Goal: Information Seeking & Learning: Learn about a topic

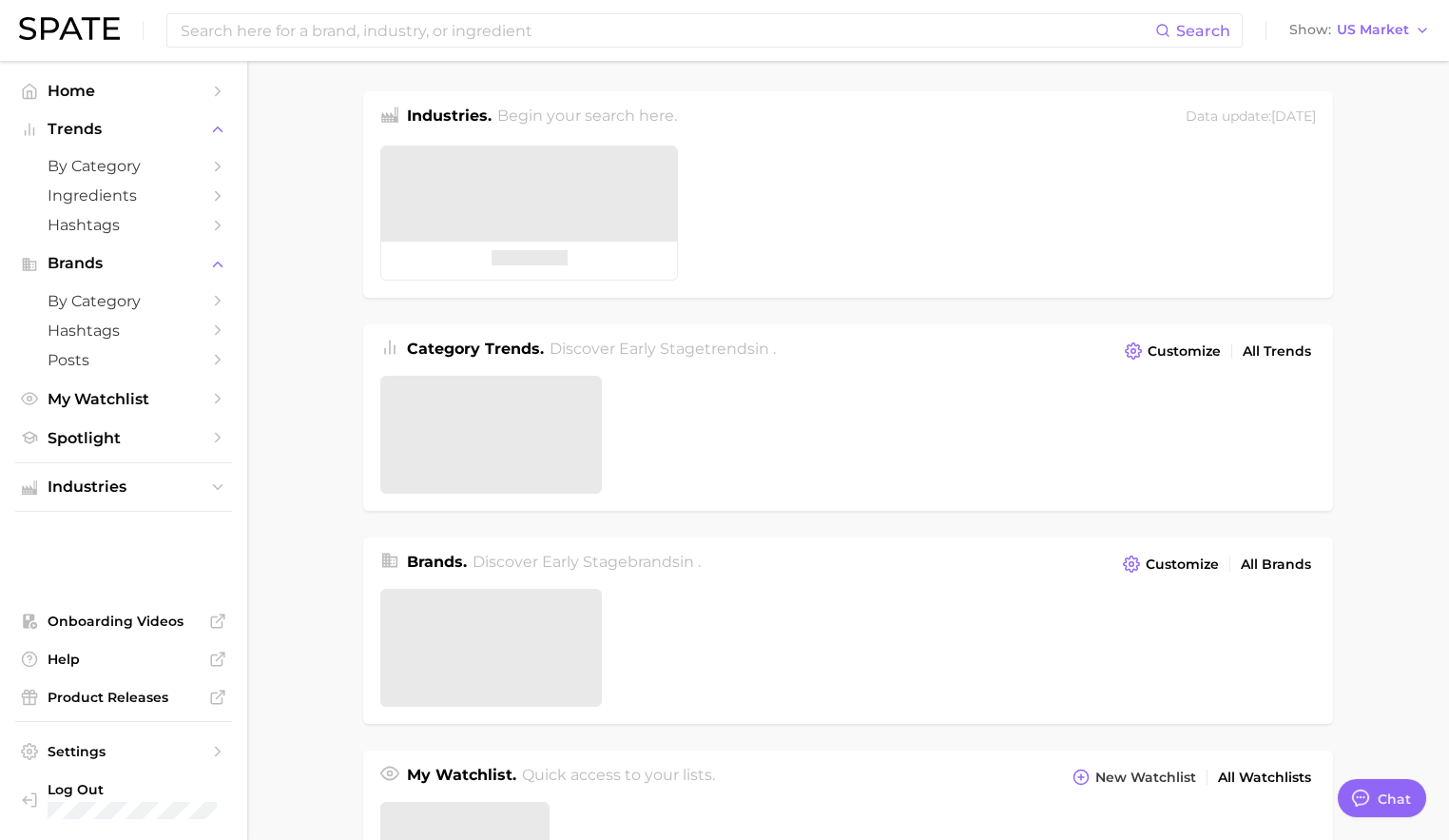
type textarea "x"
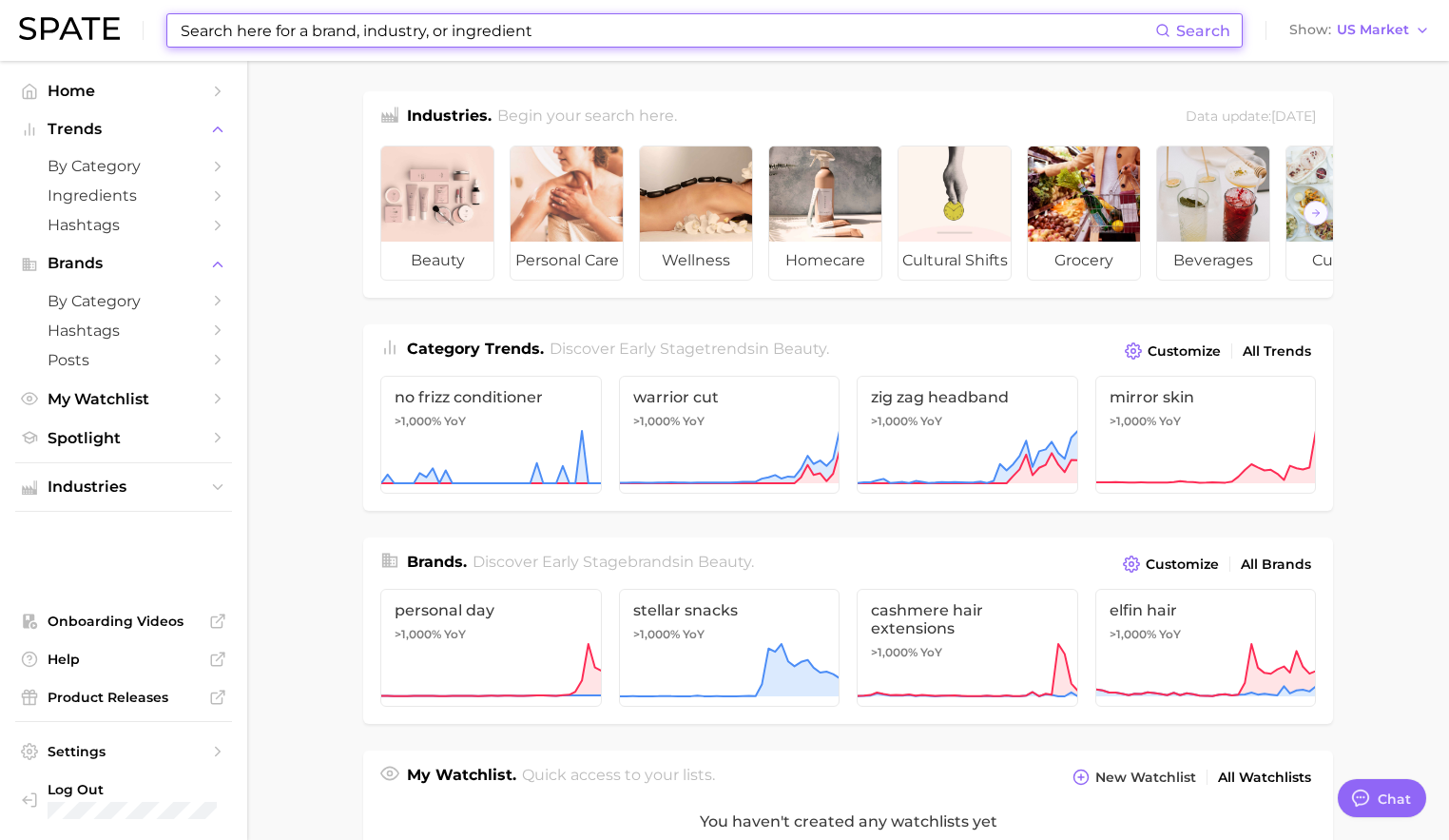
click at [305, 33] on input at bounding box center [667, 30] width 977 height 32
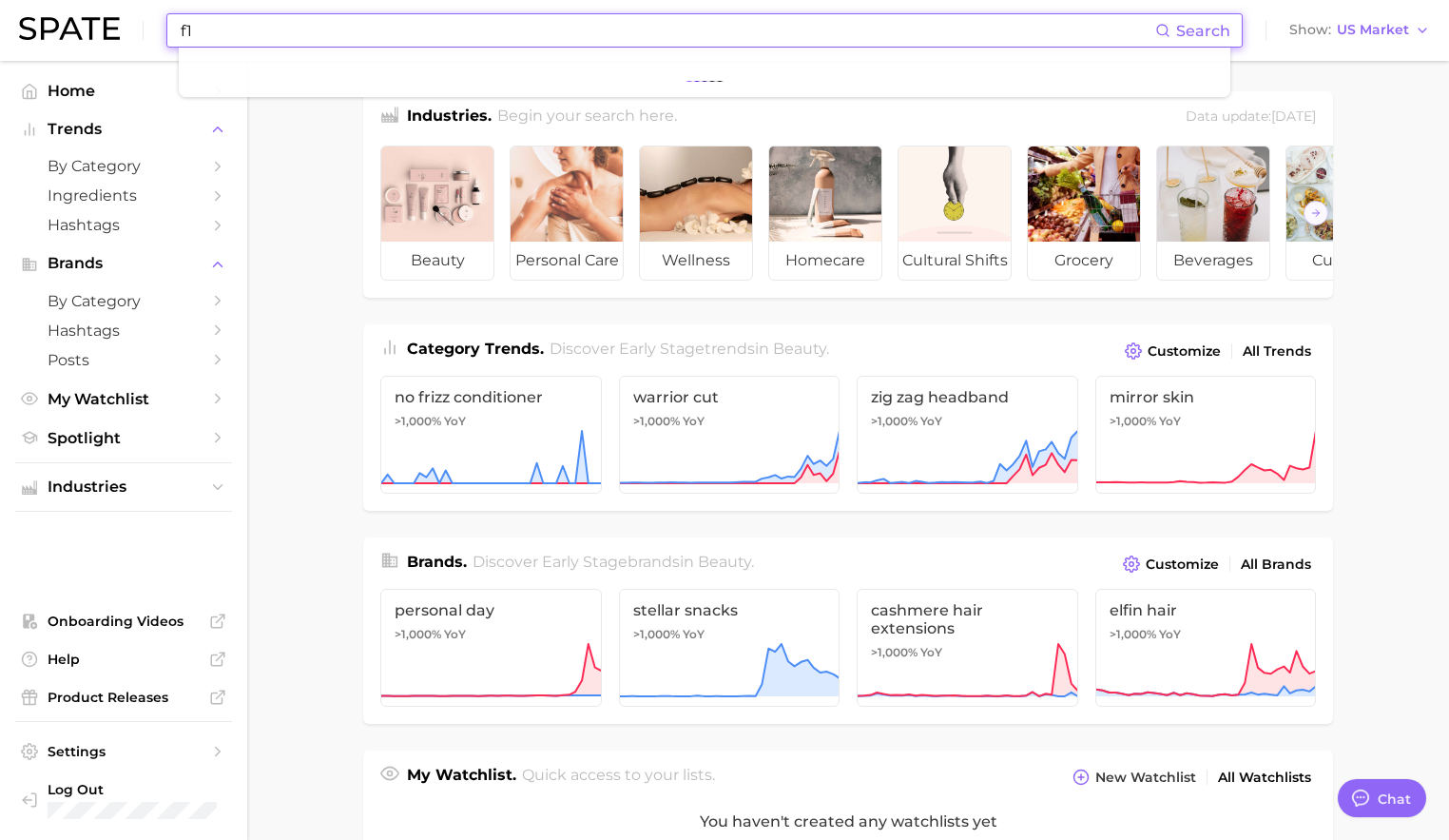
type input "f"
type input "nestle"
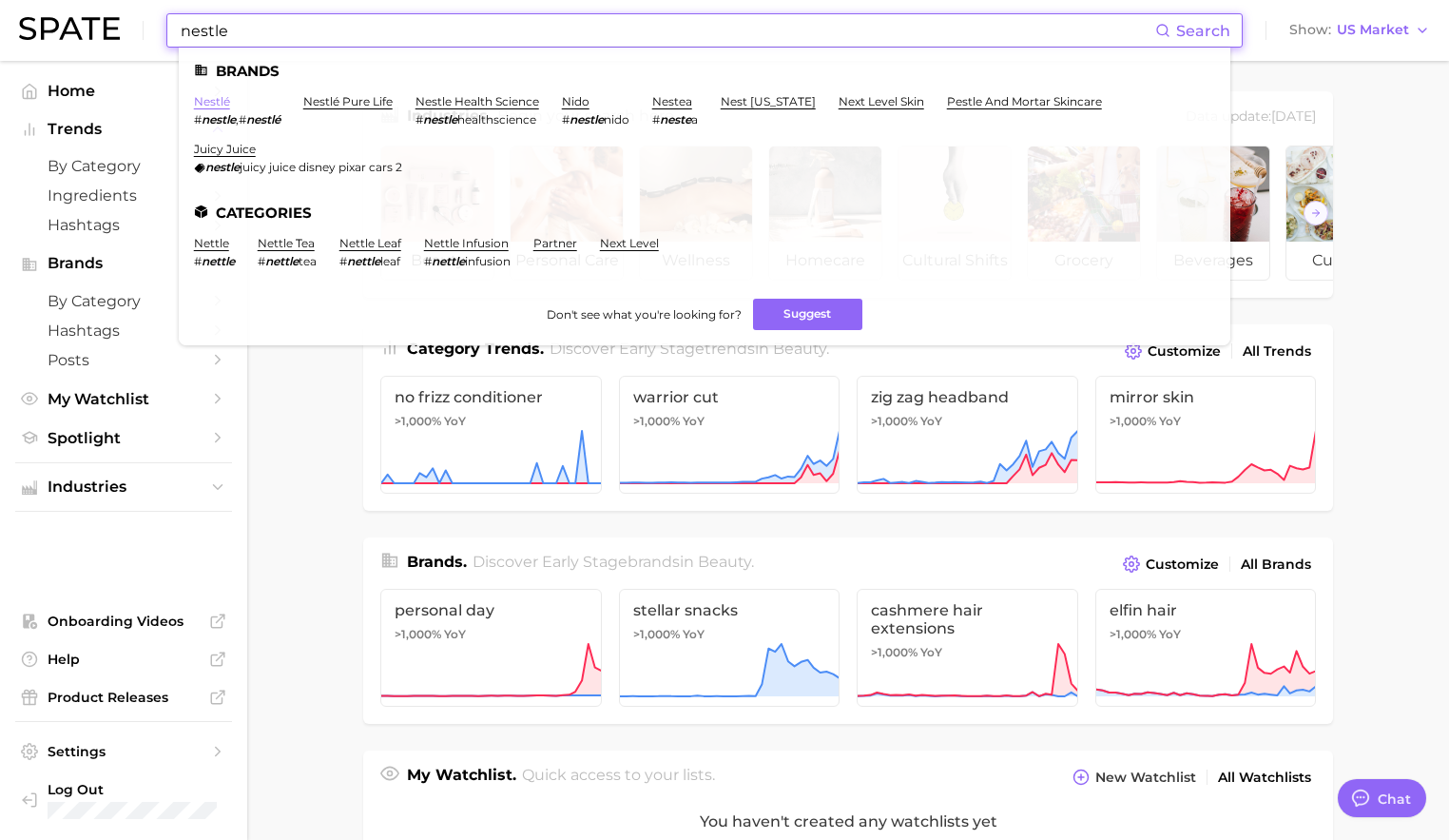
click at [223, 103] on link "nestlé" at bounding box center [212, 101] width 36 height 14
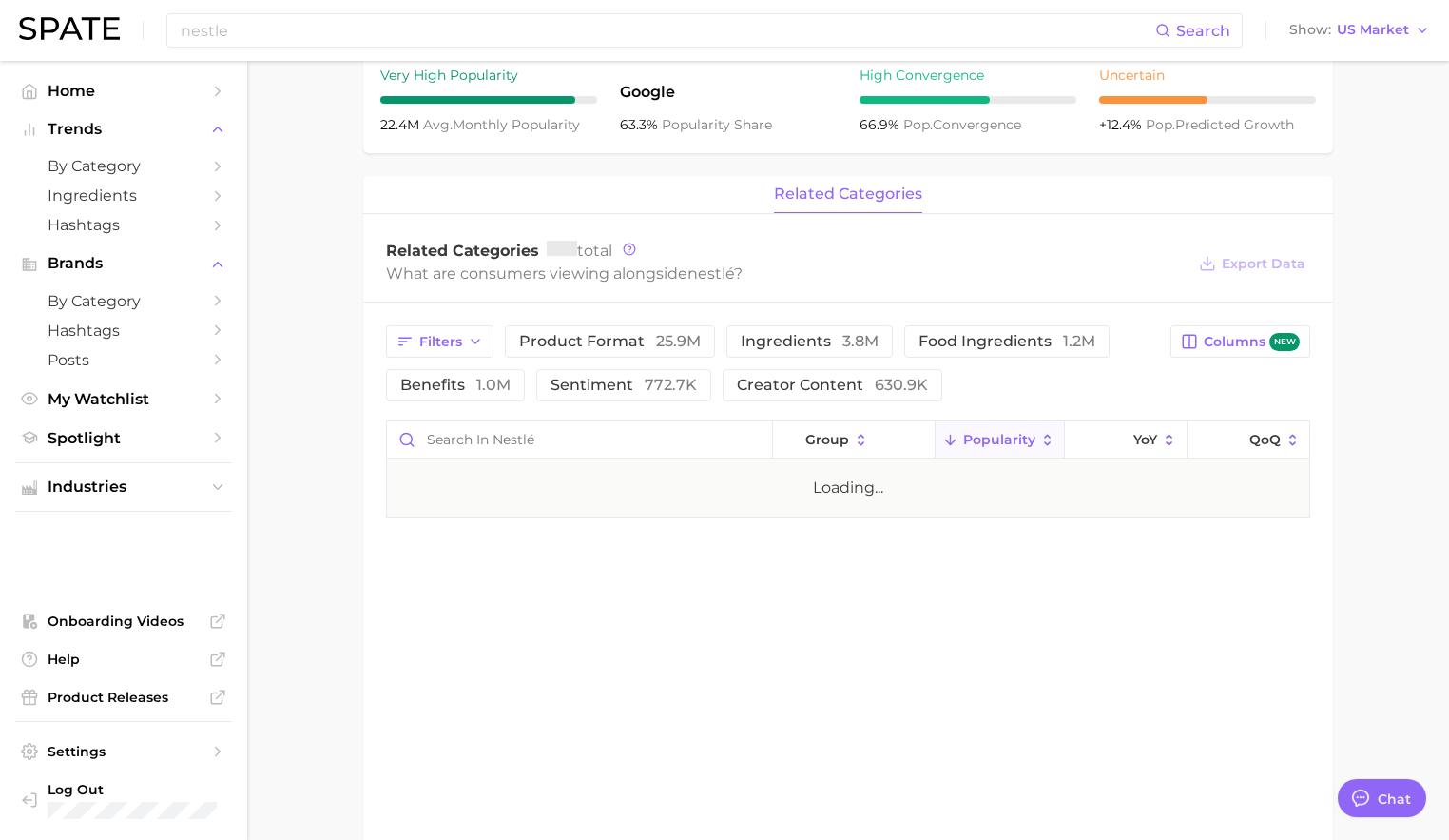
scroll to position [815, 0]
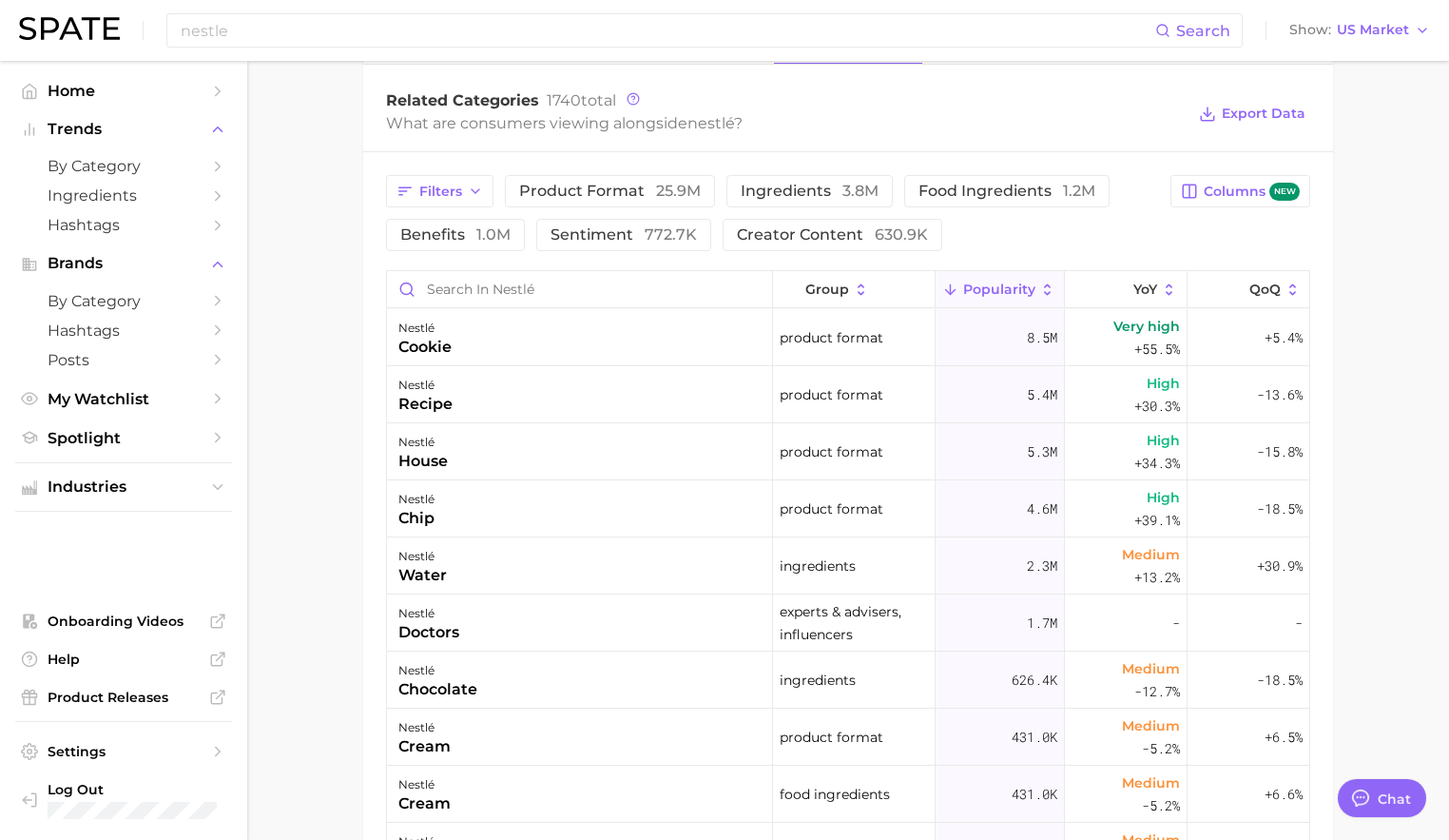
type textarea "x"
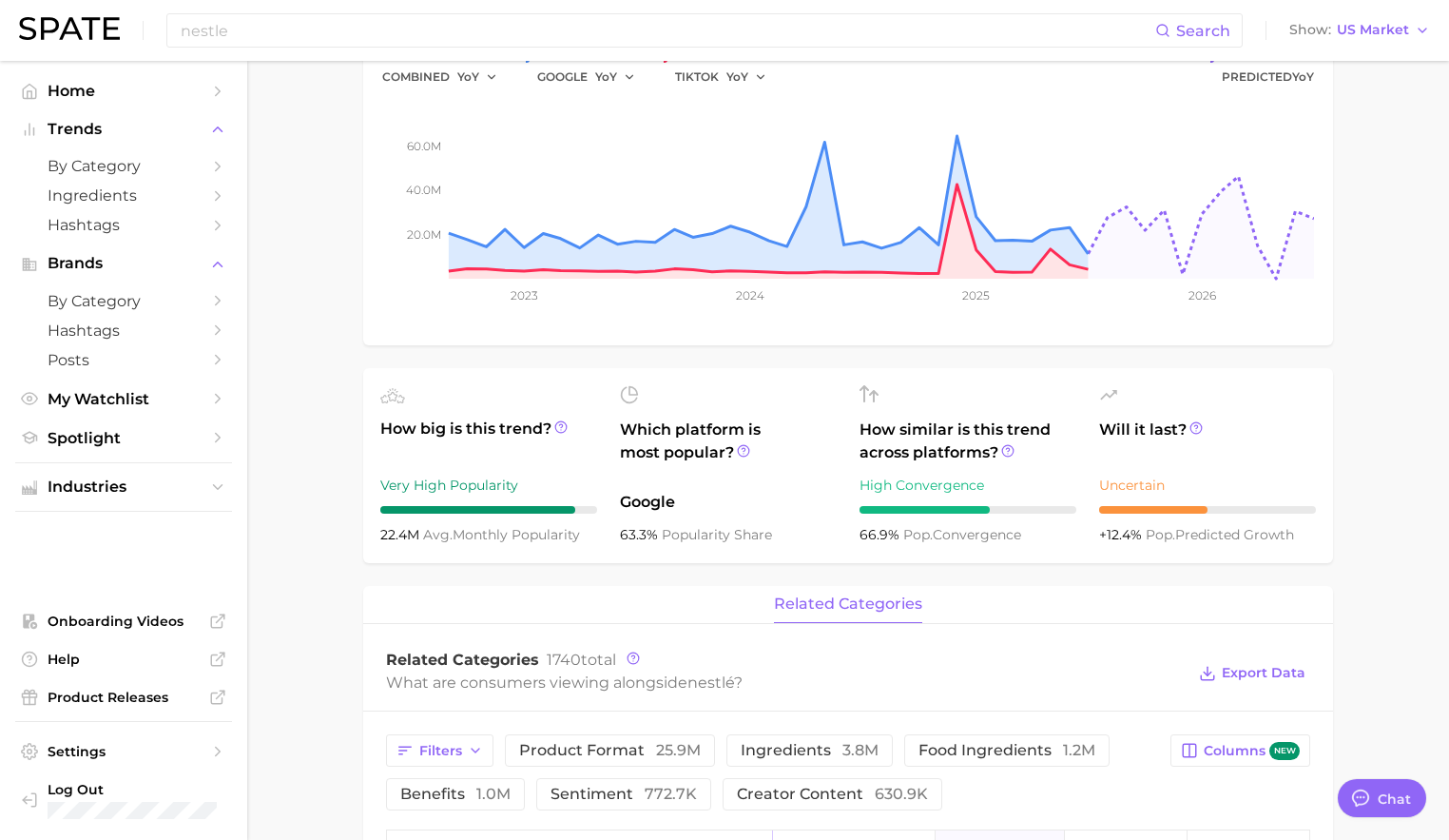
scroll to position [0, 0]
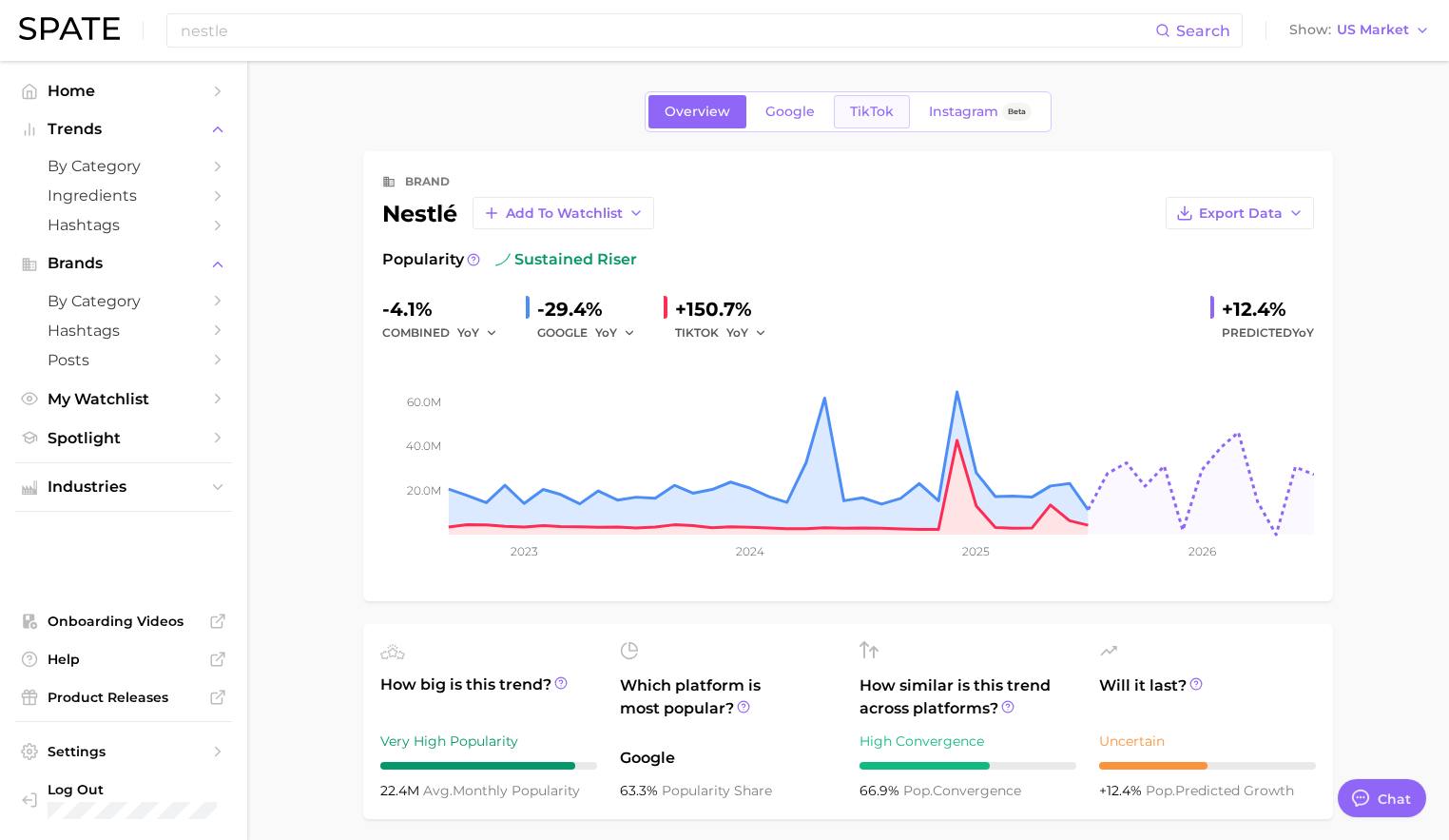
click at [871, 109] on span "TikTok" at bounding box center [872, 112] width 44 height 16
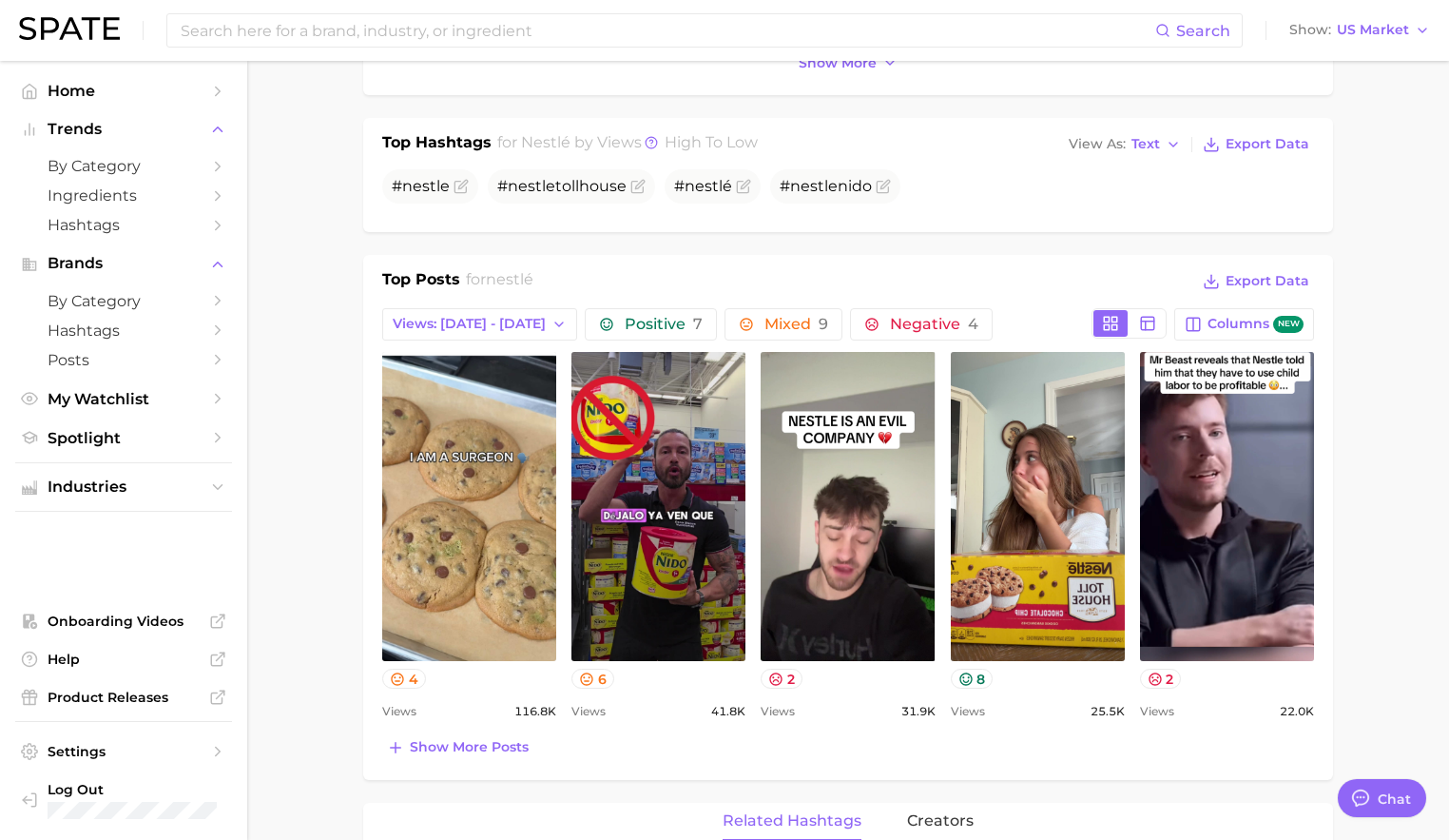
scroll to position [607, 0]
click at [443, 277] on h1 "Top Posts" at bounding box center [421, 281] width 78 height 29
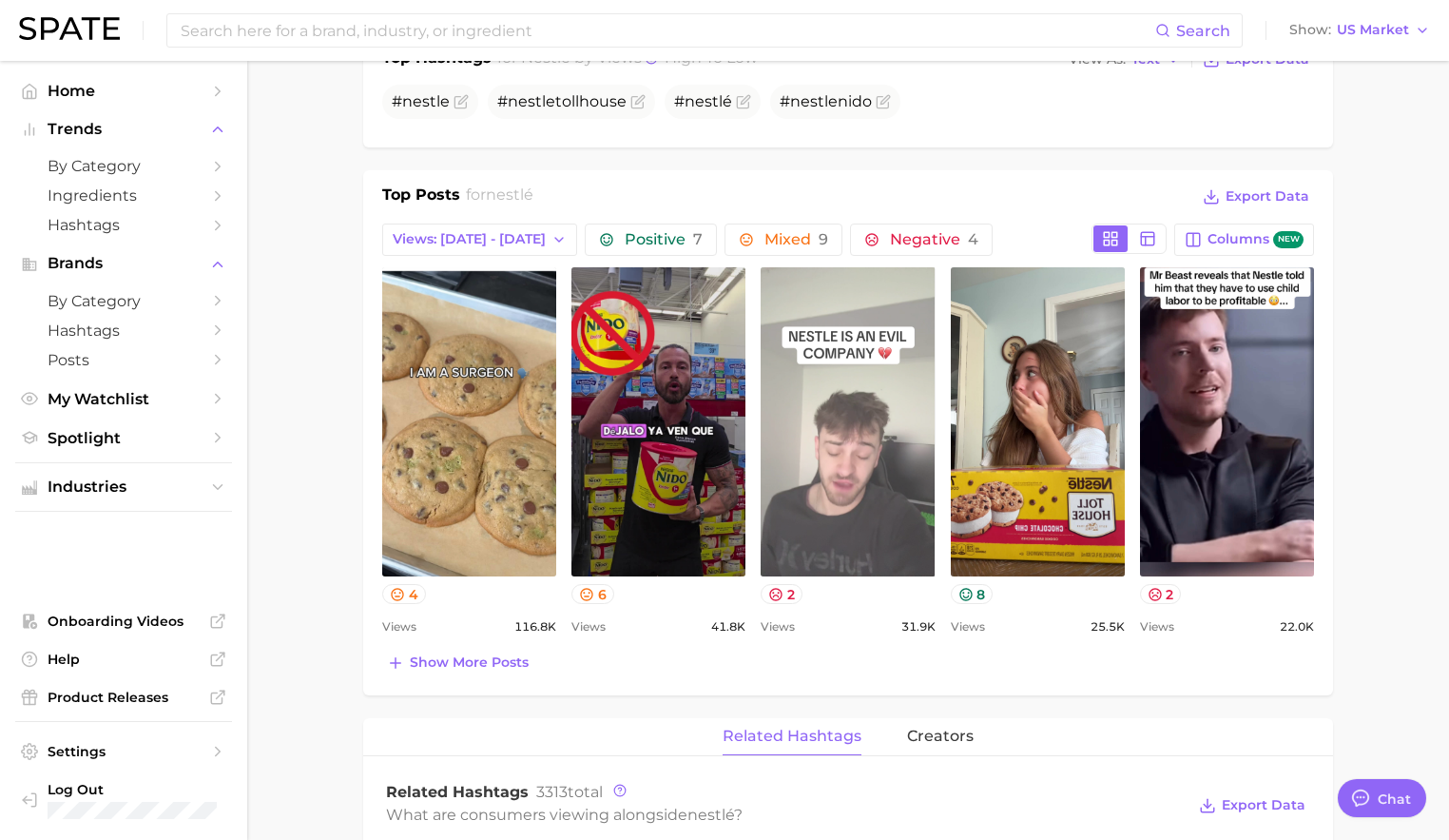
scroll to position [694, 0]
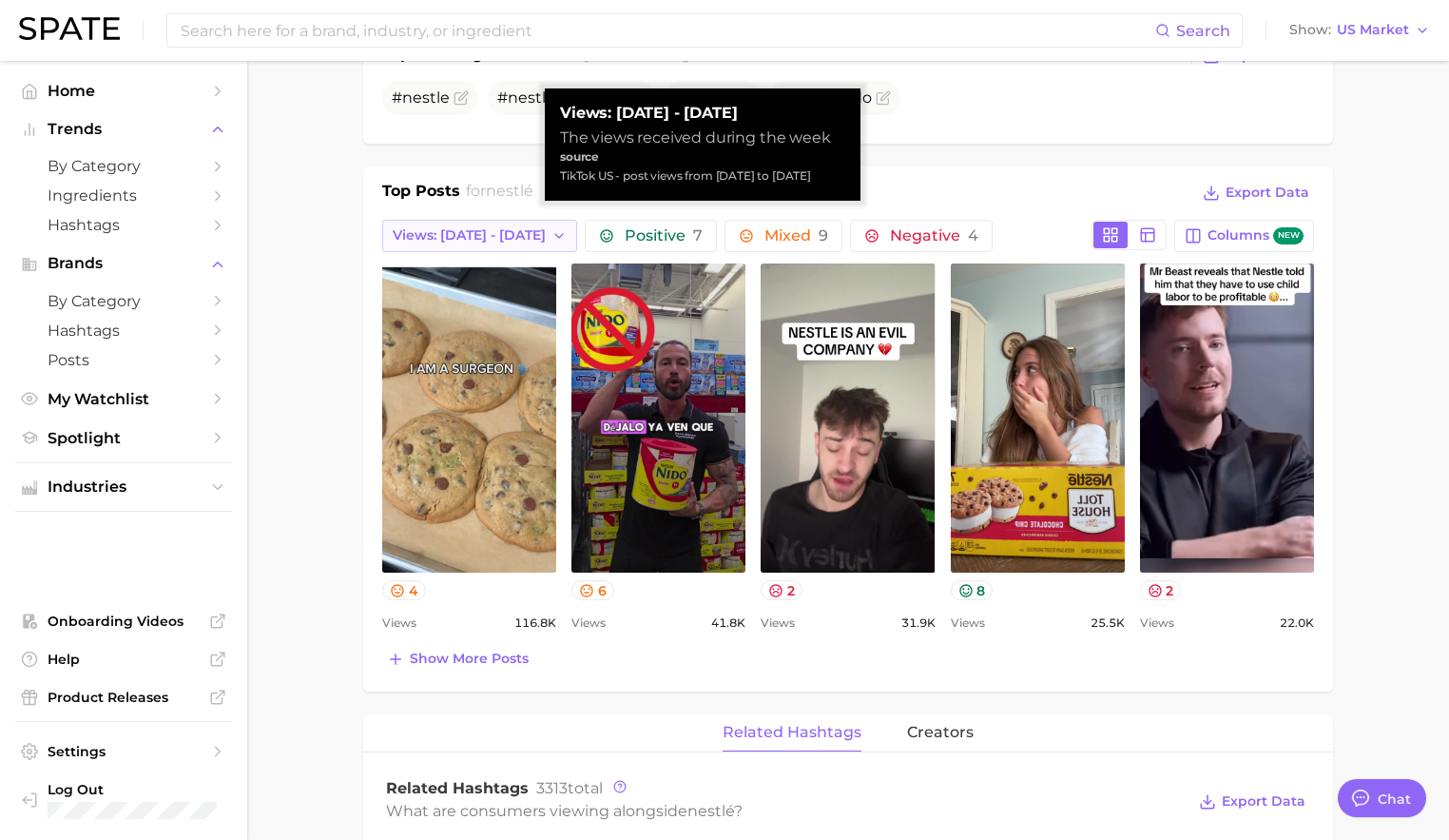
click at [479, 238] on span "Views: [DATE] - [DATE]" at bounding box center [469, 235] width 153 height 16
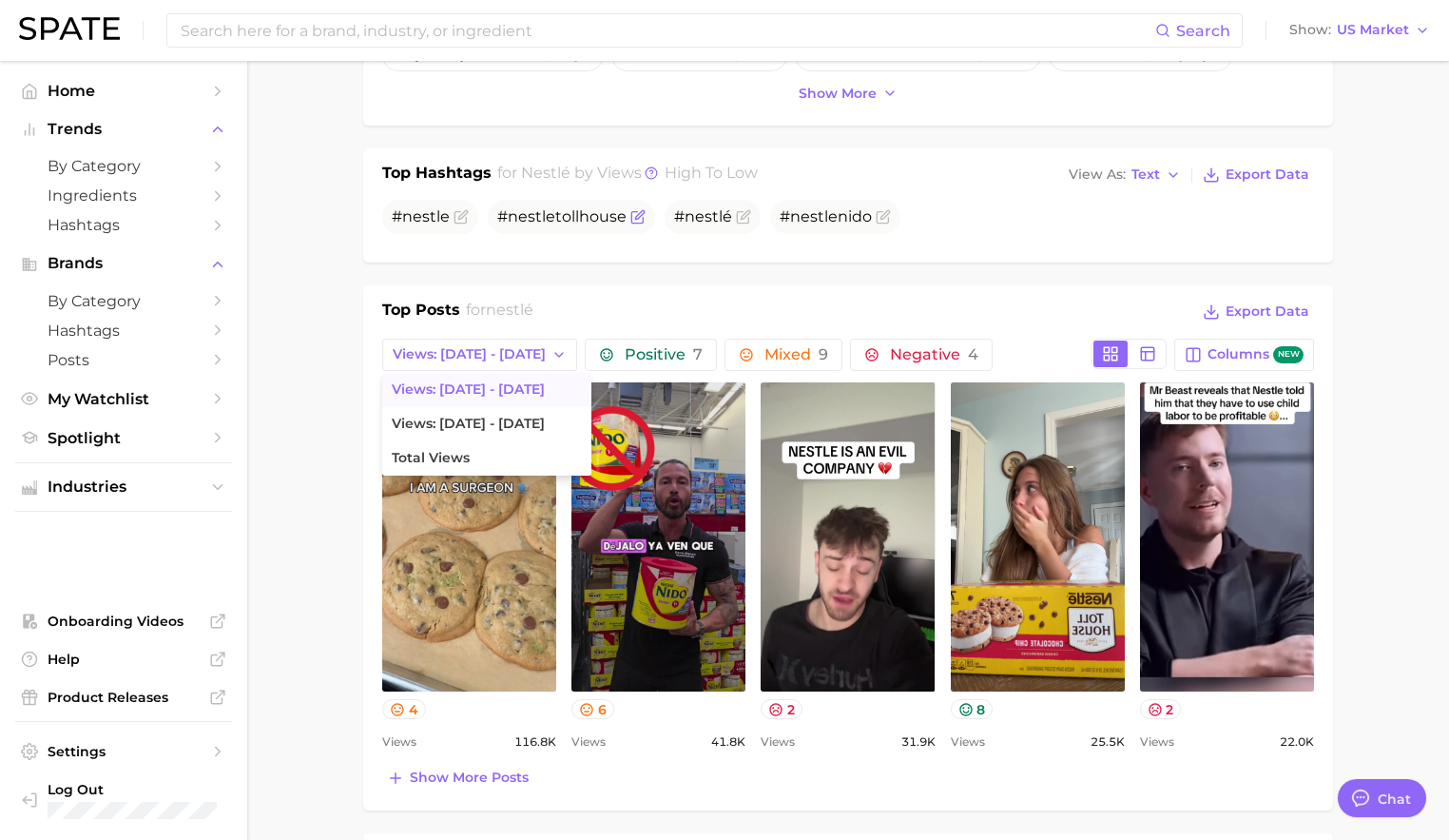
scroll to position [571, 0]
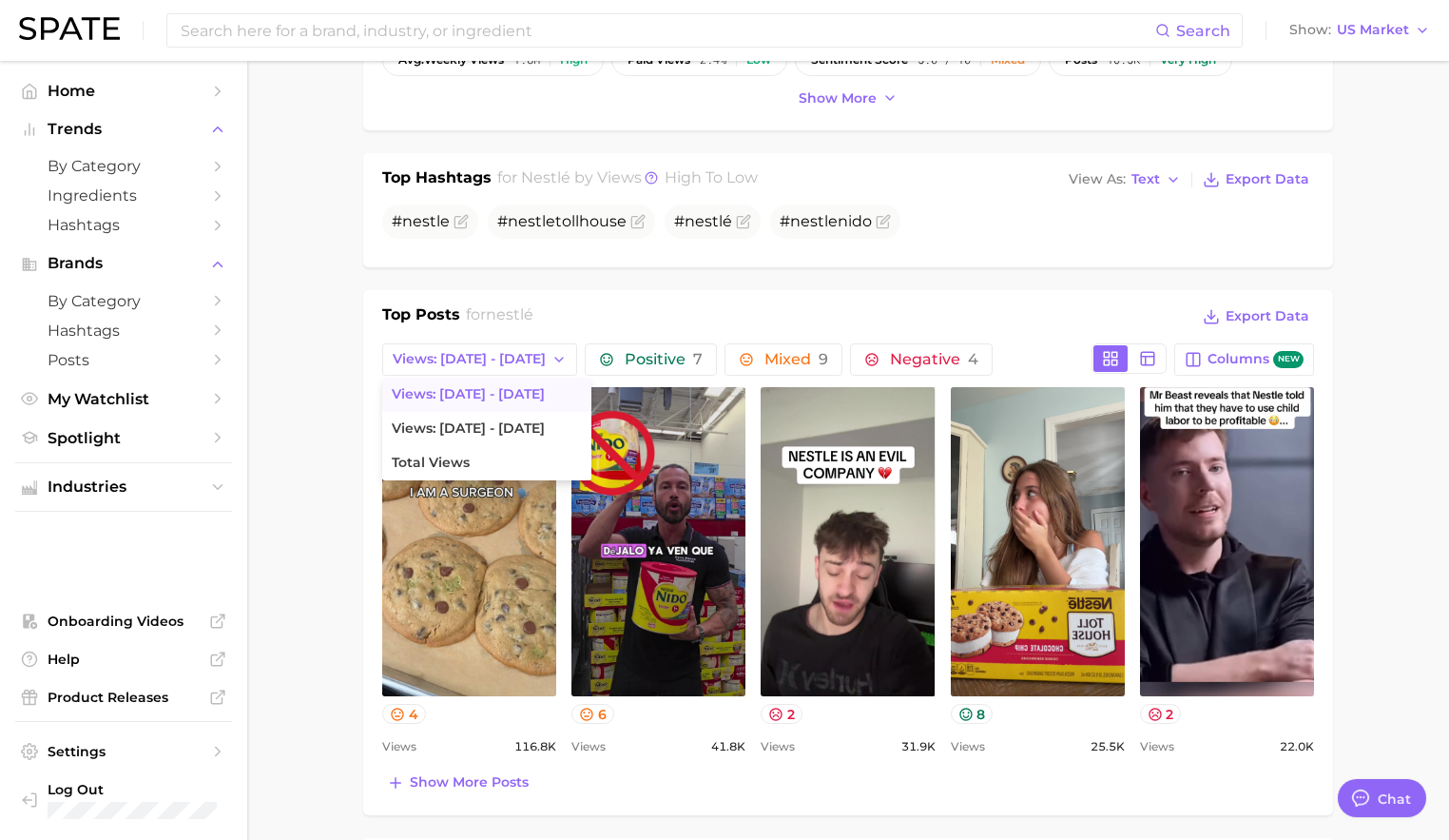
click at [617, 260] on div "Top Hashtags for nestlé by Views high to low View As Text Export Data #nestle #…" at bounding box center [848, 210] width 970 height 114
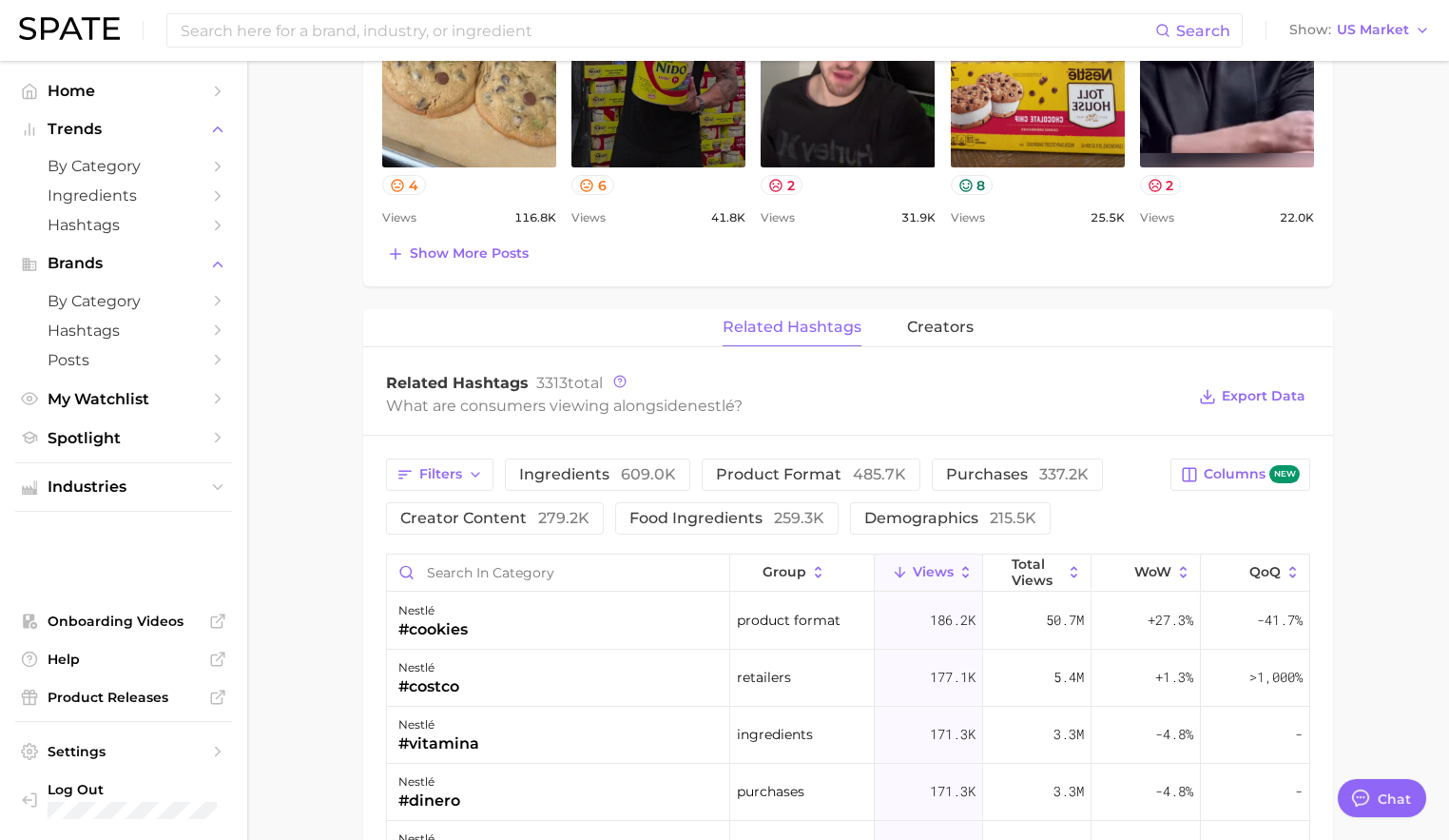
scroll to position [1104, 0]
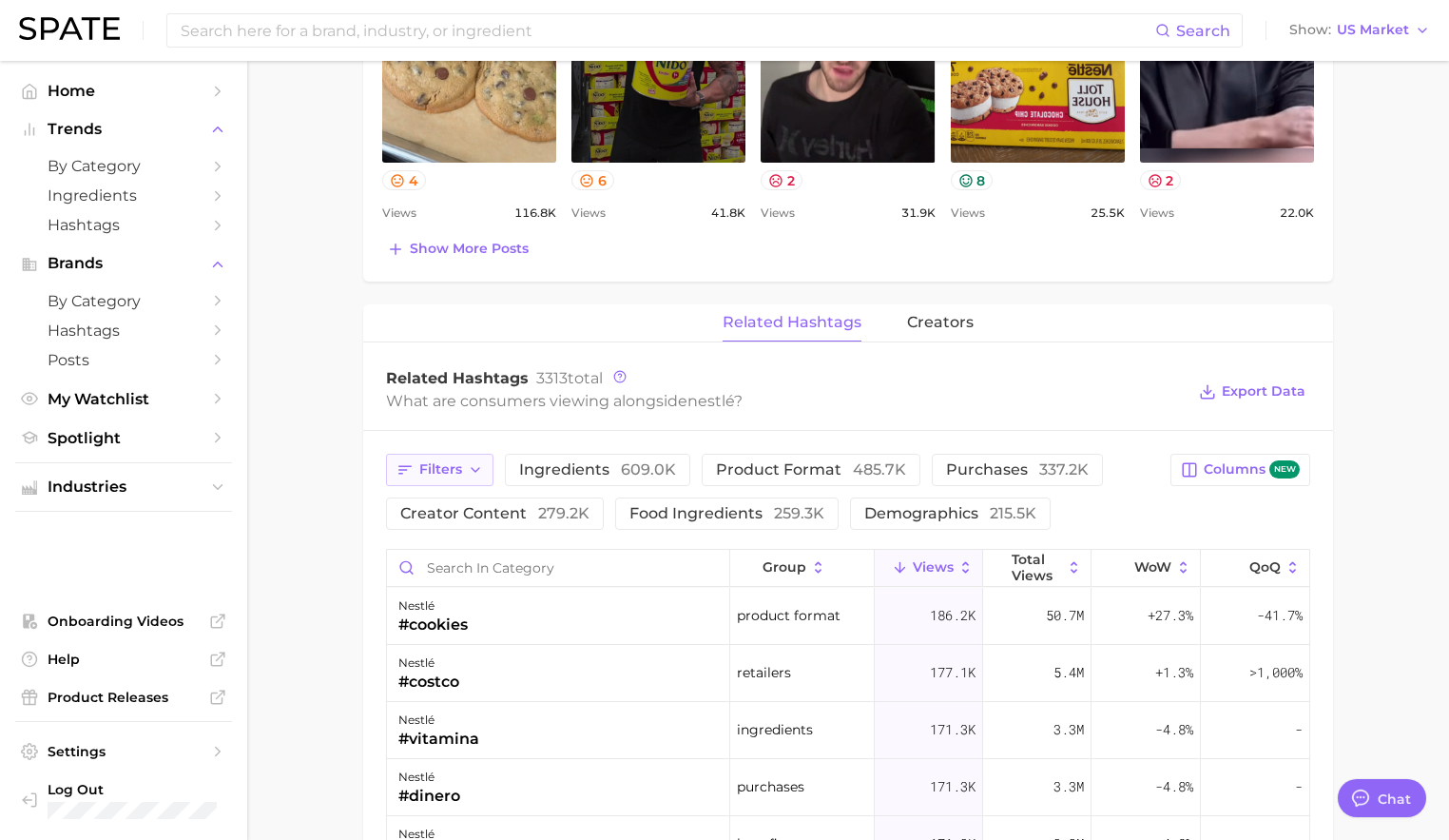
click at [454, 462] on span "Filters" at bounding box center [440, 469] width 43 height 16
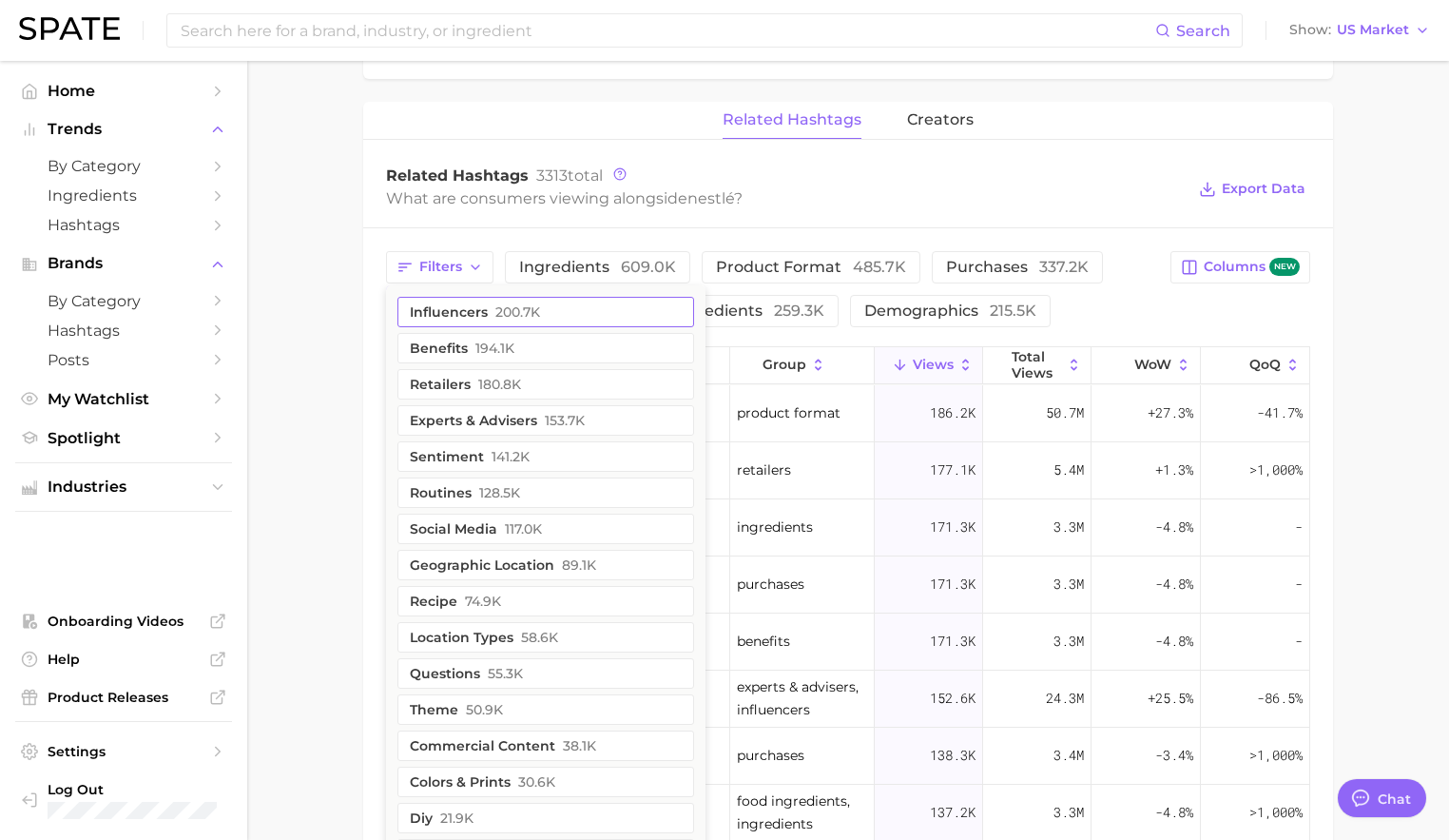
scroll to position [1329, 0]
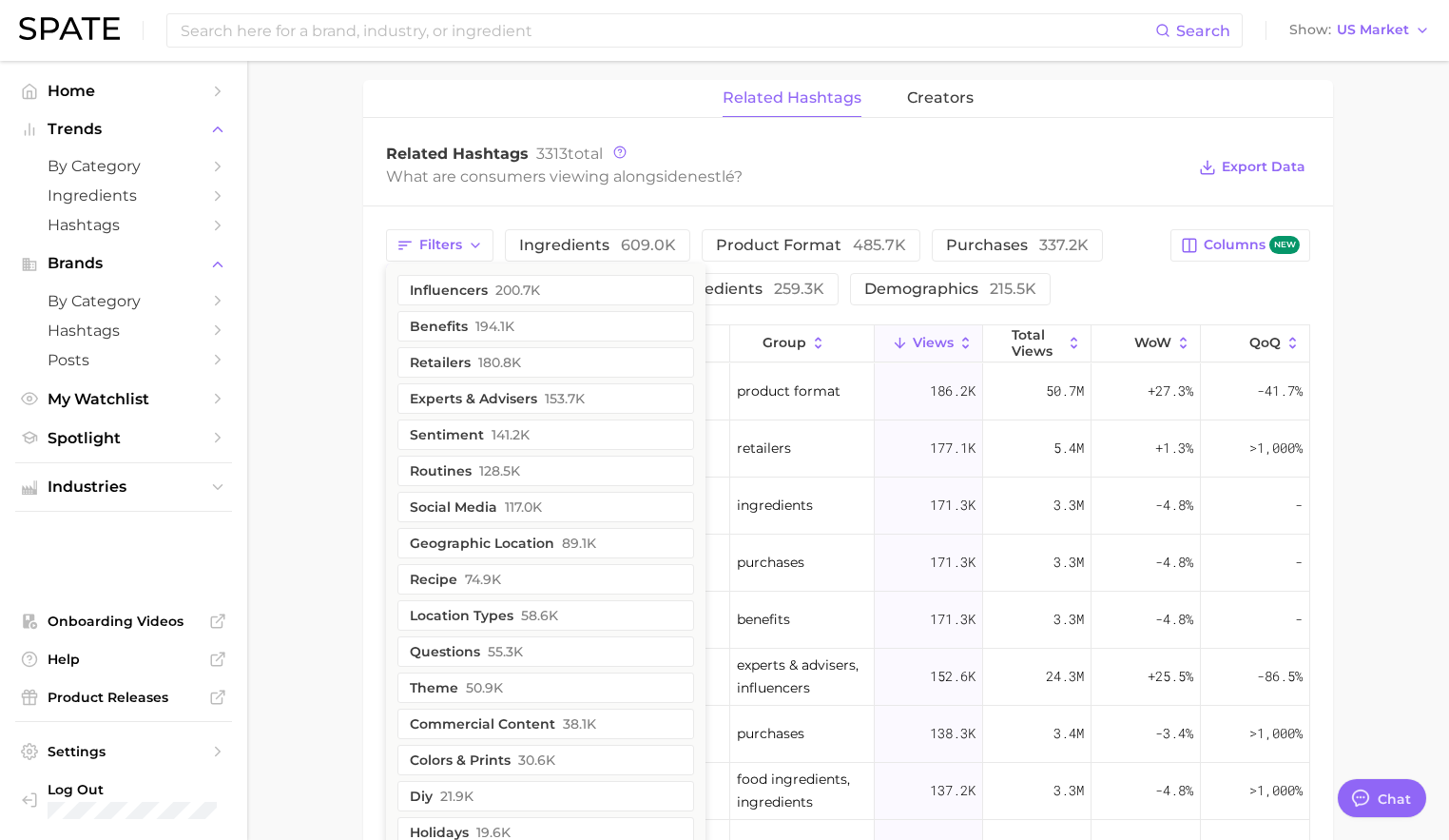
click at [349, 574] on main "Overview Google TikTok Instagram Beta brand nestlé Add to Watchlist Export Data…" at bounding box center [848, 7] width 1202 height 2550
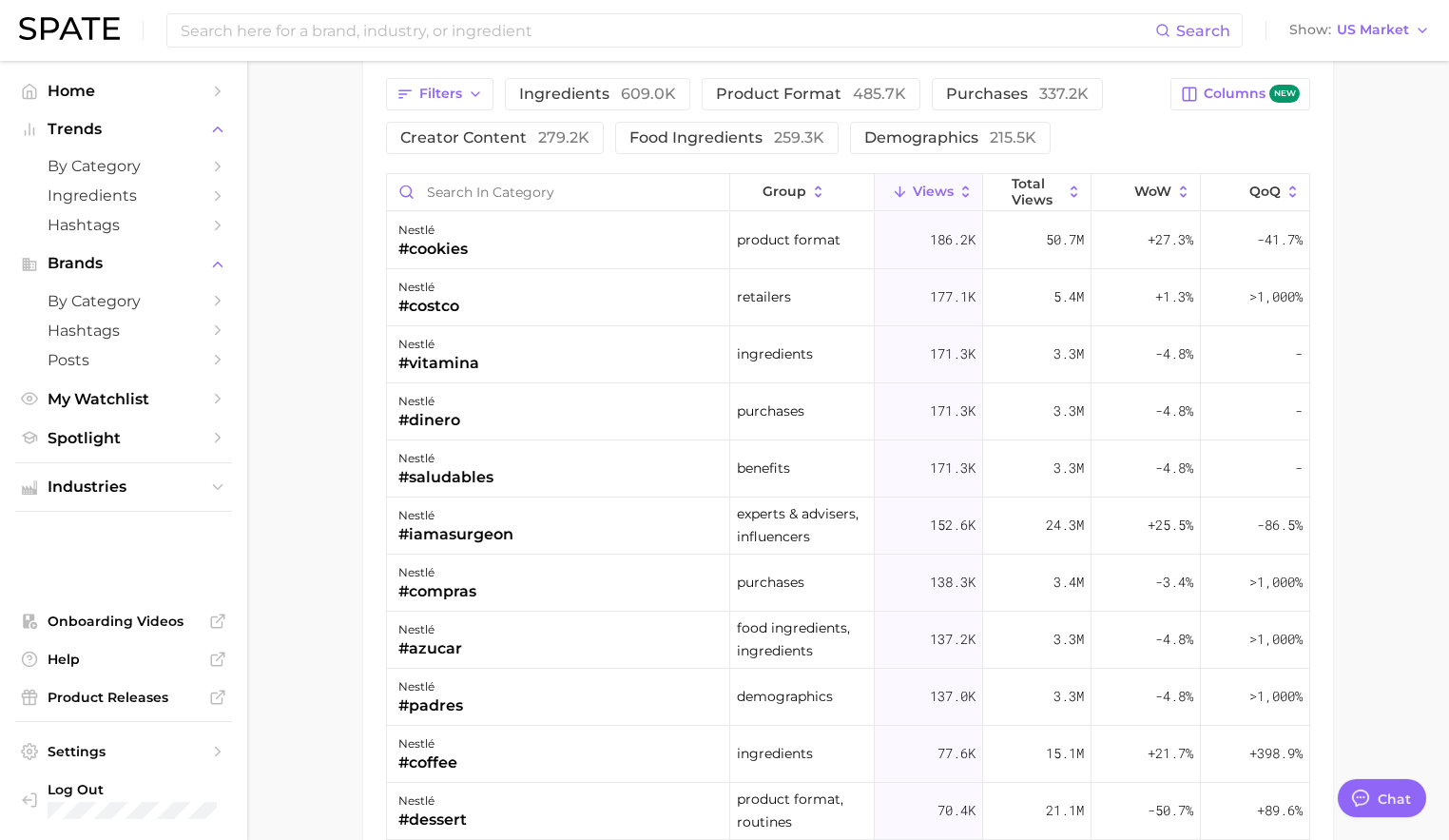
scroll to position [1491, 0]
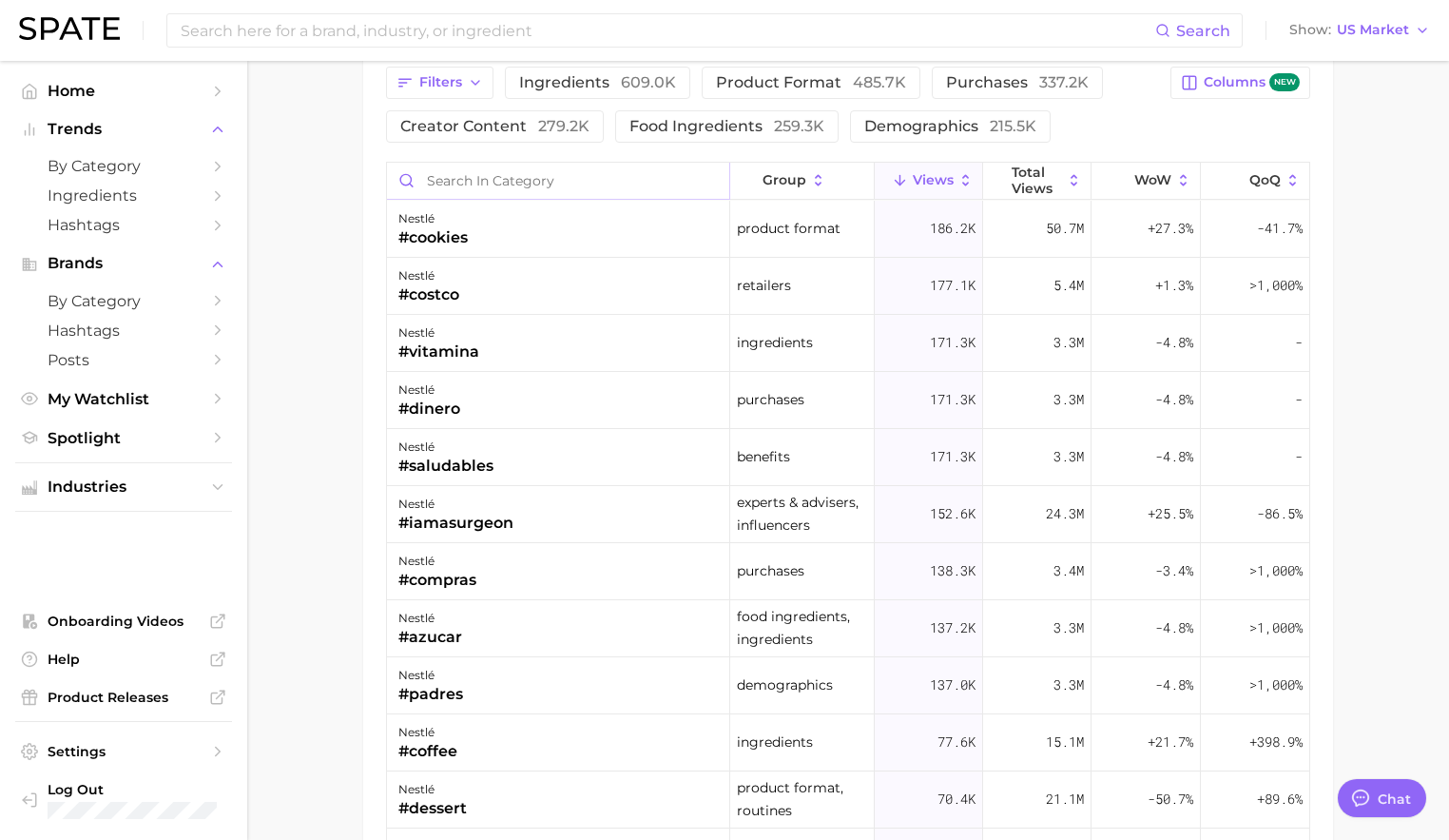
click at [519, 171] on input "Search in category" at bounding box center [558, 181] width 342 height 36
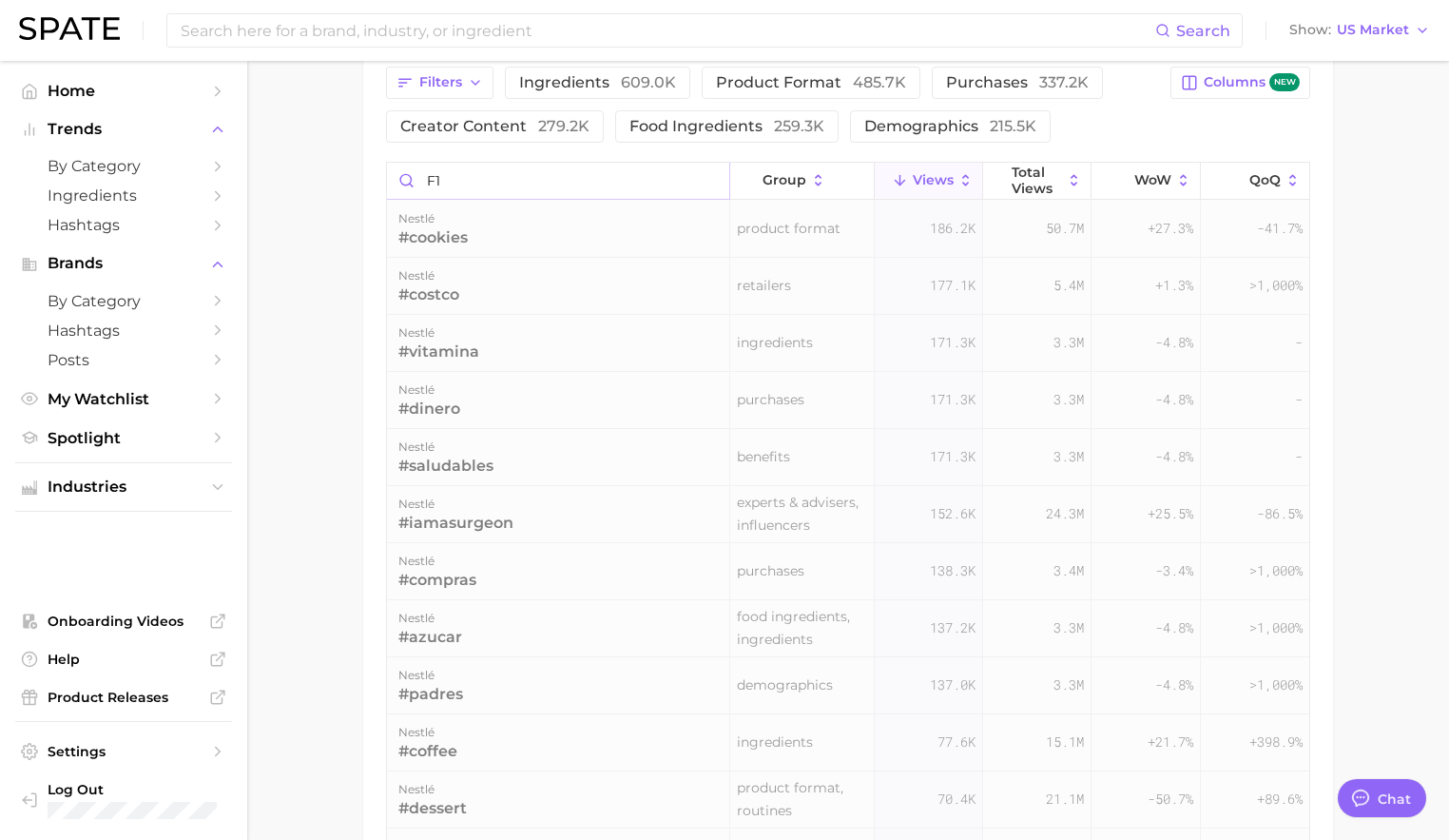
scroll to position [1382, 0]
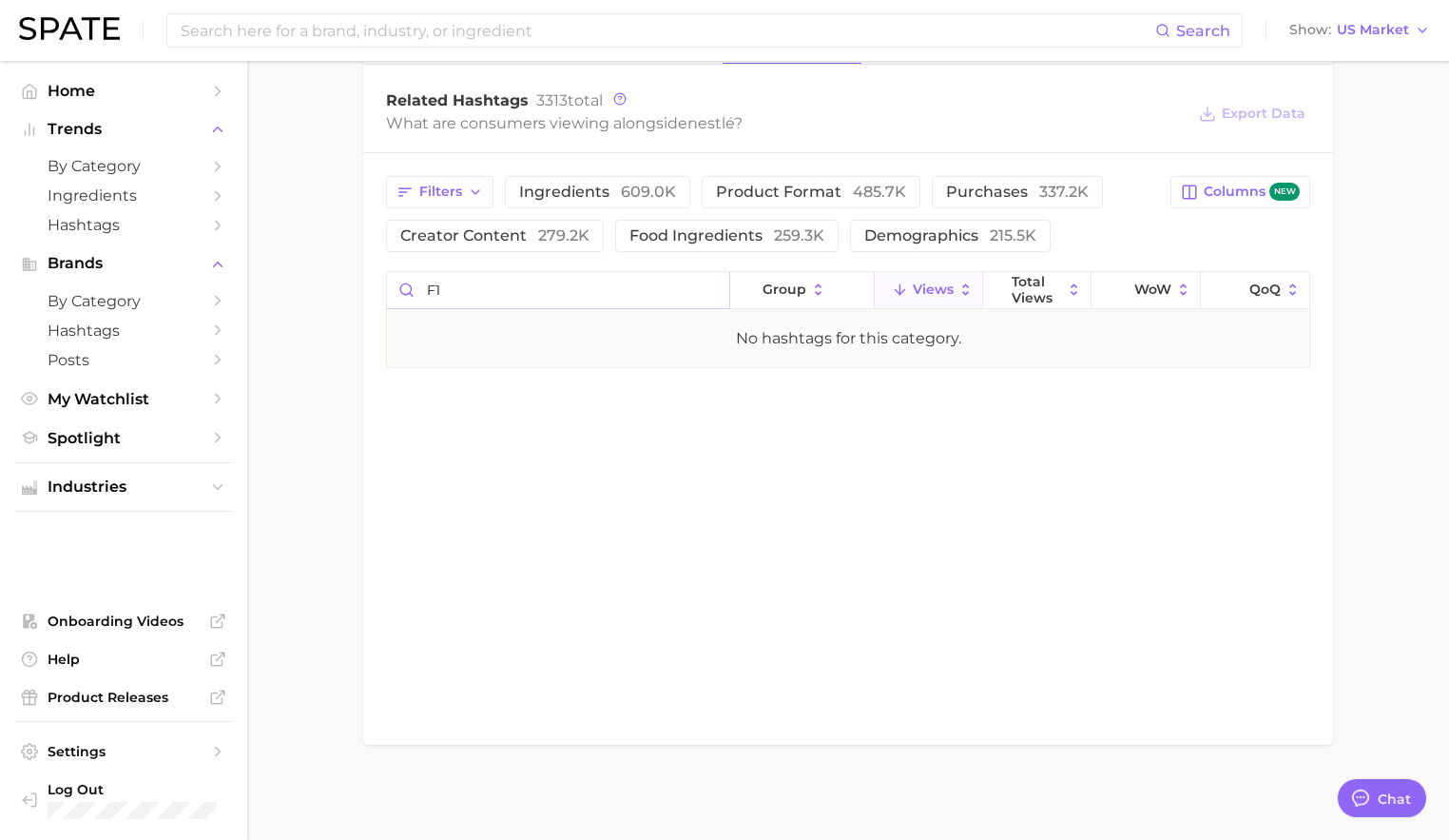
type input "f"
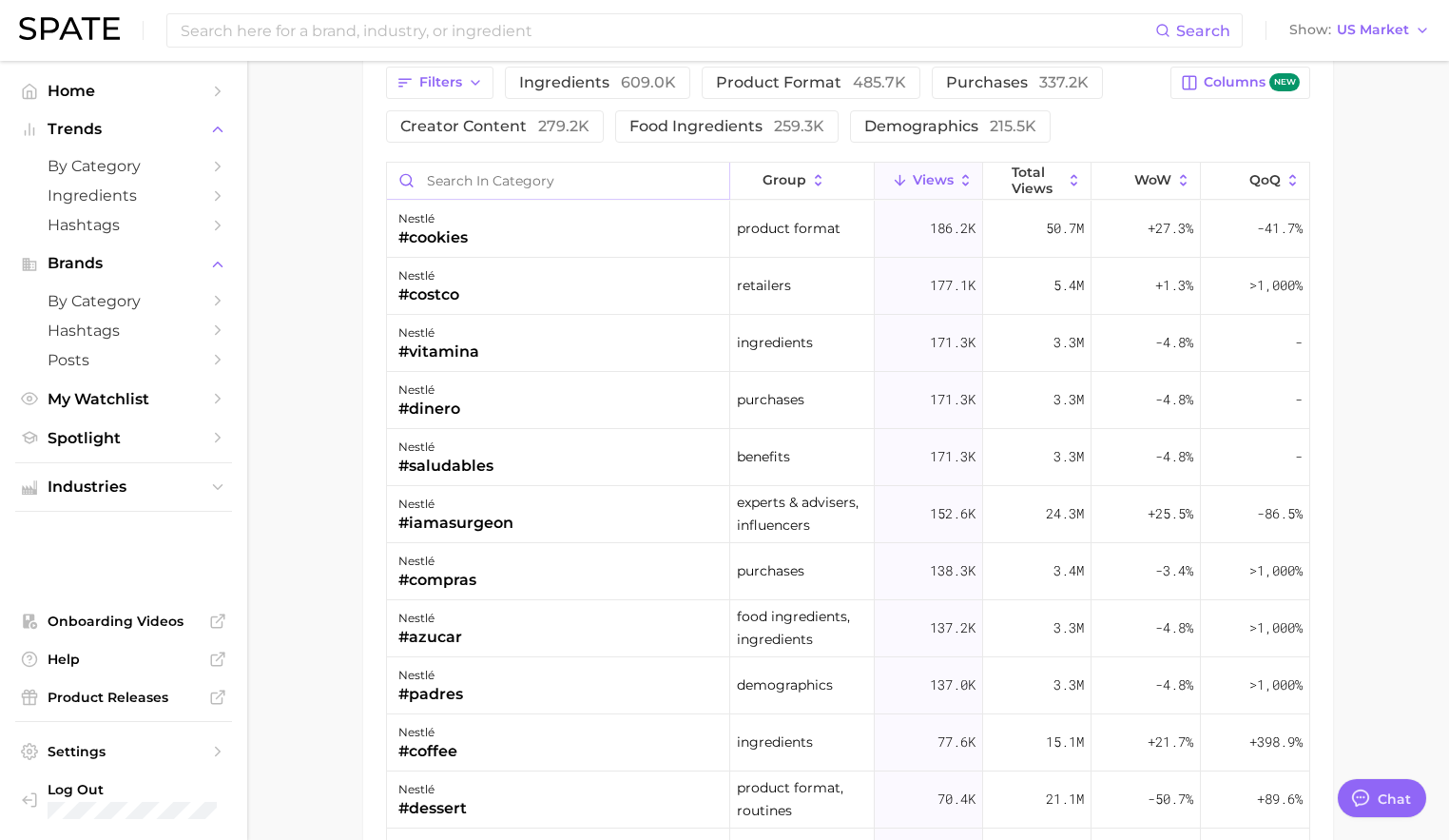
type input "f"
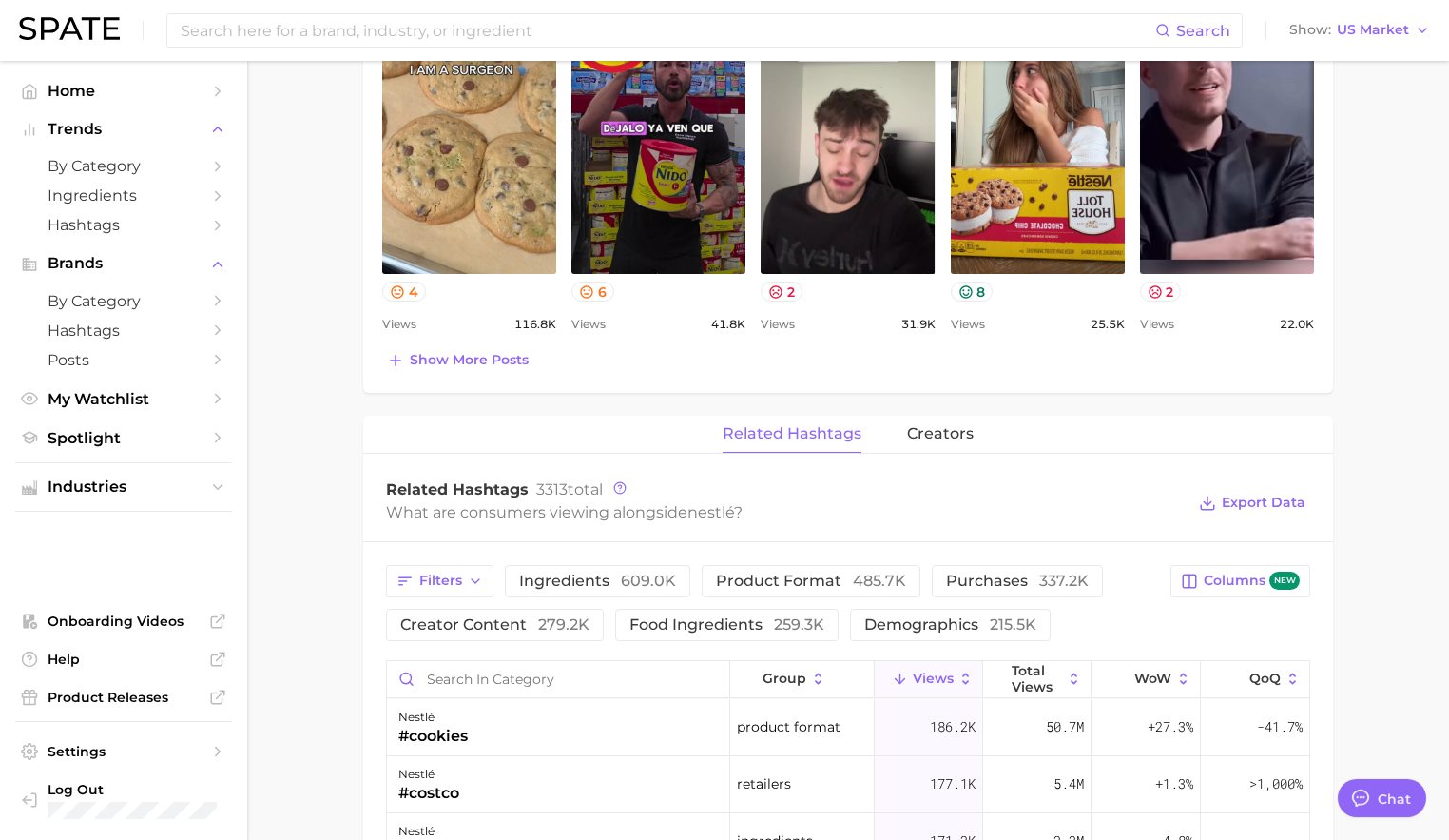
scroll to position [840, 0]
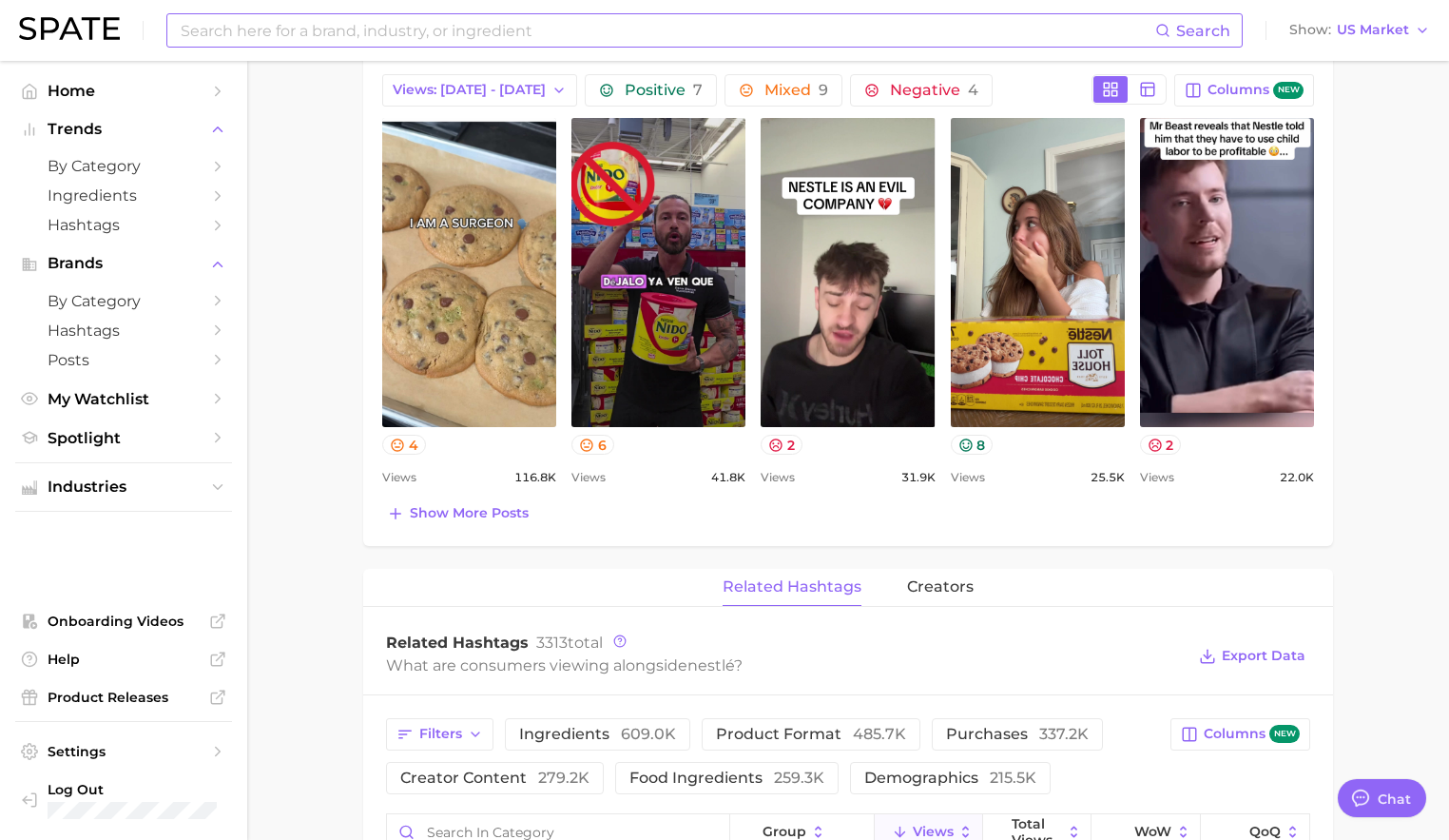
click at [418, 34] on input at bounding box center [667, 30] width 977 height 32
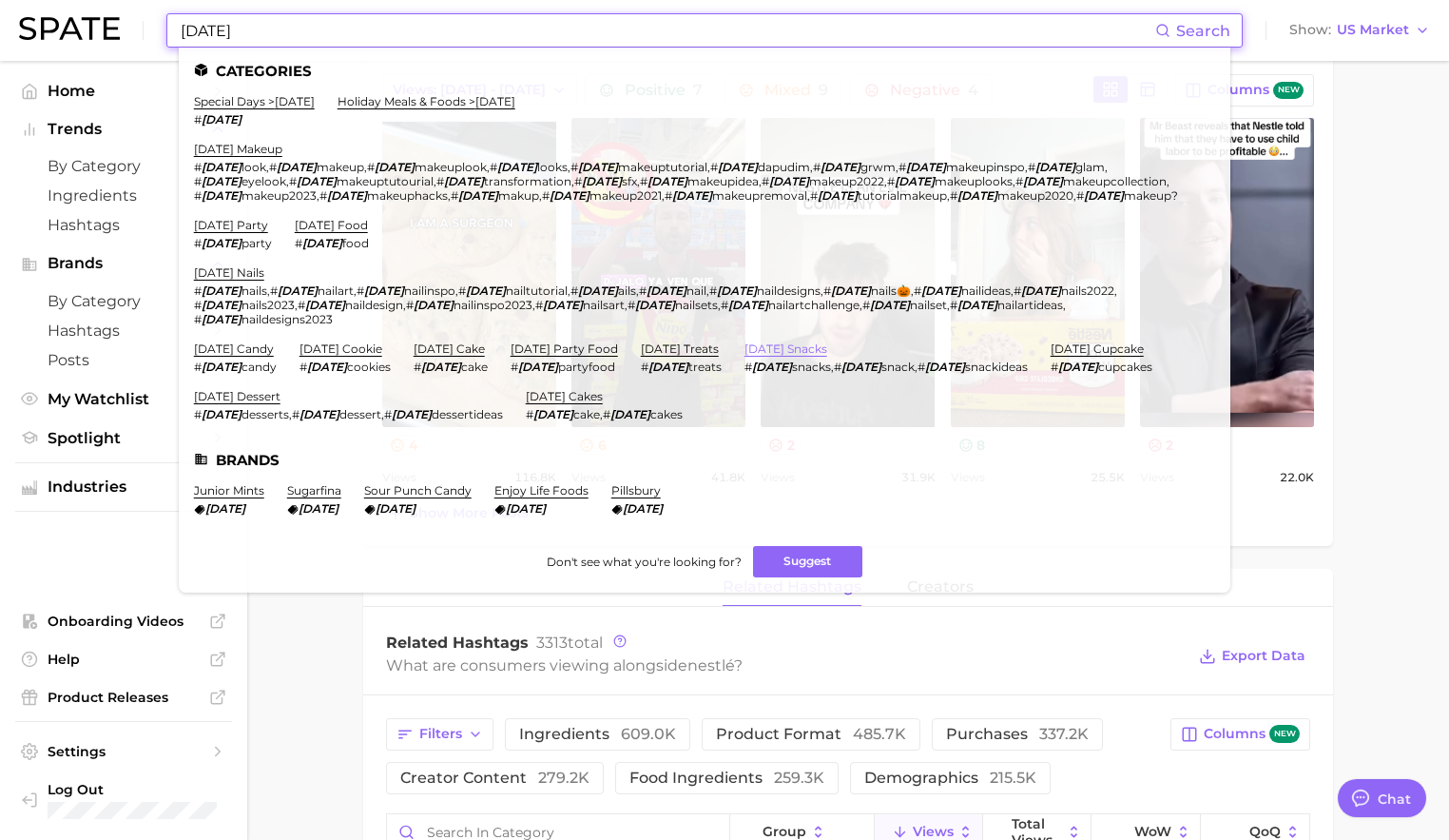
type input "[DATE]"
click at [745, 356] on link "[DATE] snacks" at bounding box center [786, 348] width 83 height 14
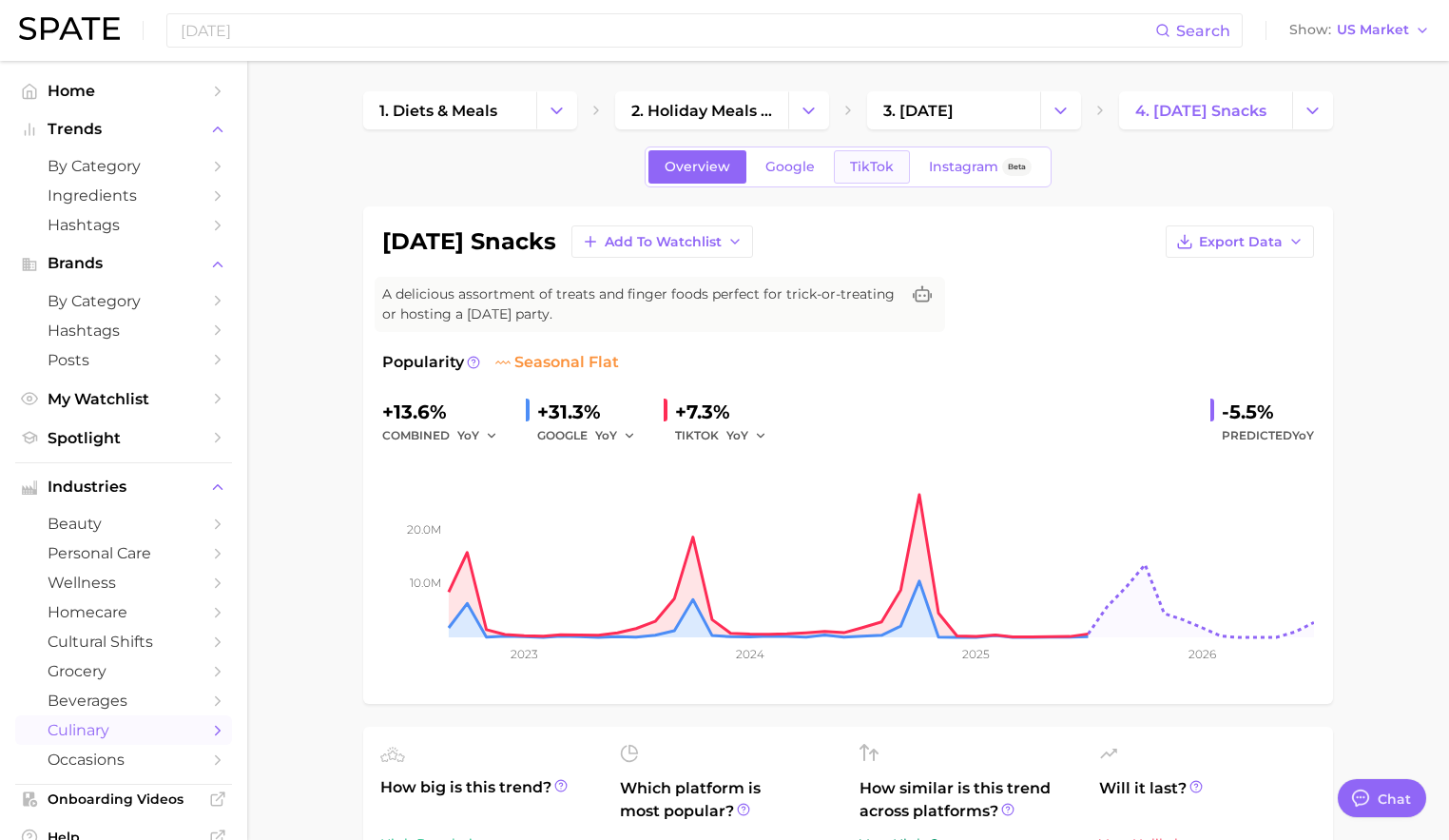
click at [880, 161] on span "TikTok" at bounding box center [872, 167] width 44 height 16
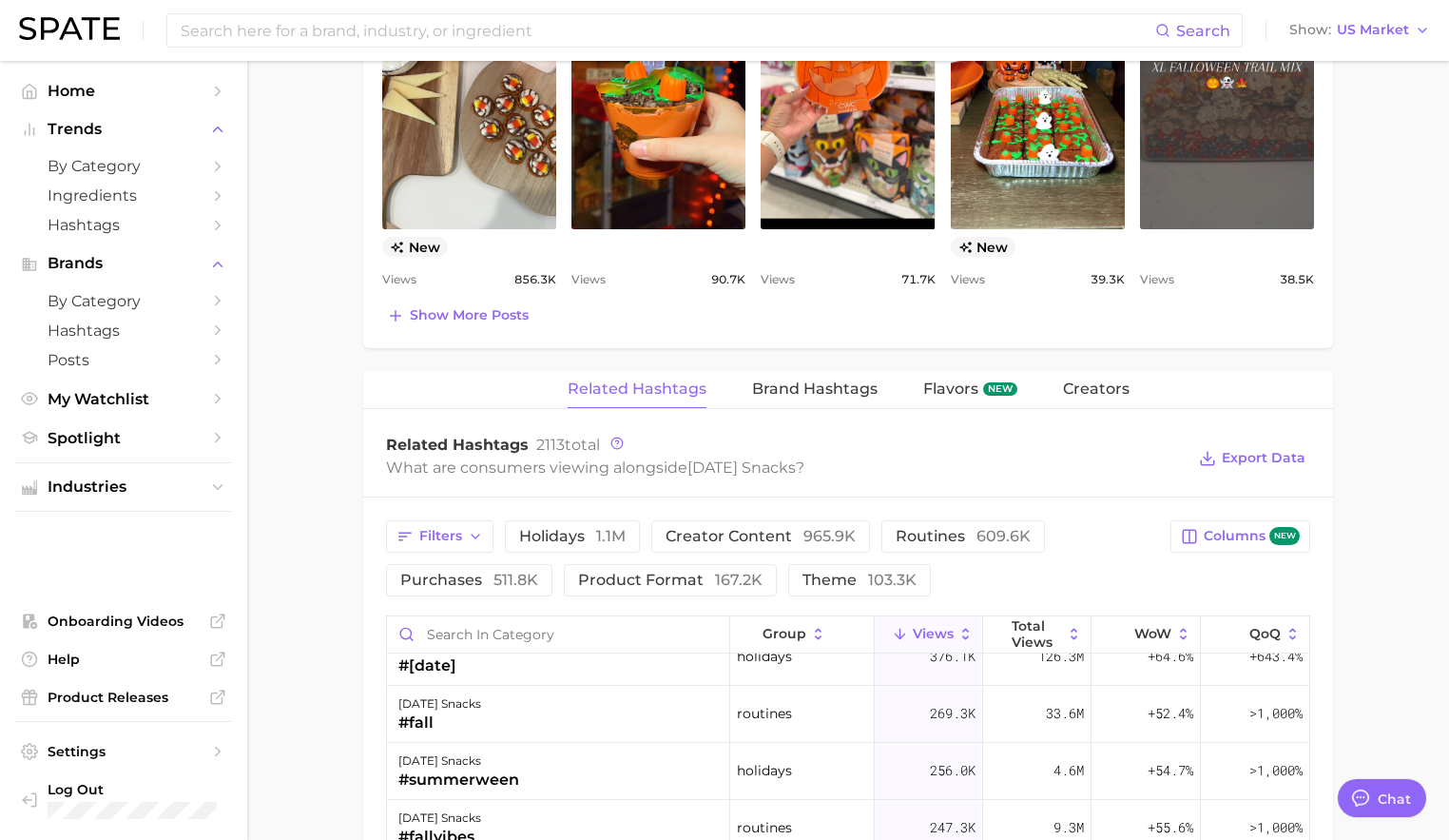
scroll to position [28, 0]
click at [829, 398] on button "Brand Hashtags" at bounding box center [815, 389] width 126 height 37
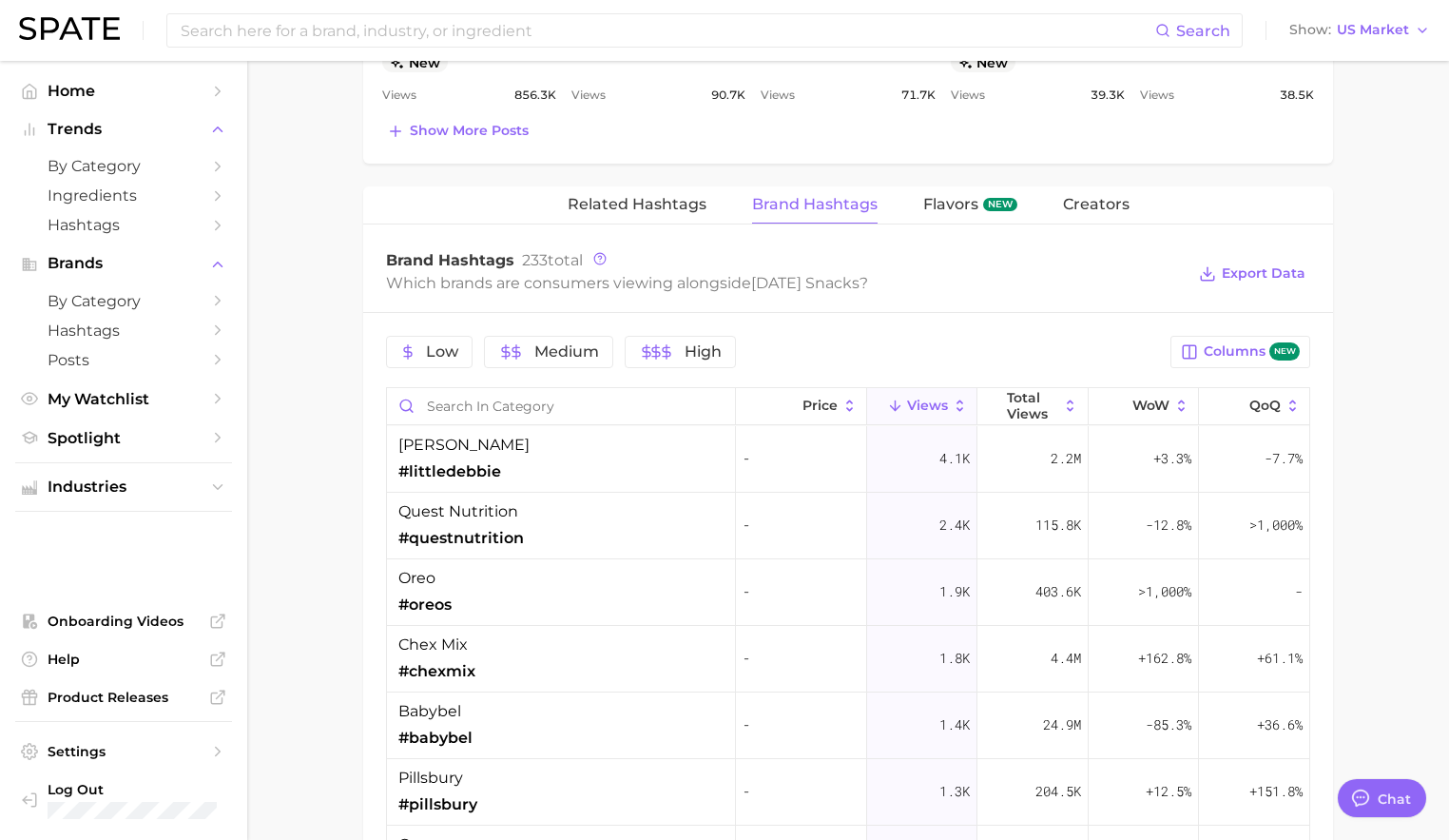
scroll to position [1327, 0]
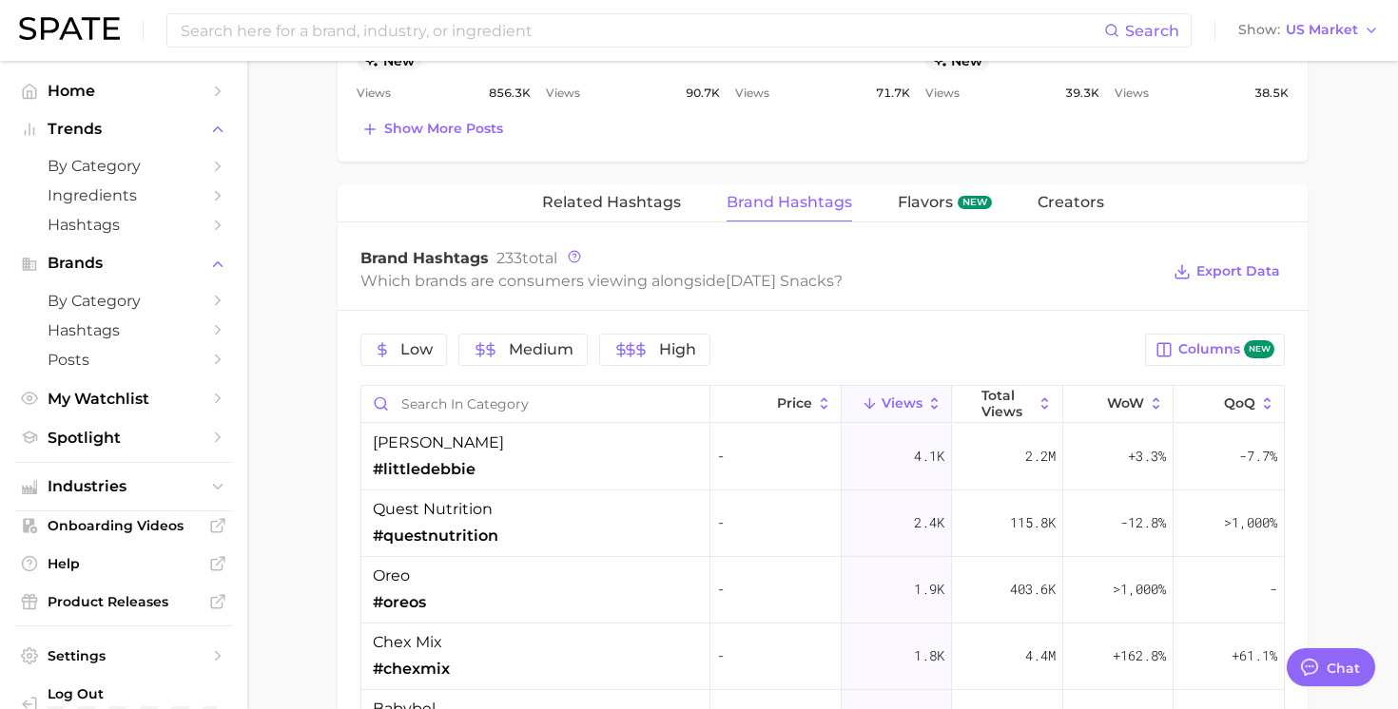
type textarea "x"
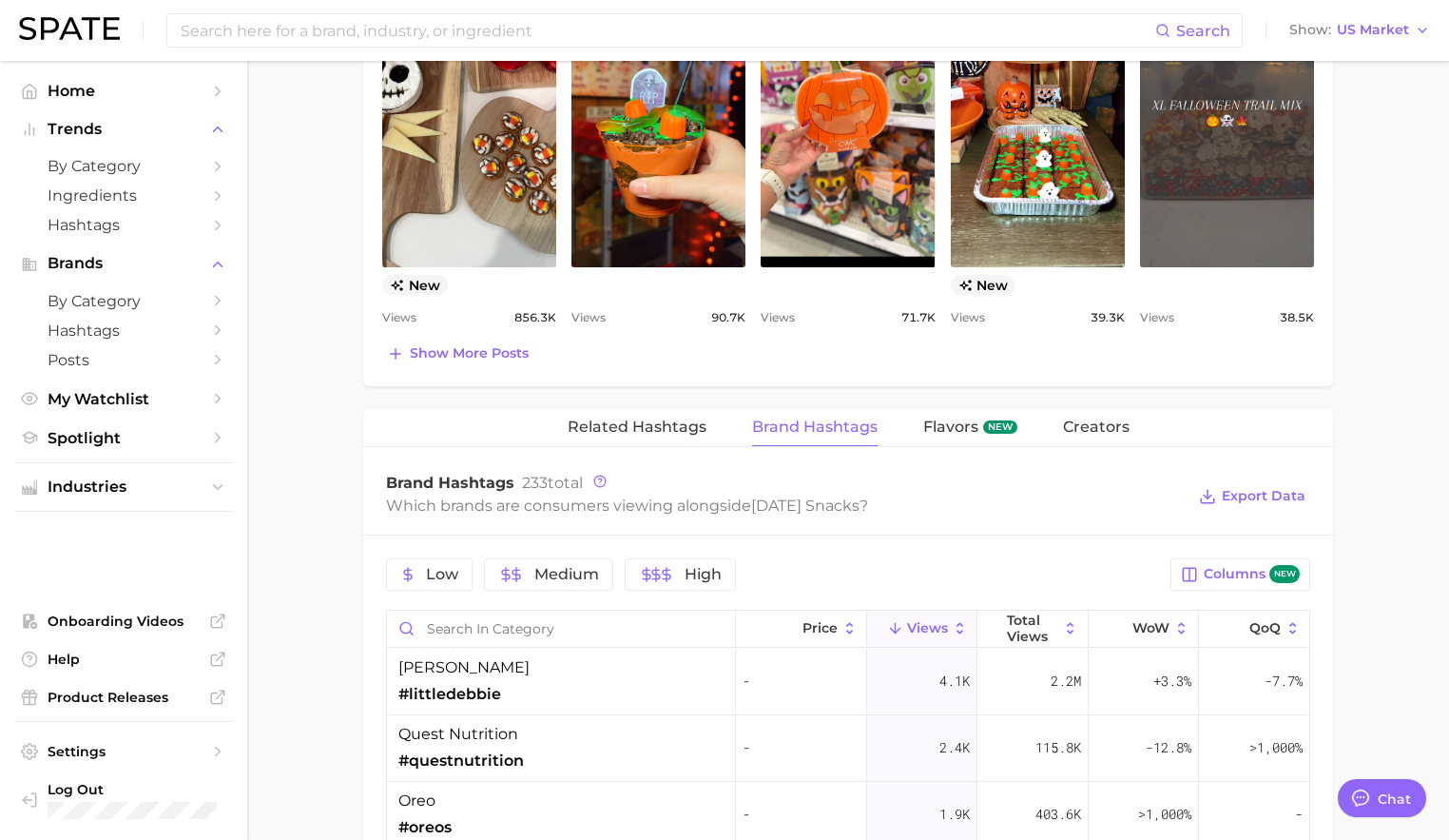
scroll to position [1106, 0]
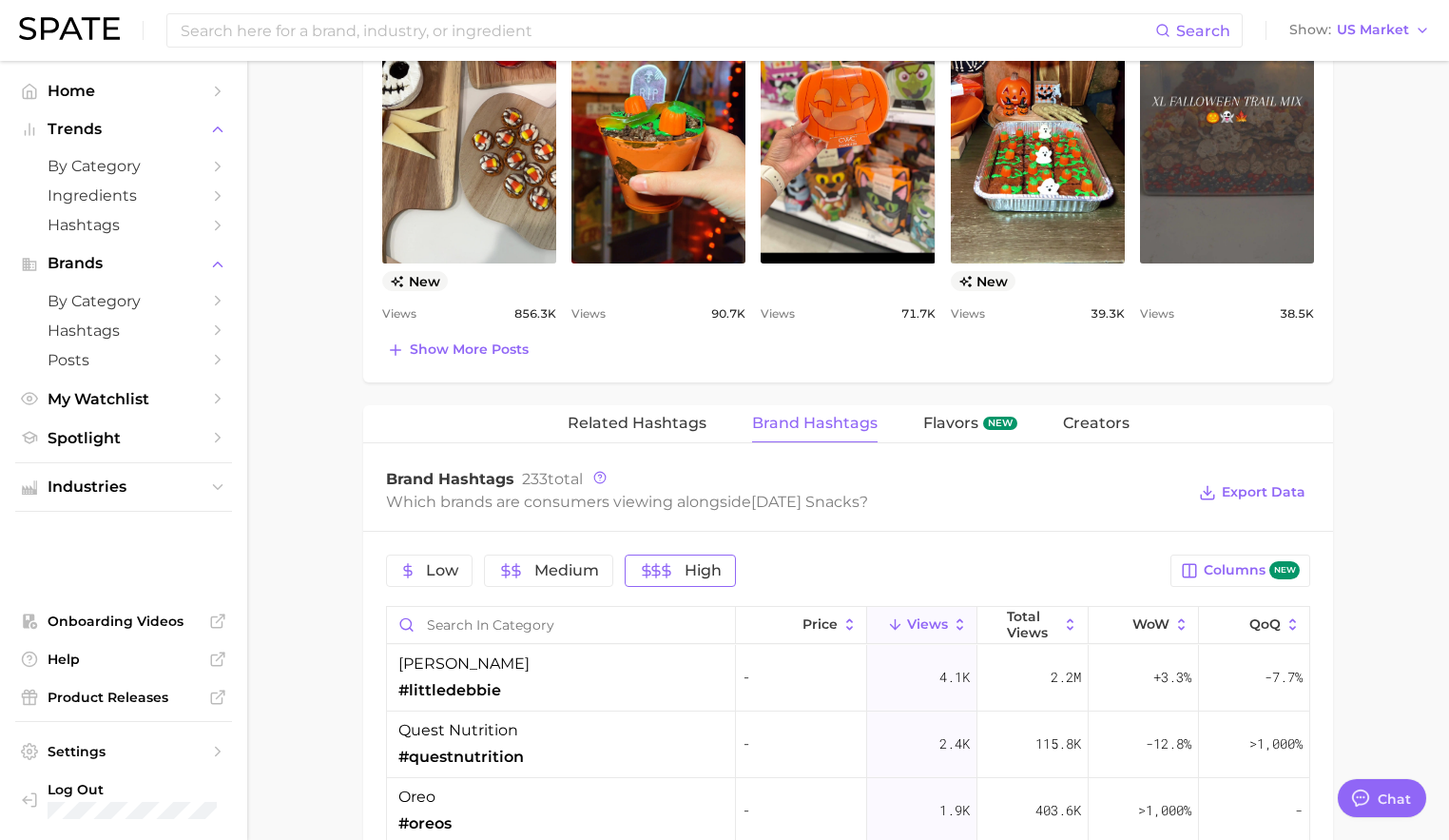
click at [669, 573] on icon "button" at bounding box center [666, 570] width 15 height 15
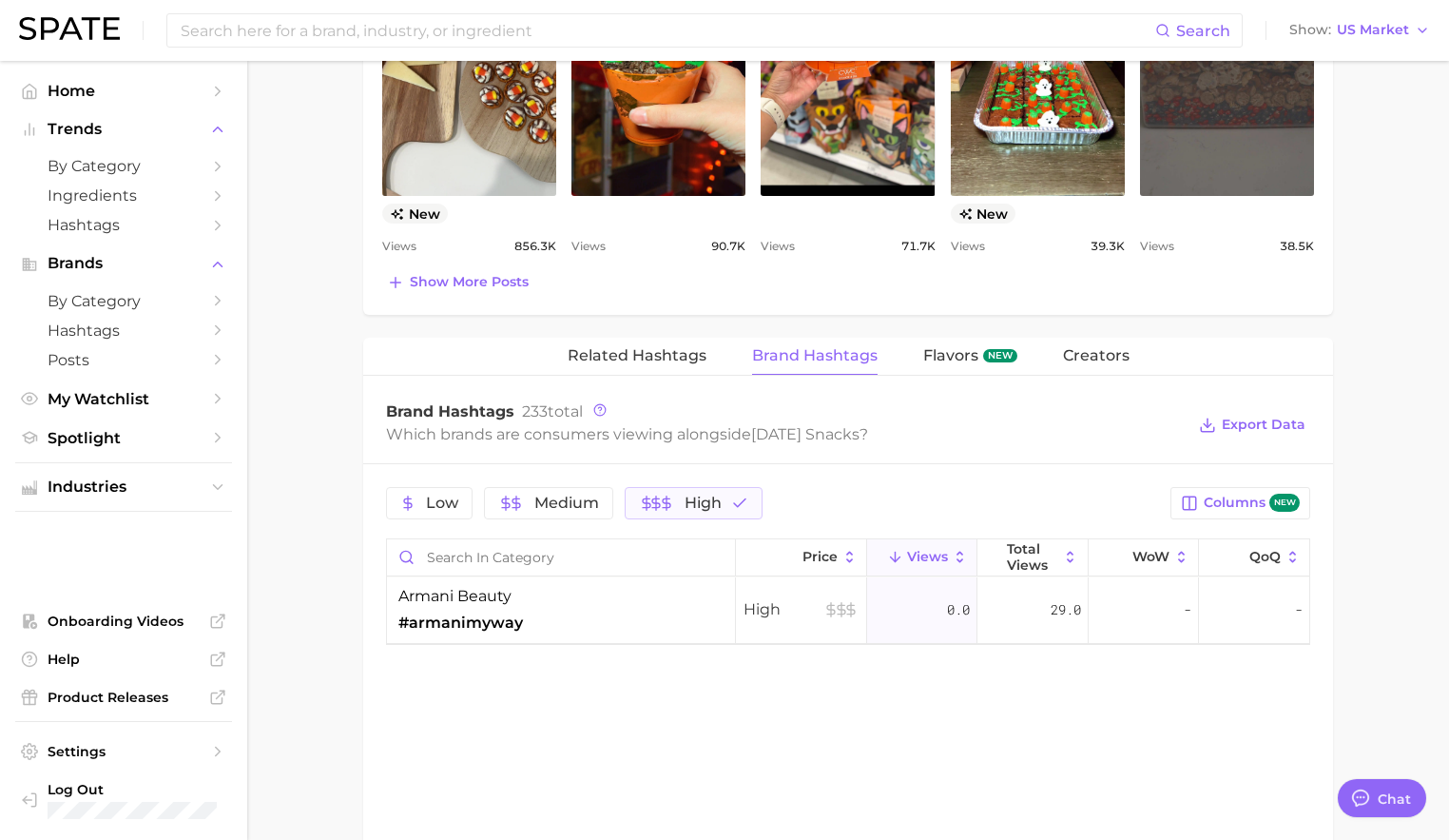
scroll to position [1191, 0]
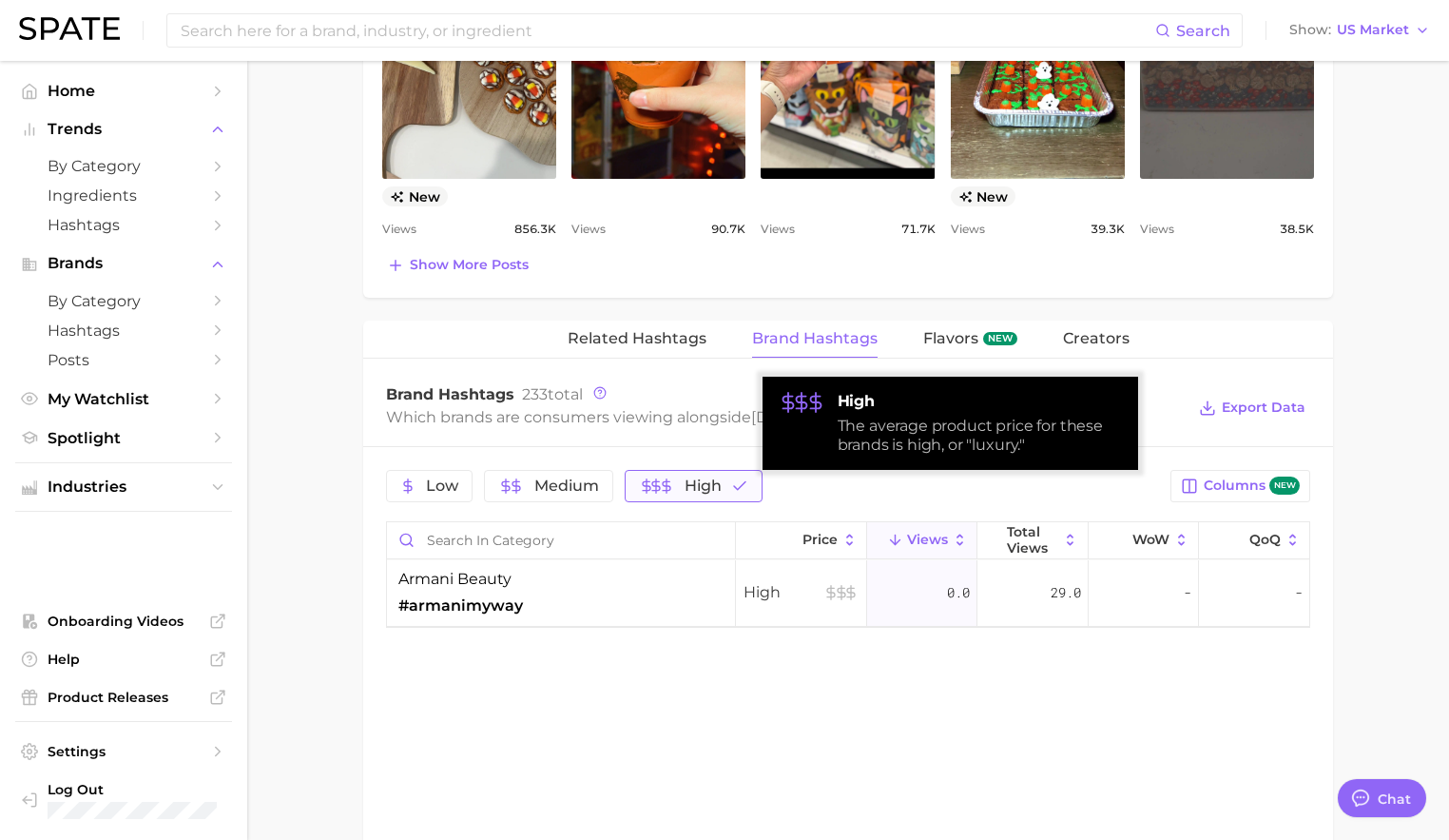
click at [707, 488] on span "High" at bounding box center [703, 485] width 37 height 15
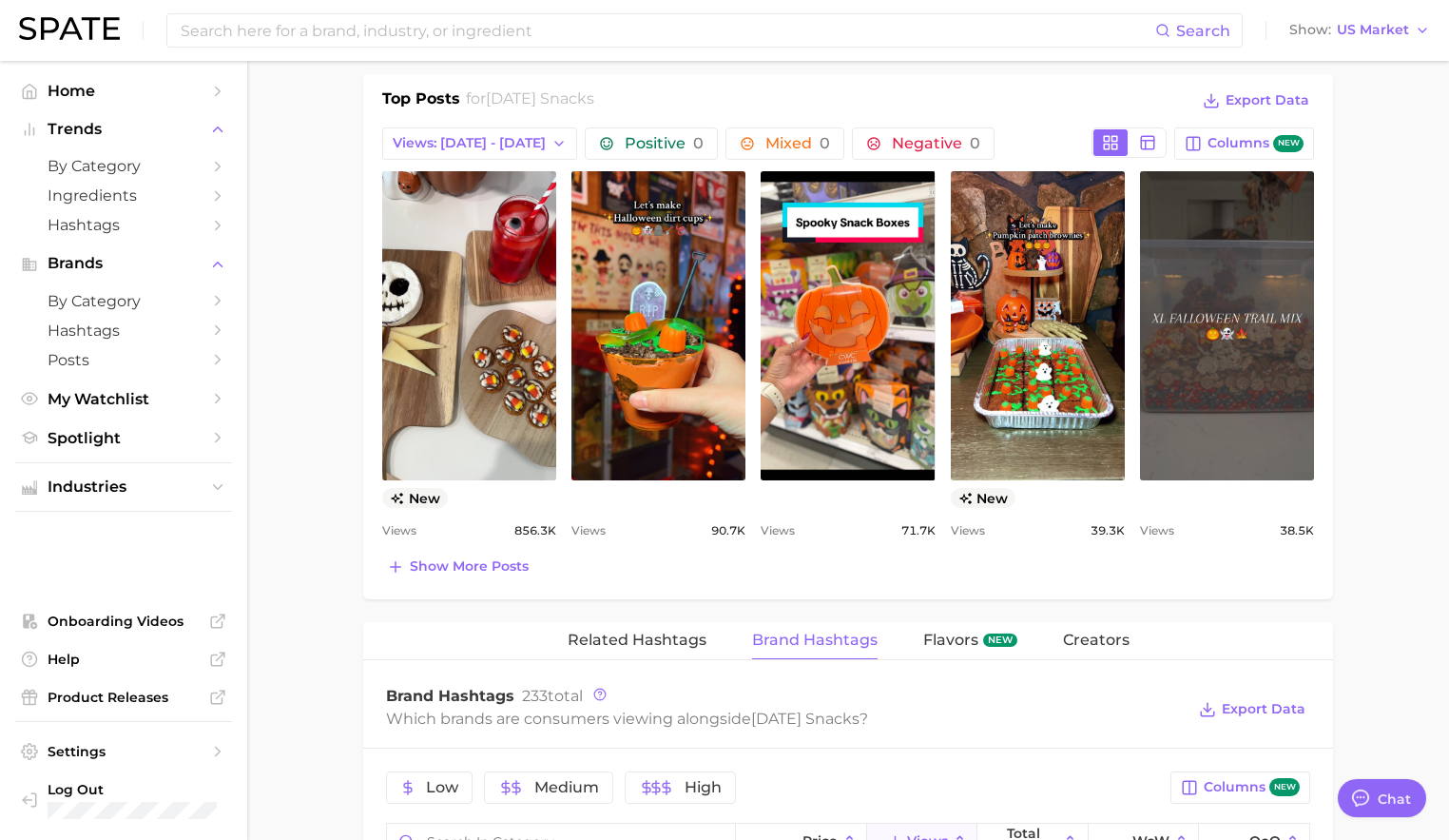
scroll to position [1309, 0]
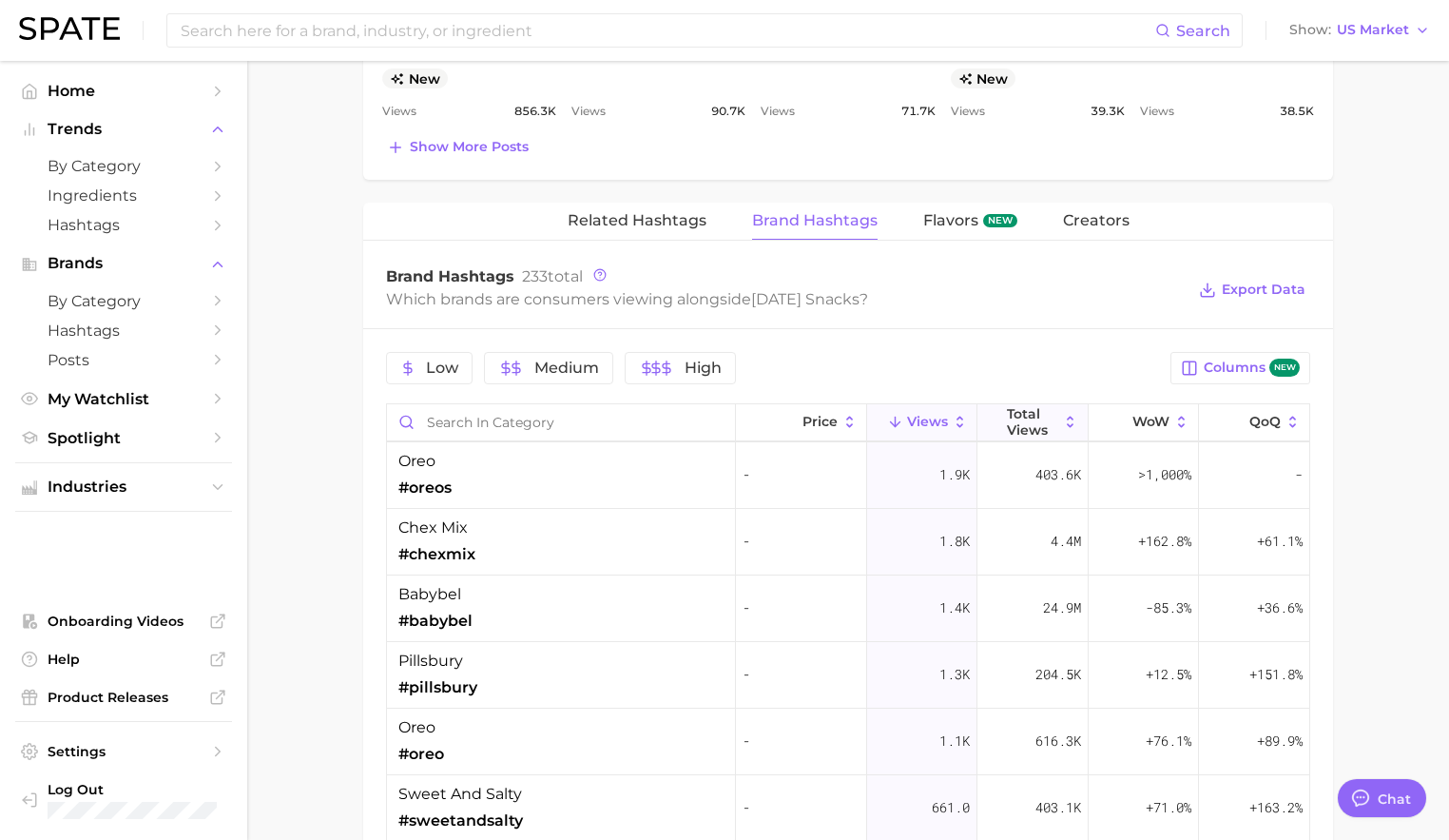
click at [1069, 428] on icon at bounding box center [1070, 422] width 17 height 17
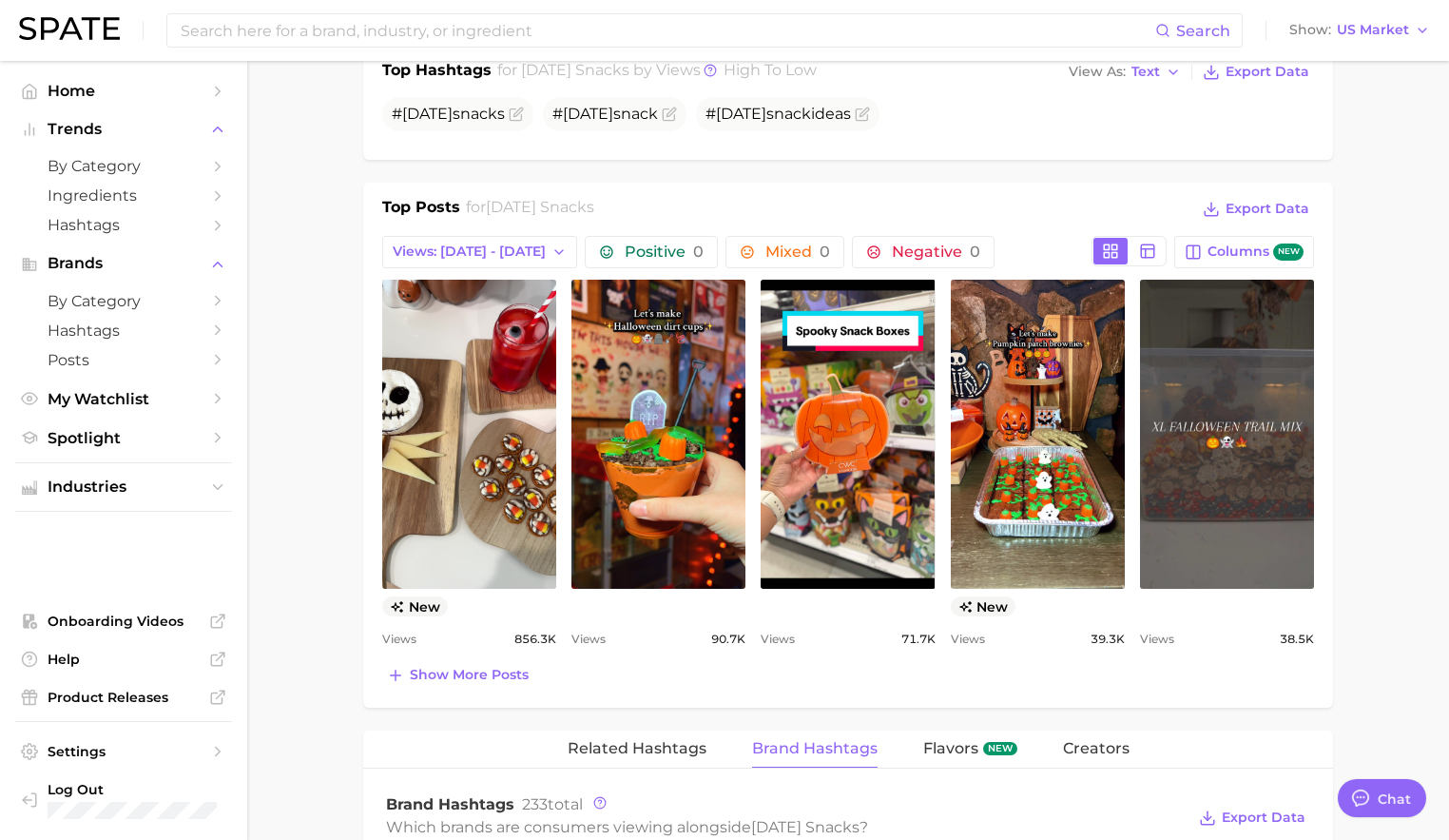
scroll to position [782, 0]
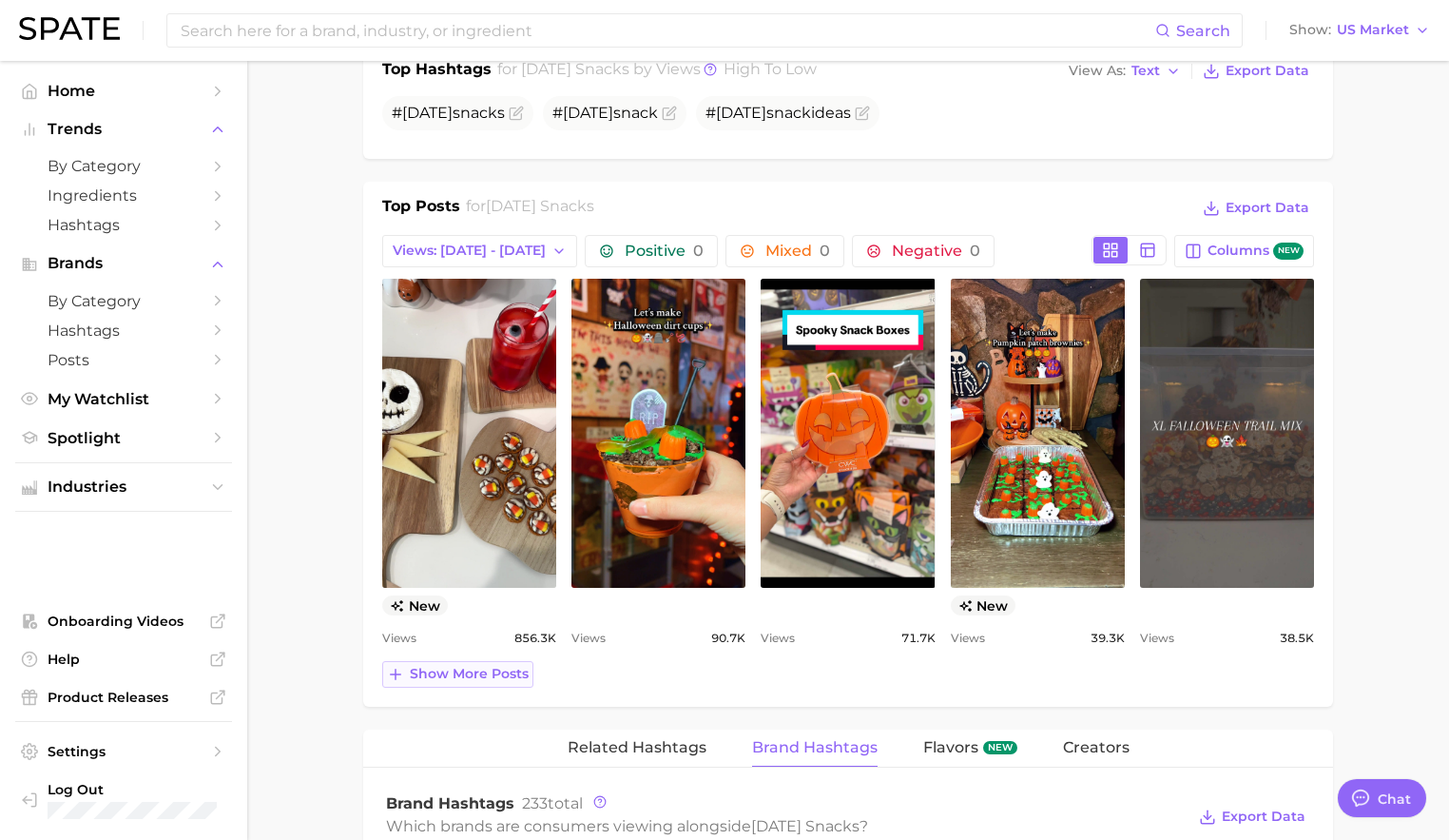
click at [510, 673] on span "Show more posts" at bounding box center [469, 674] width 119 height 16
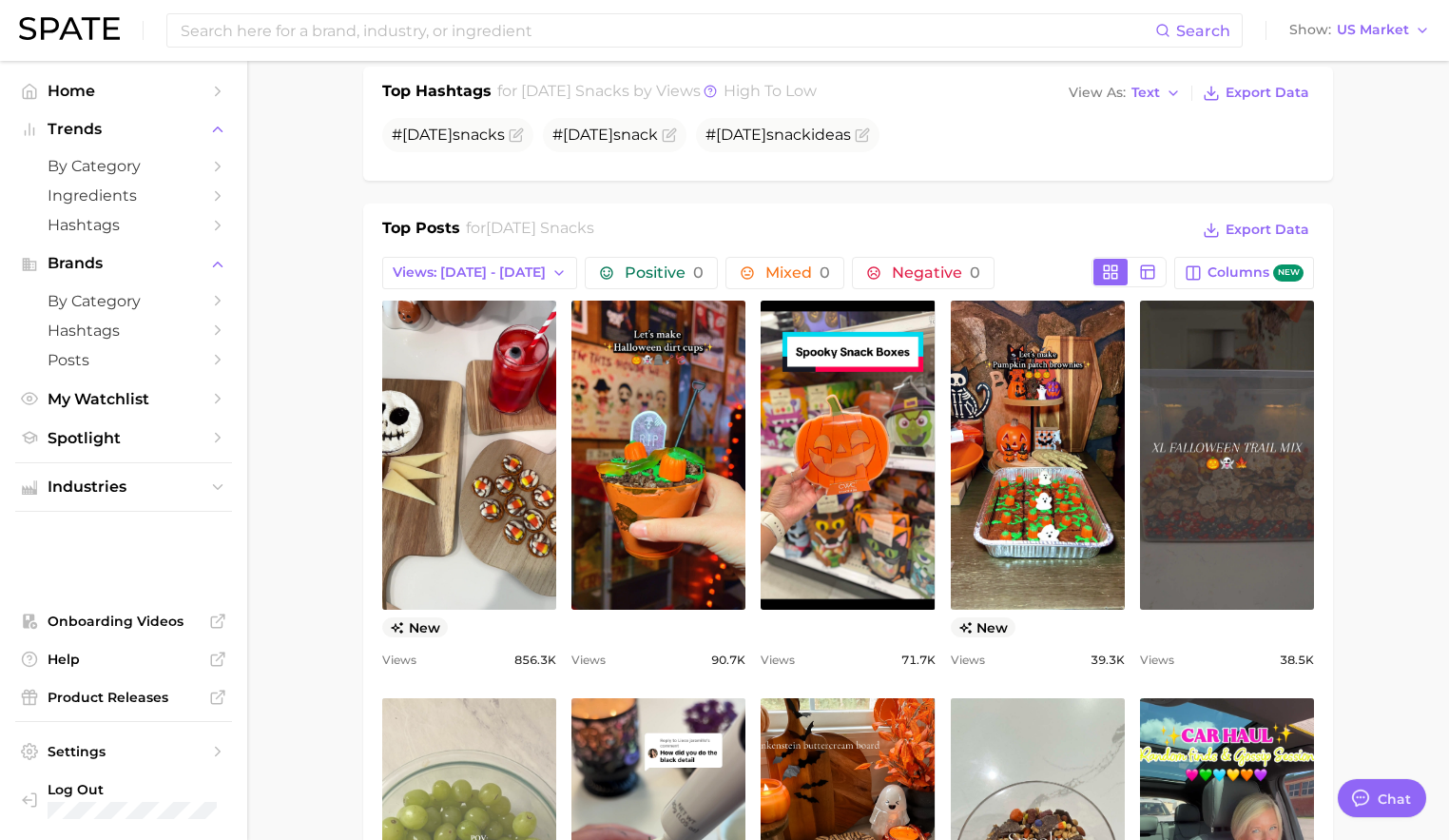
scroll to position [750, 0]
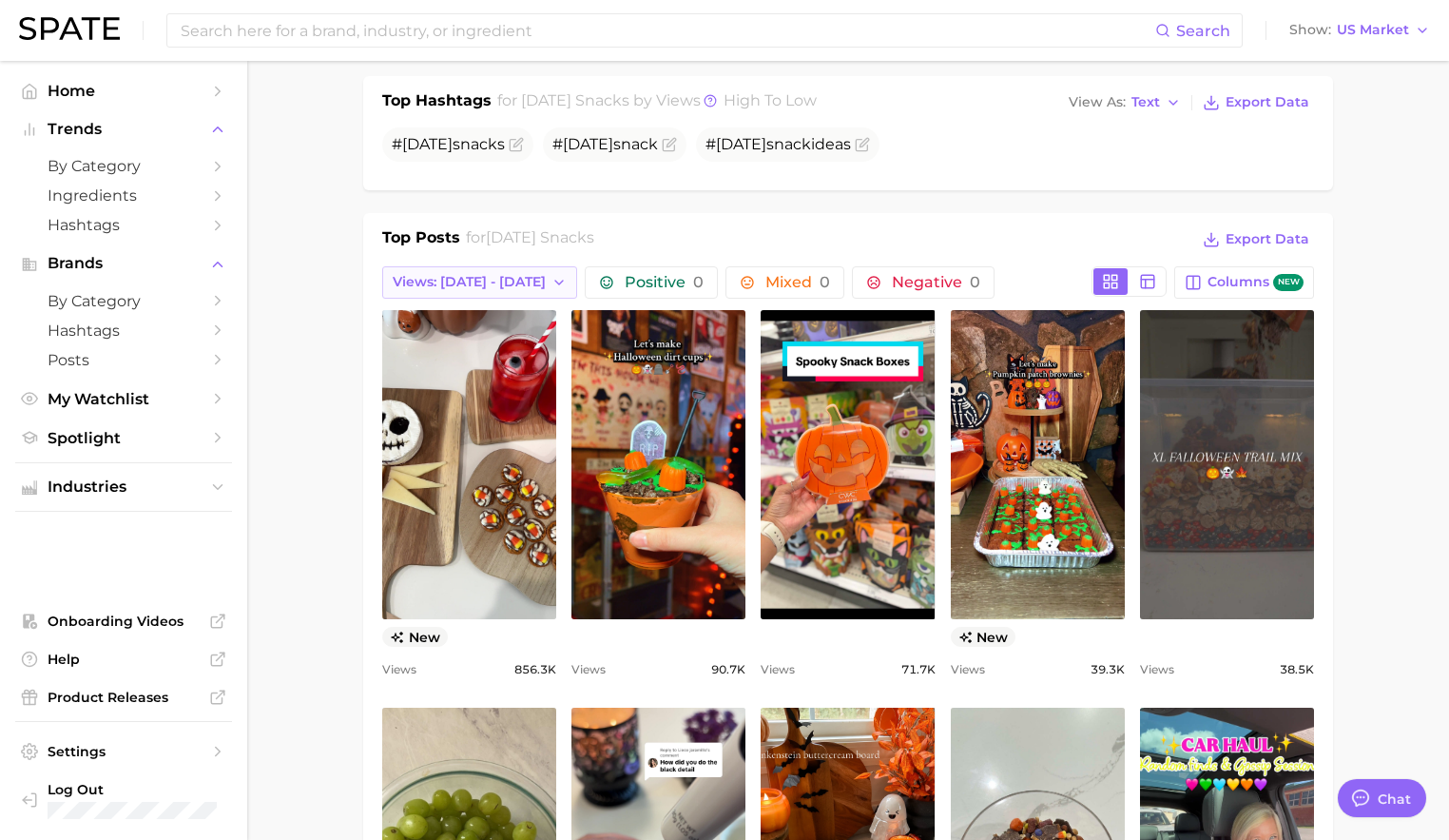
click at [489, 291] on button "Views: [DATE] - [DATE]" at bounding box center [479, 282] width 195 height 32
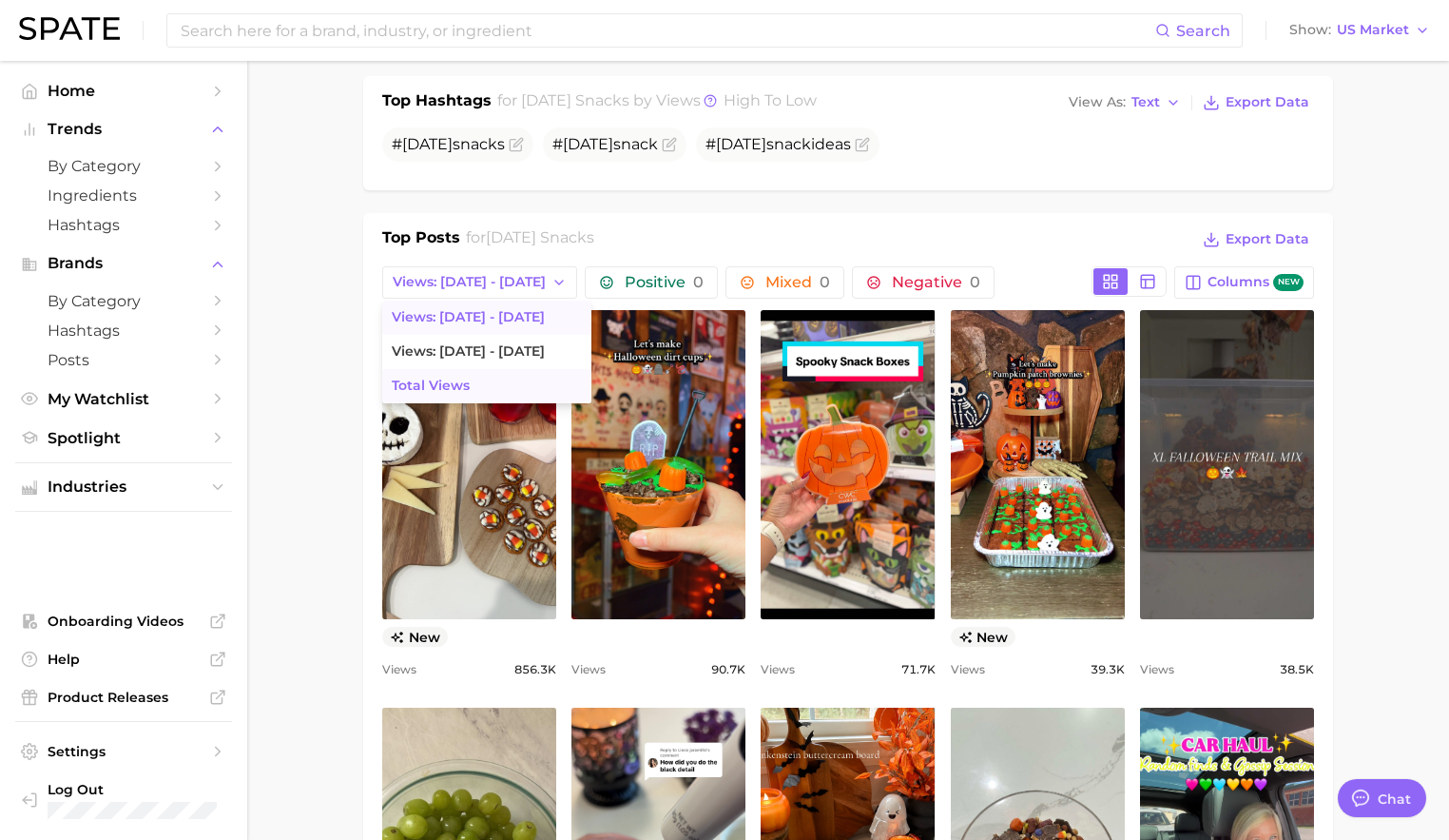
click at [458, 391] on span "Total Views" at bounding box center [431, 386] width 78 height 16
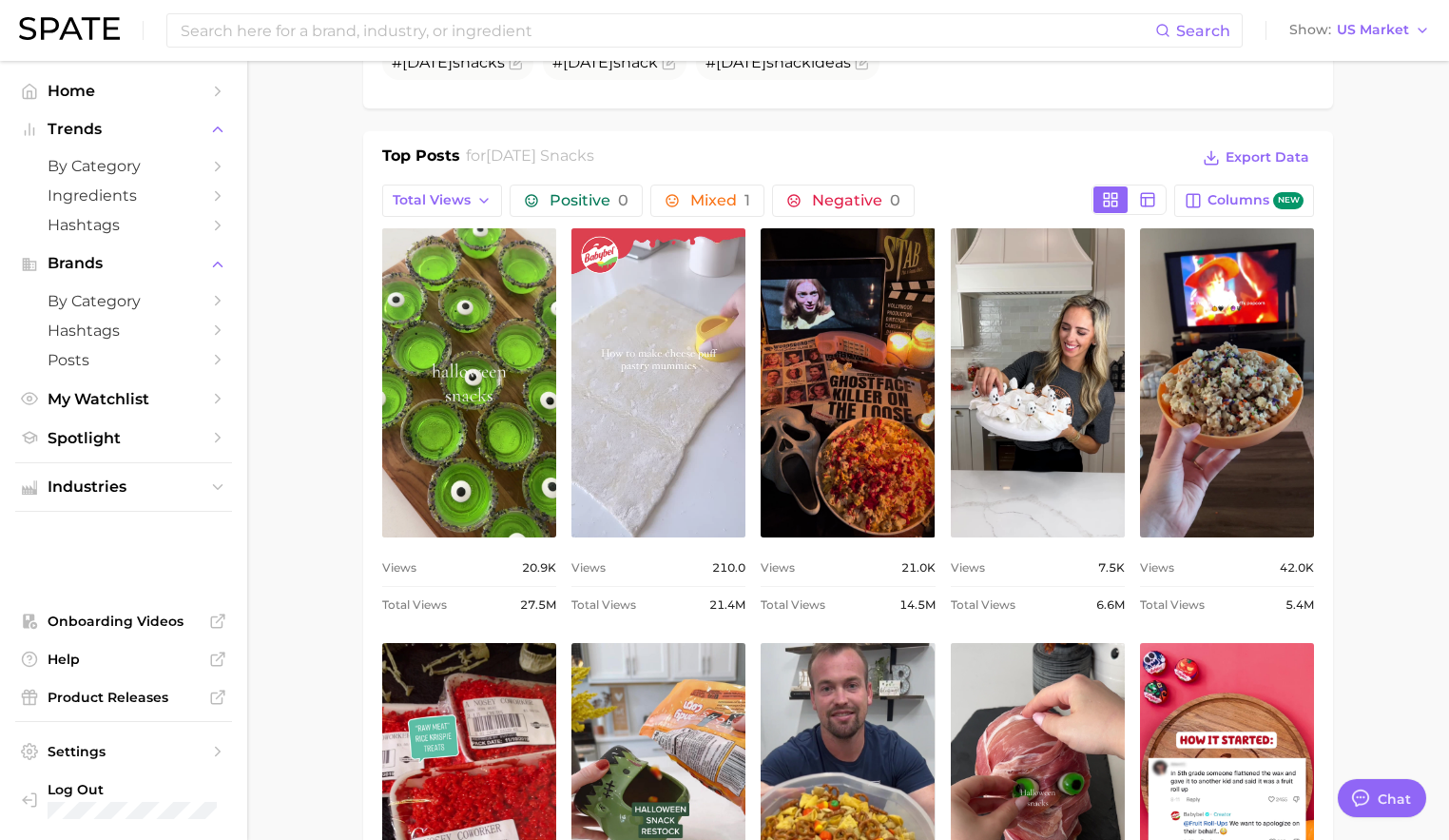
scroll to position [847, 0]
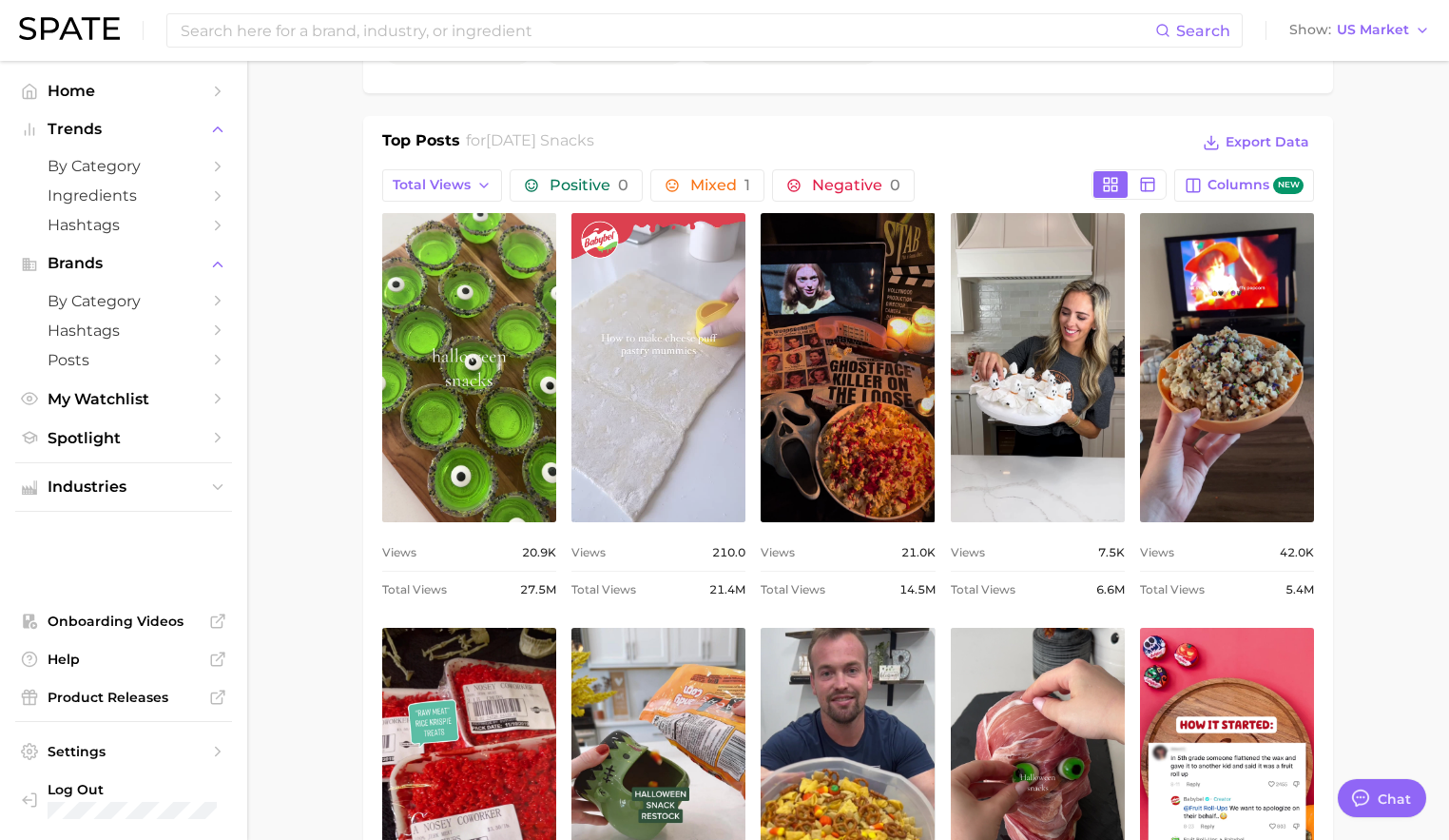
click at [708, 338] on link "view post on TikTok" at bounding box center [659, 367] width 174 height 309
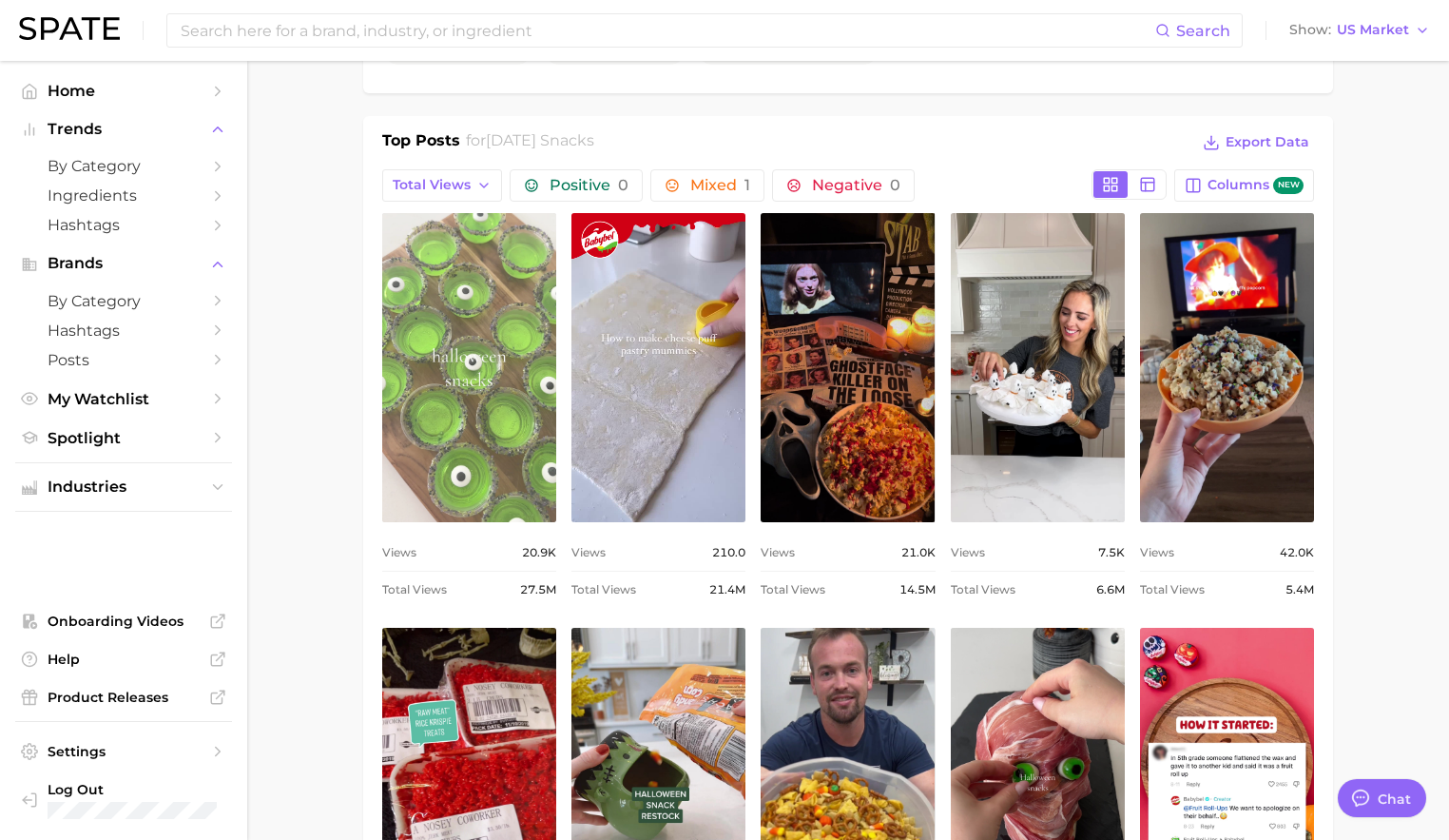
click at [467, 420] on link "view post on TikTok" at bounding box center [469, 367] width 174 height 309
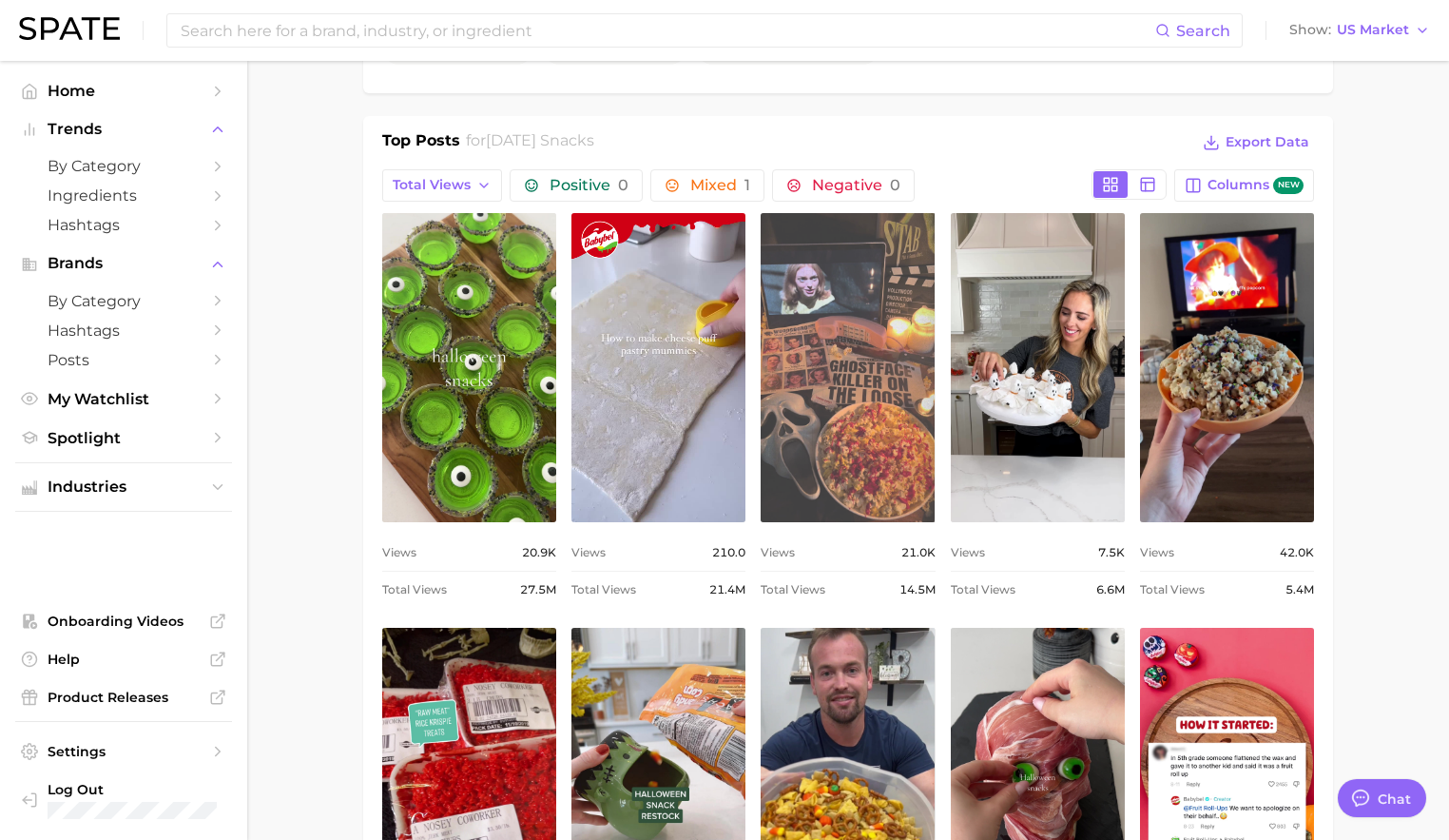
click at [864, 344] on link "view post on TikTok" at bounding box center [848, 367] width 174 height 309
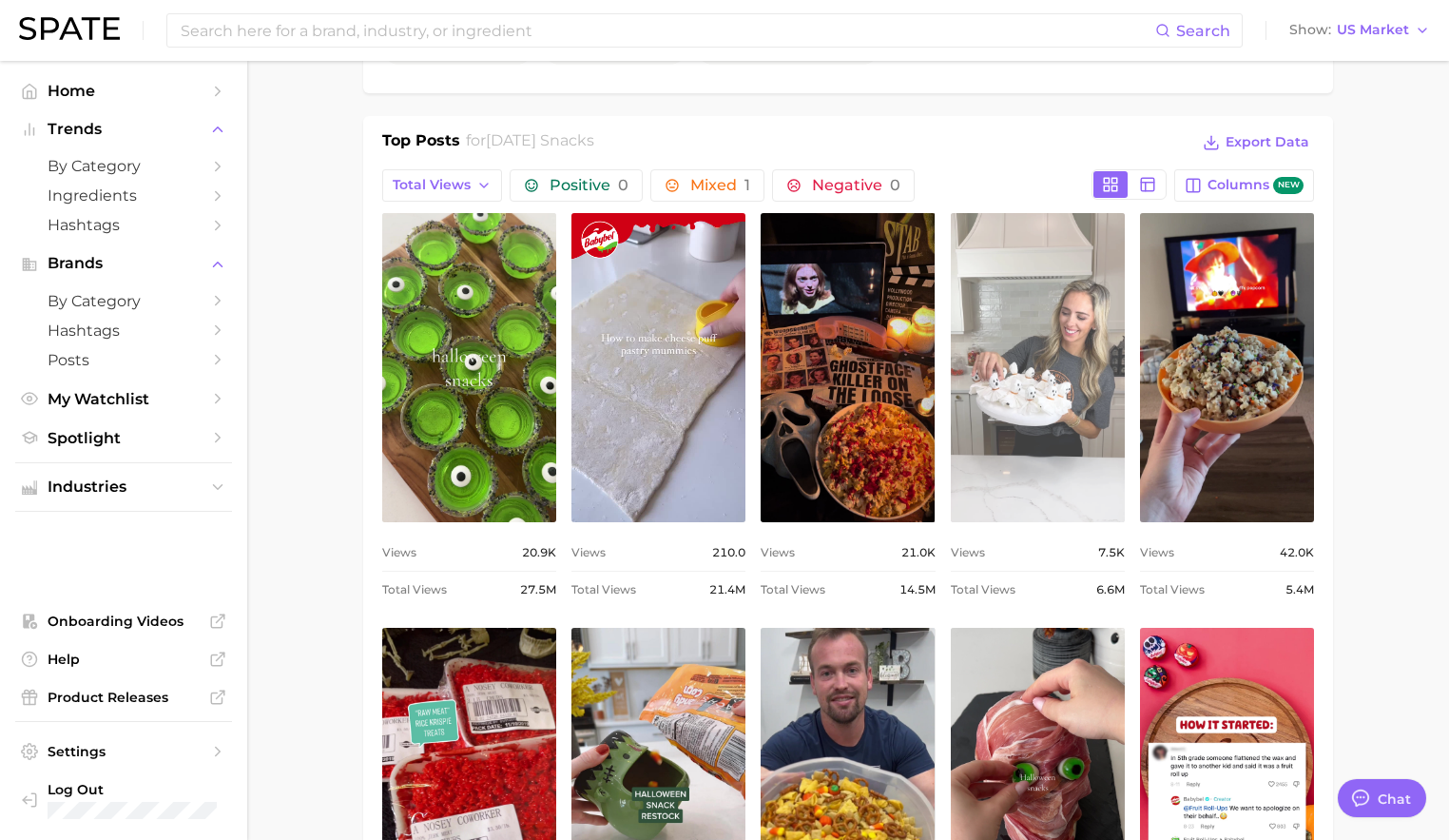
click at [1035, 413] on link "view post on TikTok" at bounding box center [1038, 367] width 174 height 309
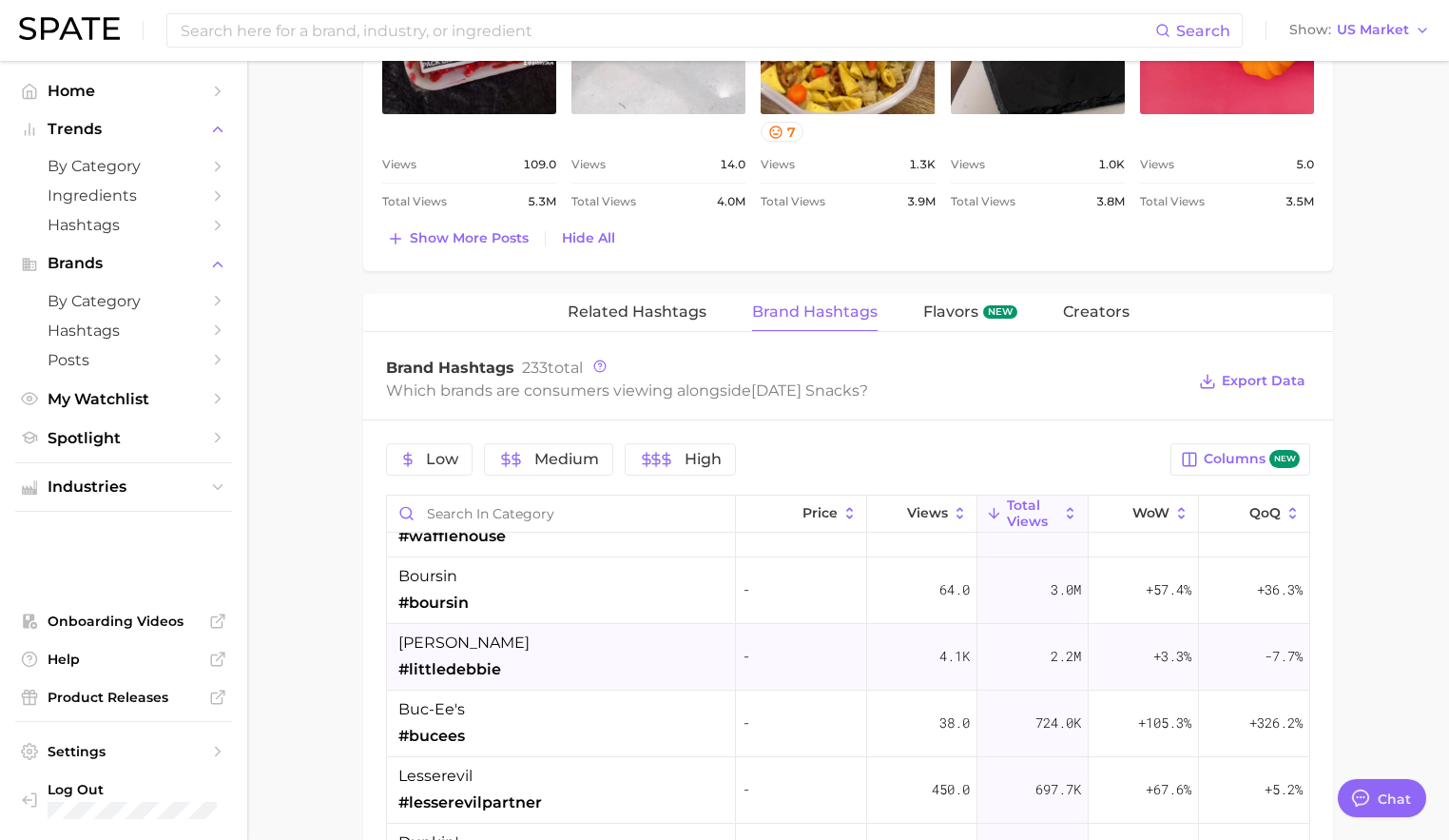
scroll to position [0, 0]
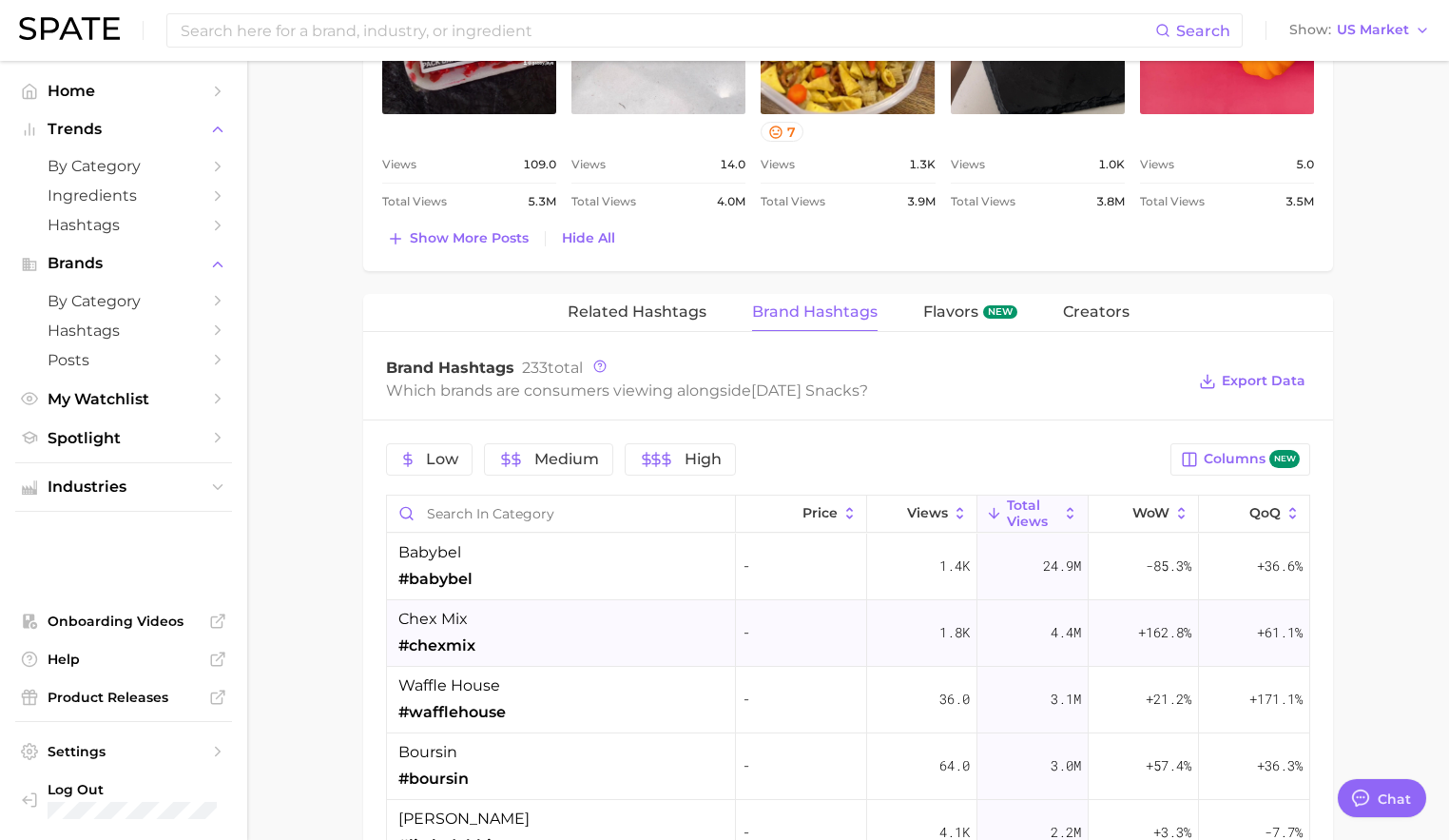
click at [490, 638] on div "chex mix #chexmix" at bounding box center [561, 633] width 349 height 67
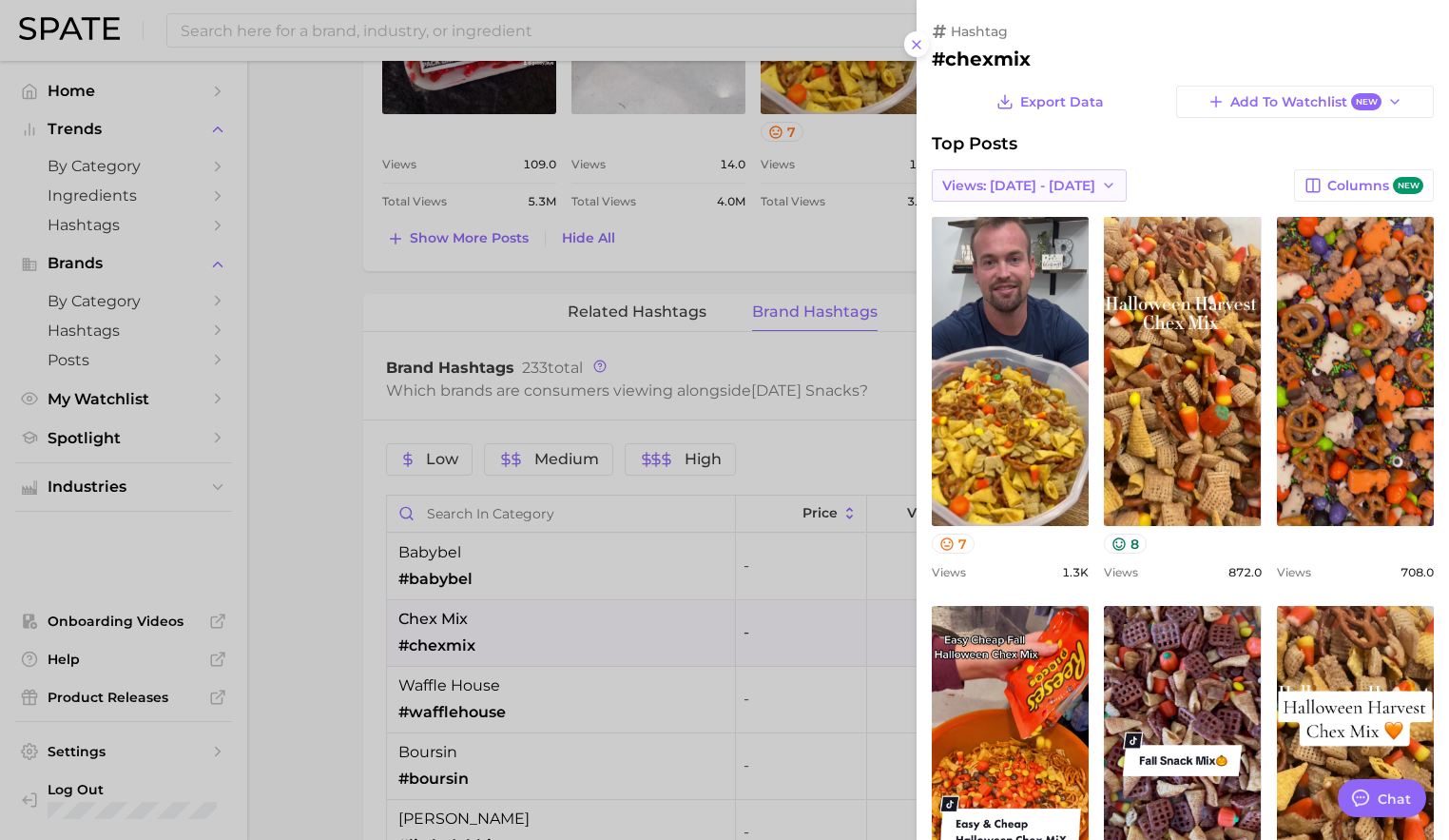
click at [1050, 184] on span "Views: [DATE] - [DATE]" at bounding box center [1018, 186] width 153 height 16
click at [1039, 258] on button "Total Views" at bounding box center [1036, 255] width 209 height 34
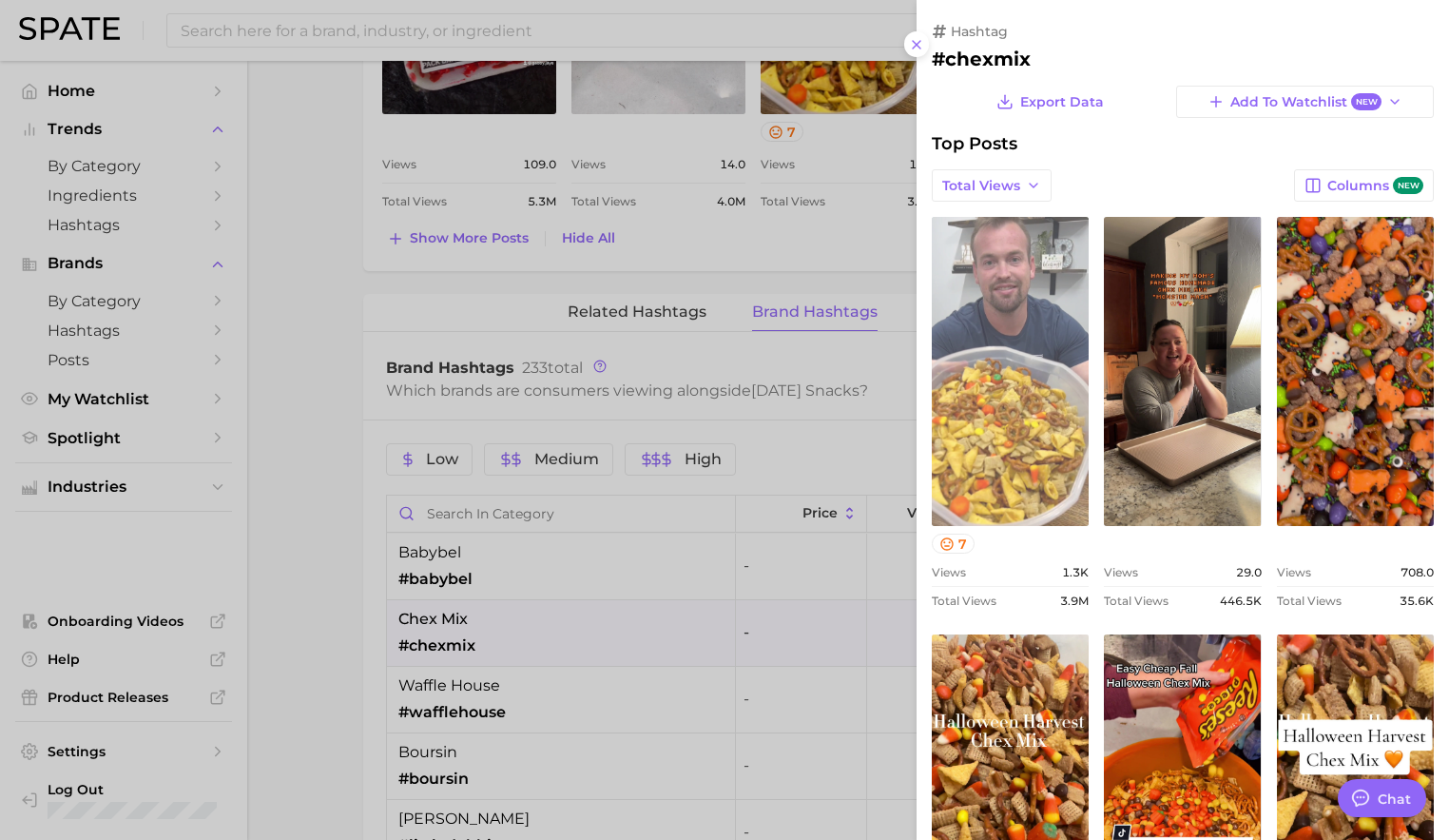
click at [1024, 412] on link "view post on TikTok" at bounding box center [1010, 371] width 157 height 309
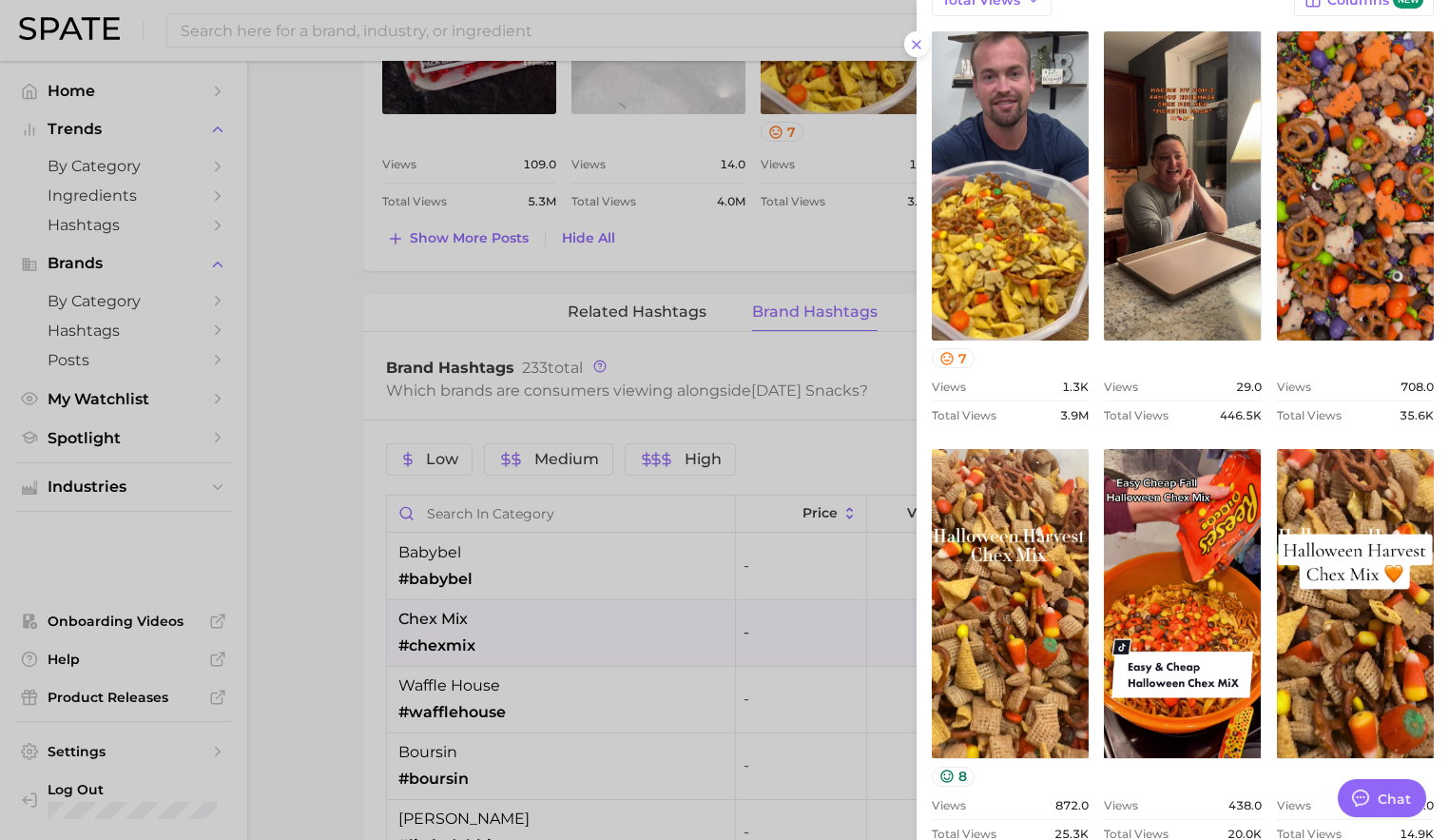
scroll to position [251, 0]
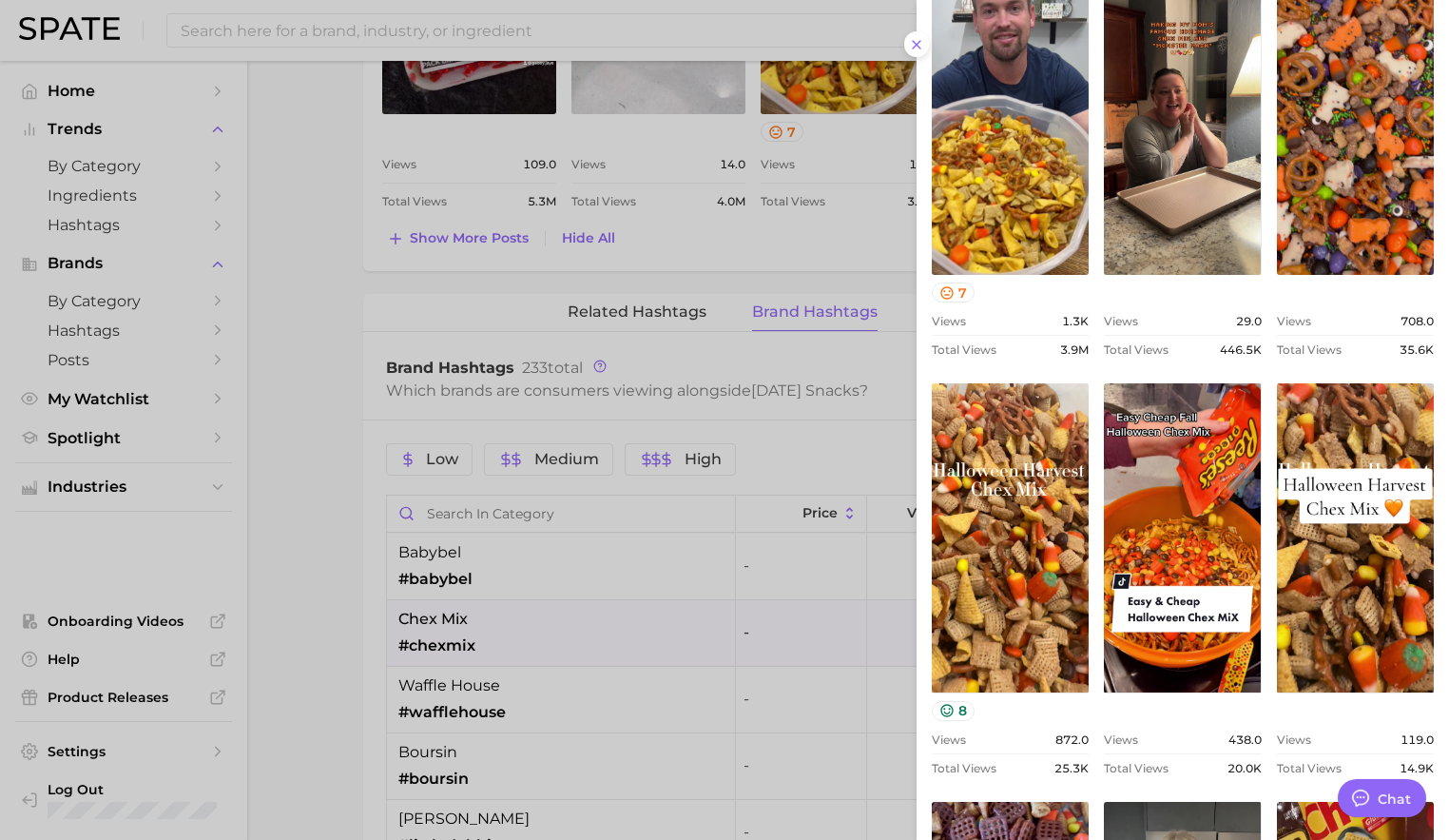
click at [792, 628] on div at bounding box center [724, 420] width 1449 height 840
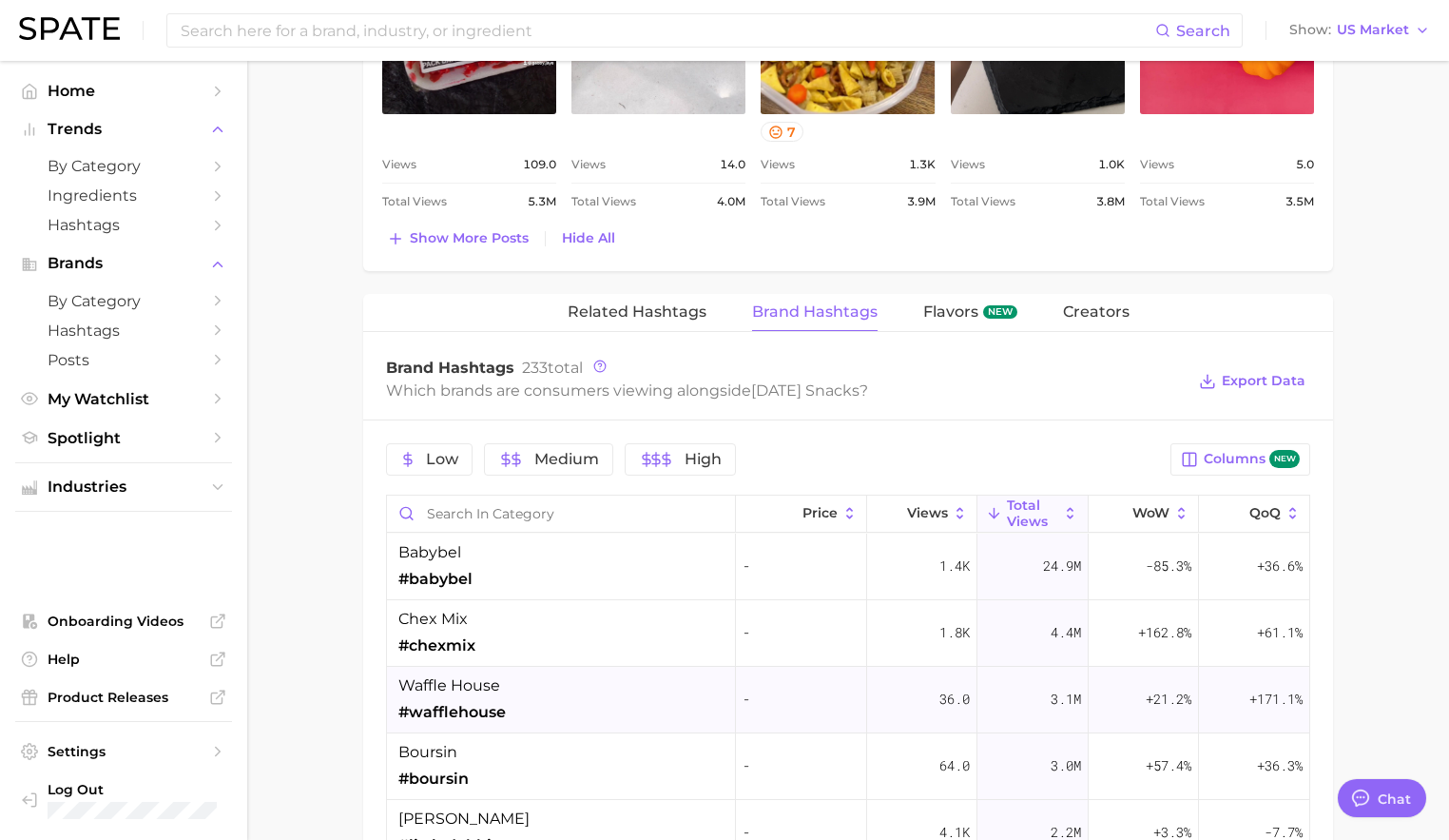
click at [596, 688] on div "waffle house #wafflehouse" at bounding box center [561, 700] width 349 height 67
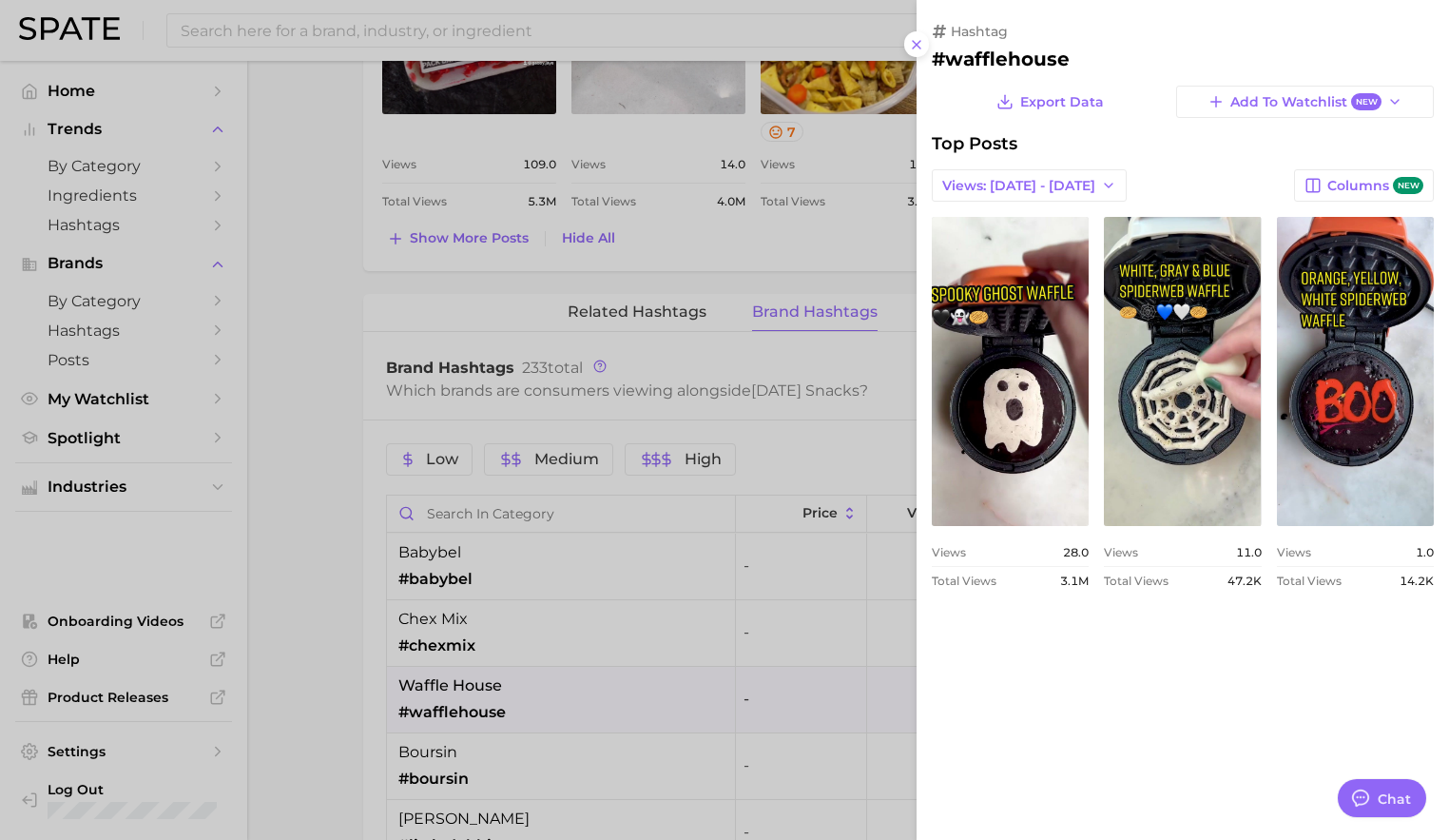
scroll to position [0, 0]
click at [1054, 187] on span "Views: [DATE] - [DATE]" at bounding box center [1018, 186] width 153 height 16
click at [1019, 250] on button "Total Views" at bounding box center [1036, 255] width 209 height 34
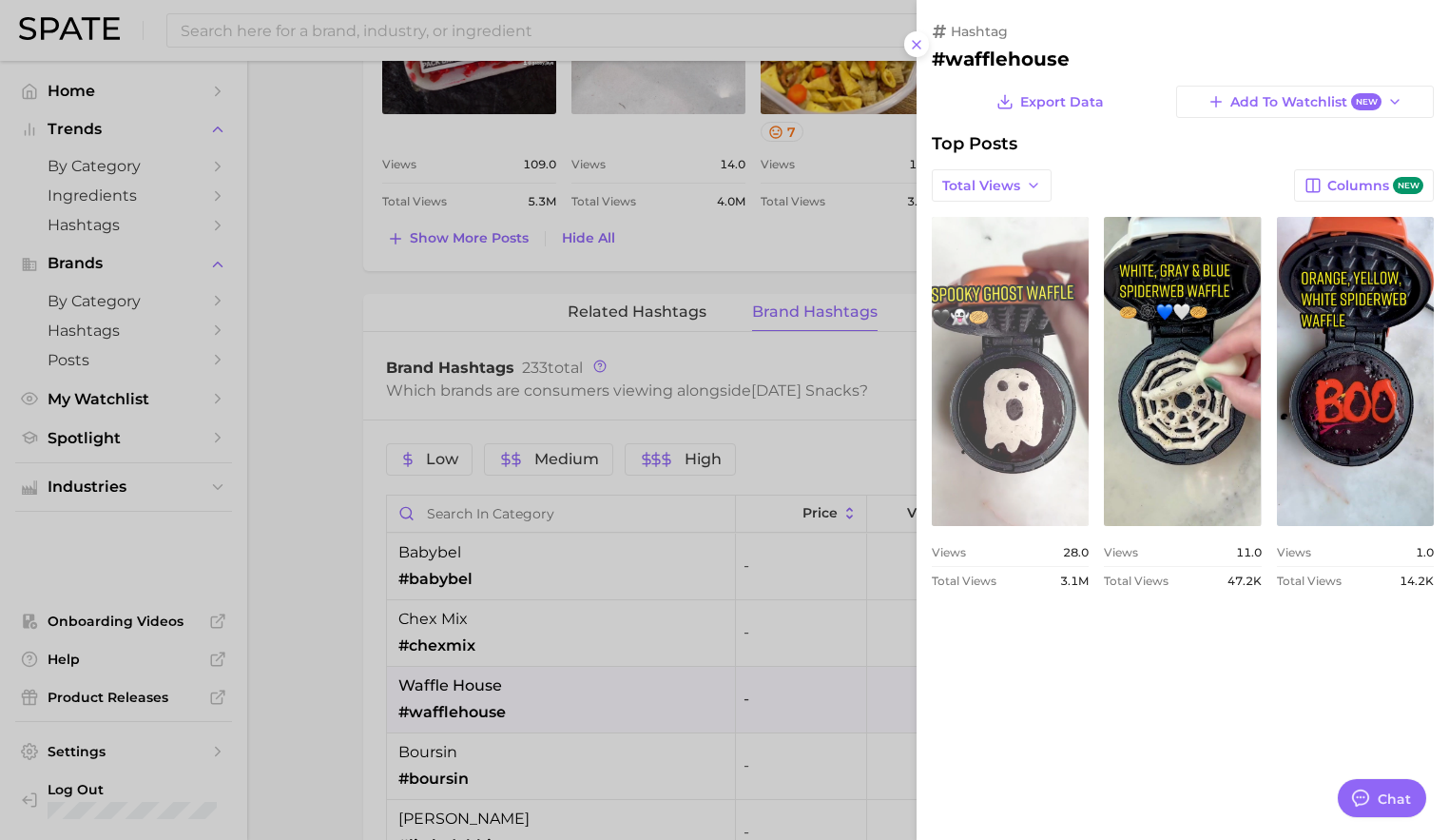
click at [1003, 456] on link "view post on TikTok" at bounding box center [1010, 371] width 157 height 309
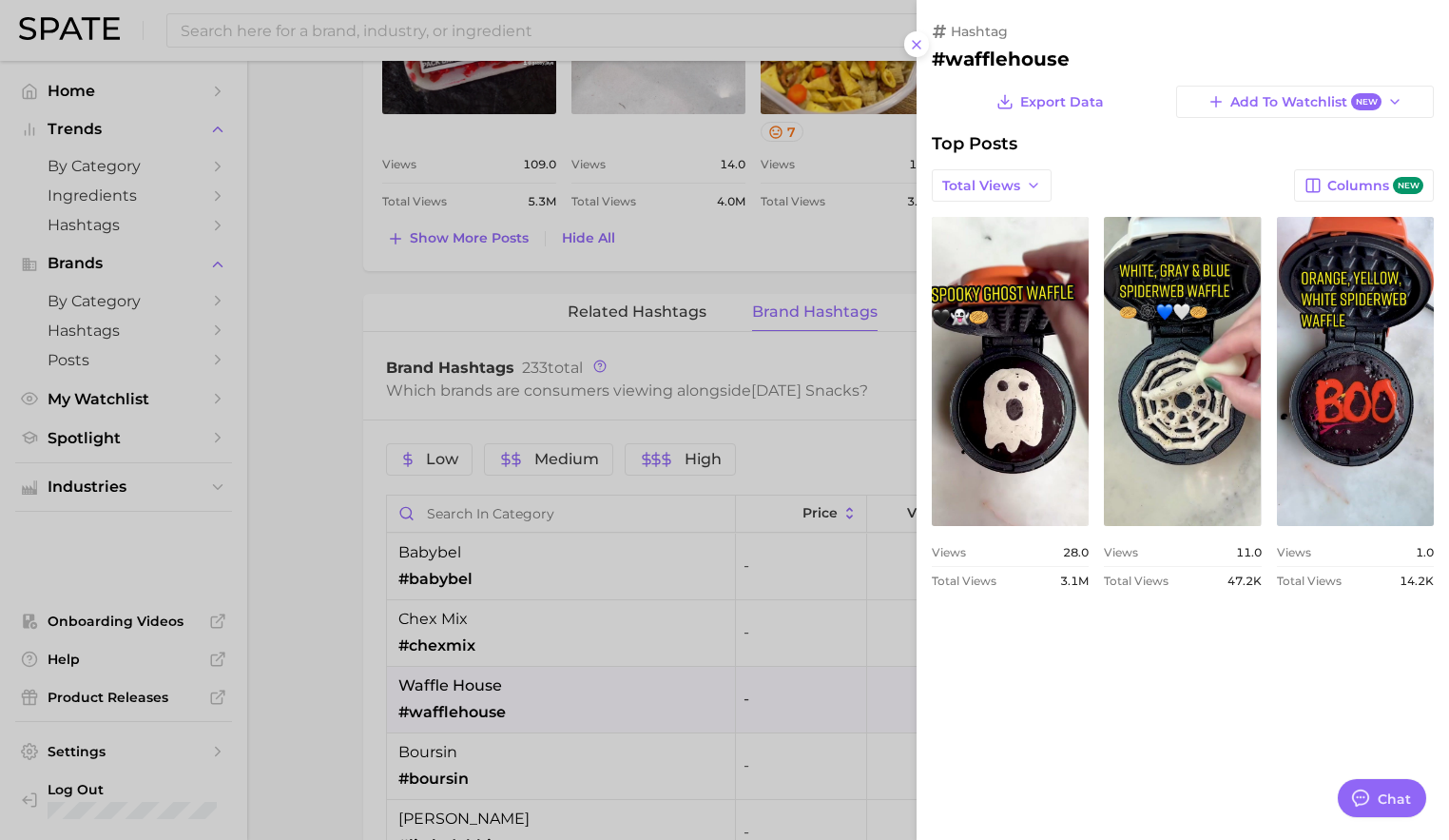
click at [824, 364] on div at bounding box center [724, 420] width 1449 height 840
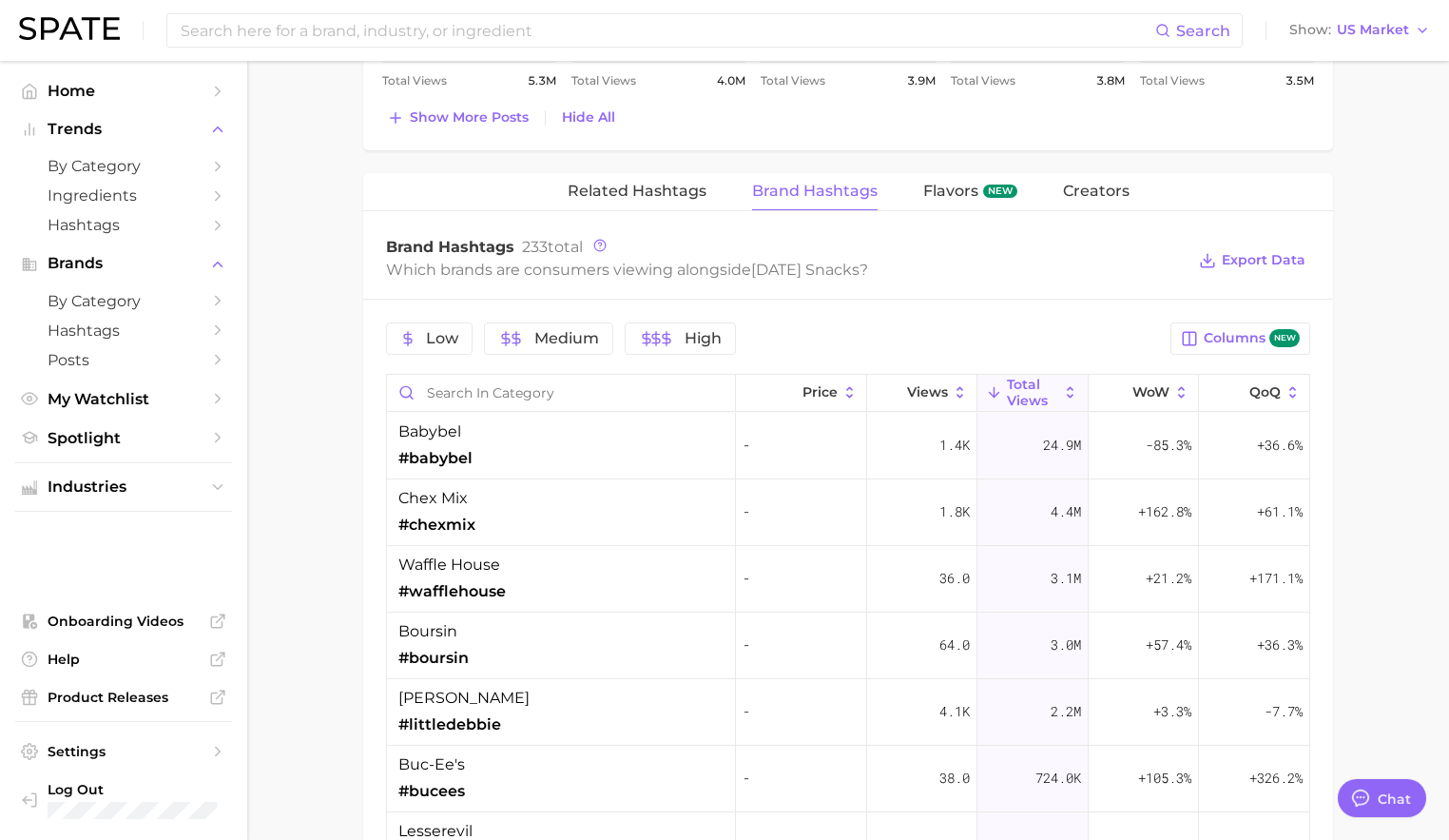
scroll to position [1792, 0]
click at [553, 650] on div "boursin #boursin" at bounding box center [561, 644] width 349 height 67
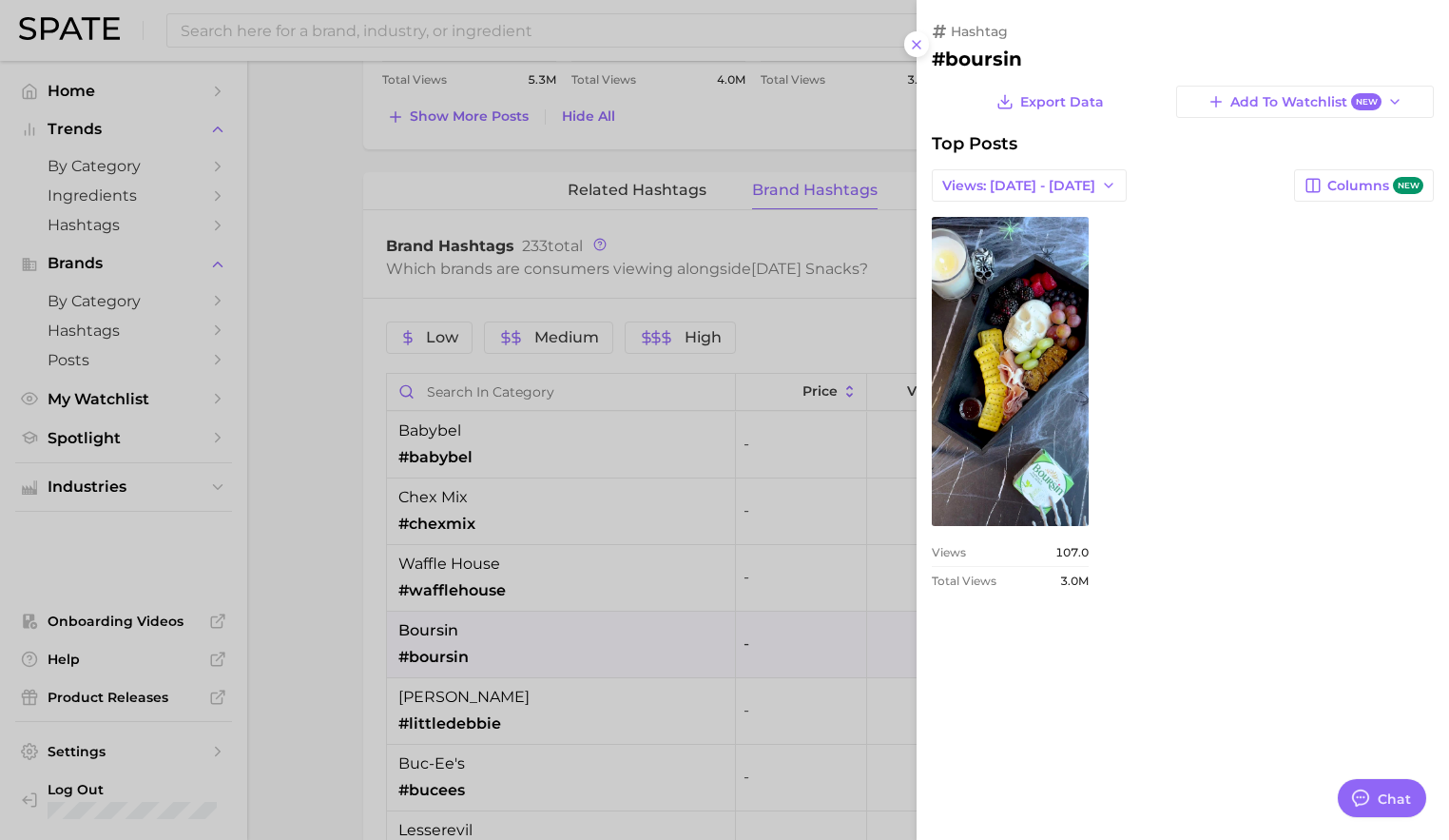
scroll to position [0, 0]
click at [754, 602] on div at bounding box center [724, 420] width 1449 height 840
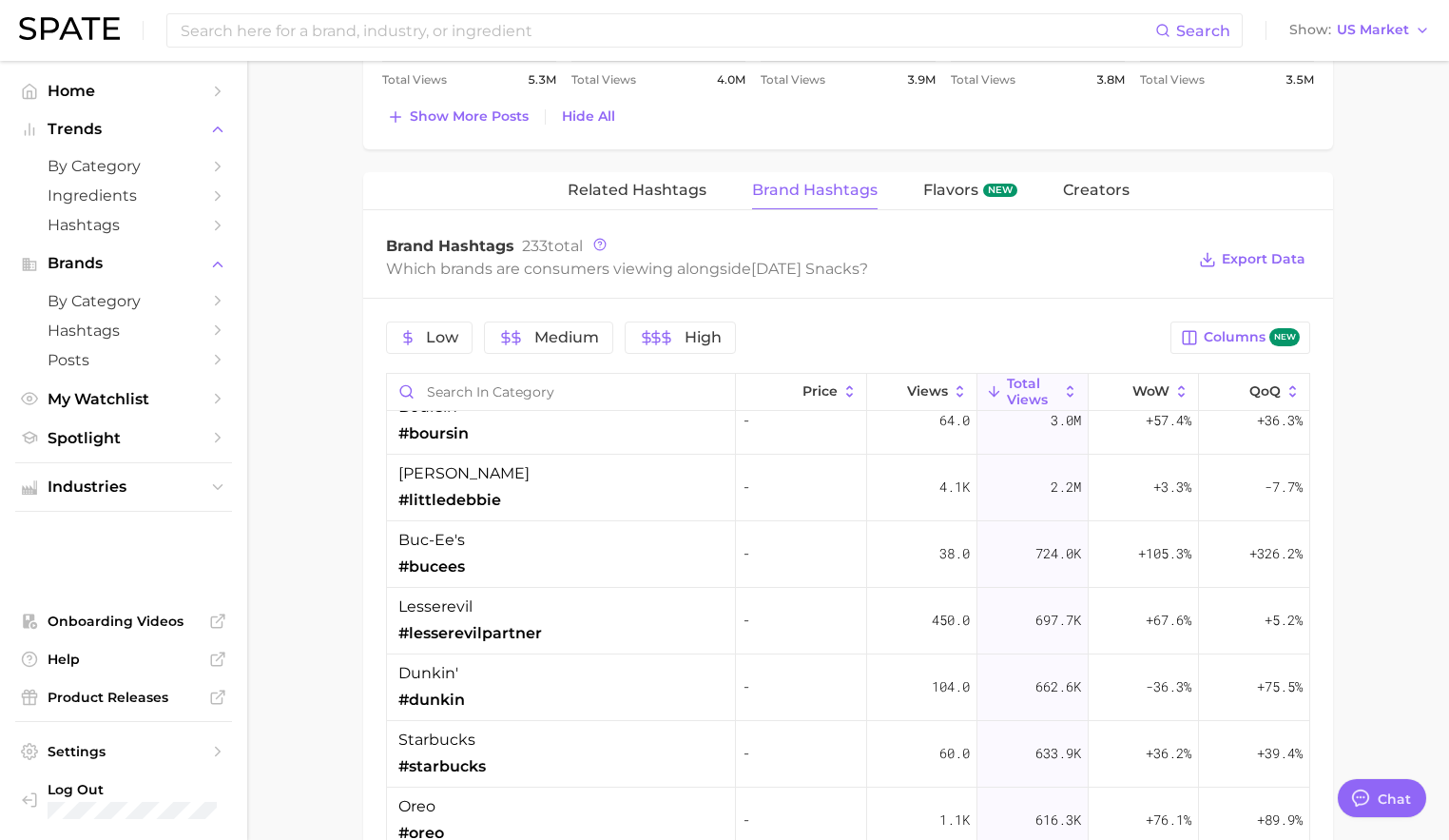
scroll to position [226, 0]
click at [636, 659] on div "dunkin' #dunkin" at bounding box center [561, 684] width 349 height 67
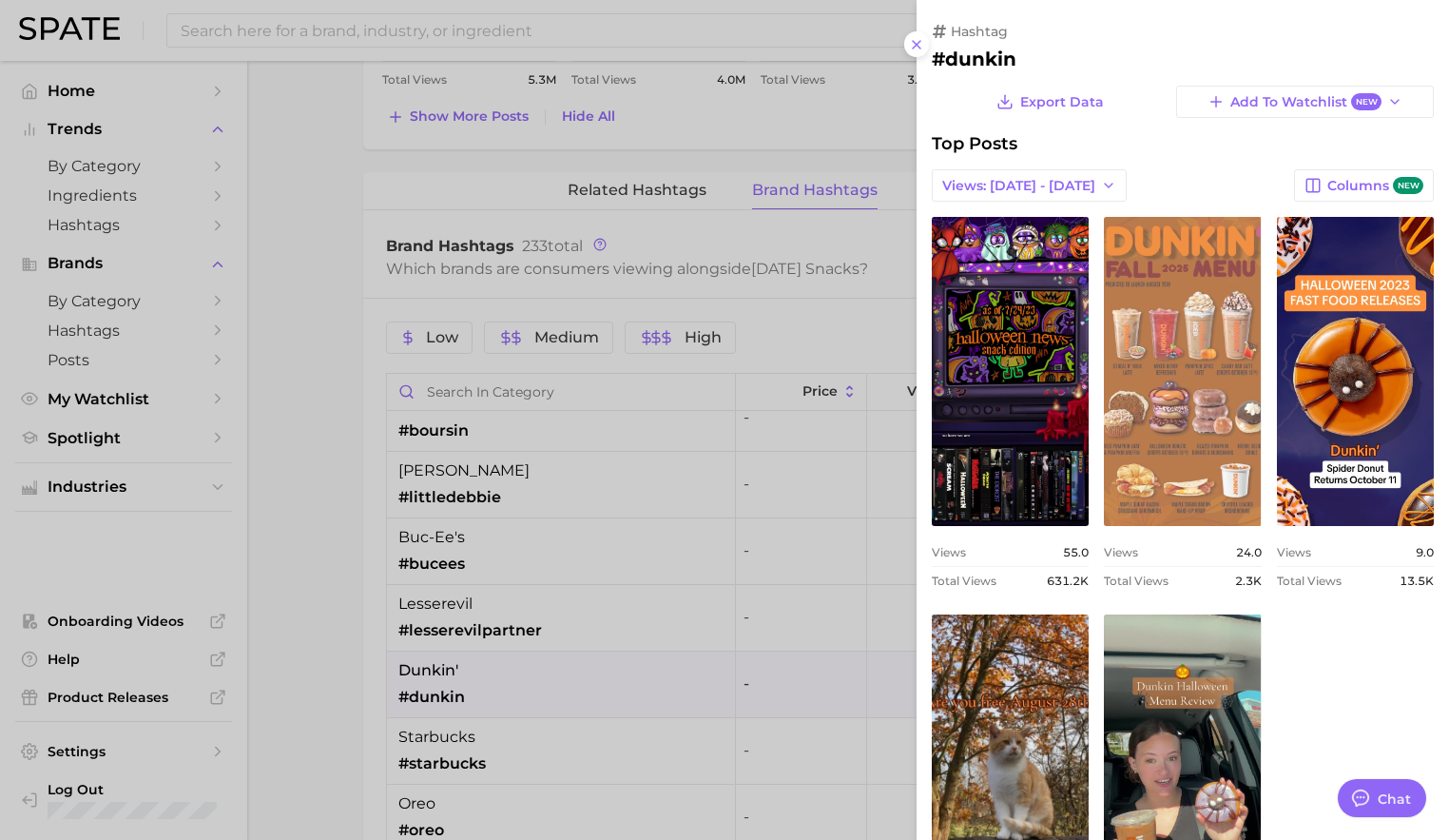
scroll to position [0, 0]
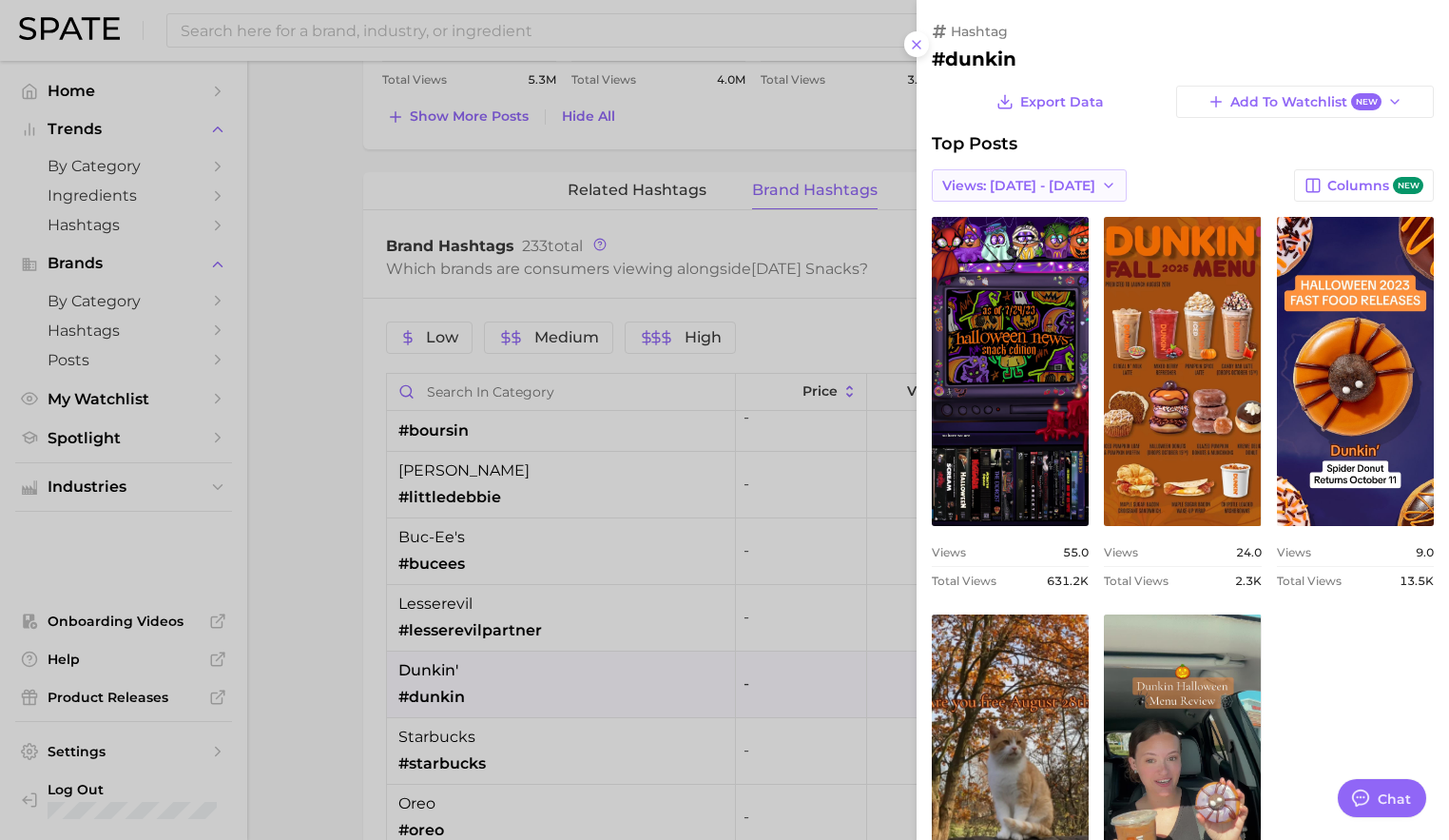
click at [1067, 191] on button "Views: [DATE] - [DATE]" at bounding box center [1029, 185] width 195 height 32
click at [1038, 258] on button "Total Views" at bounding box center [1036, 255] width 209 height 34
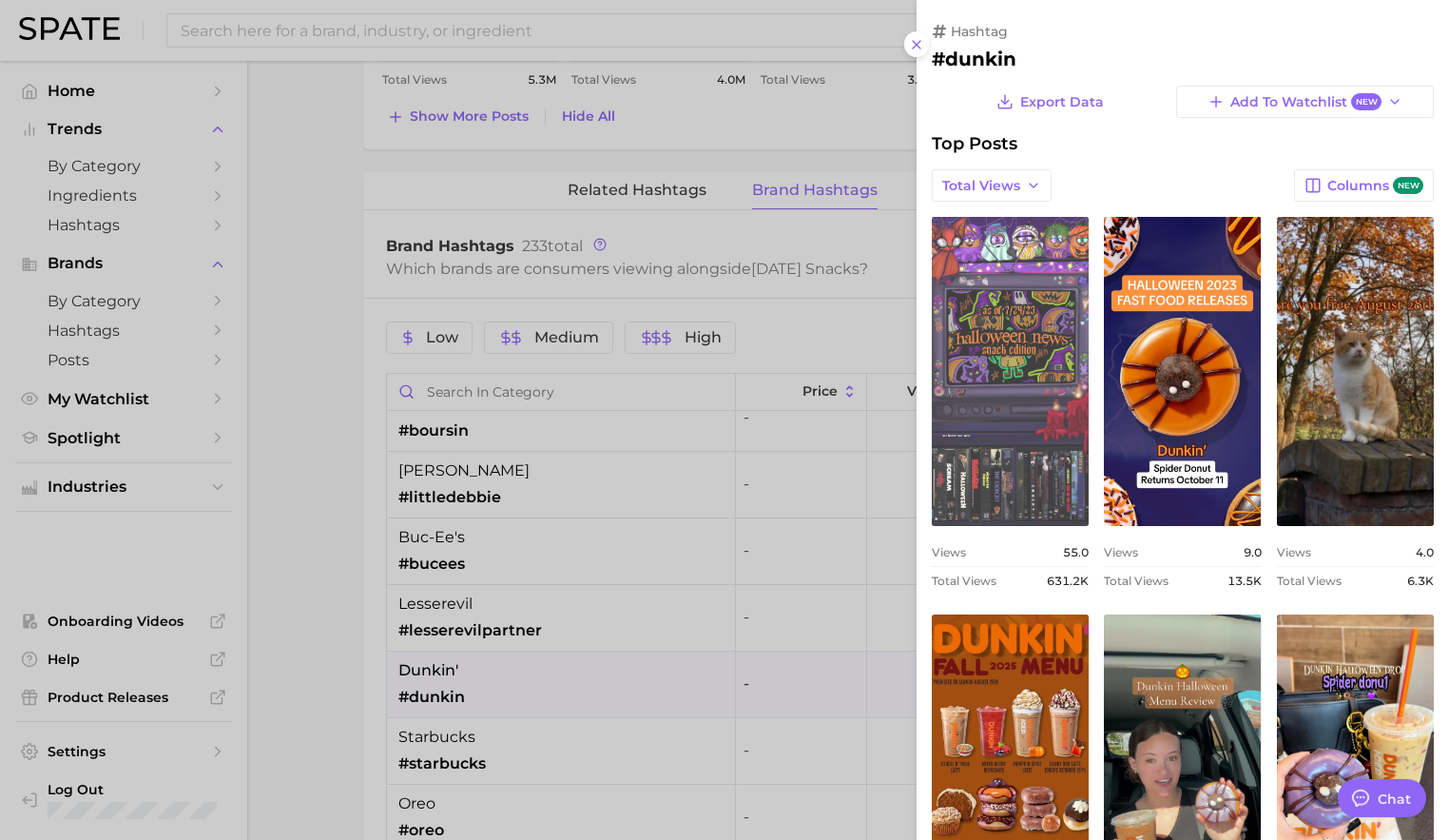
click at [1008, 358] on link "view post on TikTok" at bounding box center [1010, 371] width 157 height 309
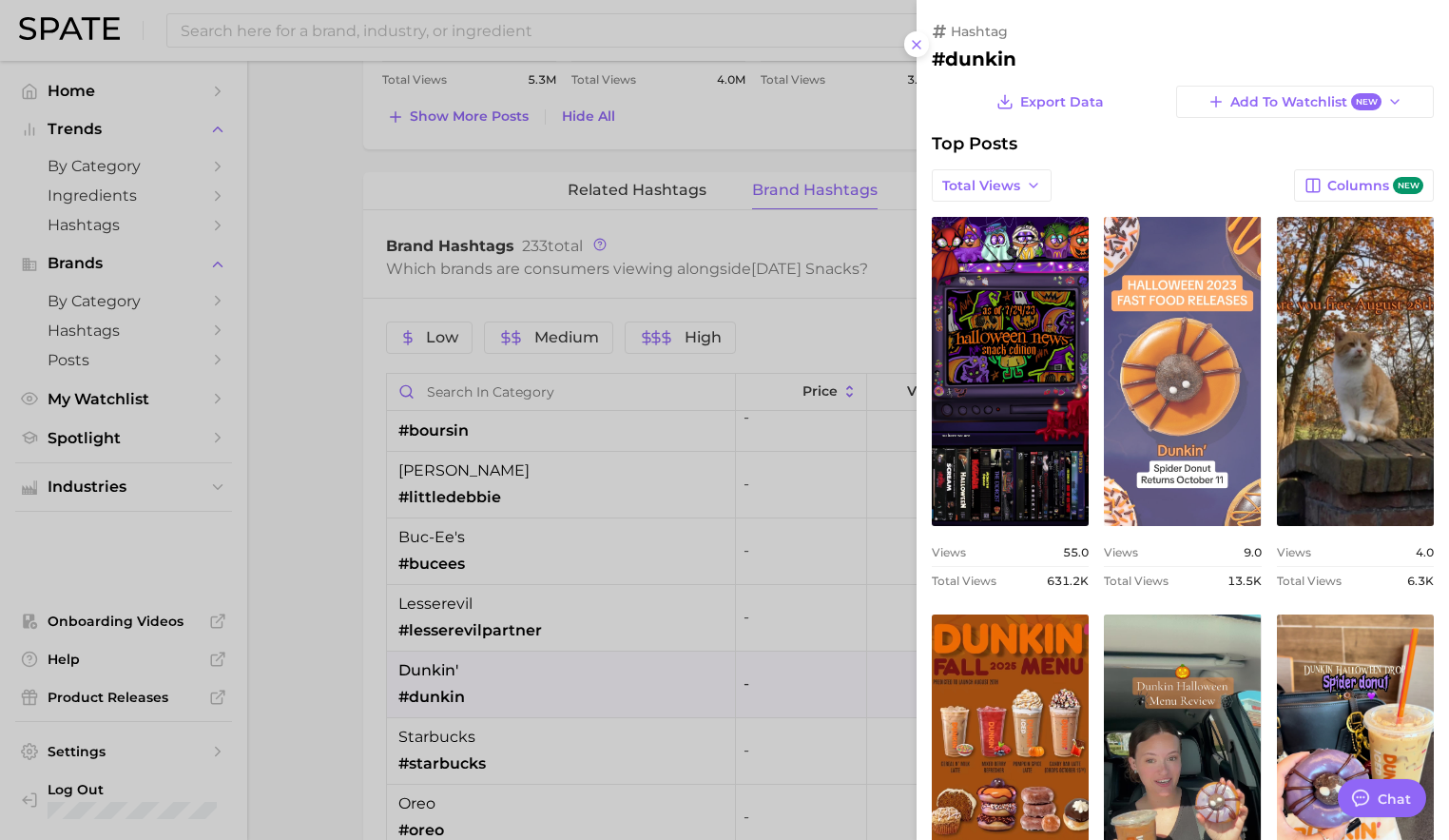
click at [1219, 373] on link "view post on TikTok" at bounding box center [1182, 371] width 157 height 309
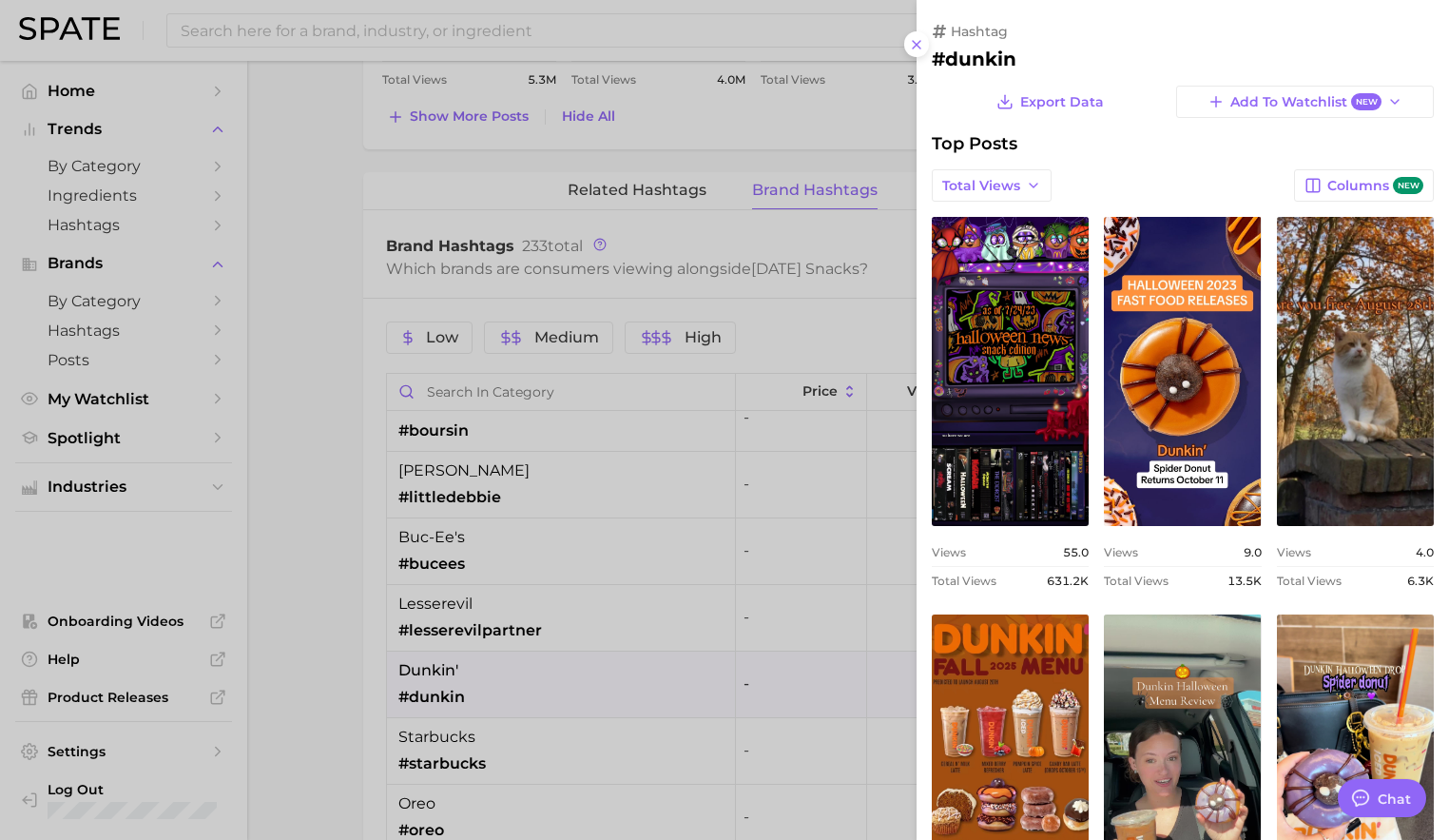
click at [773, 451] on div at bounding box center [724, 420] width 1449 height 840
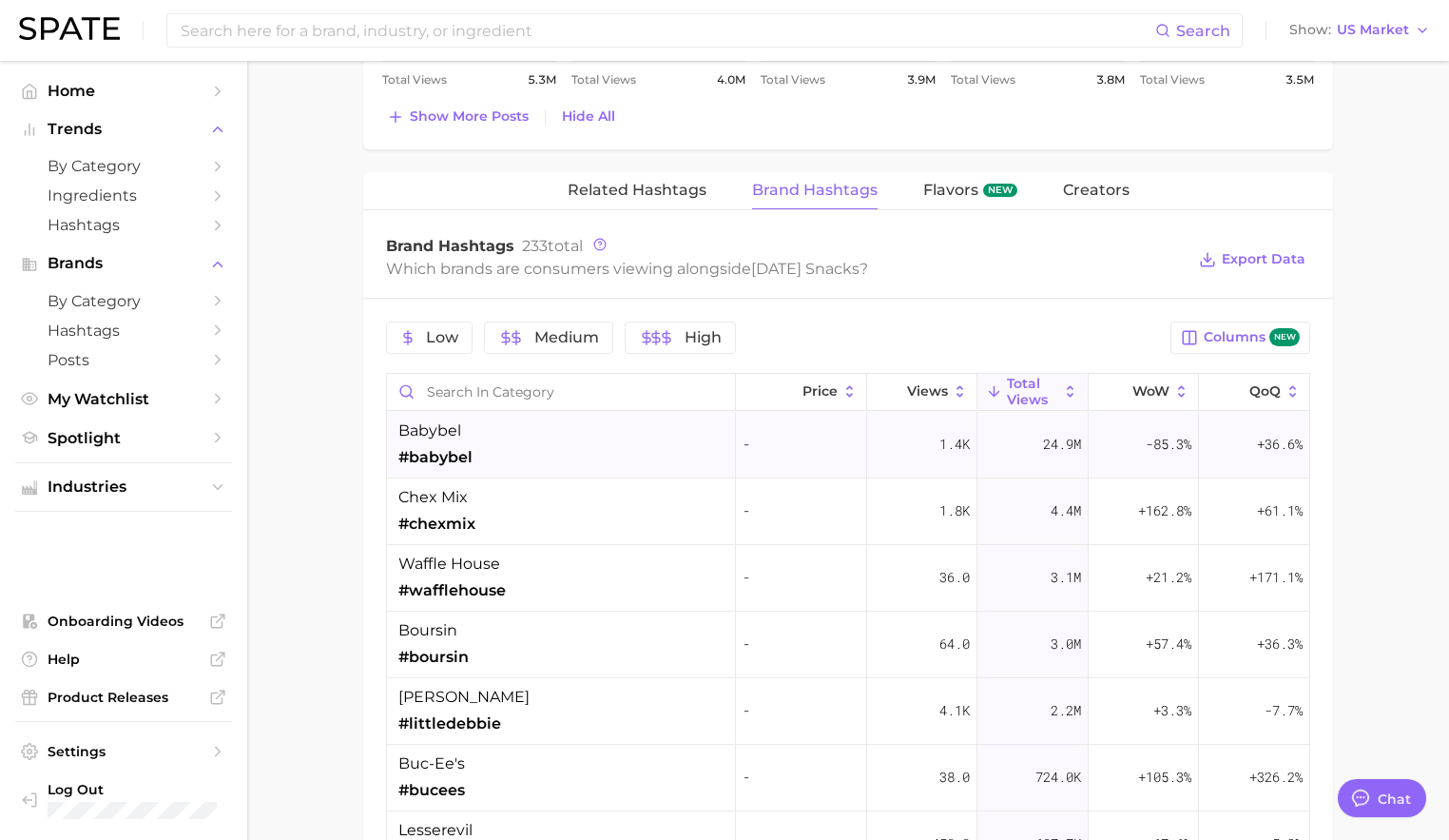
click at [515, 445] on div "babybel #babybel" at bounding box center [561, 445] width 349 height 67
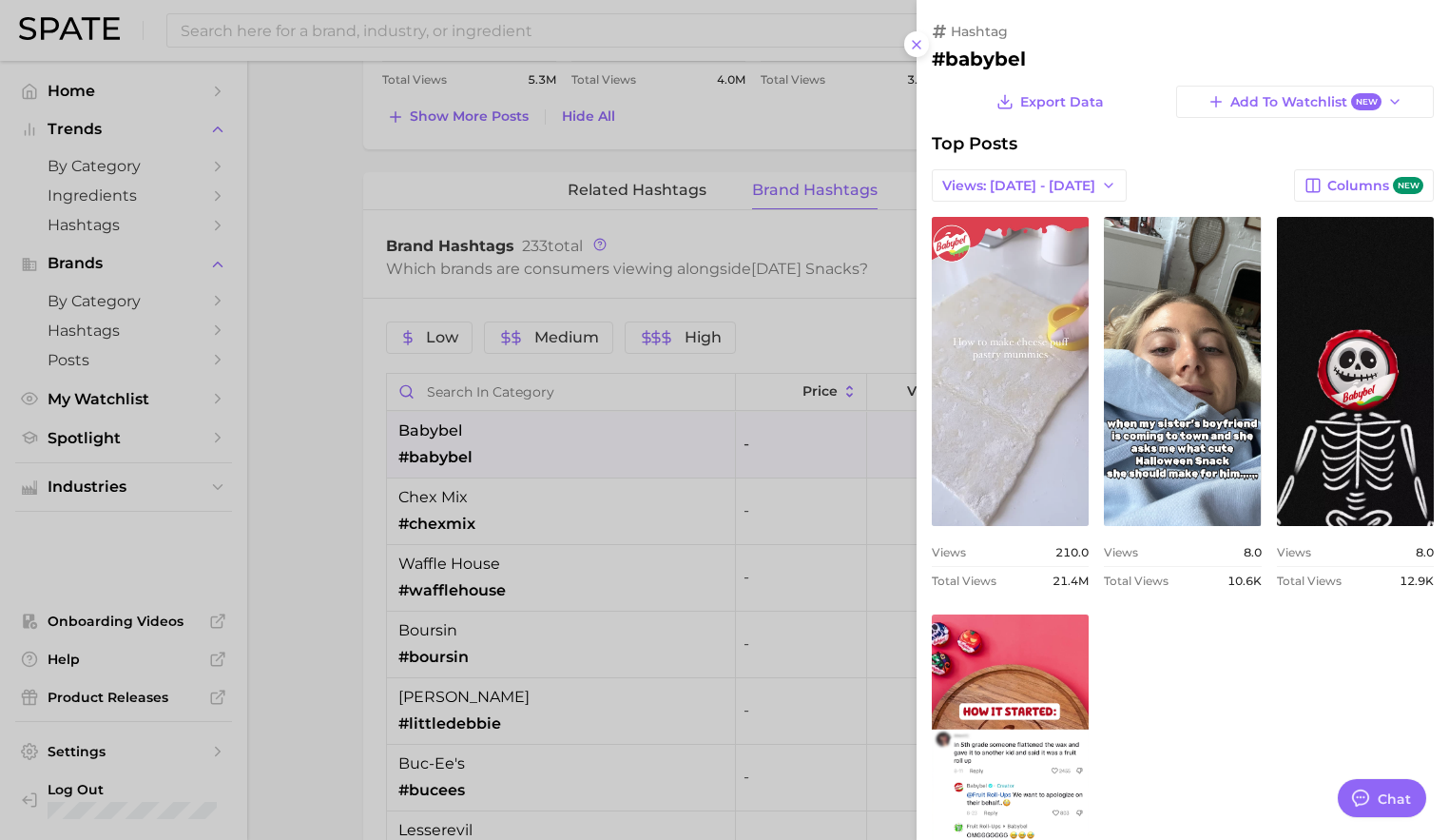
click at [959, 435] on link "view post on TikTok" at bounding box center [1010, 371] width 157 height 309
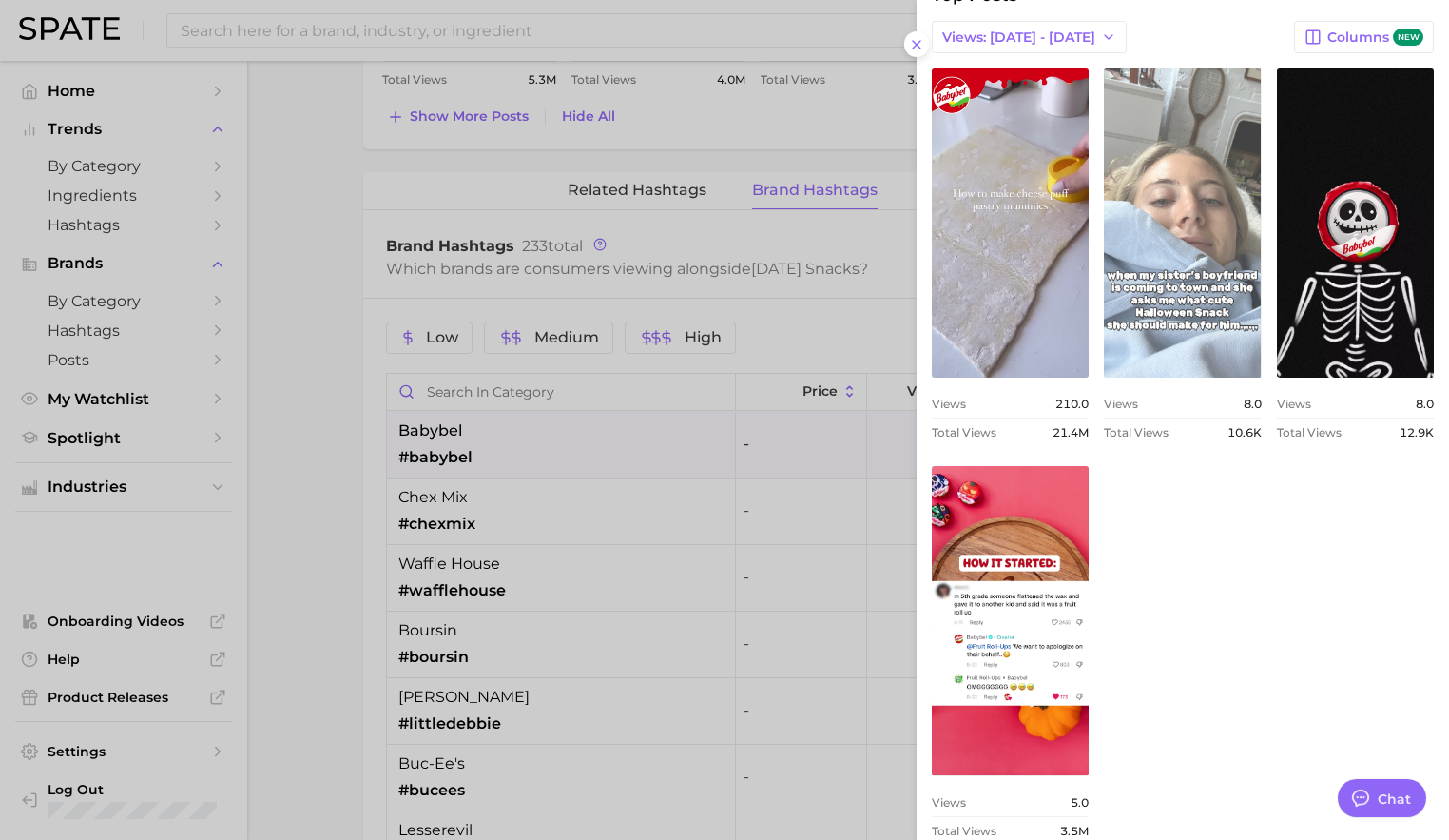
scroll to position [184, 0]
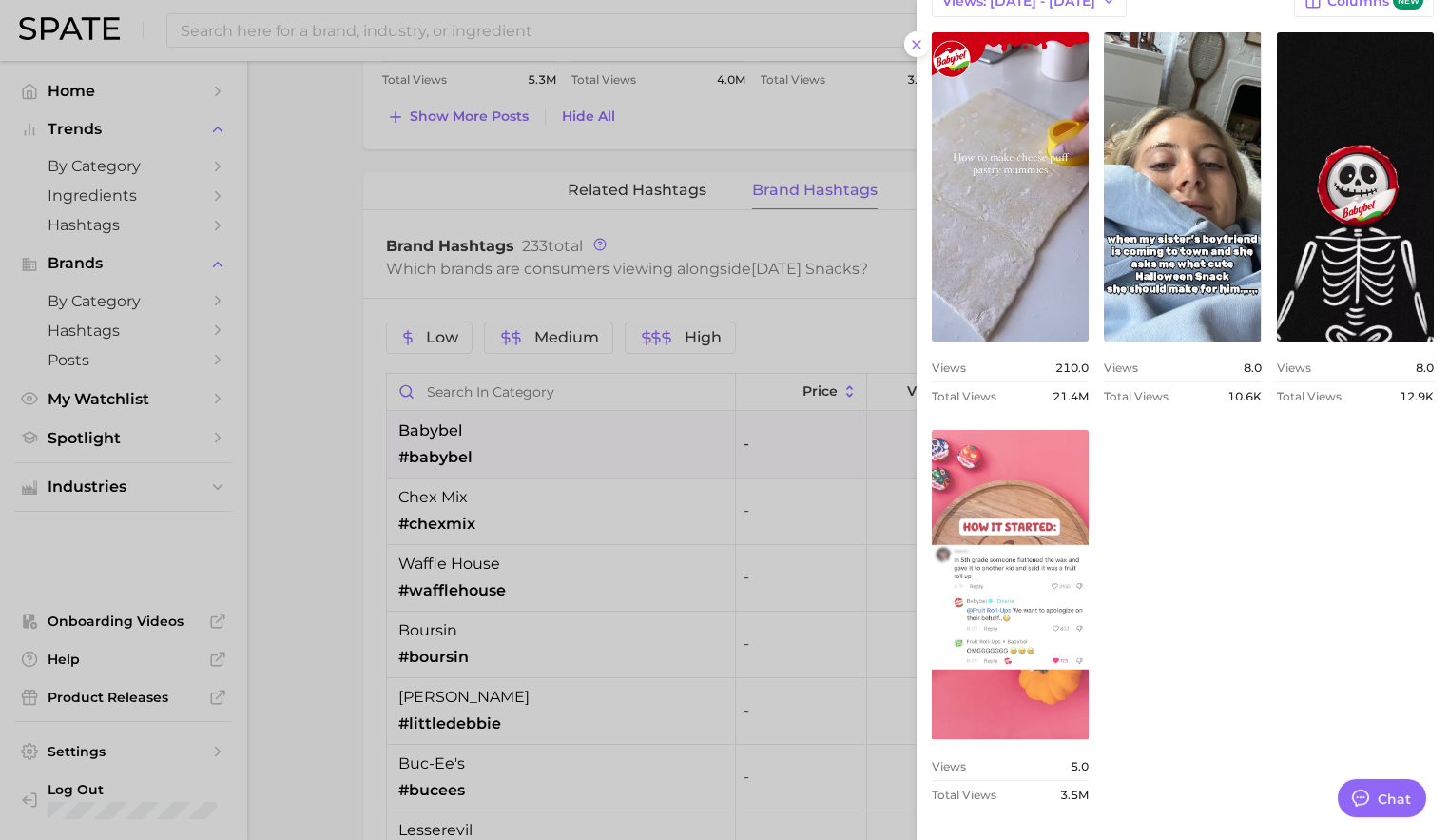
click at [1001, 529] on link "view post on TikTok" at bounding box center [1010, 584] width 157 height 309
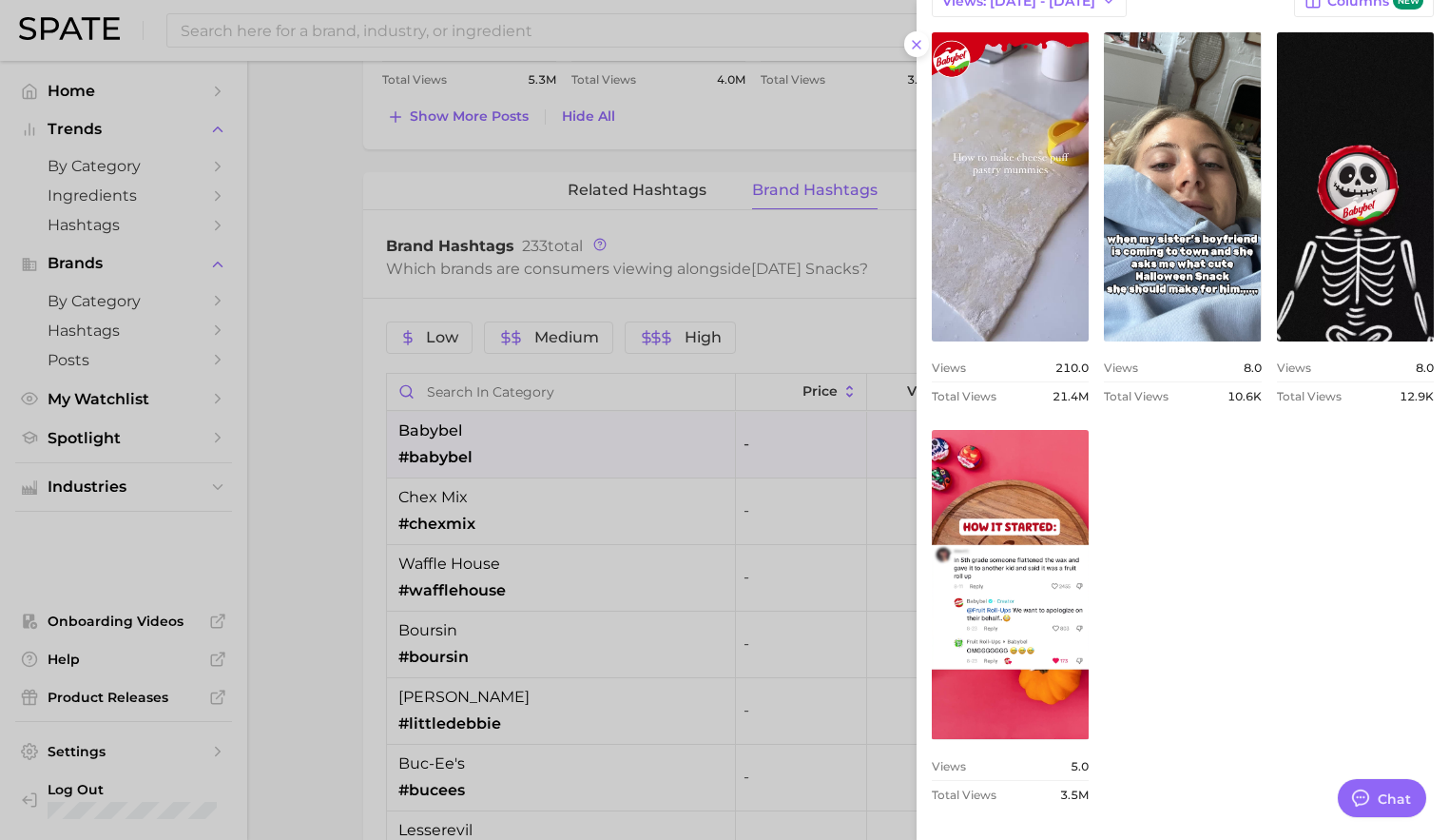
scroll to position [131, 0]
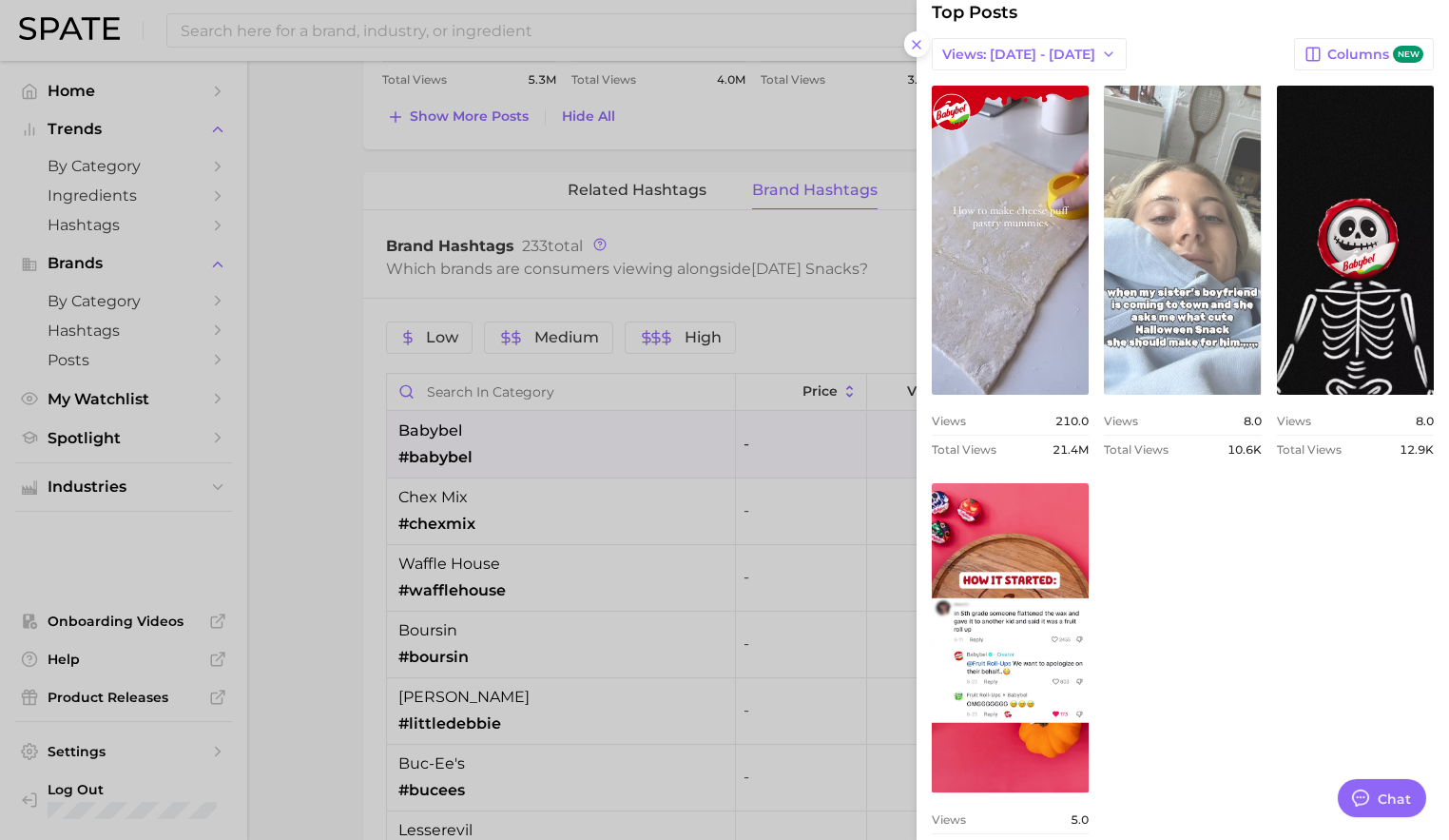
click at [1179, 303] on link "view post on TikTok" at bounding box center [1182, 240] width 157 height 309
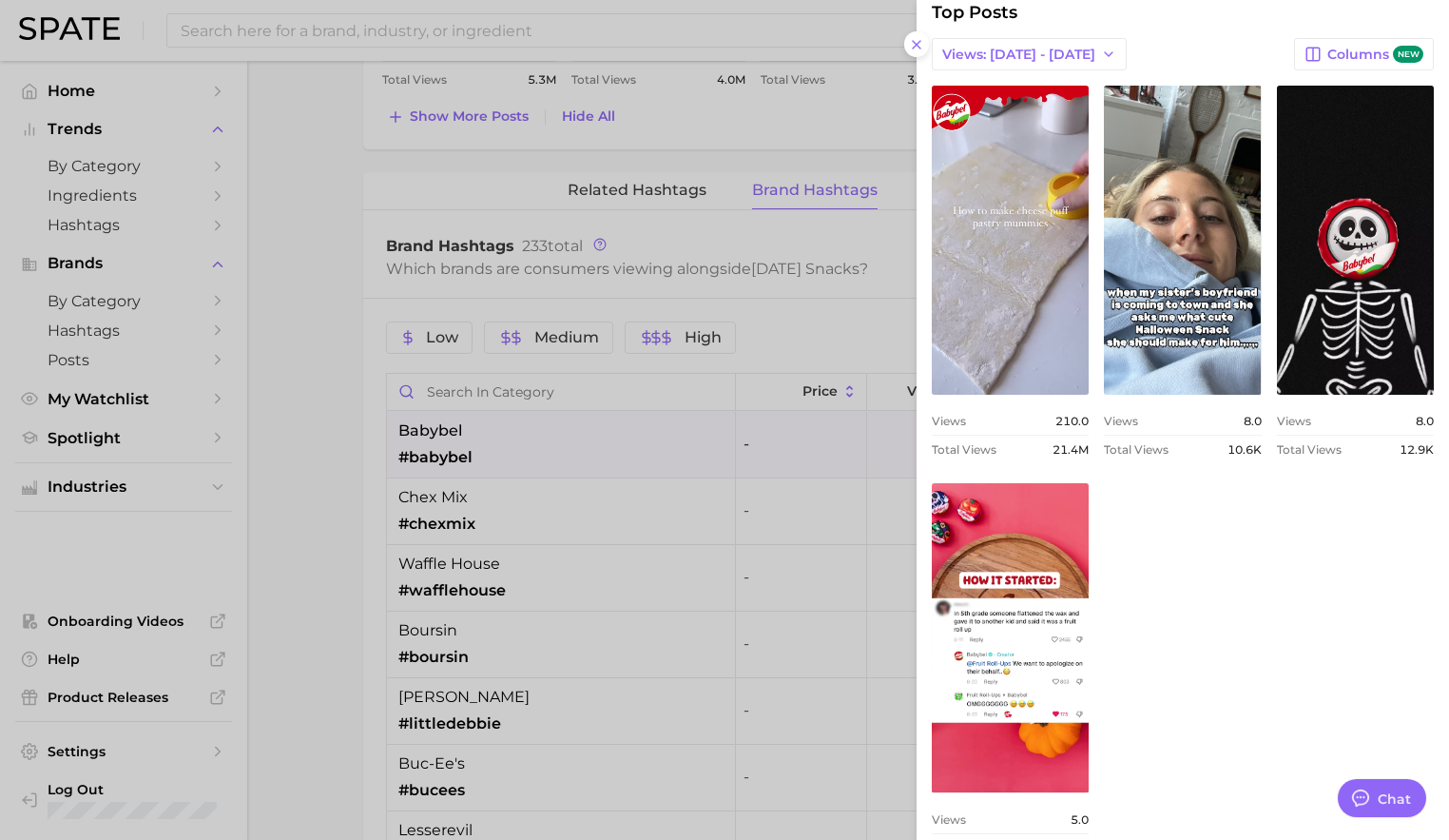
click at [719, 381] on div at bounding box center [724, 420] width 1449 height 840
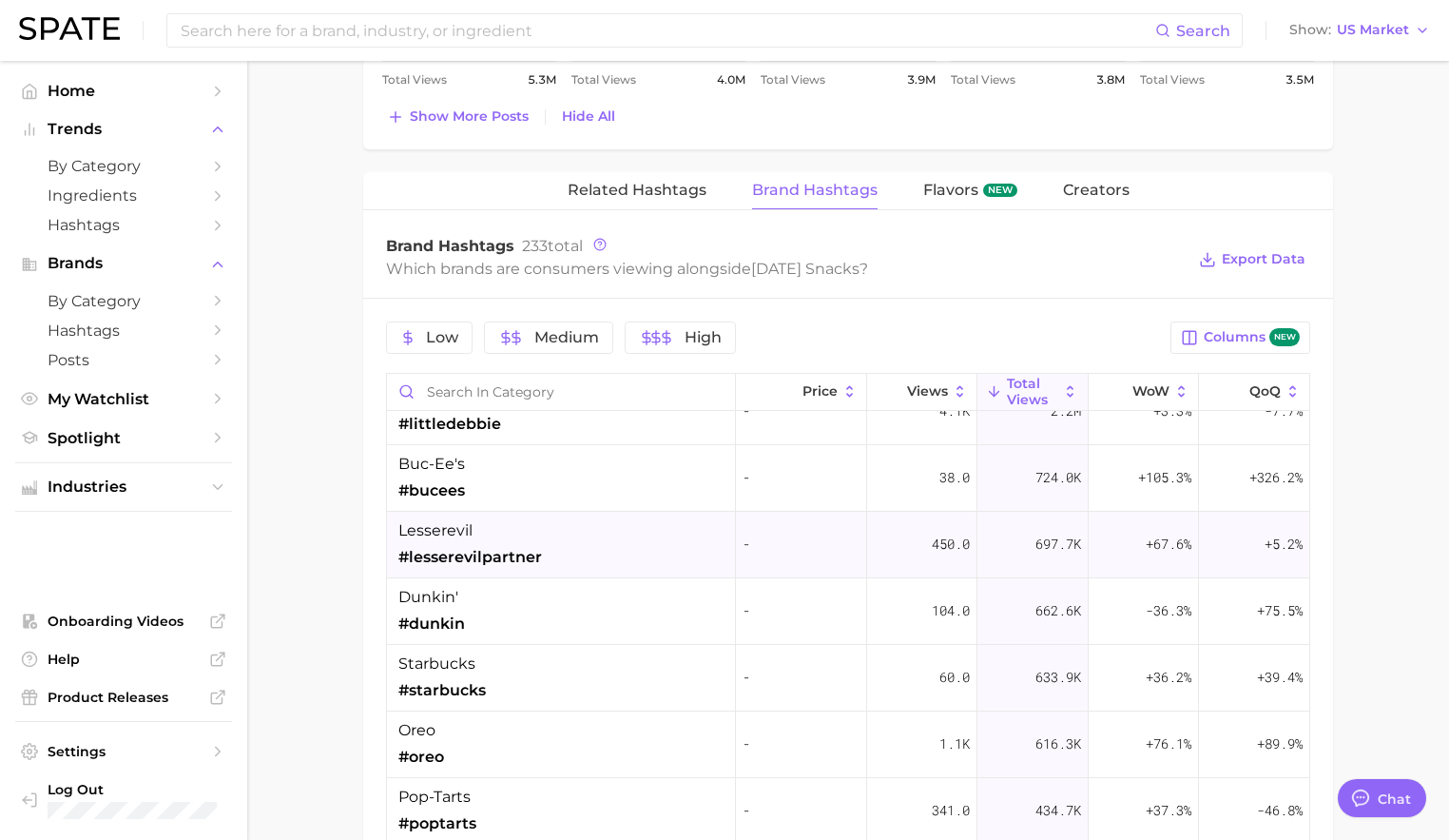
scroll to position [324, 0]
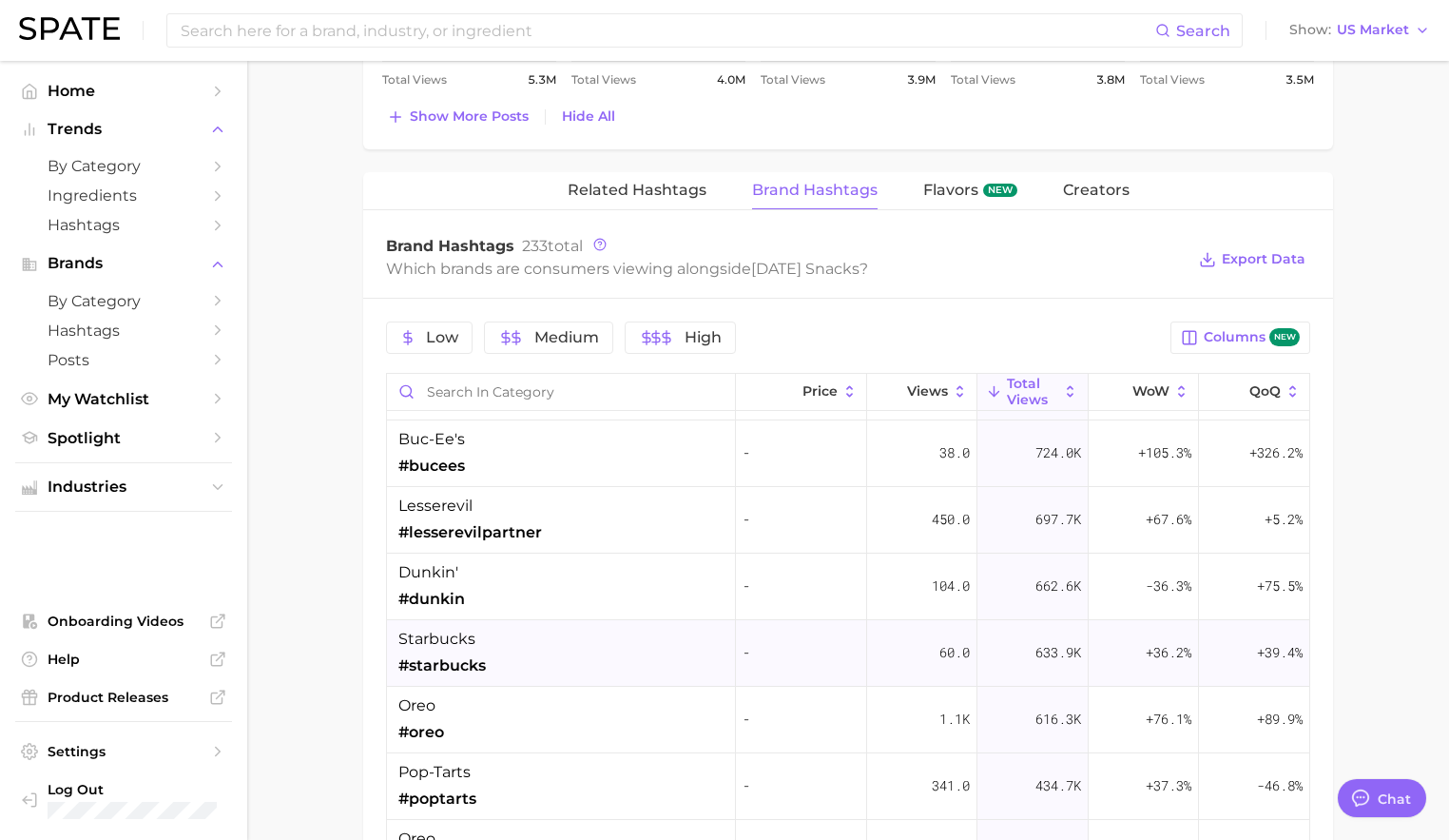
click at [611, 647] on div "starbucks #starbucks" at bounding box center [561, 653] width 349 height 67
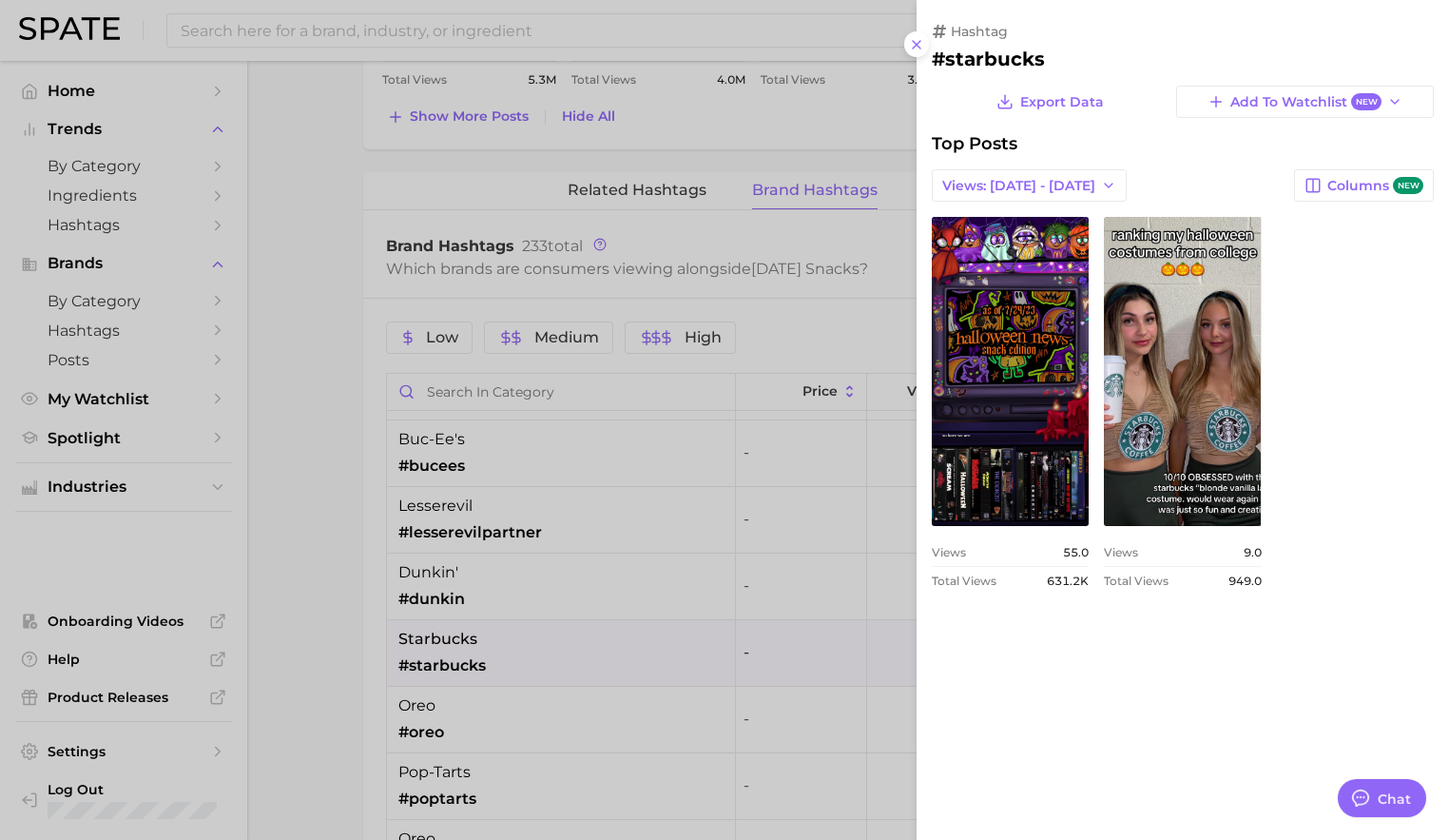
scroll to position [0, 0]
click at [602, 714] on div at bounding box center [724, 420] width 1449 height 840
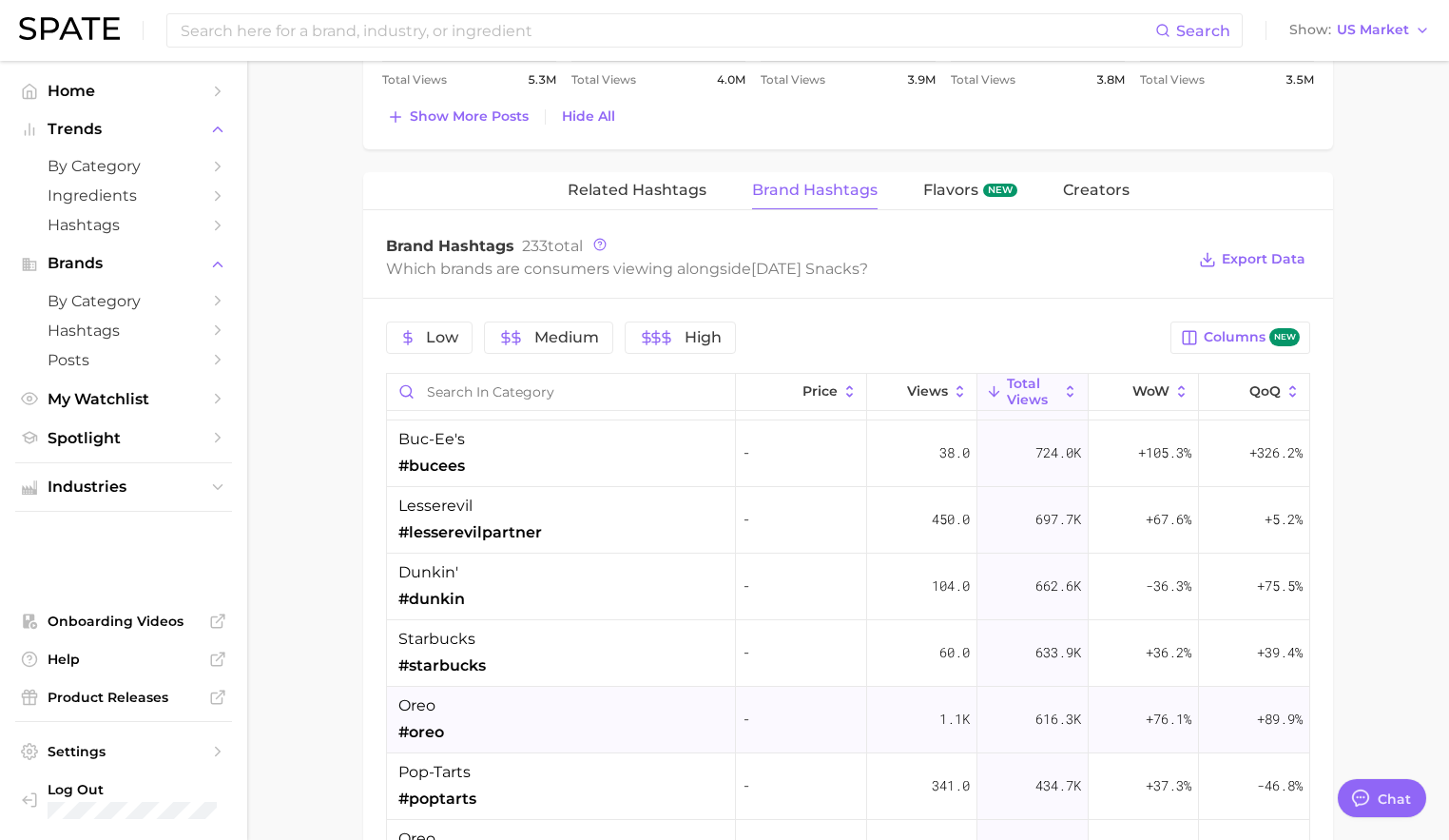
click at [598, 722] on div "oreo #oreo" at bounding box center [561, 720] width 349 height 67
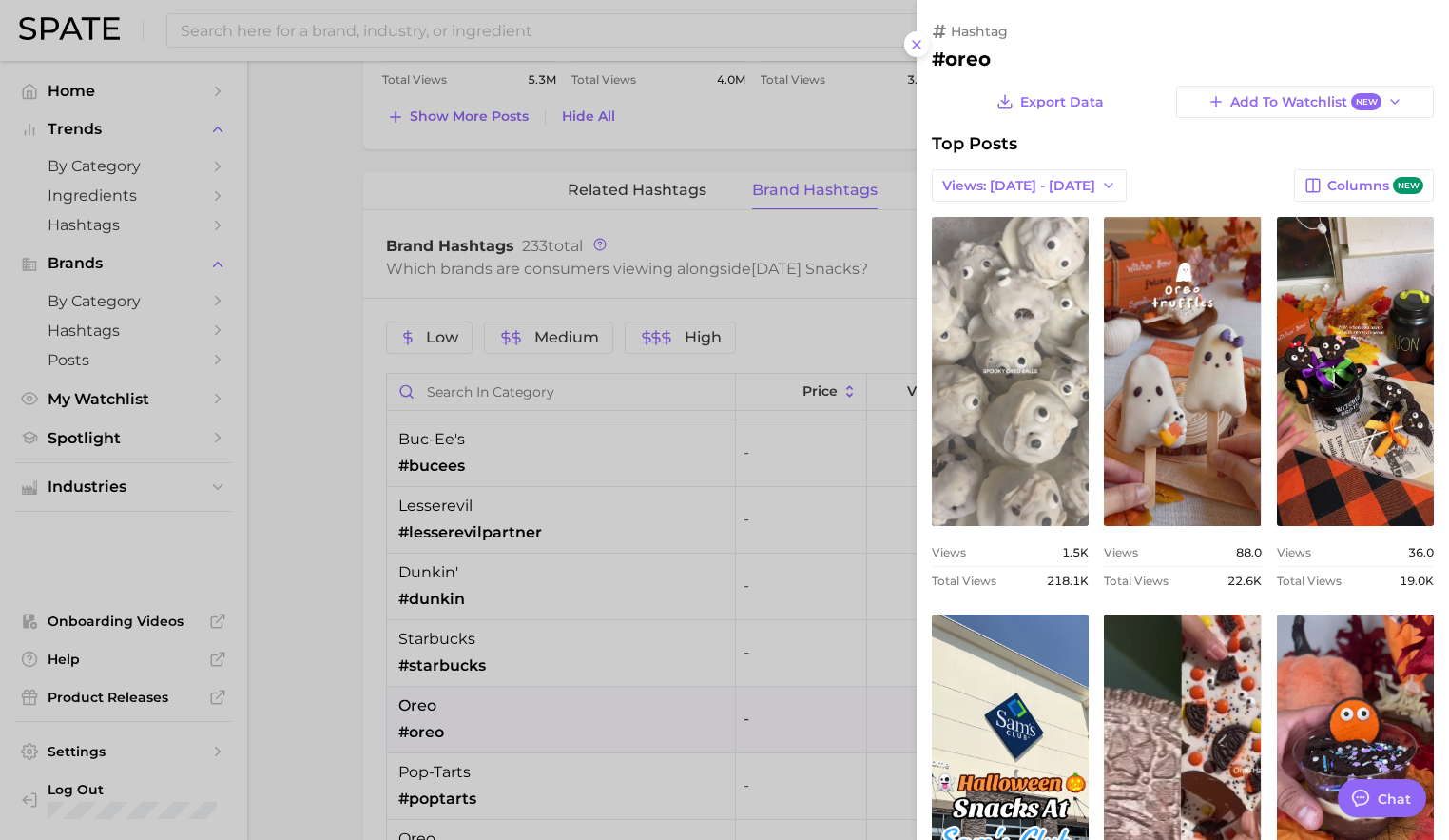
click at [1016, 333] on link "view post on TikTok" at bounding box center [1010, 371] width 157 height 309
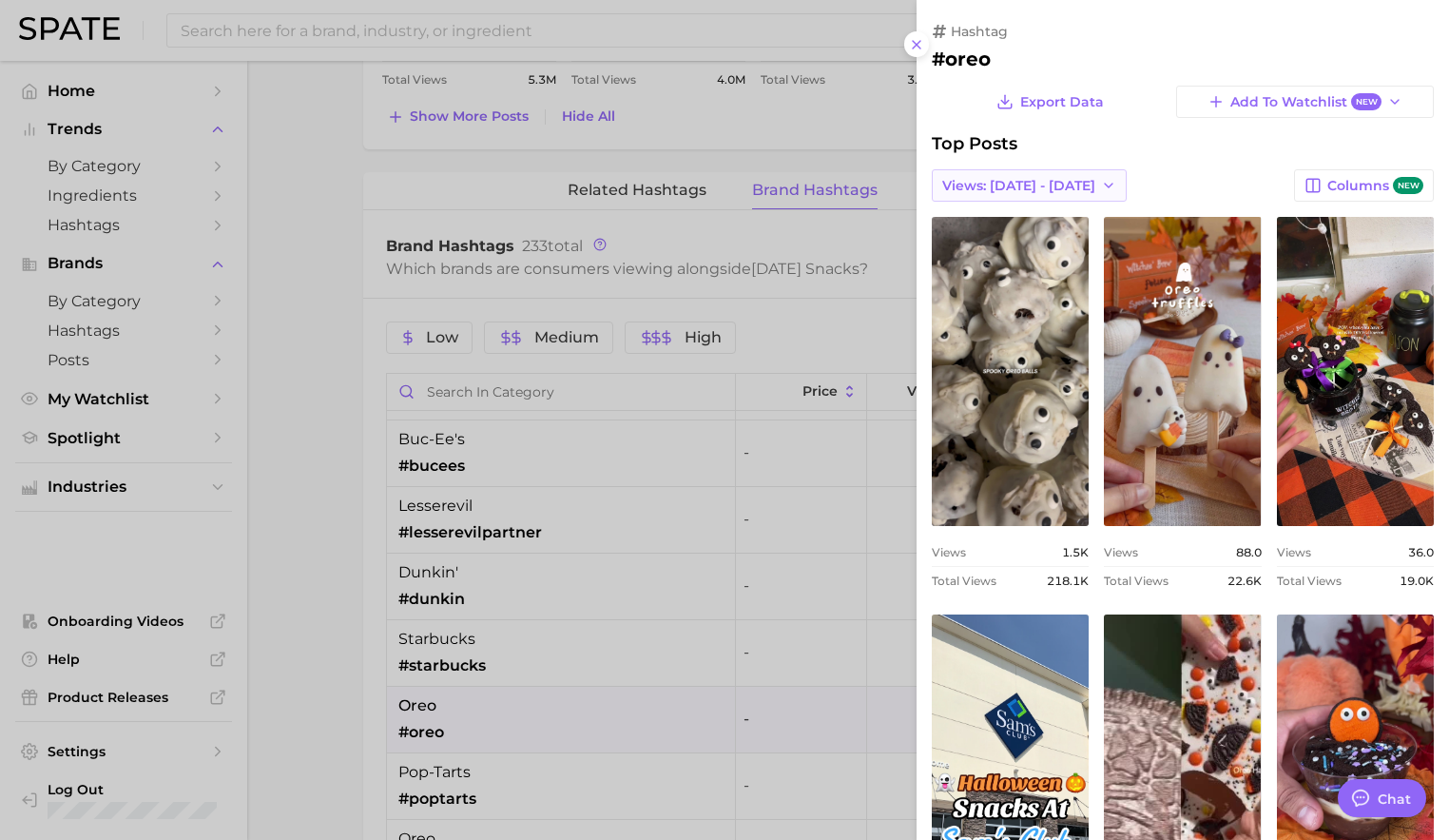
click at [995, 178] on span "Views: [DATE] - [DATE]" at bounding box center [1018, 186] width 153 height 16
click at [986, 271] on button "Total Views" at bounding box center [1036, 255] width 209 height 34
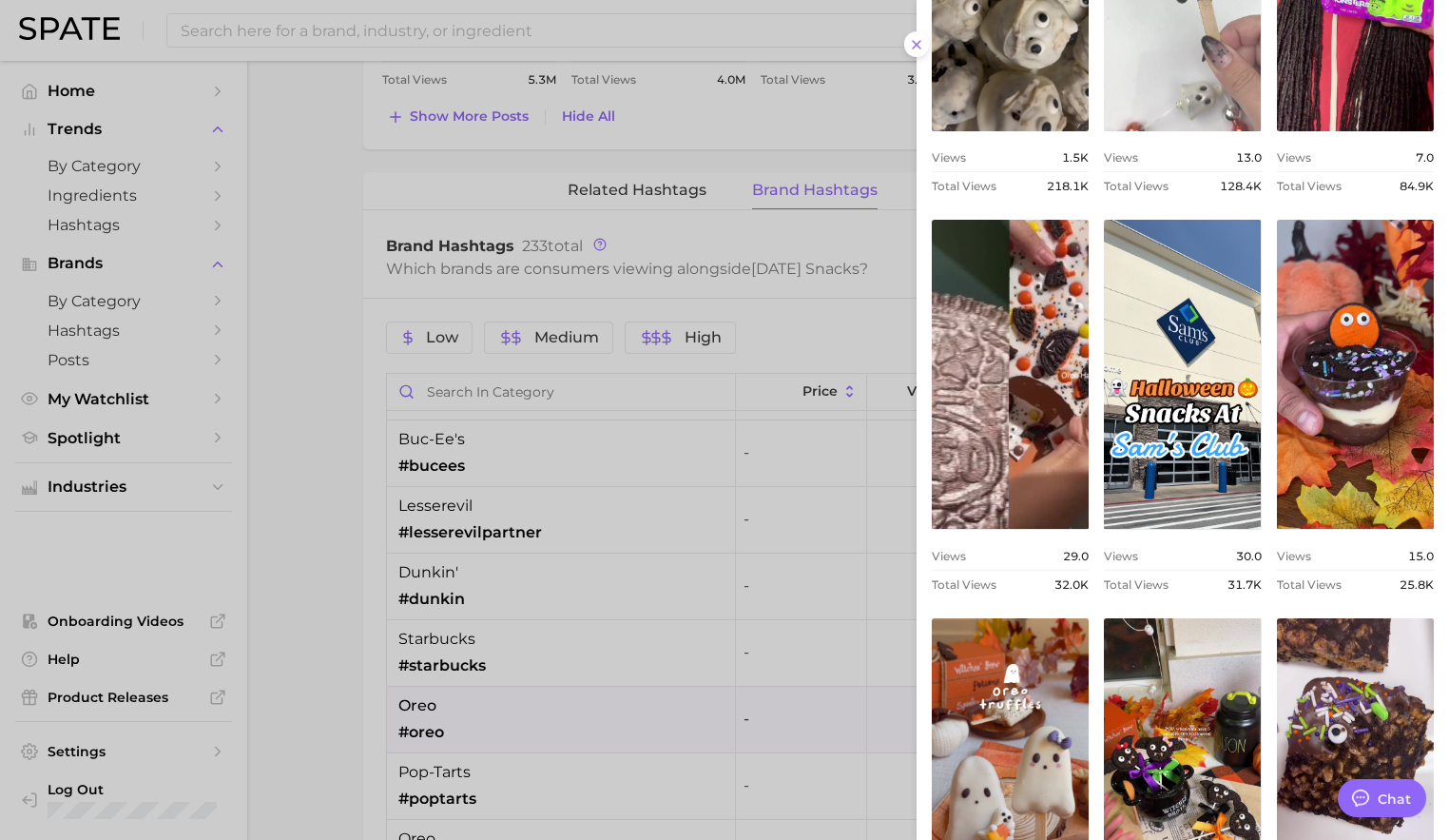
scroll to position [609, 0]
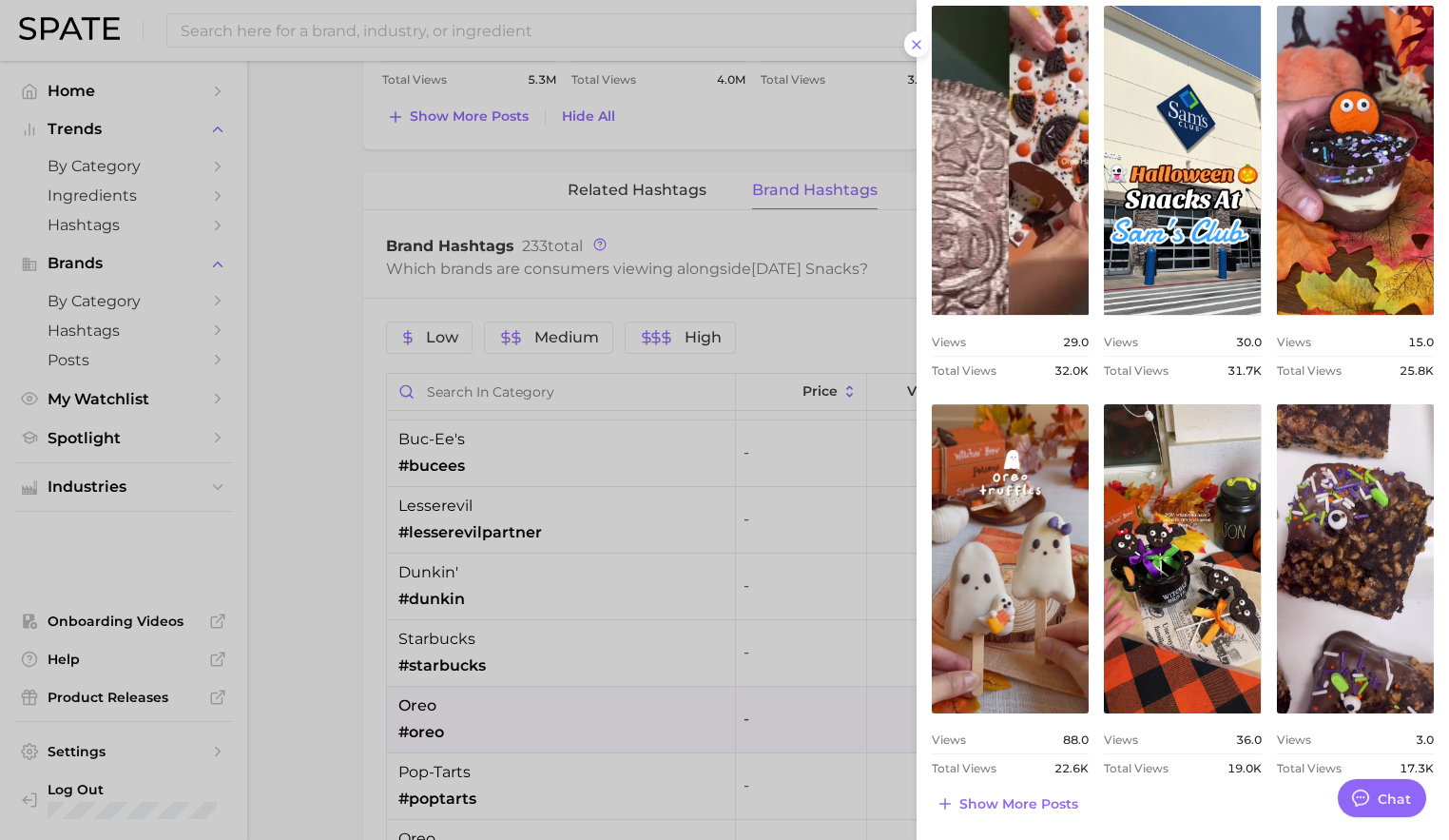
click at [789, 501] on div at bounding box center [724, 420] width 1449 height 840
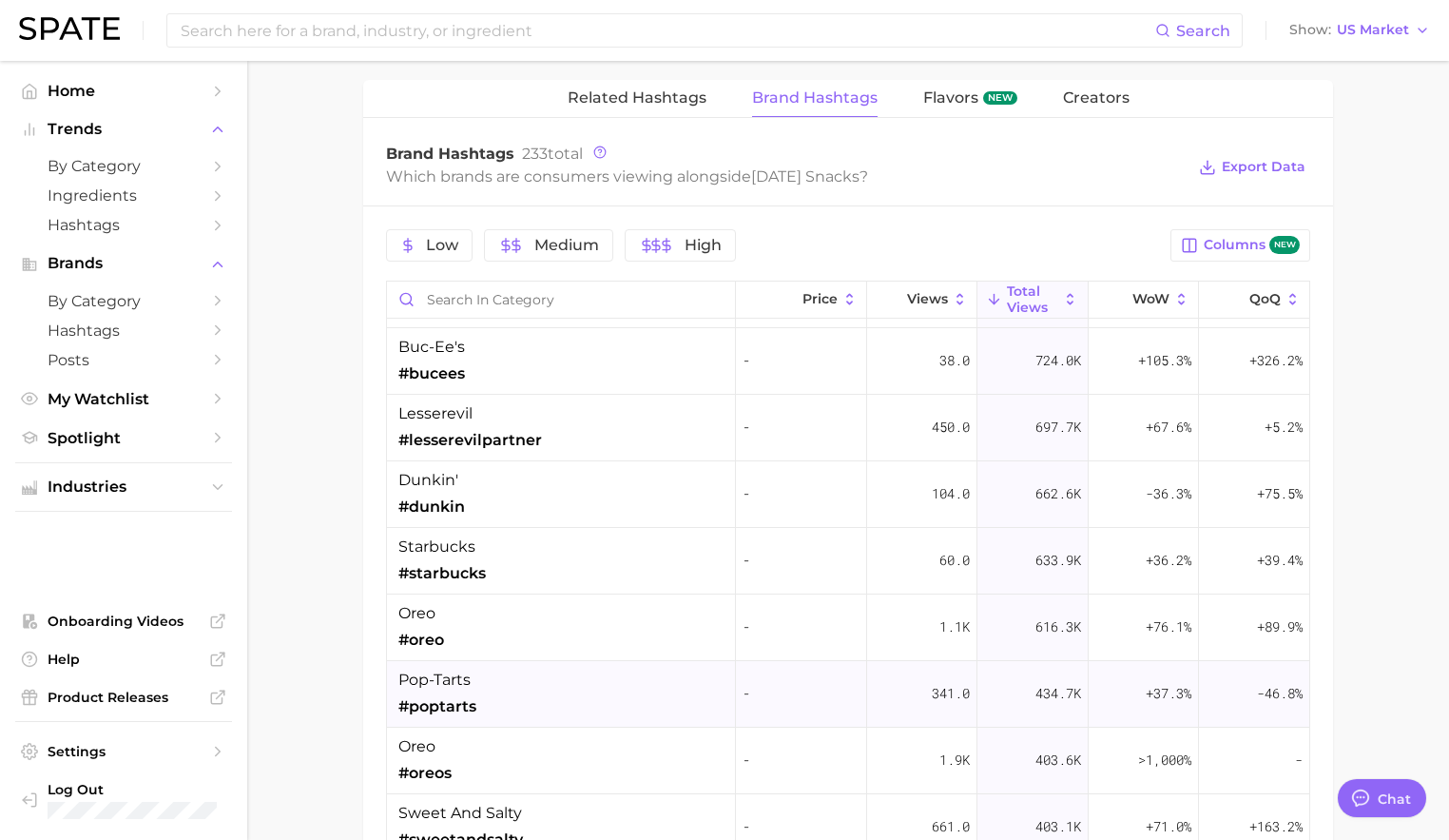
scroll to position [357, 0]
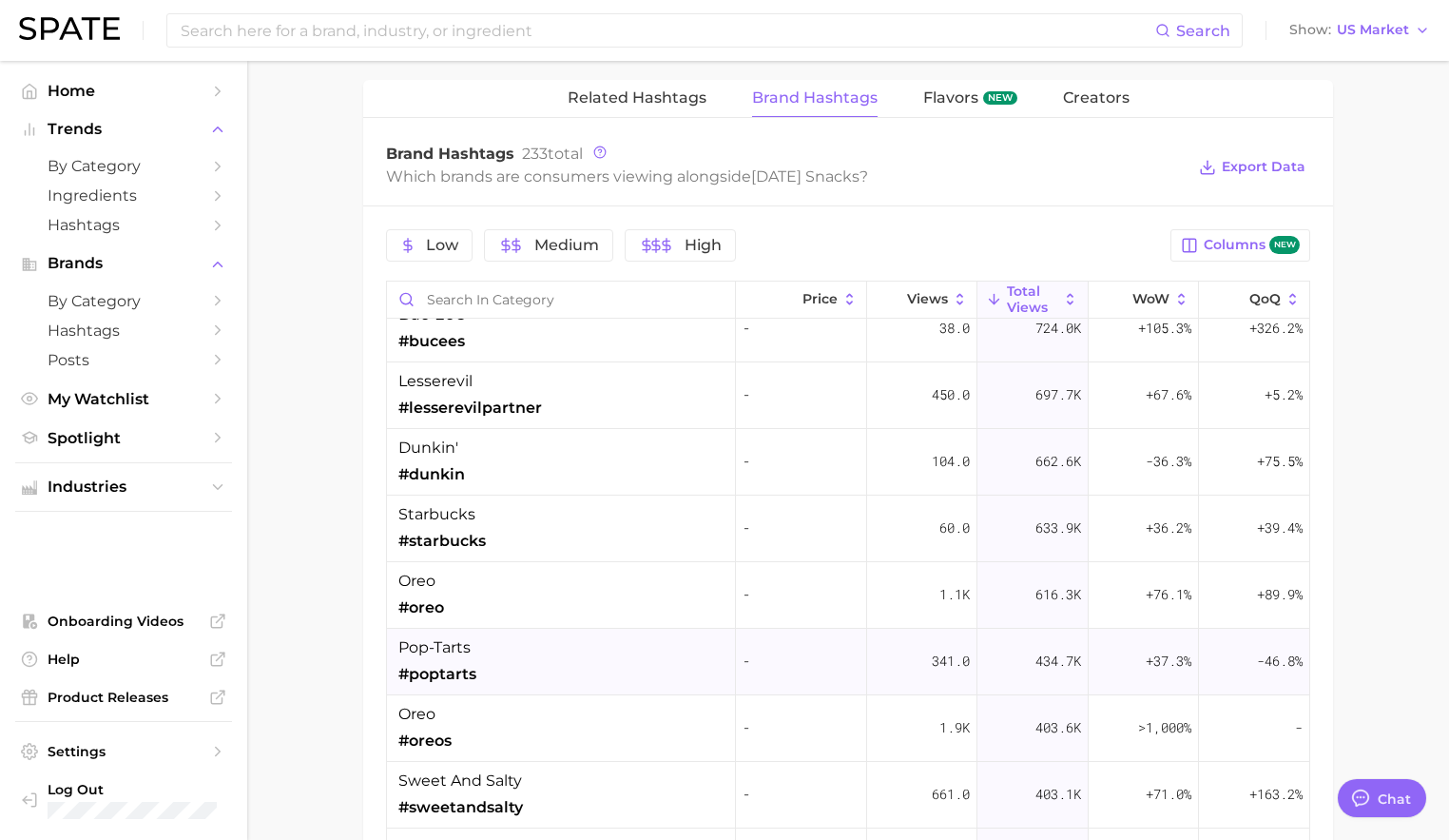
click at [573, 724] on div "oreo #oreos" at bounding box center [561, 728] width 349 height 67
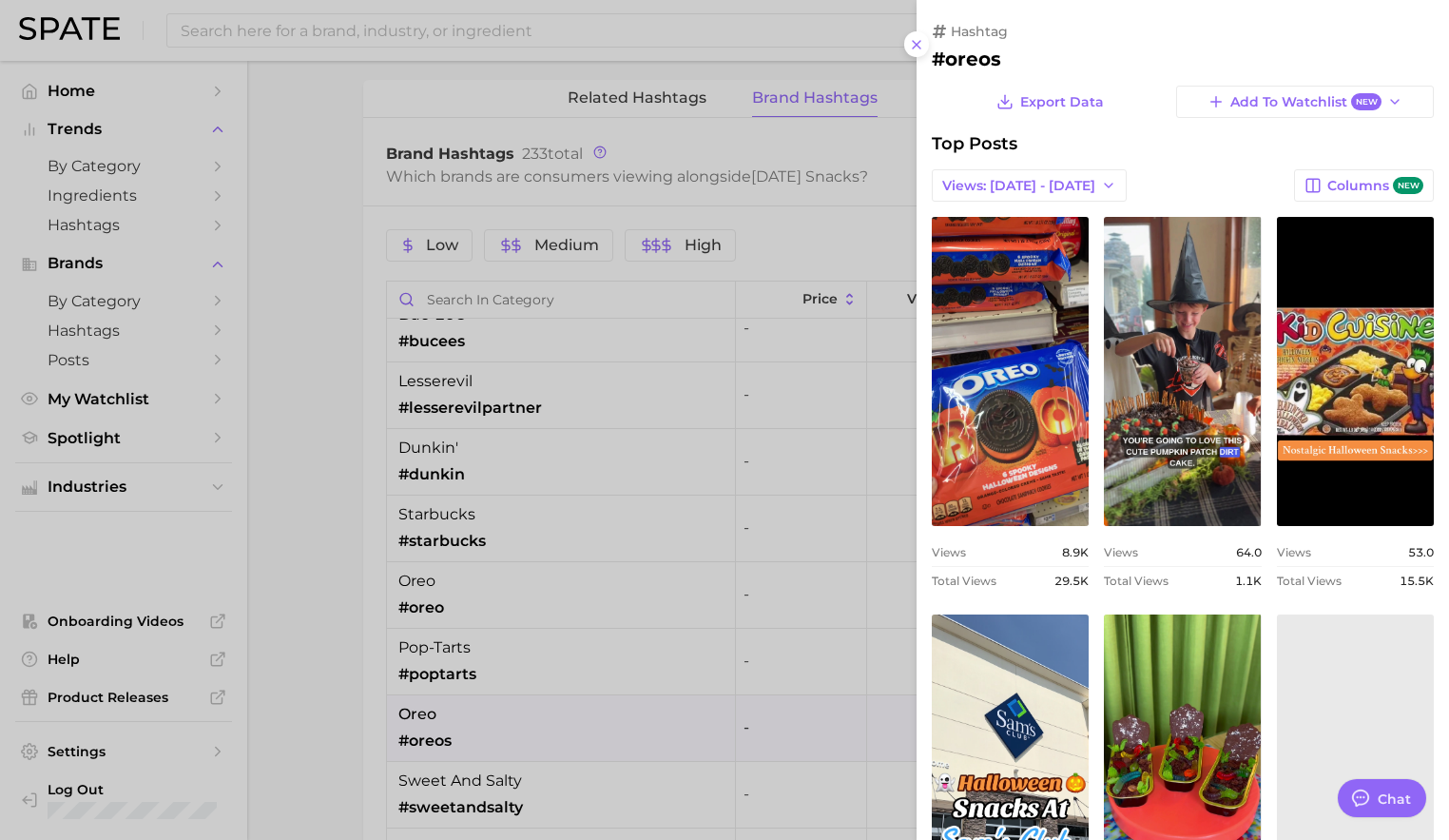
scroll to position [0, 0]
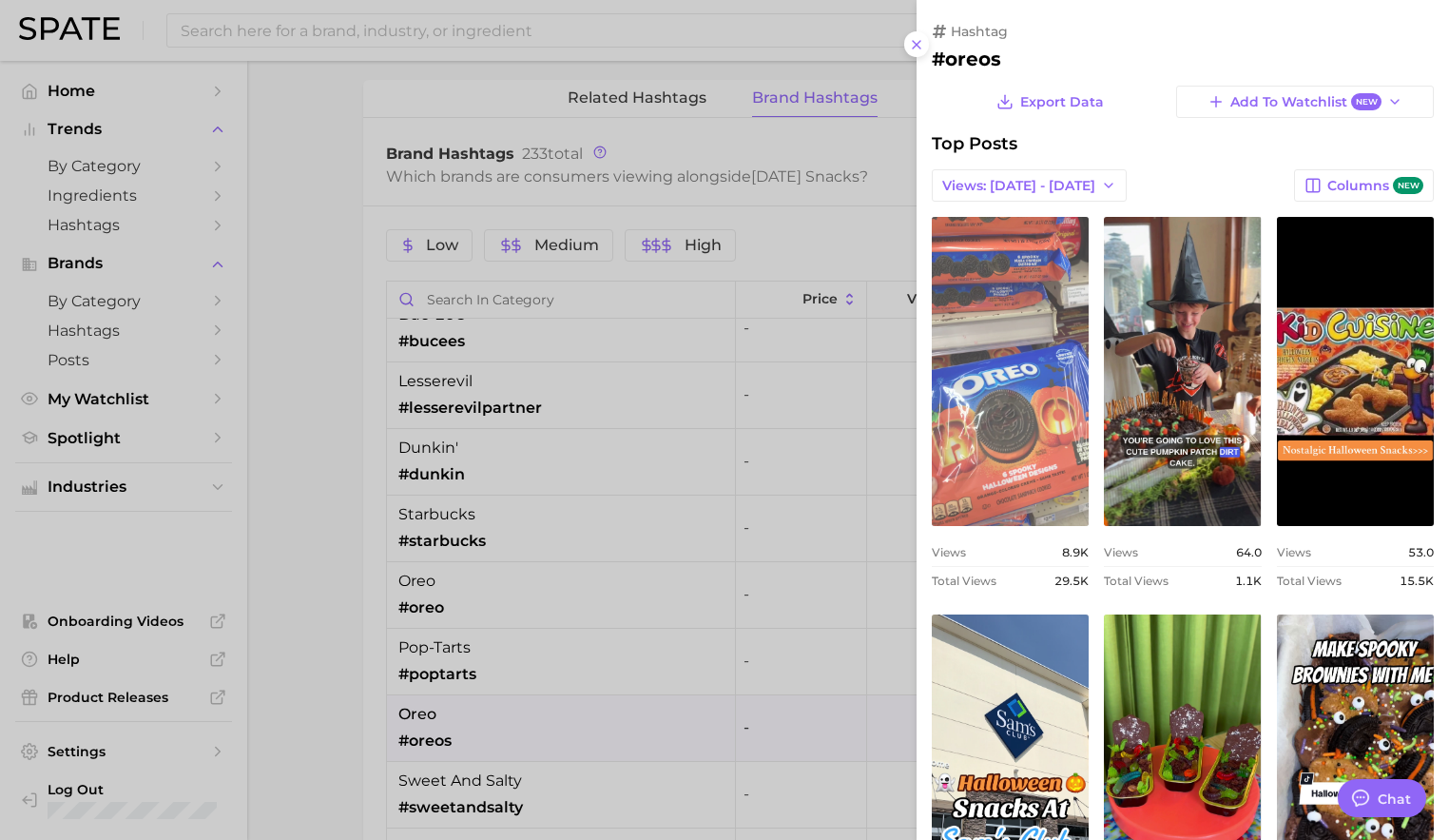
click at [1051, 340] on link "view post on TikTok" at bounding box center [1010, 371] width 157 height 309
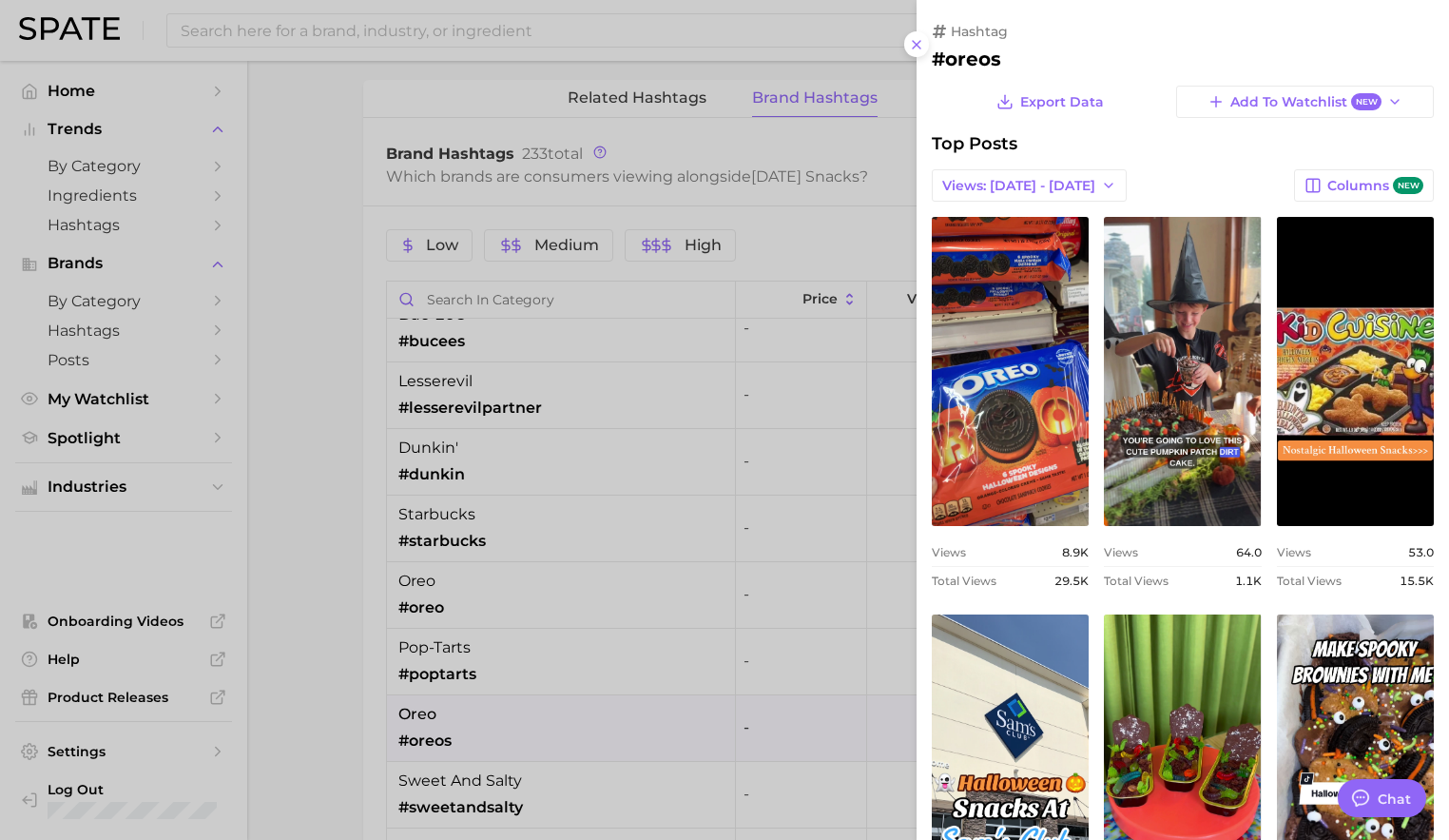
click at [570, 664] on div at bounding box center [724, 420] width 1449 height 840
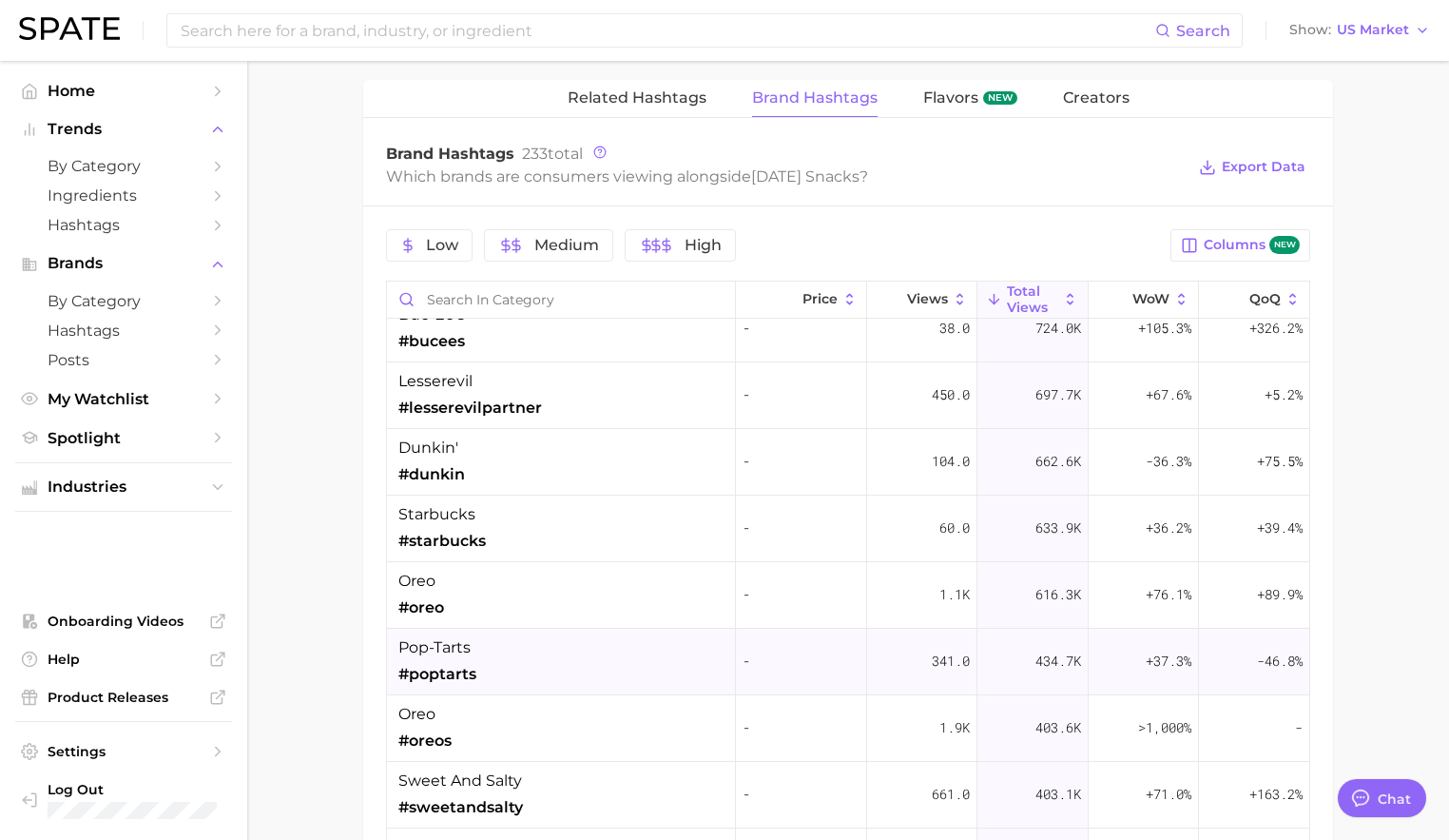
click at [538, 664] on div "pop-tarts #poptarts" at bounding box center [561, 662] width 349 height 67
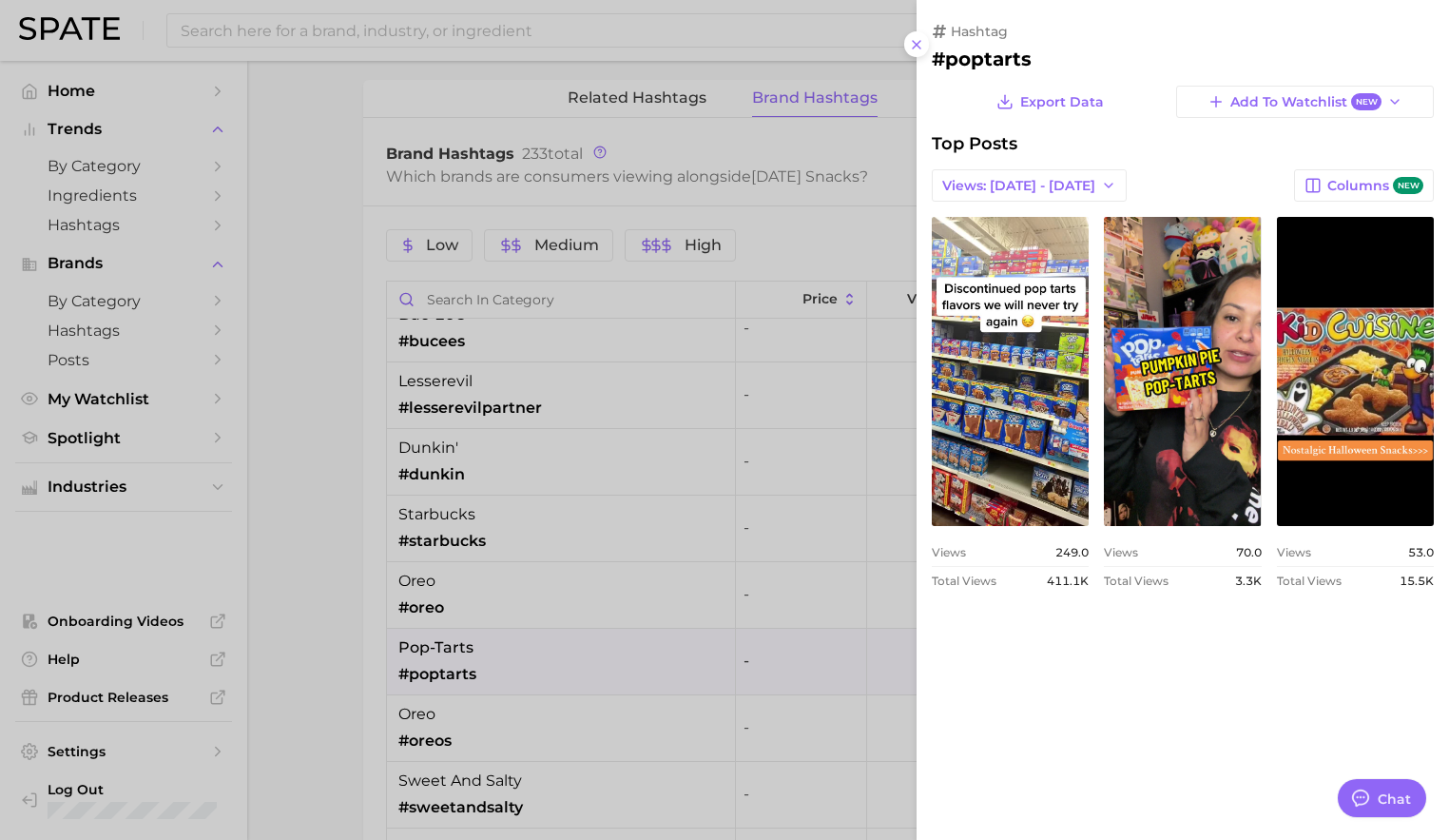
click at [699, 653] on div at bounding box center [724, 420] width 1449 height 840
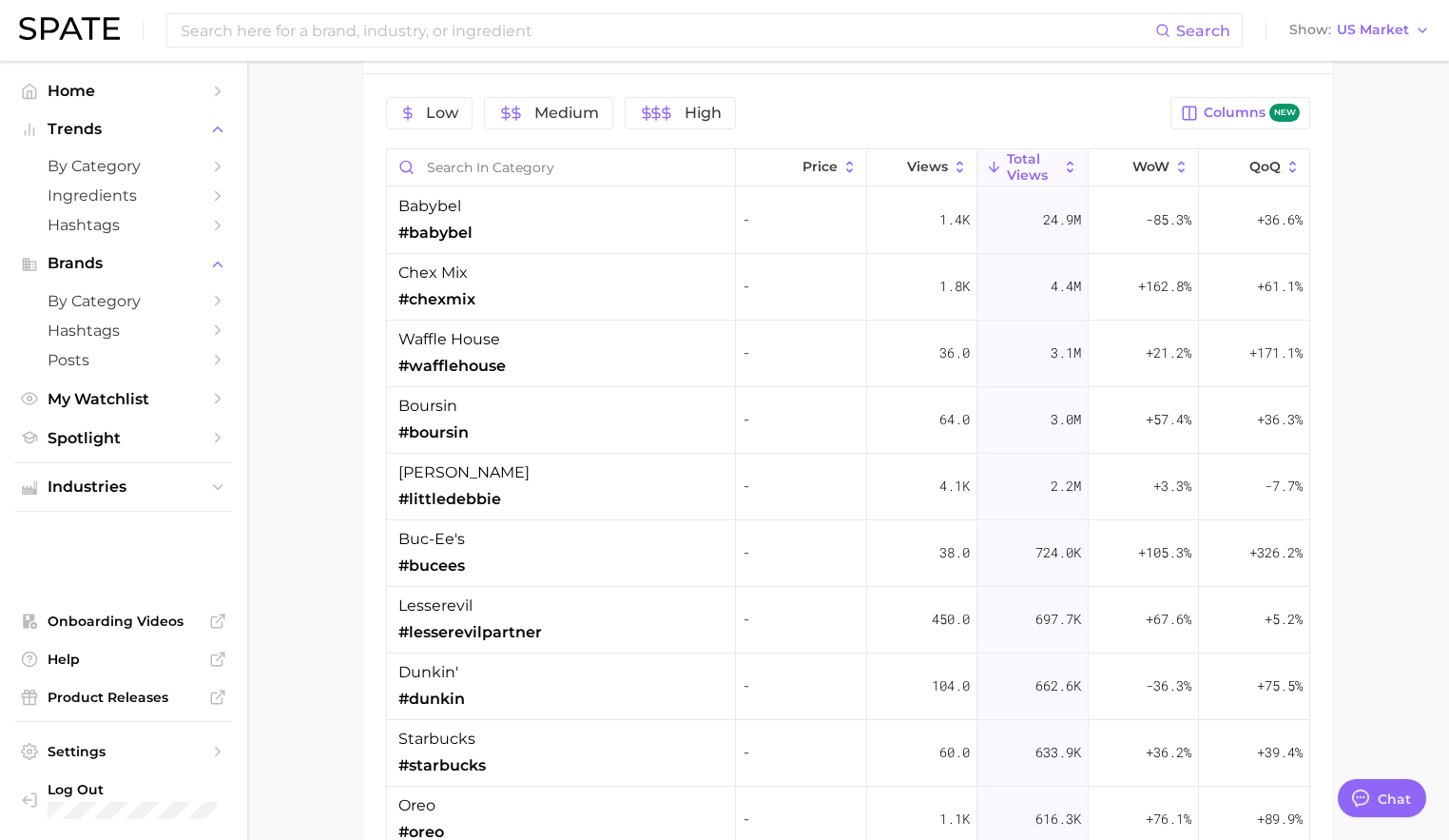
type input "[DATE]"
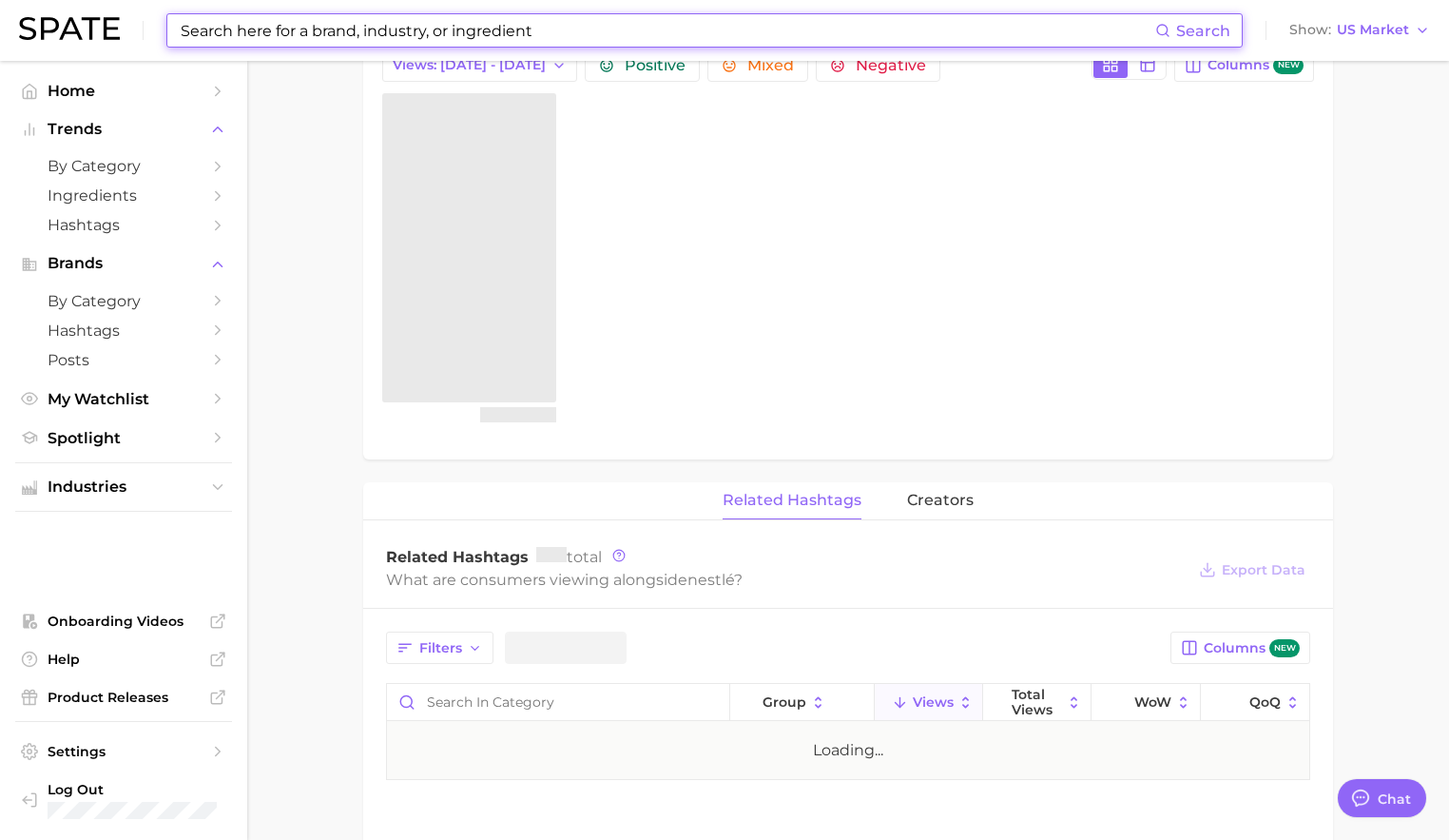
click at [328, 31] on input at bounding box center [667, 30] width 977 height 32
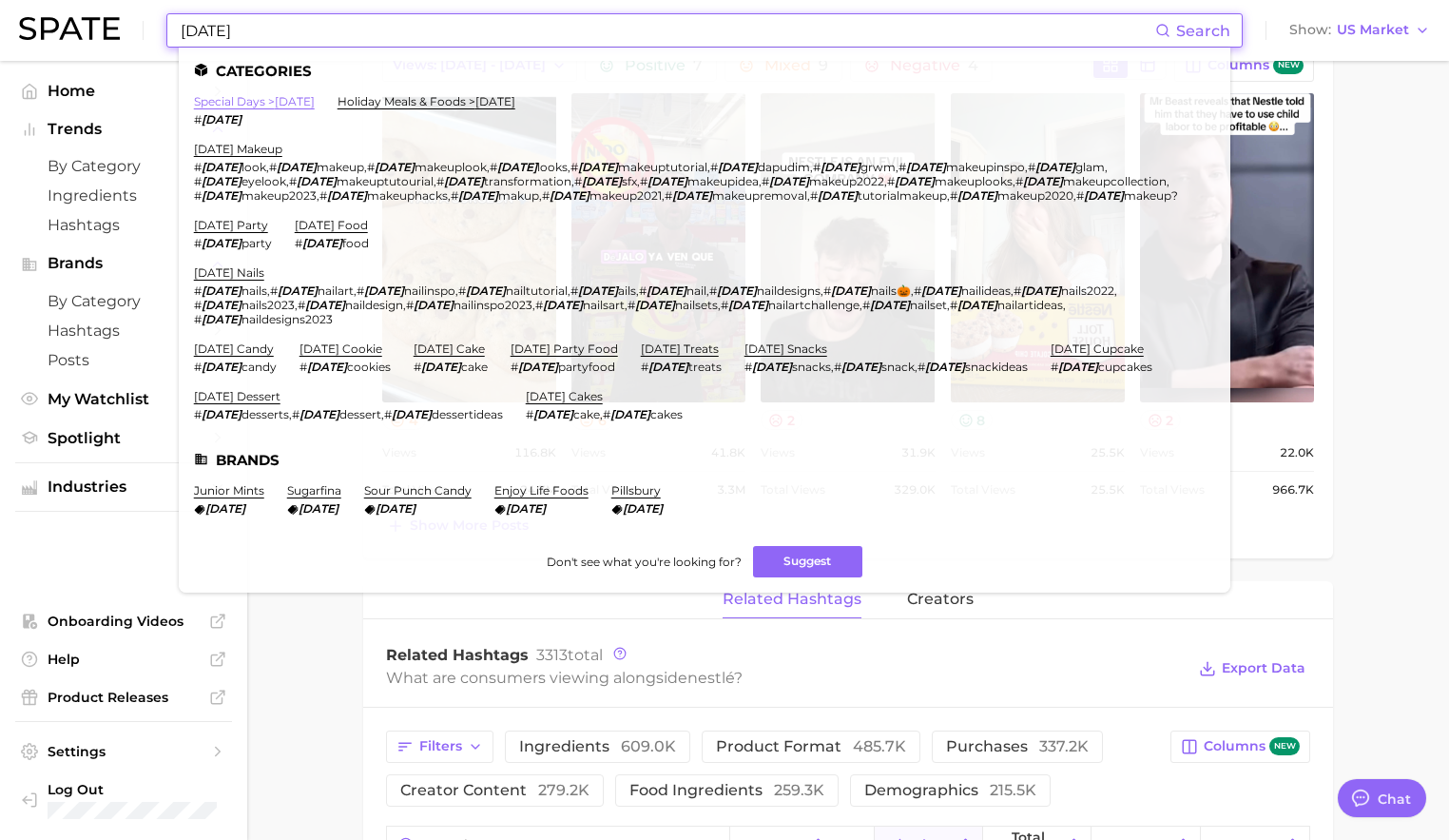
type input "[DATE]"
click at [234, 99] on link "special days > [DATE]" at bounding box center [254, 101] width 121 height 14
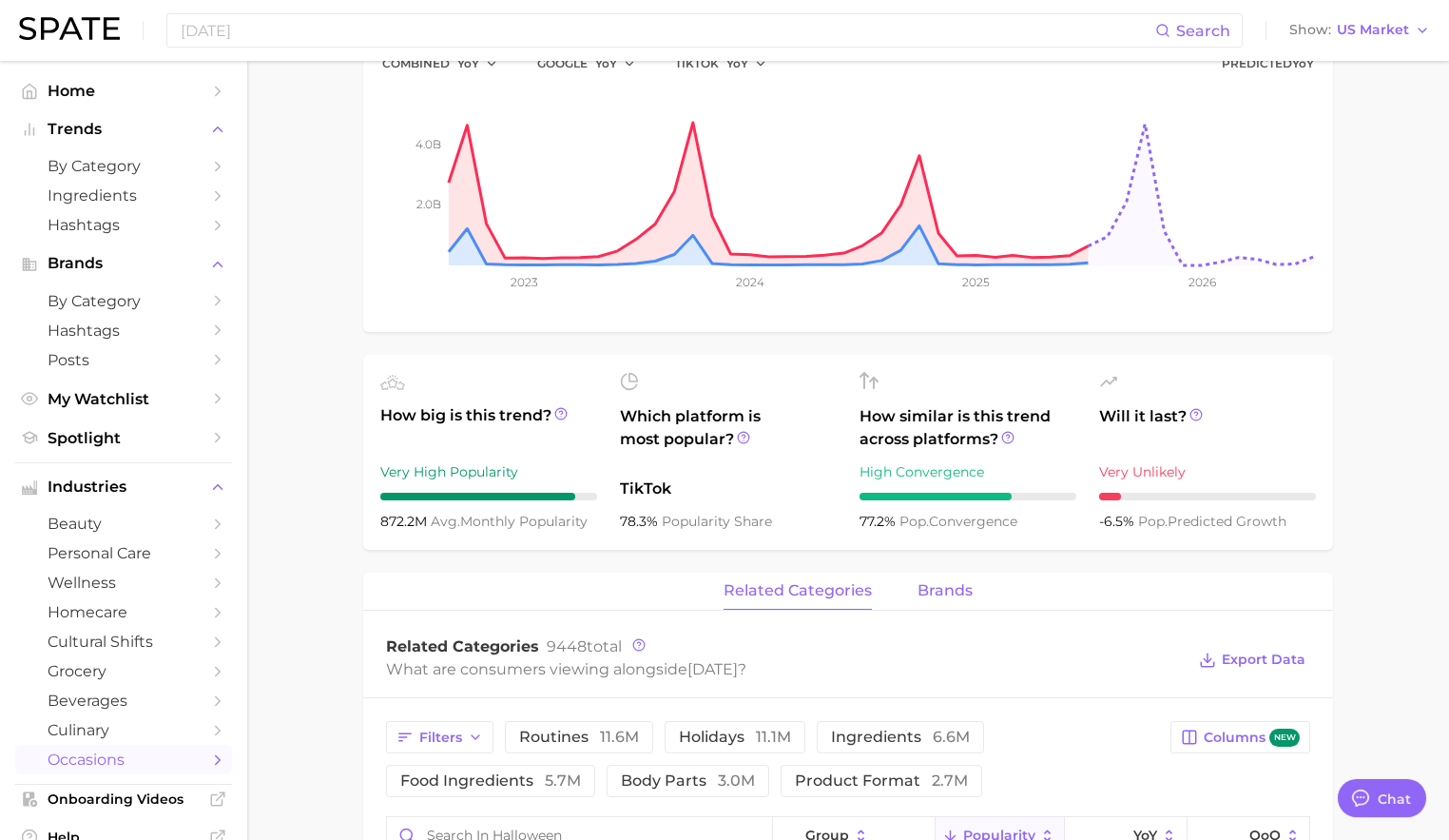
click at [960, 592] on span "brands" at bounding box center [945, 590] width 55 height 17
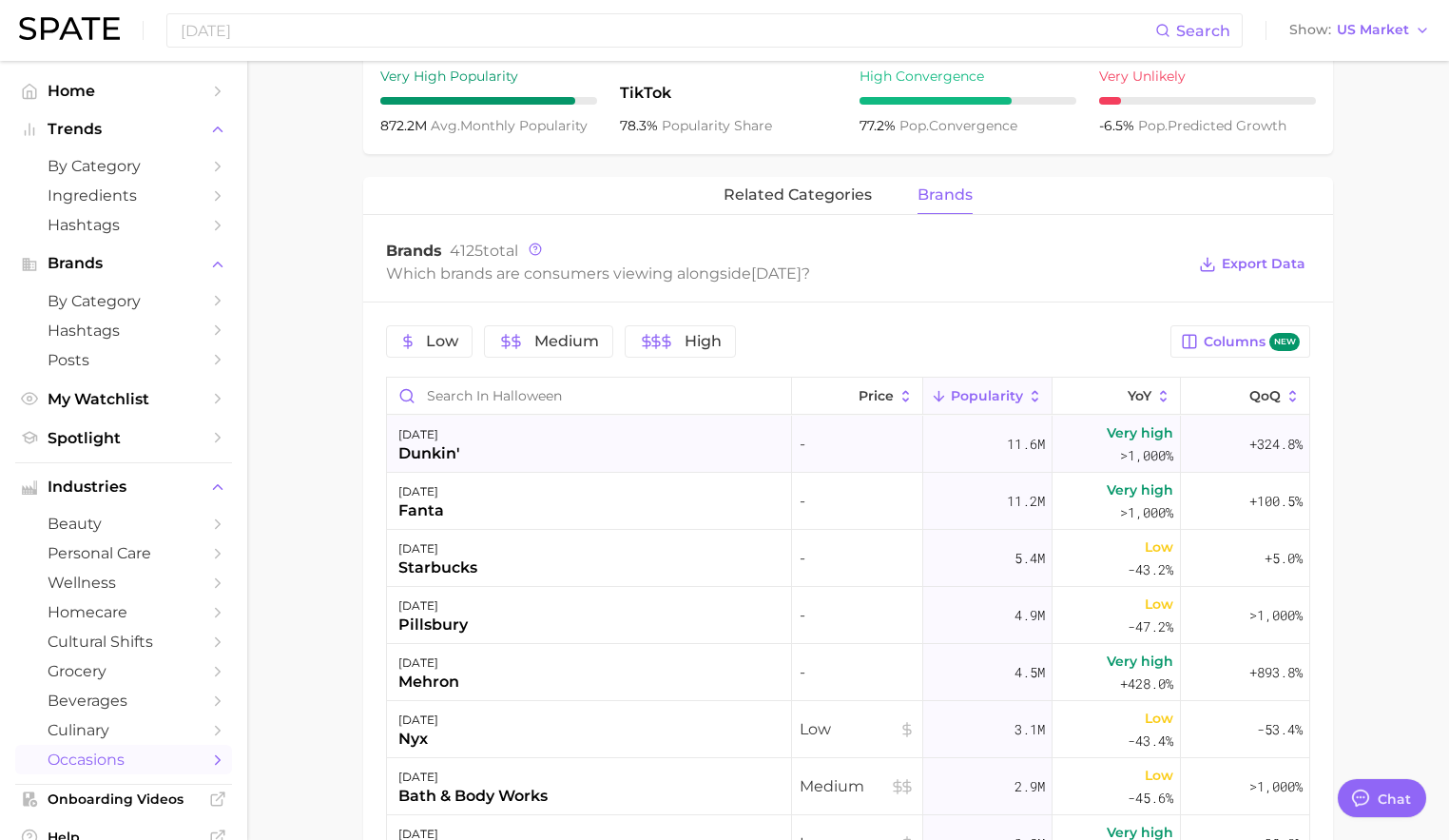
click at [656, 432] on div "[DATE] dunkin'" at bounding box center [589, 444] width 405 height 57
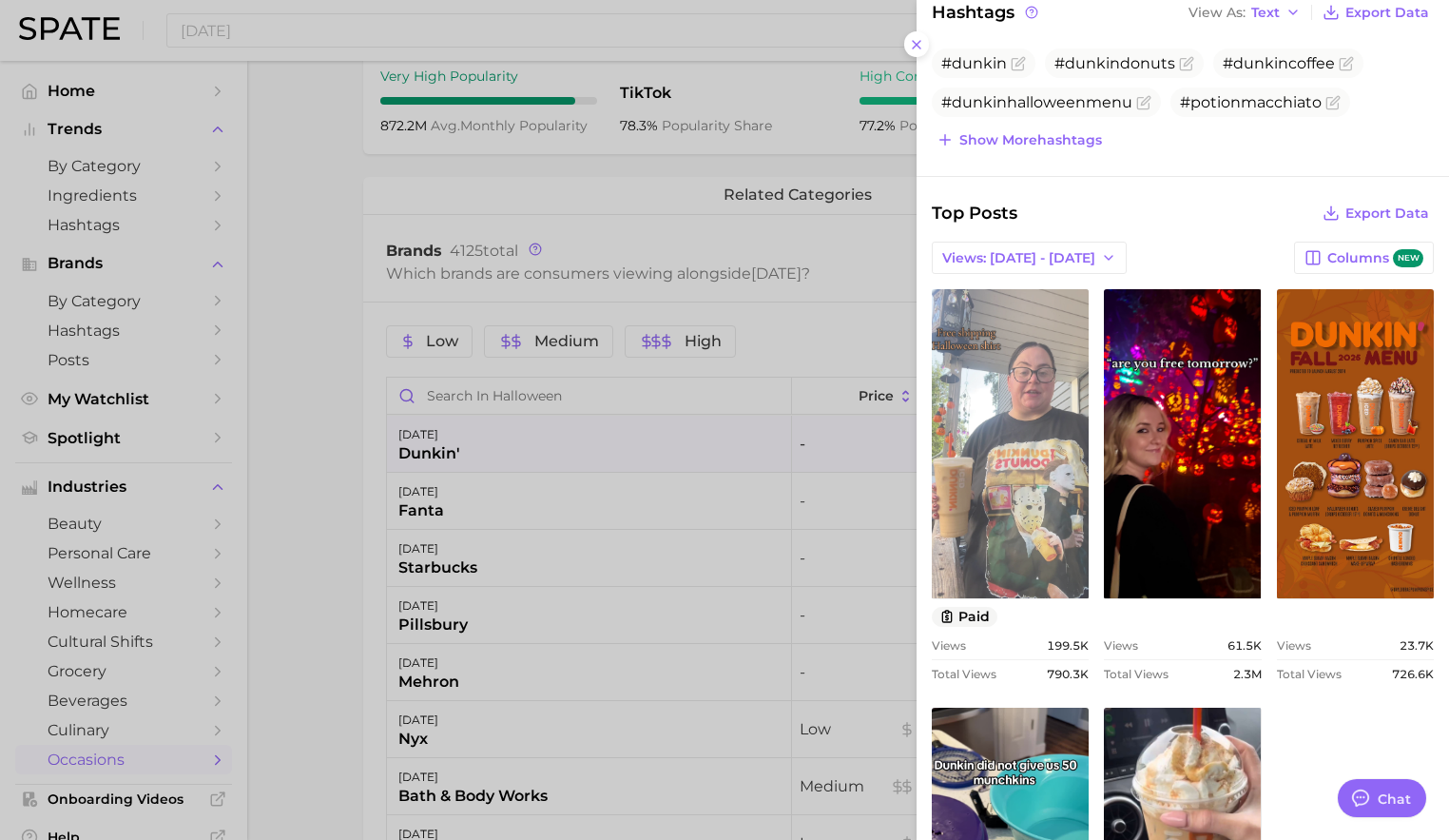
click at [1019, 539] on link "view post on TikTok" at bounding box center [1010, 443] width 157 height 309
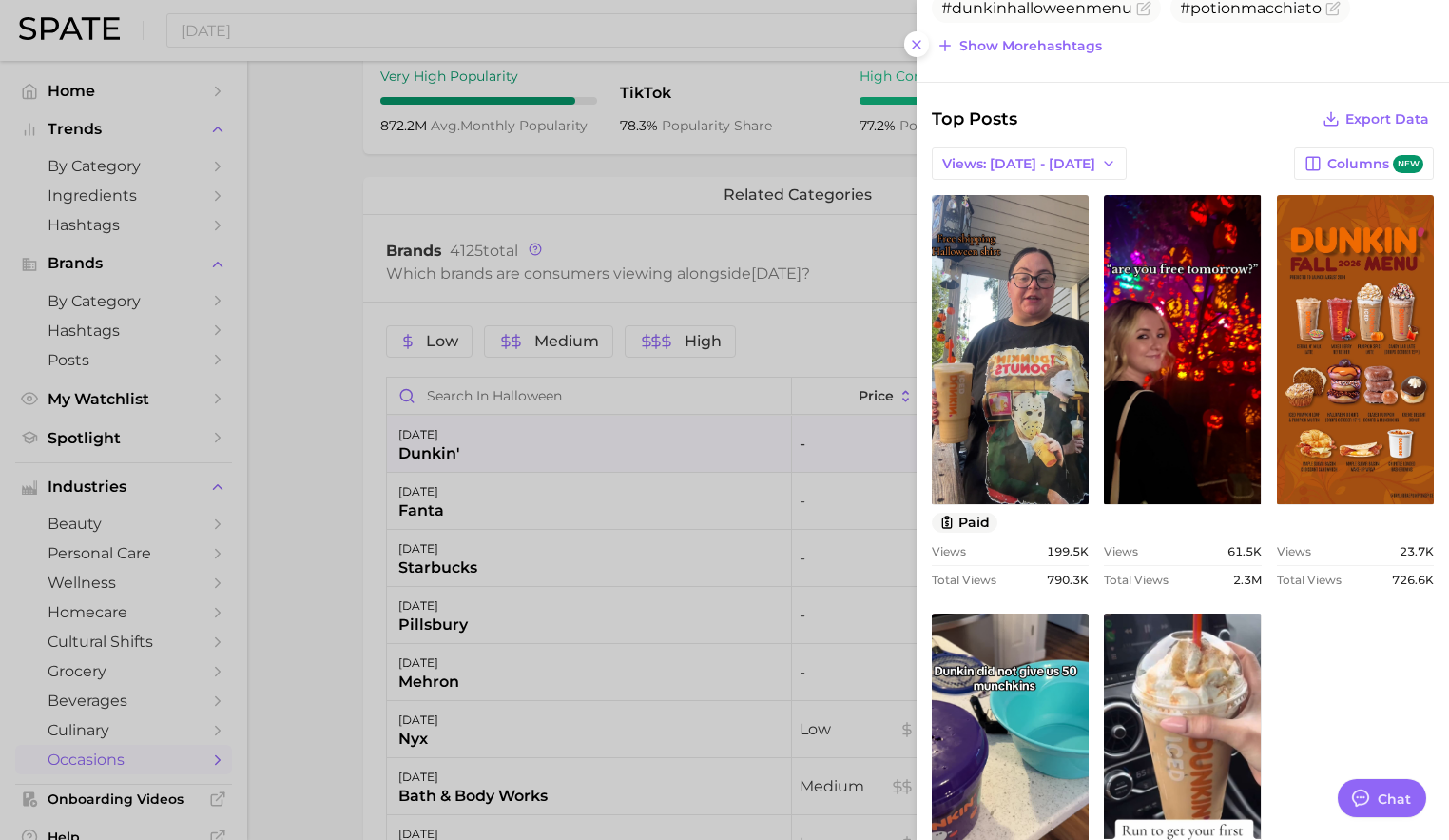
scroll to position [626, 0]
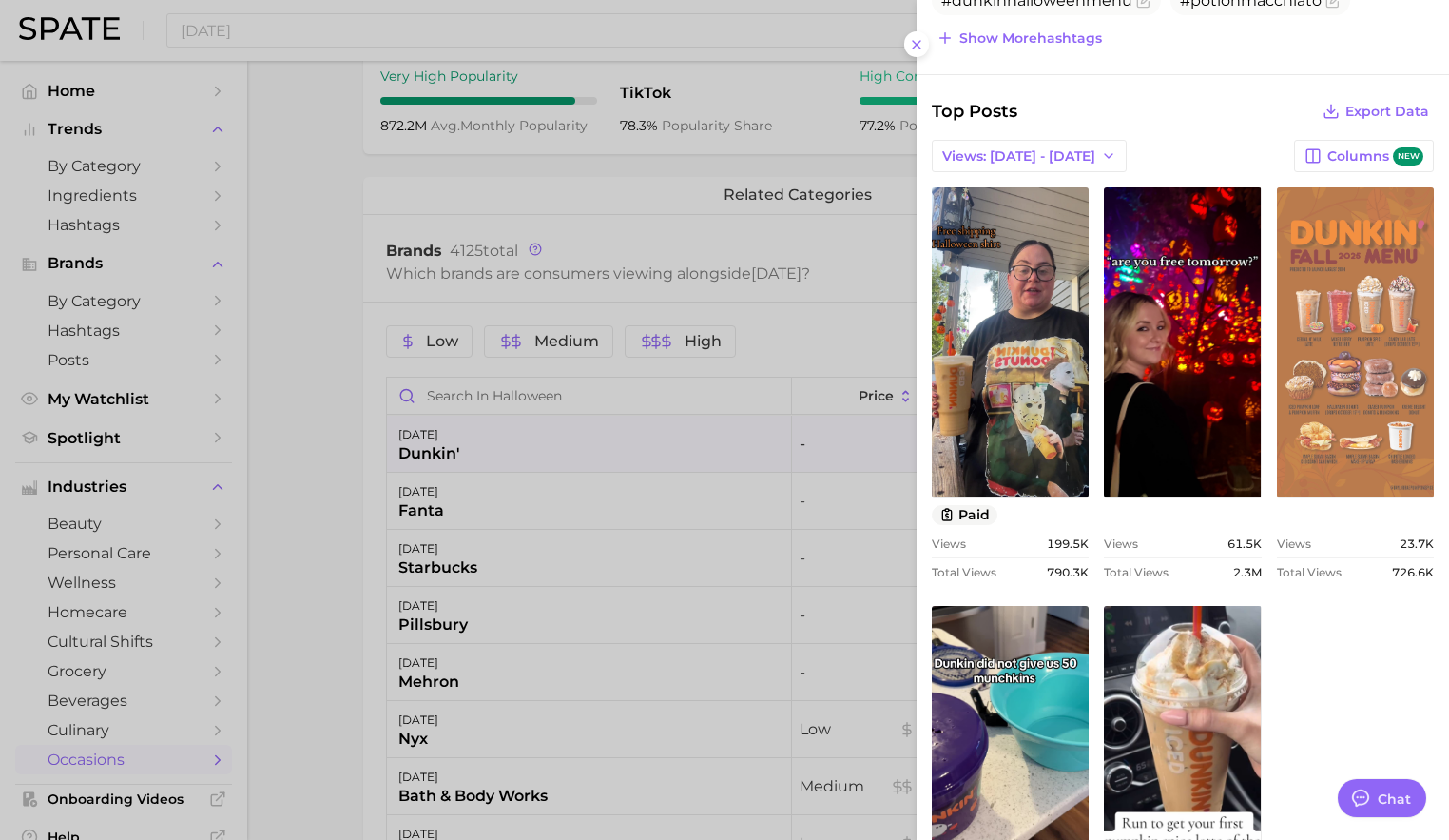
click at [1336, 442] on link "view post on TikTok" at bounding box center [1355, 341] width 157 height 309
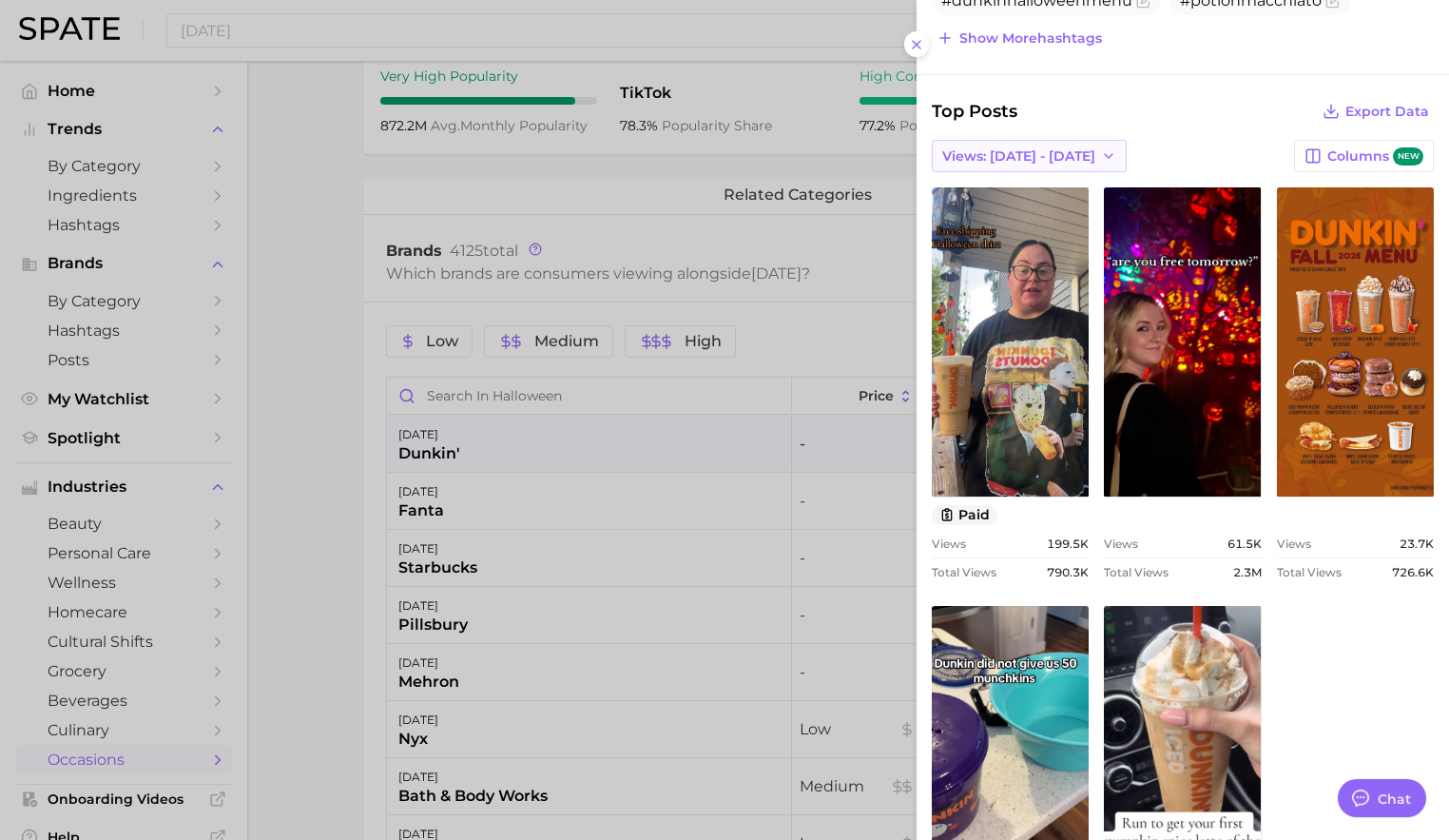
click at [1052, 152] on span "Views: [DATE] - [DATE]" at bounding box center [1018, 156] width 153 height 16
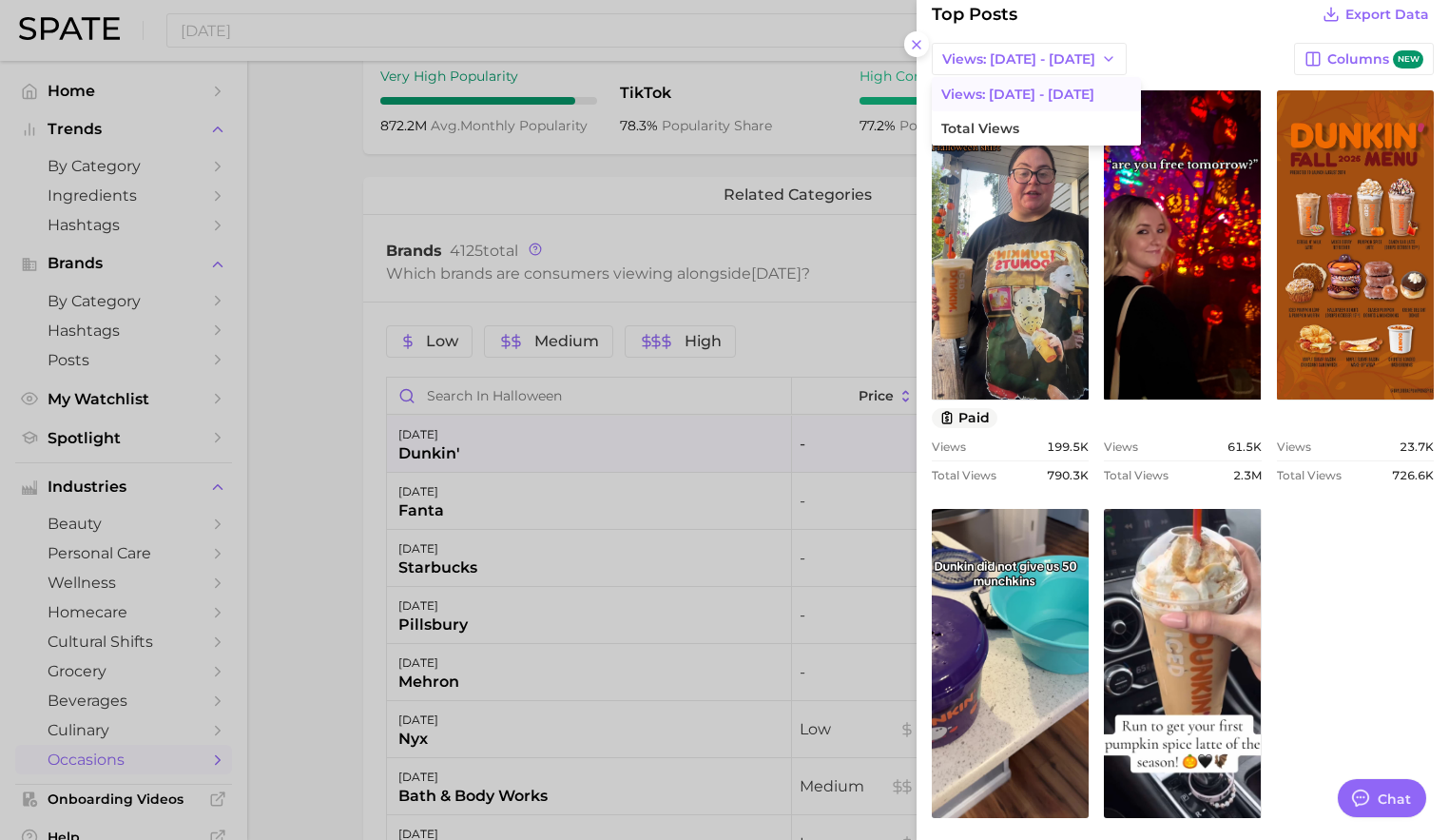
scroll to position [827, 0]
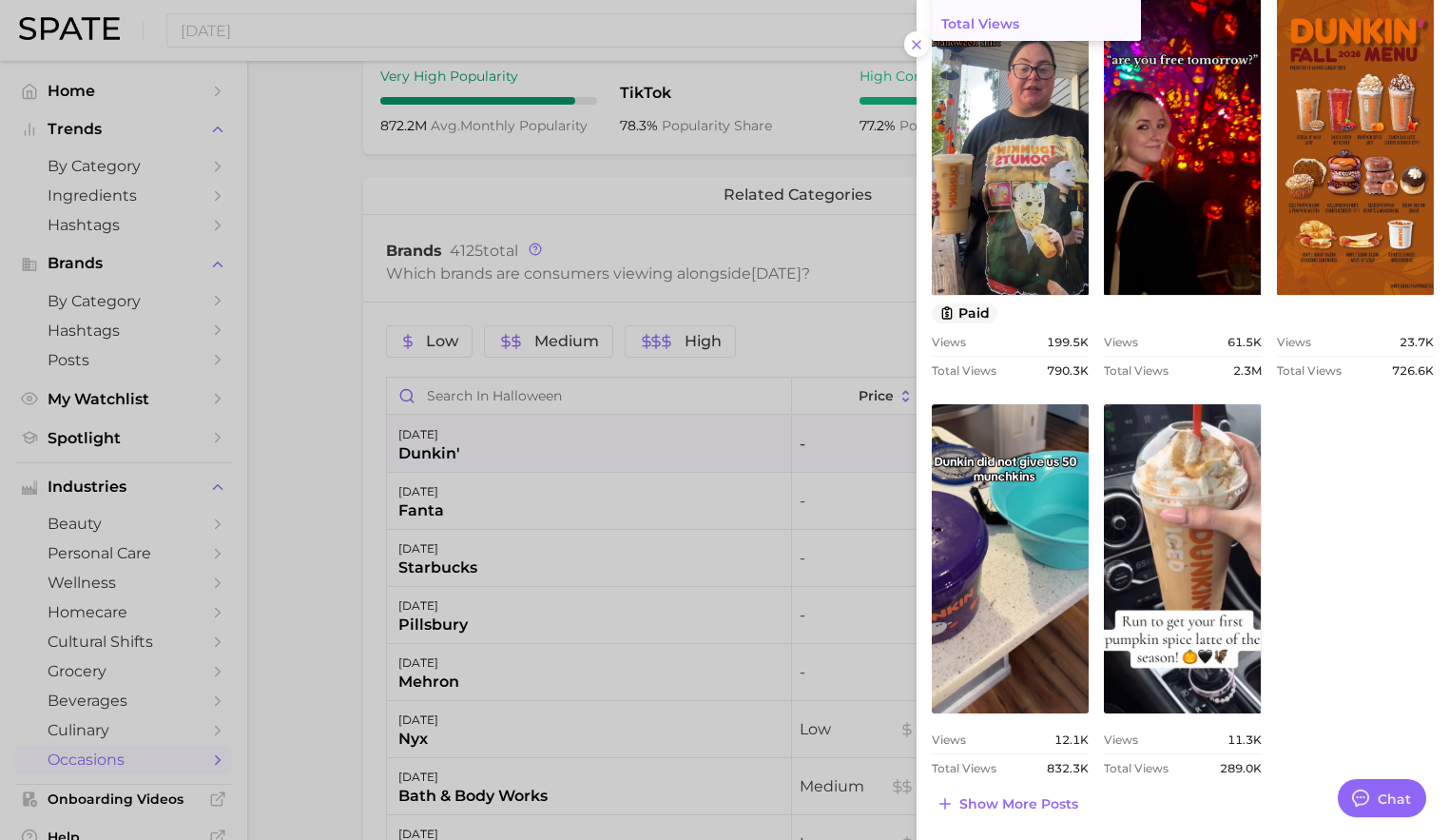
click at [1025, 19] on button "Total Views" at bounding box center [1036, 24] width 209 height 34
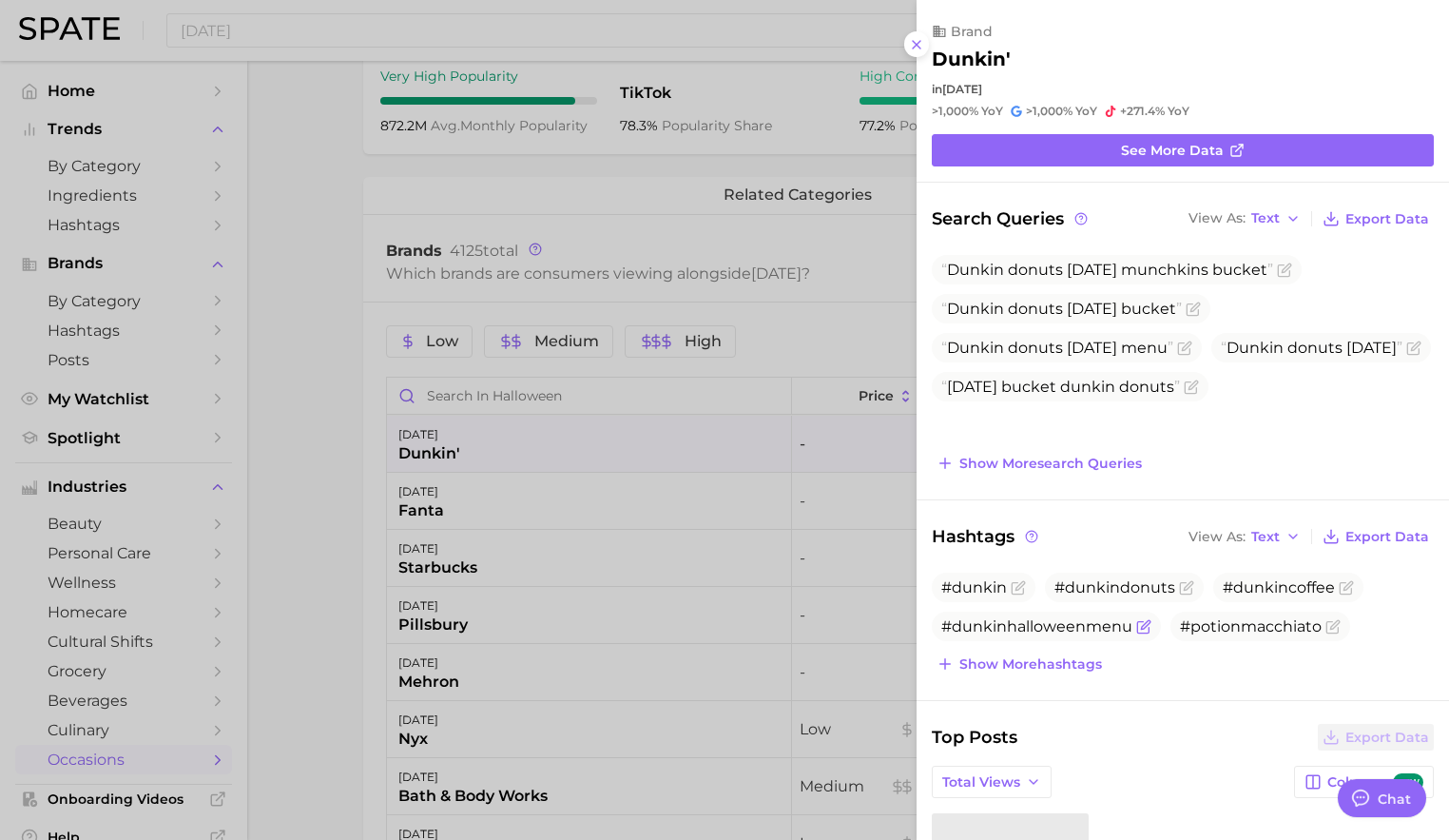
scroll to position [343, 0]
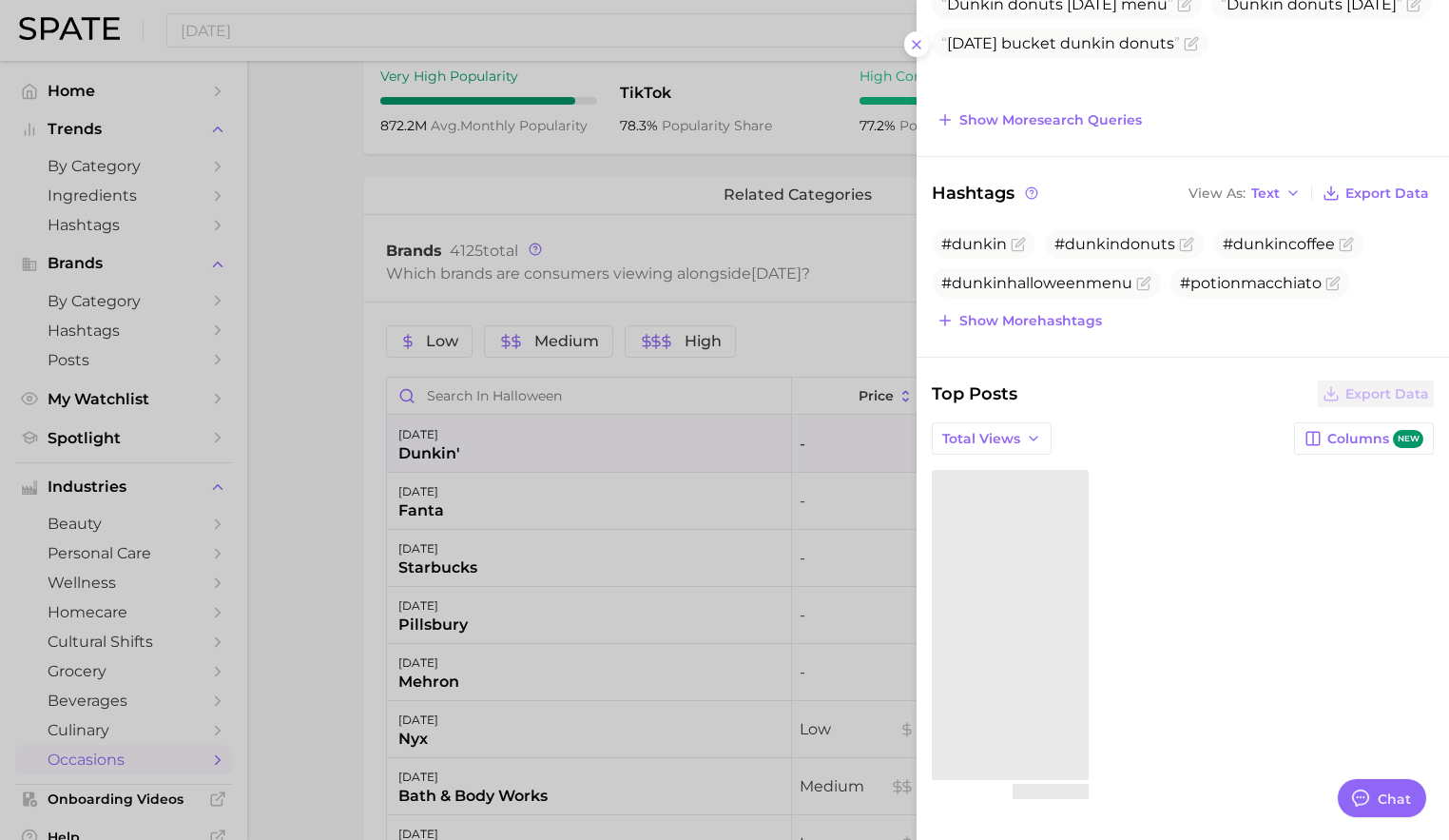
click at [801, 609] on div at bounding box center [724, 420] width 1449 height 840
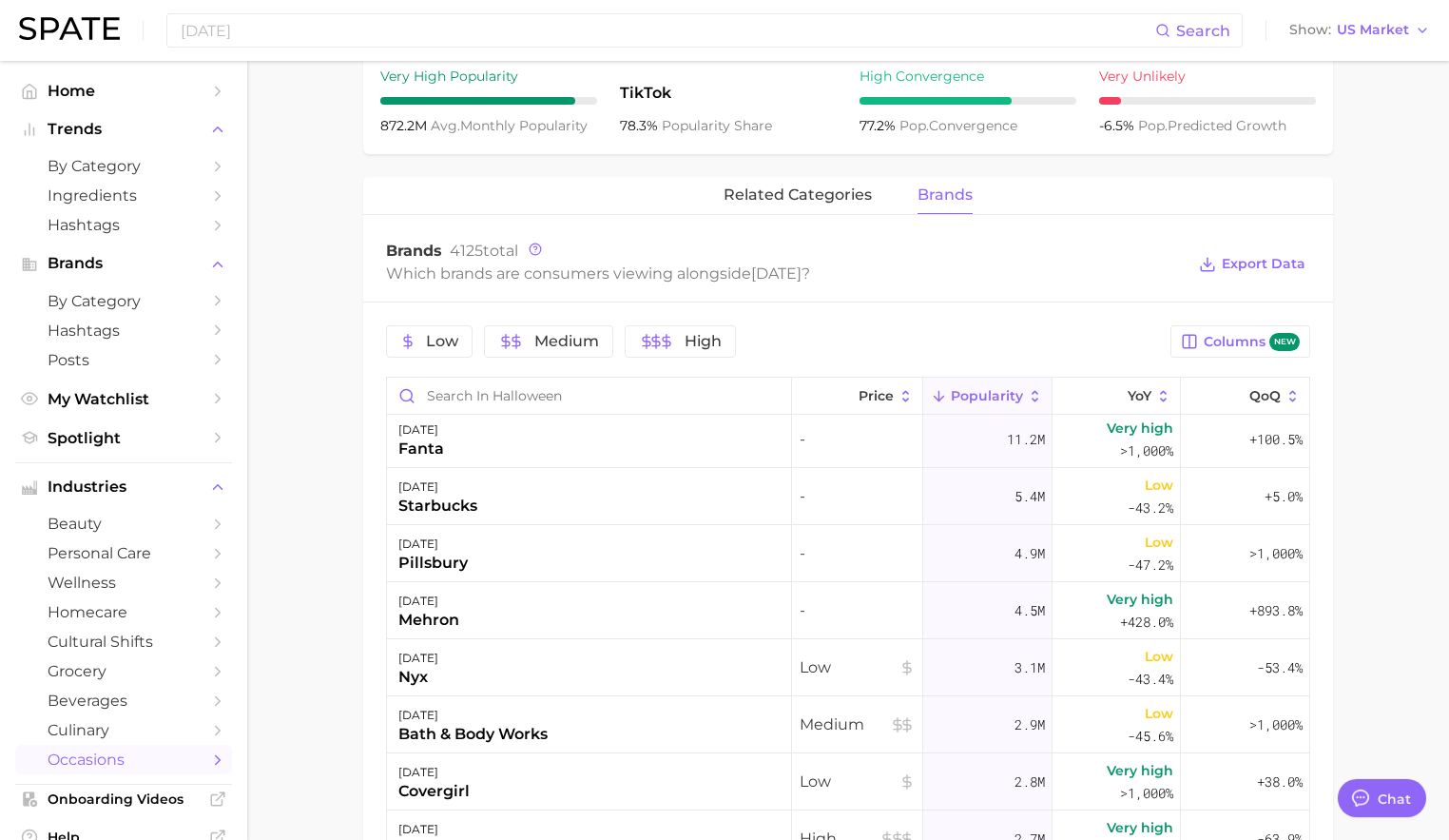
scroll to position [0, 0]
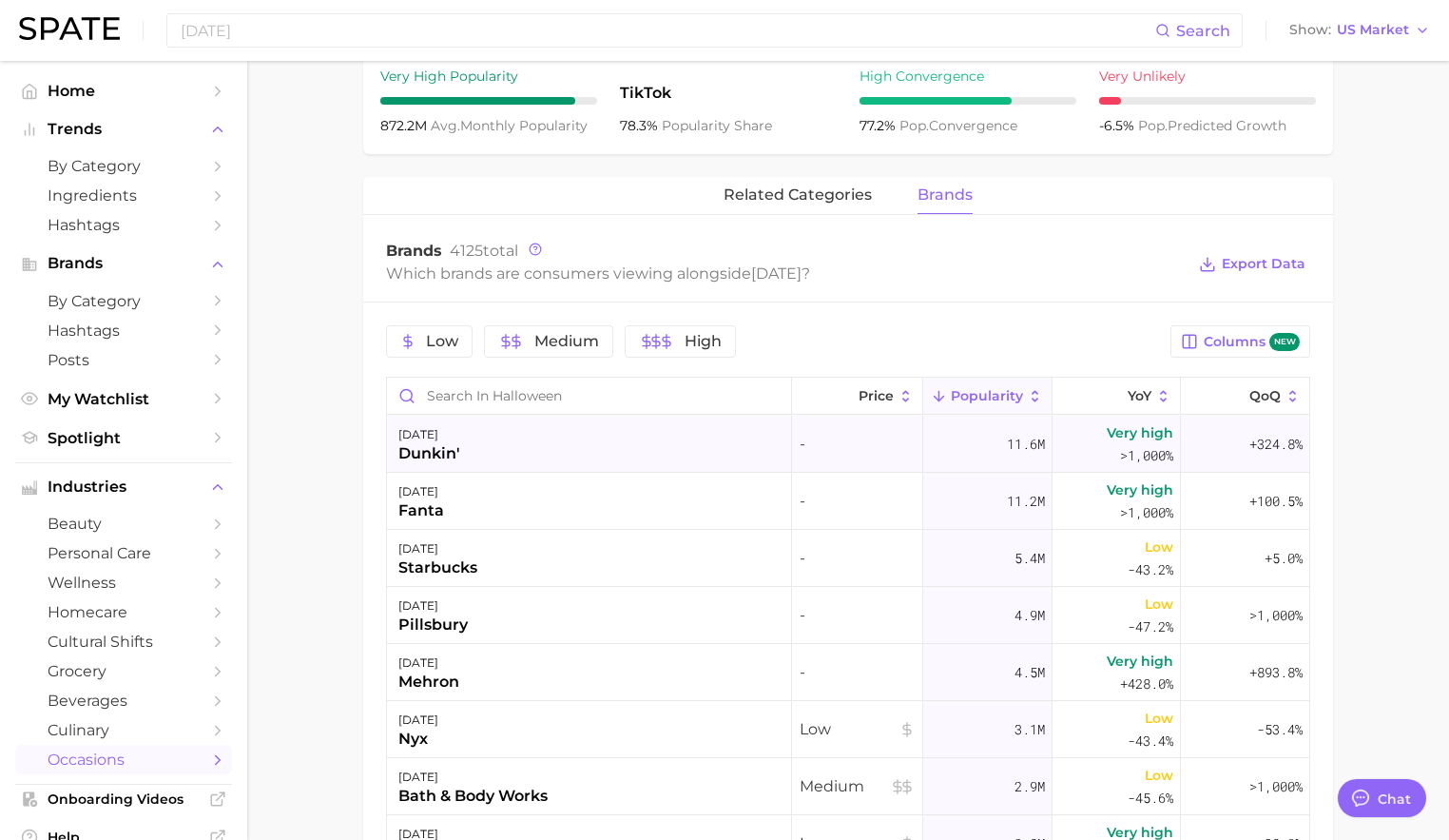
click at [746, 429] on div "[DATE] dunkin'" at bounding box center [589, 444] width 405 height 57
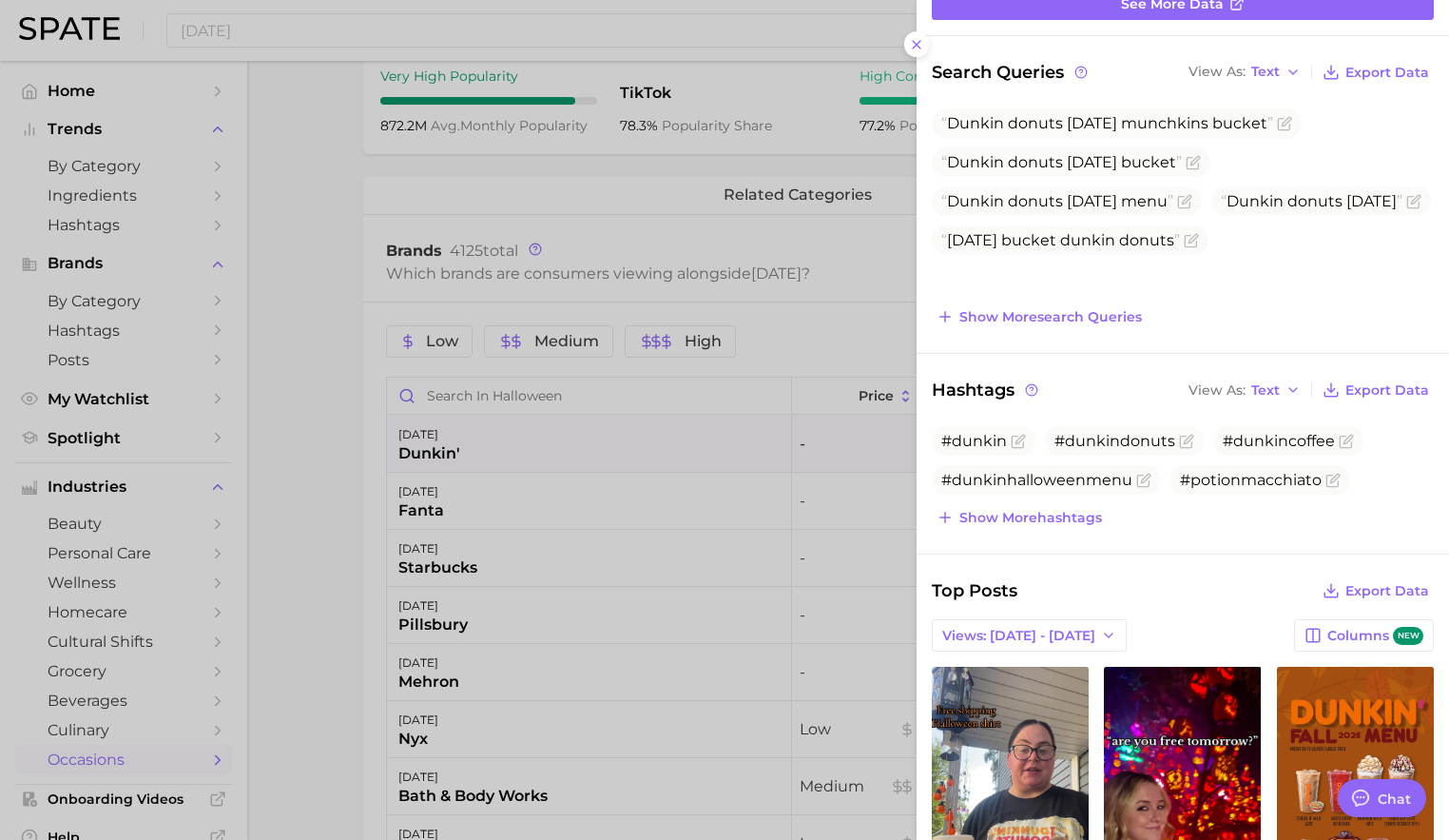
scroll to position [355, 0]
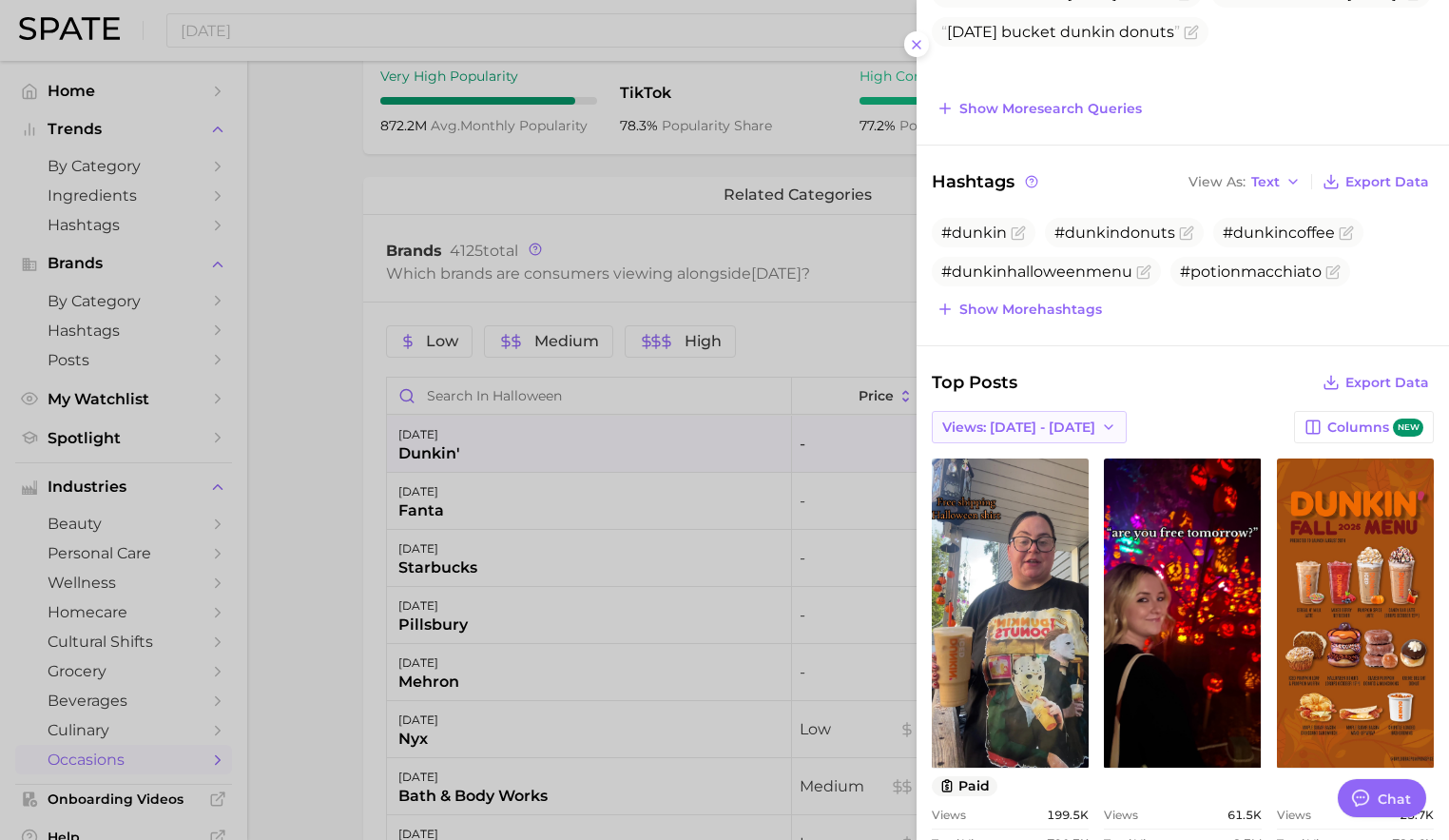
click at [1048, 419] on span "Views: [DATE] - [DATE]" at bounding box center [1018, 427] width 153 height 16
click at [1020, 488] on button "Total Views" at bounding box center [1036, 496] width 209 height 34
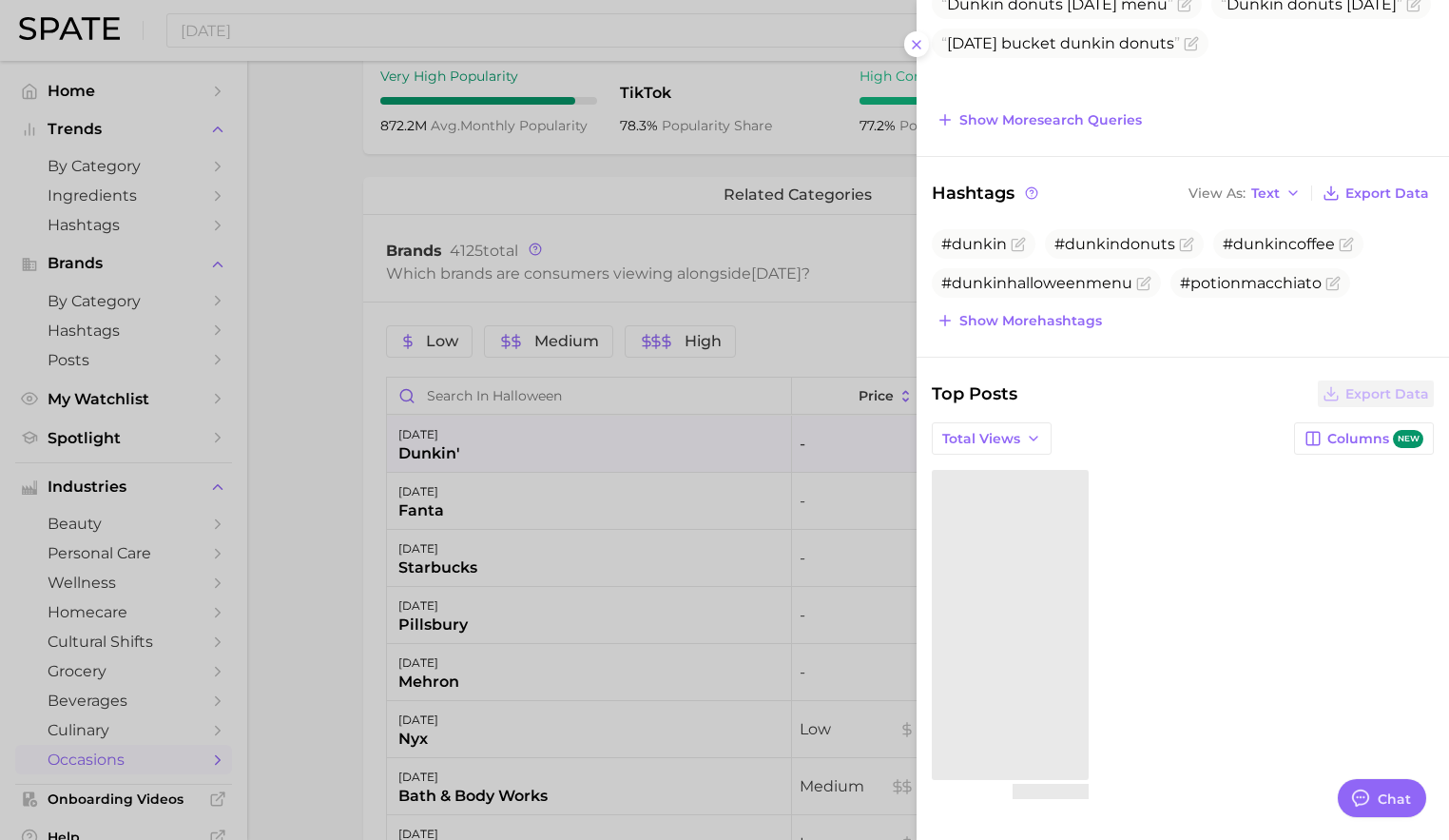
scroll to position [343, 0]
click at [796, 509] on div at bounding box center [724, 420] width 1449 height 840
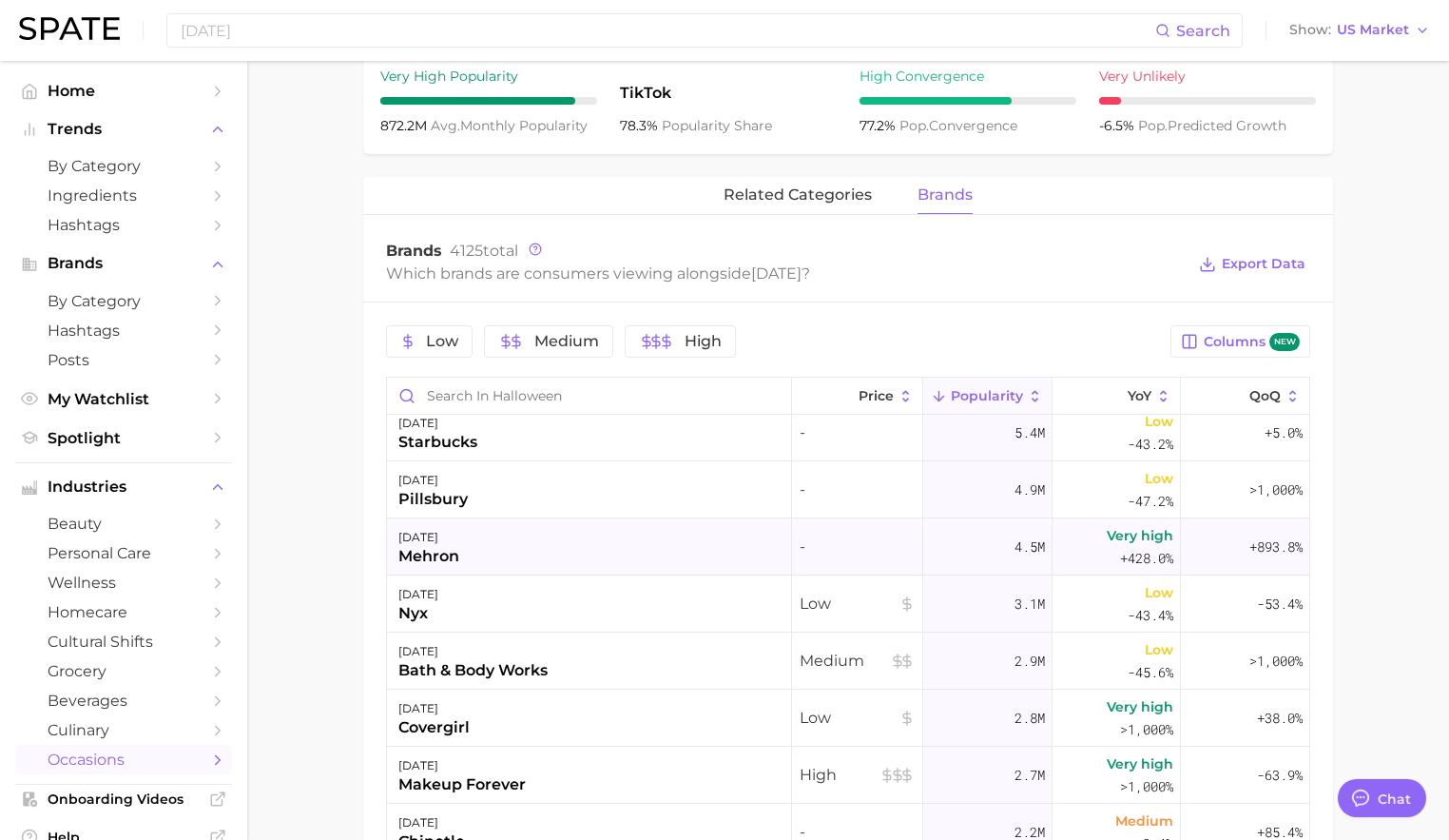
scroll to position [0, 0]
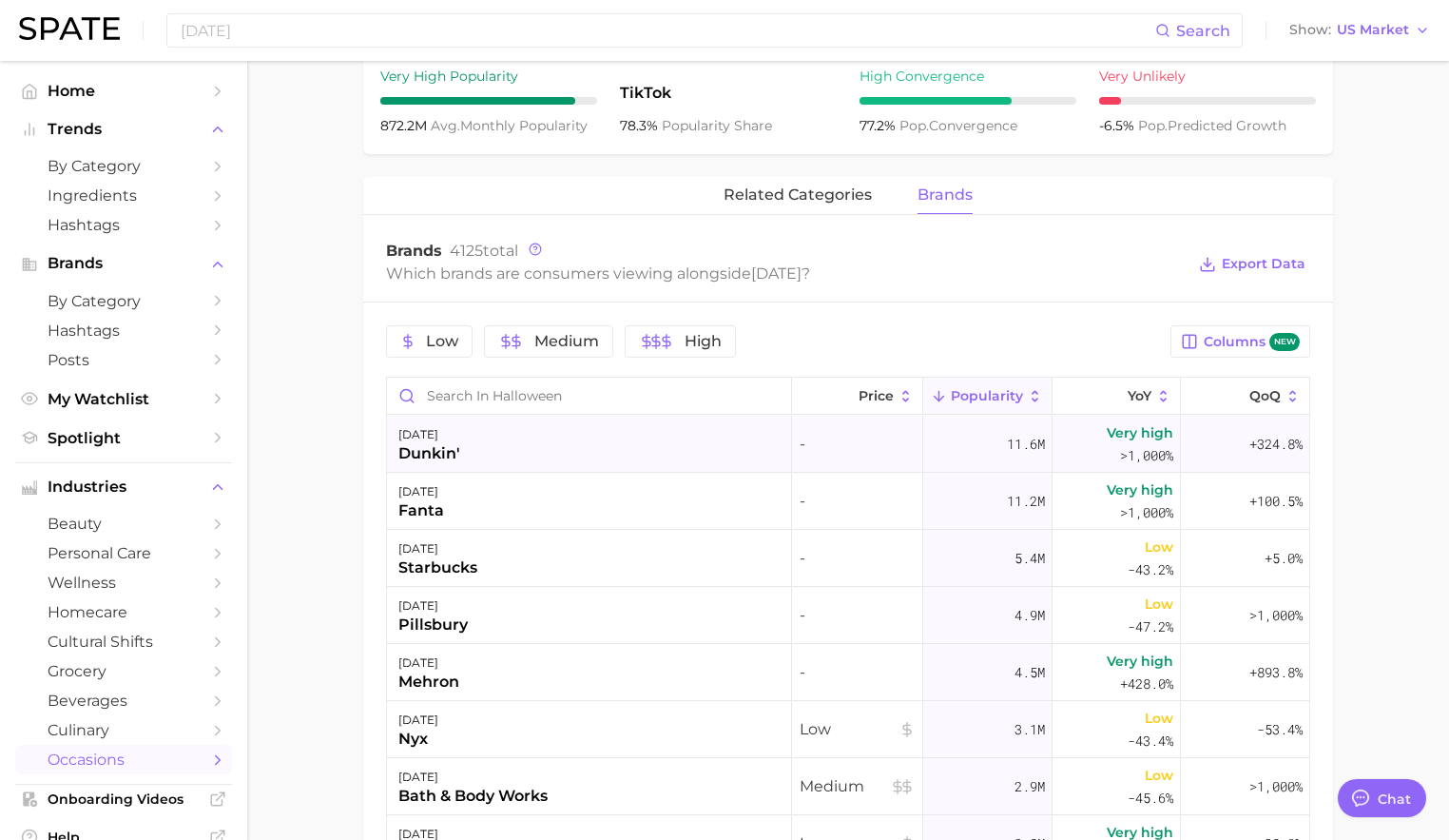
click at [487, 462] on div "[DATE] dunkin'" at bounding box center [589, 444] width 405 height 57
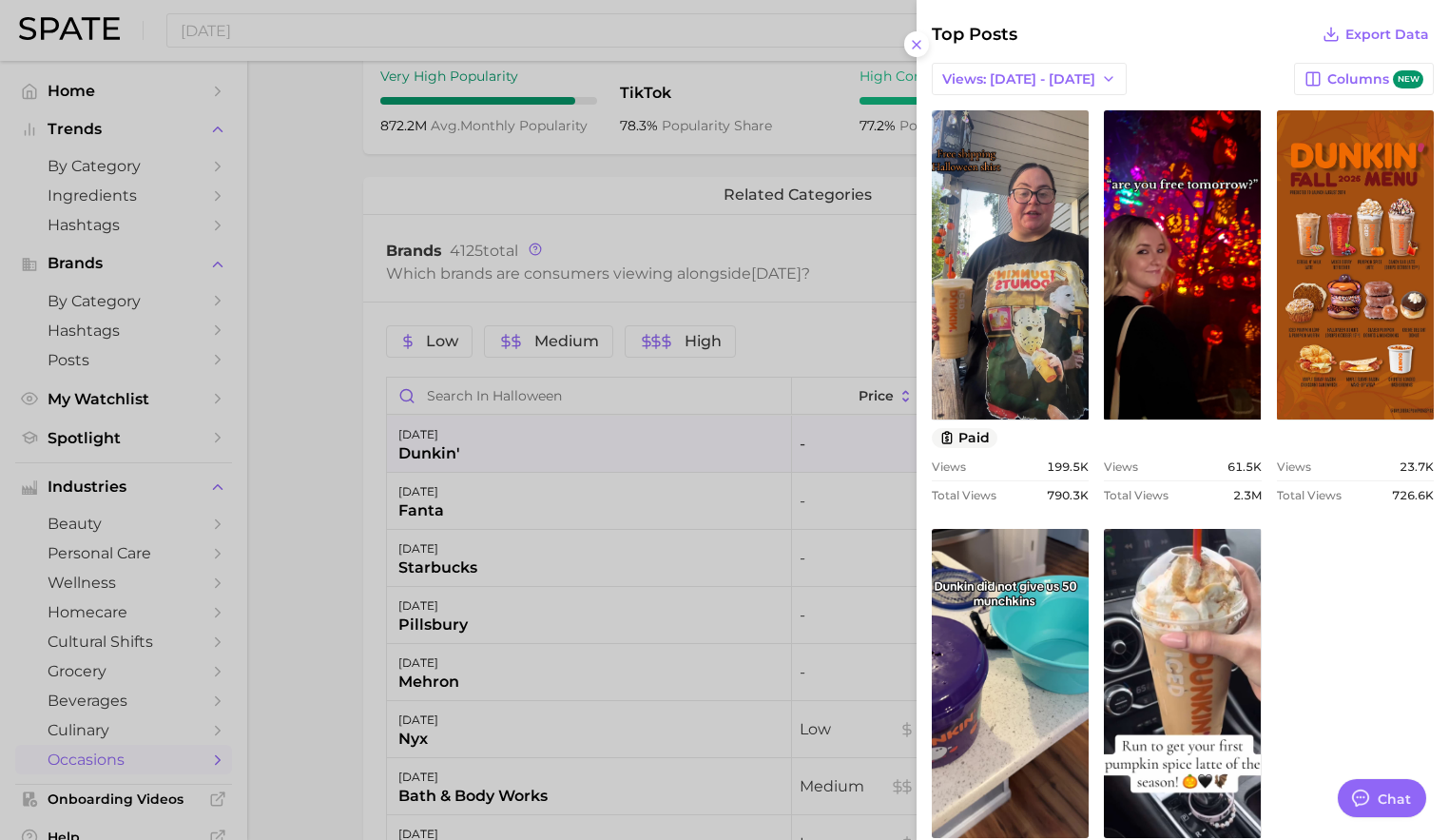
scroll to position [827, 0]
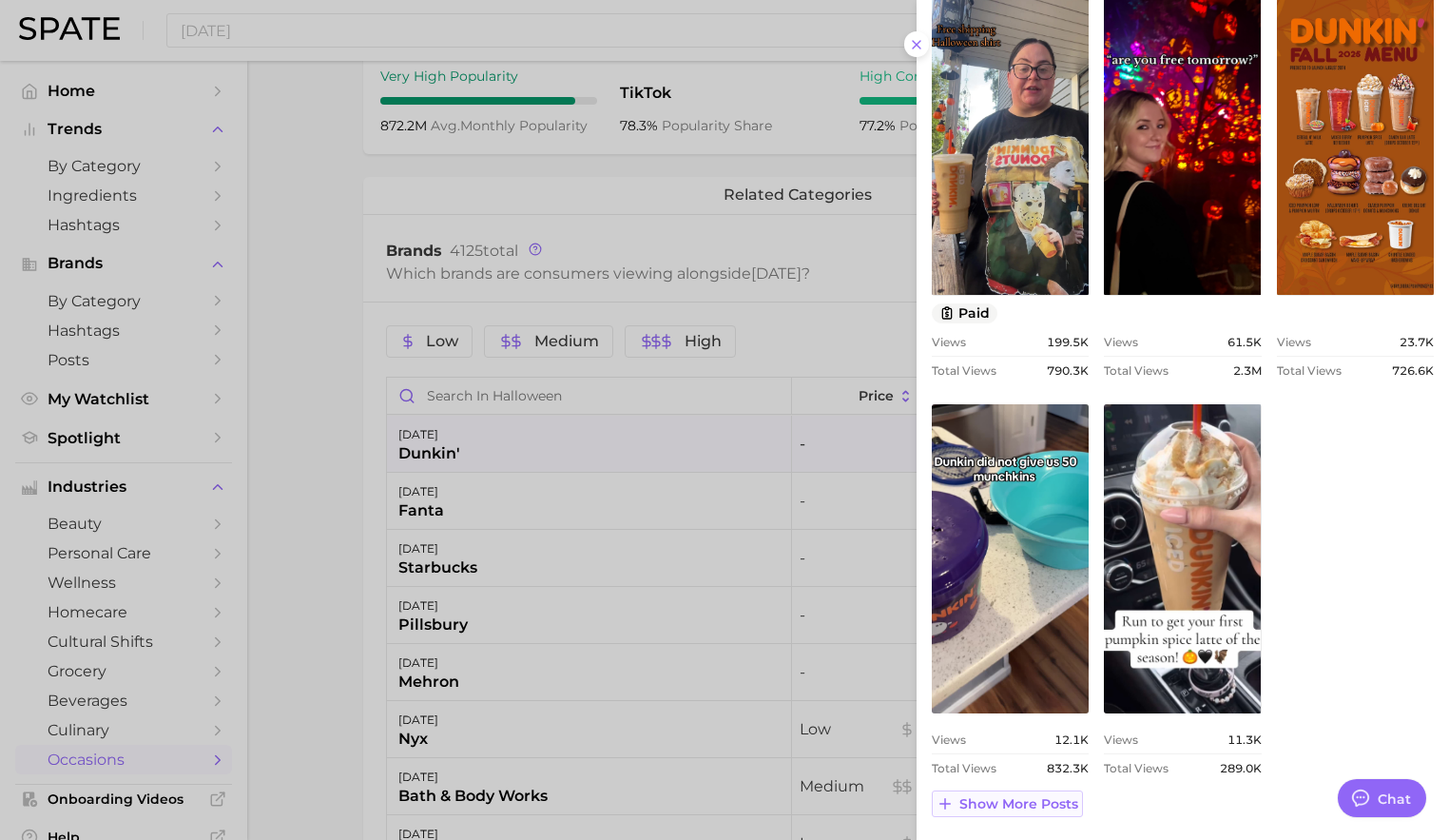
click at [992, 810] on span "Show more posts" at bounding box center [1019, 804] width 119 height 16
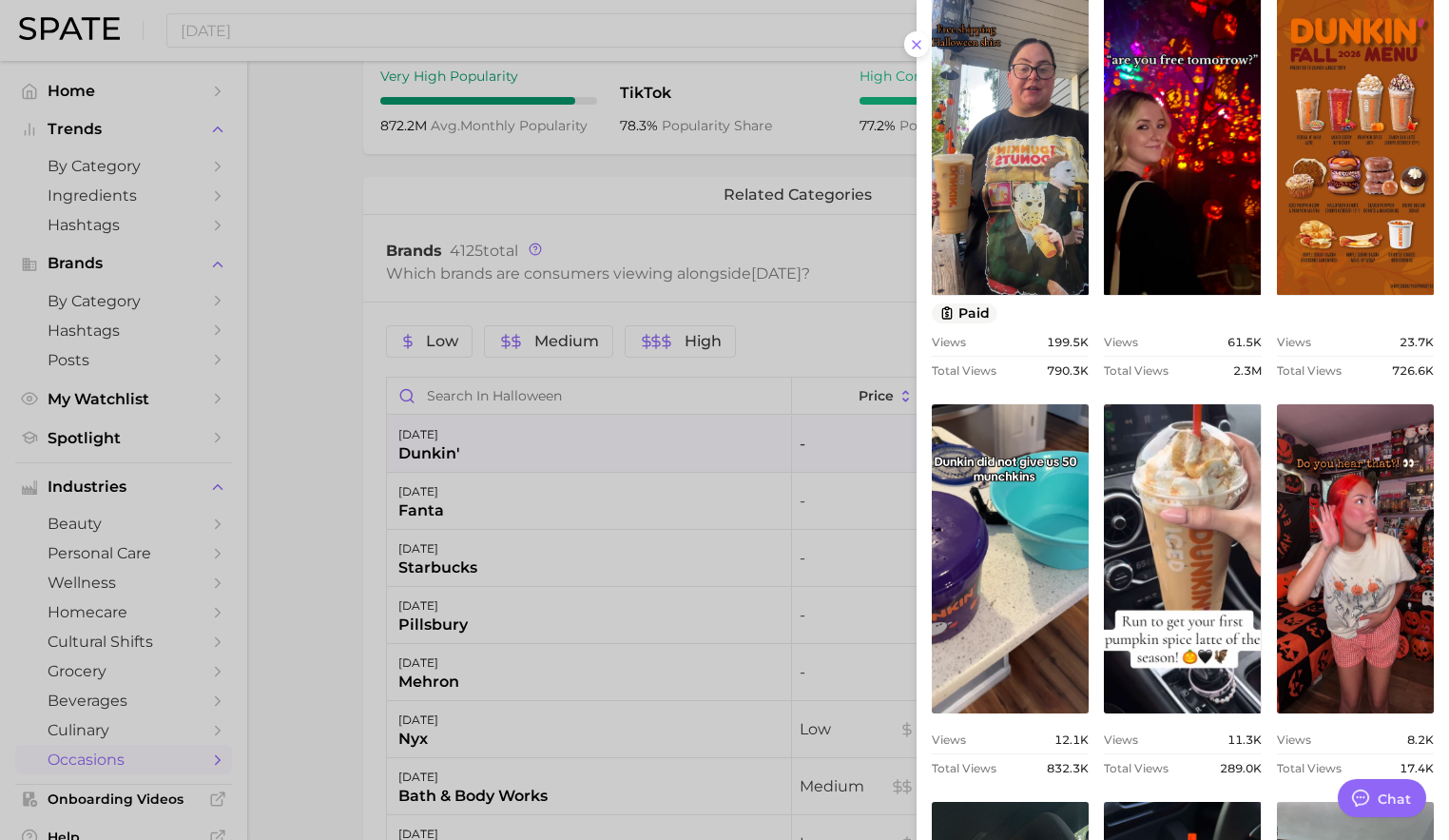
scroll to position [0, 0]
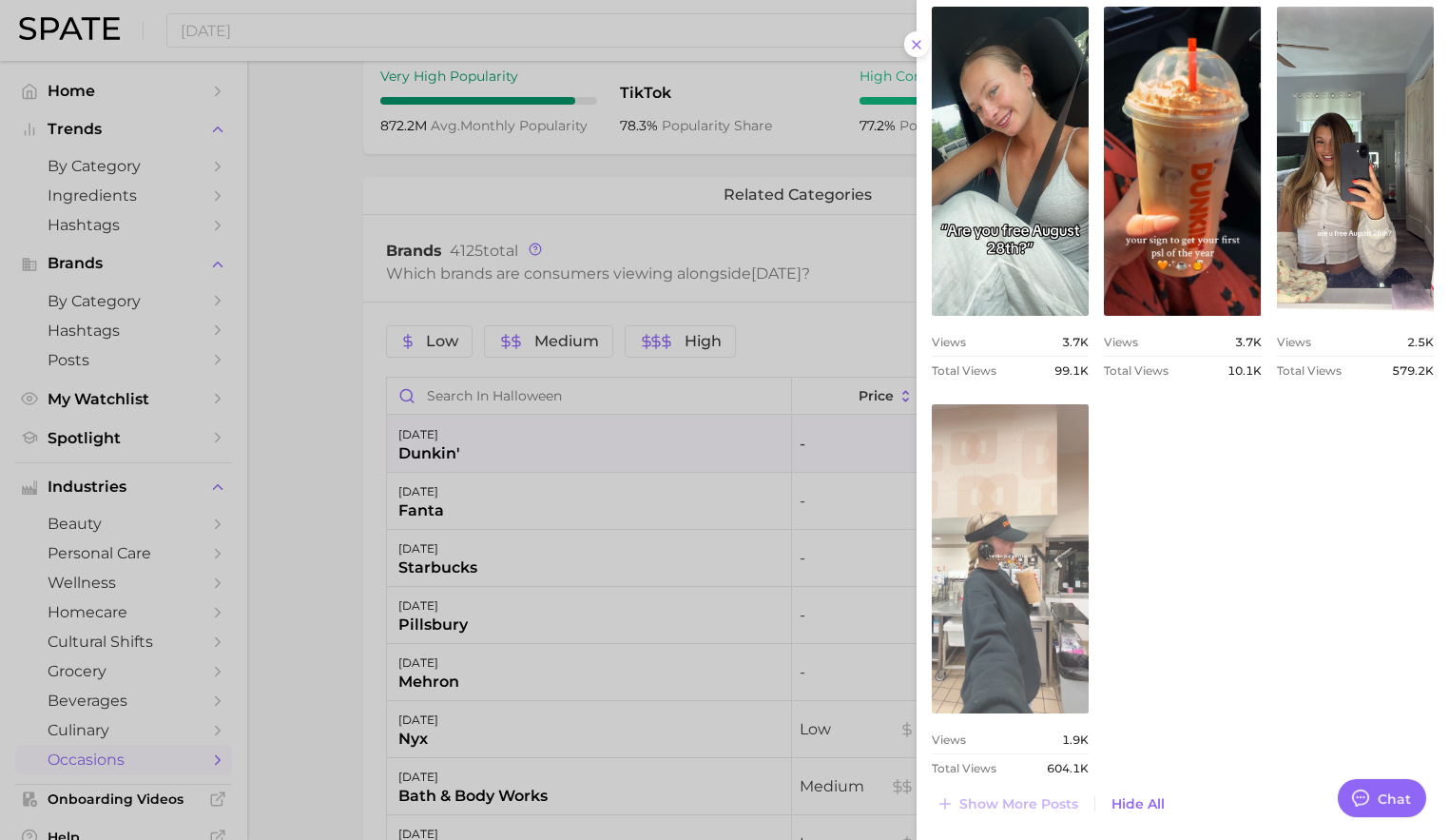
click at [1039, 649] on link "view post on TikTok" at bounding box center [1010, 558] width 157 height 309
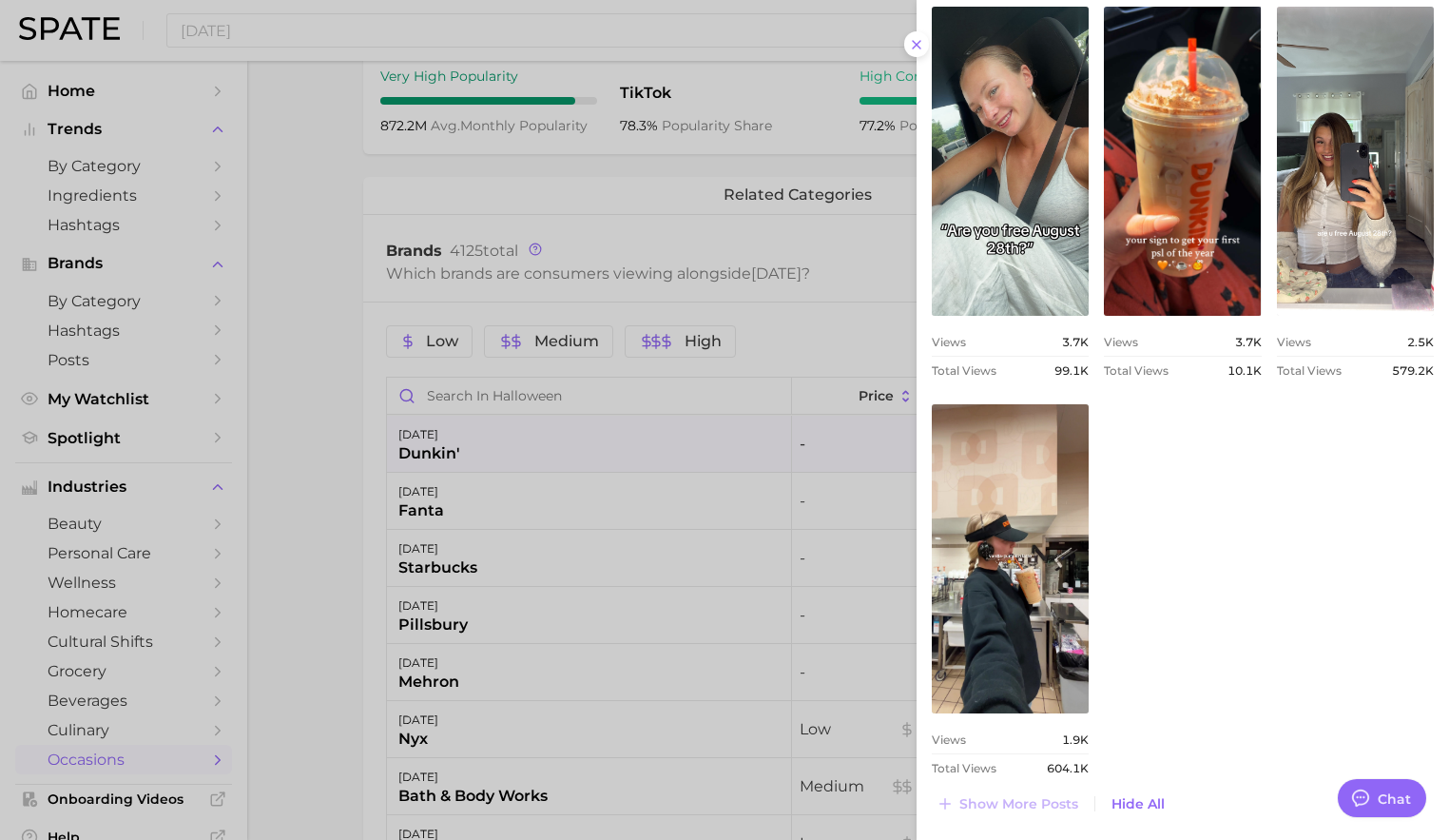
click at [712, 433] on div at bounding box center [724, 420] width 1449 height 840
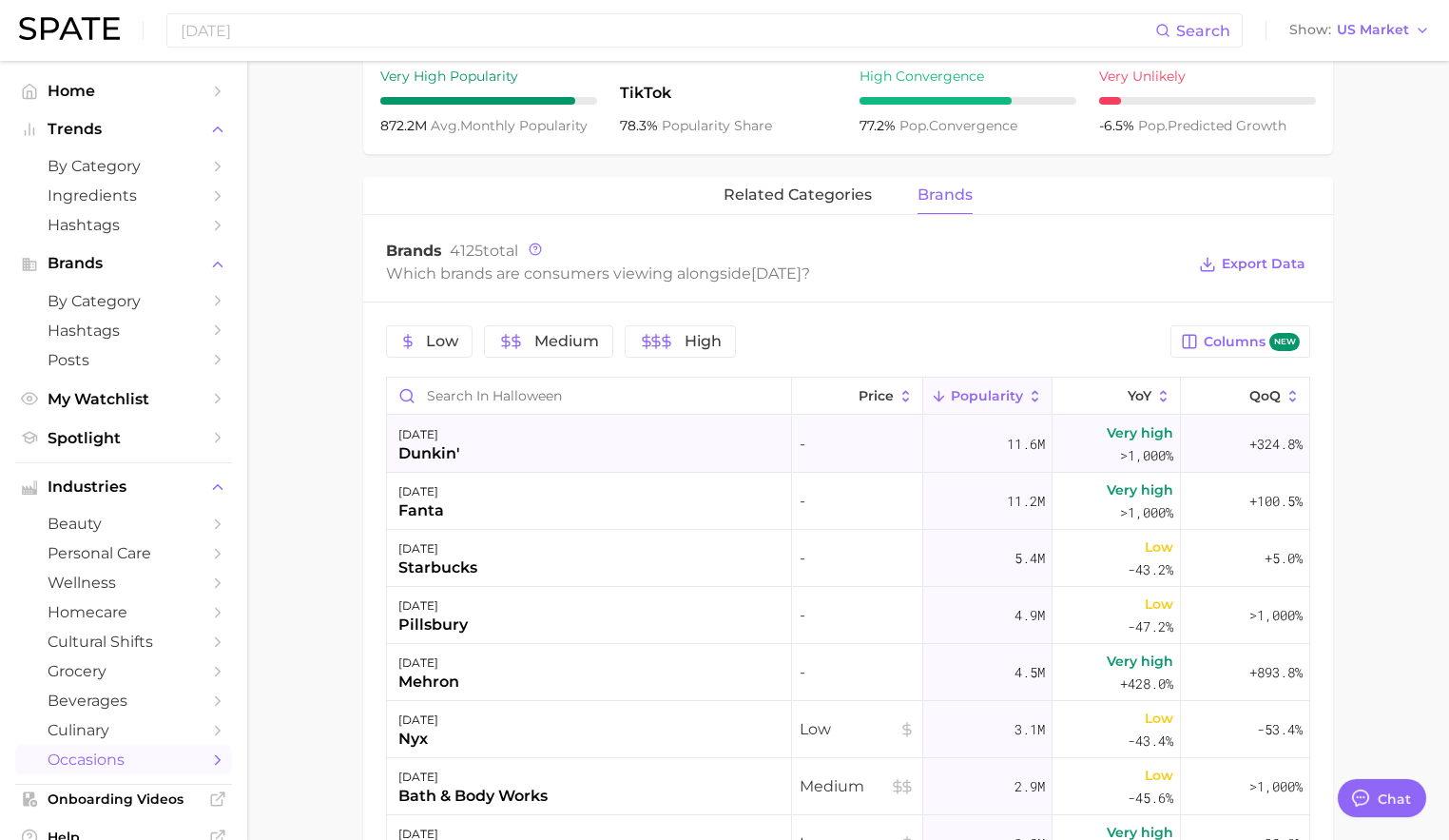
click at [628, 433] on div "[DATE] dunkin'" at bounding box center [589, 444] width 405 height 57
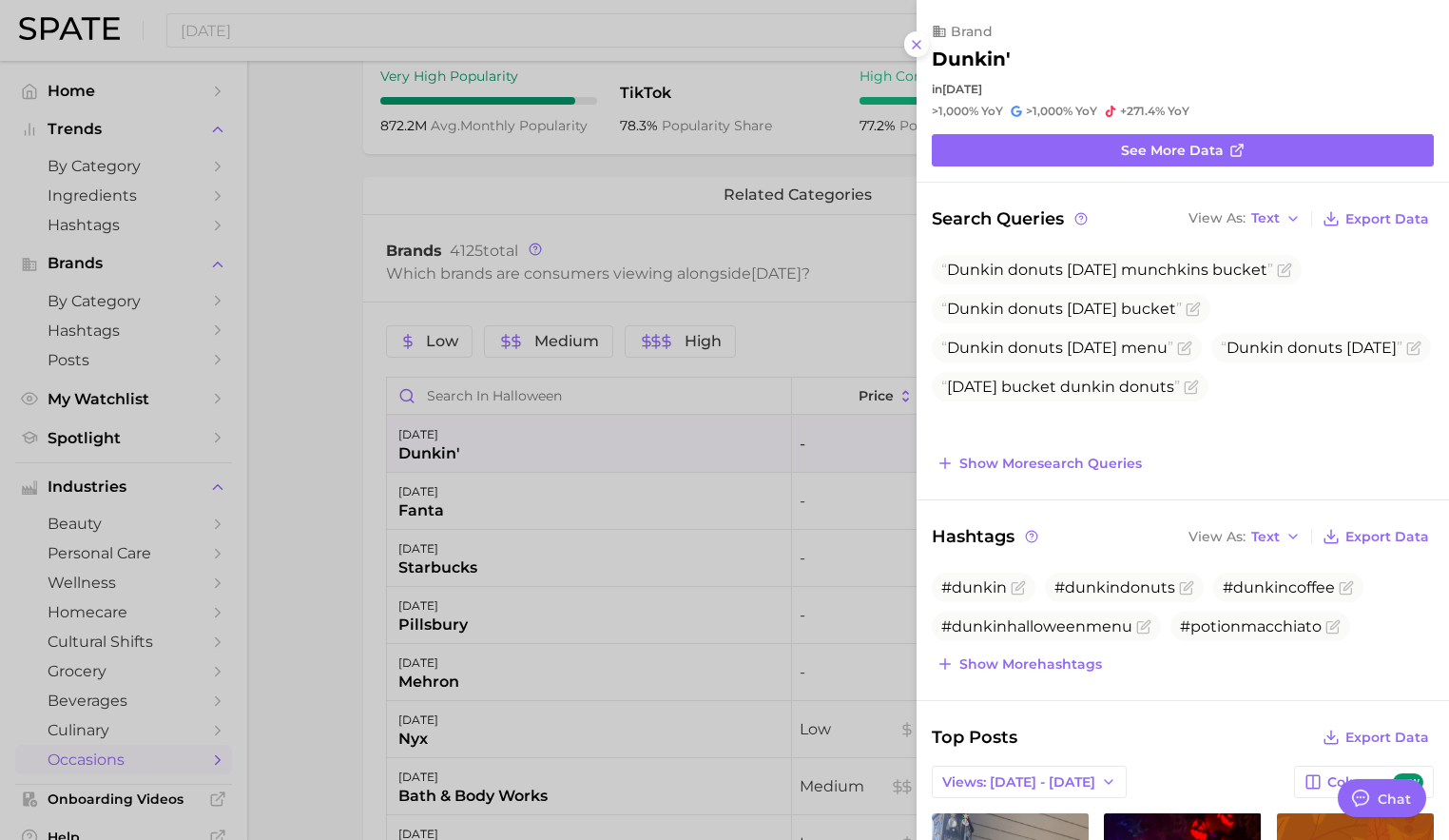
scroll to position [281, 0]
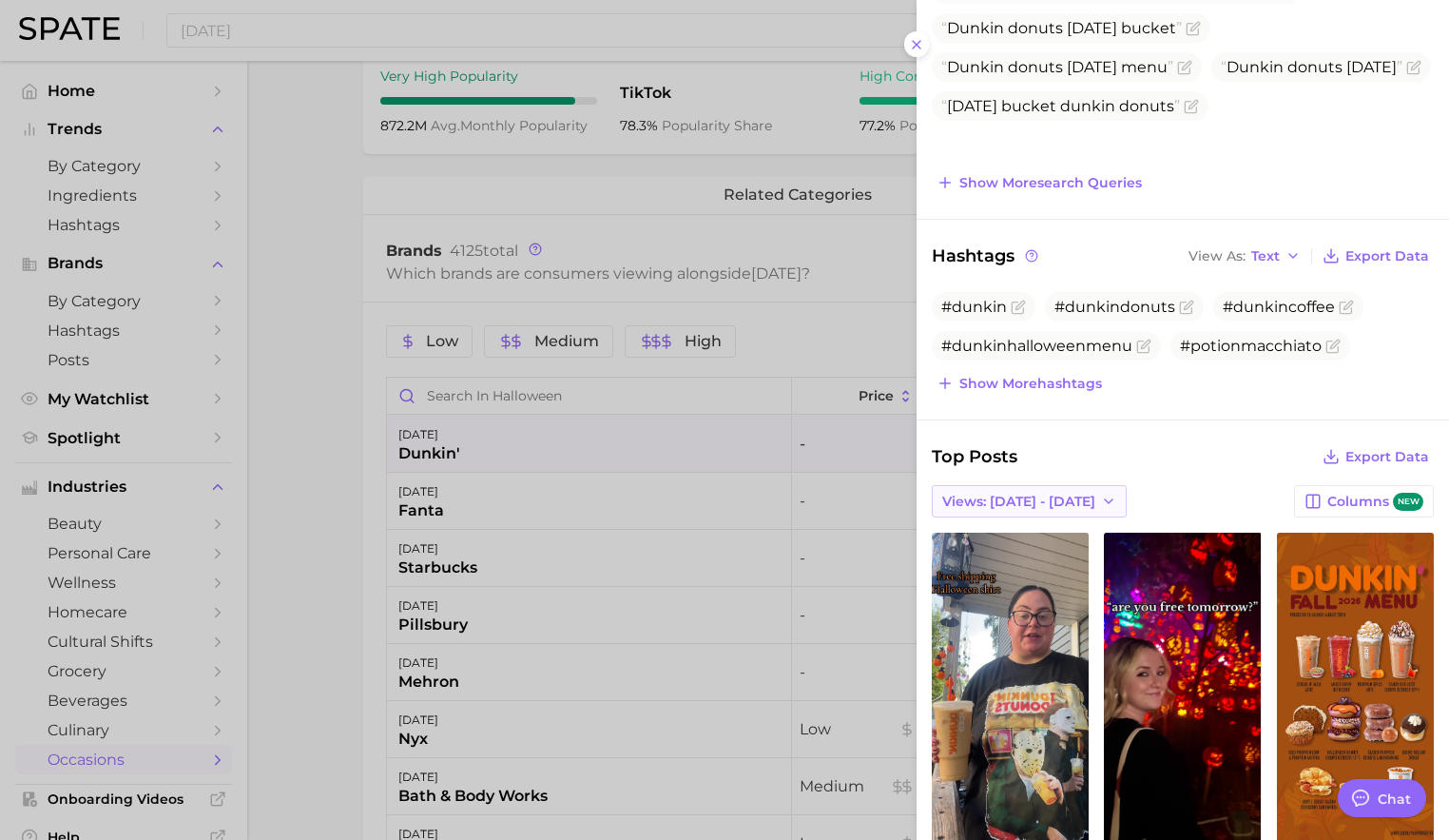
click at [1101, 506] on icon "button" at bounding box center [1108, 501] width 15 height 15
click at [1023, 565] on button "Total Views" at bounding box center [1036, 570] width 209 height 34
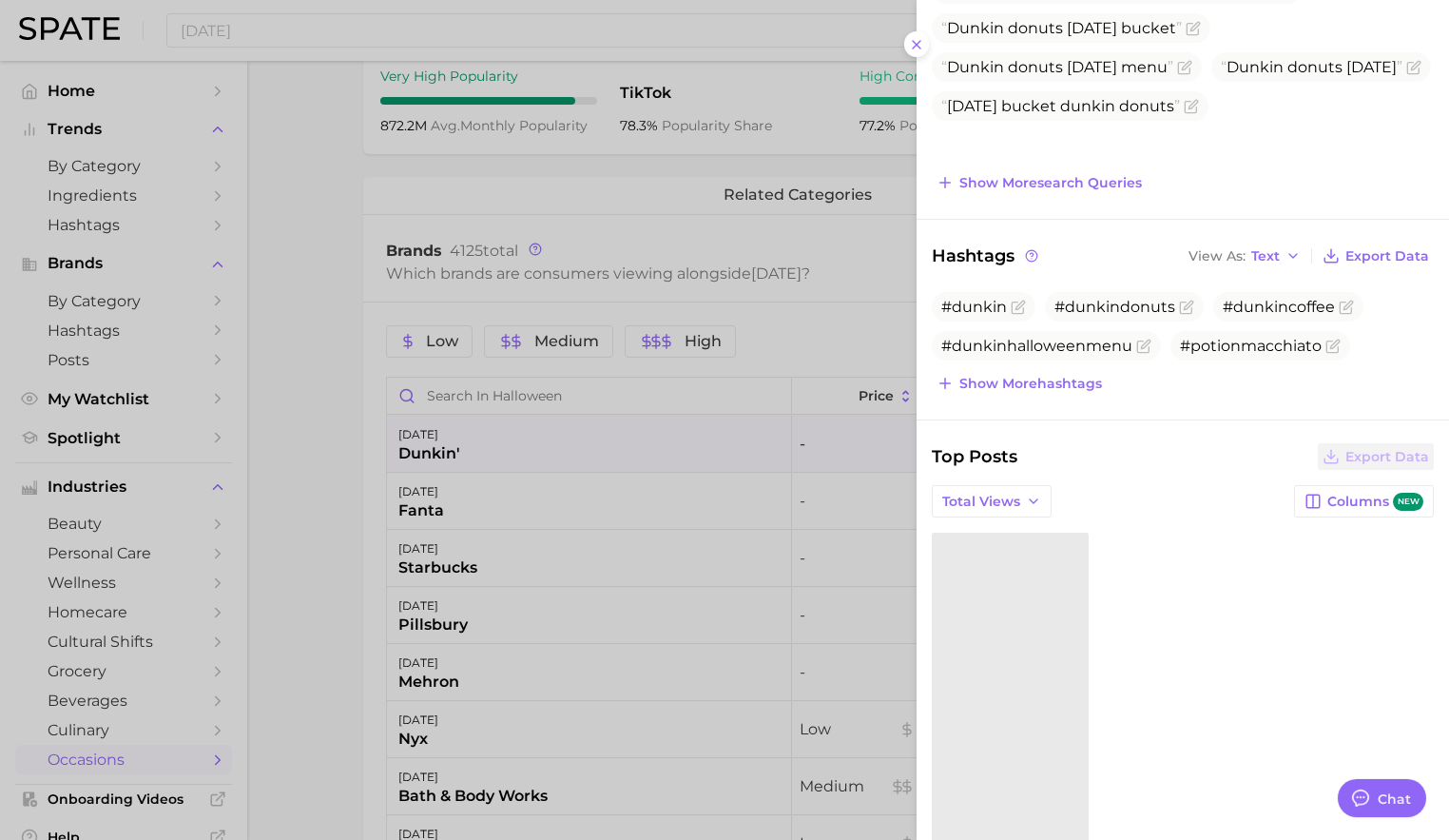
scroll to position [343, 0]
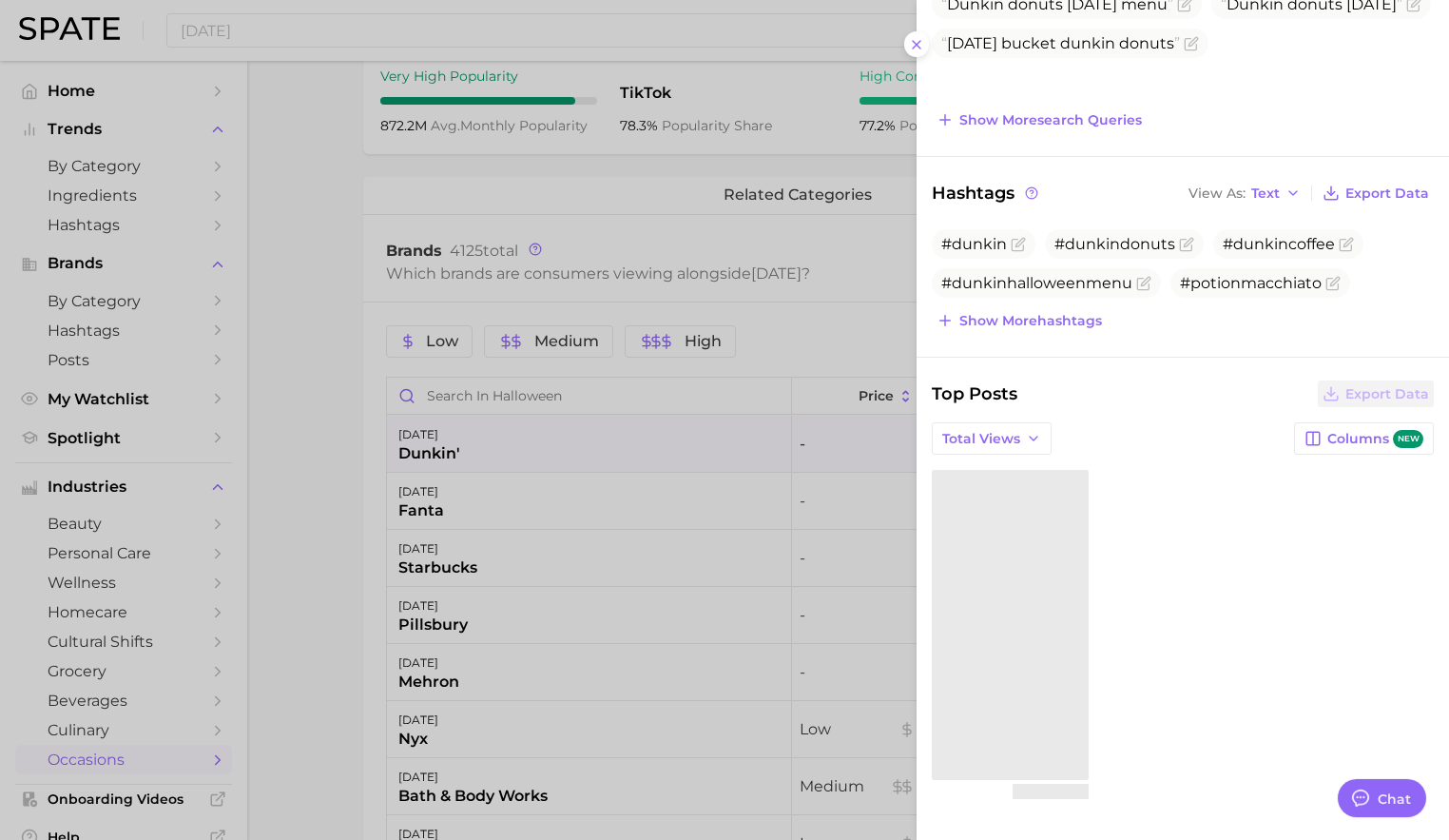
click at [860, 478] on div at bounding box center [724, 420] width 1449 height 840
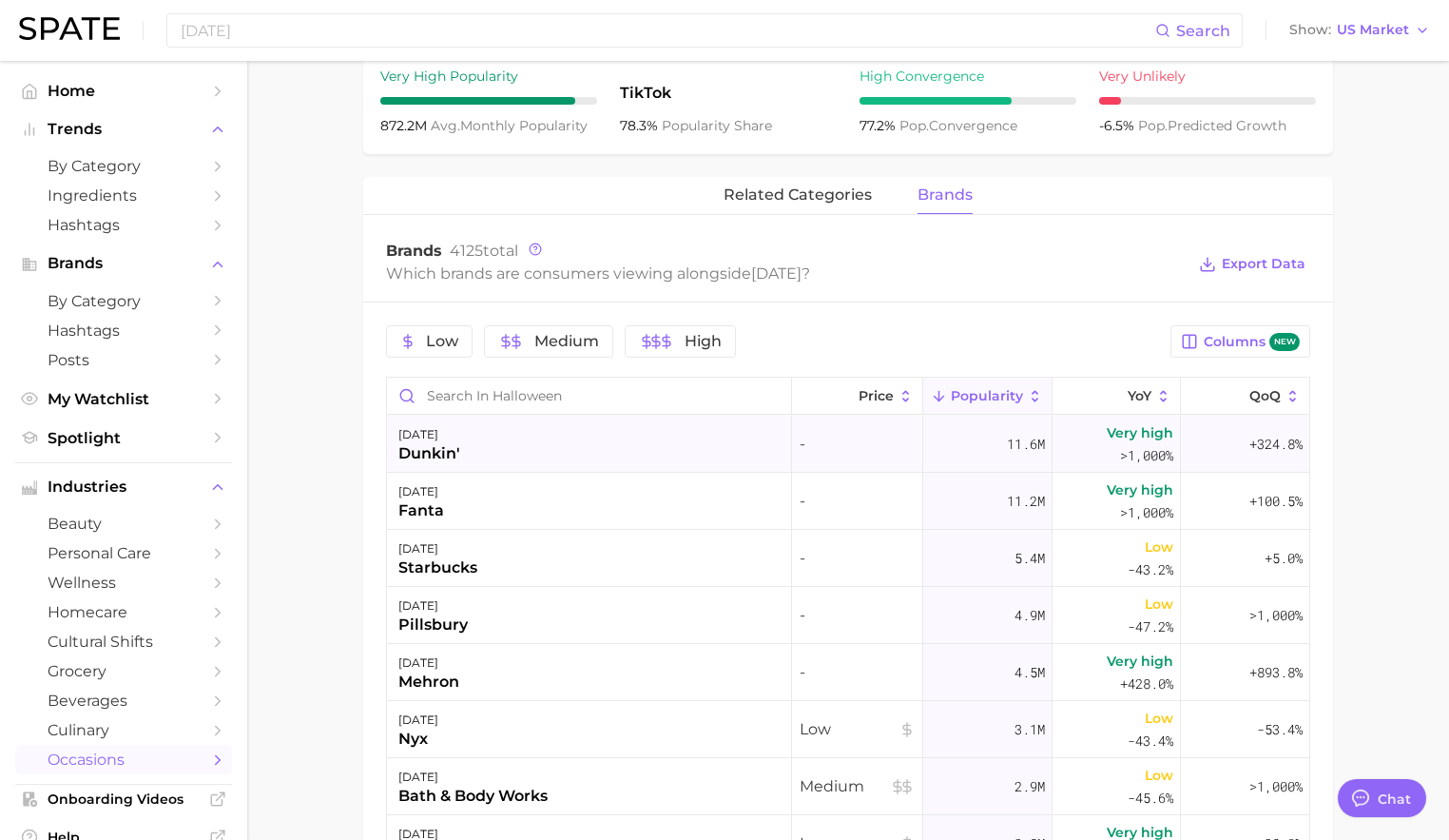
click at [740, 437] on div "[DATE] dunkin'" at bounding box center [589, 444] width 405 height 57
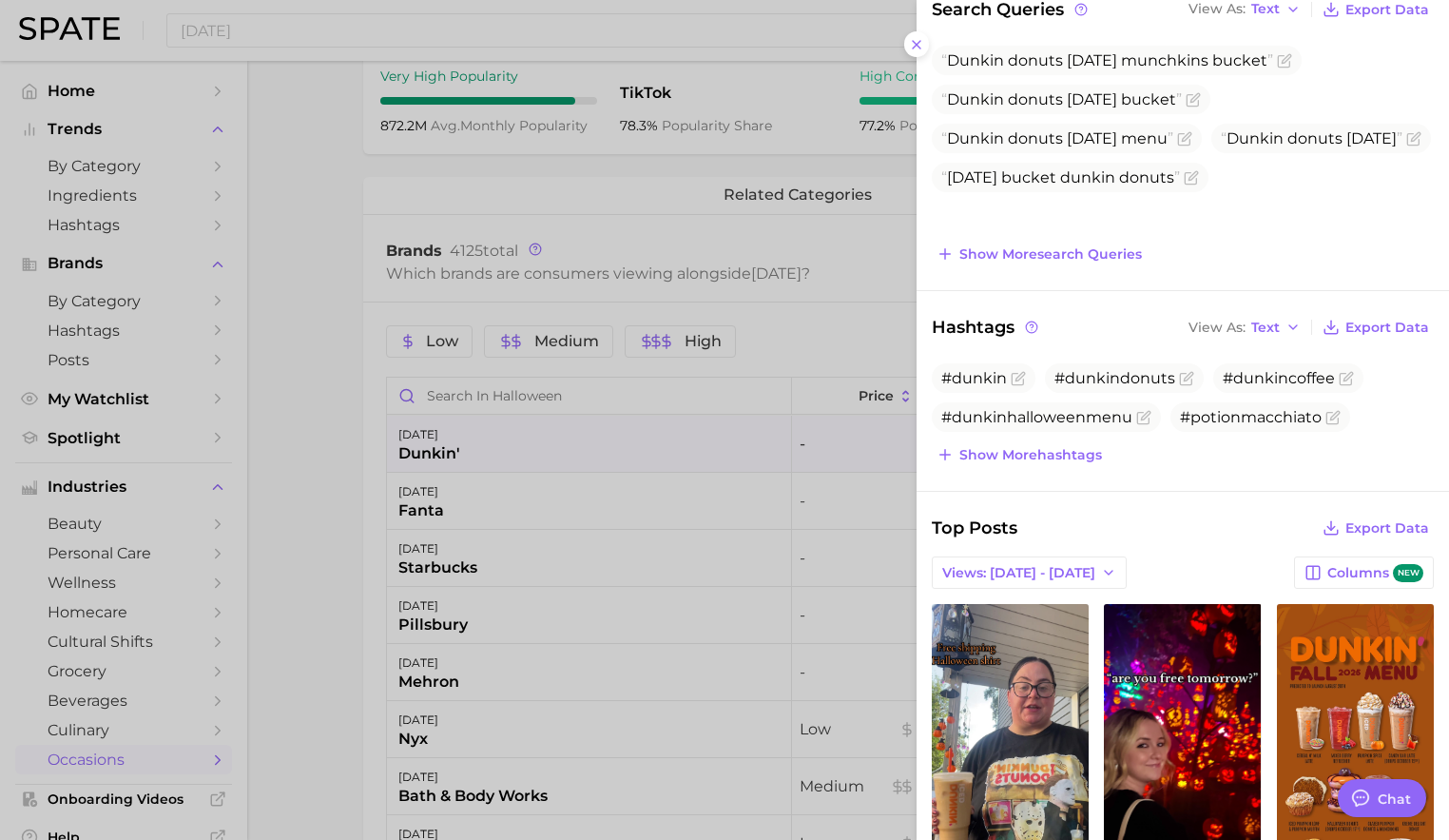
scroll to position [827, 0]
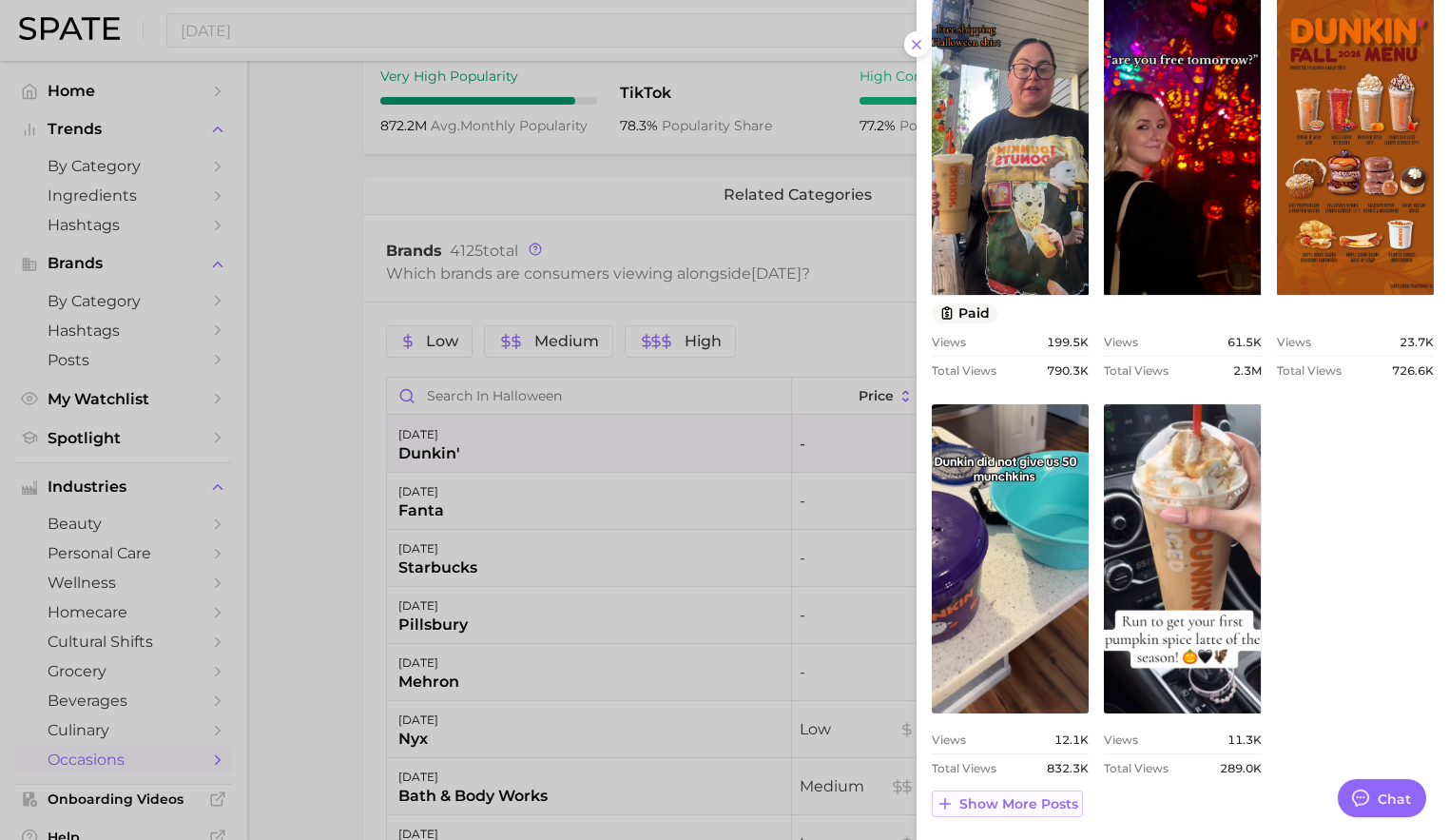
click at [1018, 811] on button "Show more posts" at bounding box center [1007, 803] width 151 height 27
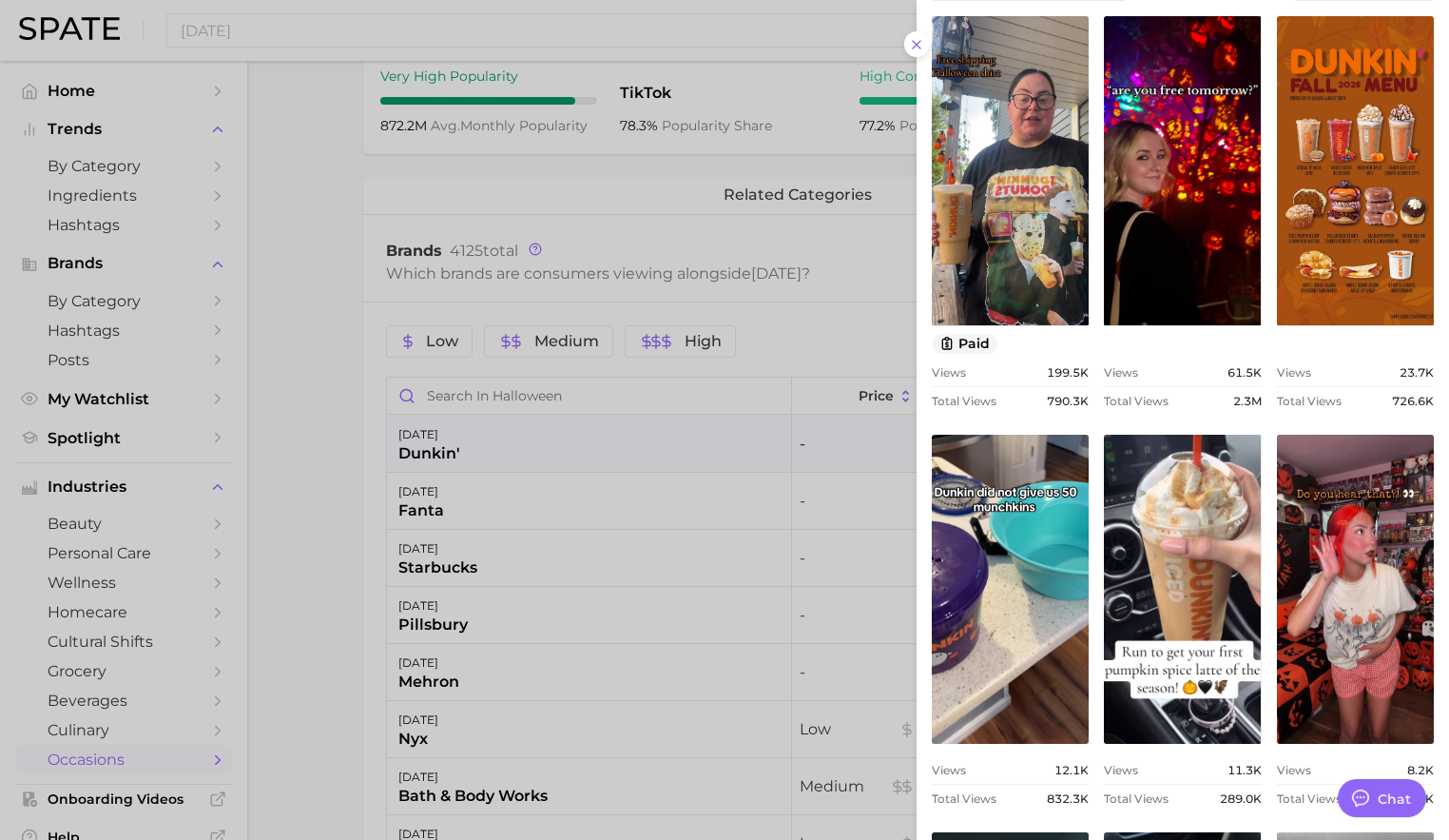
scroll to position [785, 0]
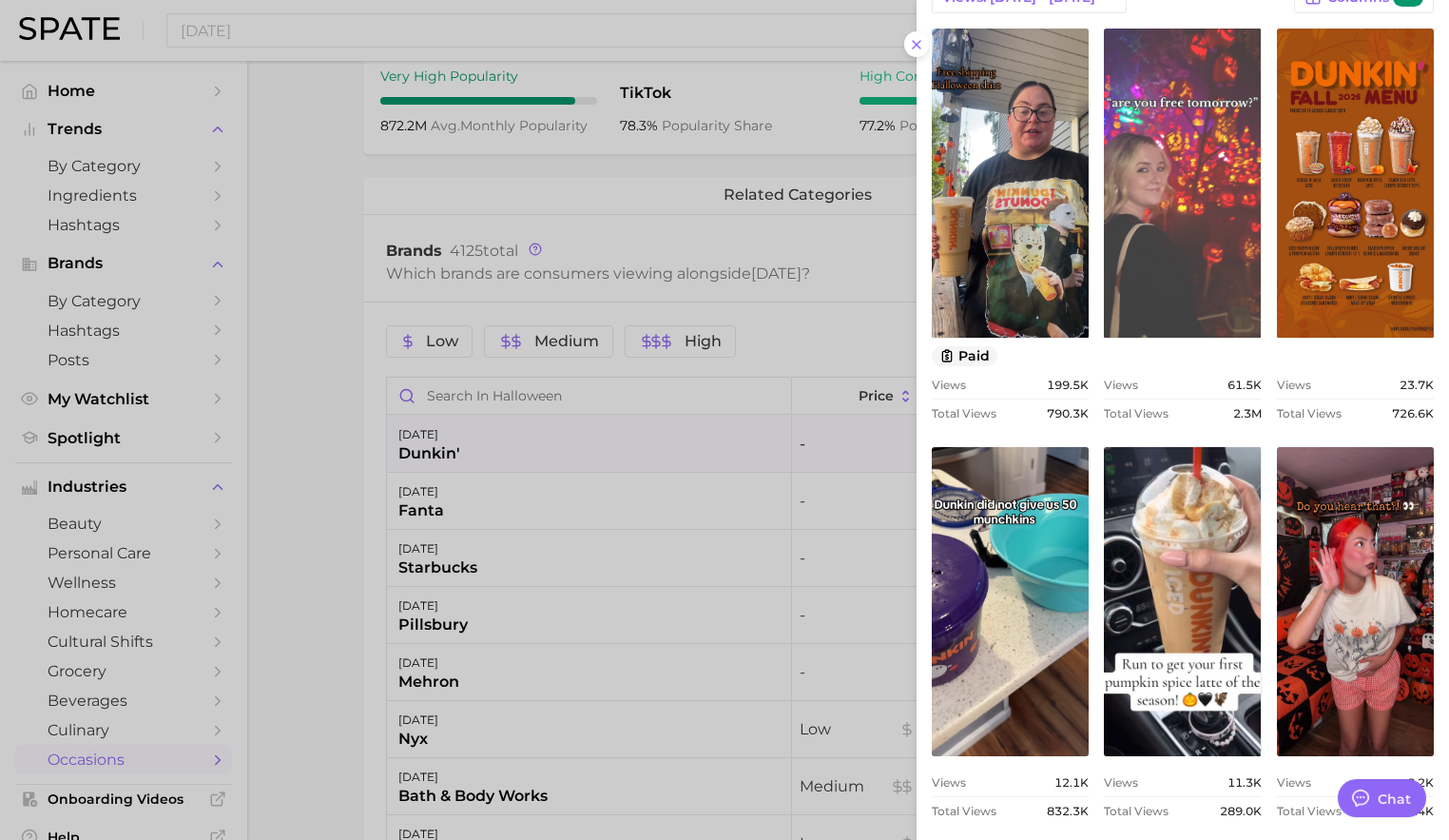
click at [1208, 226] on link "view post on TikTok" at bounding box center [1182, 183] width 157 height 309
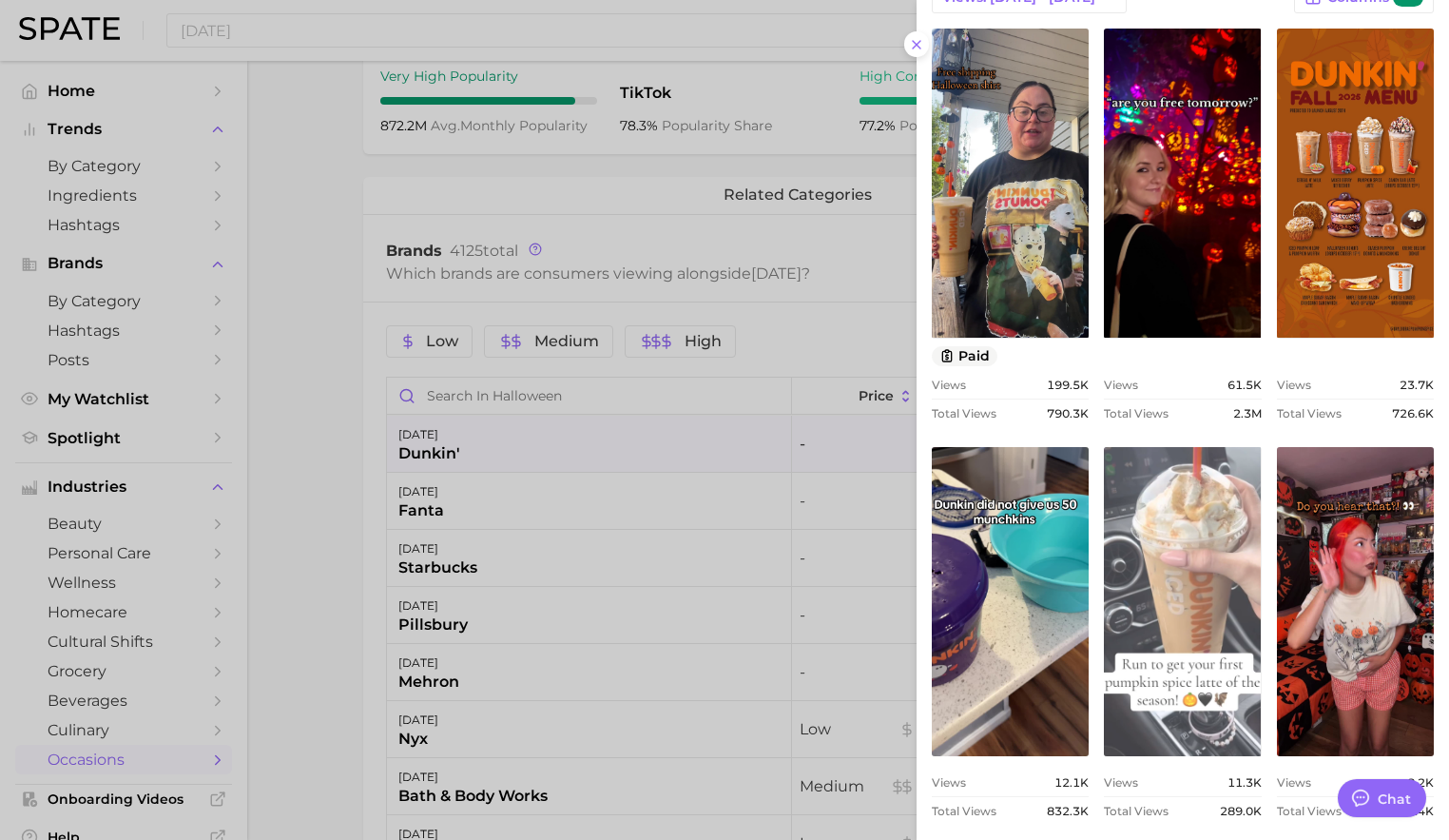
click at [1212, 534] on link "view post on TikTok" at bounding box center [1182, 601] width 157 height 309
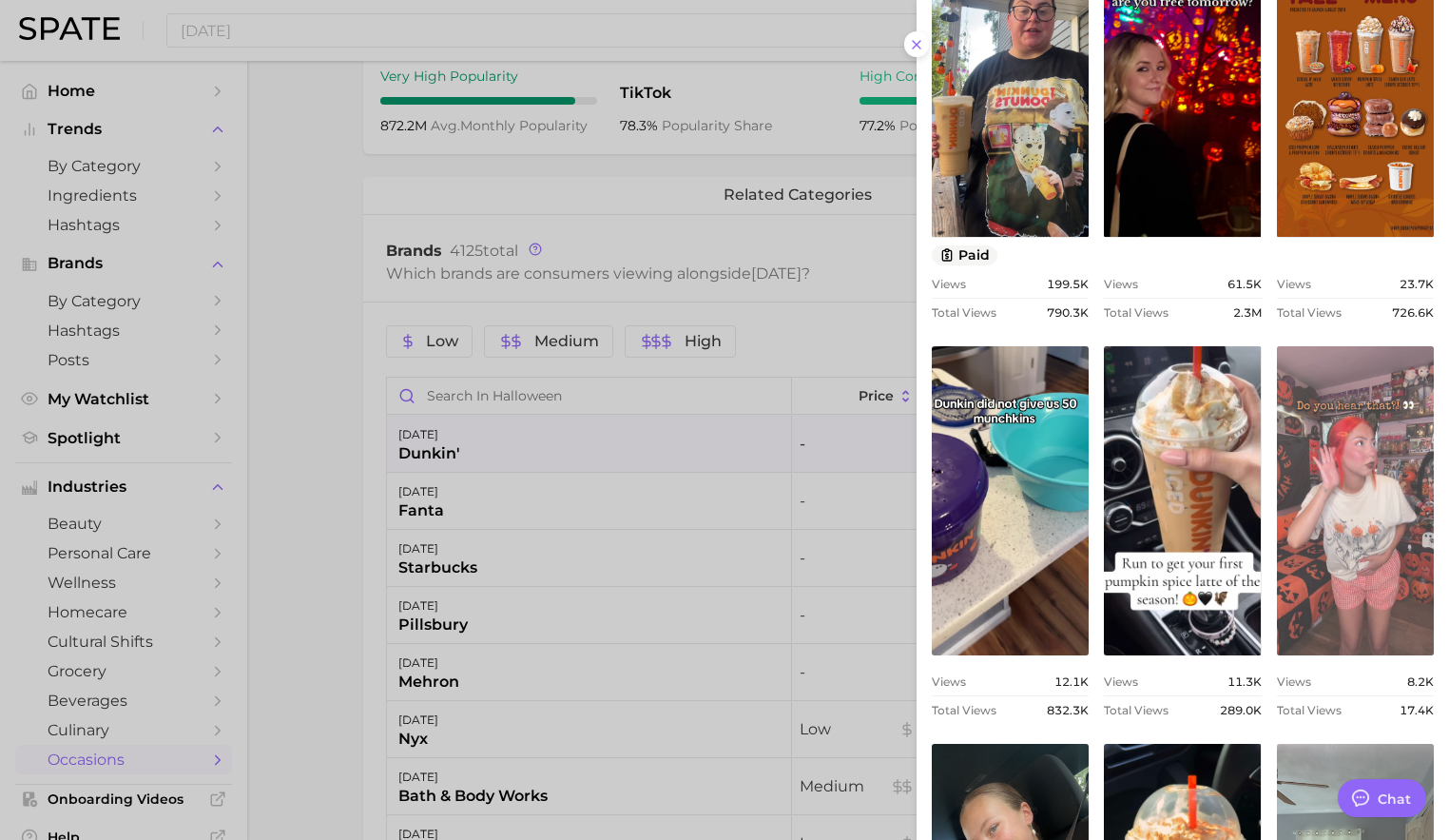
scroll to position [961, 0]
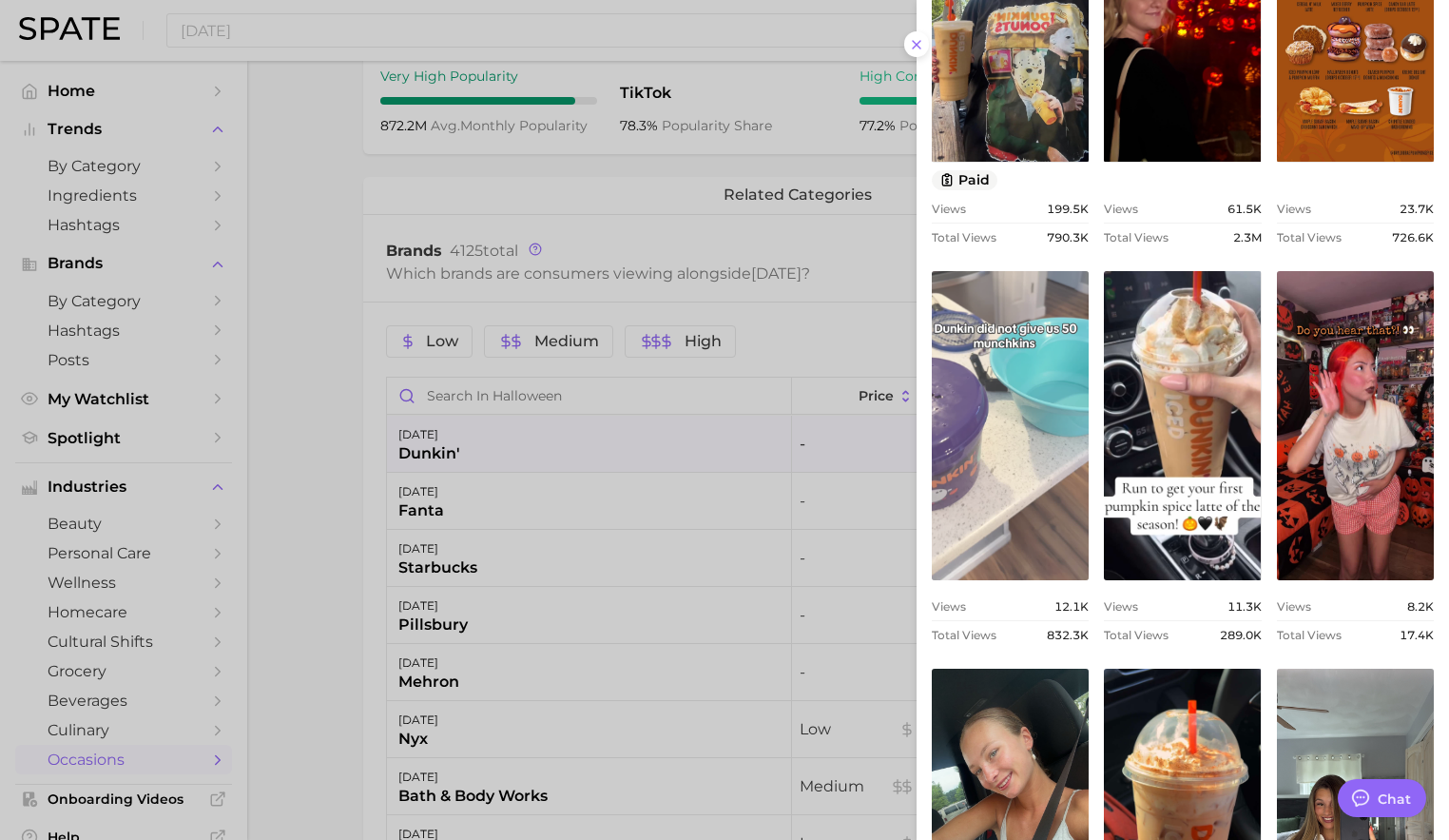
click at [966, 417] on link "view post on TikTok" at bounding box center [1010, 425] width 157 height 309
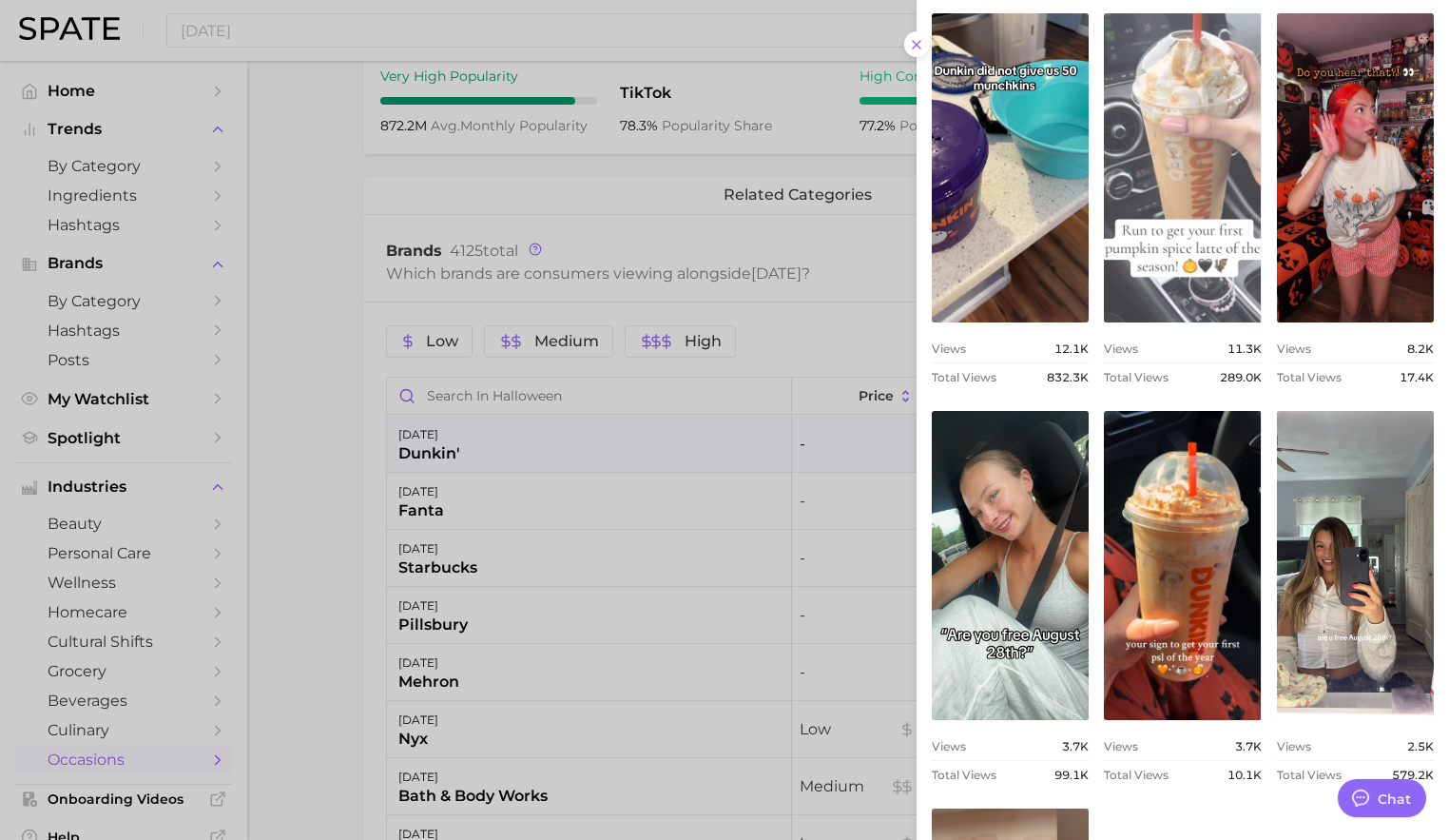
scroll to position [1220, 0]
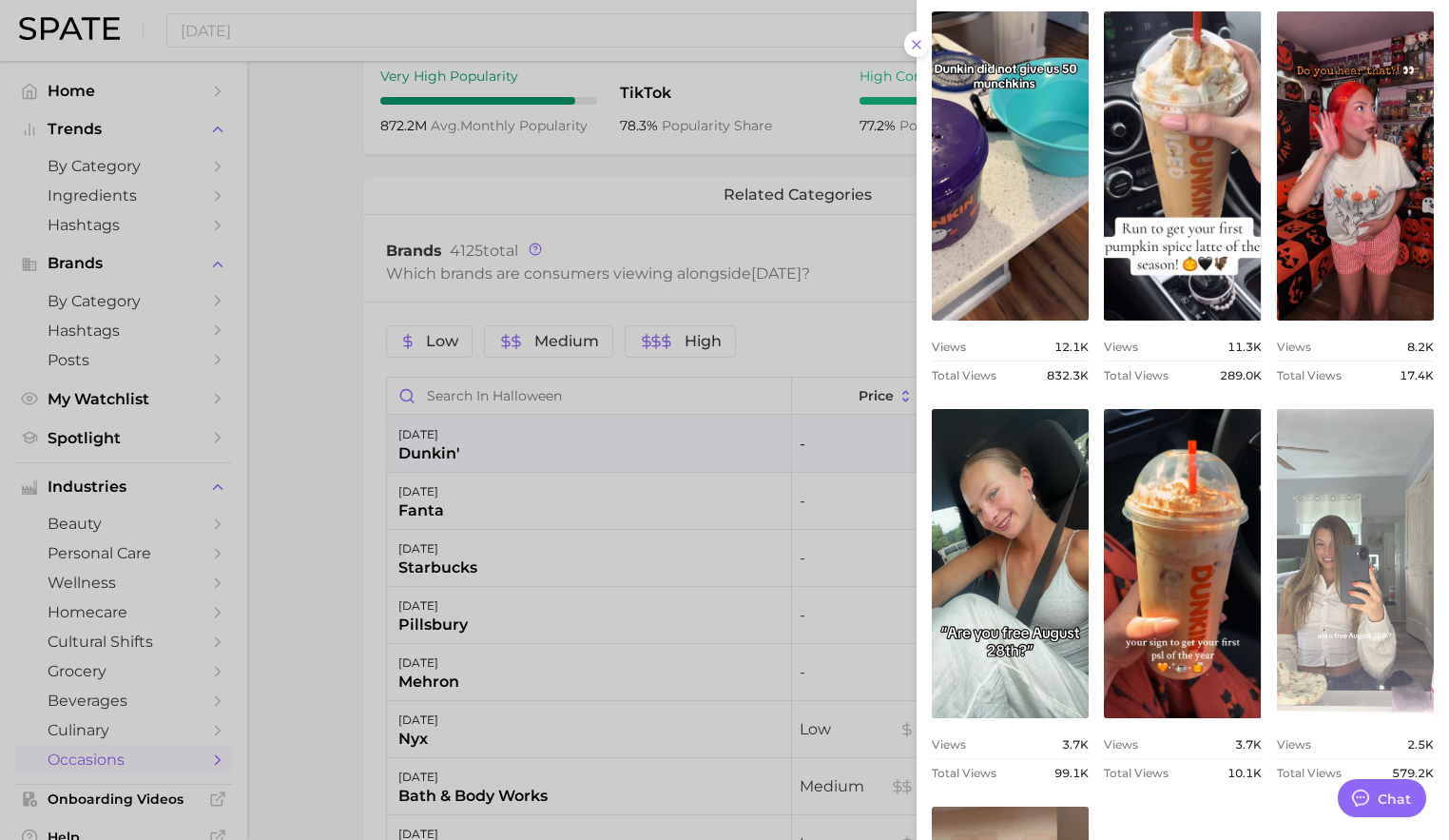
click at [1357, 578] on link "view post on TikTok" at bounding box center [1355, 563] width 157 height 309
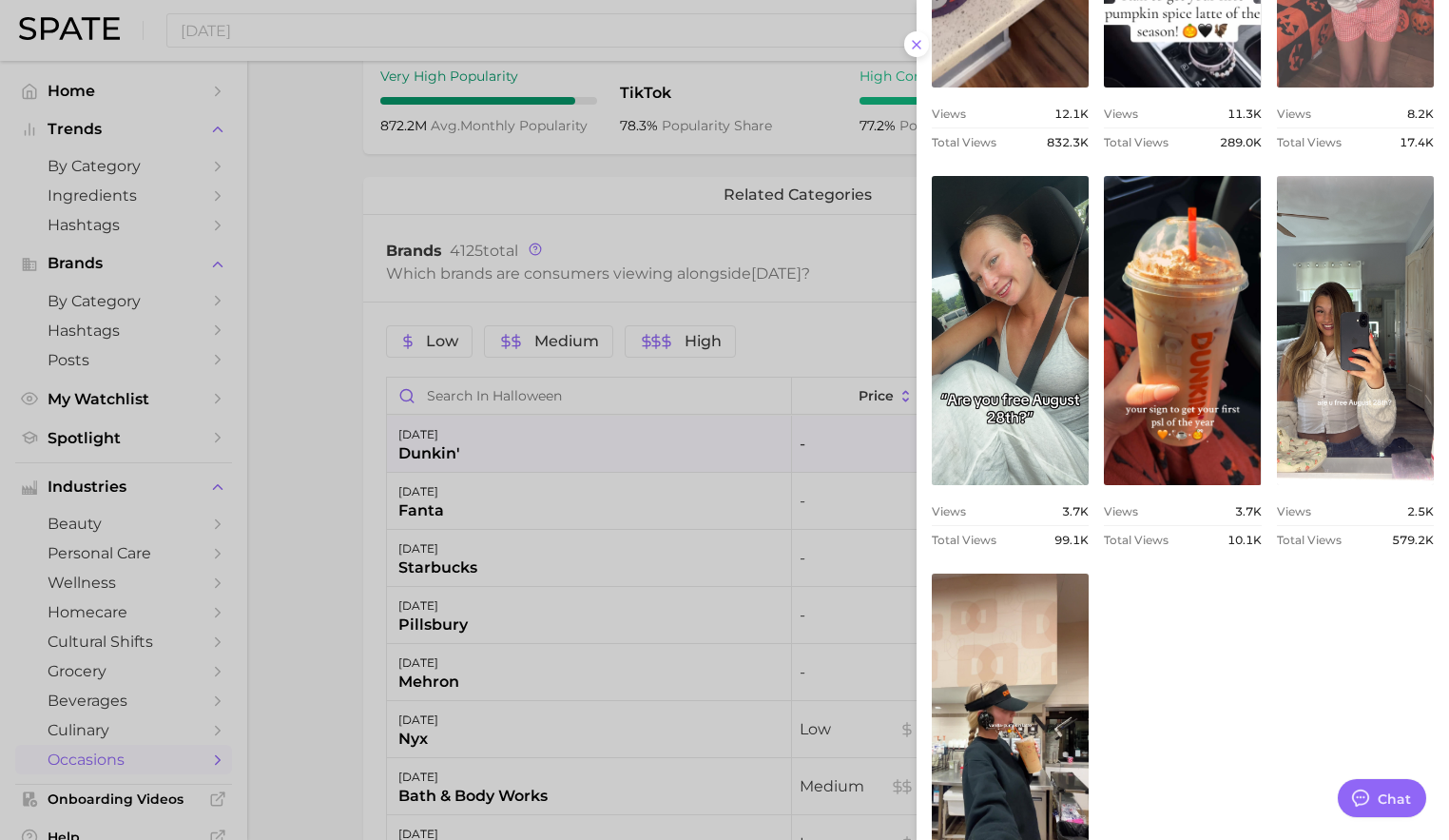
scroll to position [1622, 0]
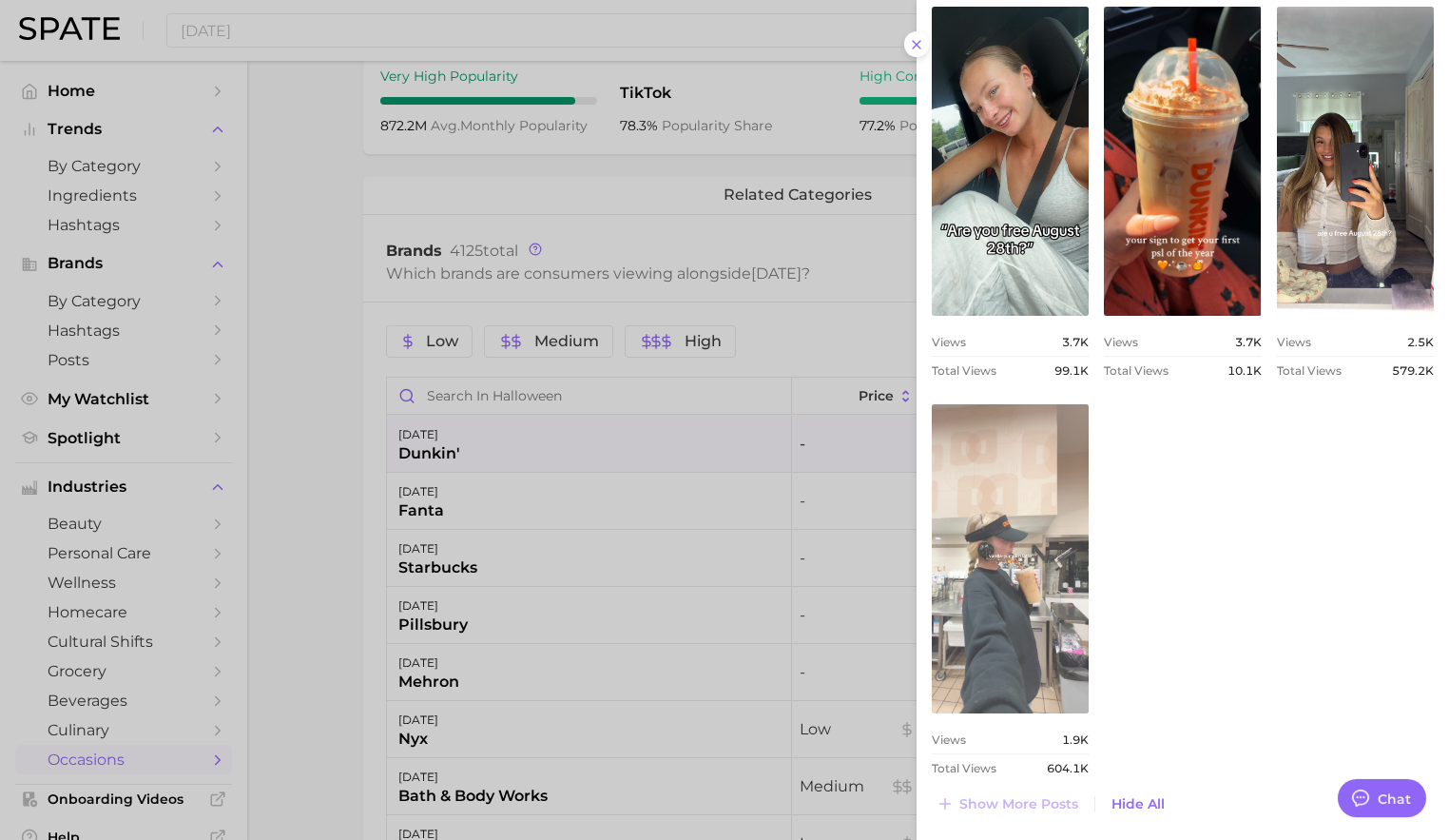
click at [992, 516] on link "view post on TikTok" at bounding box center [1010, 558] width 157 height 309
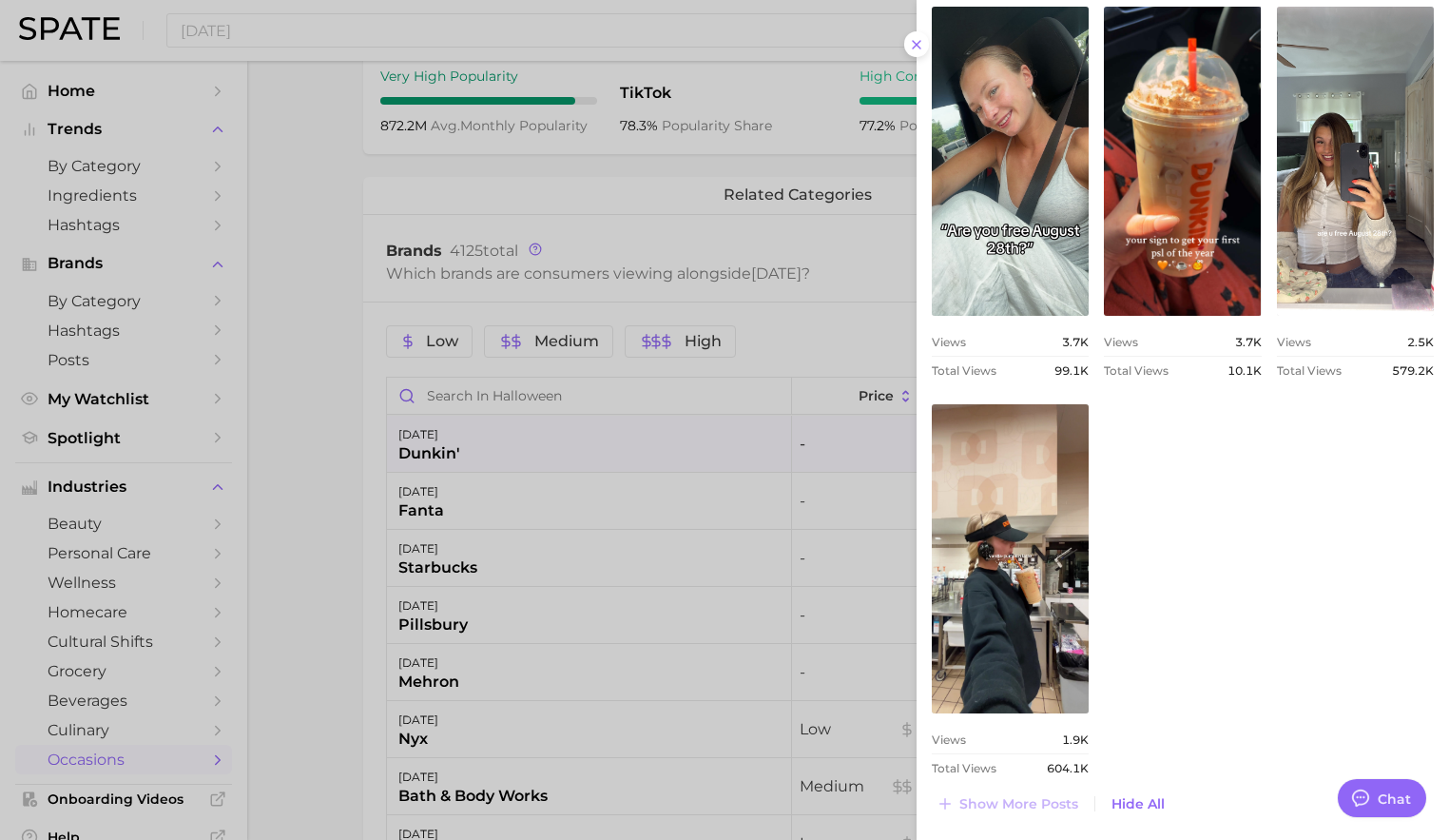
click at [531, 261] on div at bounding box center [724, 420] width 1449 height 840
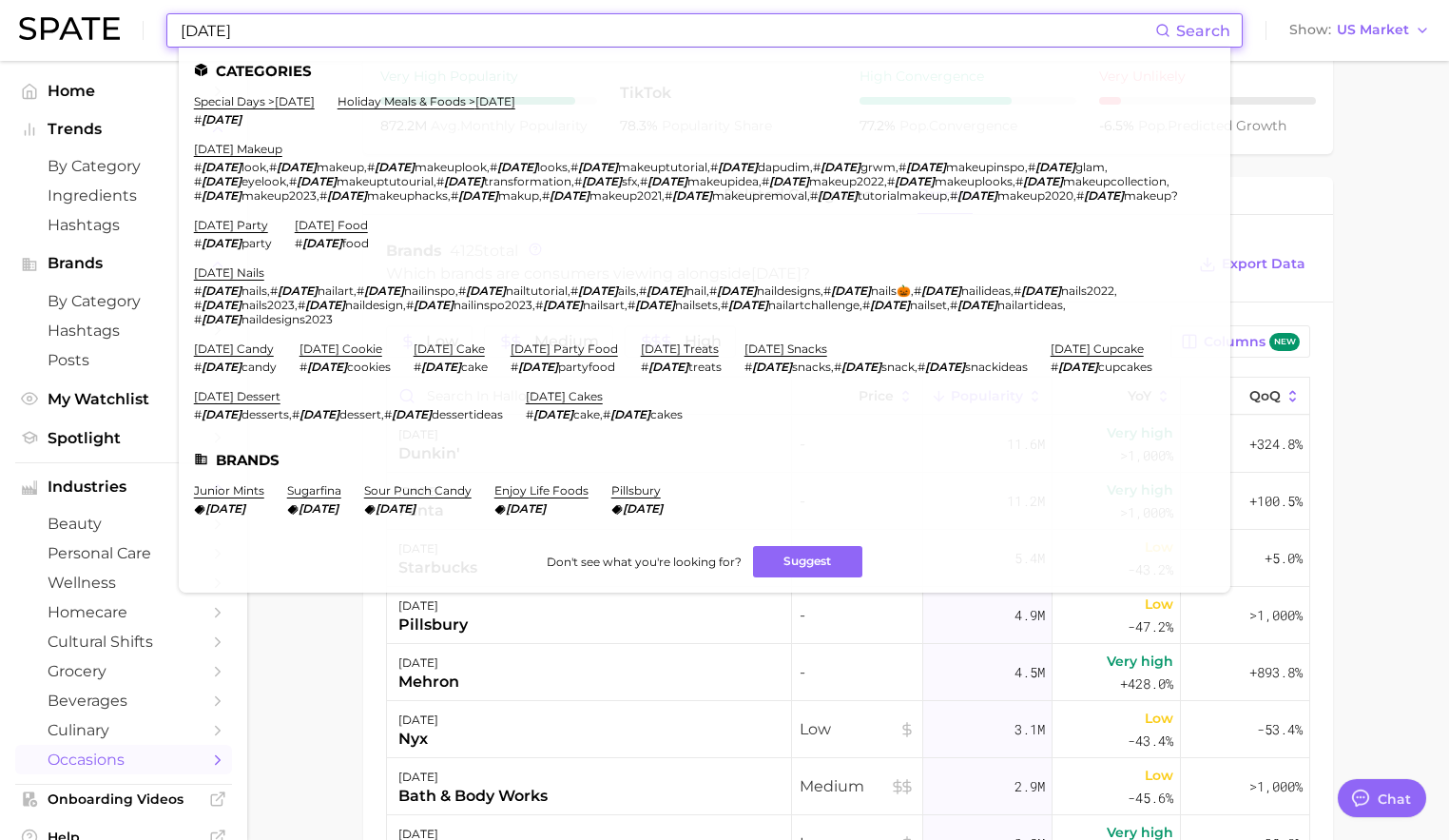
click at [311, 44] on input "[DATE]" at bounding box center [667, 30] width 977 height 32
drag, startPoint x: 311, startPoint y: 44, endPoint x: 167, endPoint y: 32, distance: 144.1
click at [167, 32] on div "[DATE] Search Categories special days > [DATE] # [DATE] holiday meals & foods >…" at bounding box center [704, 30] width 1077 height 34
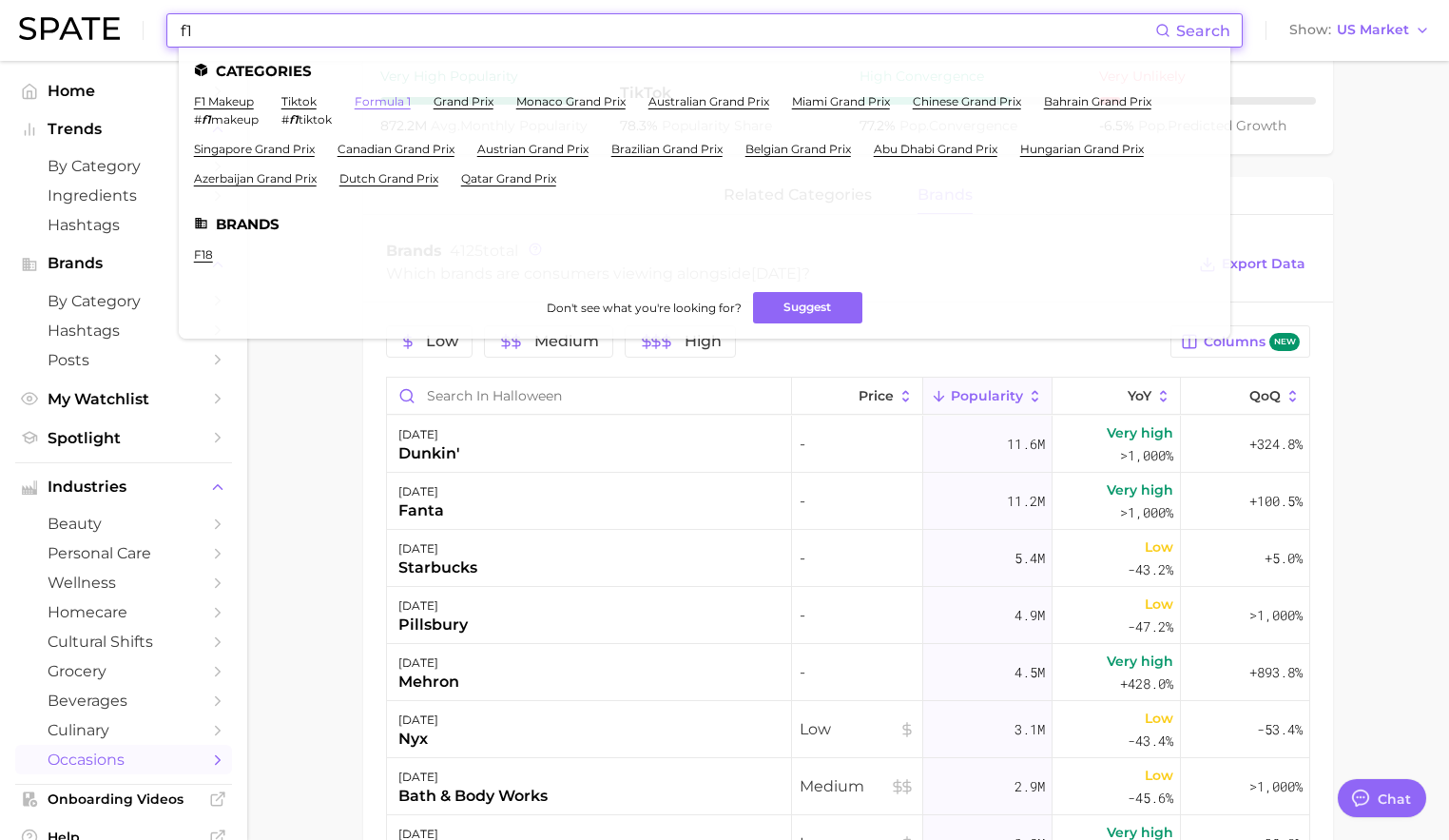
type input "f1"
click at [388, 101] on link "formula 1" at bounding box center [383, 101] width 56 height 14
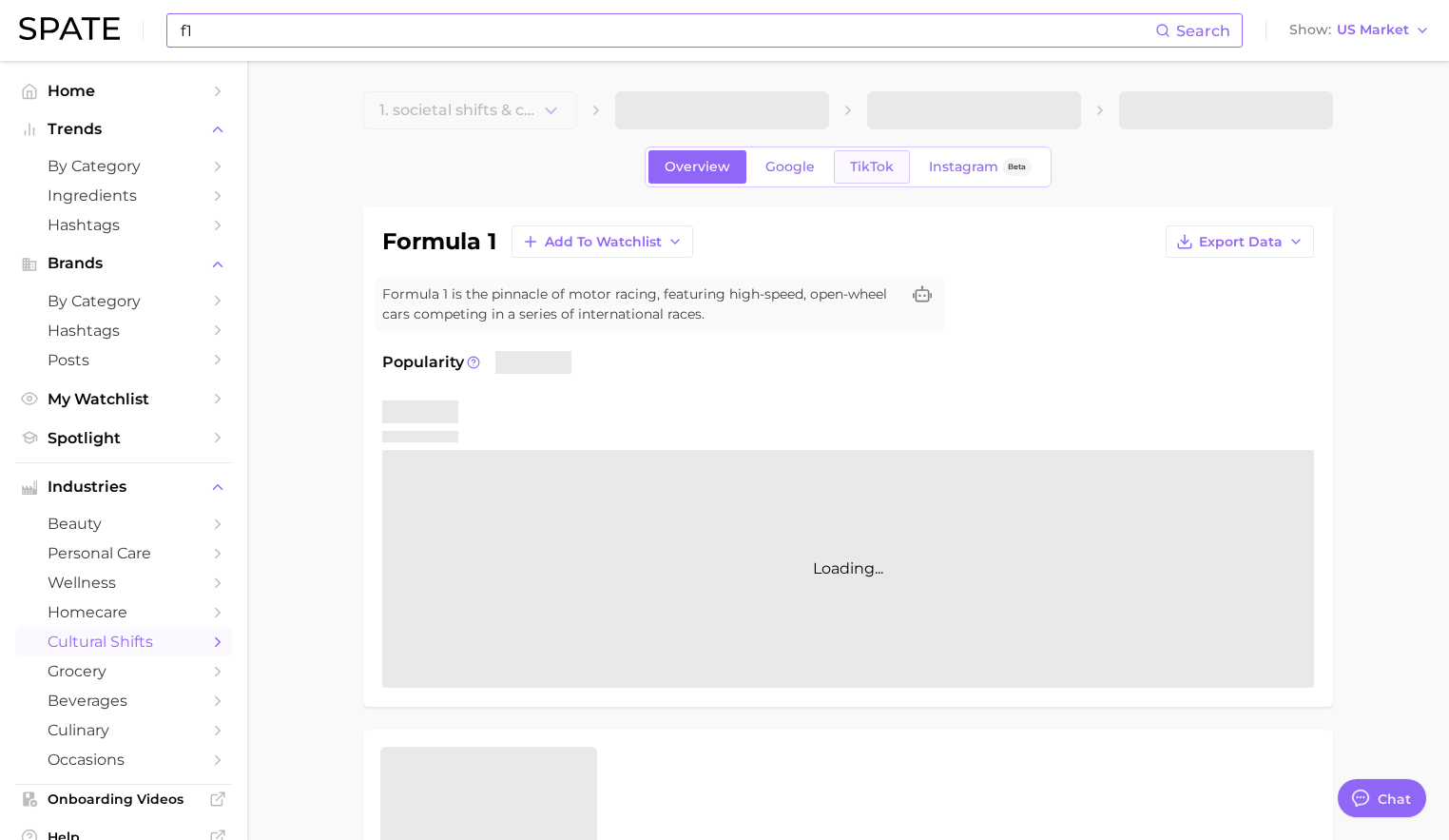
click at [883, 163] on span "TikTok" at bounding box center [872, 167] width 44 height 16
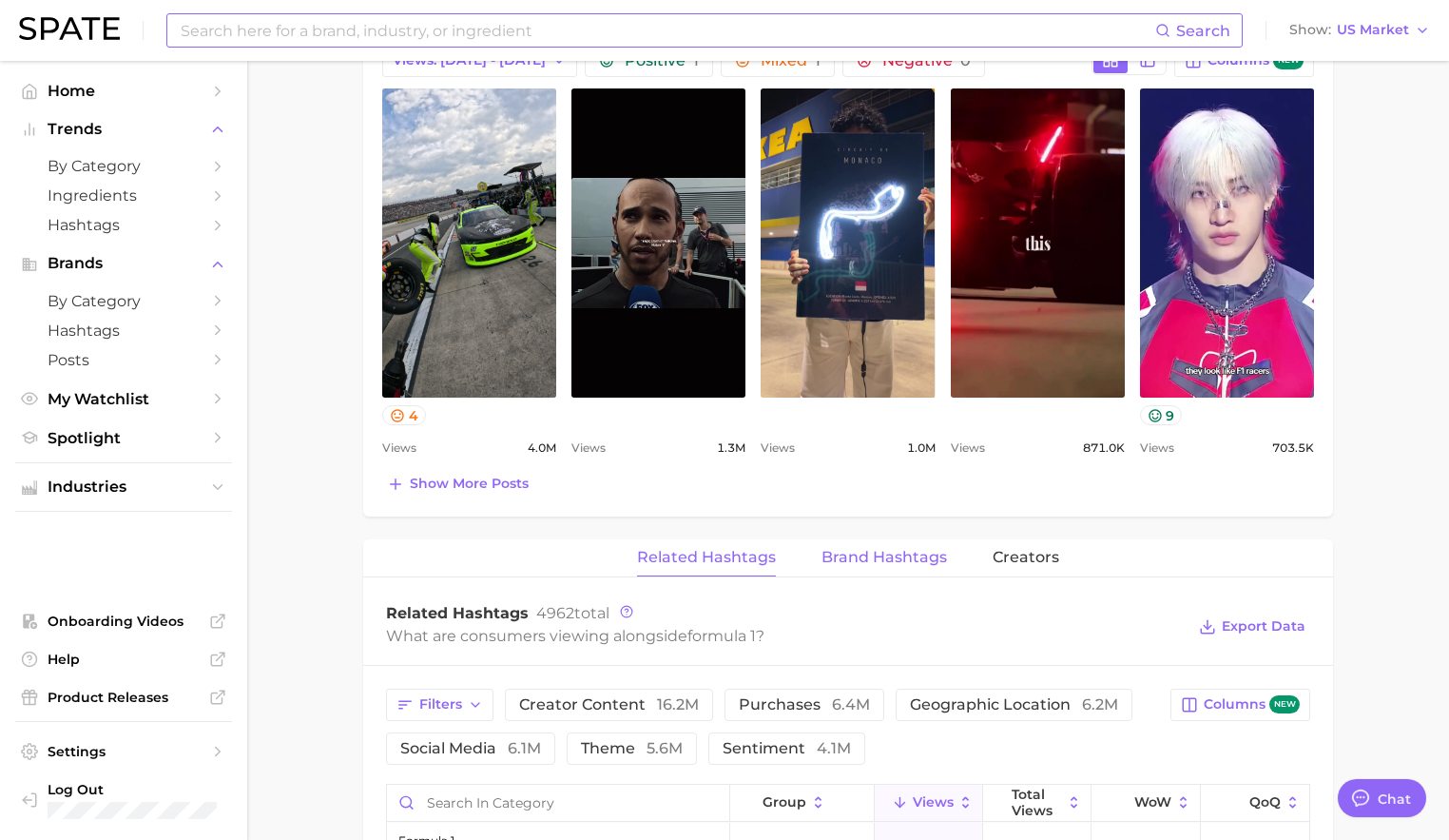
scroll to position [977, 0]
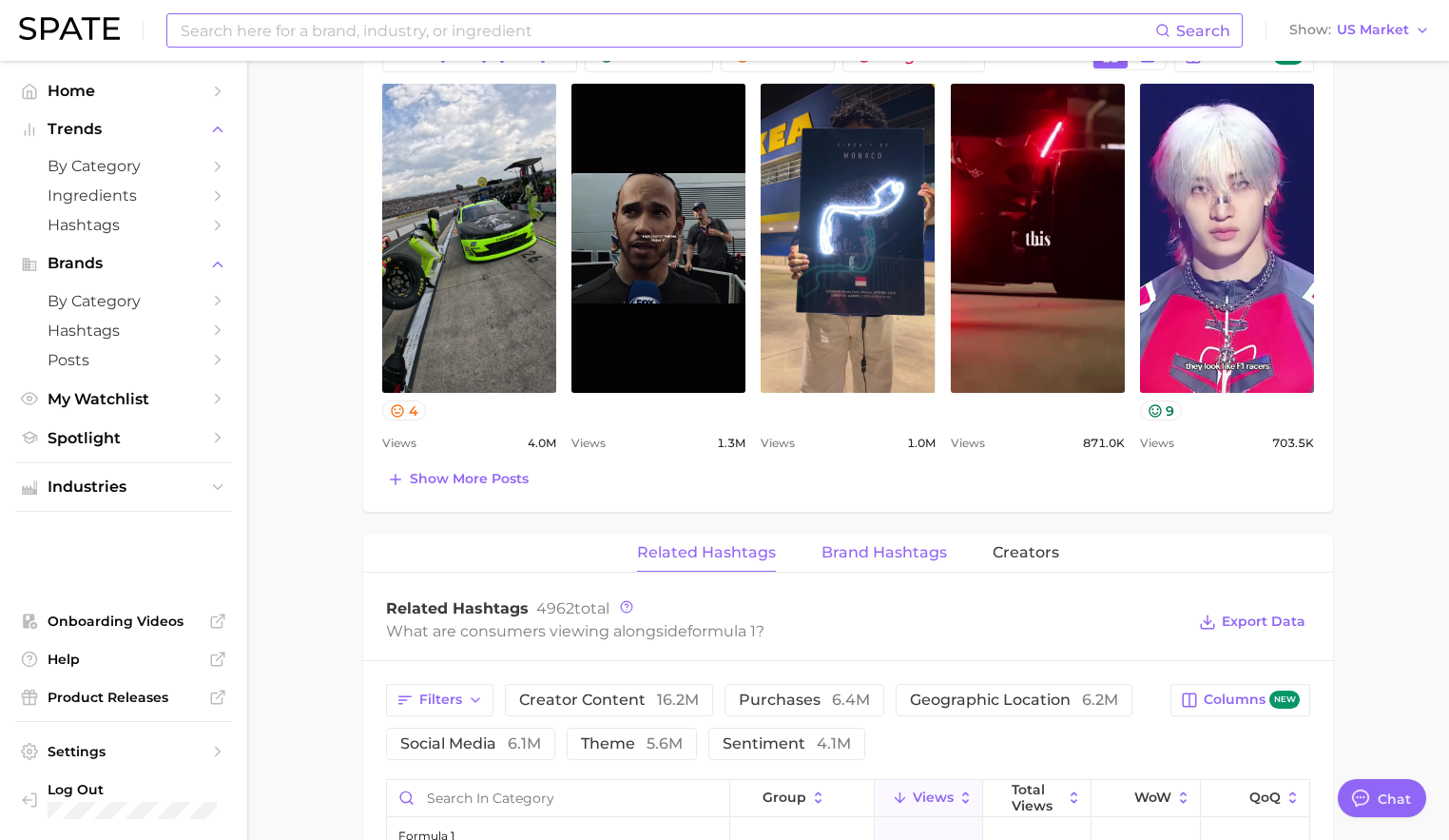
click at [868, 554] on span "Brand Hashtags" at bounding box center [885, 552] width 126 height 17
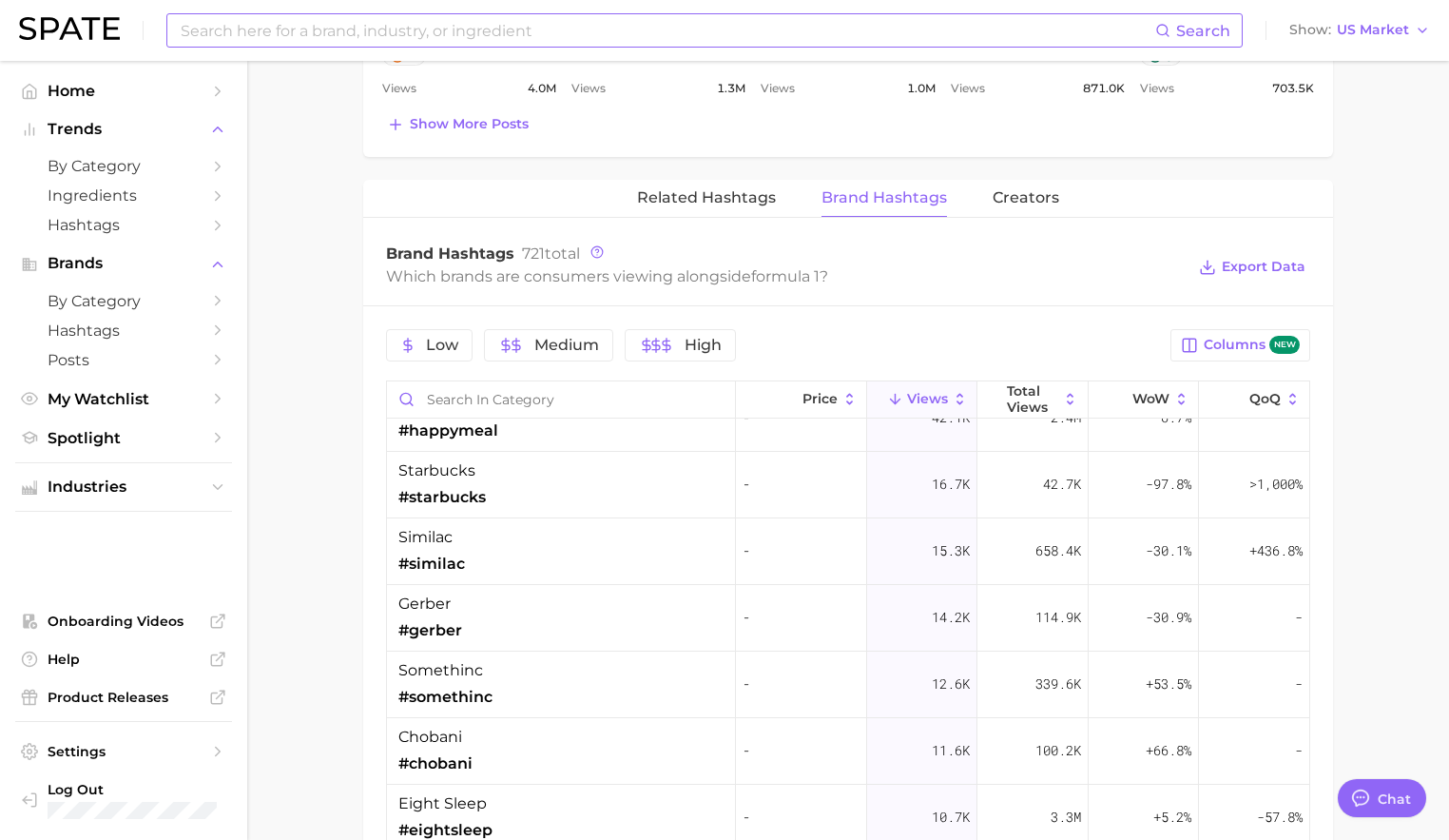
scroll to position [303, 0]
click at [587, 411] on input "Search in category" at bounding box center [561, 399] width 348 height 36
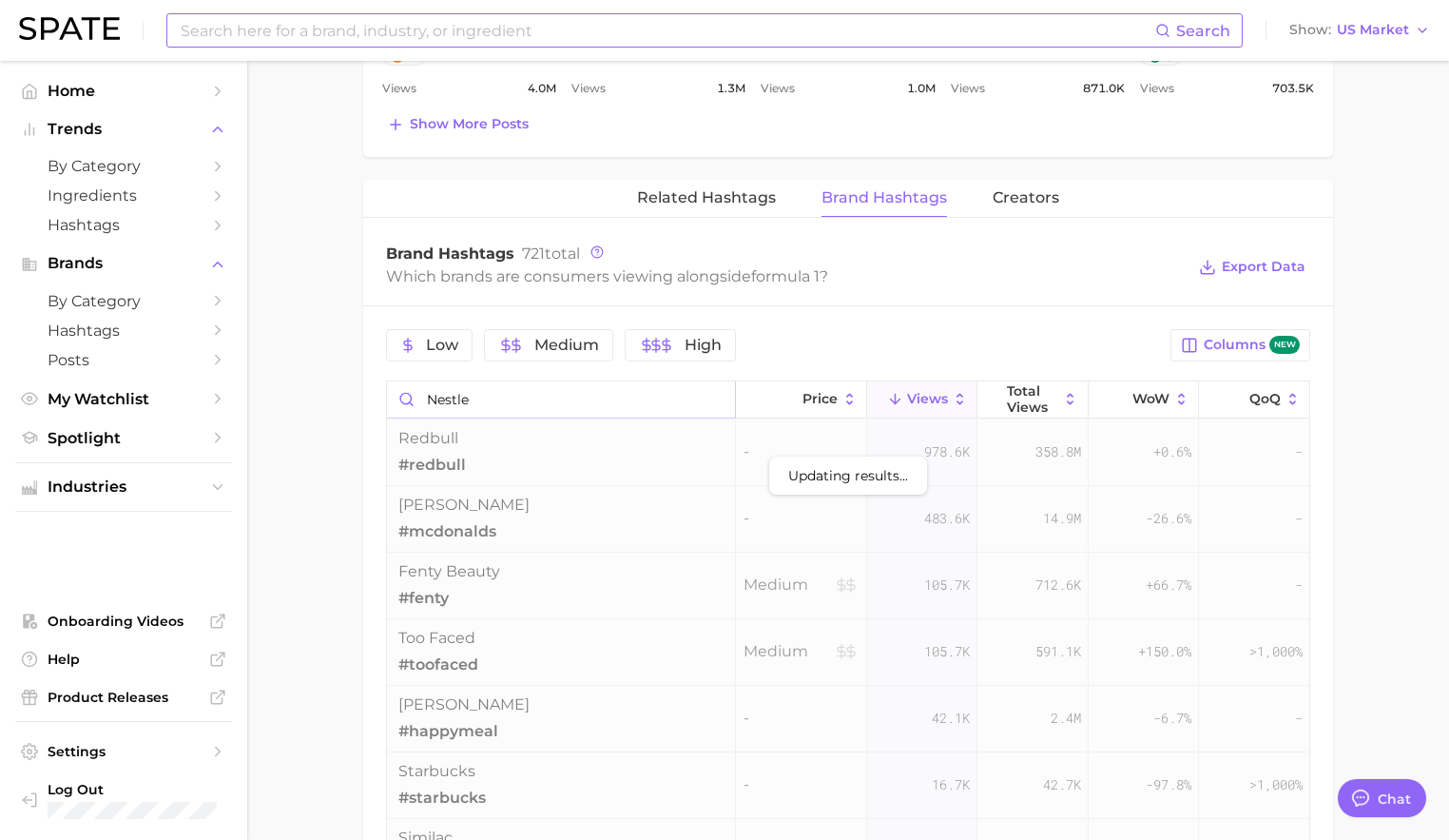
type input "nestle"
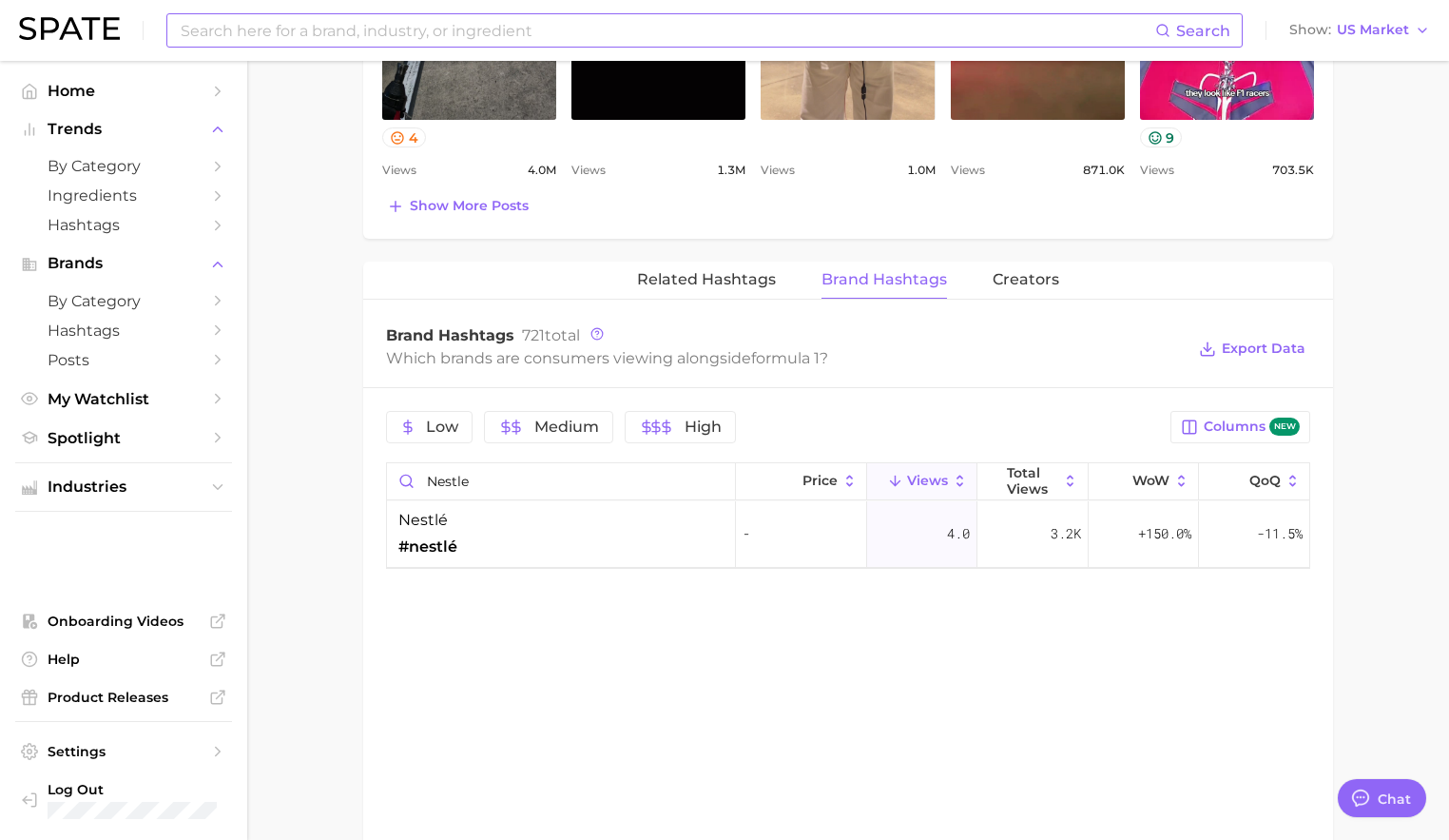
scroll to position [1233, 0]
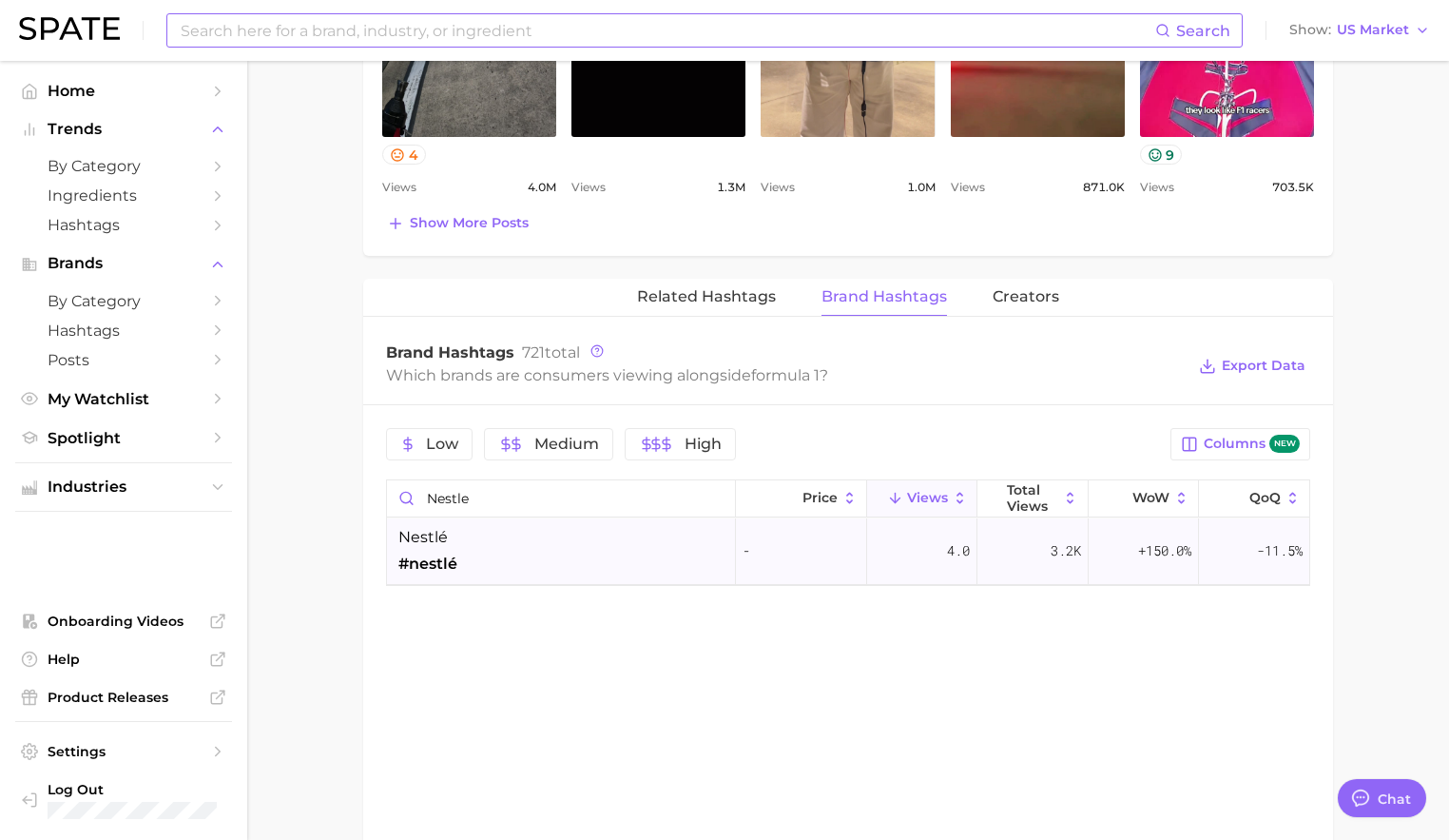
click at [441, 546] on span "nestlé" at bounding box center [422, 537] width 49 height 23
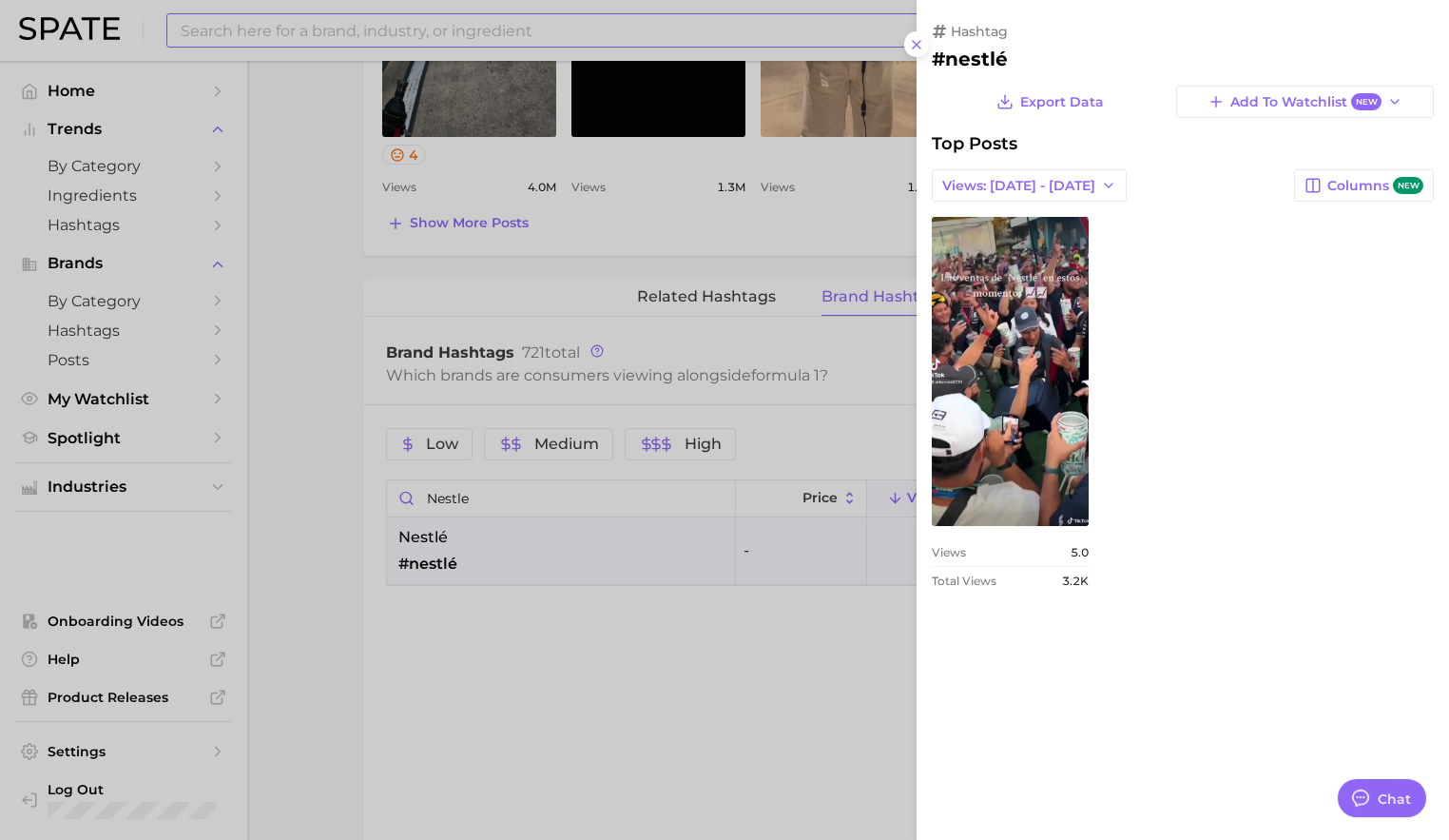
scroll to position [0, 0]
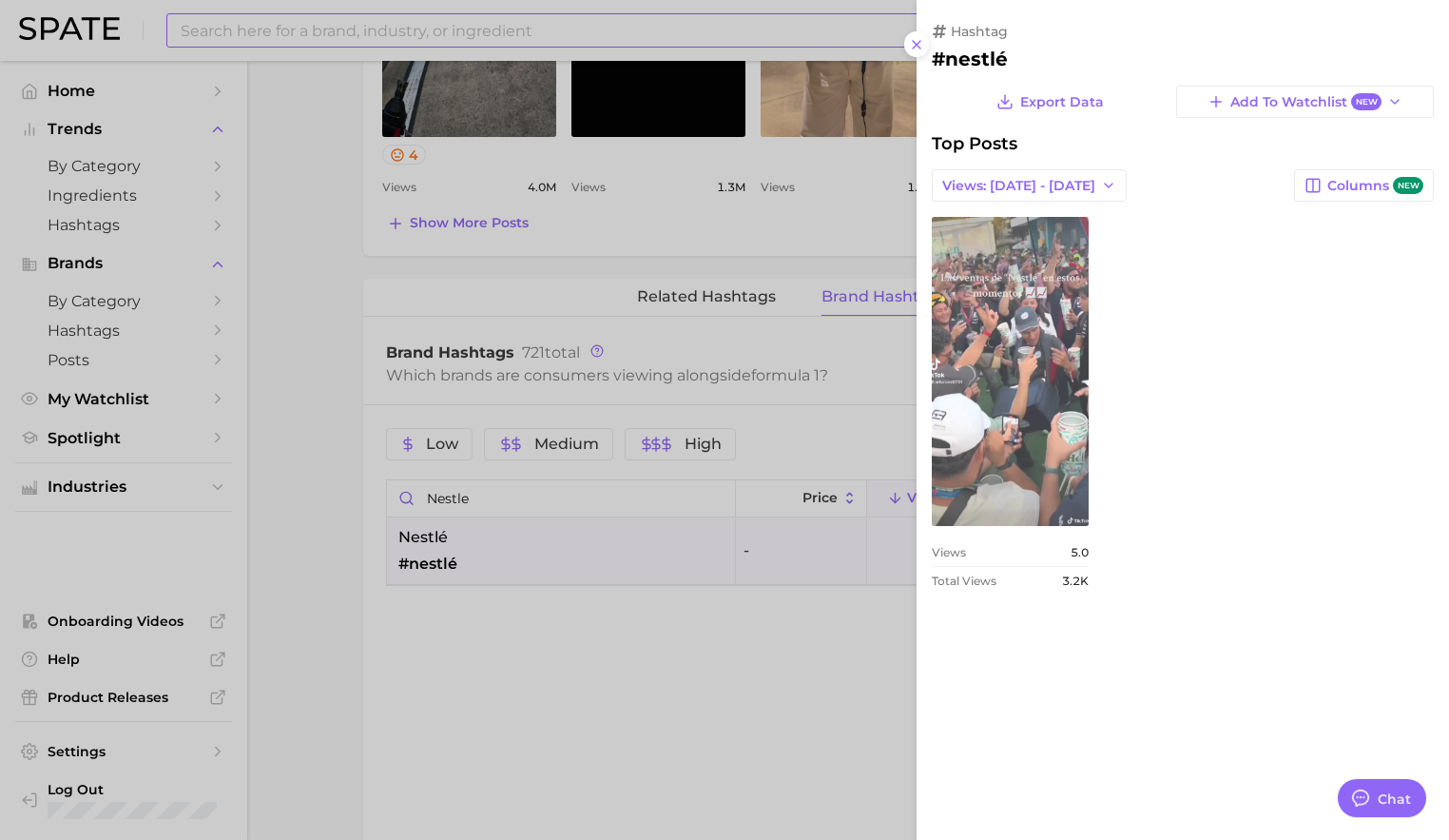
click at [1028, 355] on link "view post on TikTok" at bounding box center [1010, 371] width 157 height 309
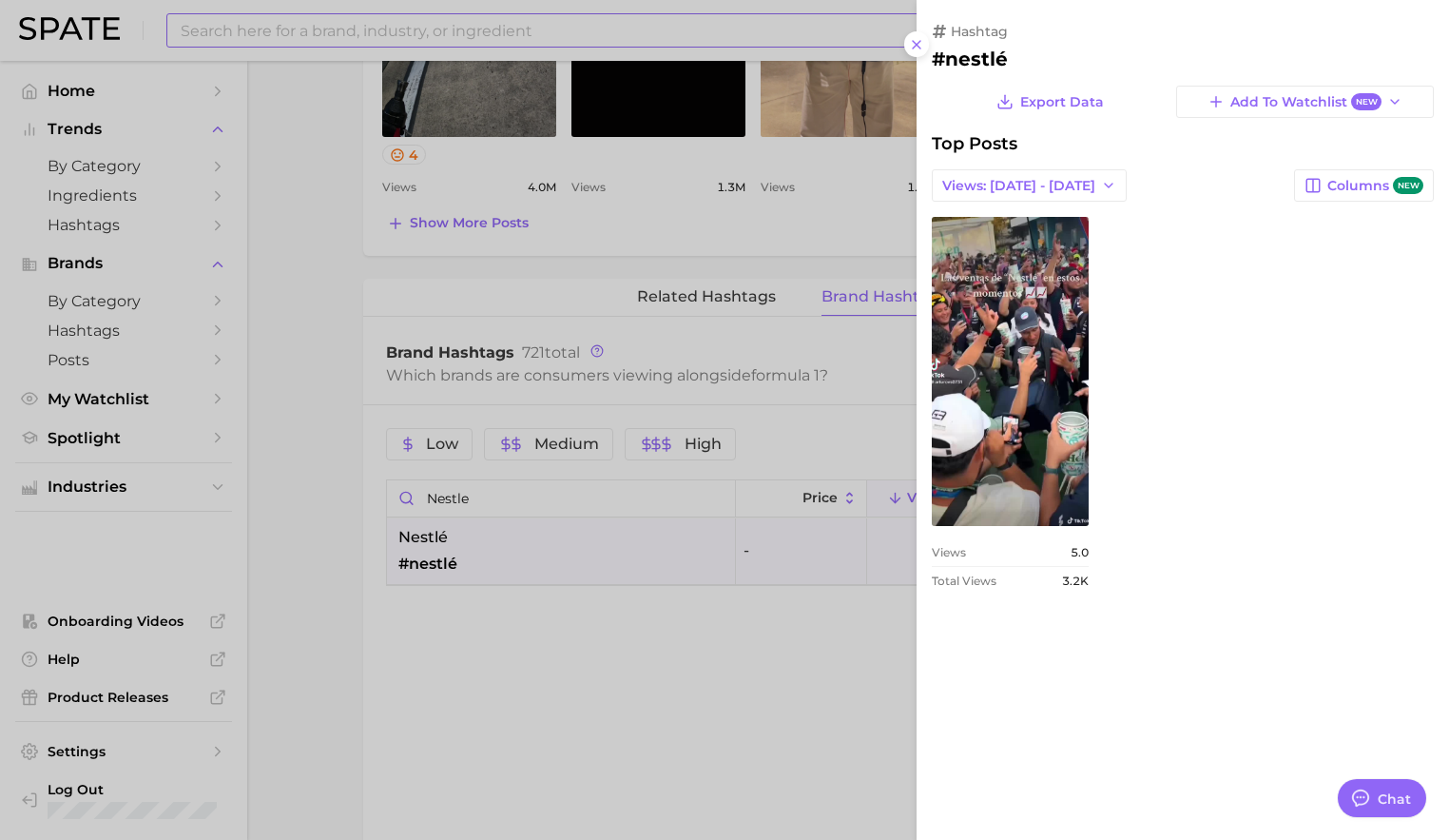
click at [702, 272] on div at bounding box center [724, 420] width 1449 height 840
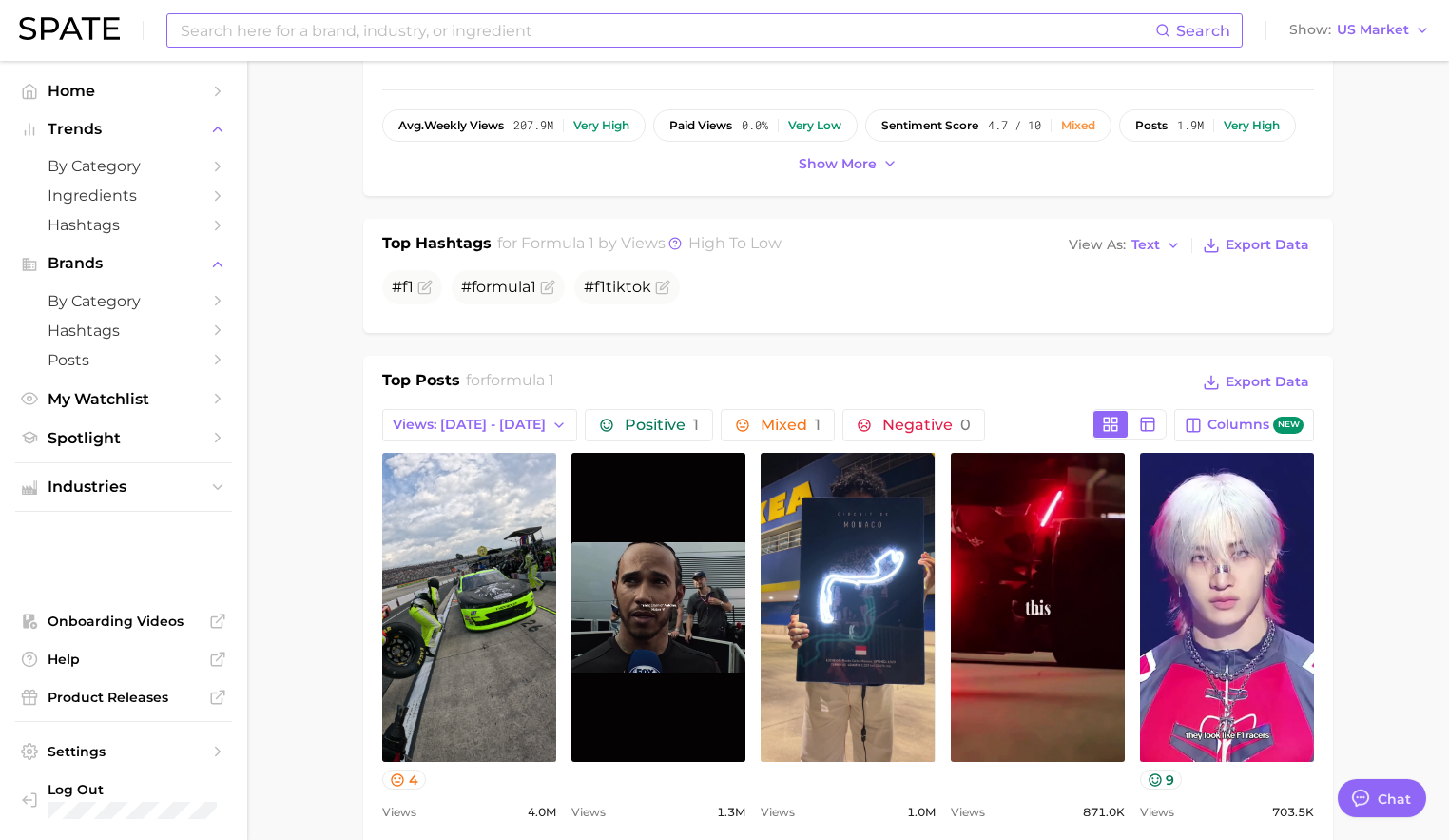
scroll to position [565, 0]
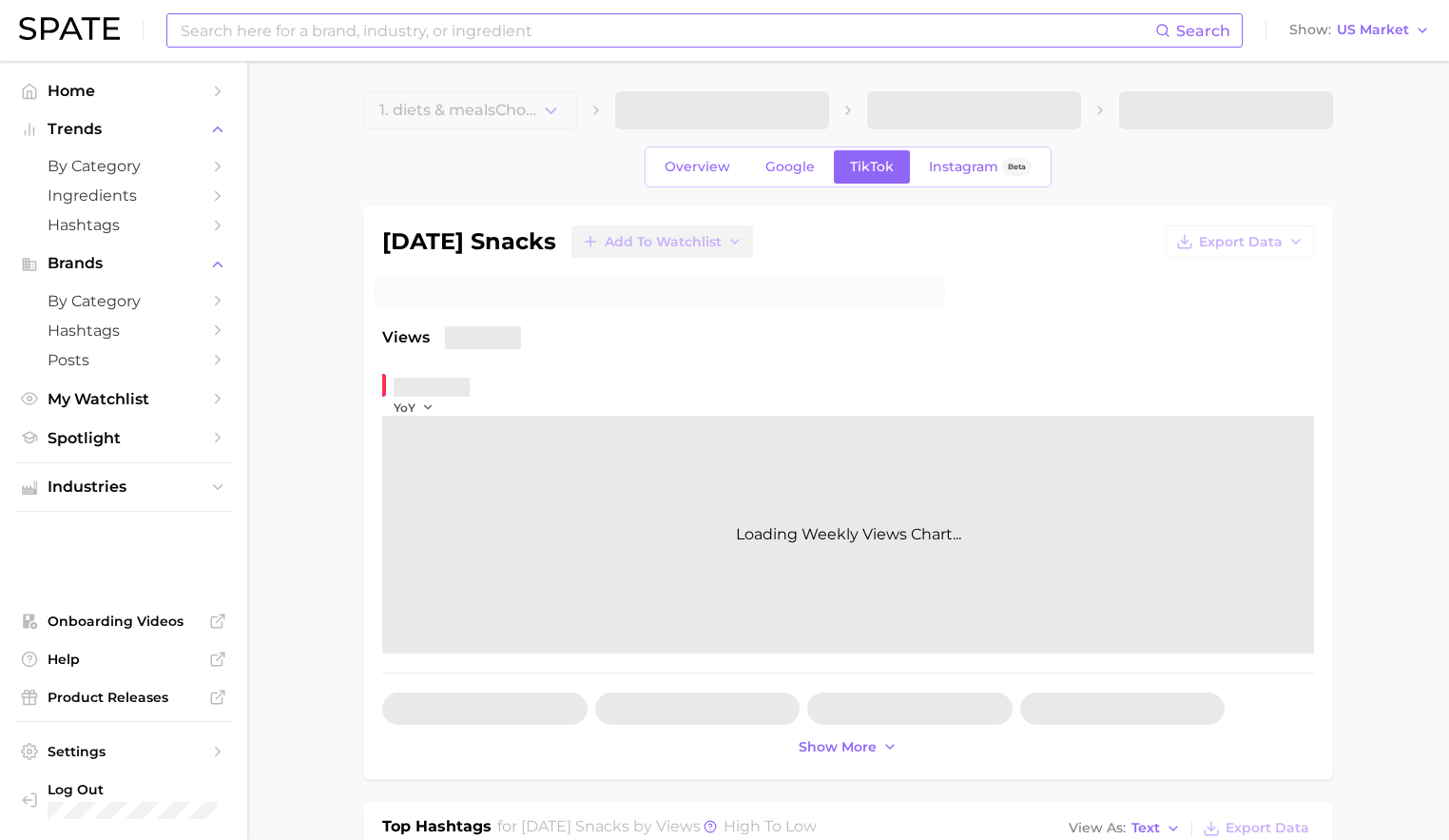
click at [476, 20] on input at bounding box center [667, 30] width 977 height 32
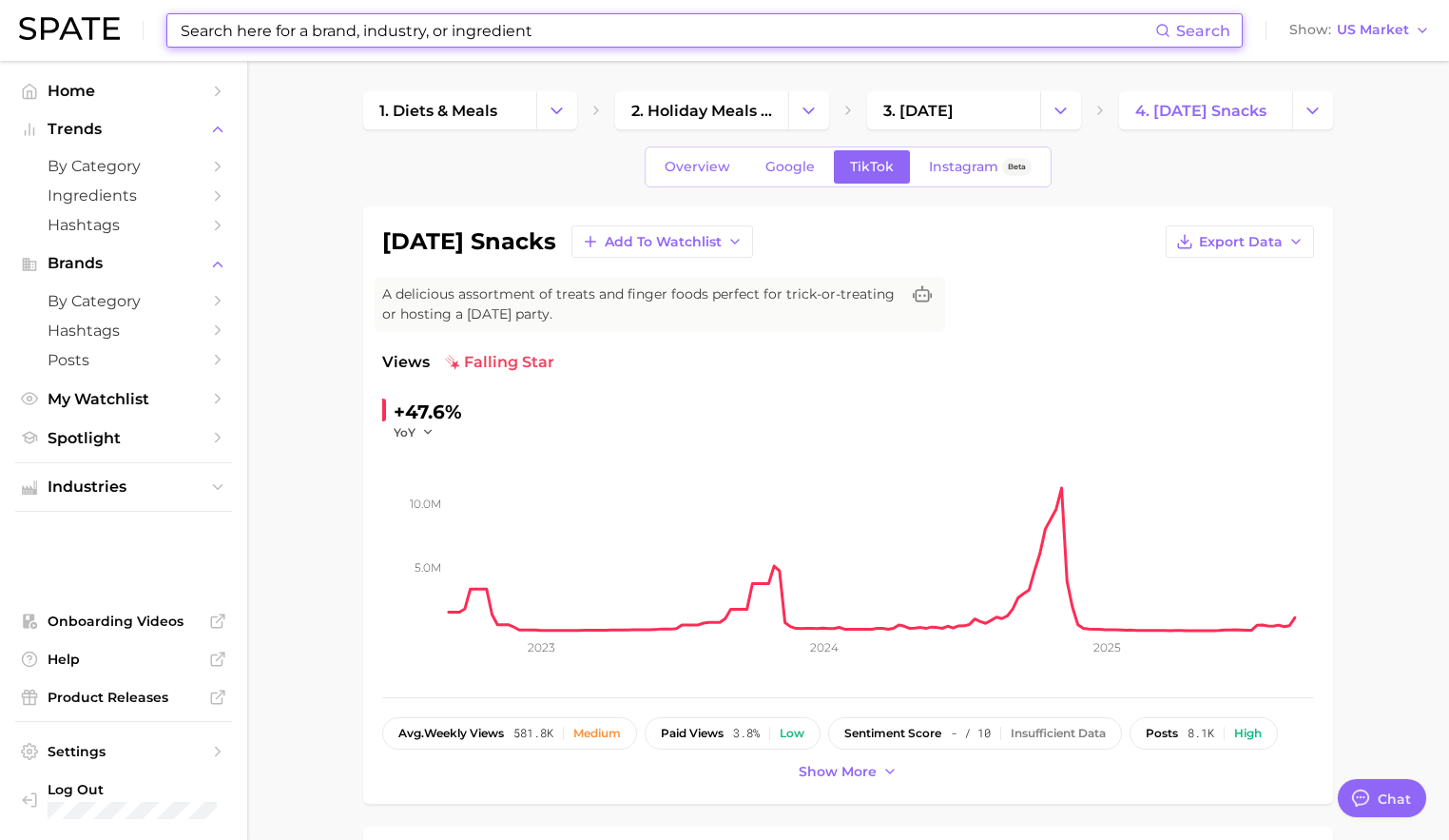
type textarea "x"
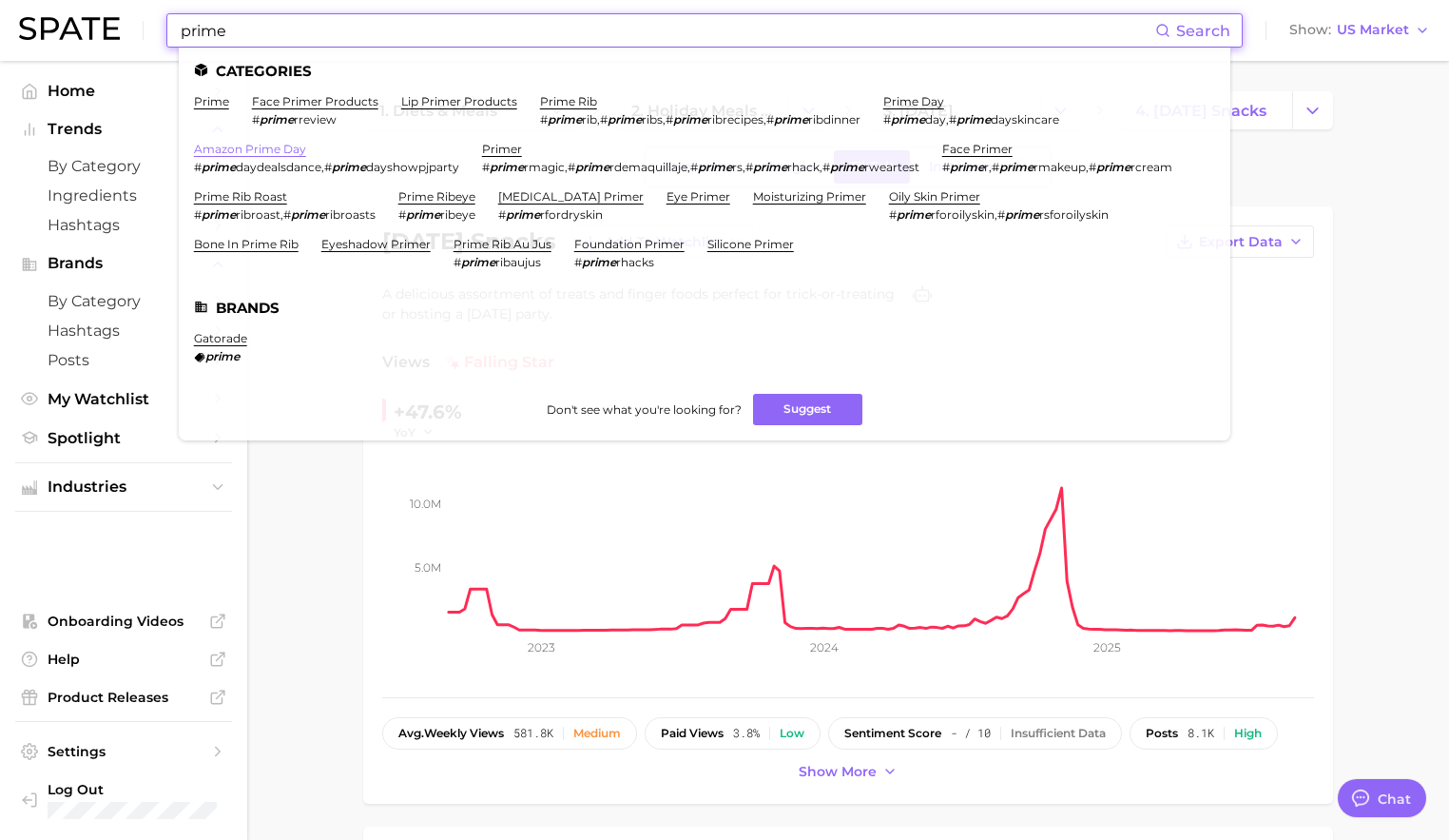
type input "prime"
click at [246, 150] on link "amazon prime day" at bounding box center [250, 149] width 112 height 14
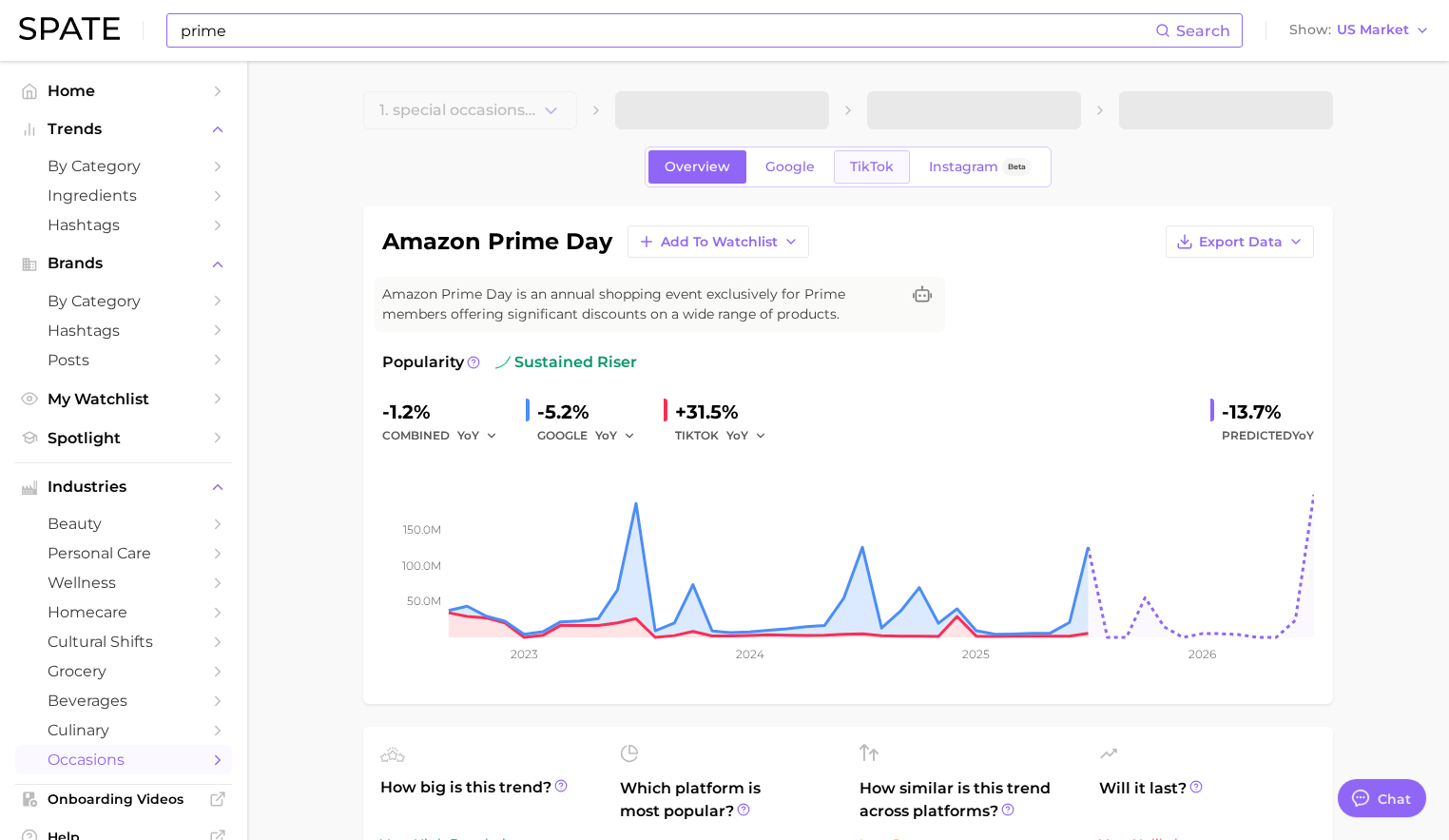
click at [871, 164] on span "TikTok" at bounding box center [872, 167] width 44 height 16
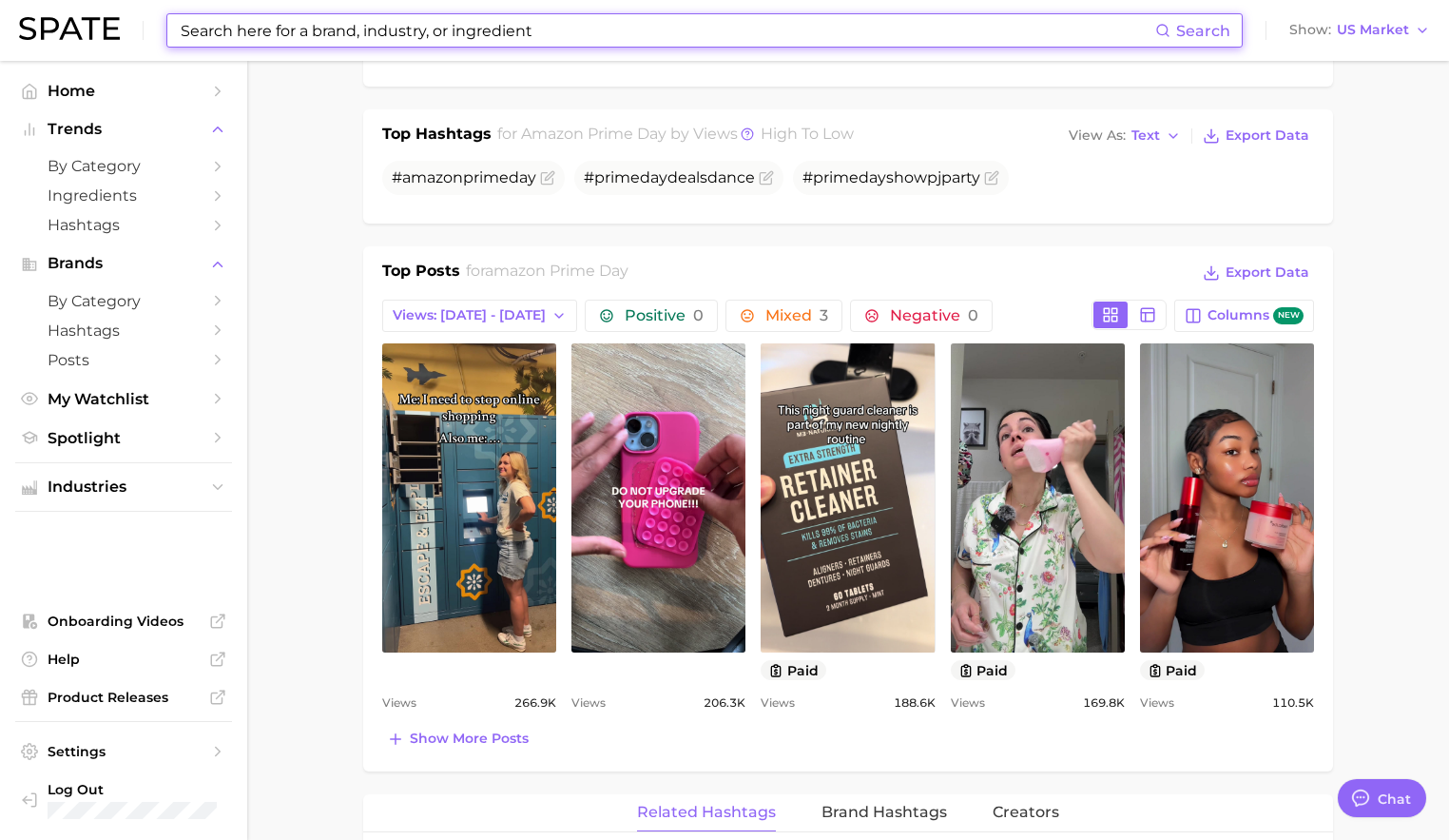
scroll to position [1050, 0]
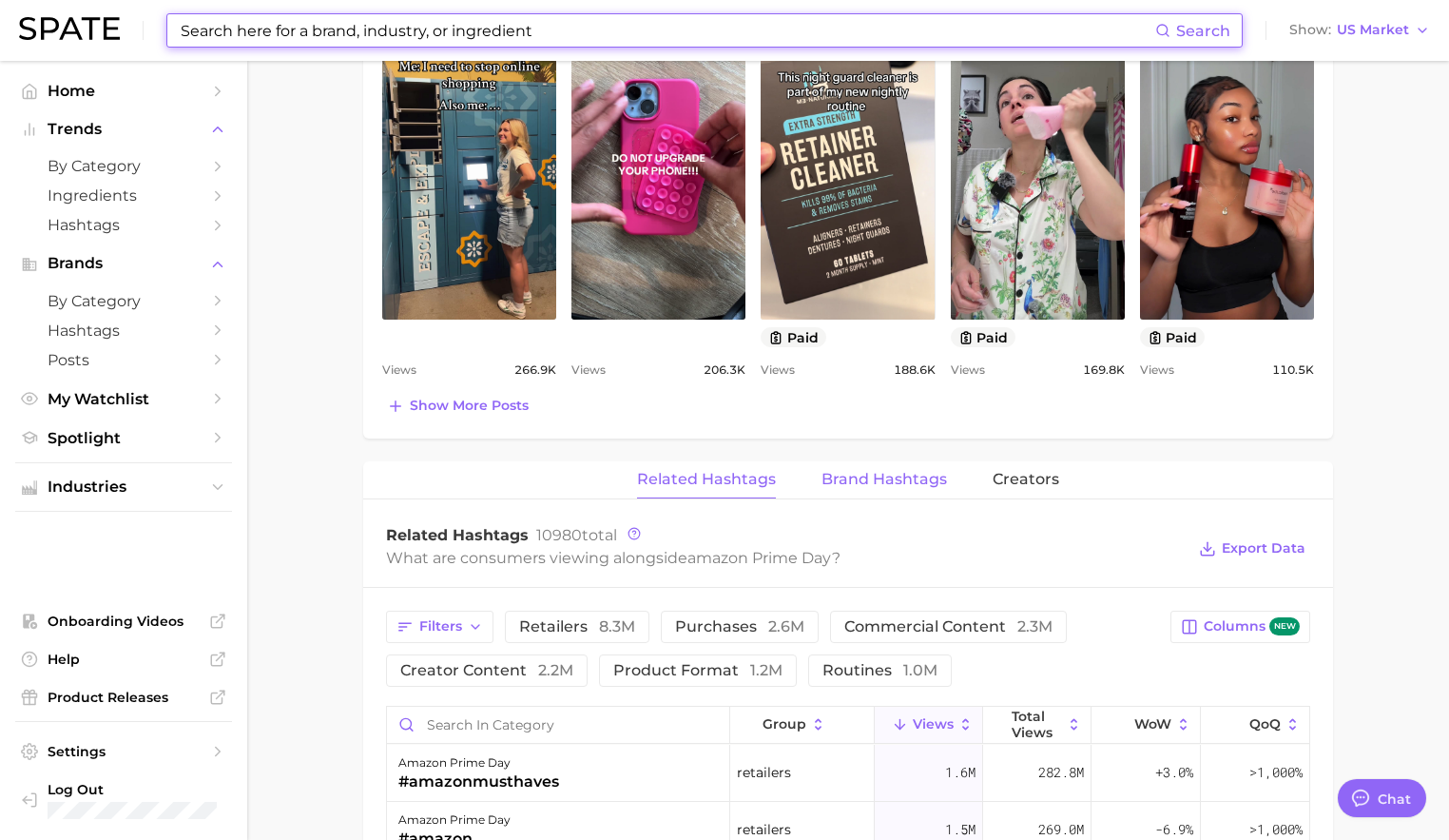
click at [871, 473] on span "Brand Hashtags" at bounding box center [885, 479] width 126 height 17
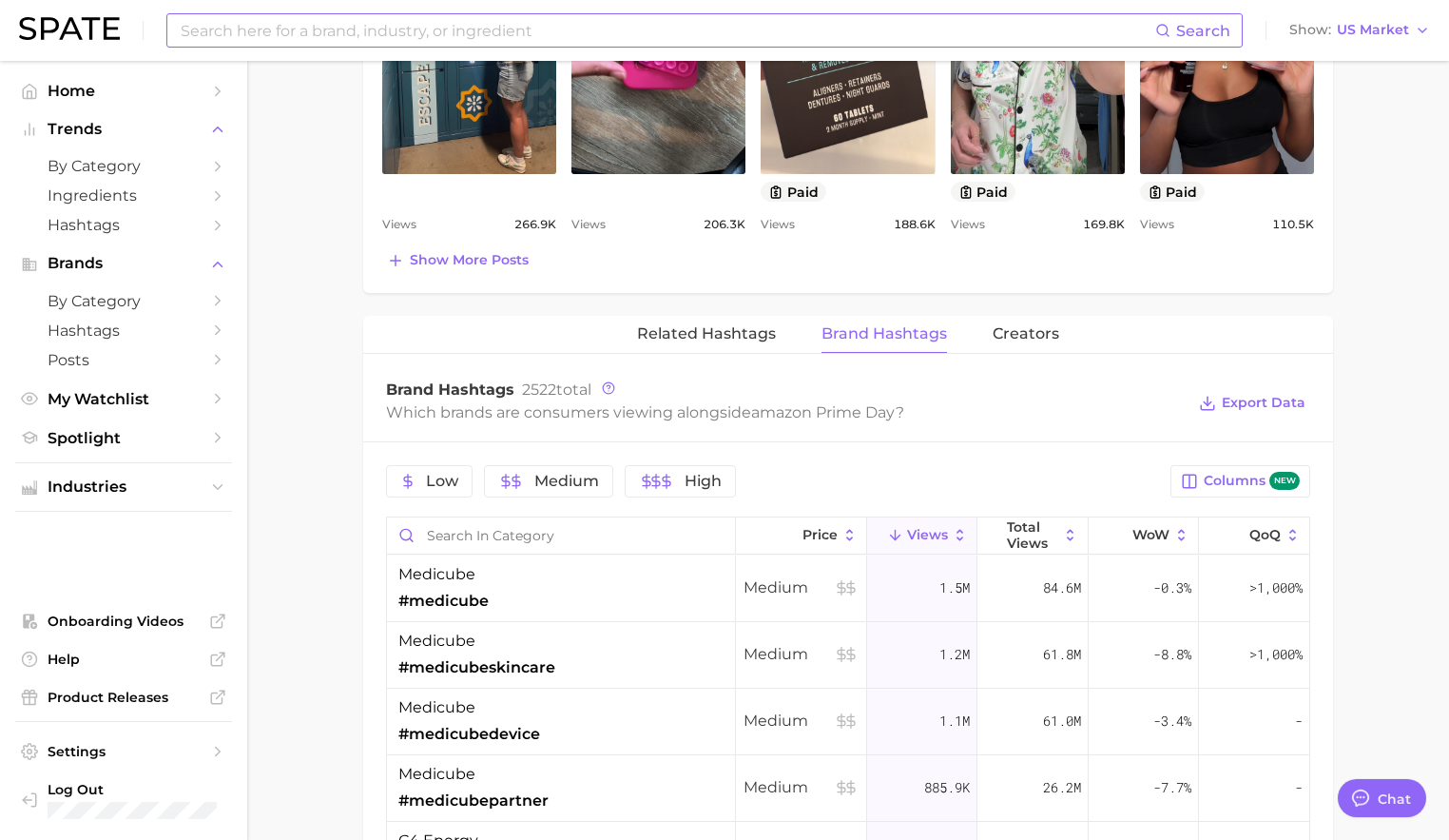
scroll to position [1163, 0]
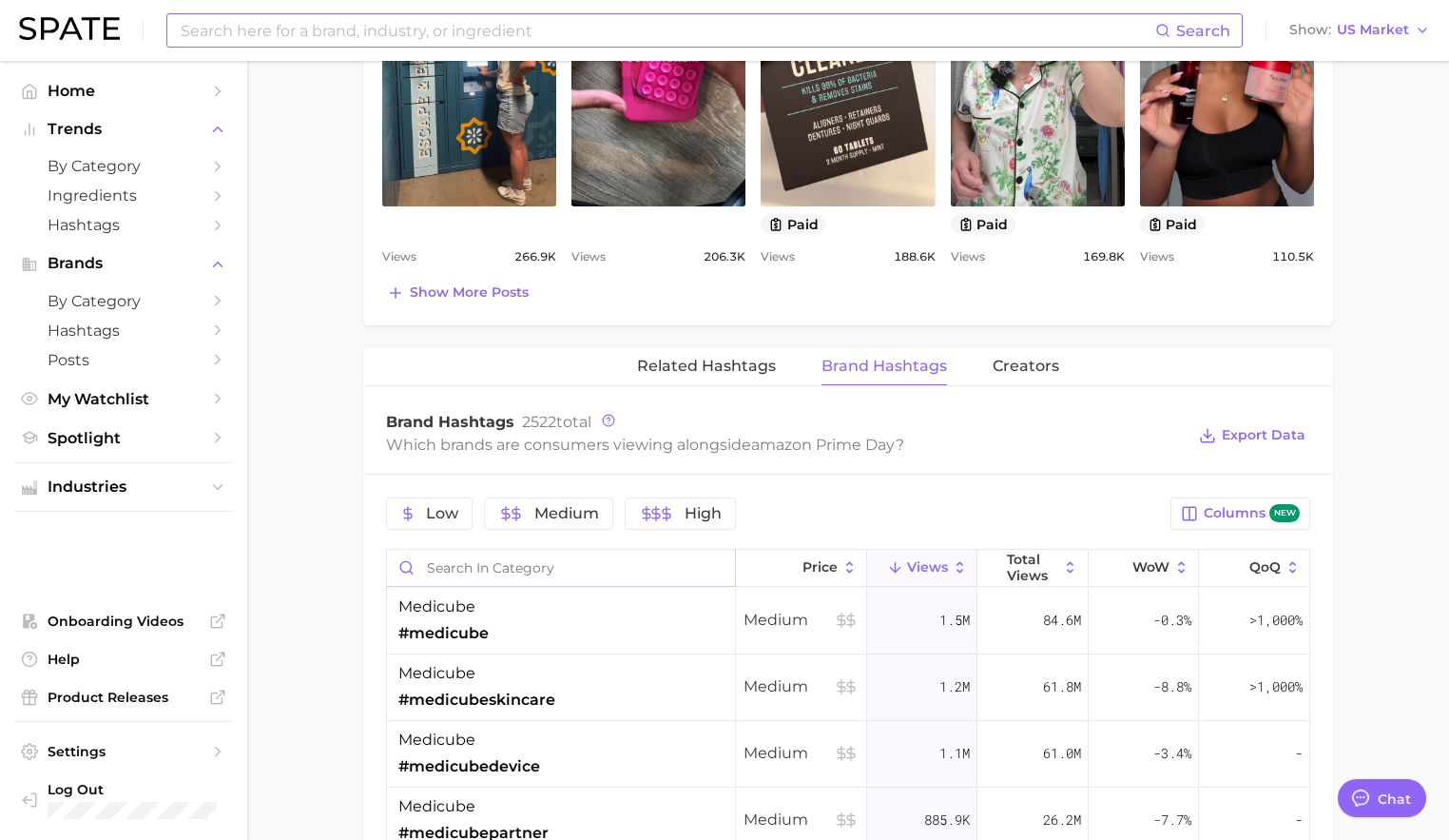
click at [534, 562] on input "Search in category" at bounding box center [561, 568] width 348 height 36
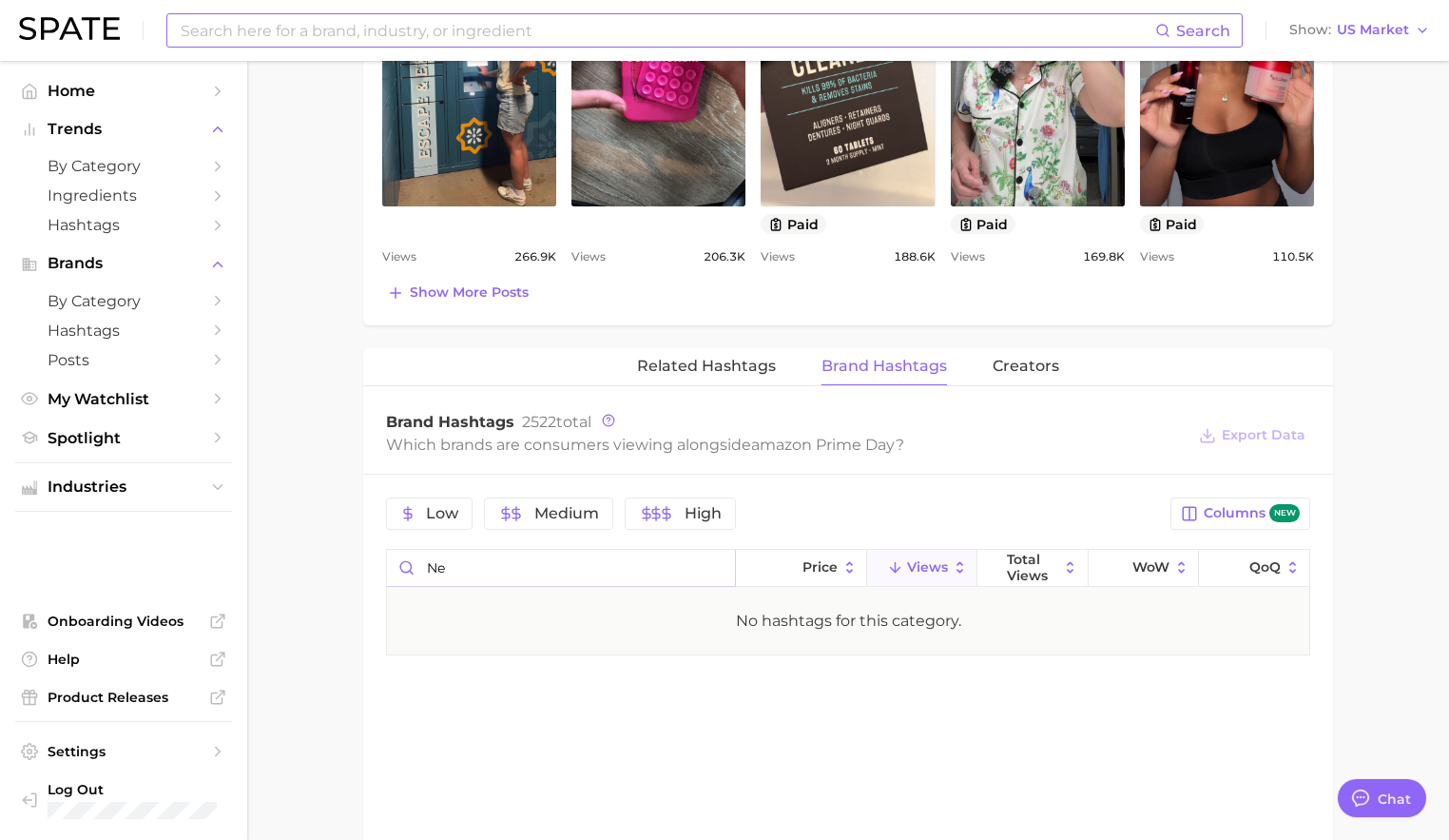
type input "n"
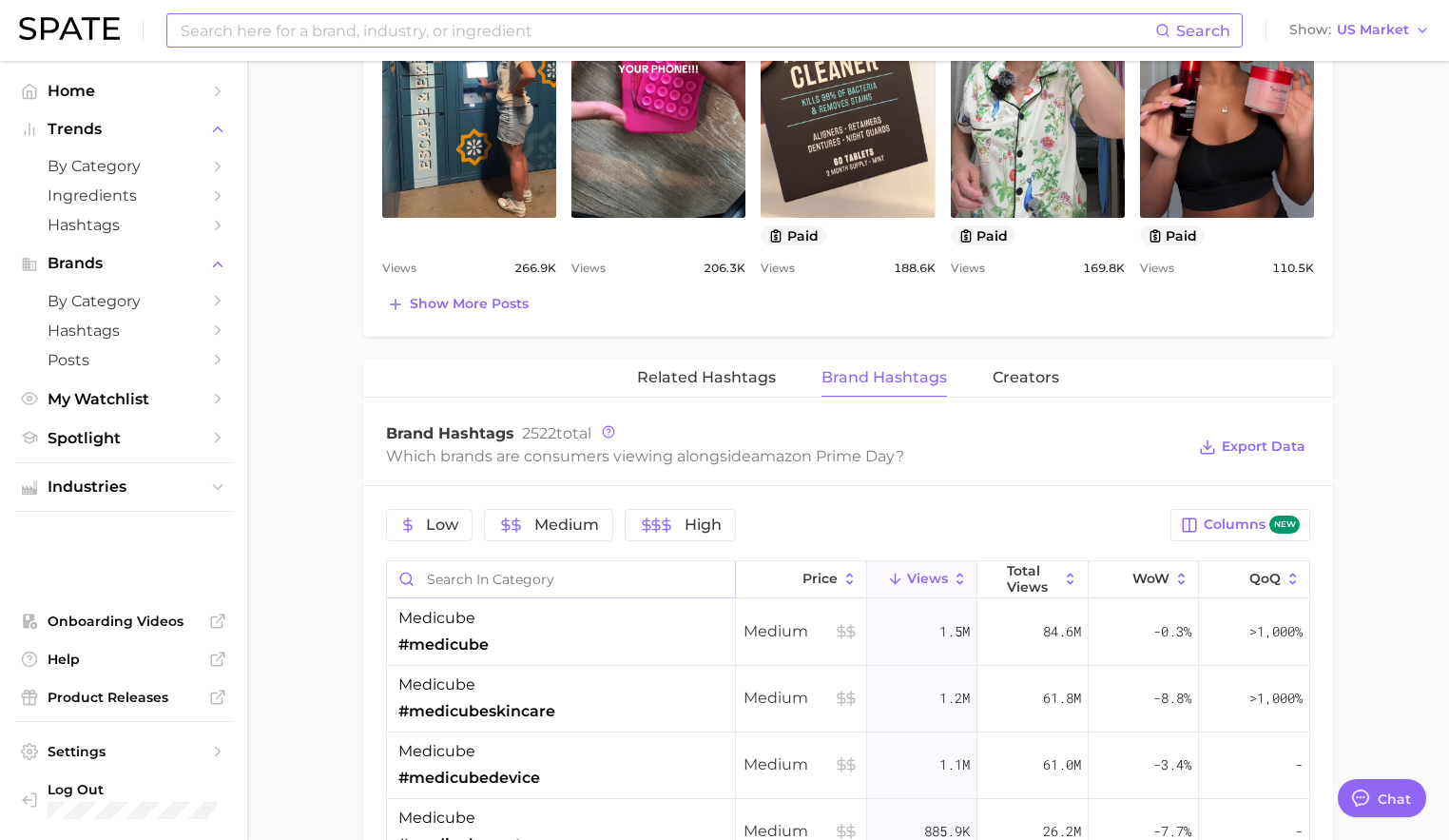
scroll to position [1149, 0]
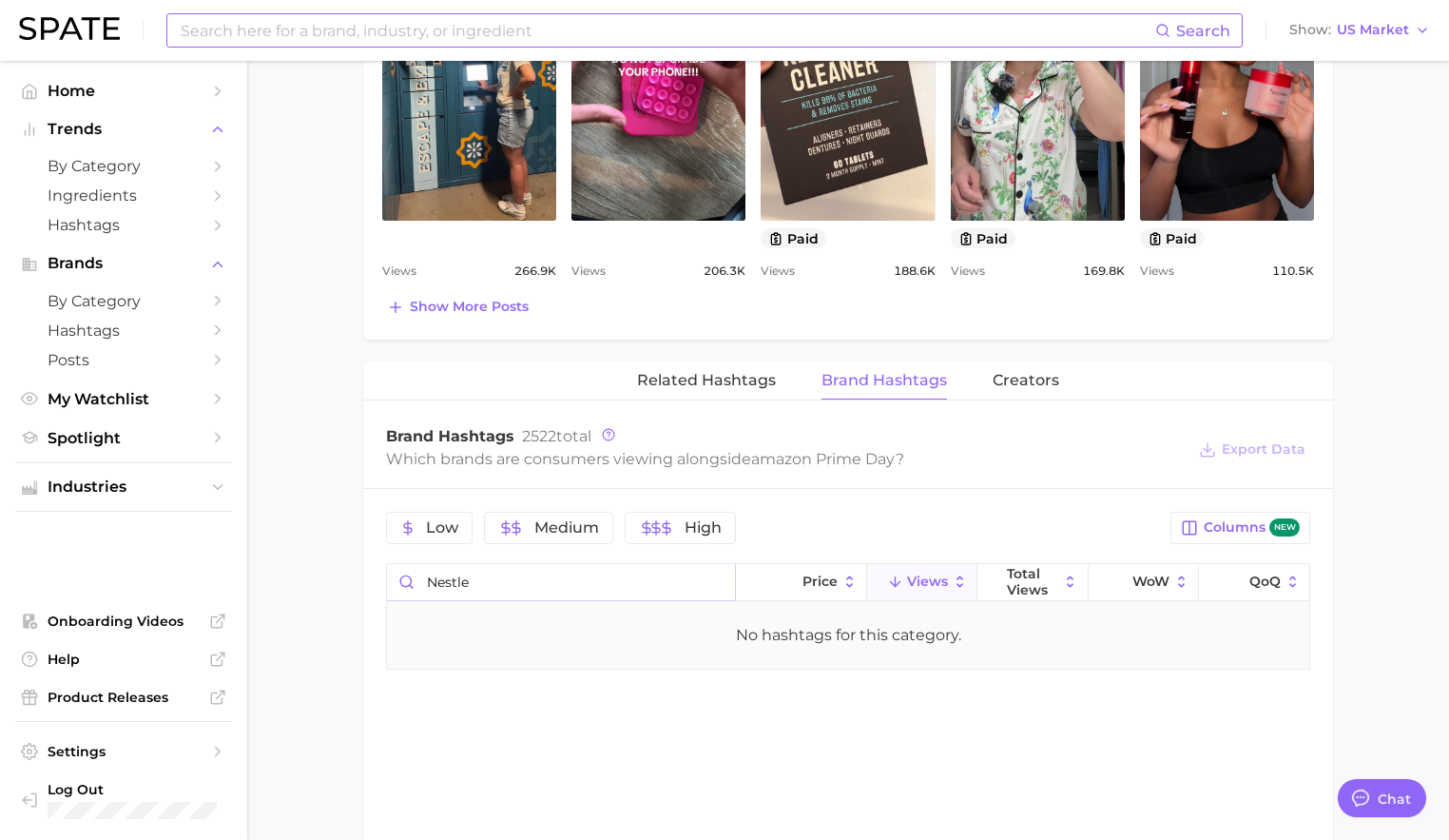
type input "nestle"
click at [710, 587] on input "nestle" at bounding box center [561, 582] width 348 height 36
click at [716, 586] on input "nestle" at bounding box center [561, 582] width 348 height 36
click at [712, 581] on input "nestle" at bounding box center [561, 582] width 348 height 36
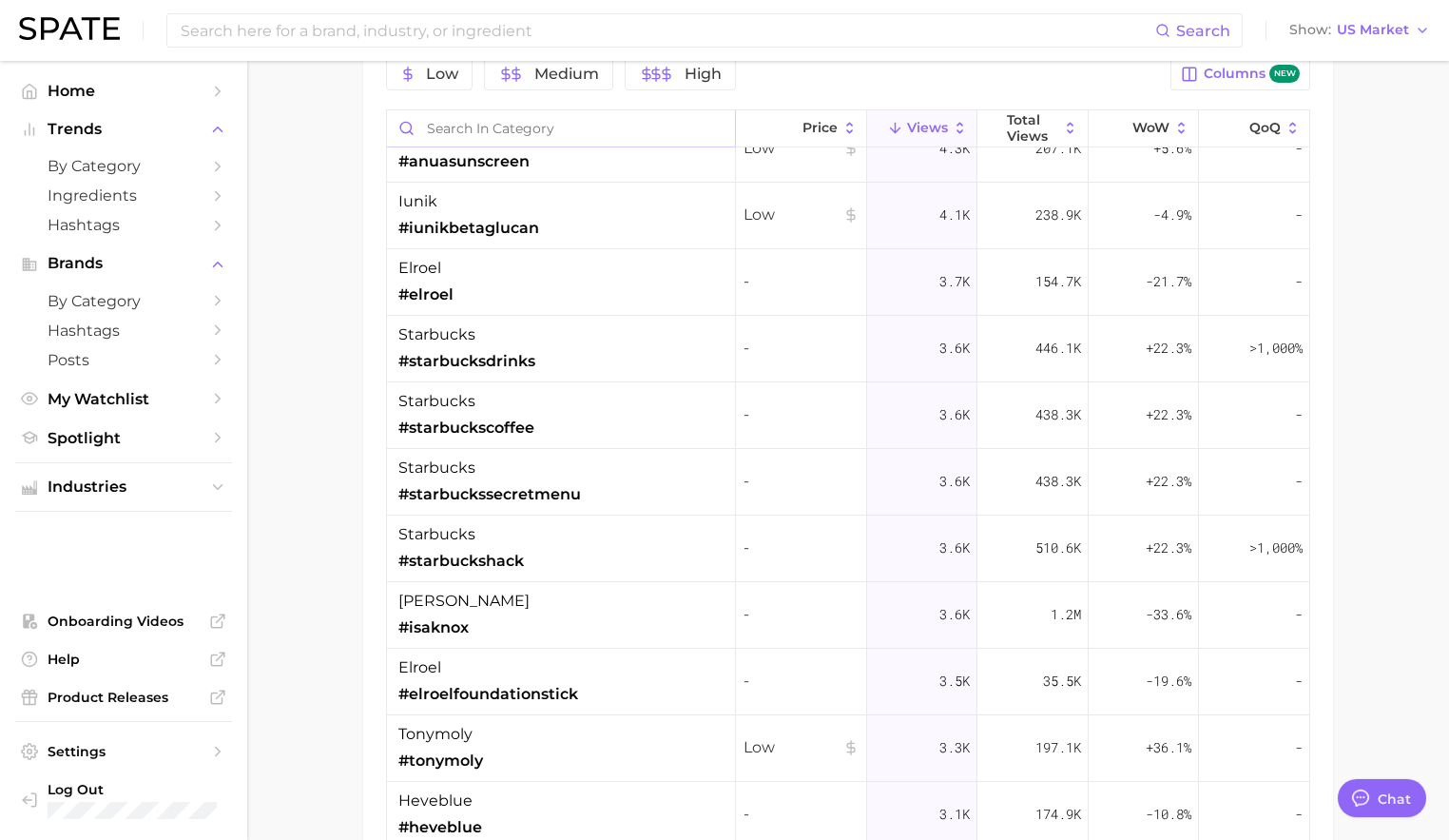
scroll to position [2962, 0]
click at [591, 424] on div "starbucks #starbuckscoffee" at bounding box center [561, 414] width 349 height 67
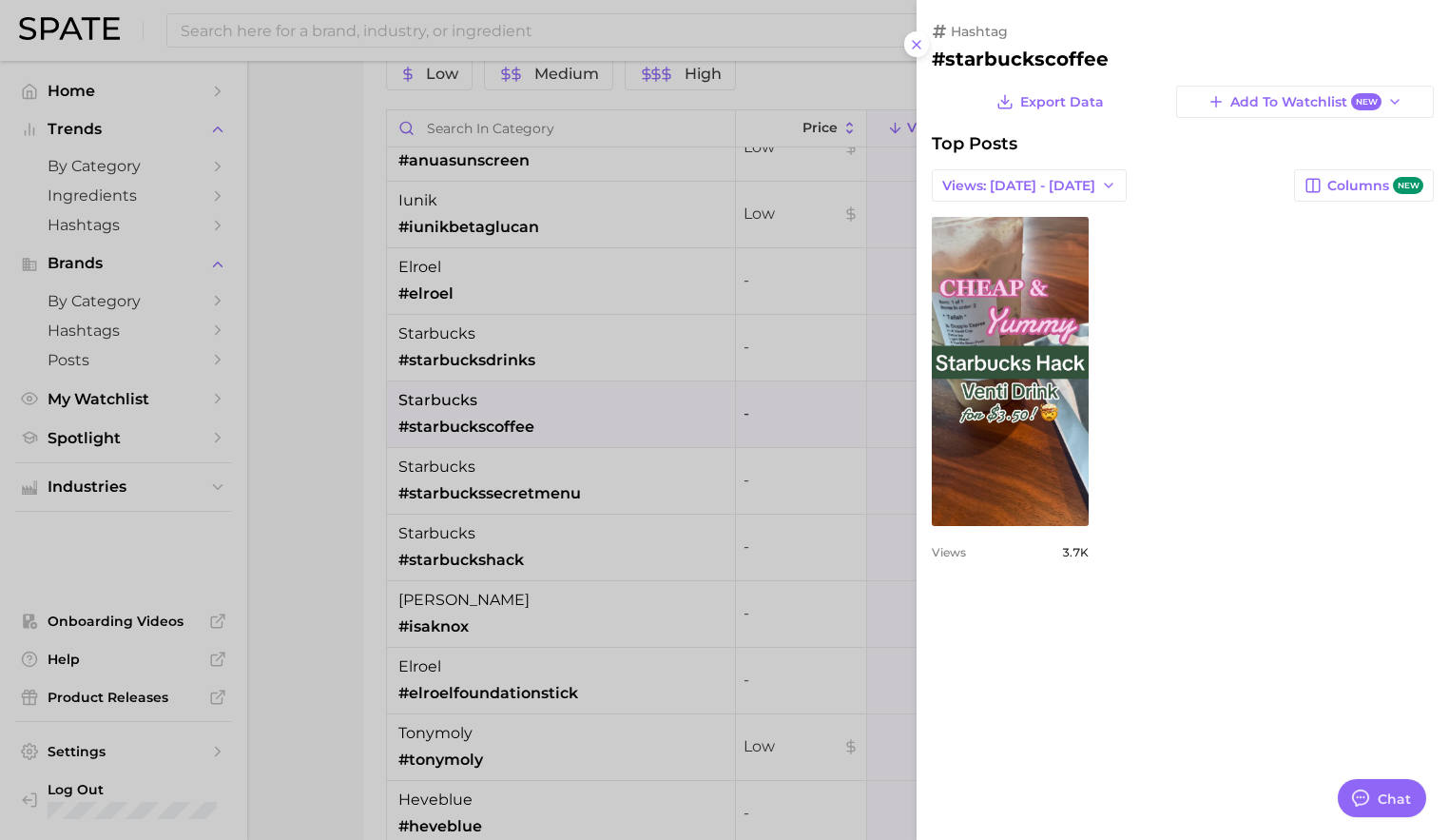
scroll to position [0, 0]
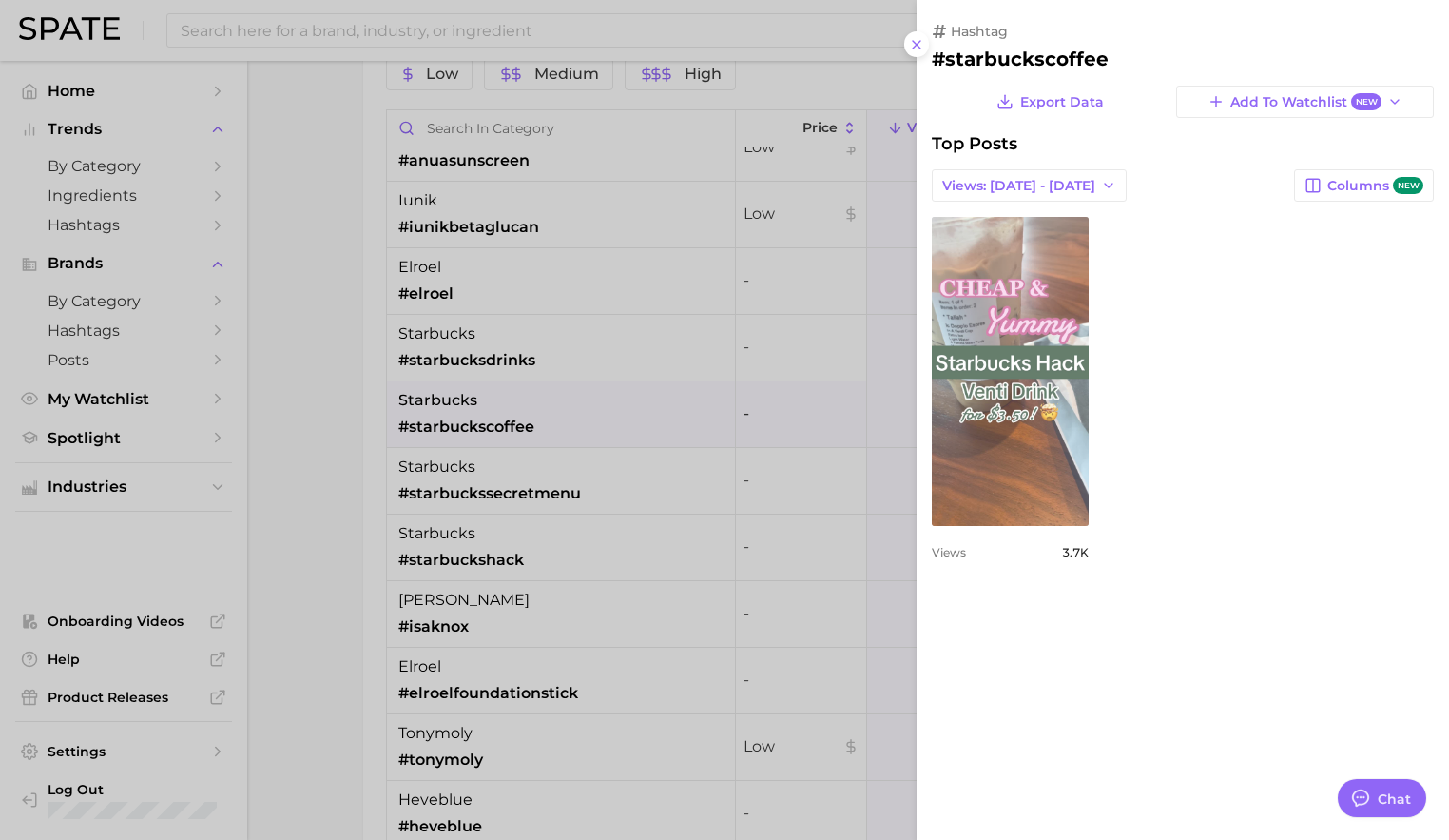
click at [1061, 472] on link "view post on TikTok" at bounding box center [1010, 371] width 157 height 309
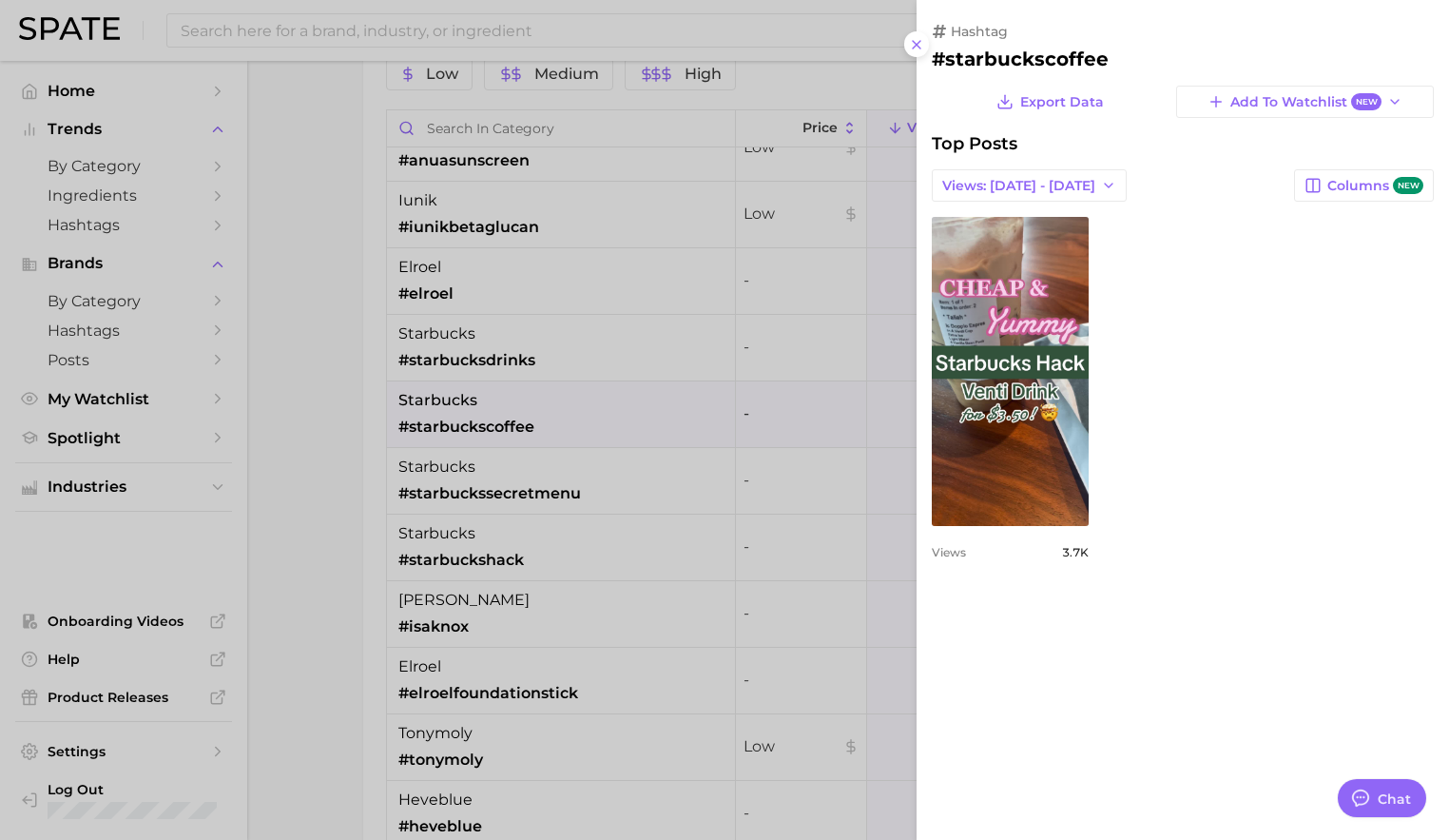
click at [813, 429] on div at bounding box center [724, 420] width 1449 height 840
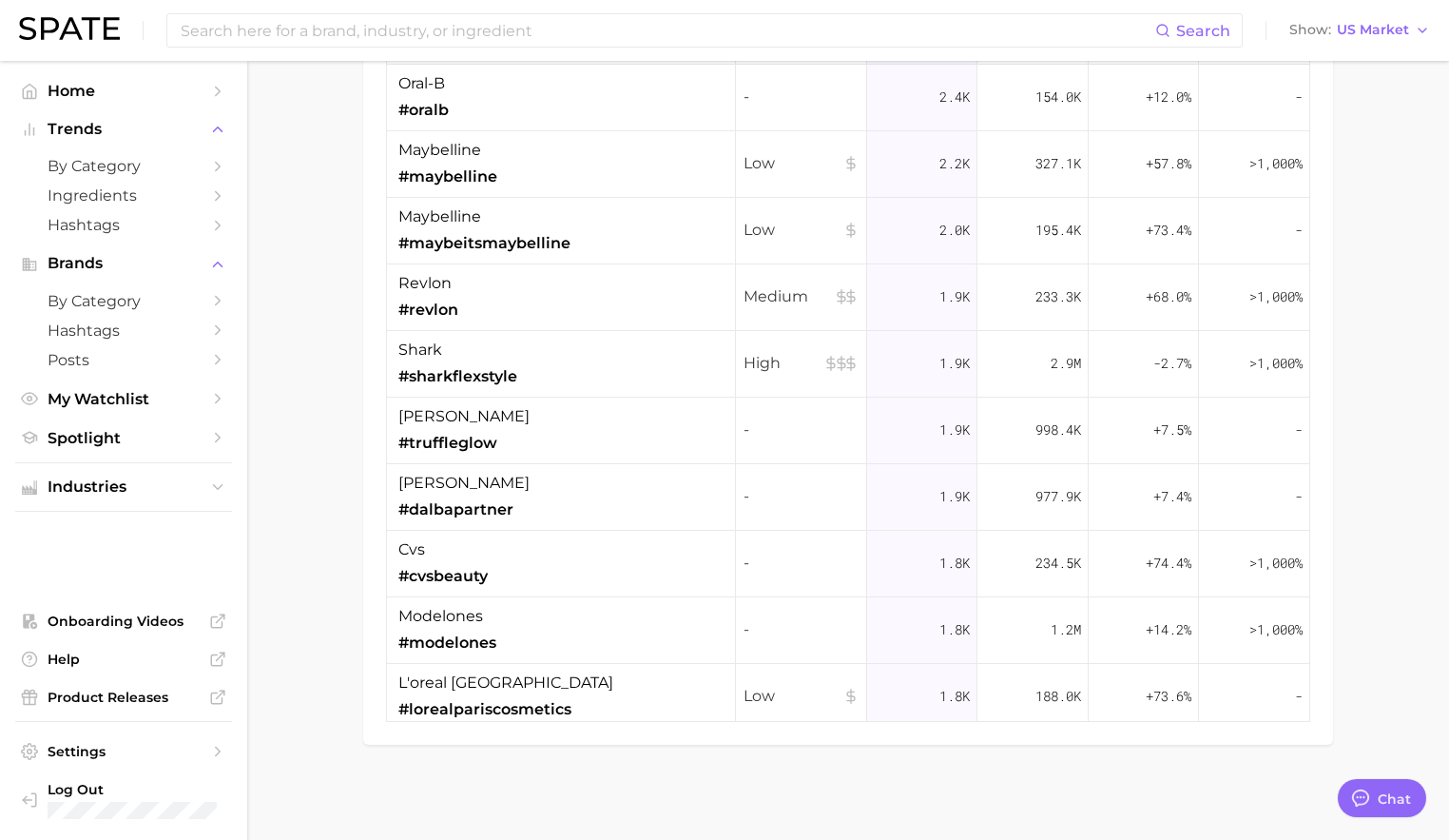
scroll to position [4517, 0]
click at [557, 551] on div "cvs #cvsbeauty" at bounding box center [561, 563] width 349 height 67
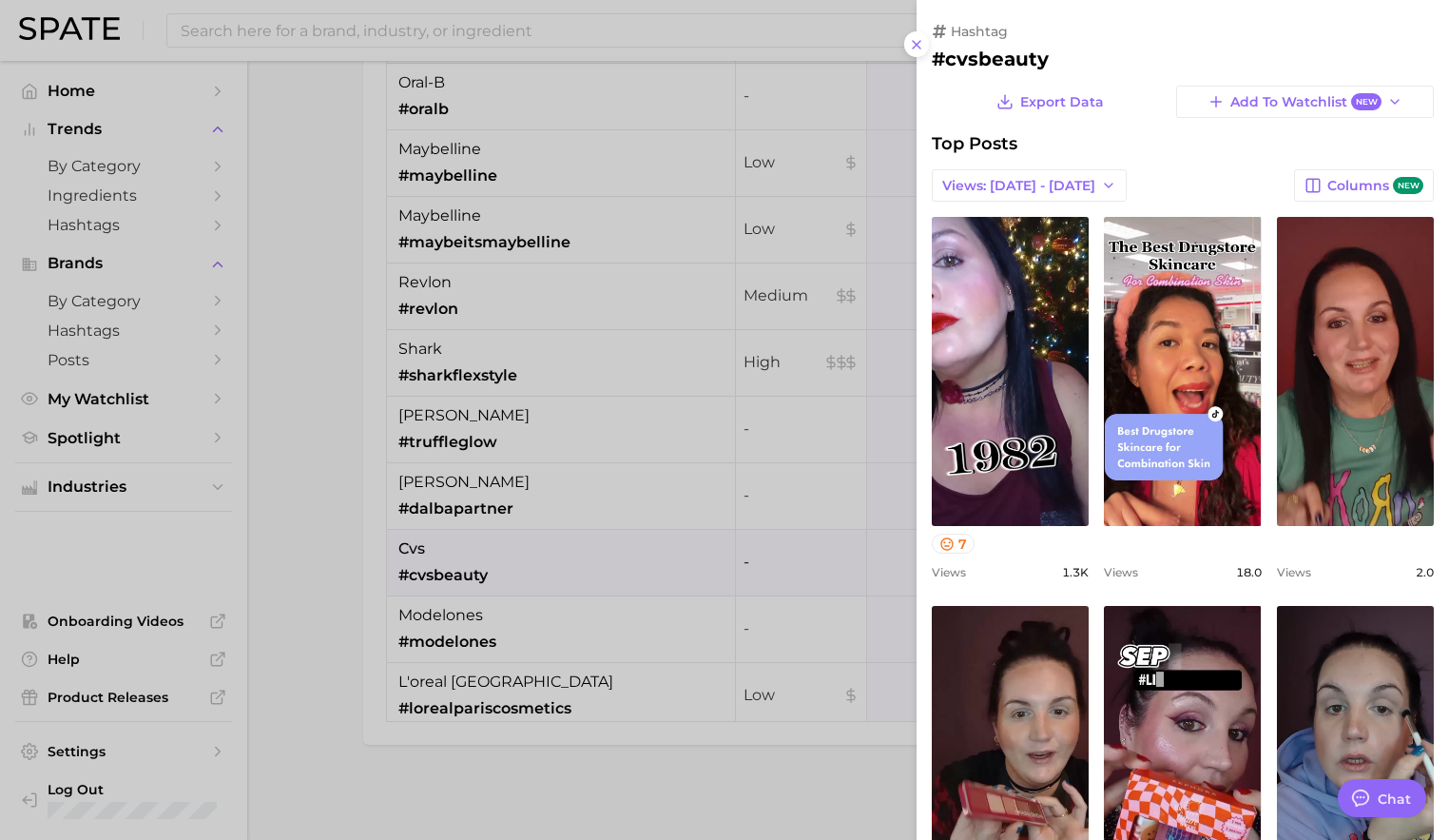
scroll to position [0, 0]
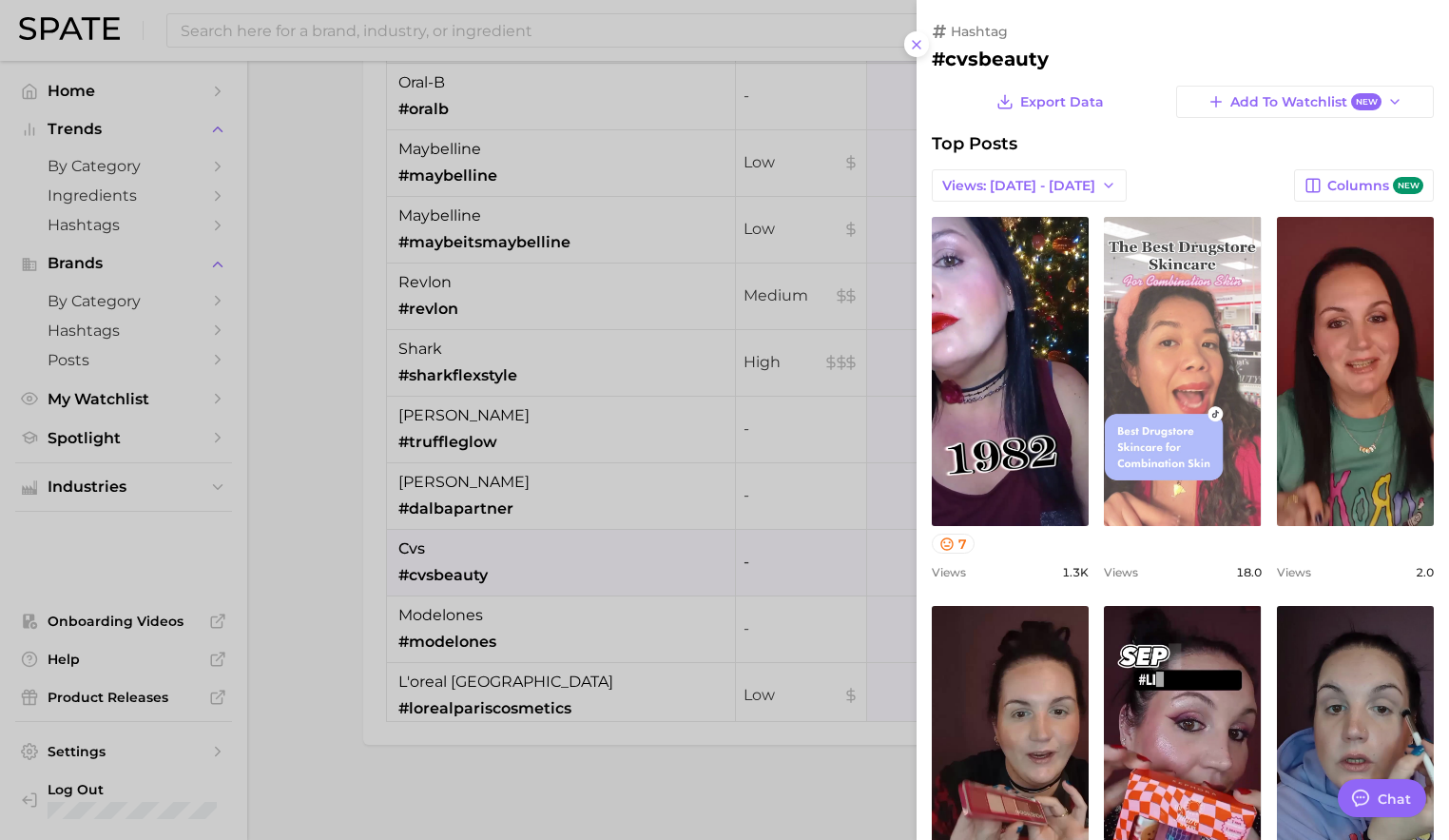
click at [1194, 368] on link "view post on TikTok" at bounding box center [1182, 371] width 157 height 309
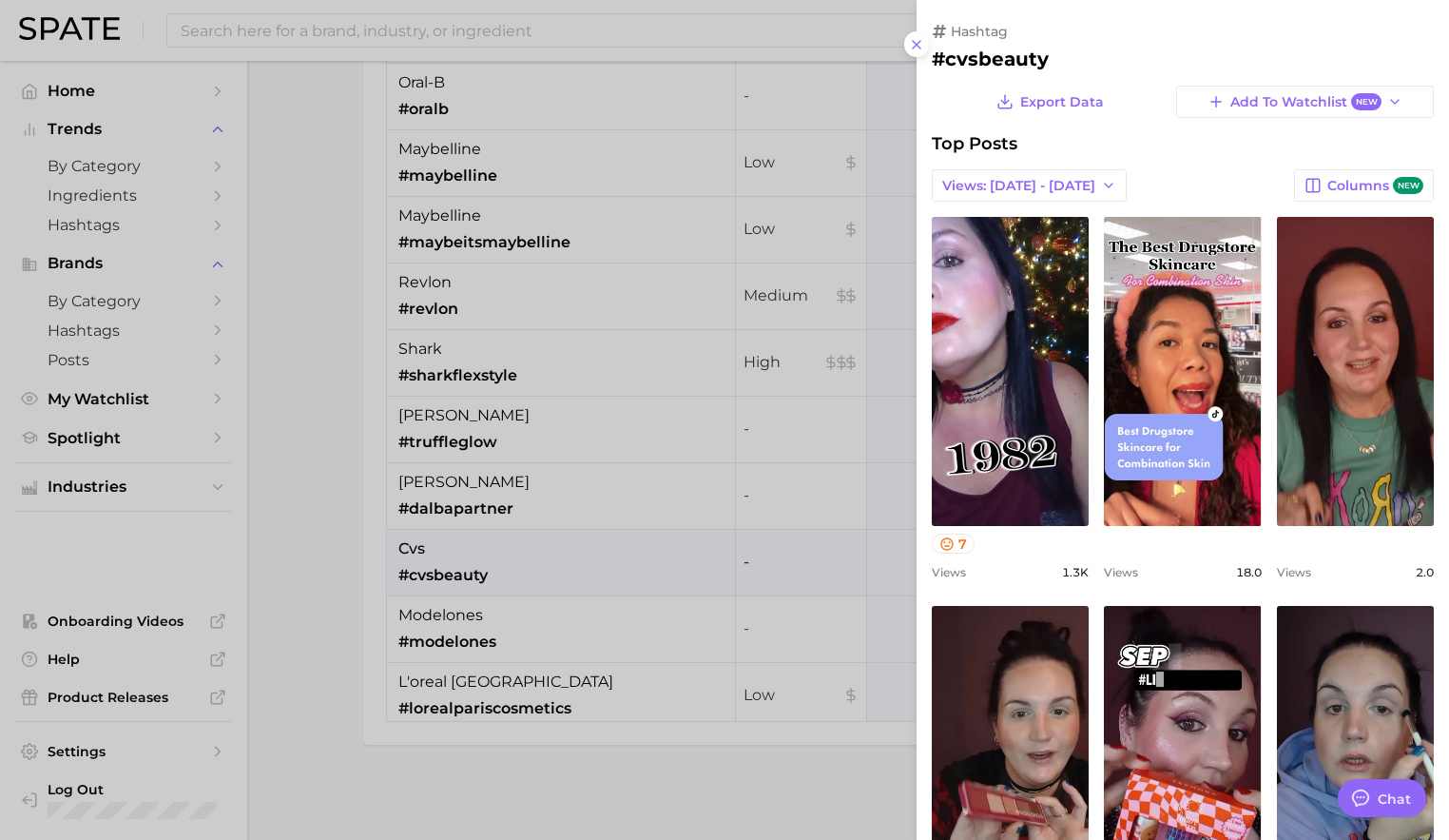
click at [831, 331] on div at bounding box center [724, 420] width 1449 height 840
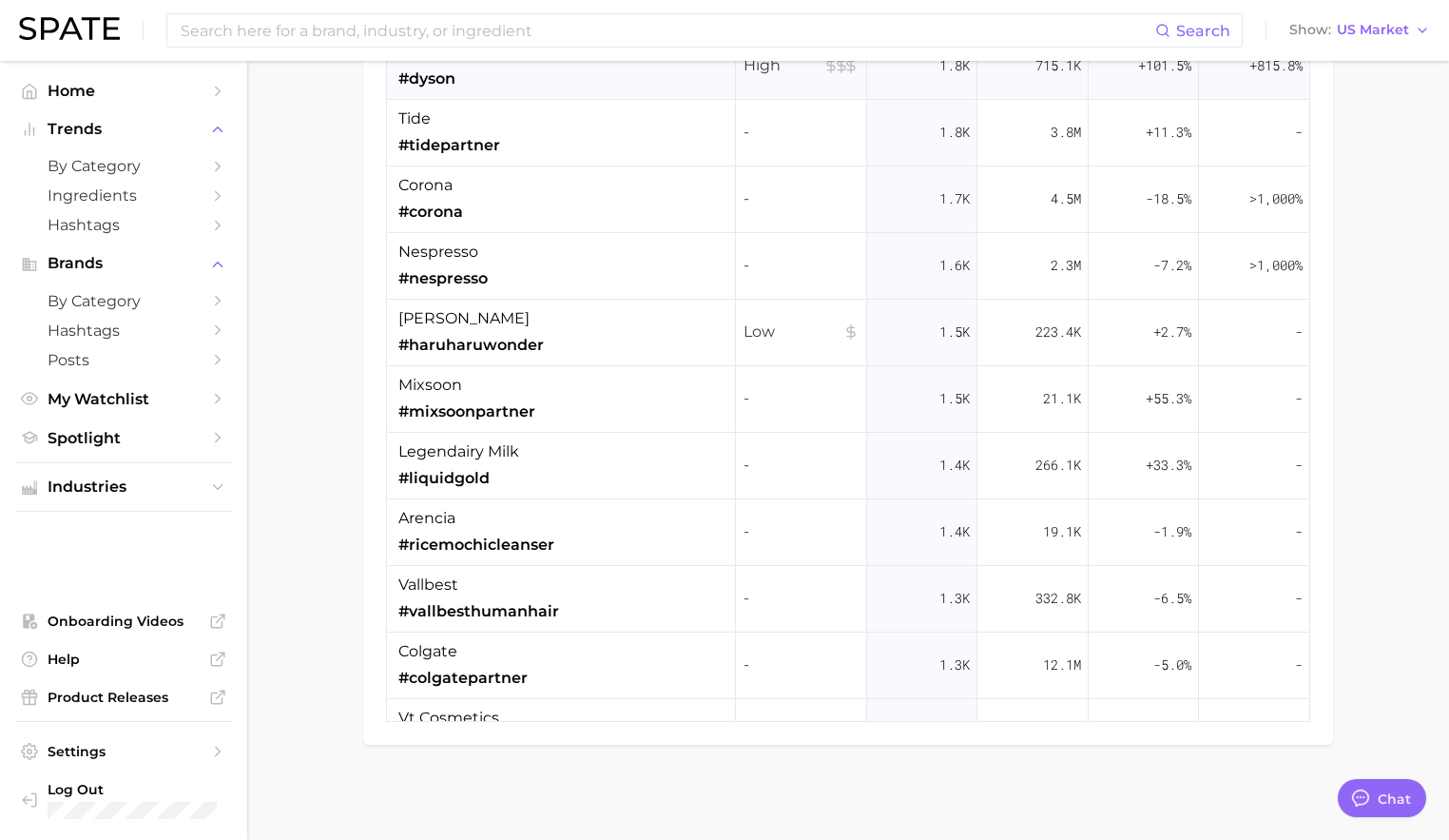
scroll to position [6177, 0]
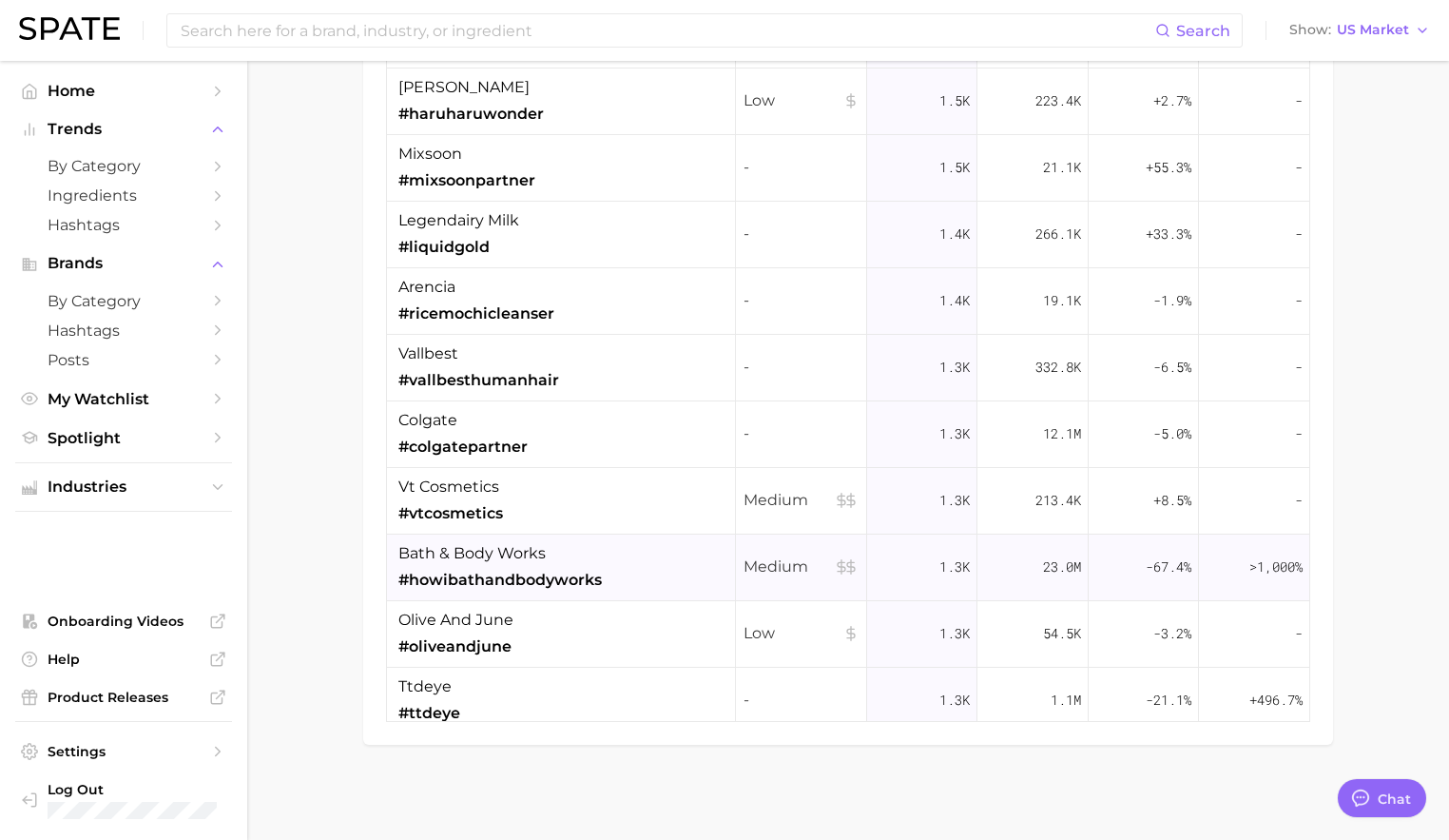
click at [657, 556] on div "bath & body works #howibathandbodyworks" at bounding box center [561, 567] width 349 height 67
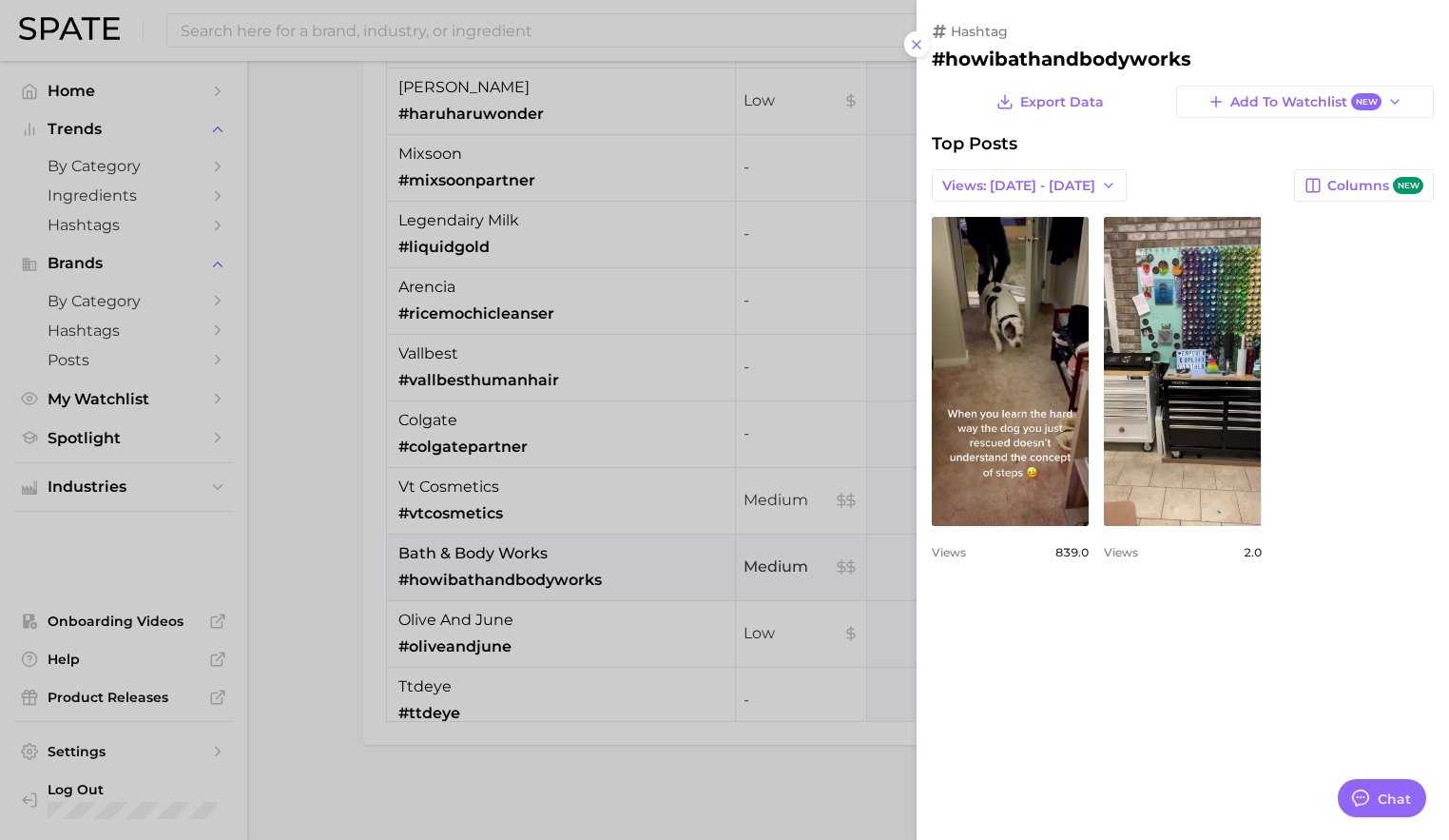
scroll to position [0, 0]
click at [620, 753] on div at bounding box center [724, 420] width 1449 height 840
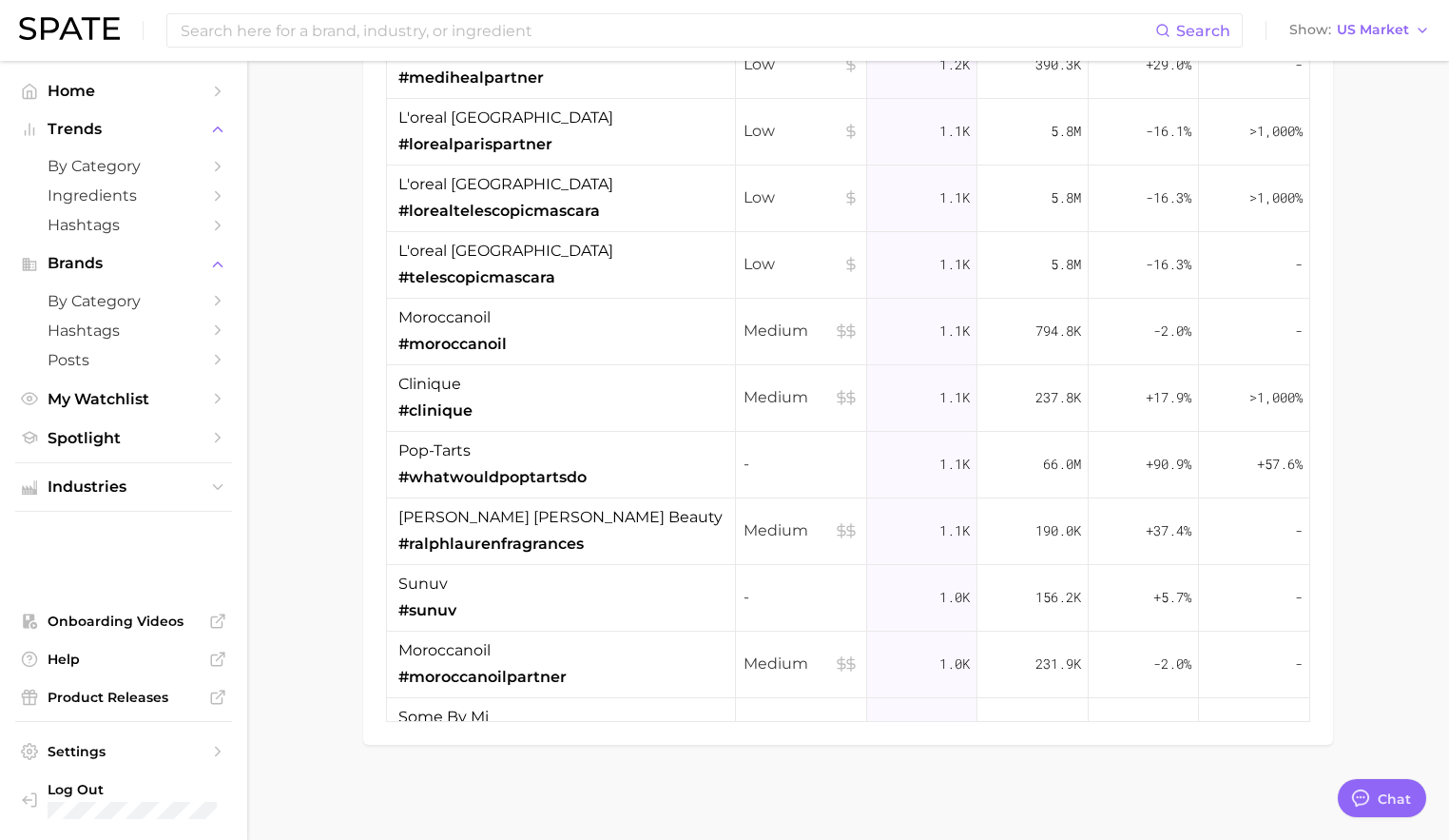
scroll to position [7013, 0]
click at [654, 527] on div "ralph lauren beauty #ralphlaurenfragrances" at bounding box center [561, 530] width 349 height 67
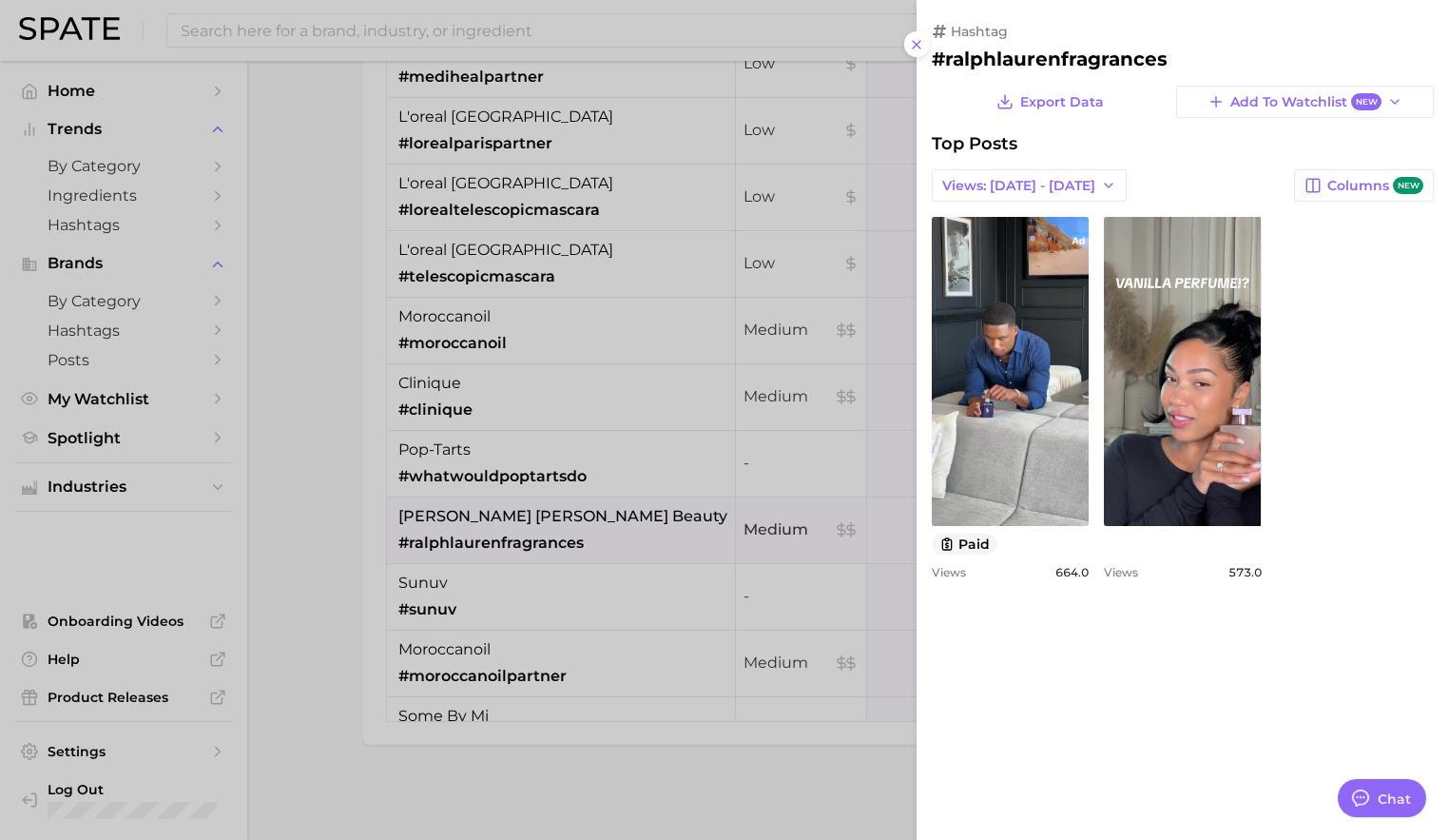
scroll to position [0, 0]
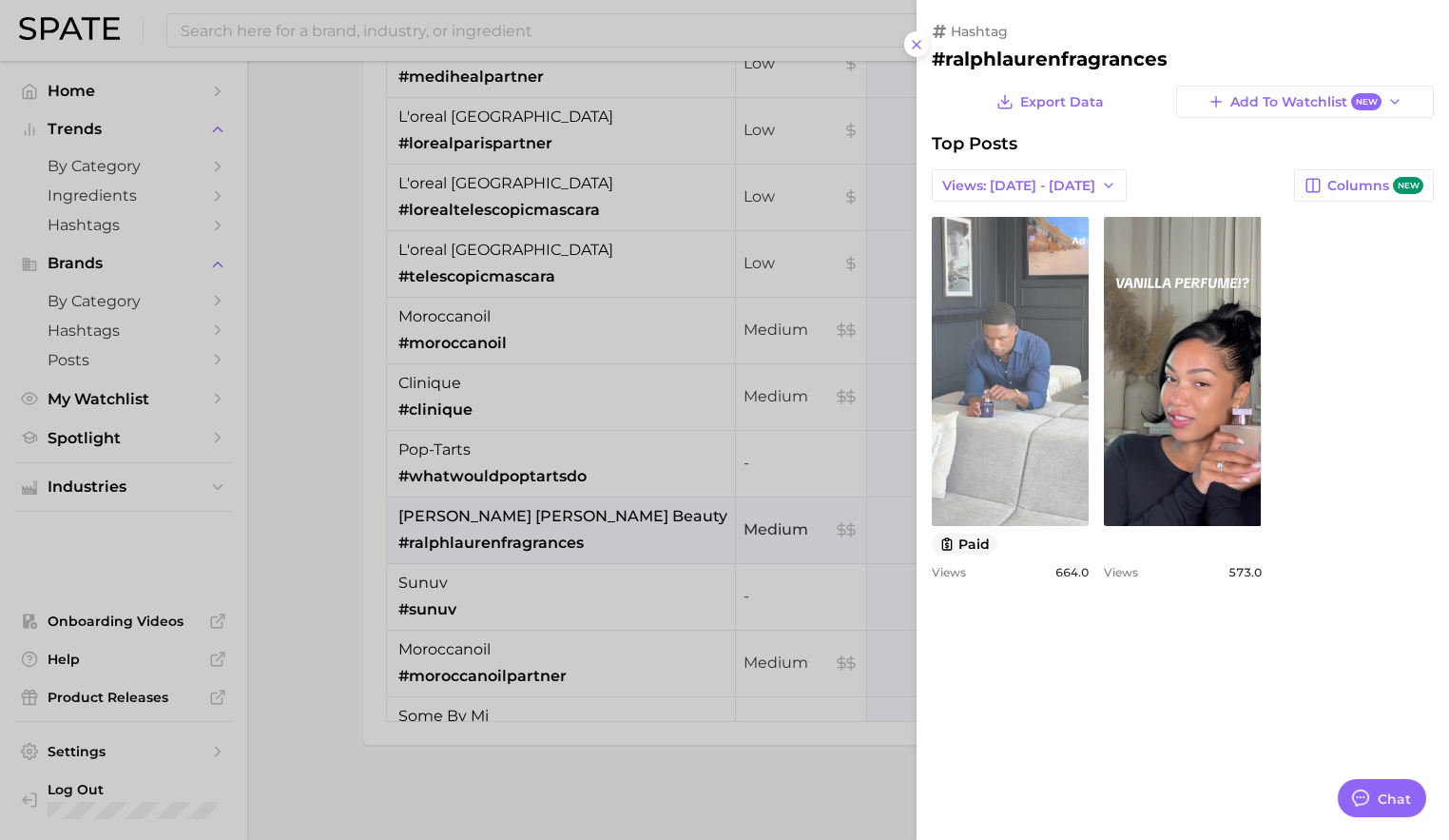
click at [1014, 425] on link "view post on TikTok" at bounding box center [1010, 371] width 157 height 309
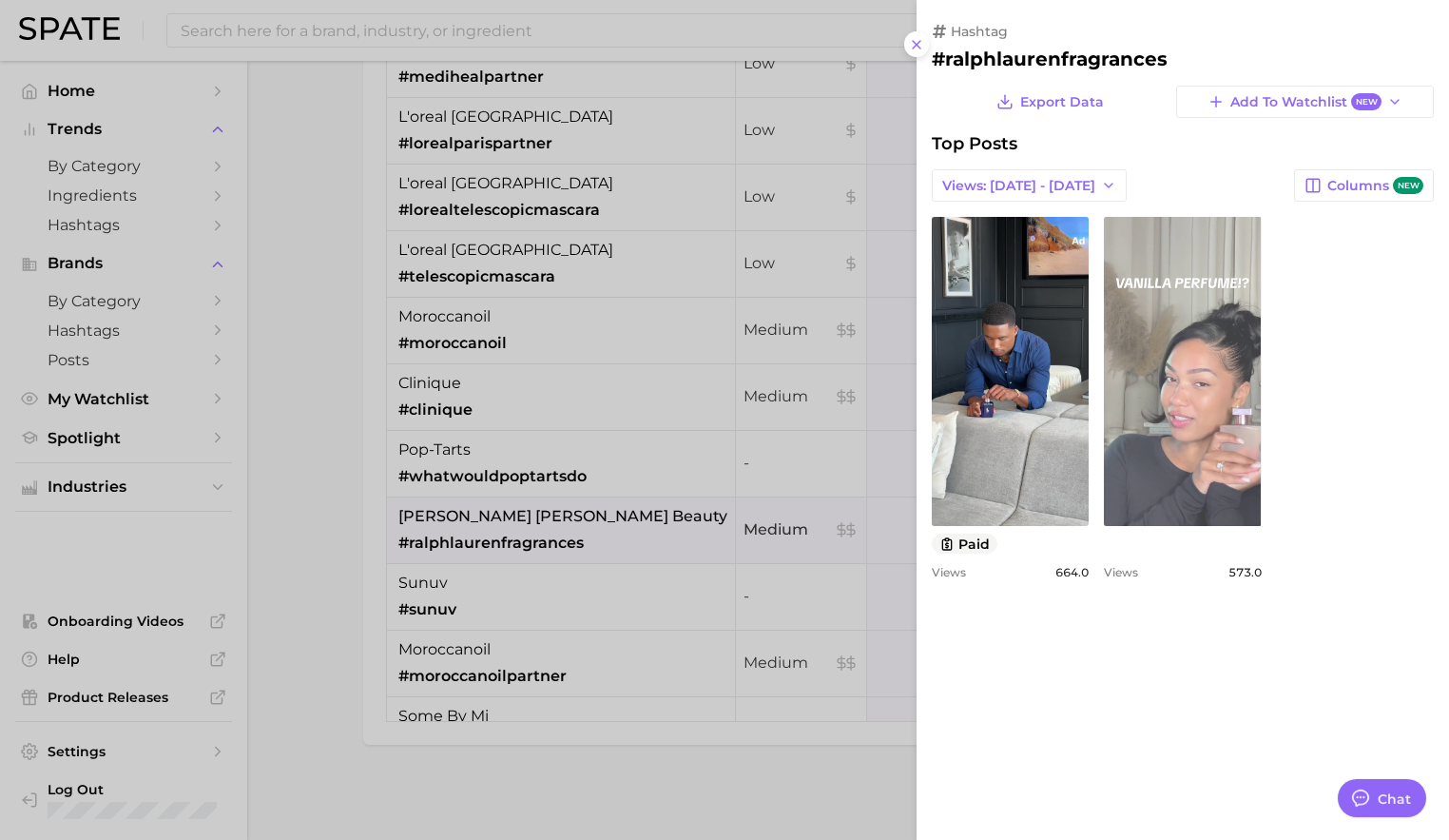
click at [1204, 445] on link "view post on TikTok" at bounding box center [1182, 371] width 157 height 309
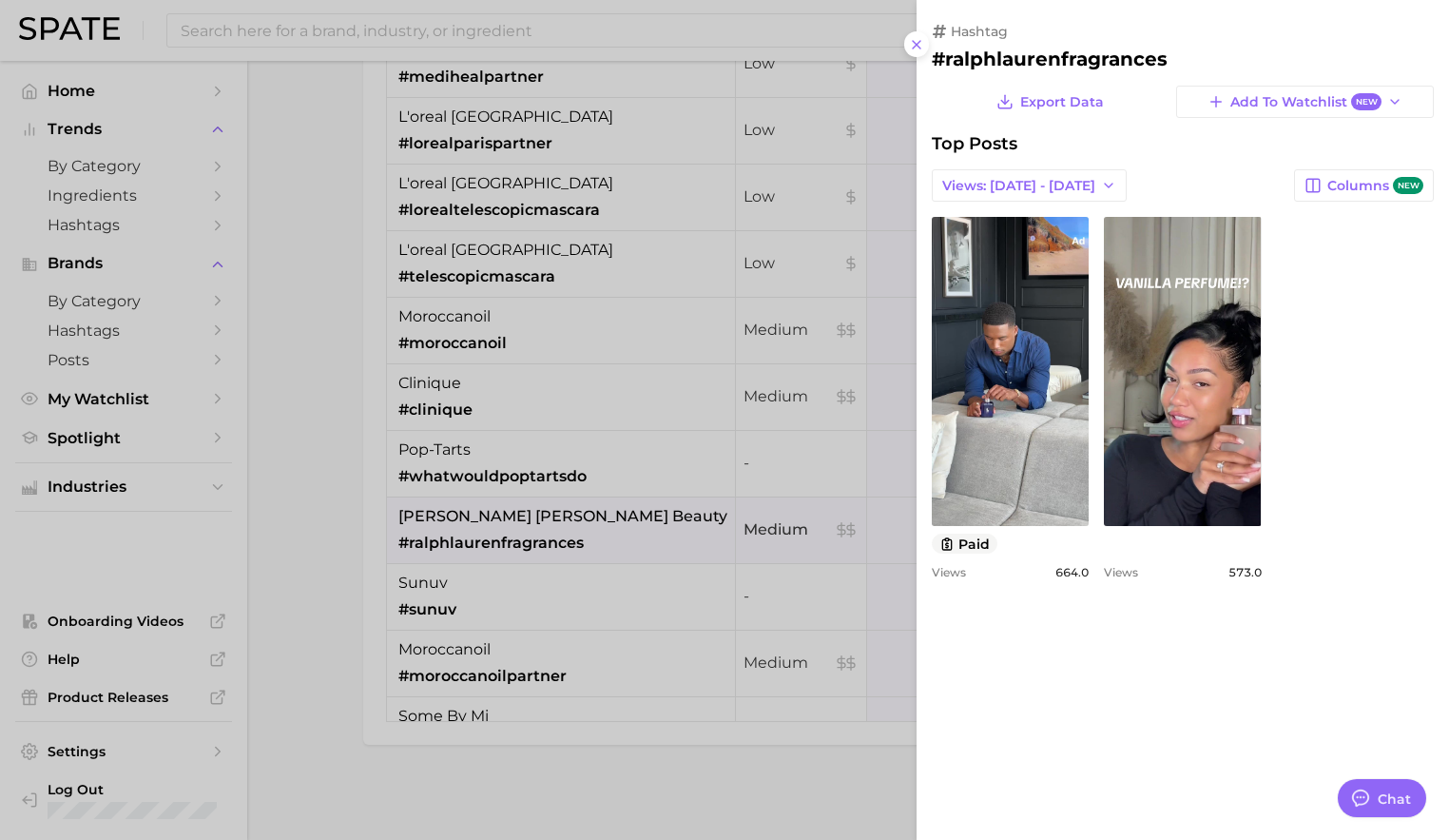
click at [858, 648] on div at bounding box center [724, 420] width 1449 height 840
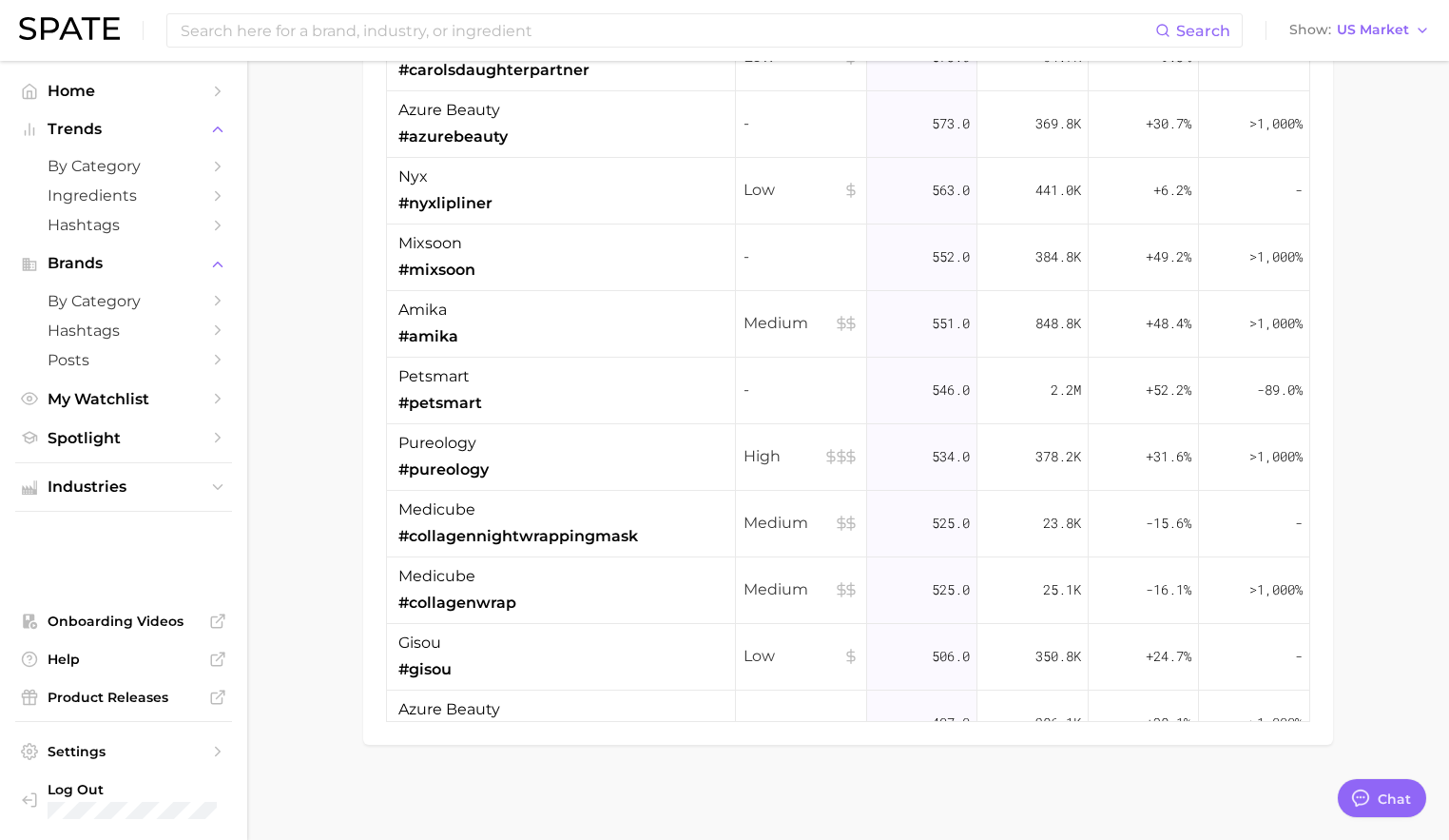
scroll to position [9987, 0]
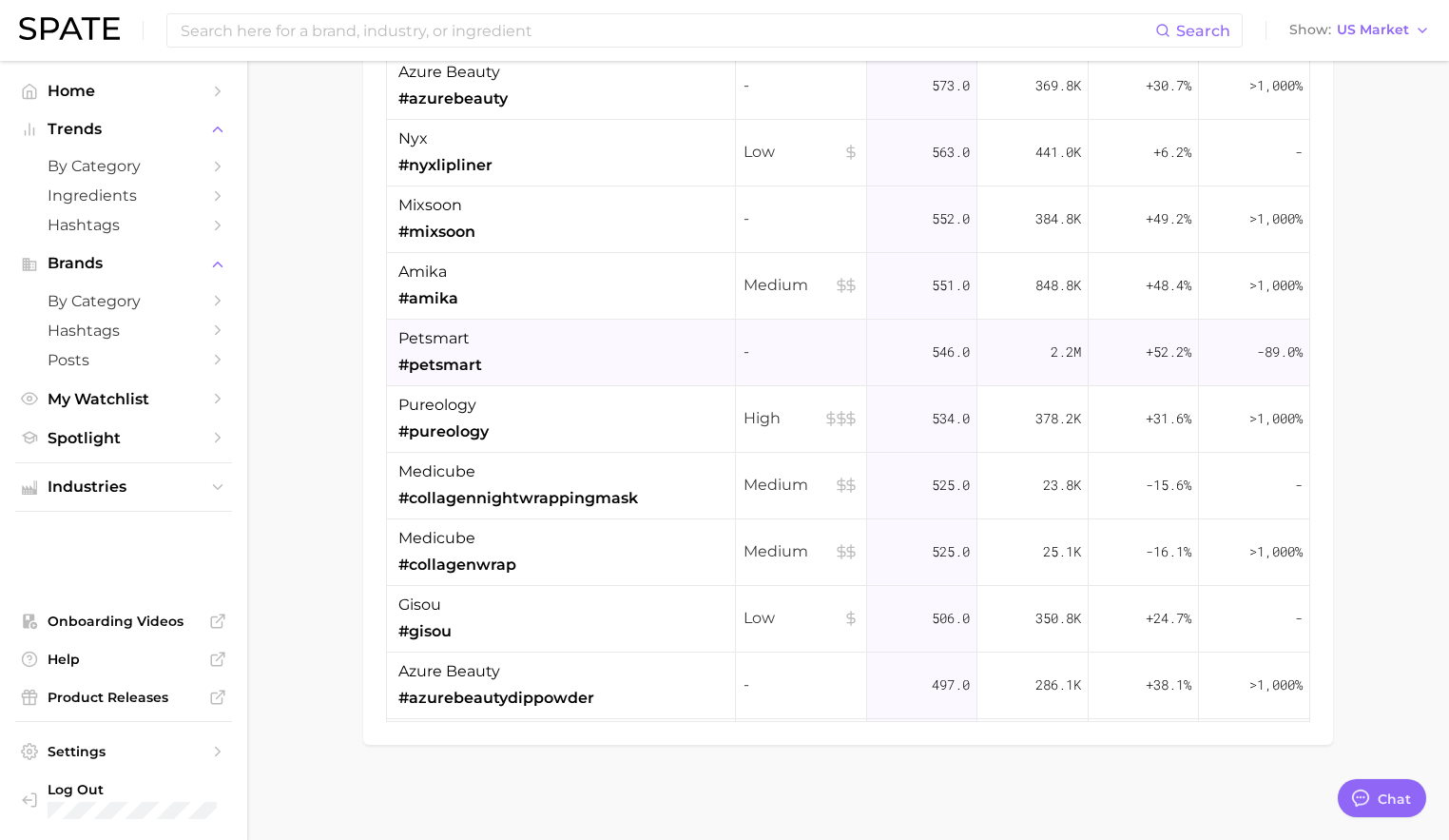
click at [521, 352] on div "petsmart #petsmart" at bounding box center [561, 353] width 349 height 67
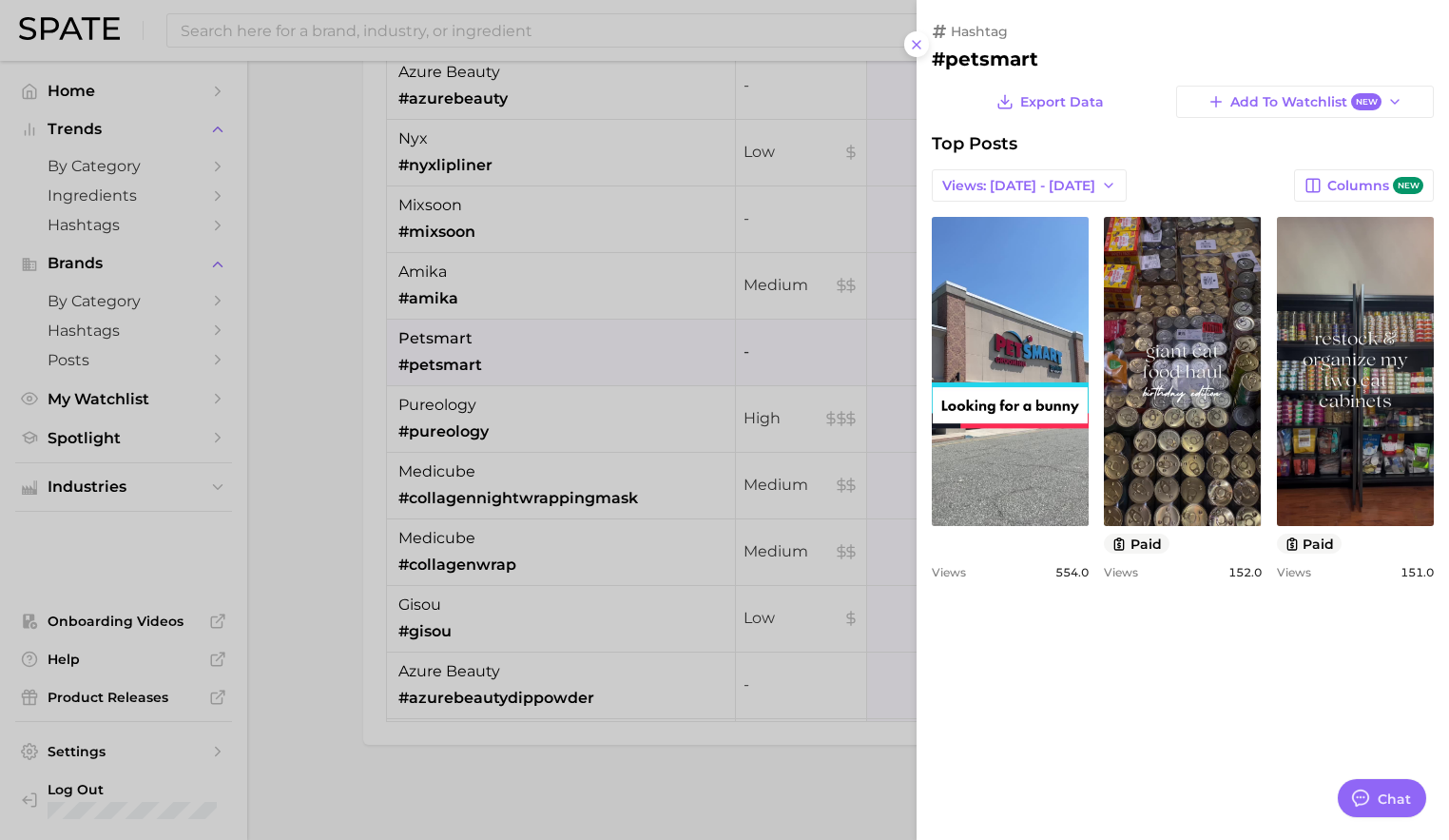
scroll to position [0, 0]
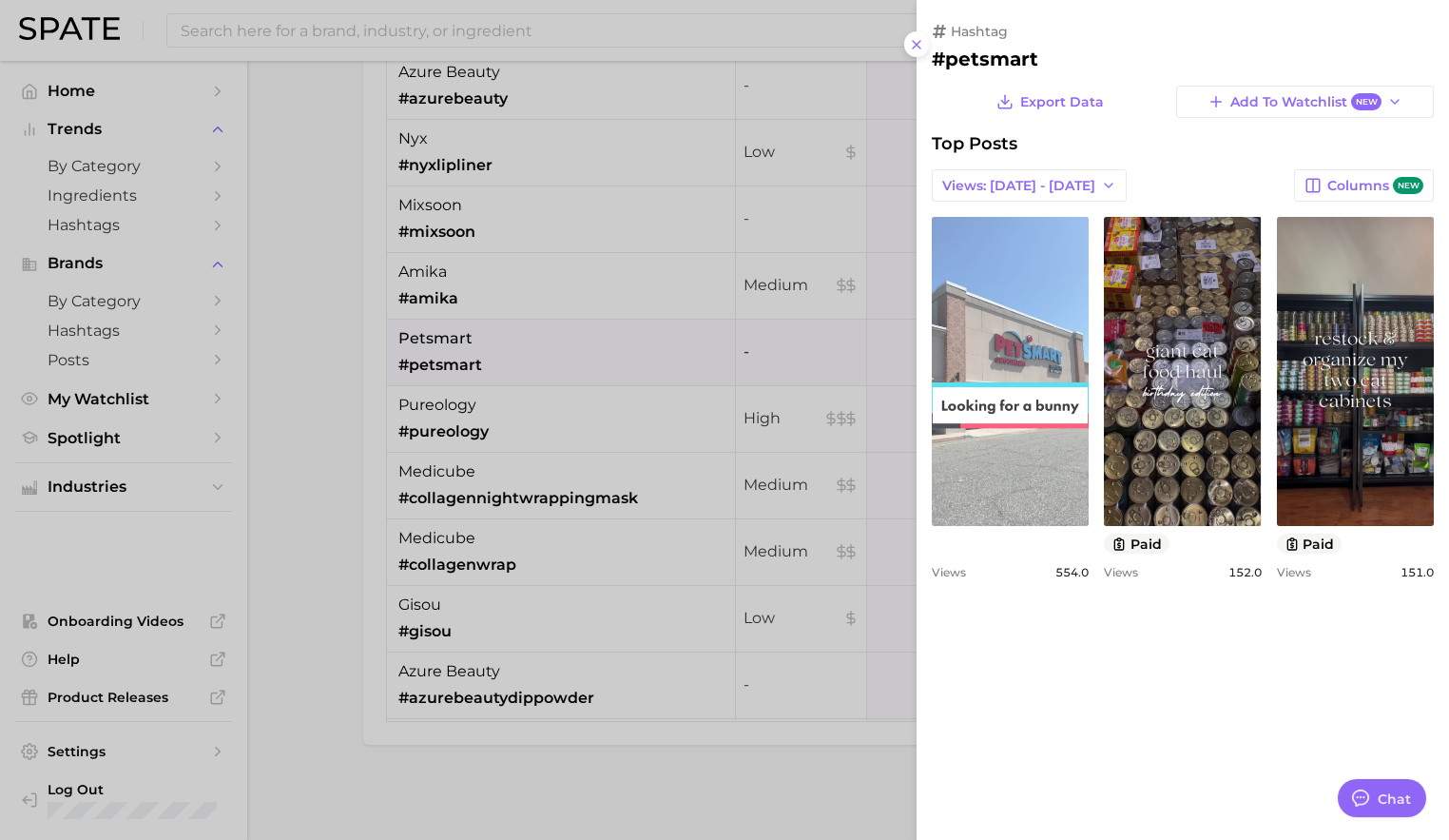
click at [1006, 308] on link "view post on TikTok" at bounding box center [1010, 371] width 157 height 309
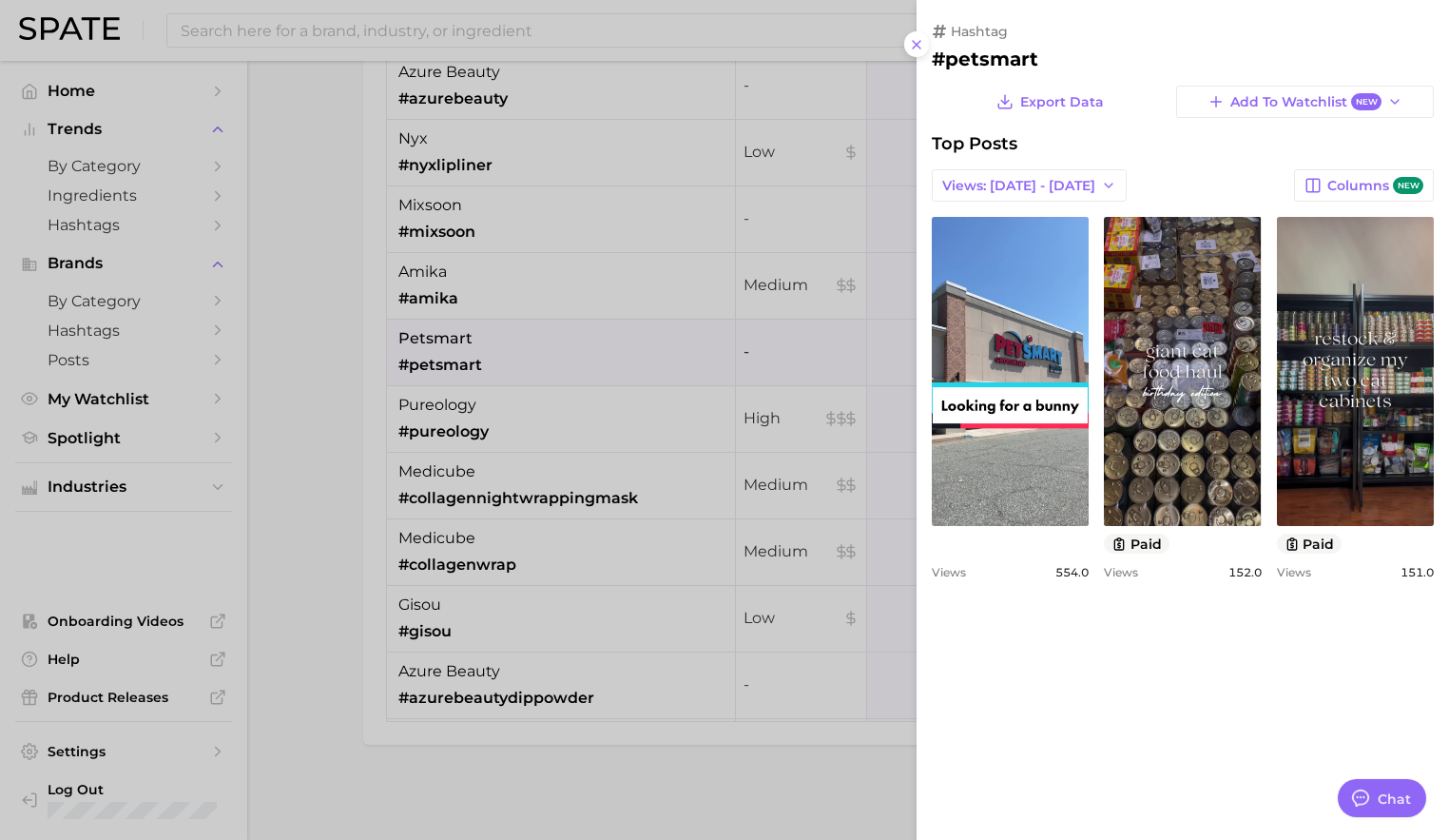
click at [836, 575] on div at bounding box center [724, 420] width 1449 height 840
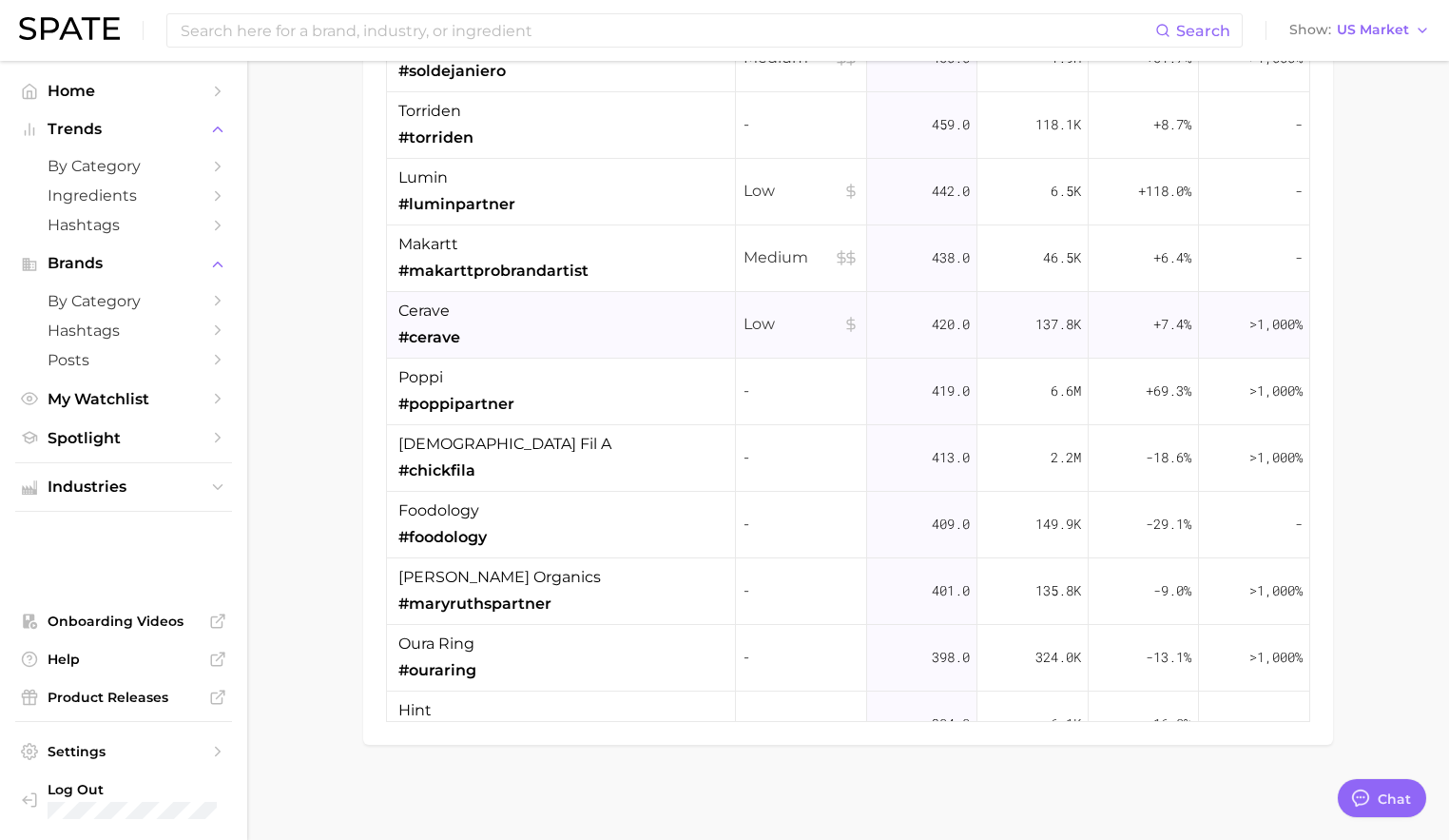
scroll to position [10821, 0]
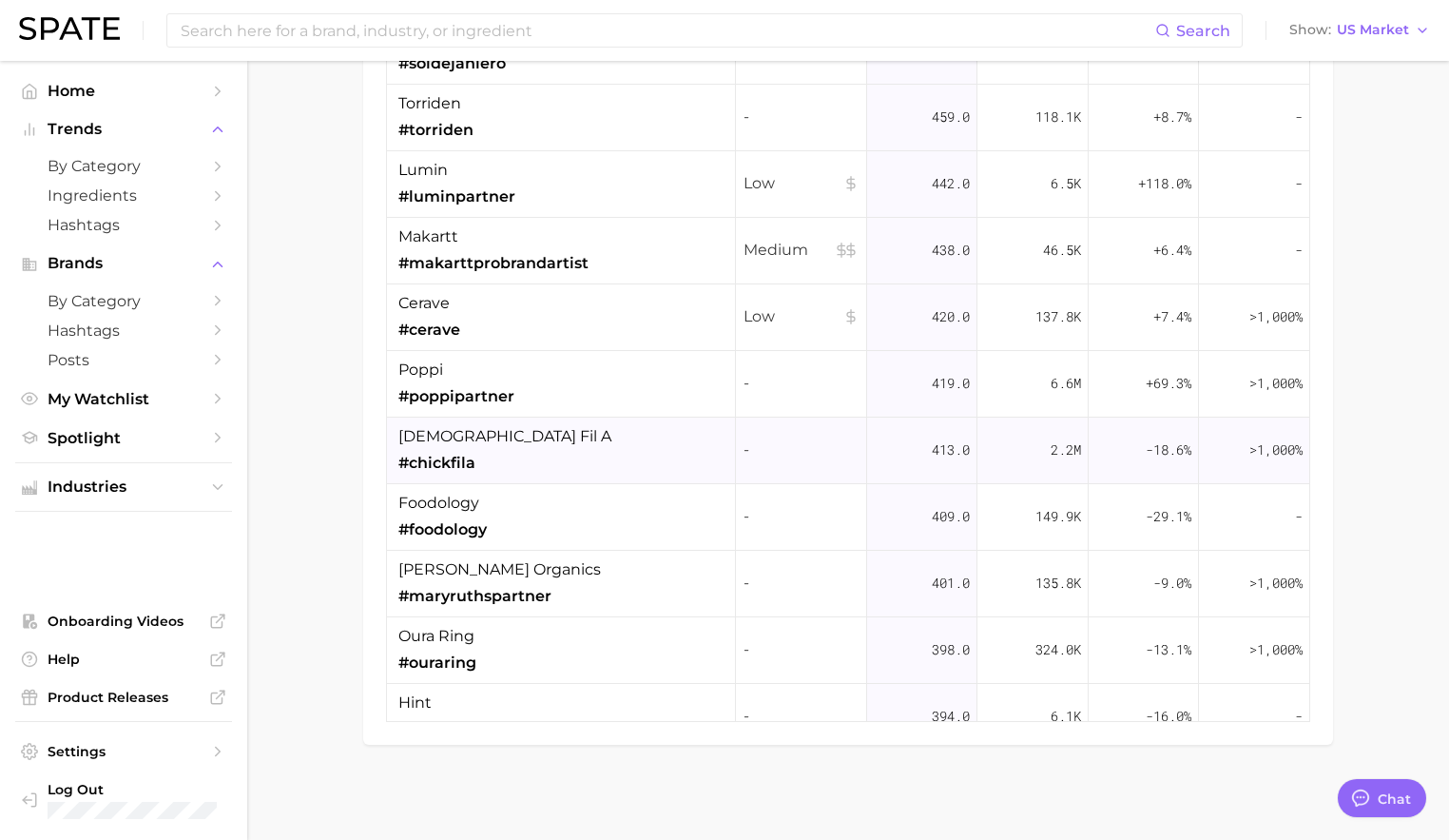
click at [613, 459] on div "chick fil a #chickfila" at bounding box center [561, 450] width 349 height 67
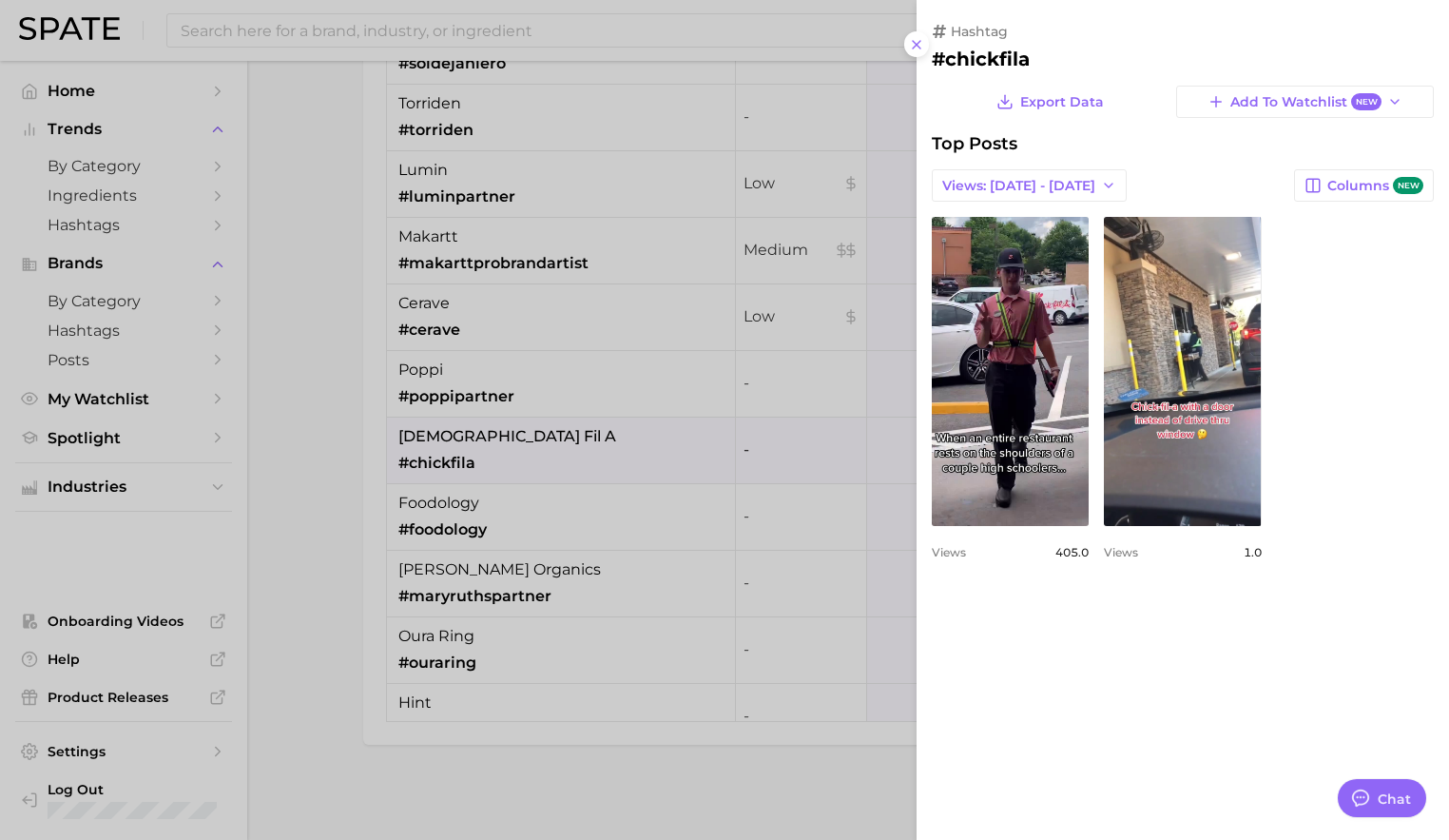
scroll to position [0, 0]
click at [622, 551] on div at bounding box center [724, 420] width 1449 height 840
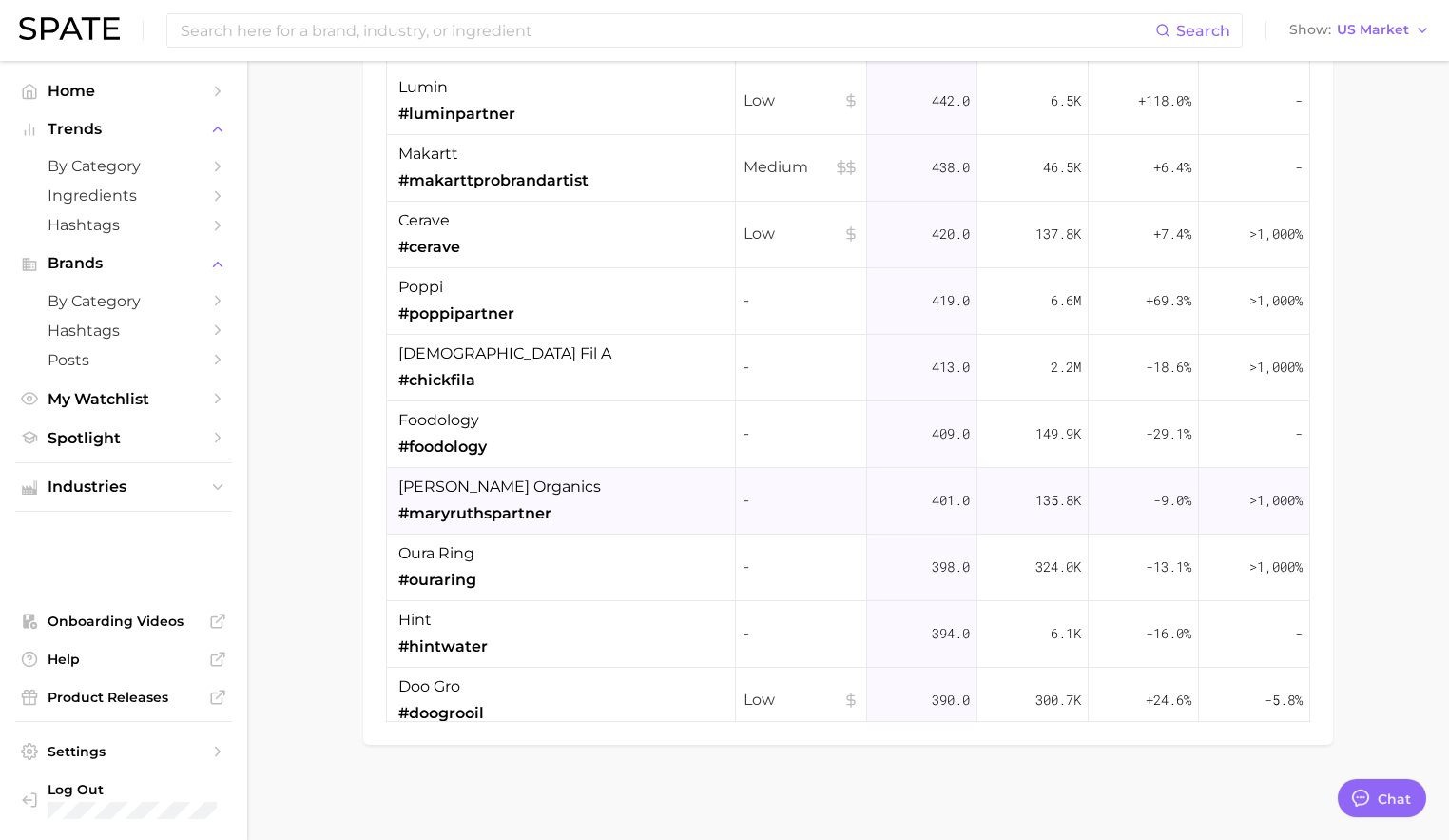
scroll to position [10923, 0]
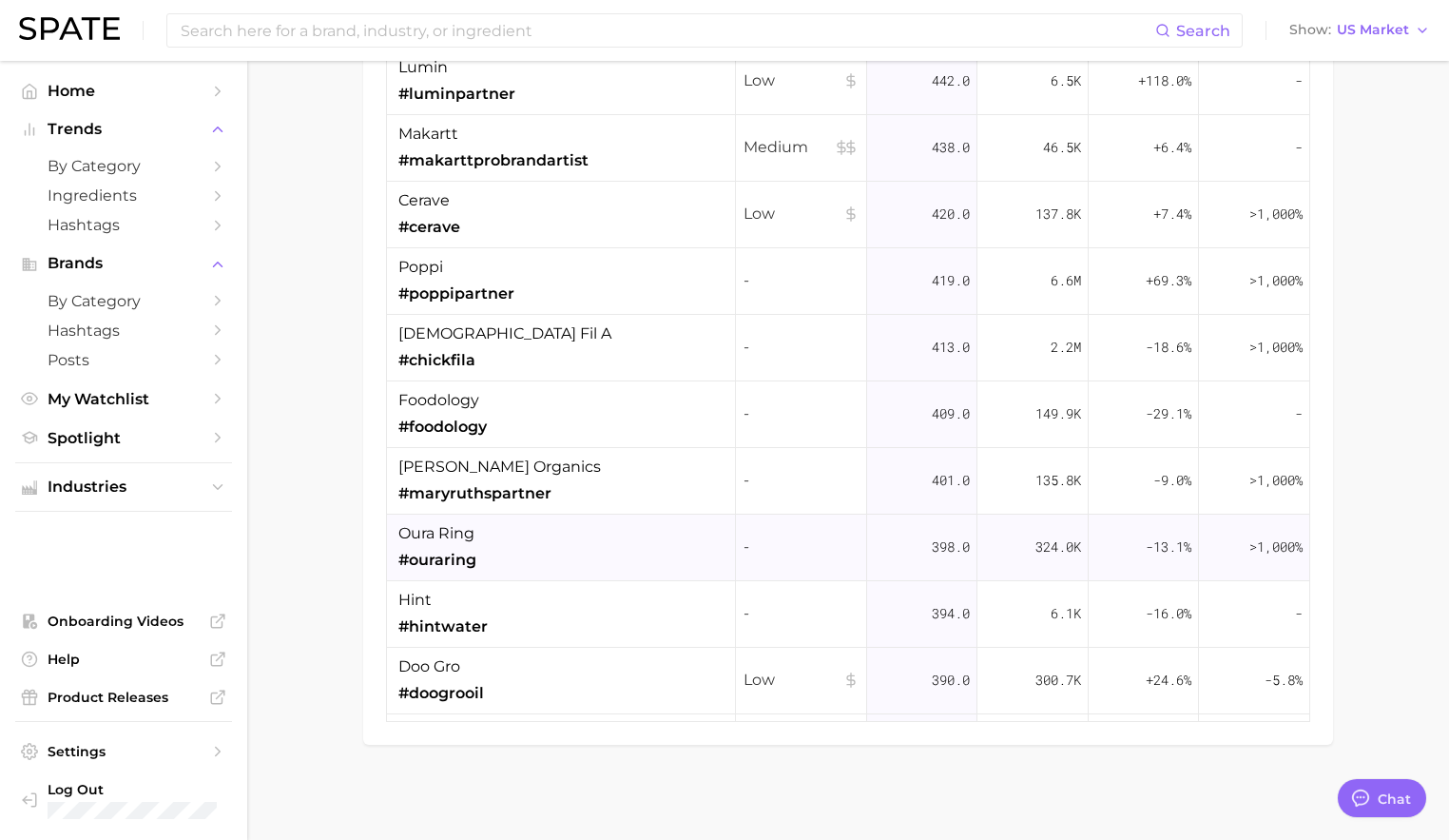
click at [619, 552] on div "oura ring #ouraring" at bounding box center [561, 547] width 349 height 67
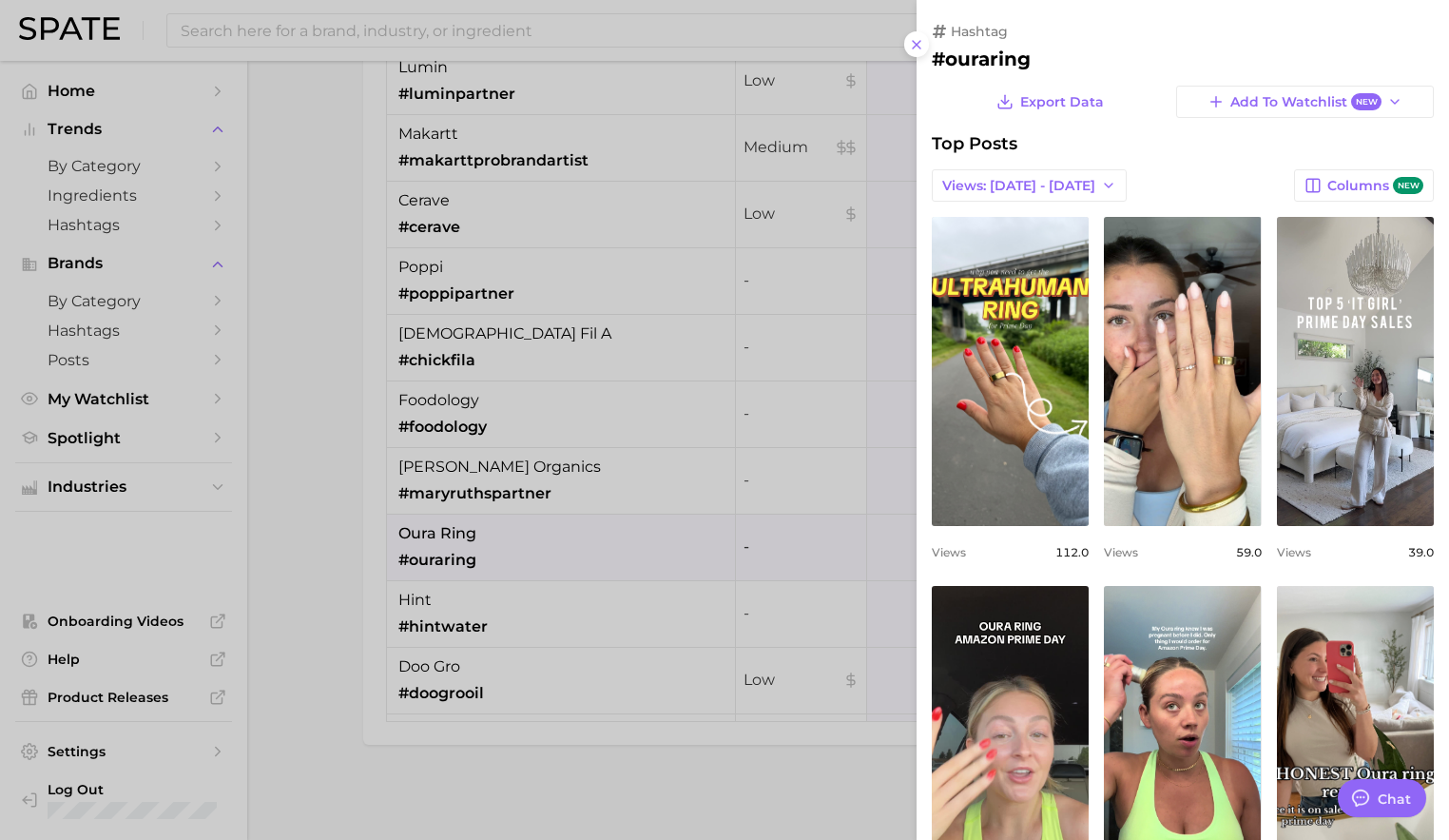
scroll to position [0, 0]
click at [650, 506] on div at bounding box center [724, 420] width 1449 height 840
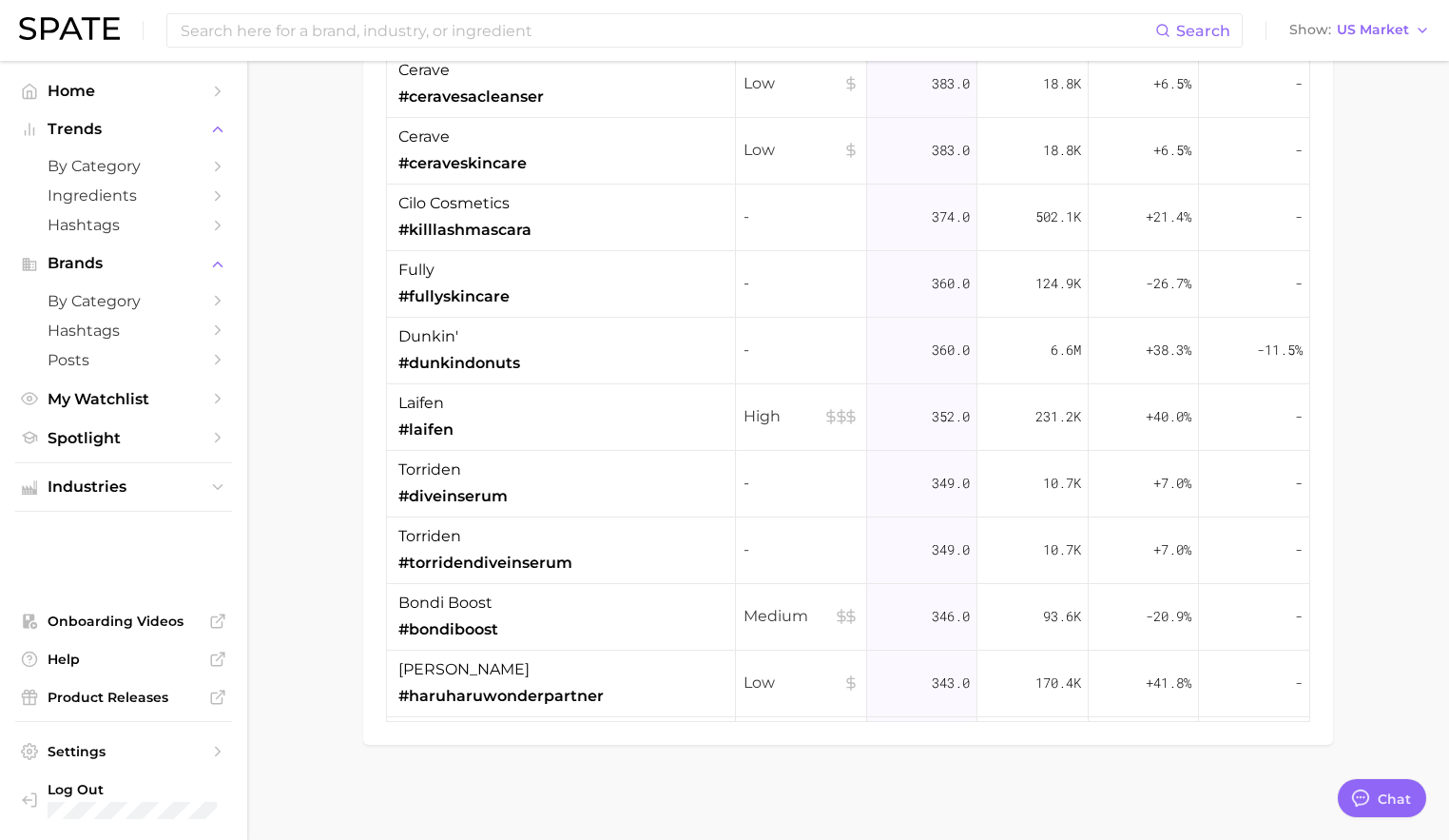
scroll to position [11568, 0]
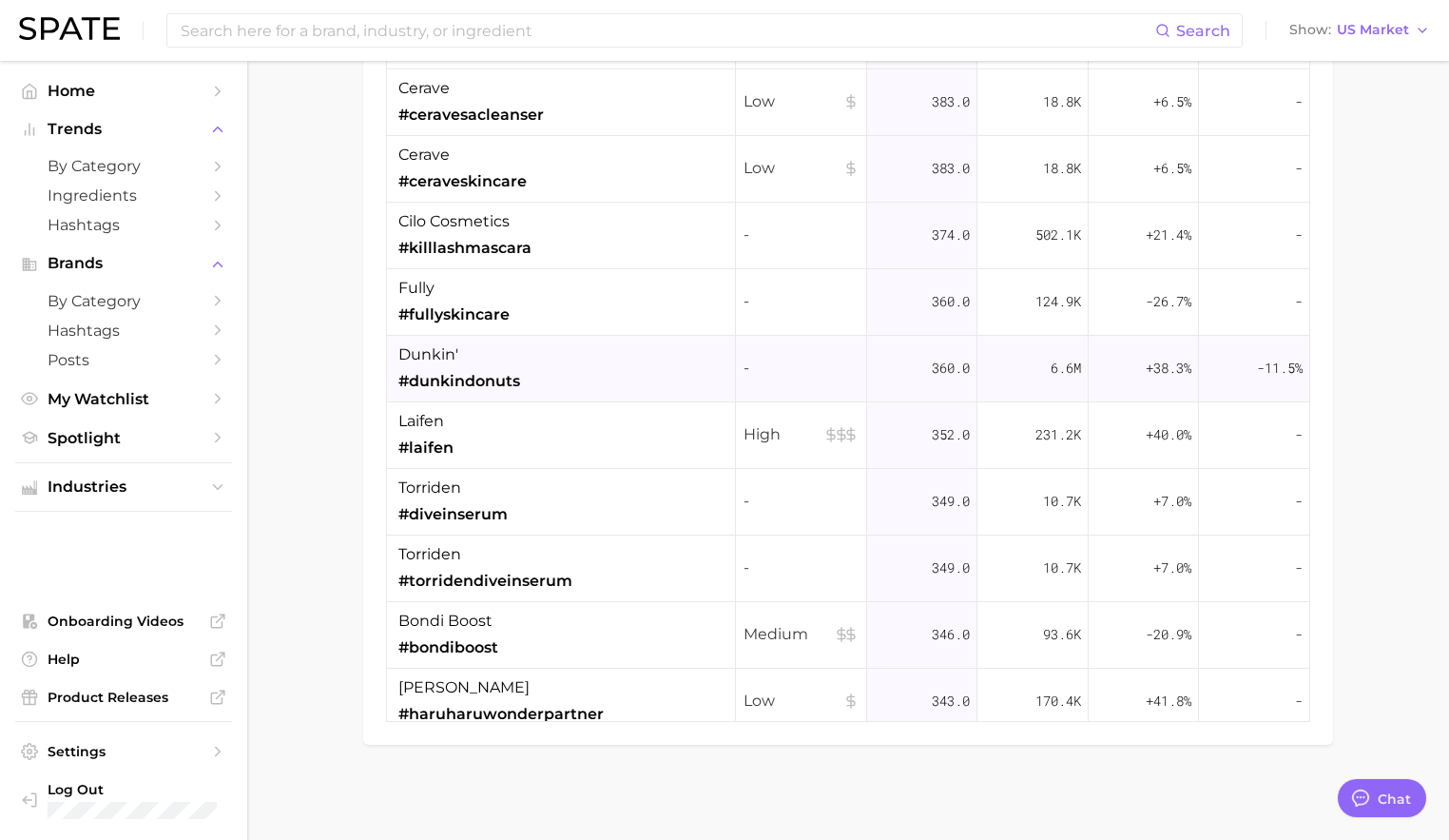
click at [643, 362] on div "dunkin' #dunkindonuts" at bounding box center [561, 369] width 349 height 67
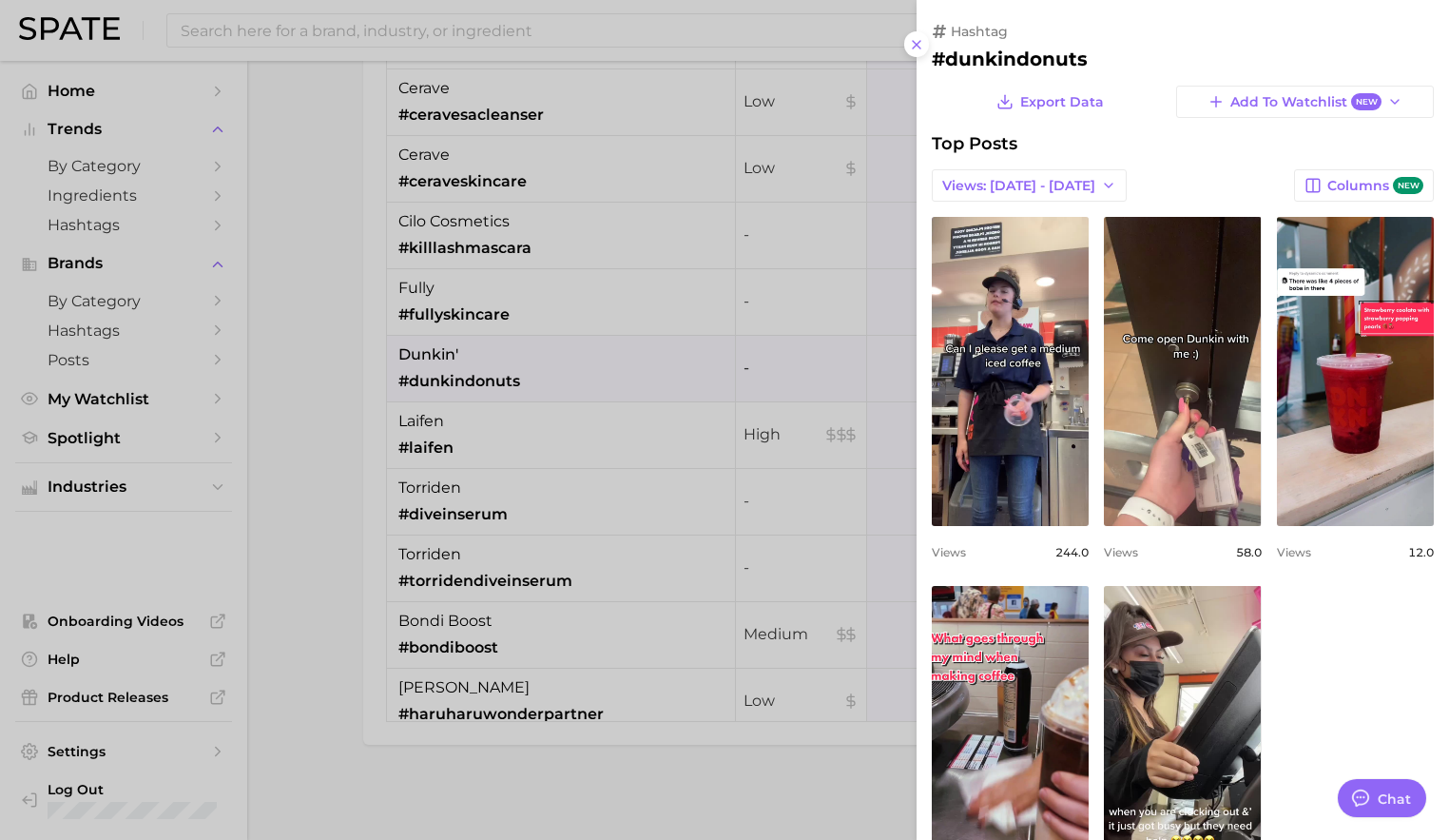
scroll to position [0, 0]
click at [701, 566] on div at bounding box center [724, 420] width 1449 height 840
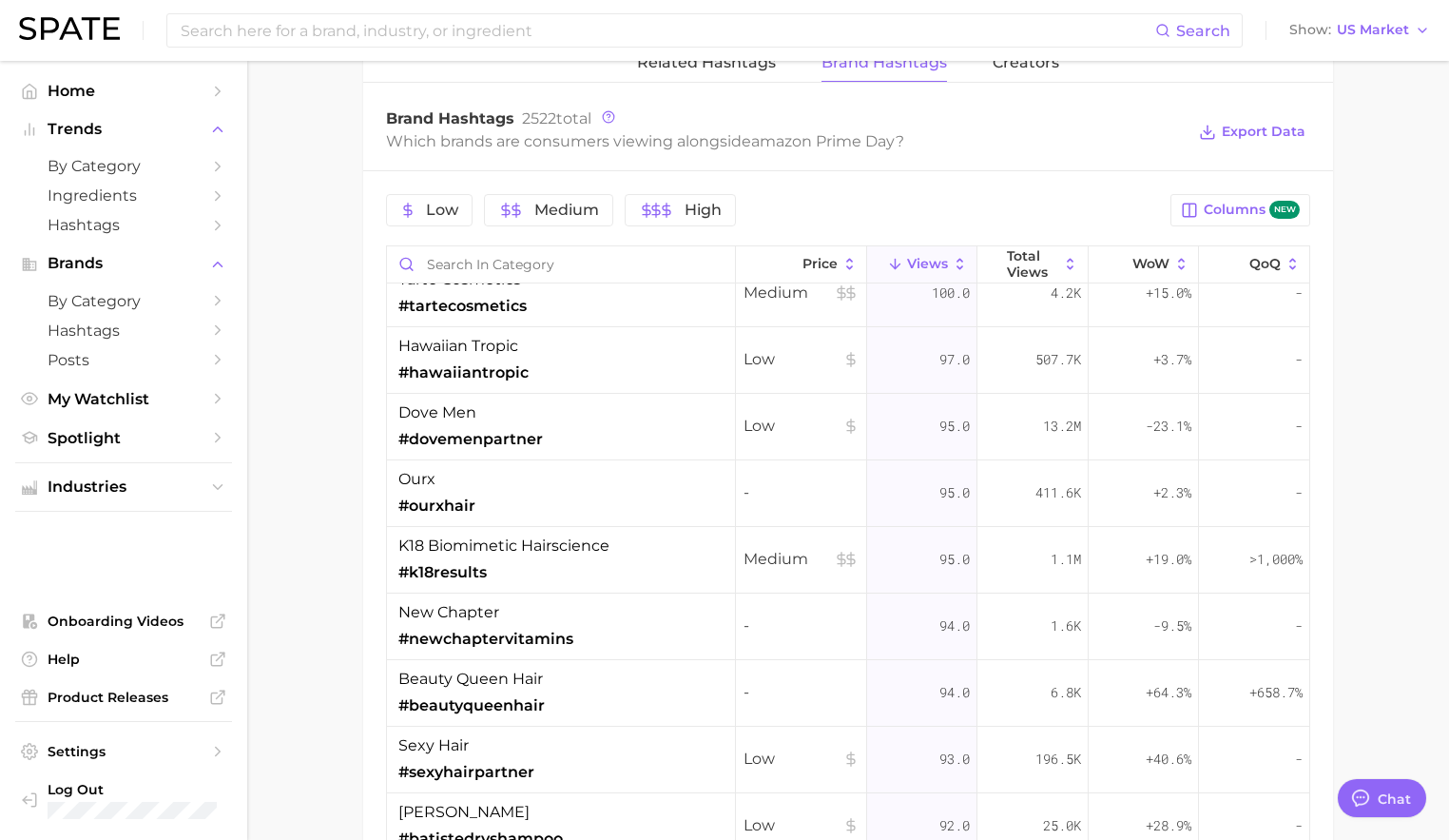
scroll to position [20845, 0]
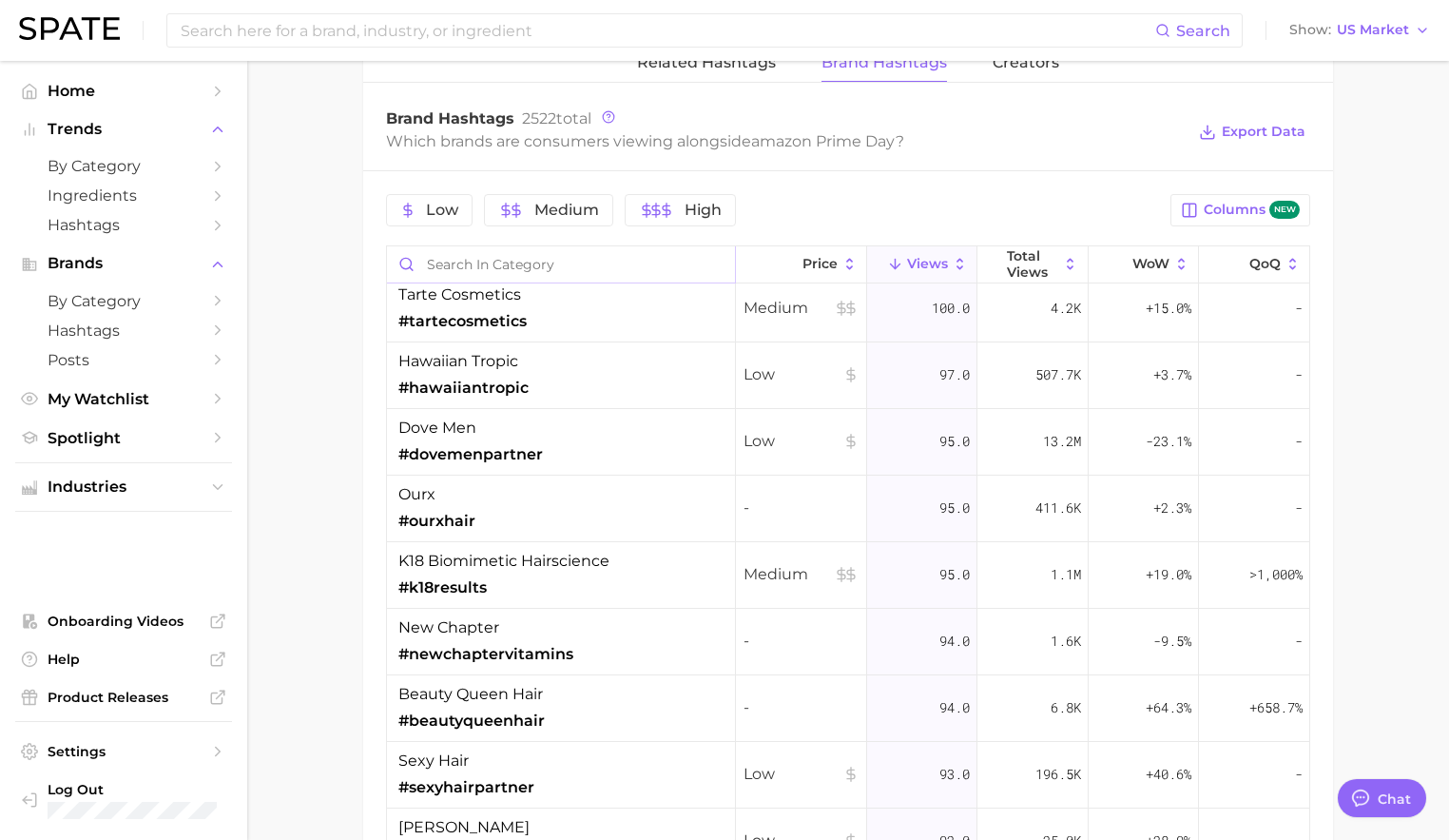
click at [439, 262] on input "Search in category" at bounding box center [561, 264] width 348 height 36
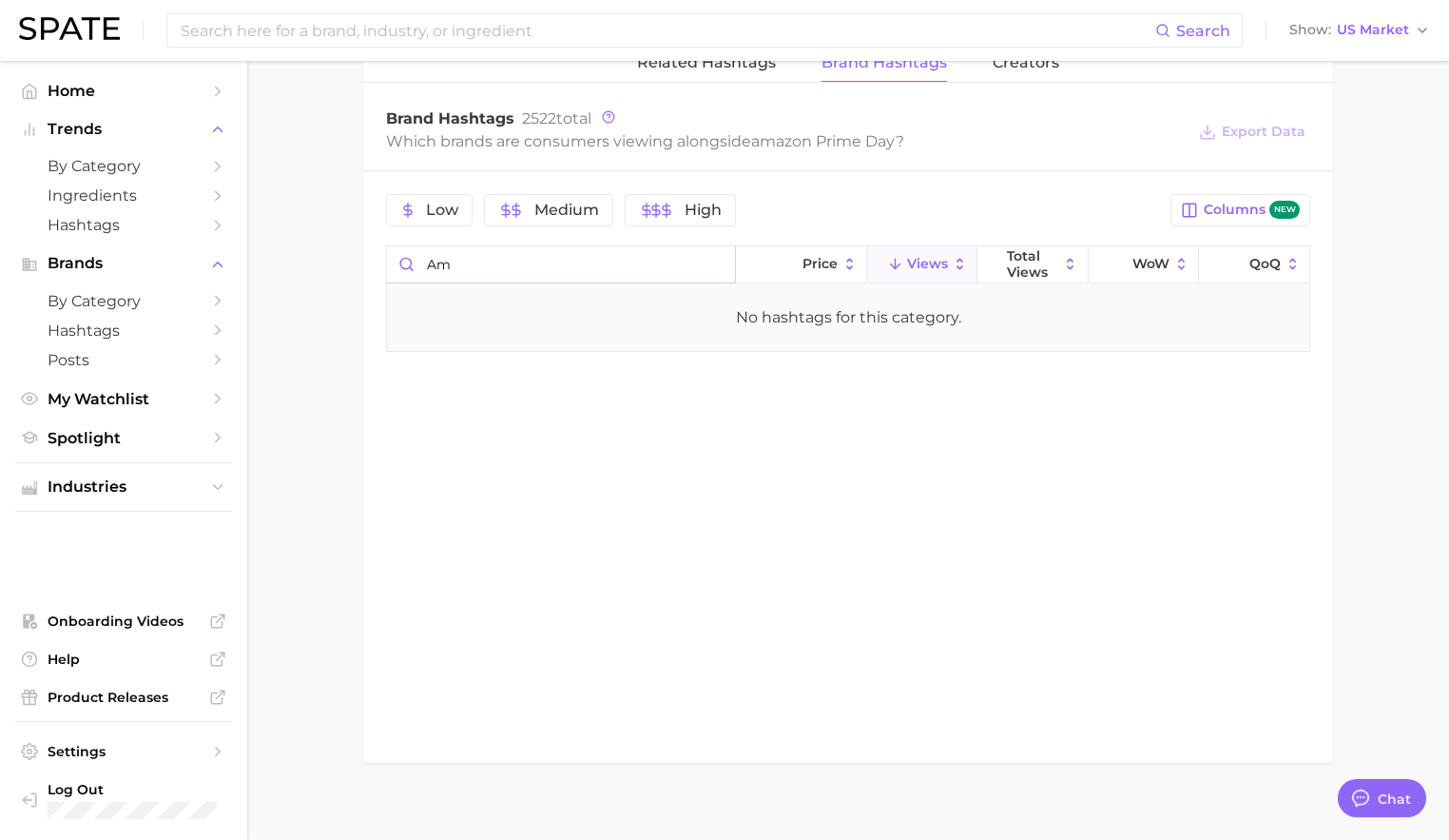
type input "a"
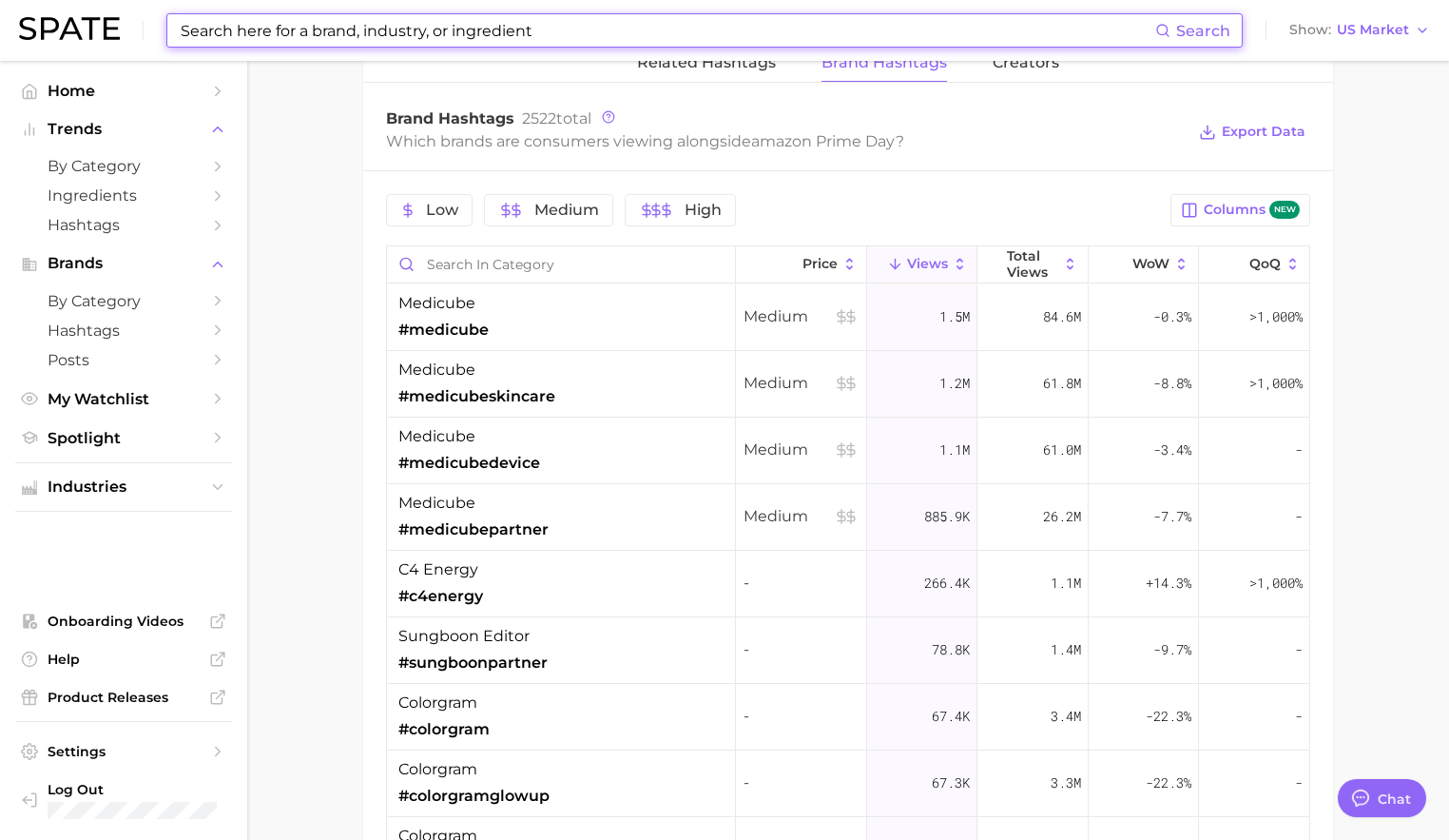
click at [299, 29] on input at bounding box center [667, 30] width 977 height 32
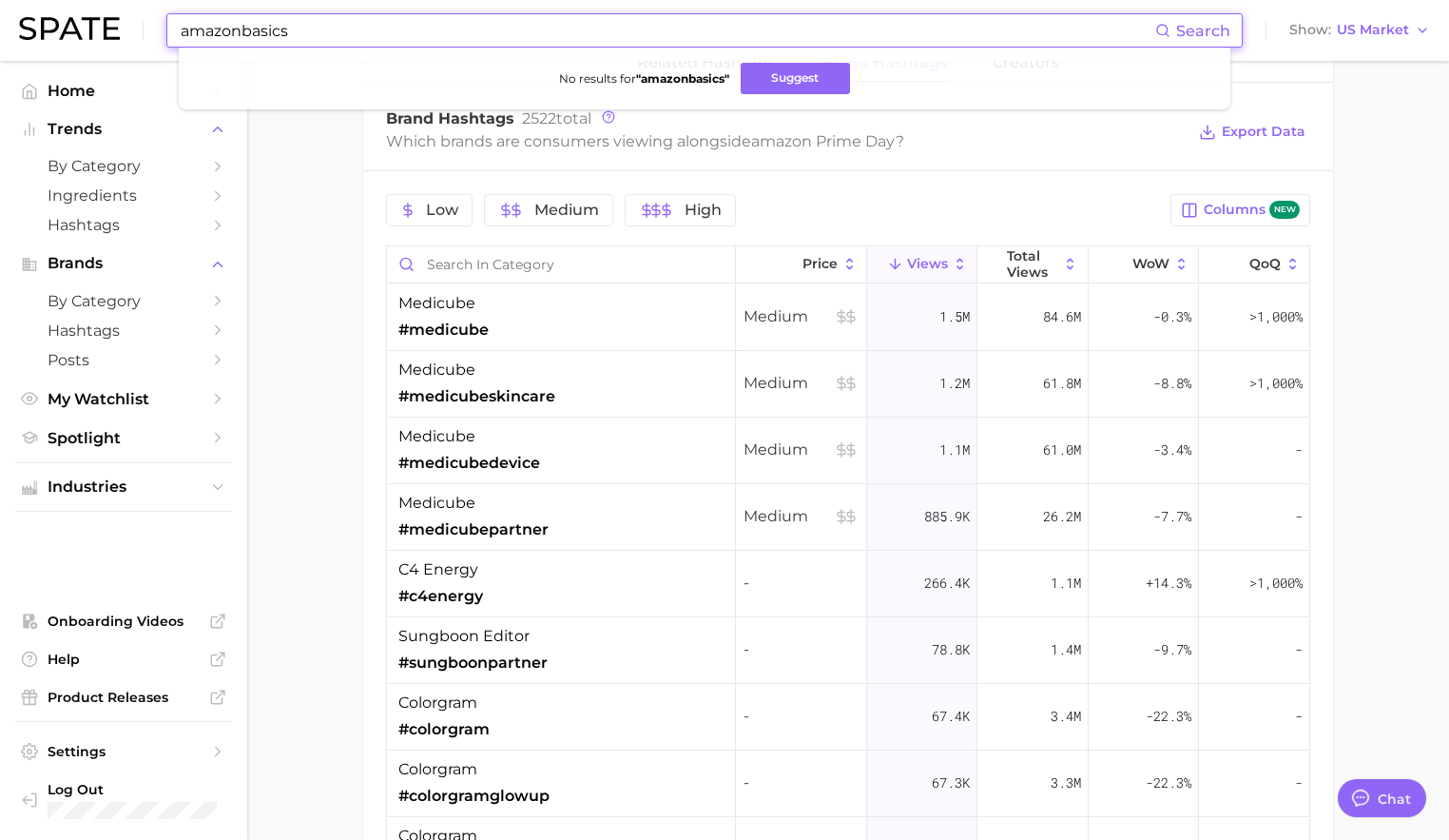
drag, startPoint x: 305, startPoint y: 32, endPoint x: 89, endPoint y: 30, distance: 215.9
click at [89, 30] on div "amazonbasics Search No results for " amazonbasics " Suggest Show US Market" at bounding box center [724, 30] width 1411 height 61
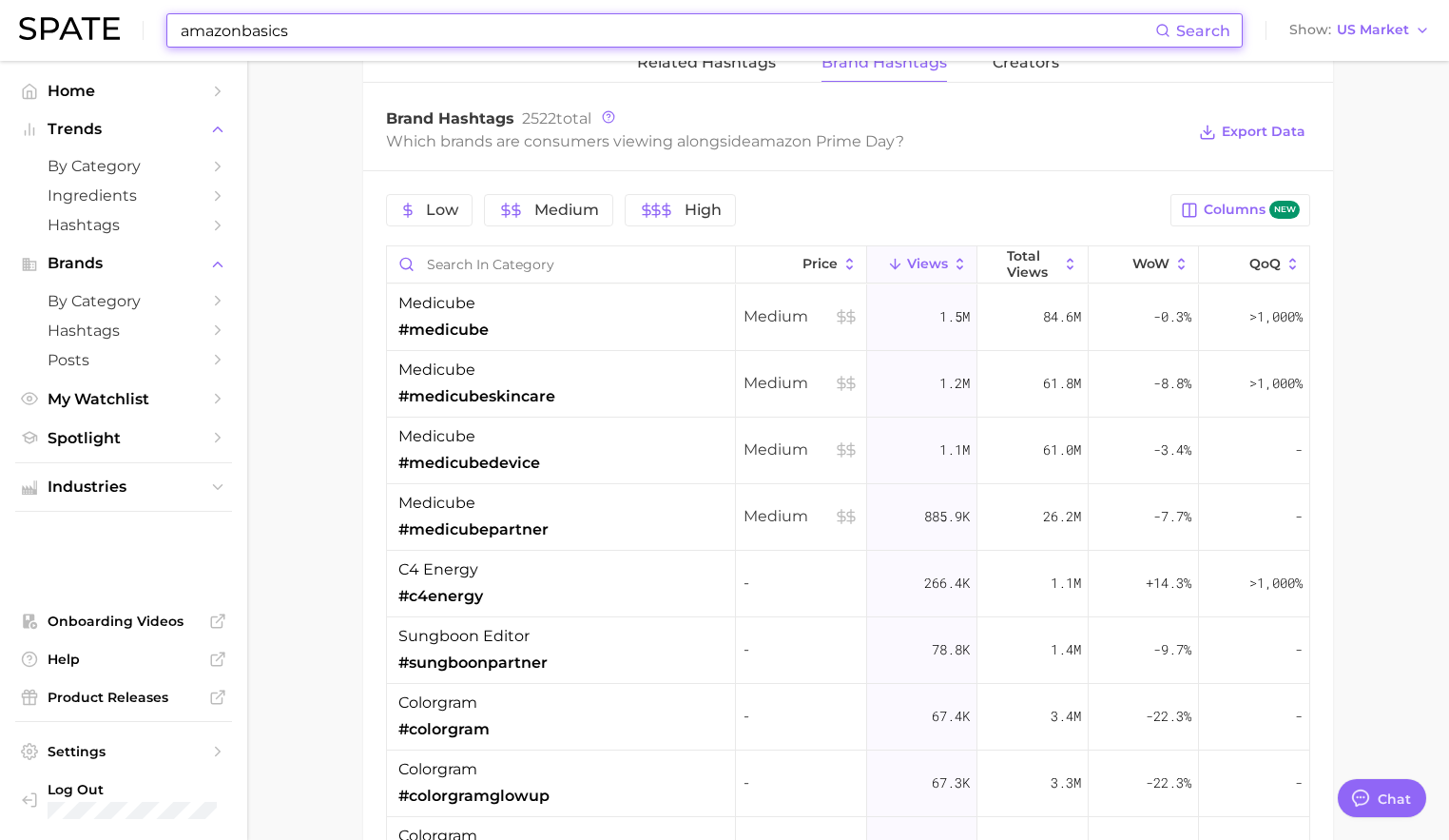
type input "amazonbasics"
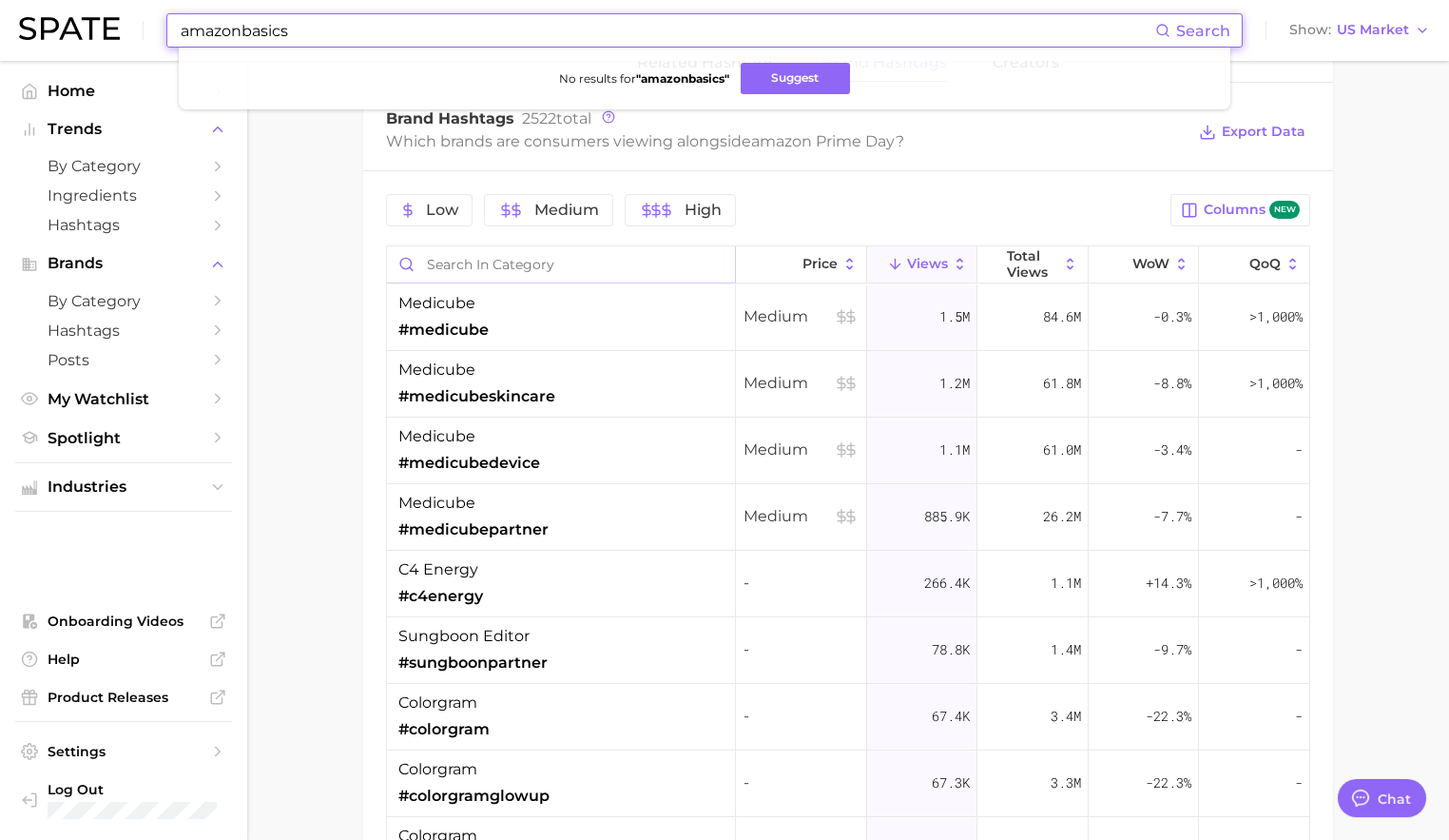
click at [532, 273] on input "Search in category" at bounding box center [561, 264] width 348 height 36
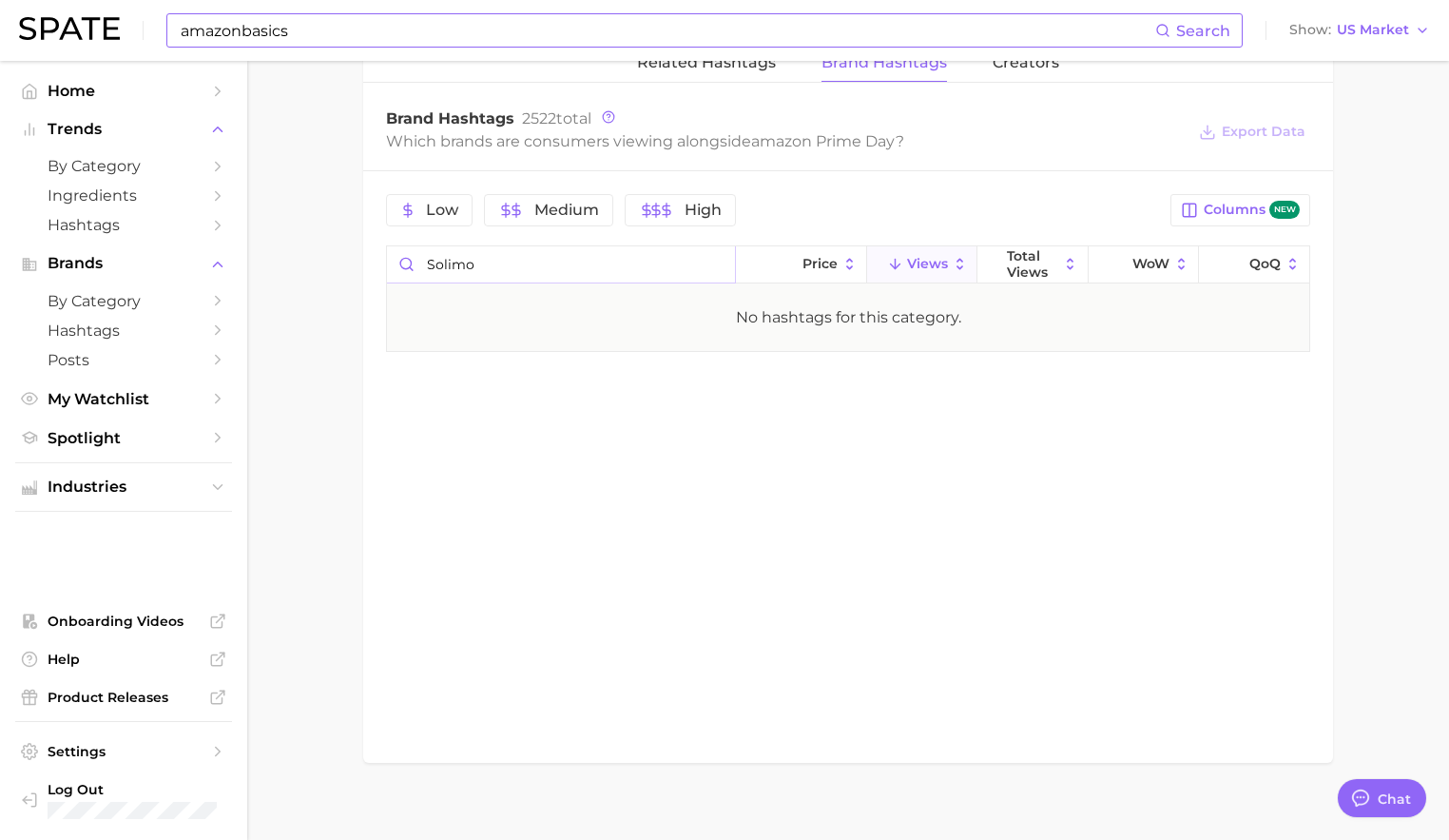
type input "solimo"
click at [345, 39] on input "amazonbasics" at bounding box center [667, 30] width 977 height 32
drag, startPoint x: 345, startPoint y: 39, endPoint x: 105, endPoint y: 39, distance: 240.6
click at [105, 39] on div "amazonbasics Search No results for " amazonbasics " Suggest Show US Market" at bounding box center [724, 30] width 1411 height 61
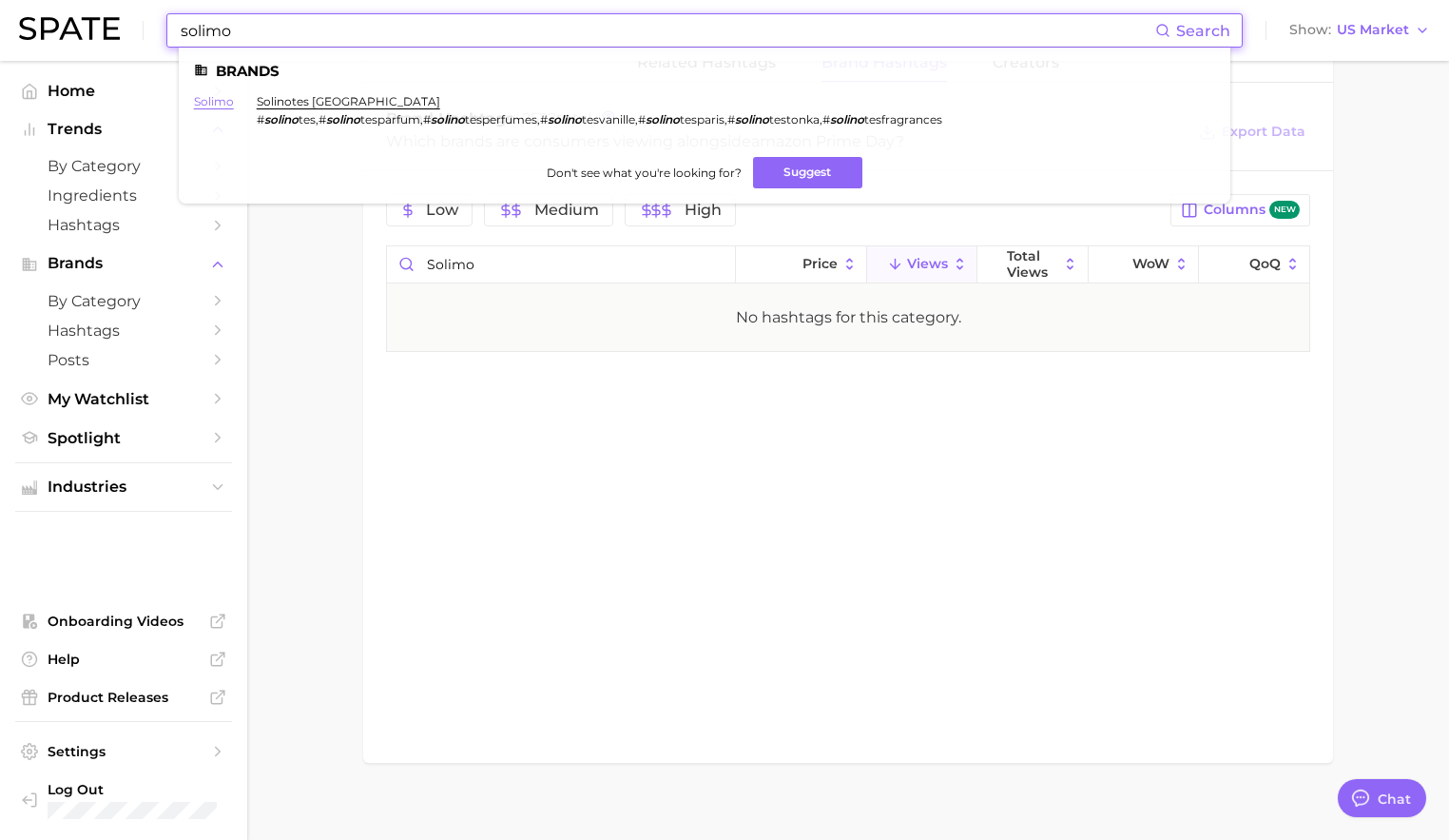
type input "solimo"
click at [210, 98] on link "solimo" at bounding box center [214, 101] width 40 height 14
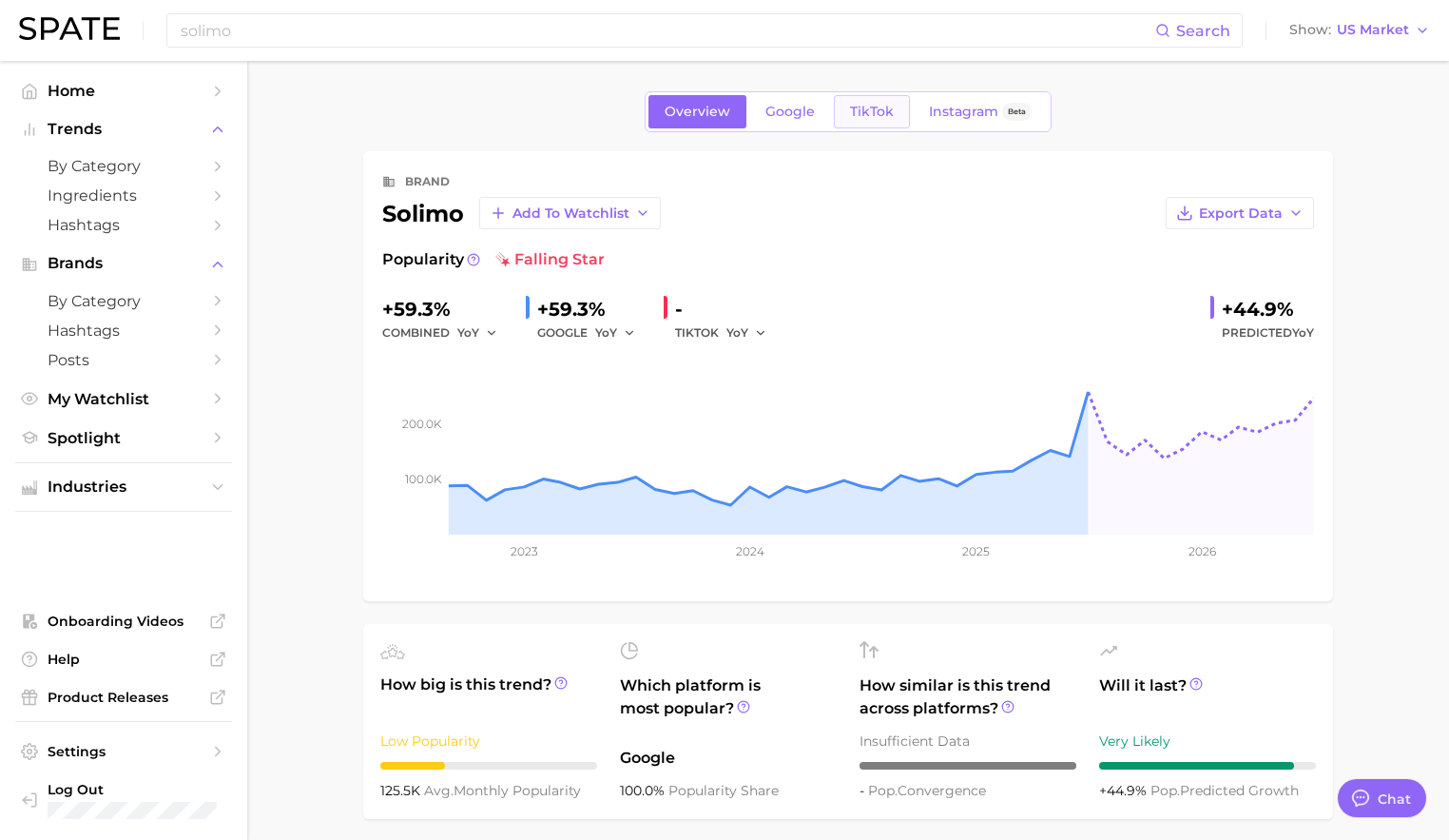
click at [873, 104] on span "TikTok" at bounding box center [872, 112] width 44 height 16
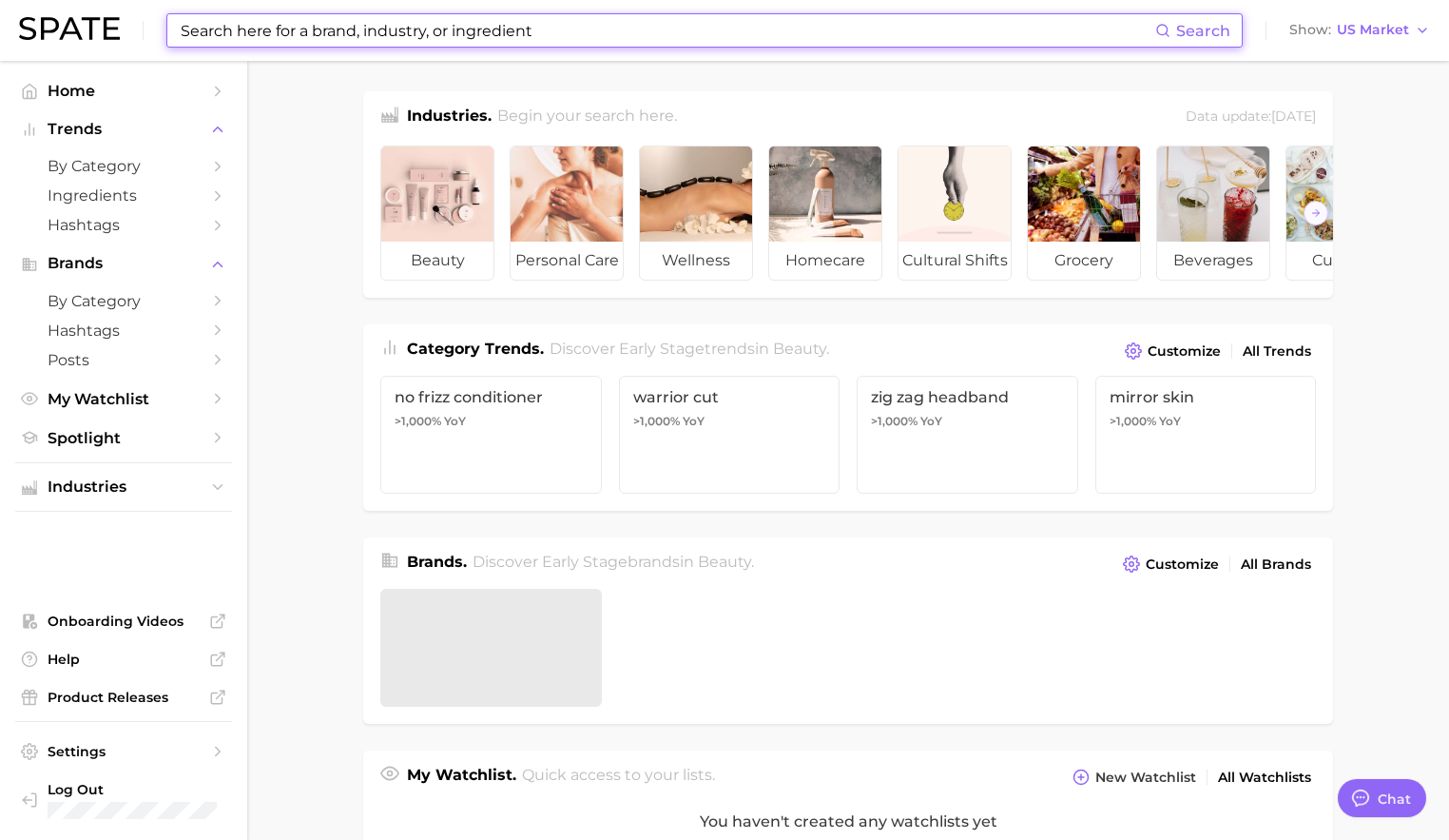
click at [320, 29] on input at bounding box center [667, 30] width 977 height 32
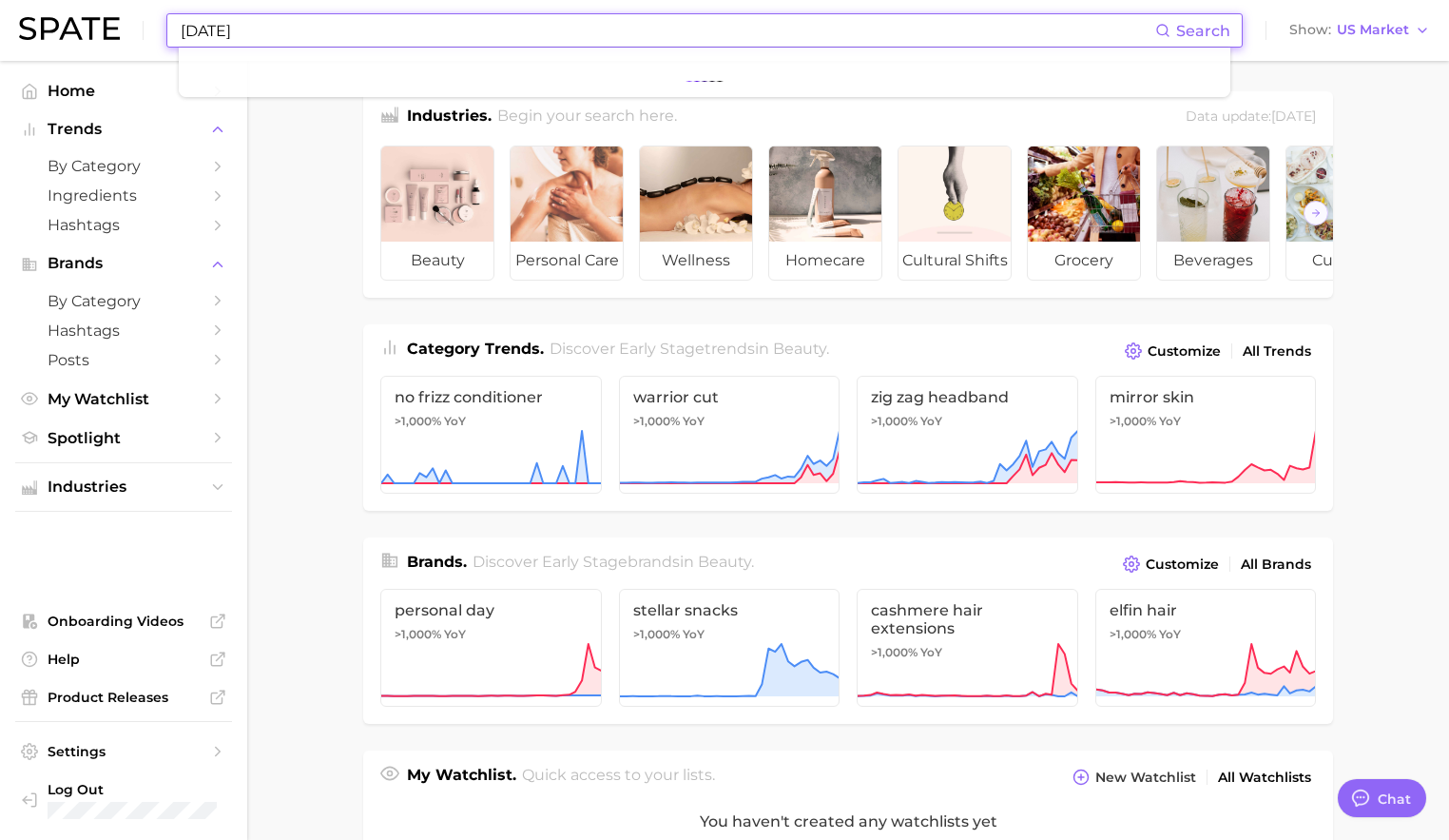
type input "[DATE]"
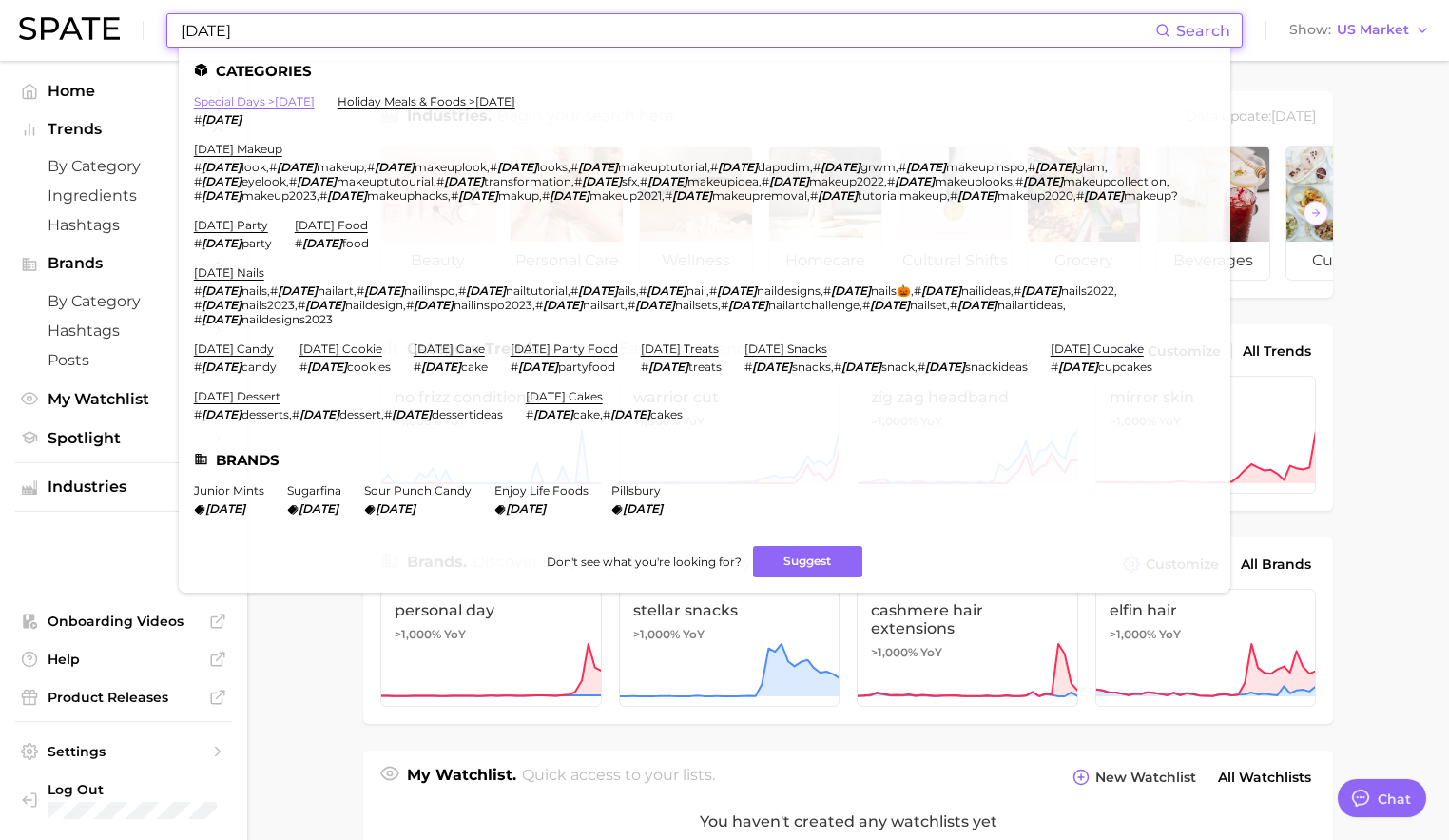
click at [247, 100] on link "special days > [DATE]" at bounding box center [254, 101] width 121 height 14
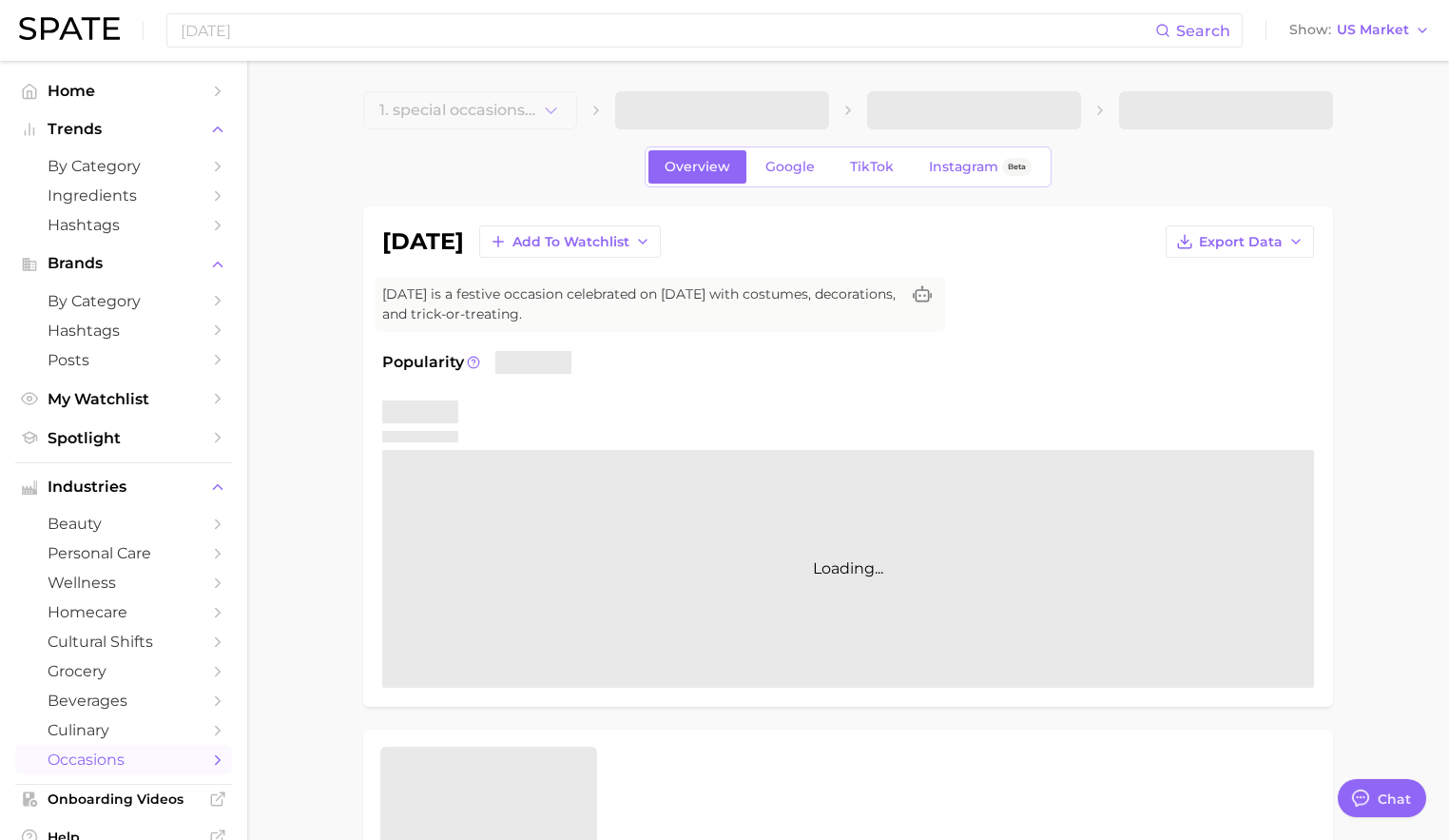
type textarea "x"
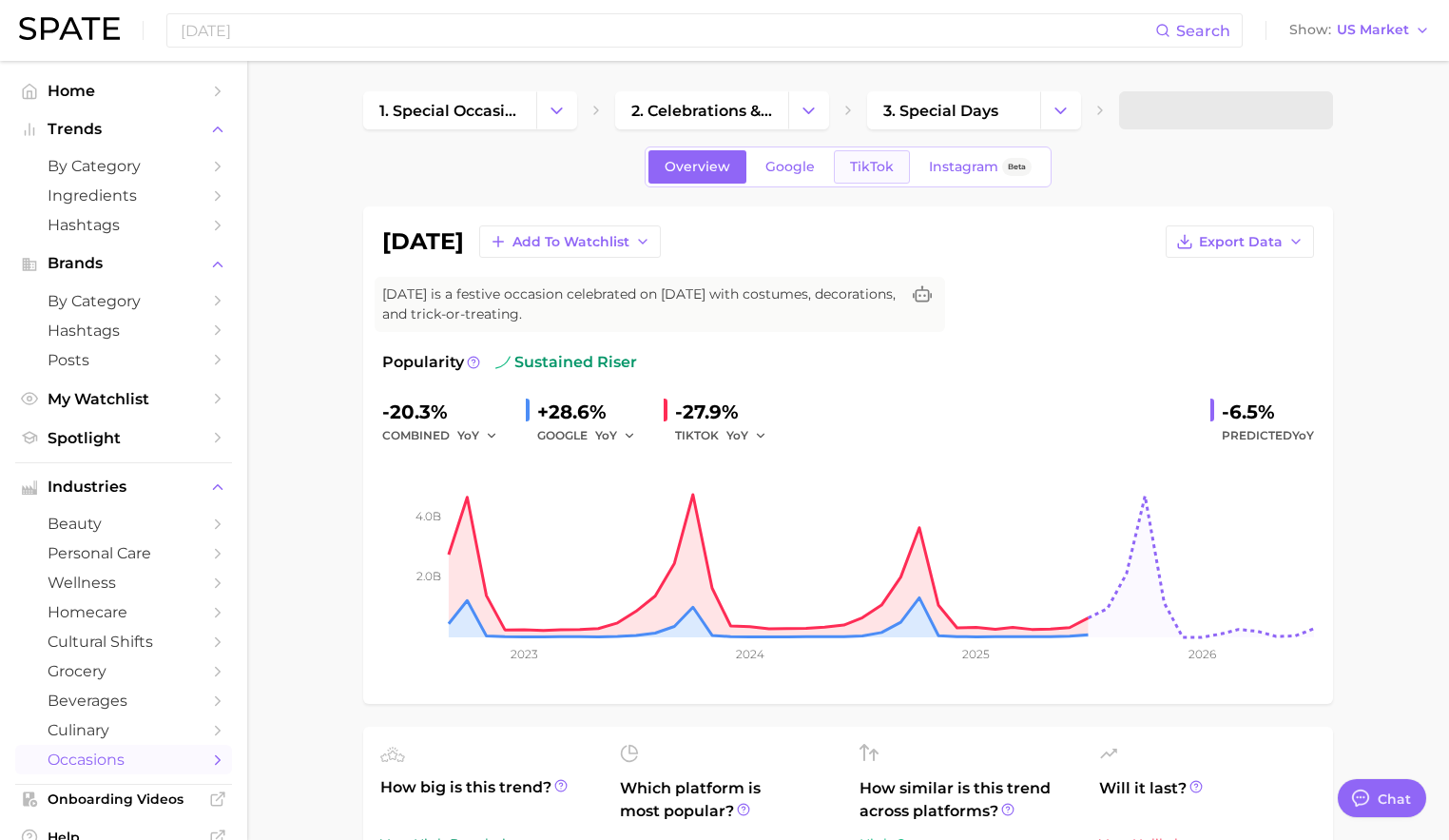
click at [841, 180] on link "TikTok" at bounding box center [872, 166] width 76 height 33
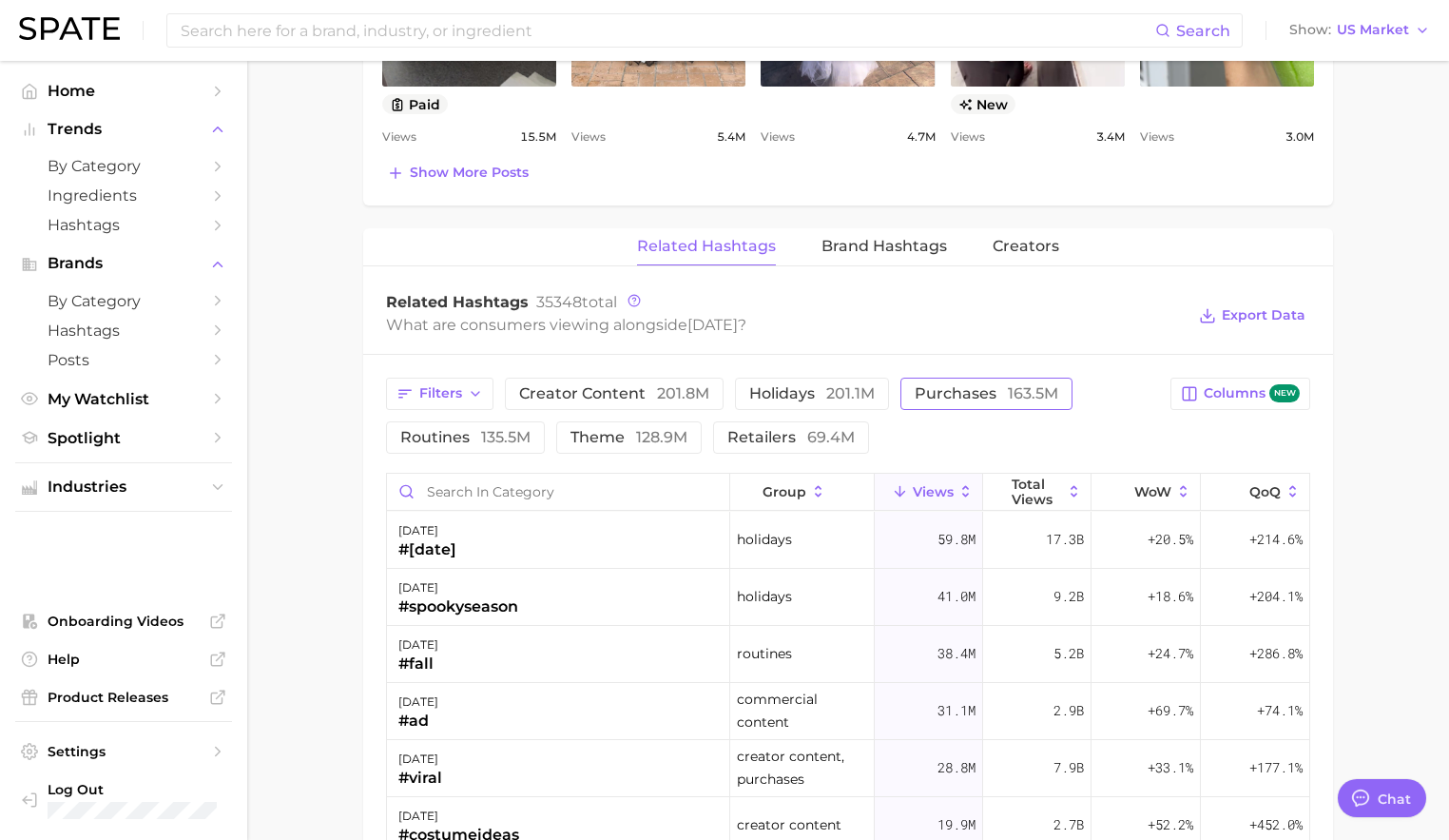
scroll to position [1330, 0]
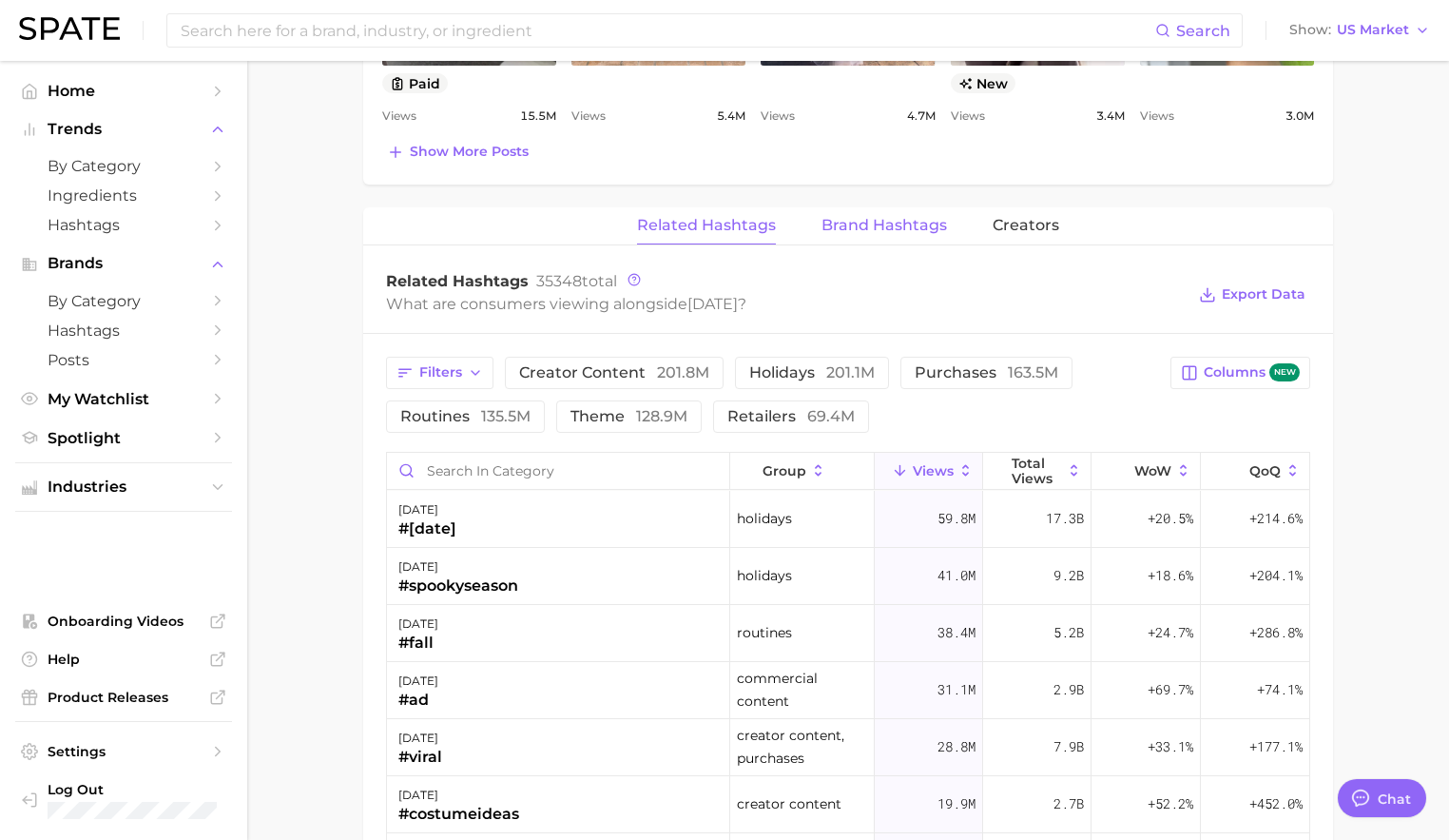
click at [876, 229] on span "Brand Hashtags" at bounding box center [885, 225] width 126 height 17
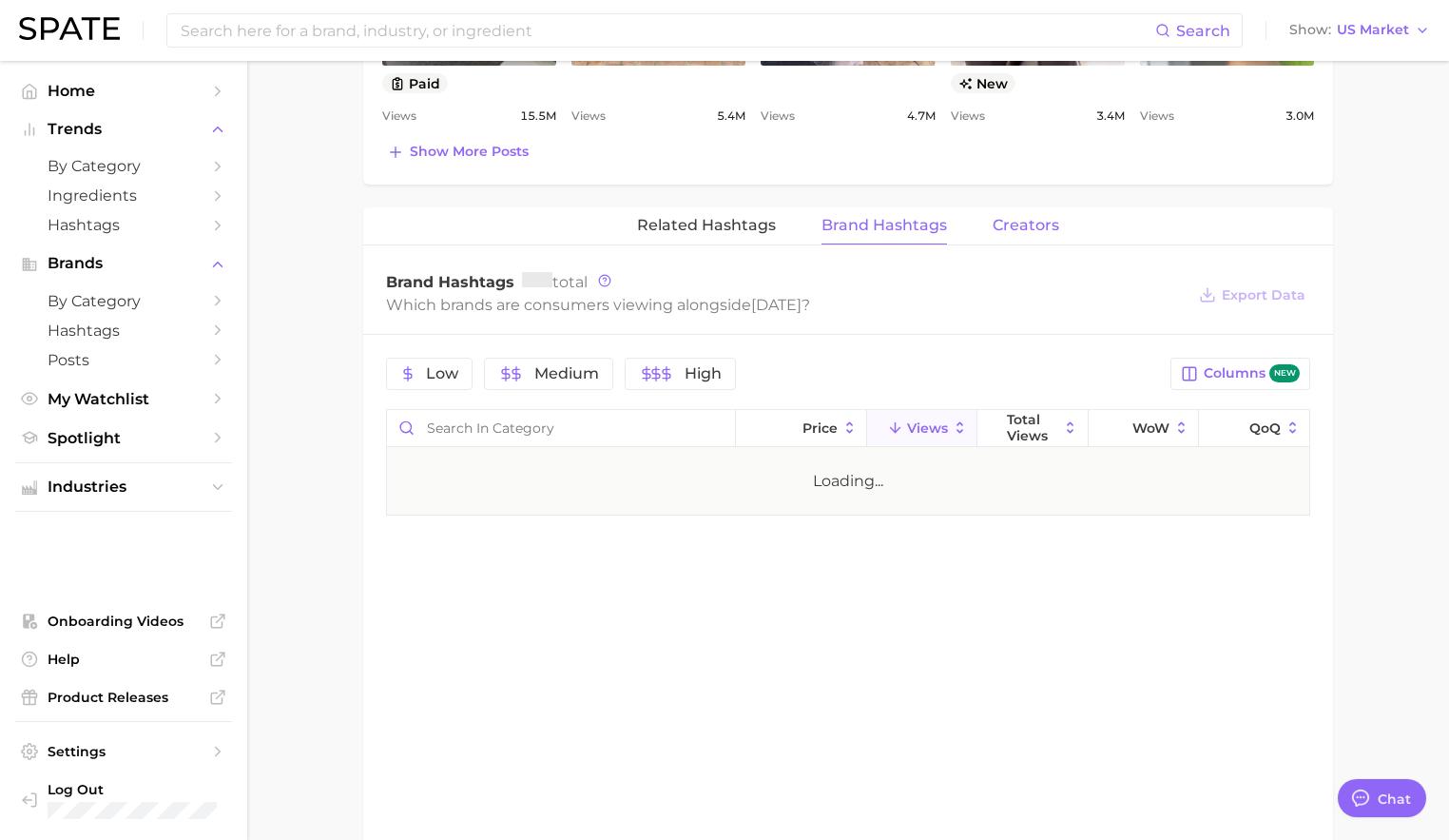
click at [1028, 239] on button "Creators" at bounding box center [1026, 225] width 67 height 37
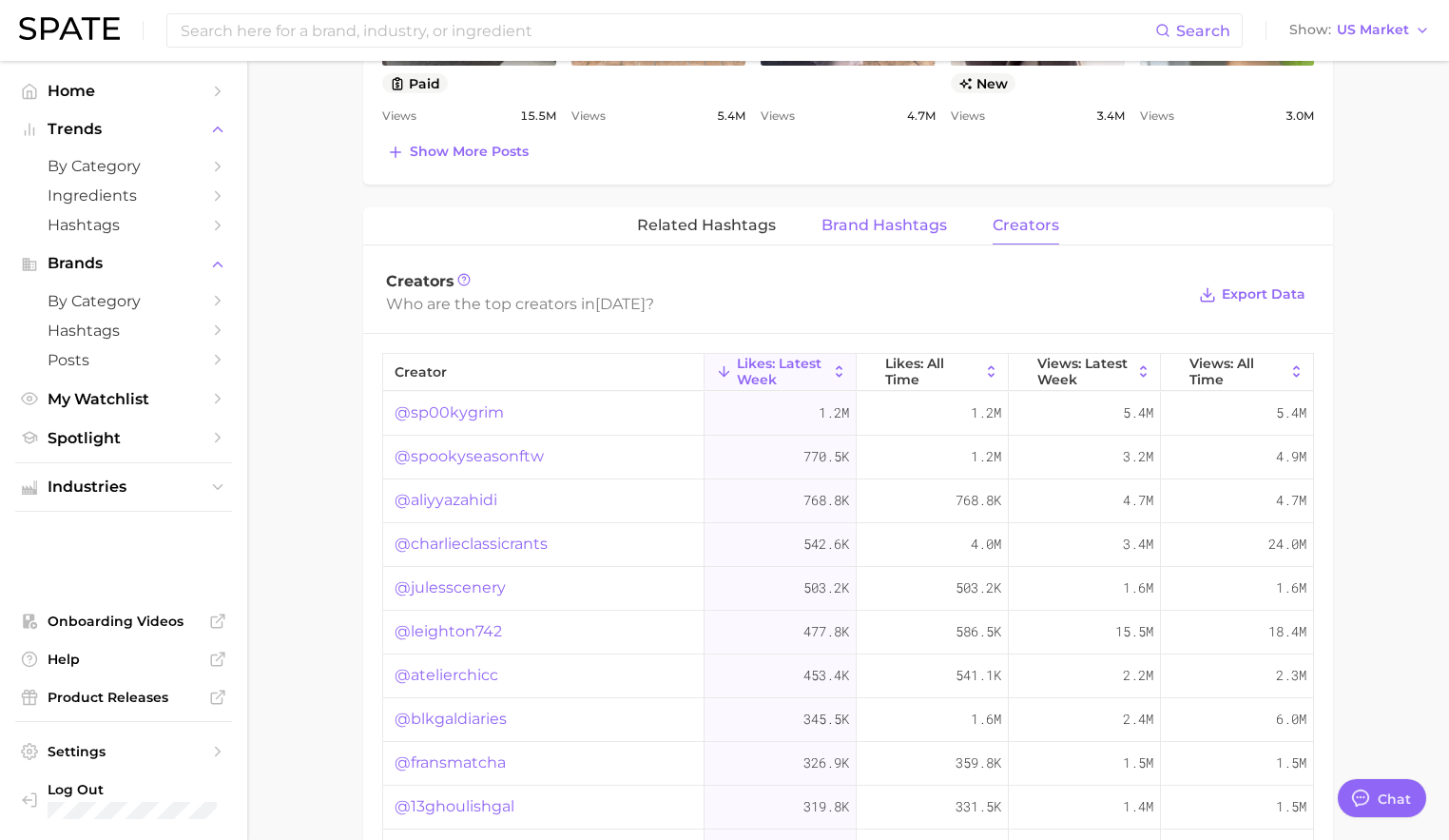
click at [916, 217] on span "Brand Hashtags" at bounding box center [885, 225] width 126 height 17
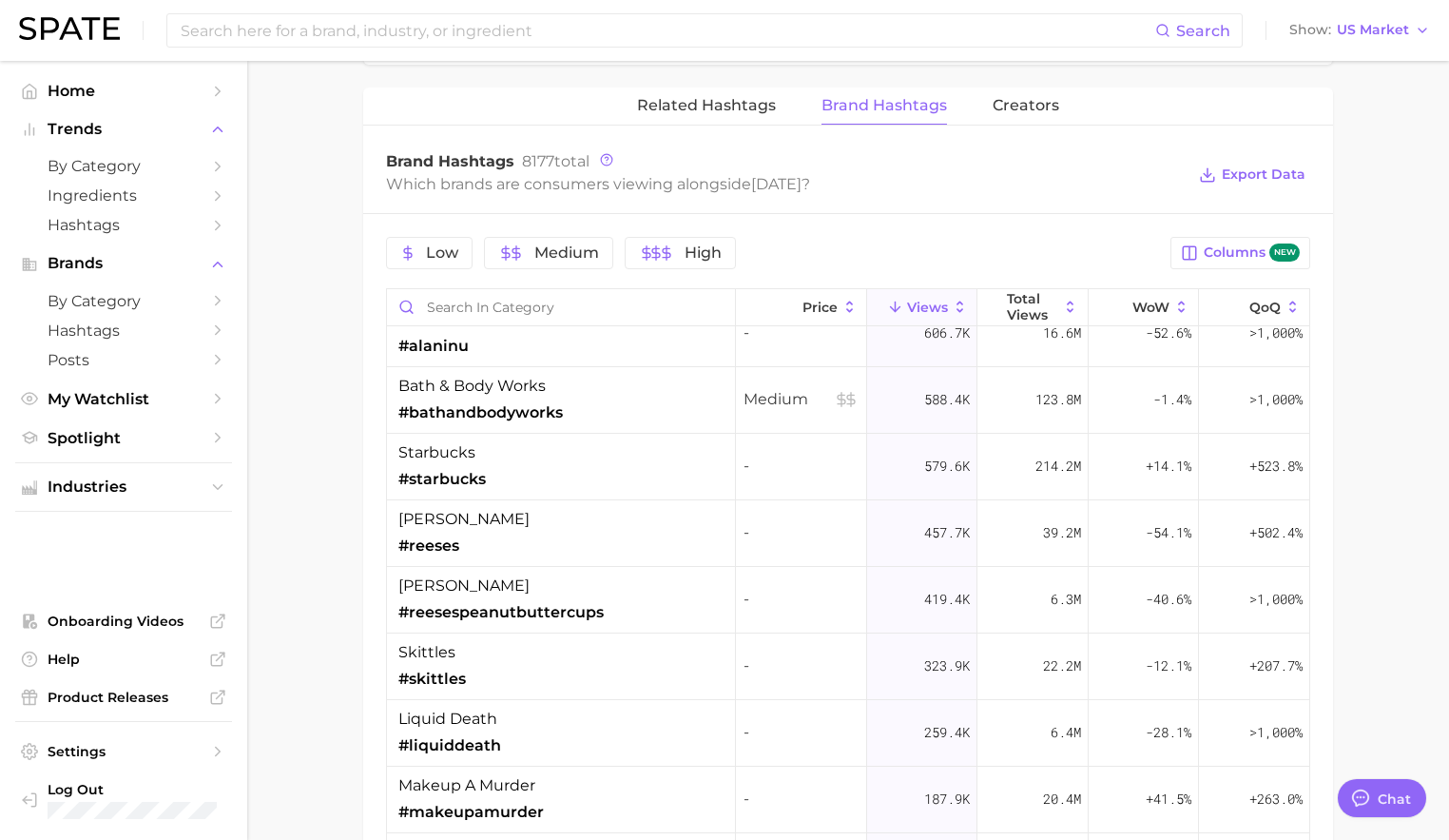
scroll to position [1472, 0]
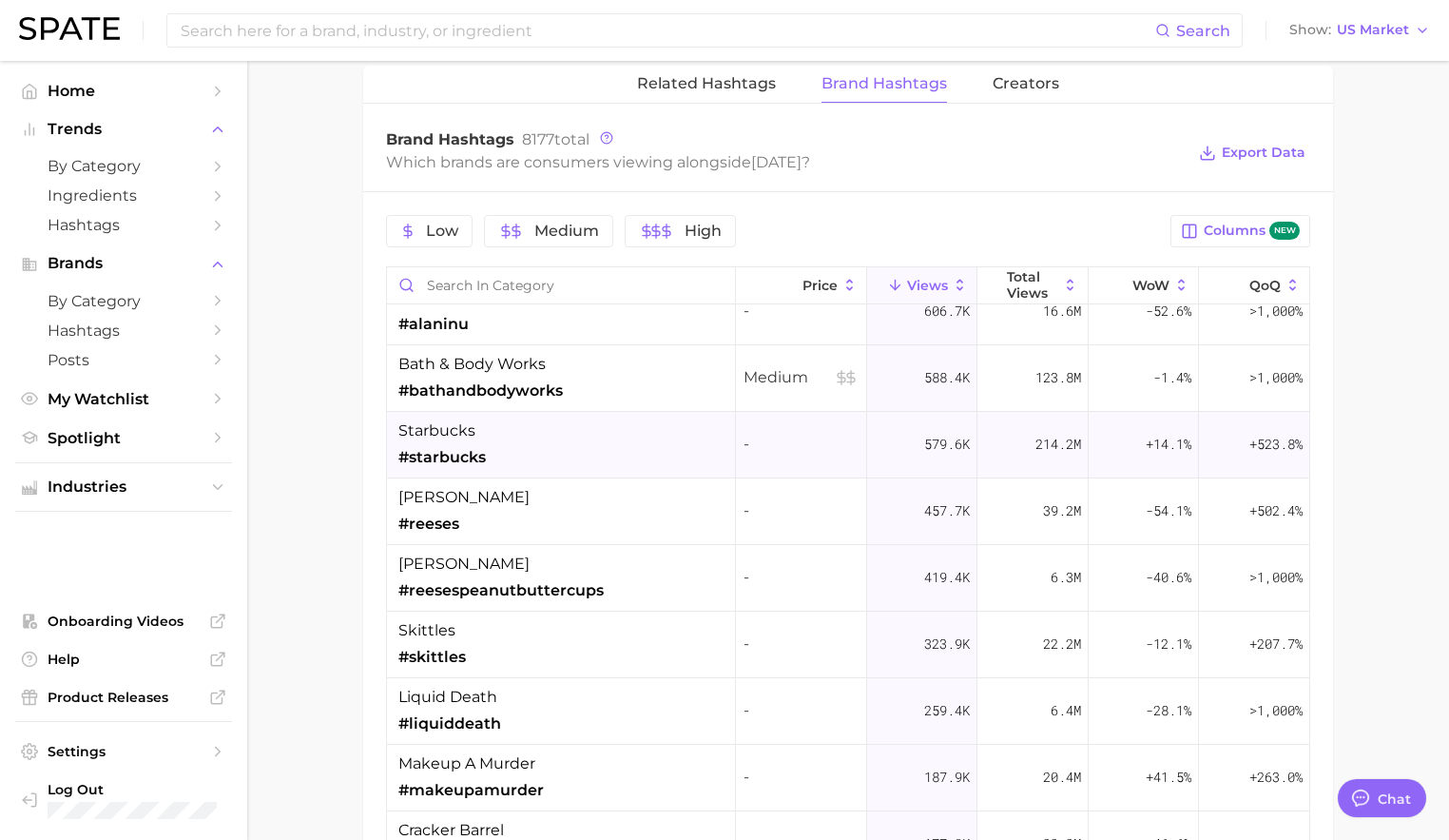
click at [585, 453] on div "starbucks #starbucks" at bounding box center [561, 445] width 349 height 67
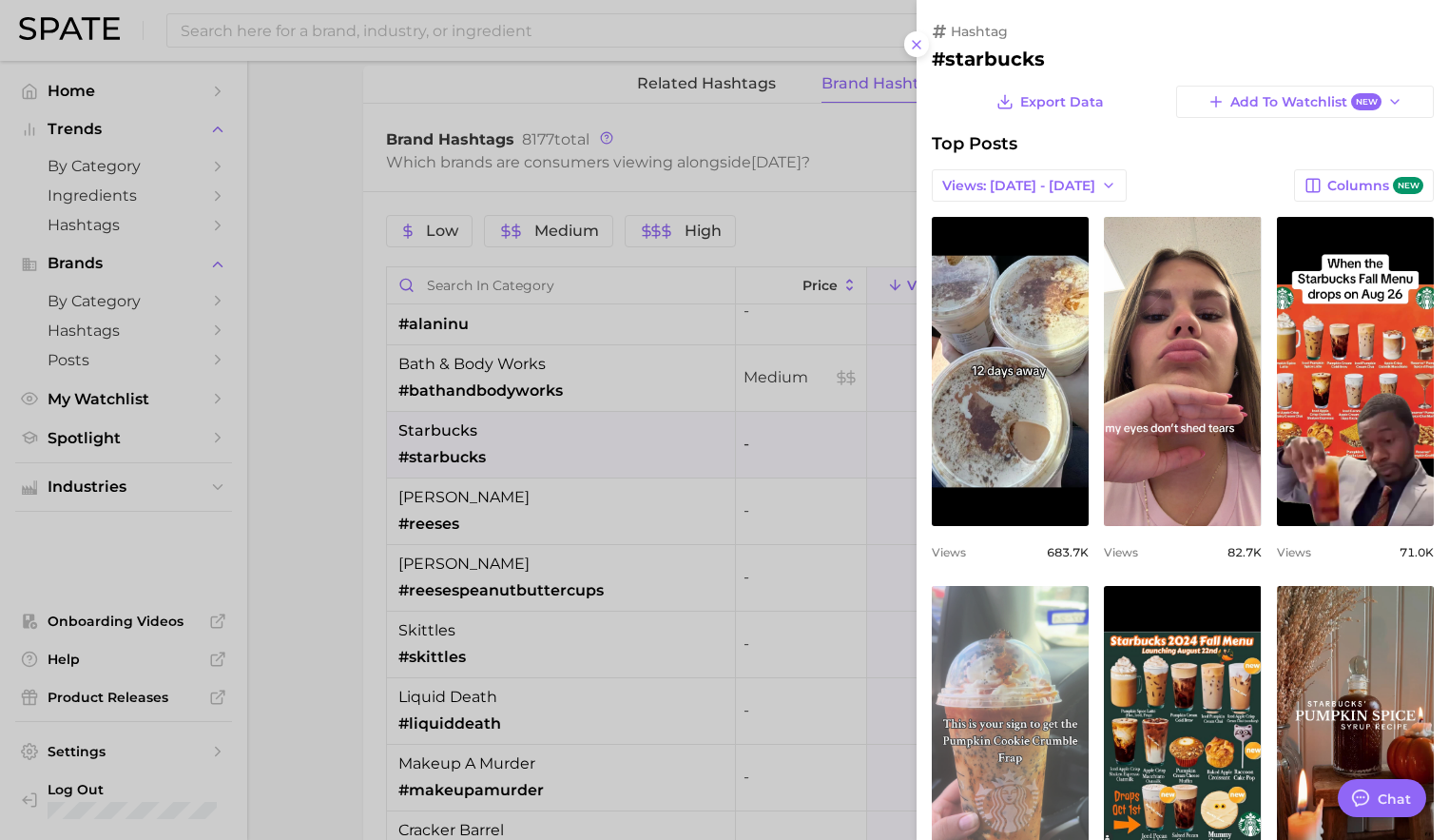
scroll to position [0, 0]
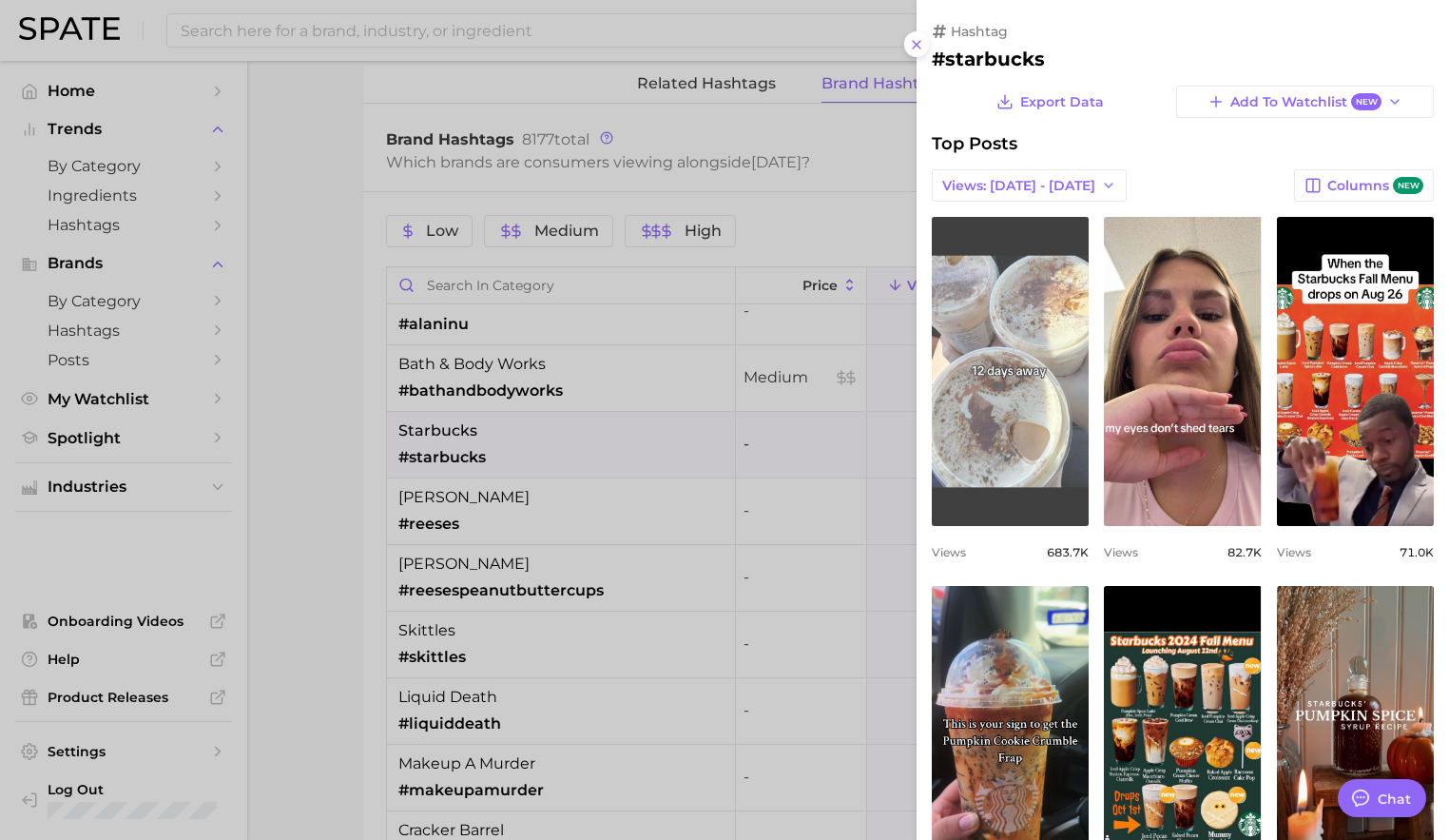
click at [1010, 366] on link "view post on TikTok" at bounding box center [1010, 371] width 157 height 309
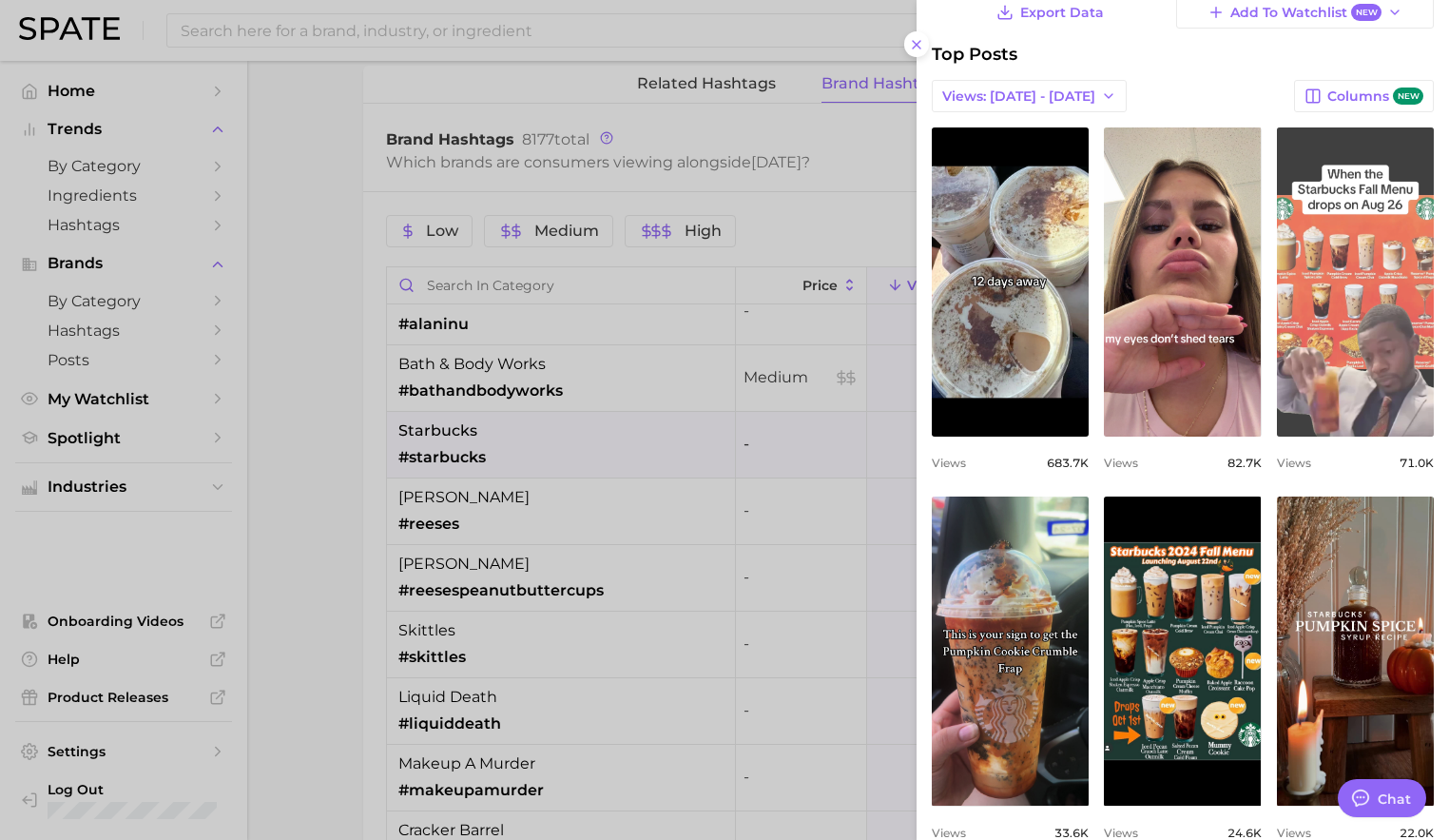
scroll to position [127, 0]
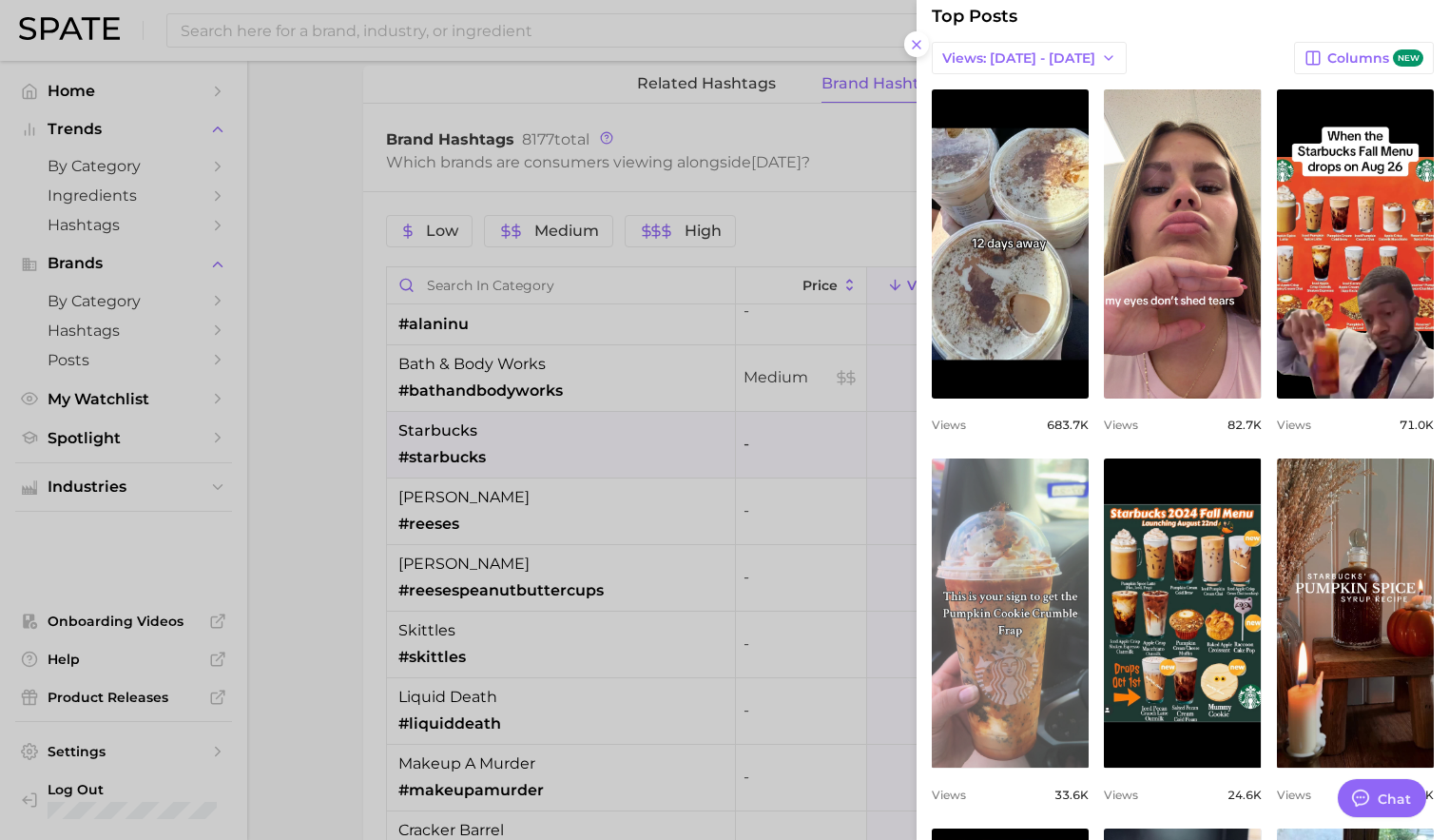
click at [1039, 539] on link "view post on TikTok" at bounding box center [1010, 612] width 157 height 309
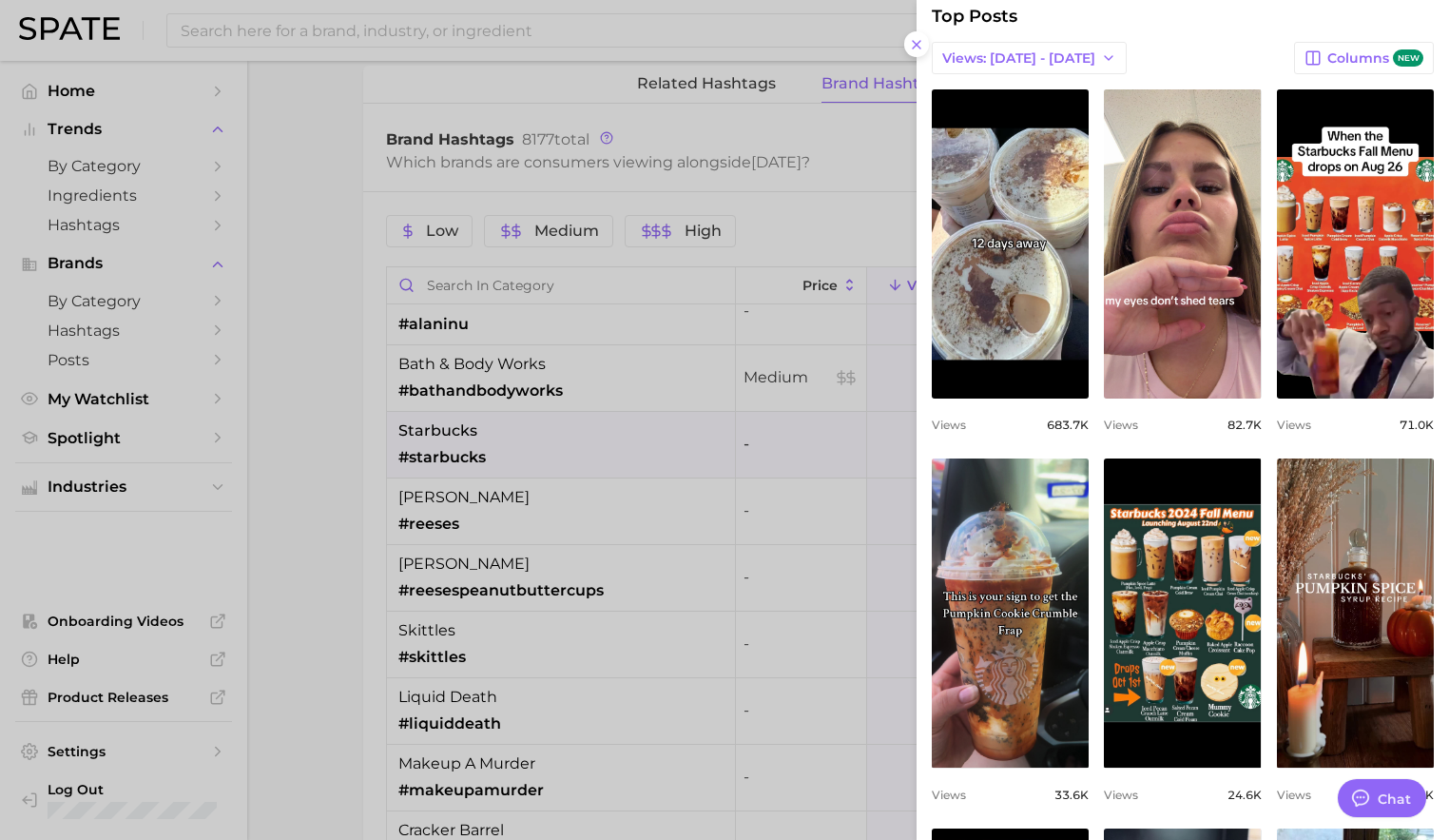
scroll to position [0, 0]
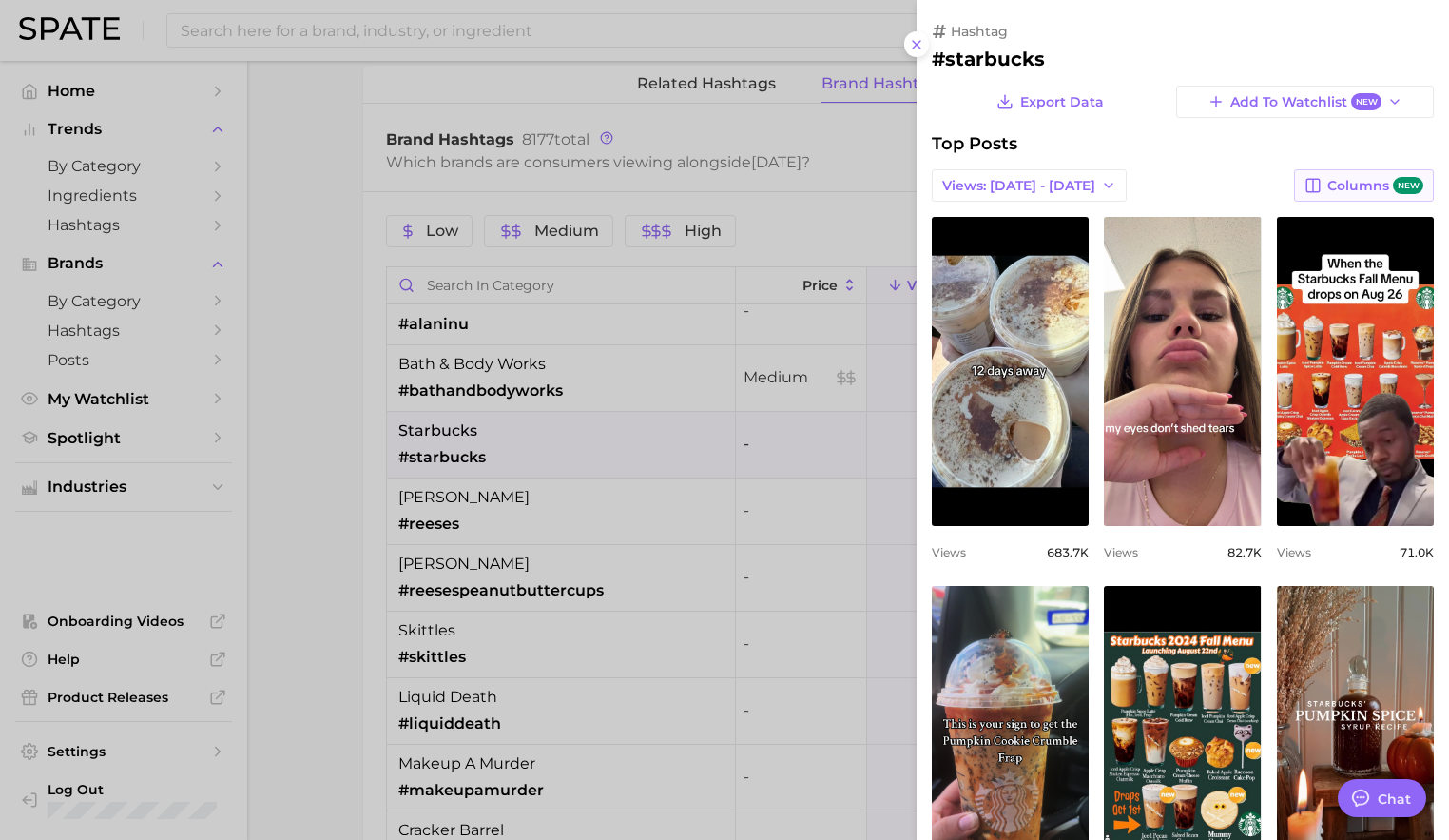
click at [1330, 180] on span "Columns new" at bounding box center [1376, 186] width 96 height 18
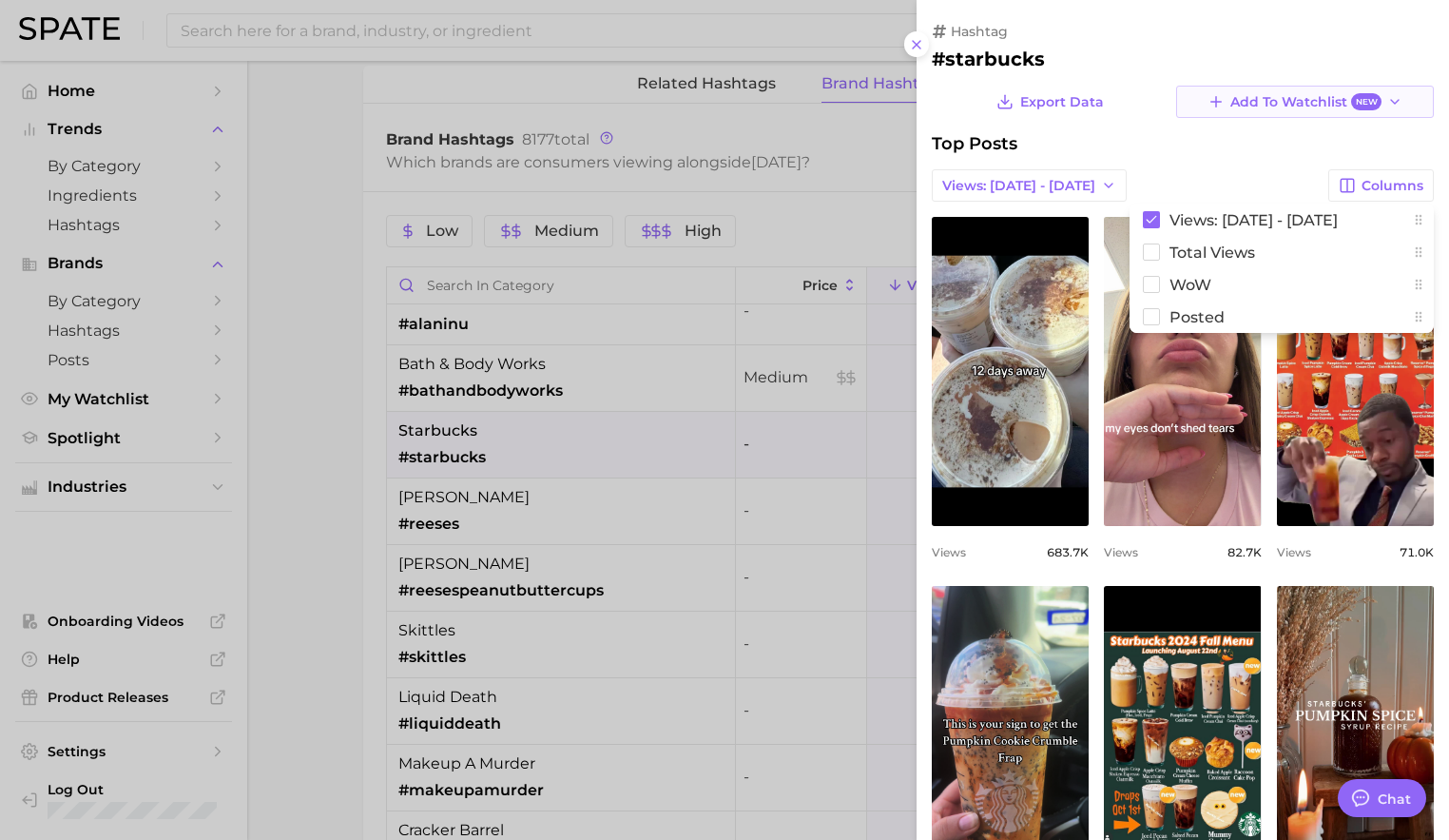
click at [1212, 111] on button "Add to Watchlist New" at bounding box center [1305, 102] width 258 height 32
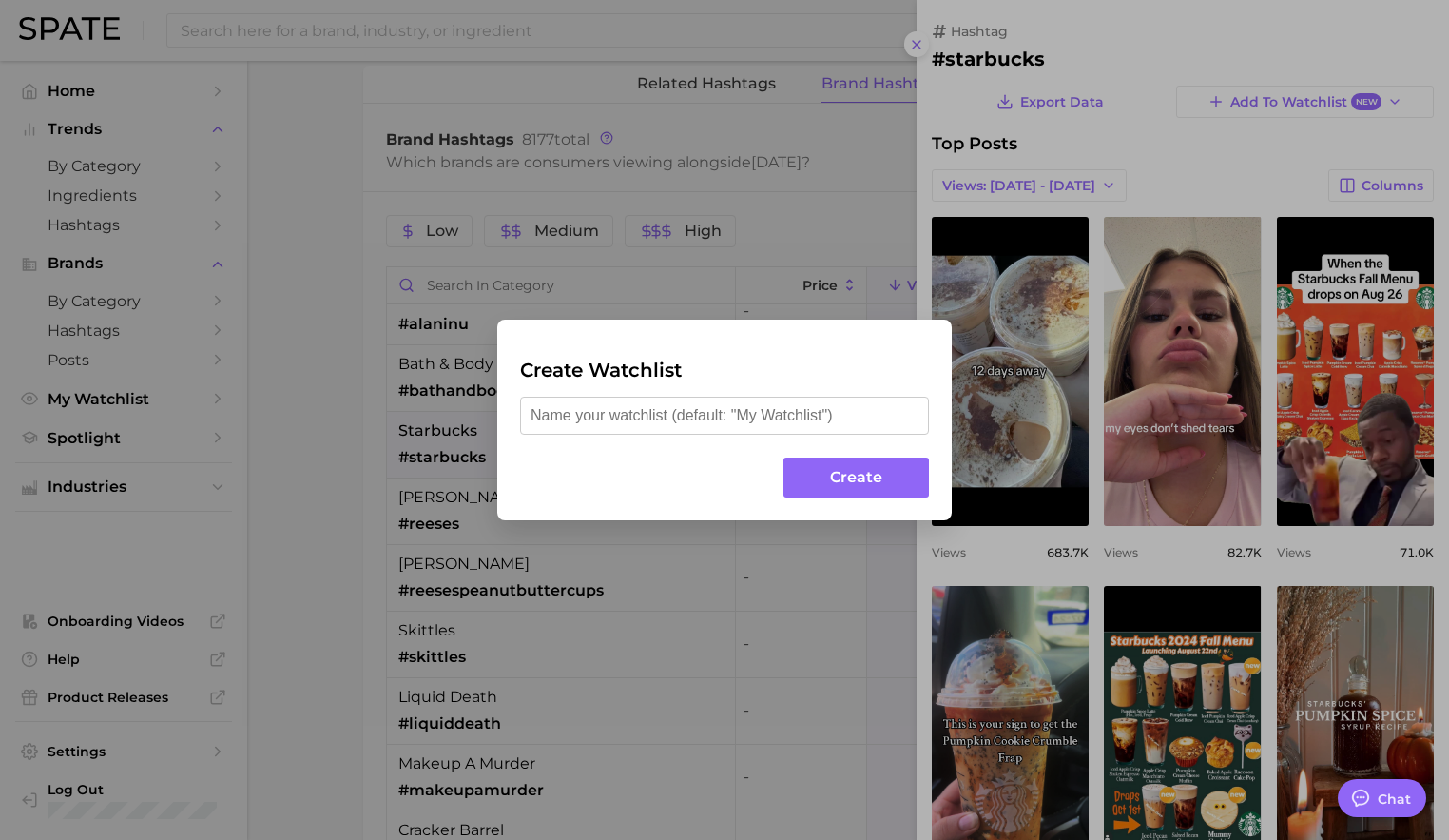
click at [865, 292] on div "Create Watchlist Create" at bounding box center [724, 420] width 1449 height 840
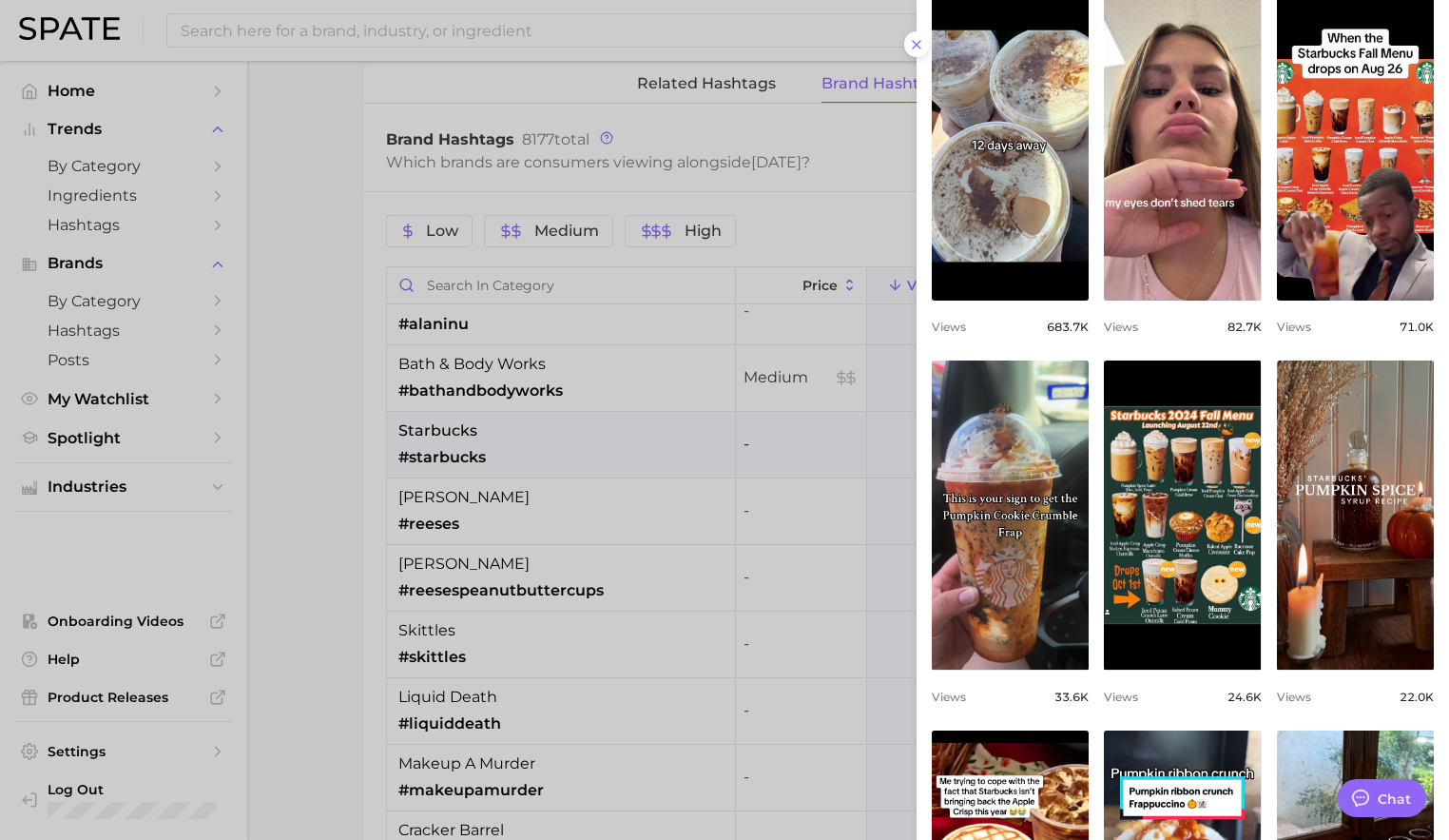
scroll to position [523, 0]
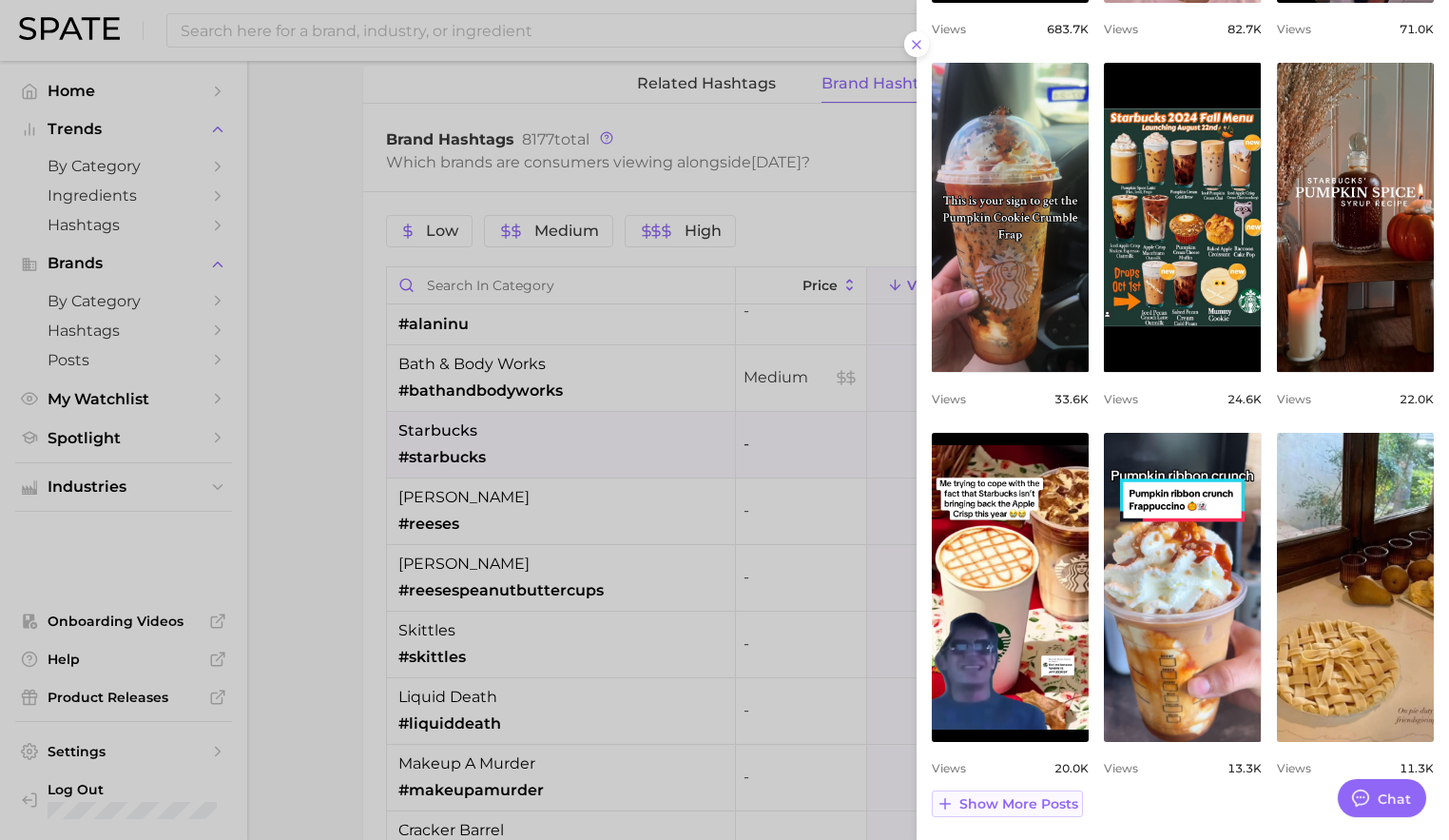
click at [1027, 806] on span "Show more posts" at bounding box center [1019, 804] width 119 height 16
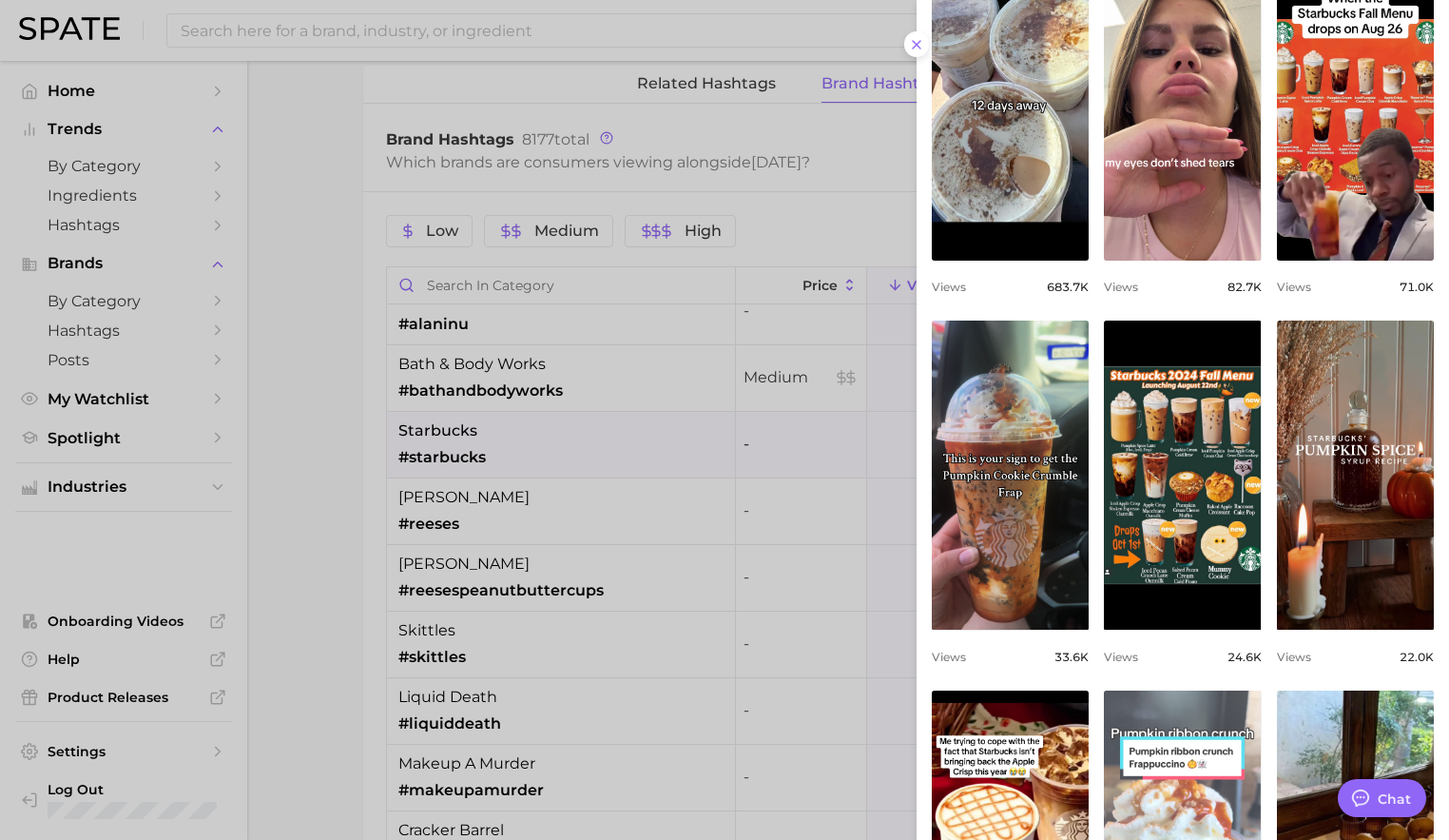
scroll to position [264, 0]
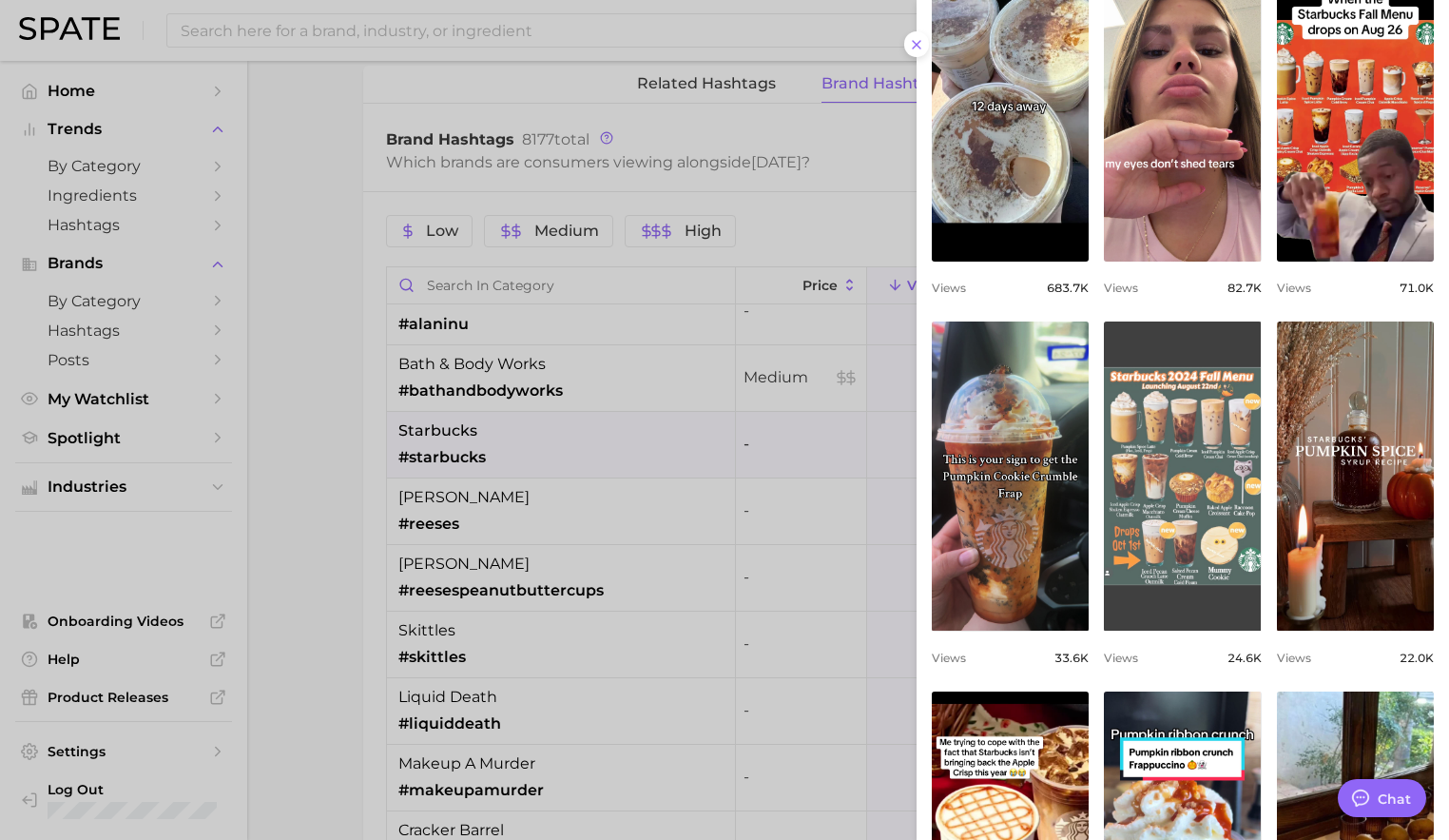
click at [1184, 507] on link "view post on TikTok" at bounding box center [1182, 475] width 157 height 309
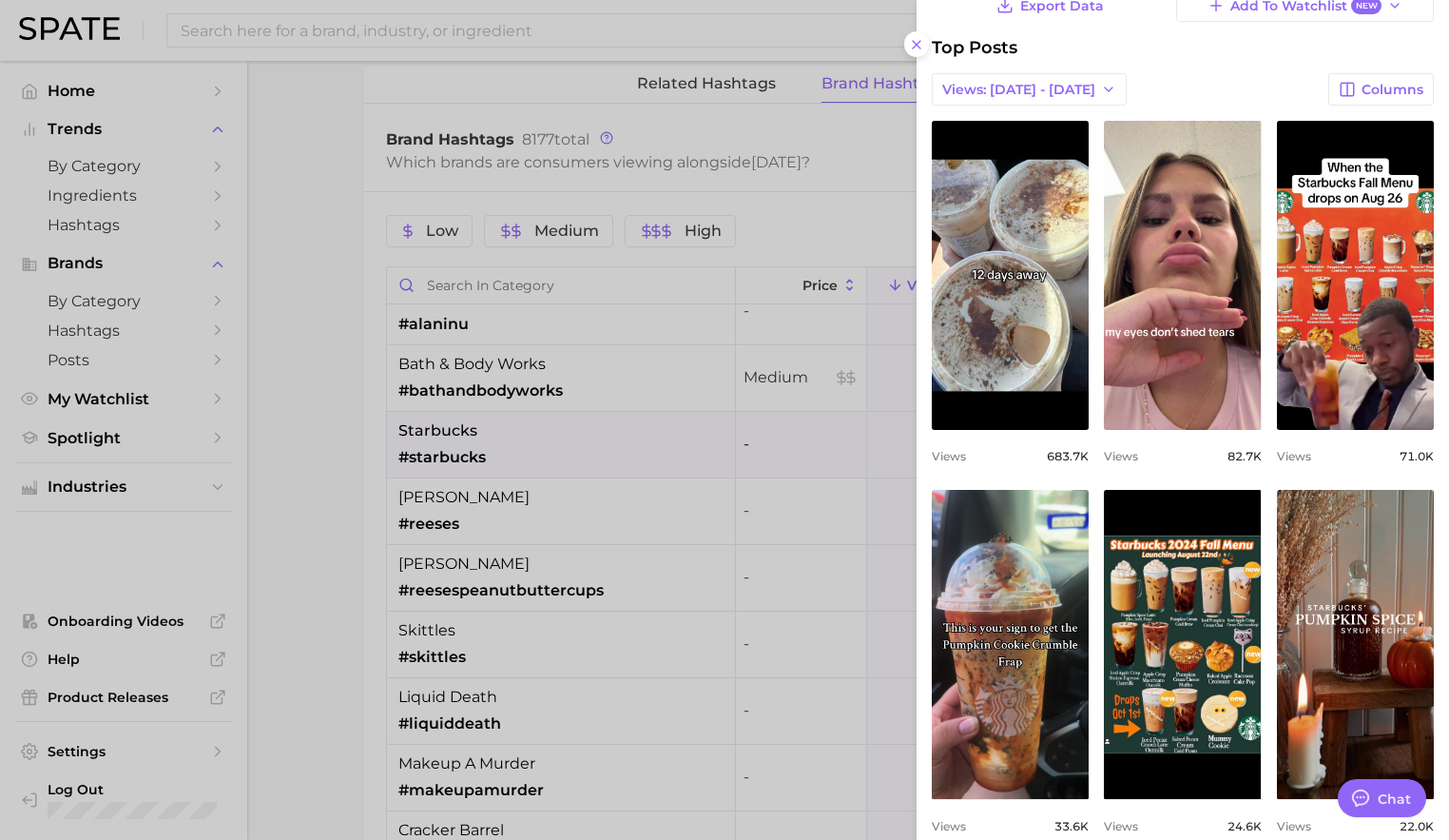
scroll to position [15, 0]
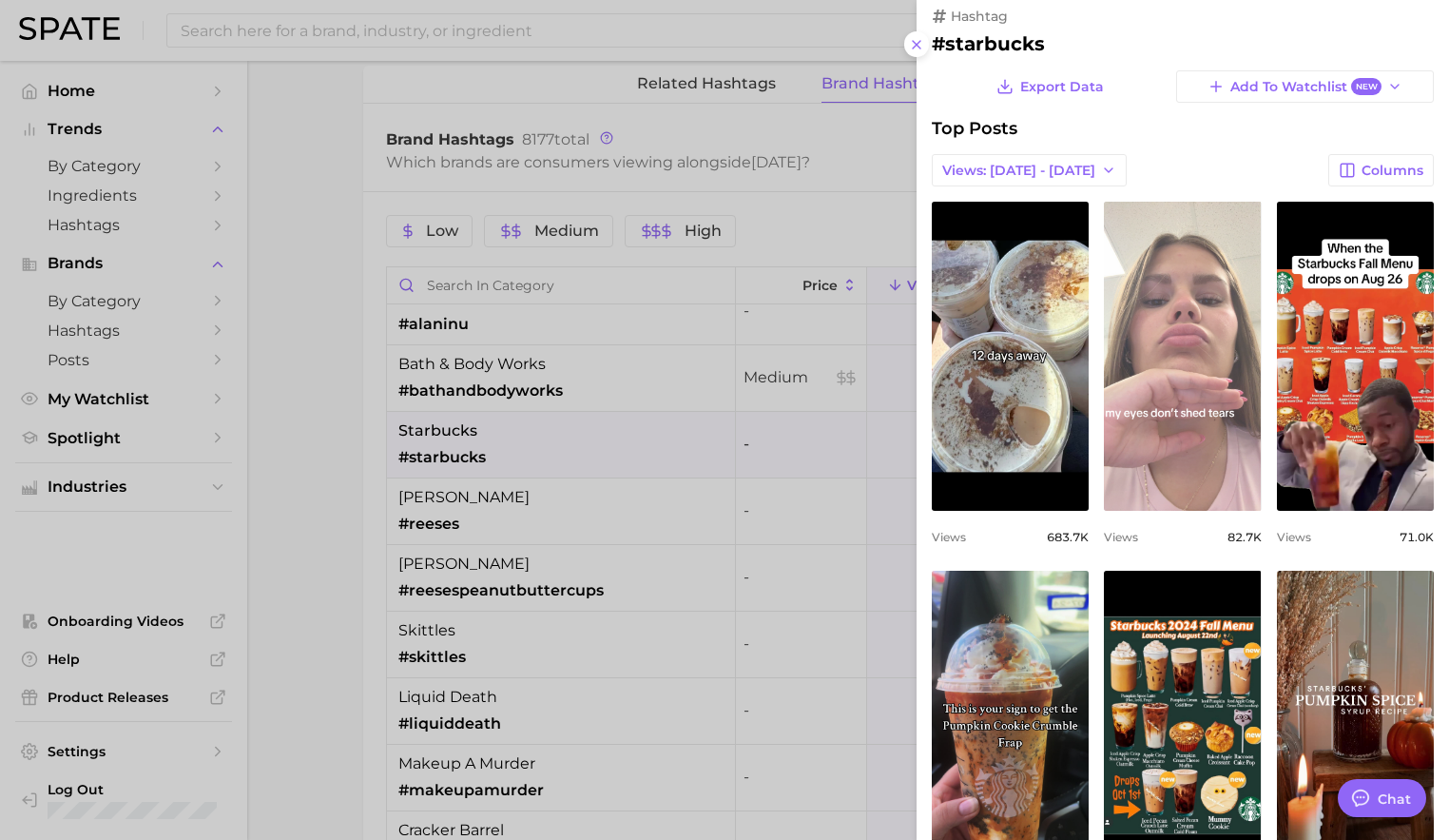
click at [1180, 369] on link "view post on TikTok" at bounding box center [1182, 356] width 157 height 309
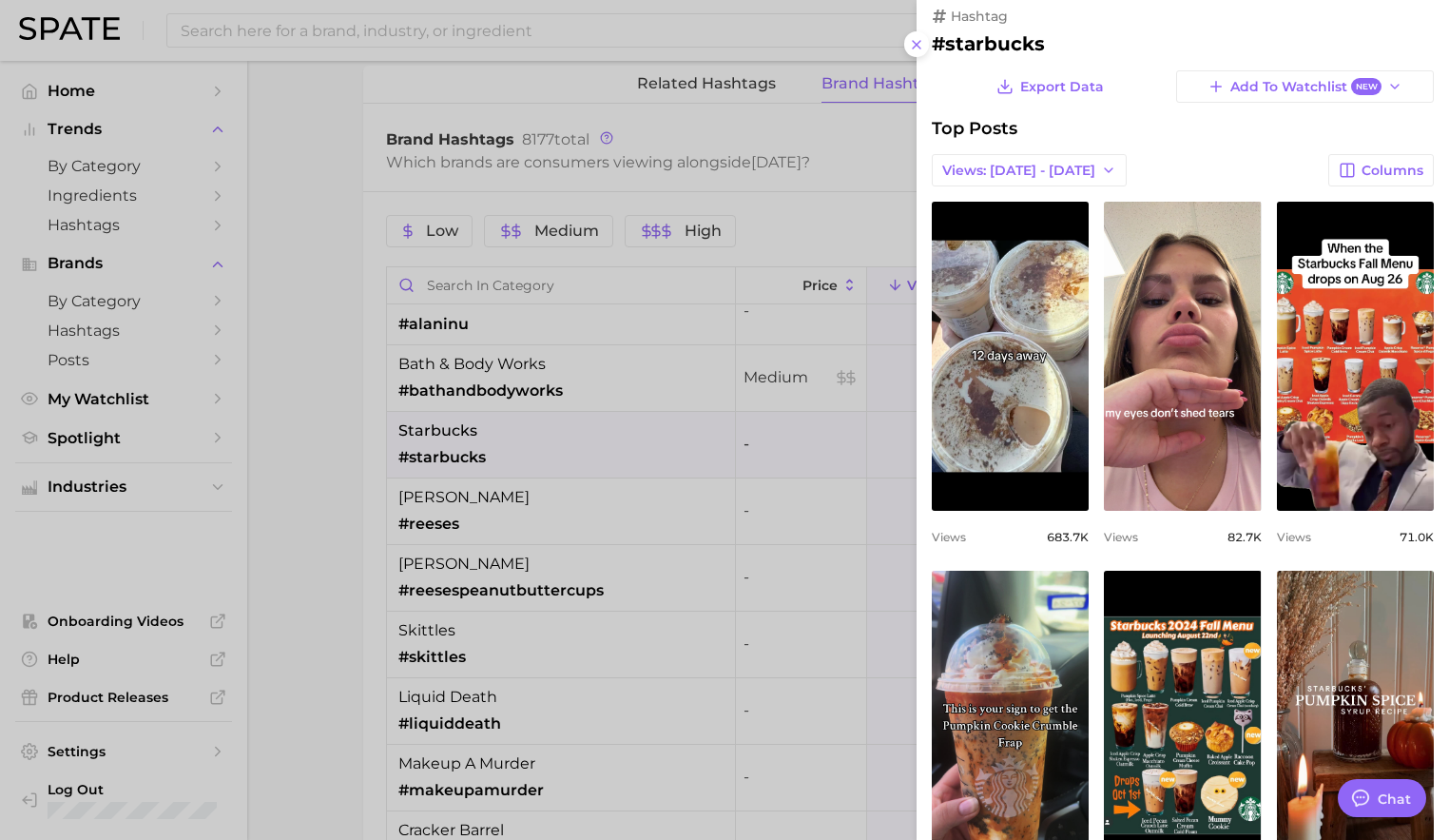
click at [782, 592] on div at bounding box center [724, 420] width 1449 height 840
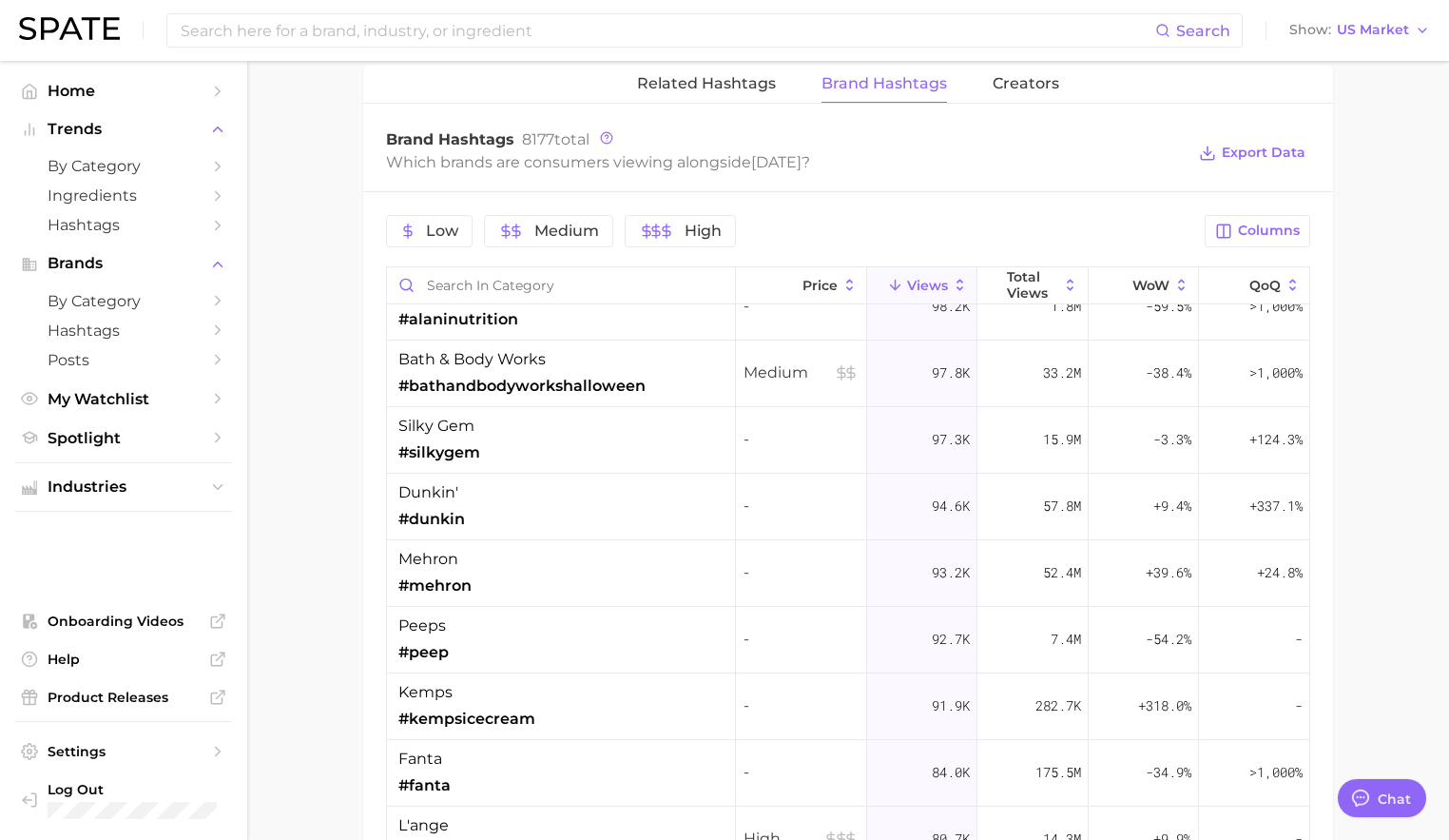
scroll to position [1622, 0]
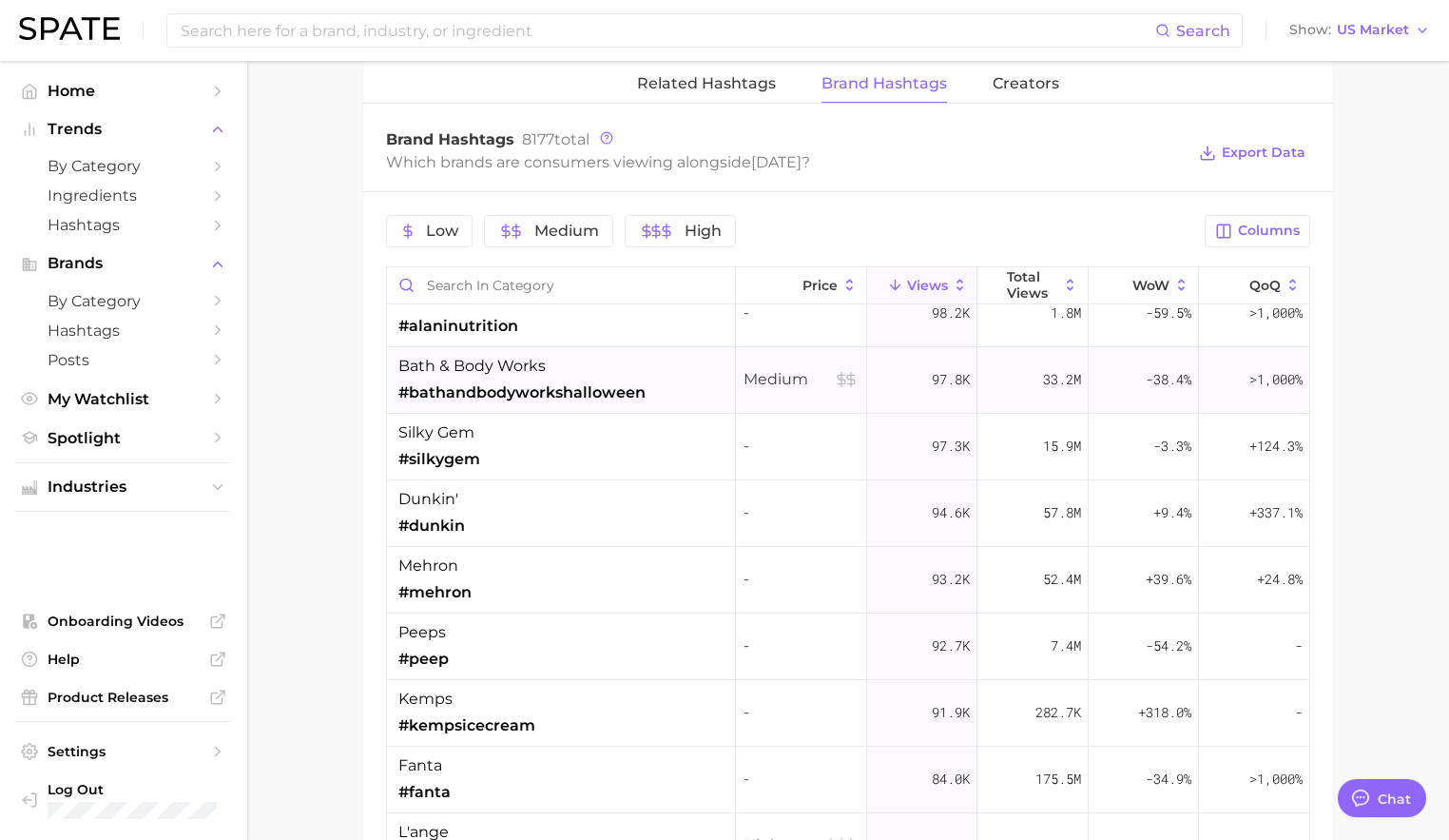
click at [579, 377] on div "bath & body works #bathandbodyworkshalloween" at bounding box center [521, 379] width 247 height 49
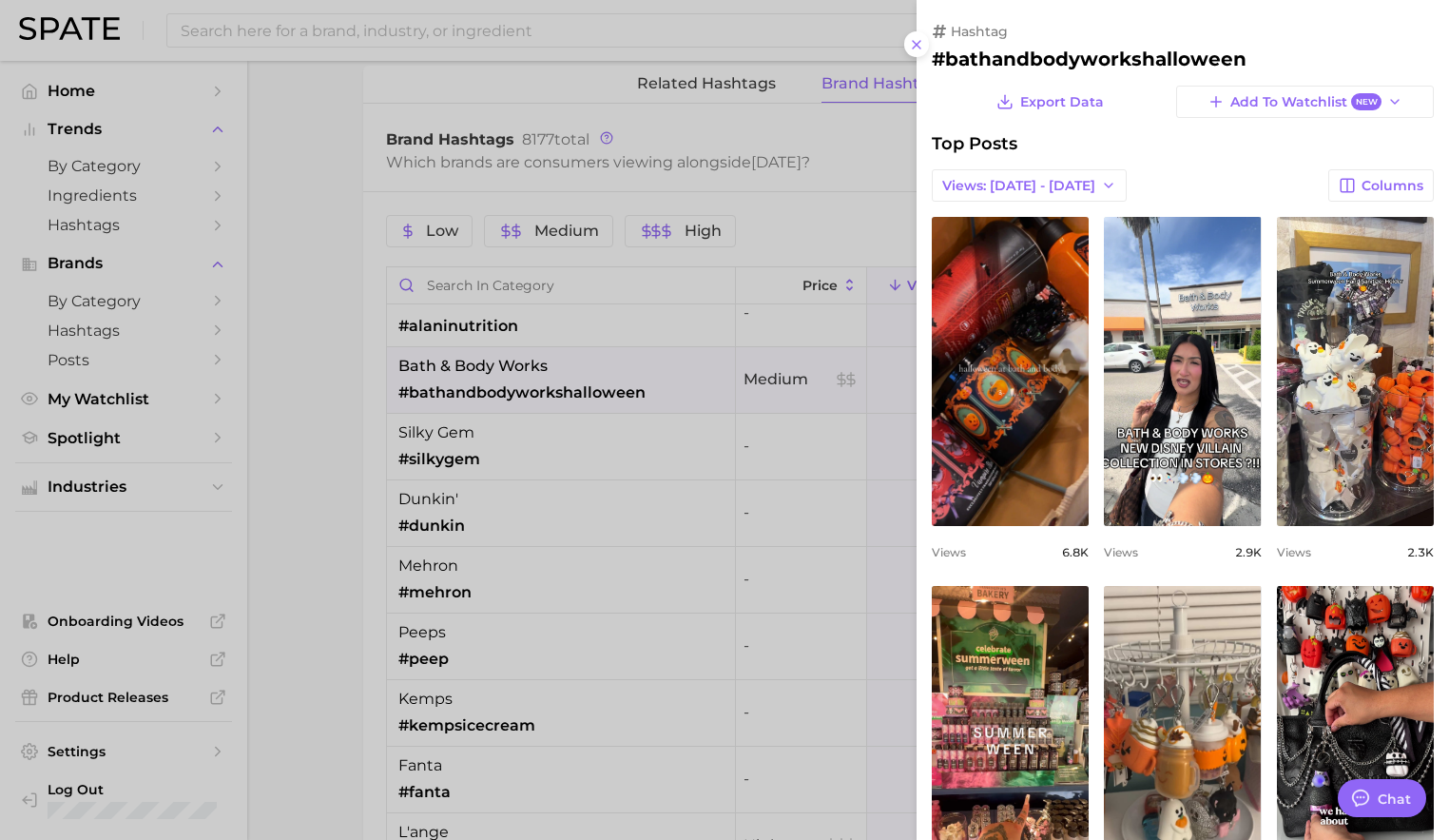
scroll to position [0, 0]
click at [1031, 186] on span "Views: [DATE] - [DATE]" at bounding box center [1018, 186] width 153 height 16
click at [1001, 192] on span "Views: [DATE] - [DATE]" at bounding box center [1018, 186] width 153 height 16
click at [996, 259] on span "Total Views" at bounding box center [980, 255] width 78 height 16
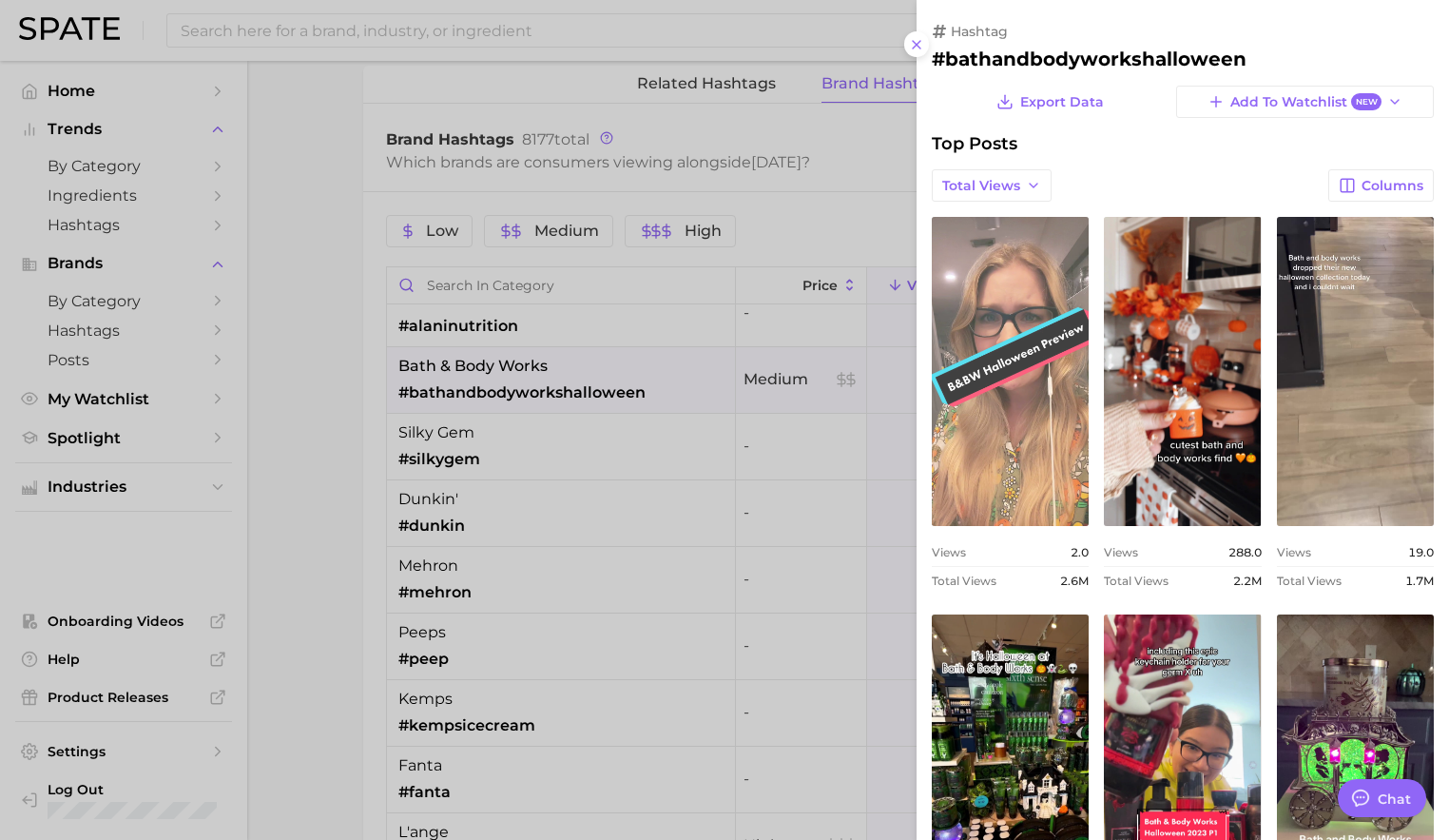
click at [1008, 397] on link "view post on TikTok" at bounding box center [1010, 371] width 157 height 309
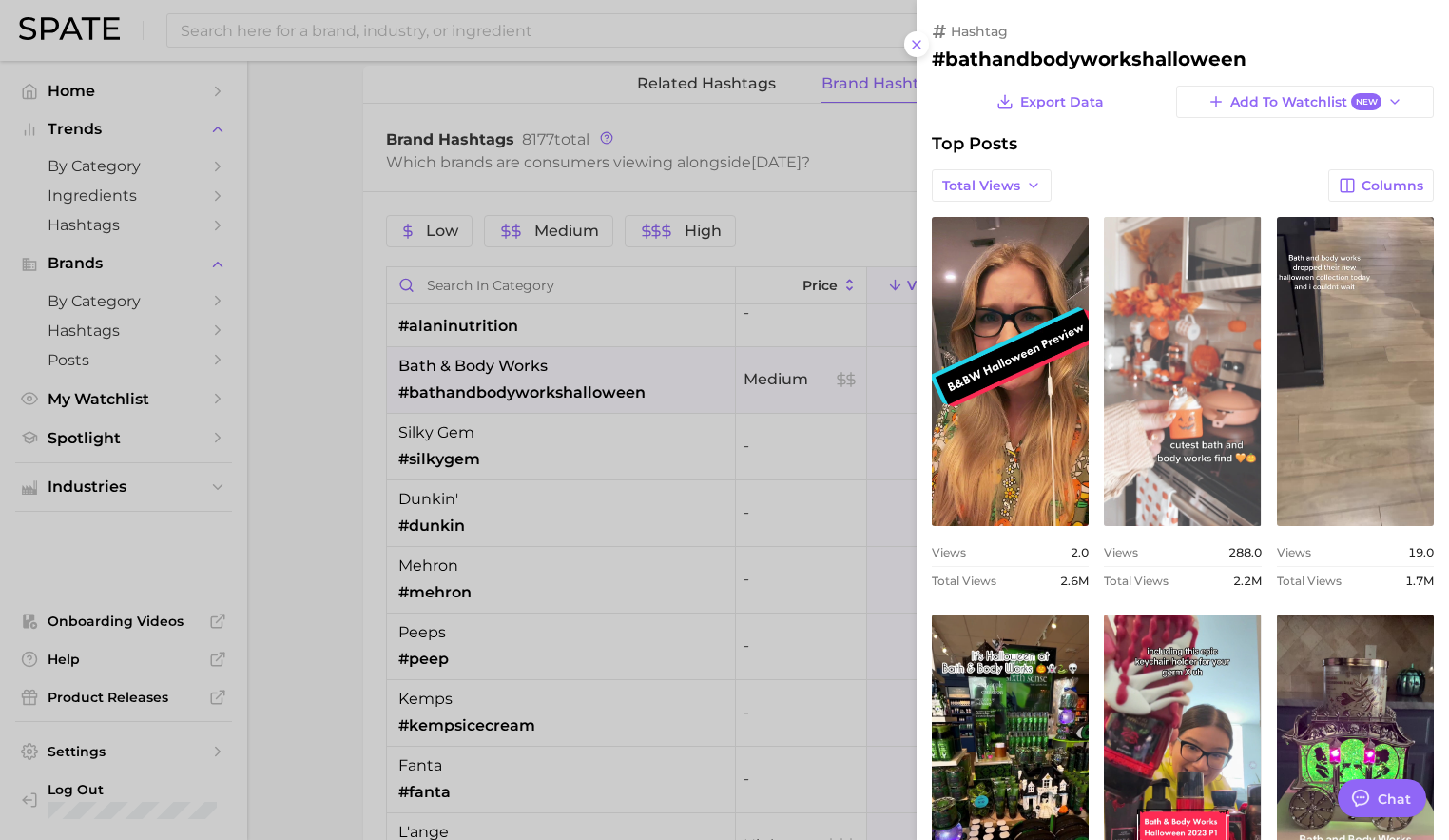
click at [1154, 384] on link "view post on TikTok" at bounding box center [1182, 371] width 157 height 309
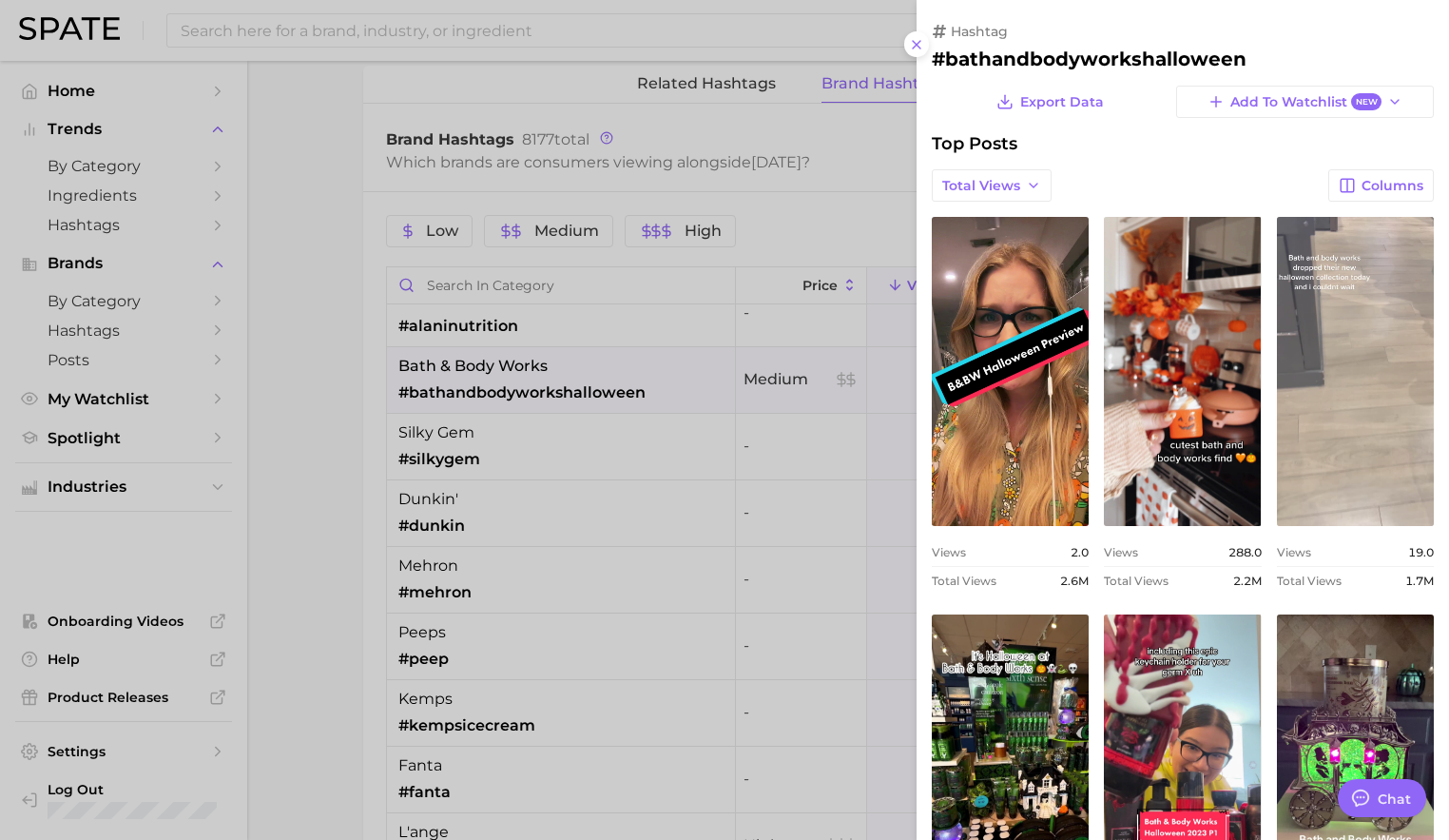
click at [1361, 398] on link "view post on TikTok" at bounding box center [1355, 371] width 157 height 309
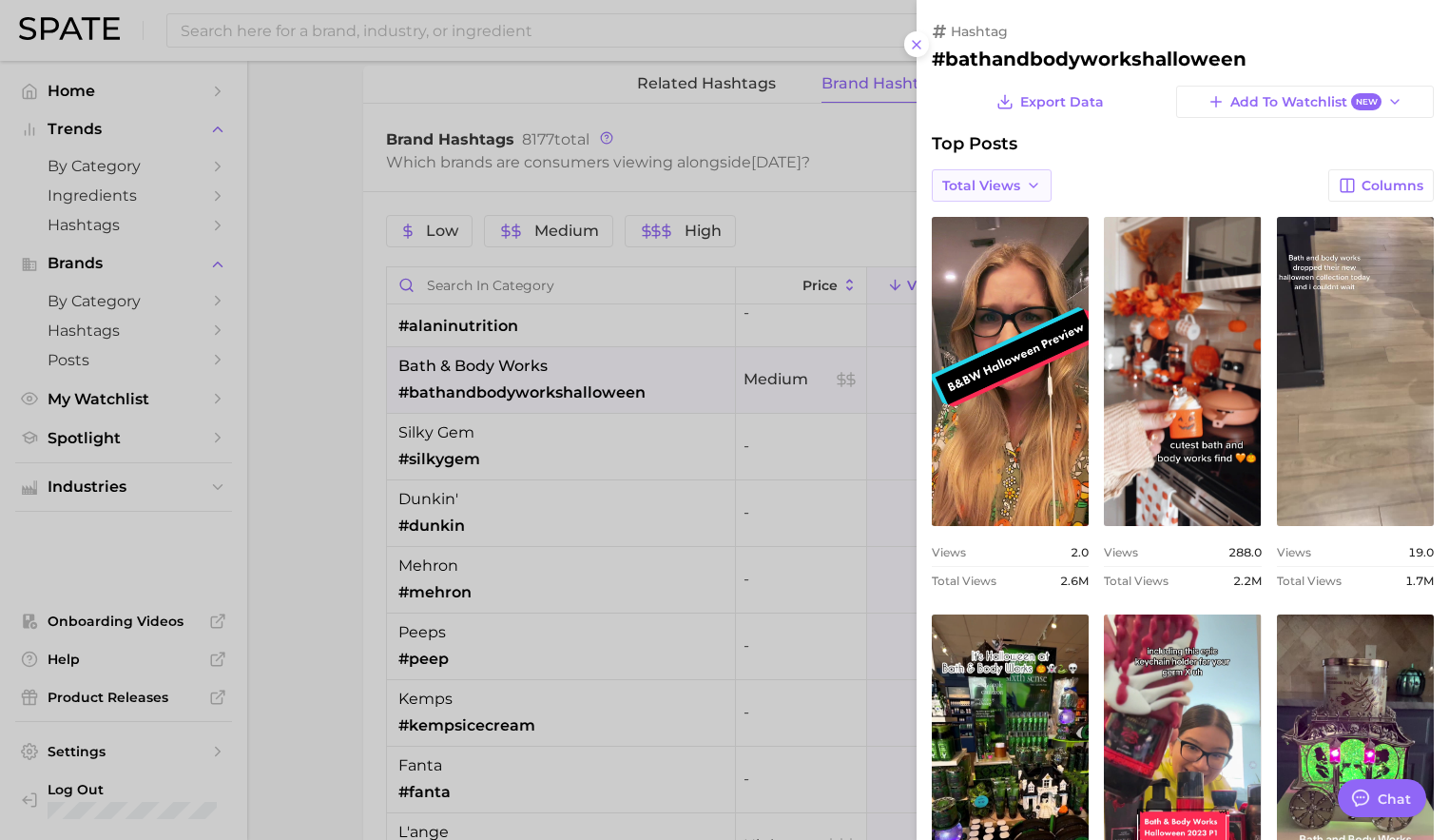
click at [1027, 174] on button "Total Views" at bounding box center [992, 185] width 120 height 32
click at [1018, 221] on span "Views: [DATE] - [DATE]" at bounding box center [1017, 221] width 153 height 16
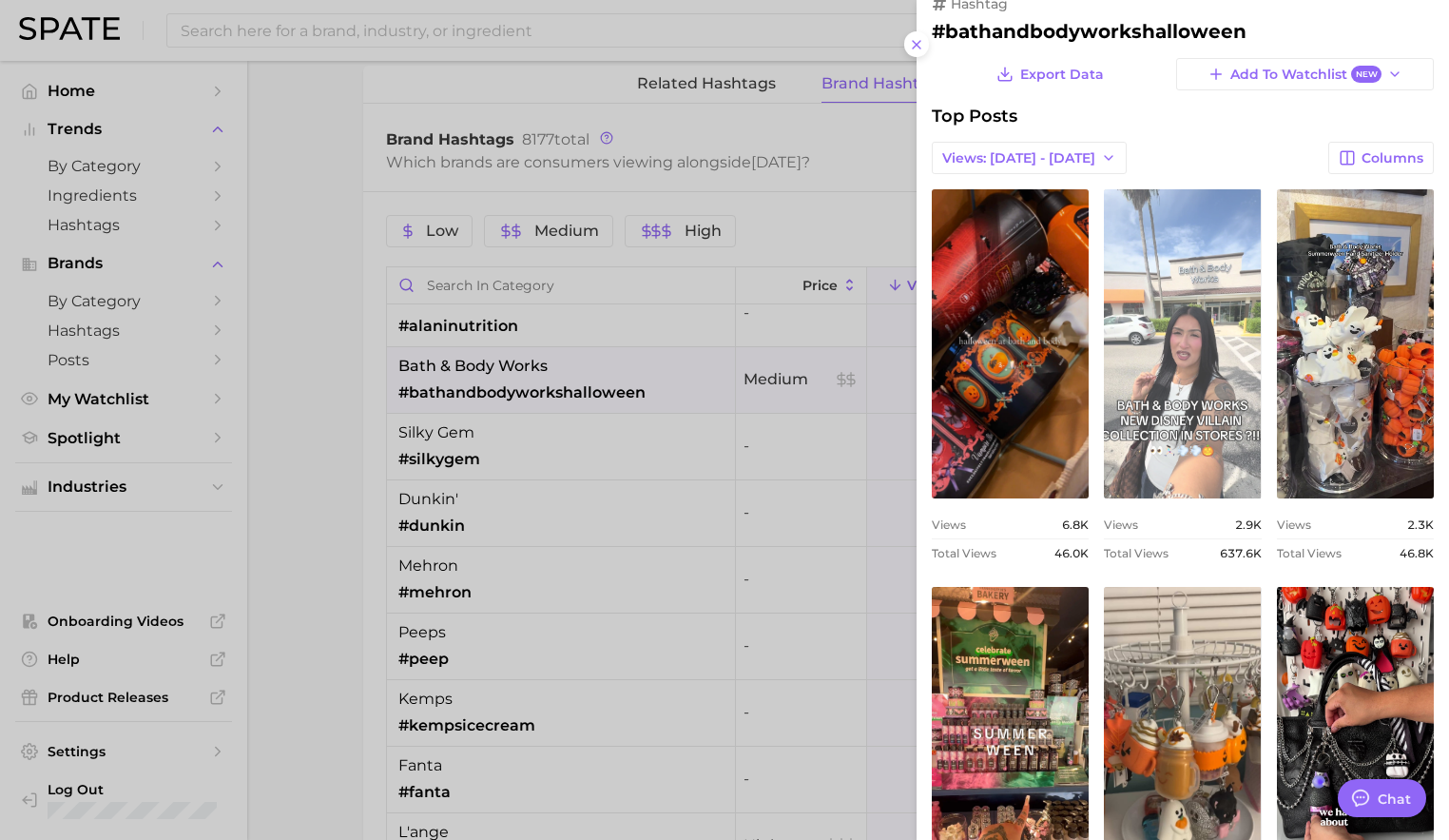
scroll to position [37, 0]
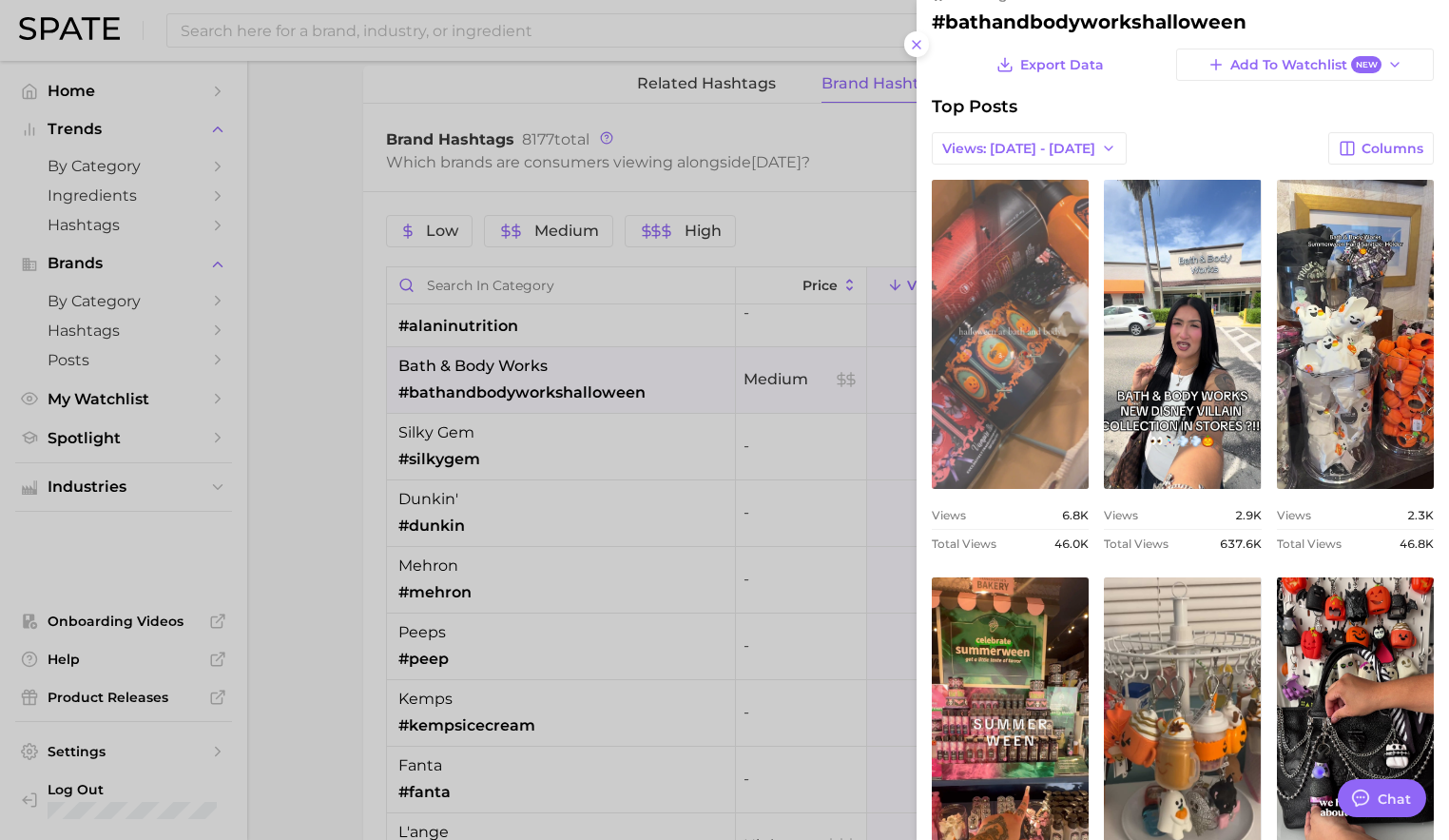
click at [1039, 378] on link "view post on TikTok" at bounding box center [1010, 334] width 157 height 309
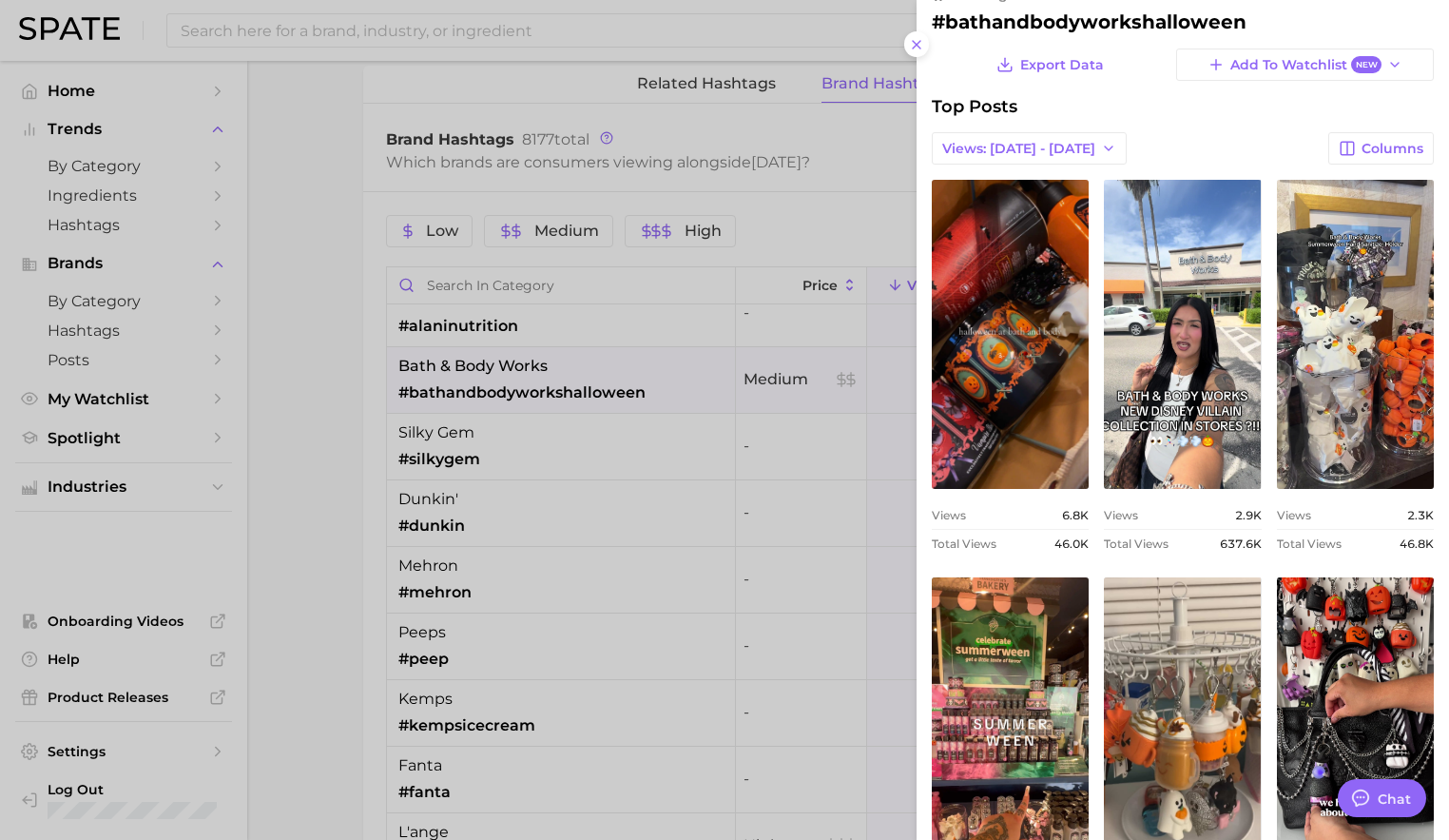
click at [631, 495] on div at bounding box center [724, 420] width 1449 height 840
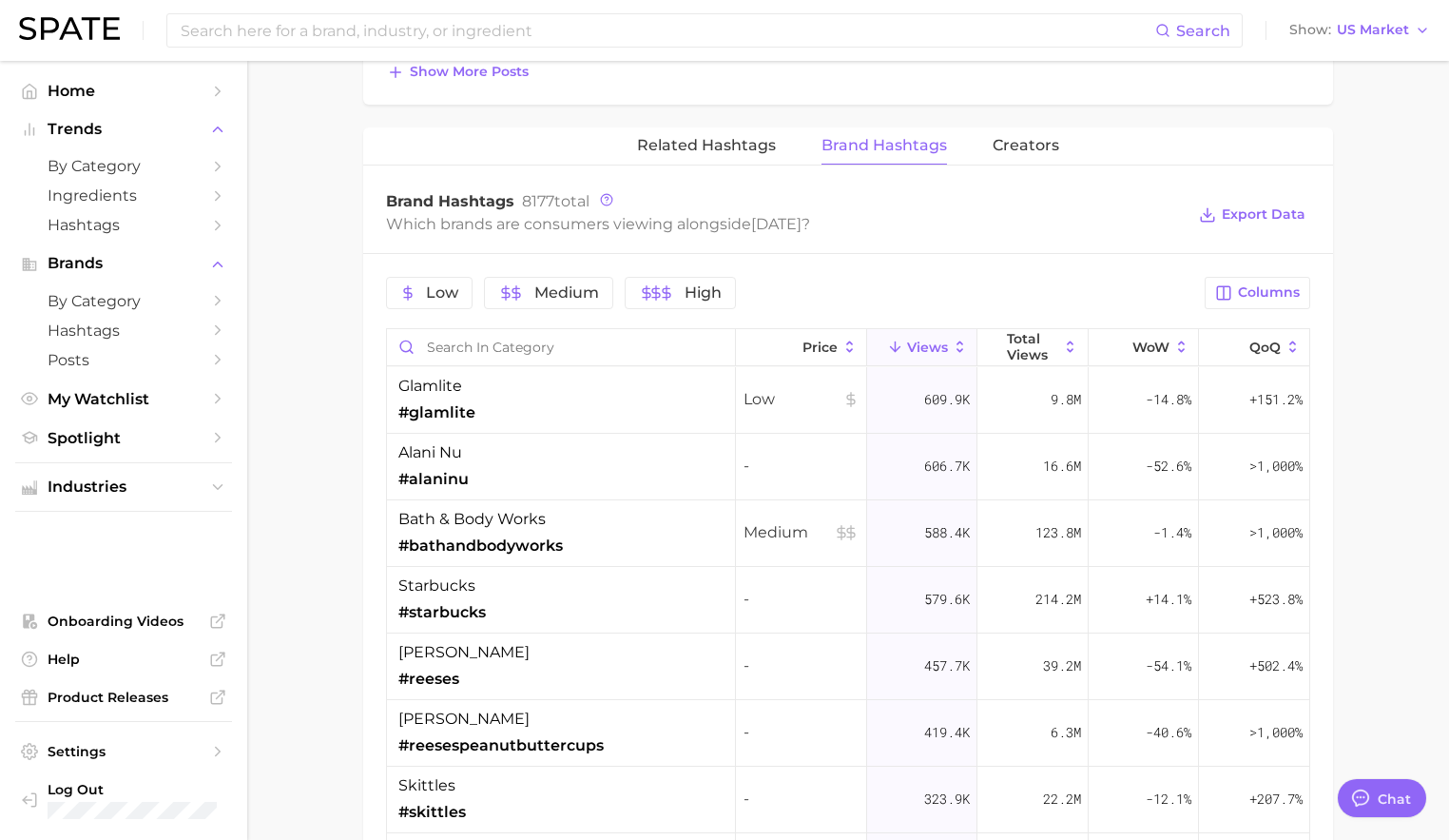
scroll to position [1322, 0]
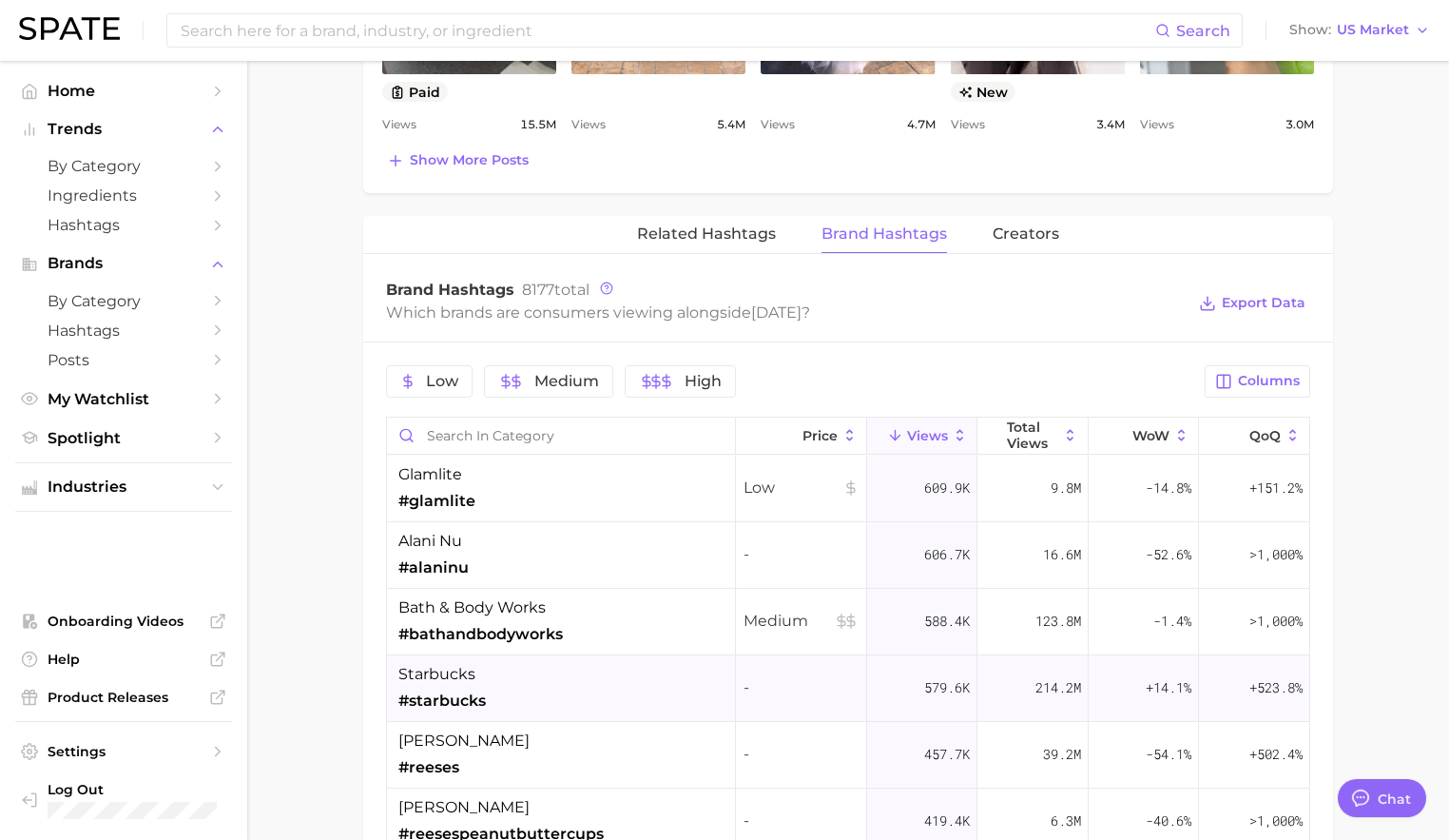
click at [574, 667] on div "starbucks #starbucks" at bounding box center [561, 688] width 349 height 67
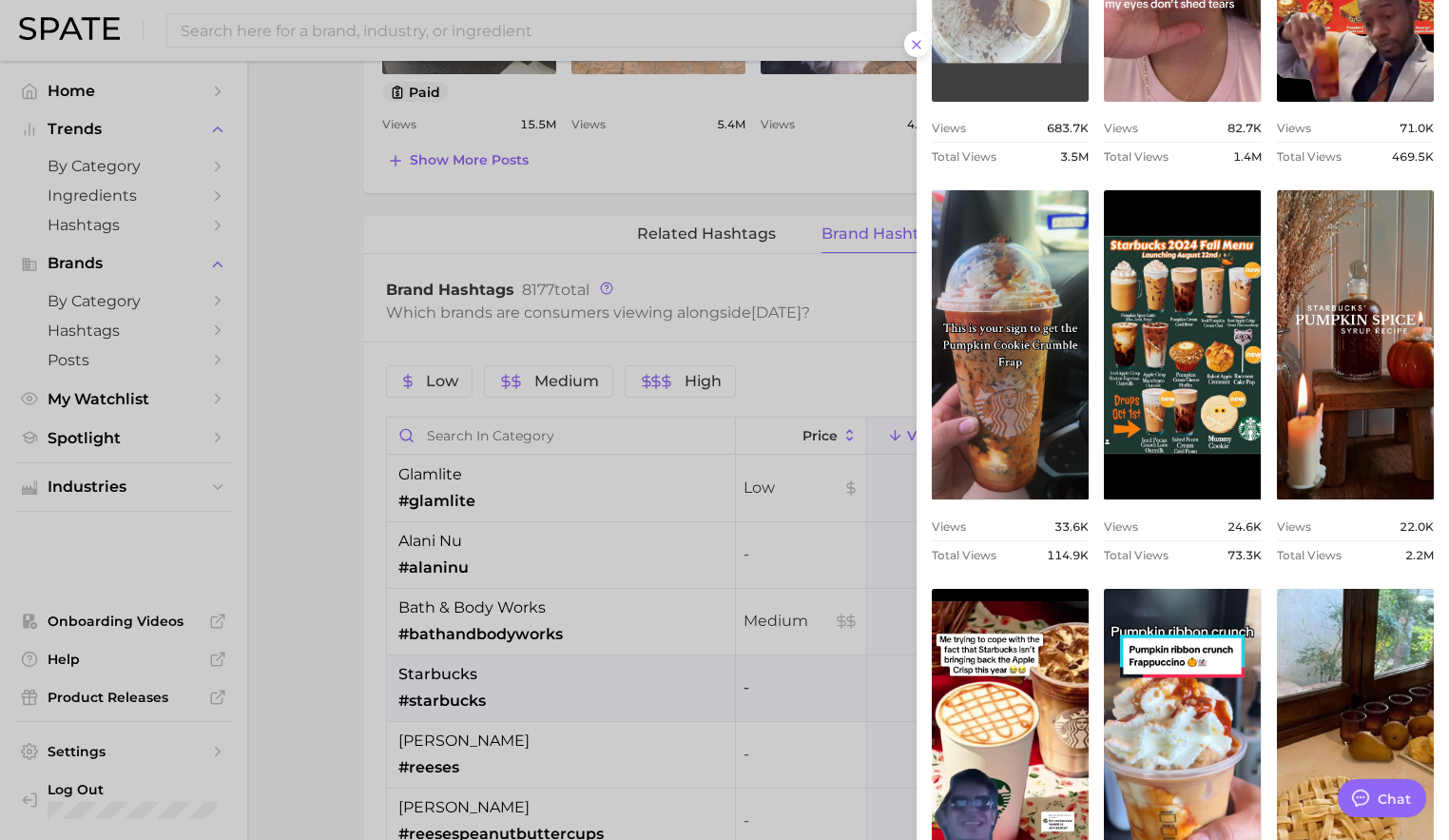
scroll to position [609, 0]
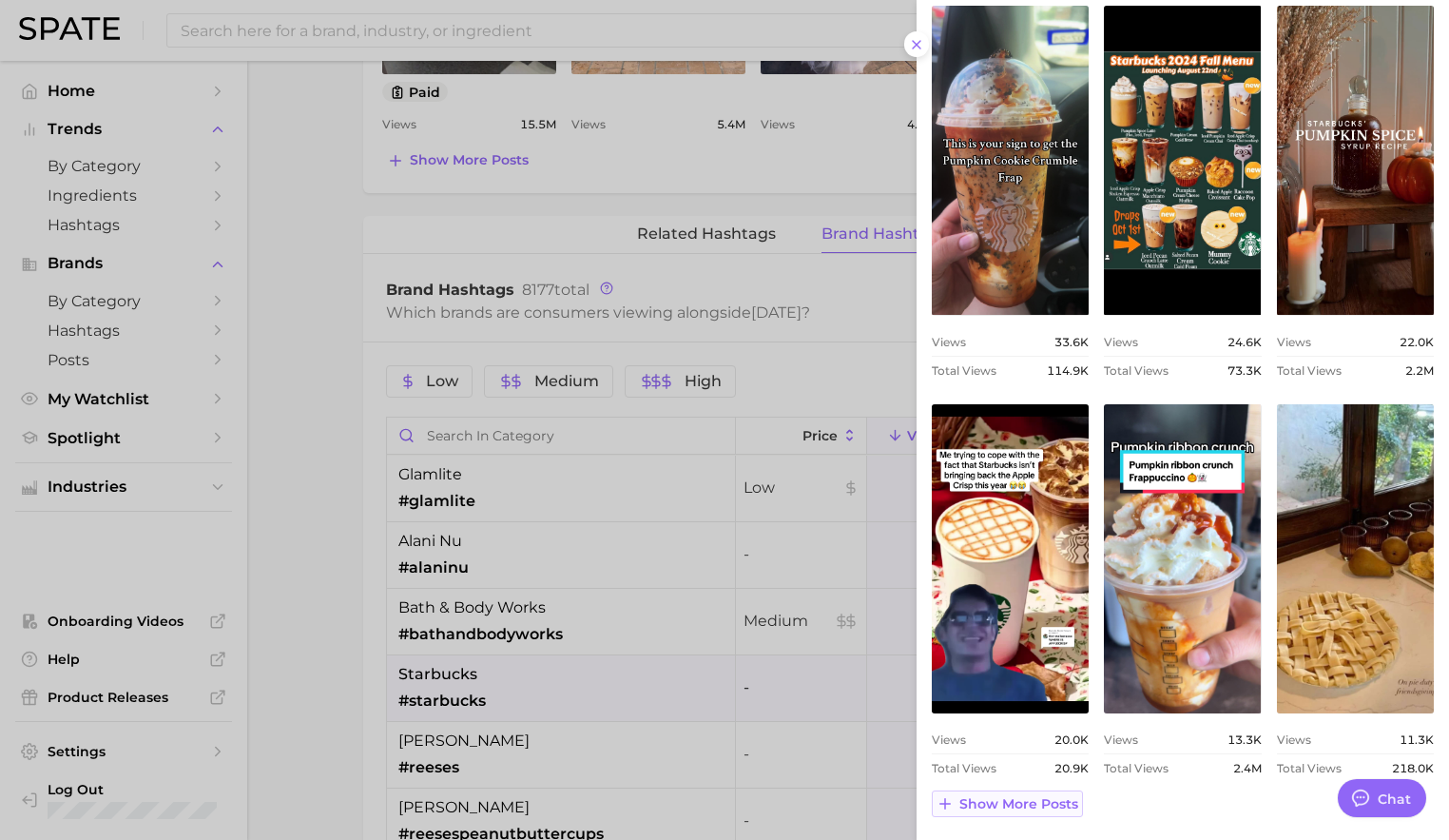
click at [1031, 808] on span "Show more posts" at bounding box center [1019, 804] width 119 height 16
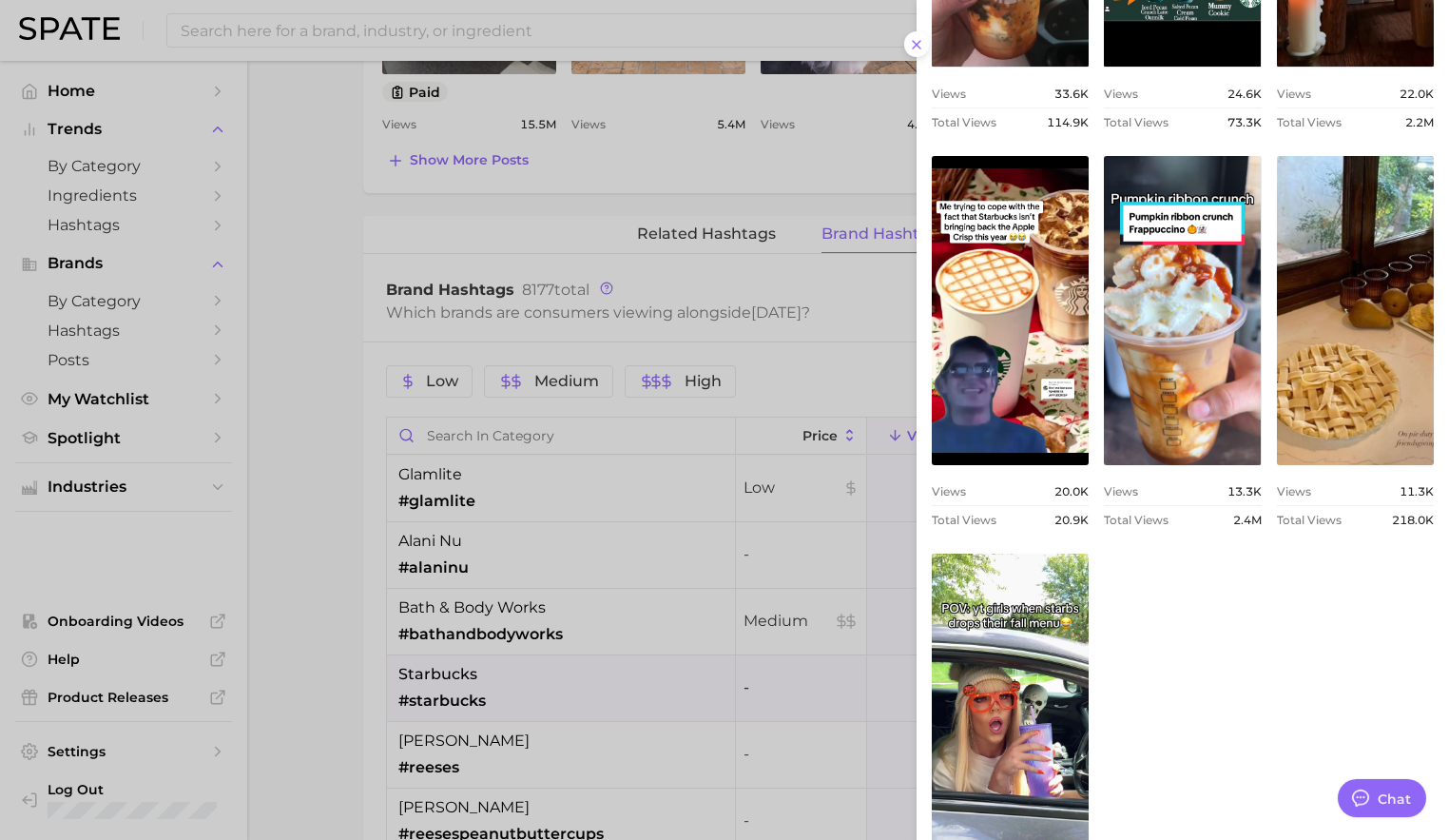
scroll to position [1006, 0]
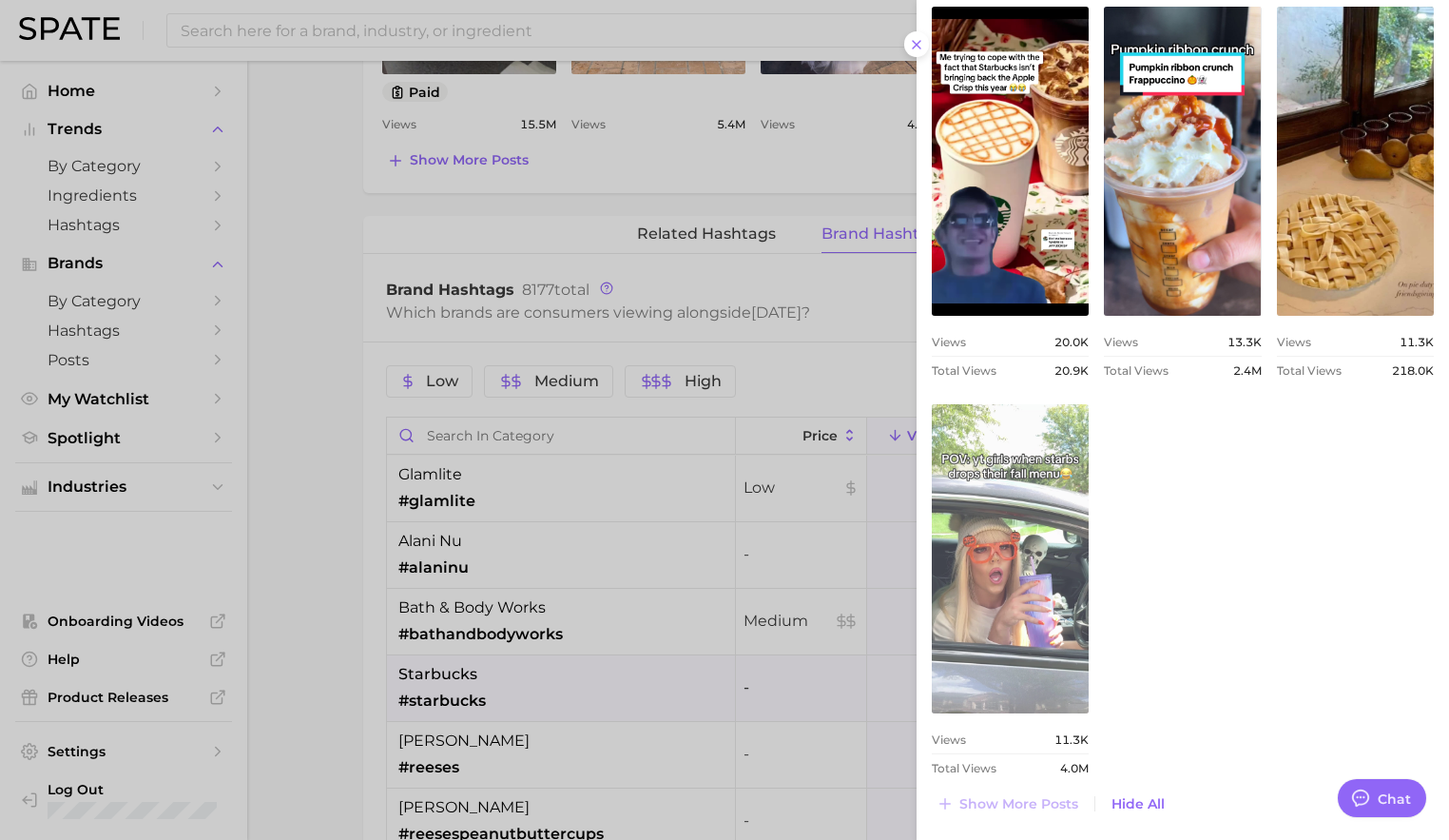
click at [1016, 648] on link "view post on TikTok" at bounding box center [1010, 558] width 157 height 309
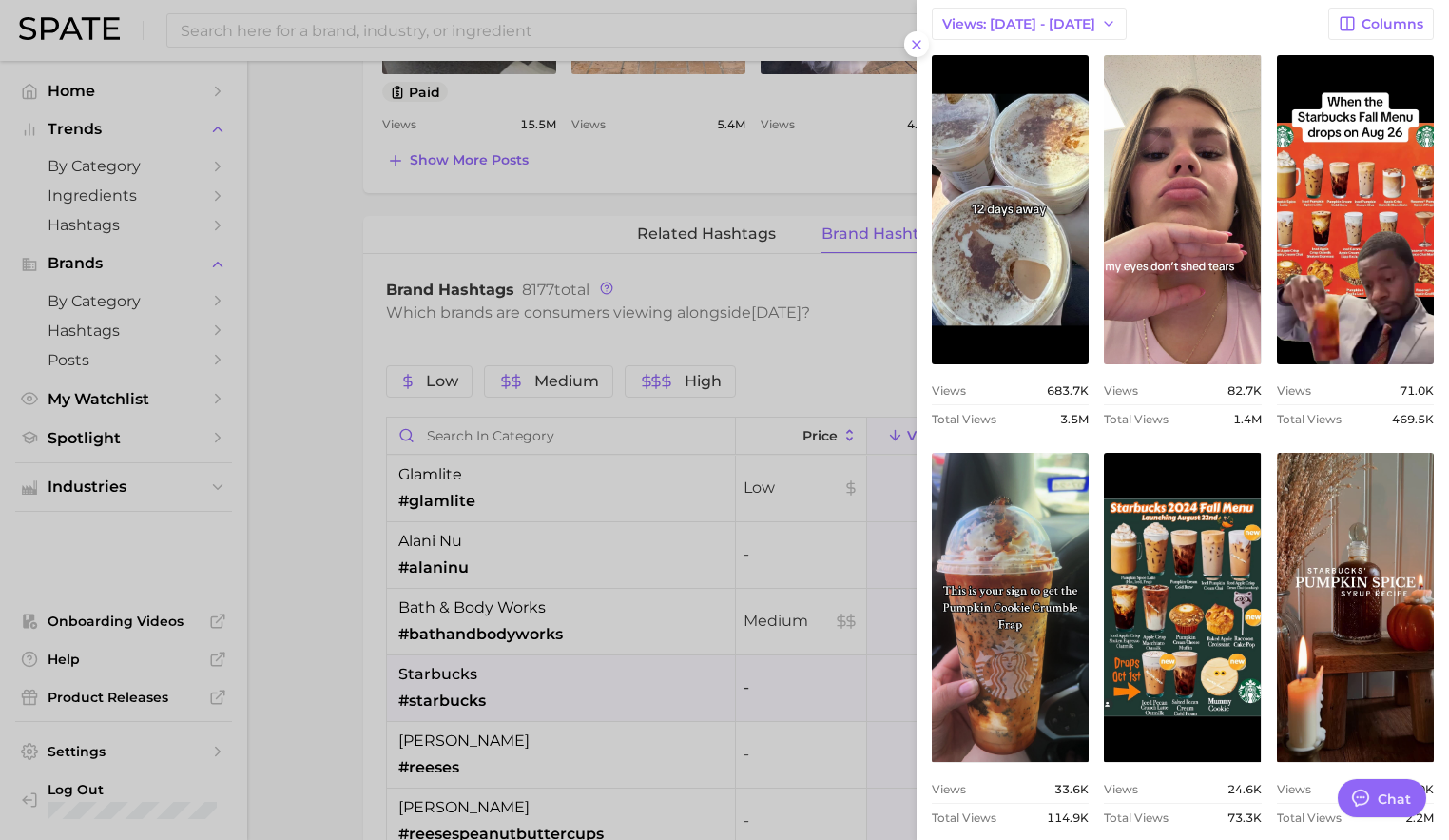
scroll to position [0, 0]
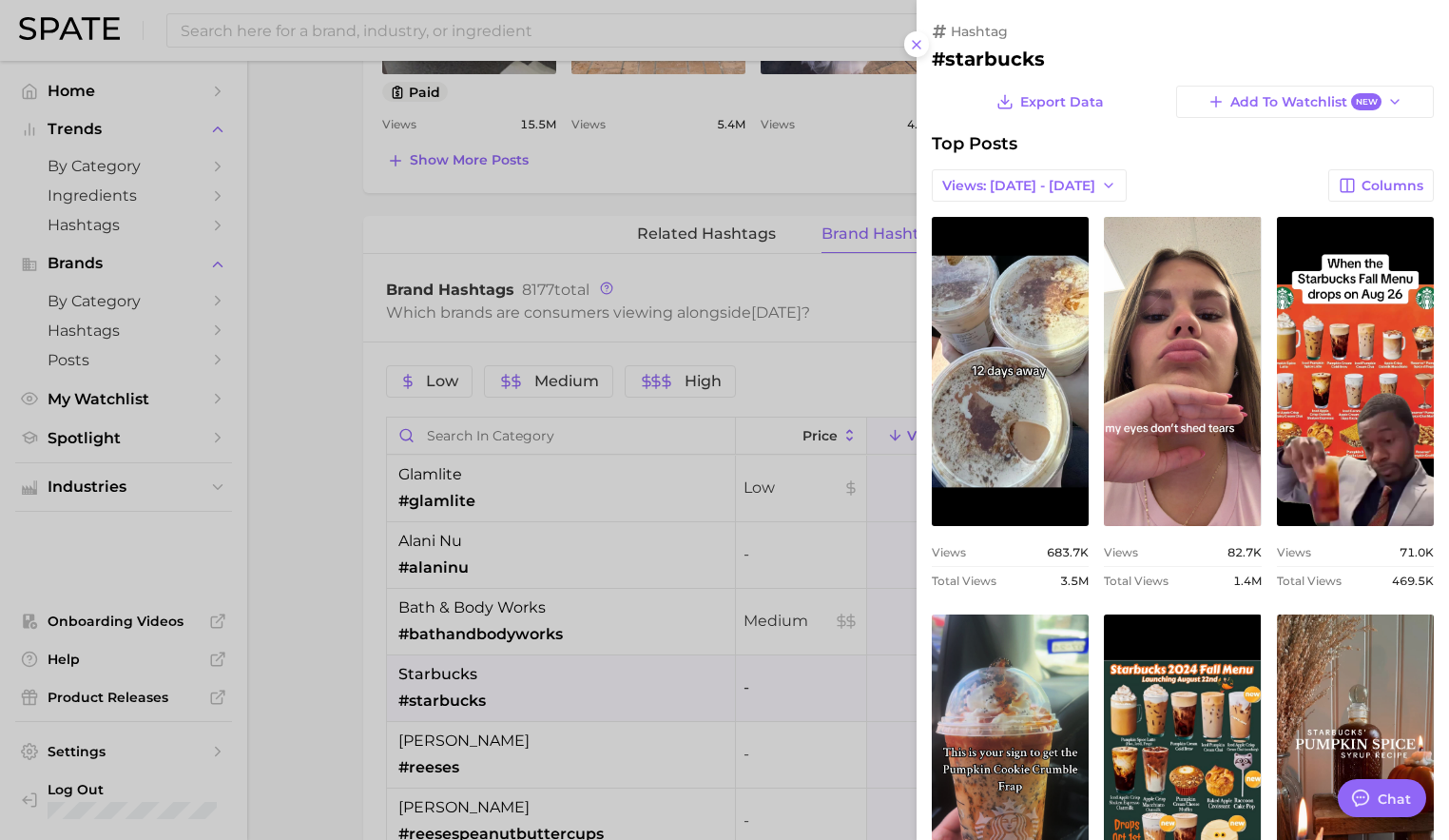
click at [977, 64] on h2 "#starbucks" at bounding box center [1183, 59] width 502 height 23
click at [771, 320] on div at bounding box center [724, 420] width 1449 height 840
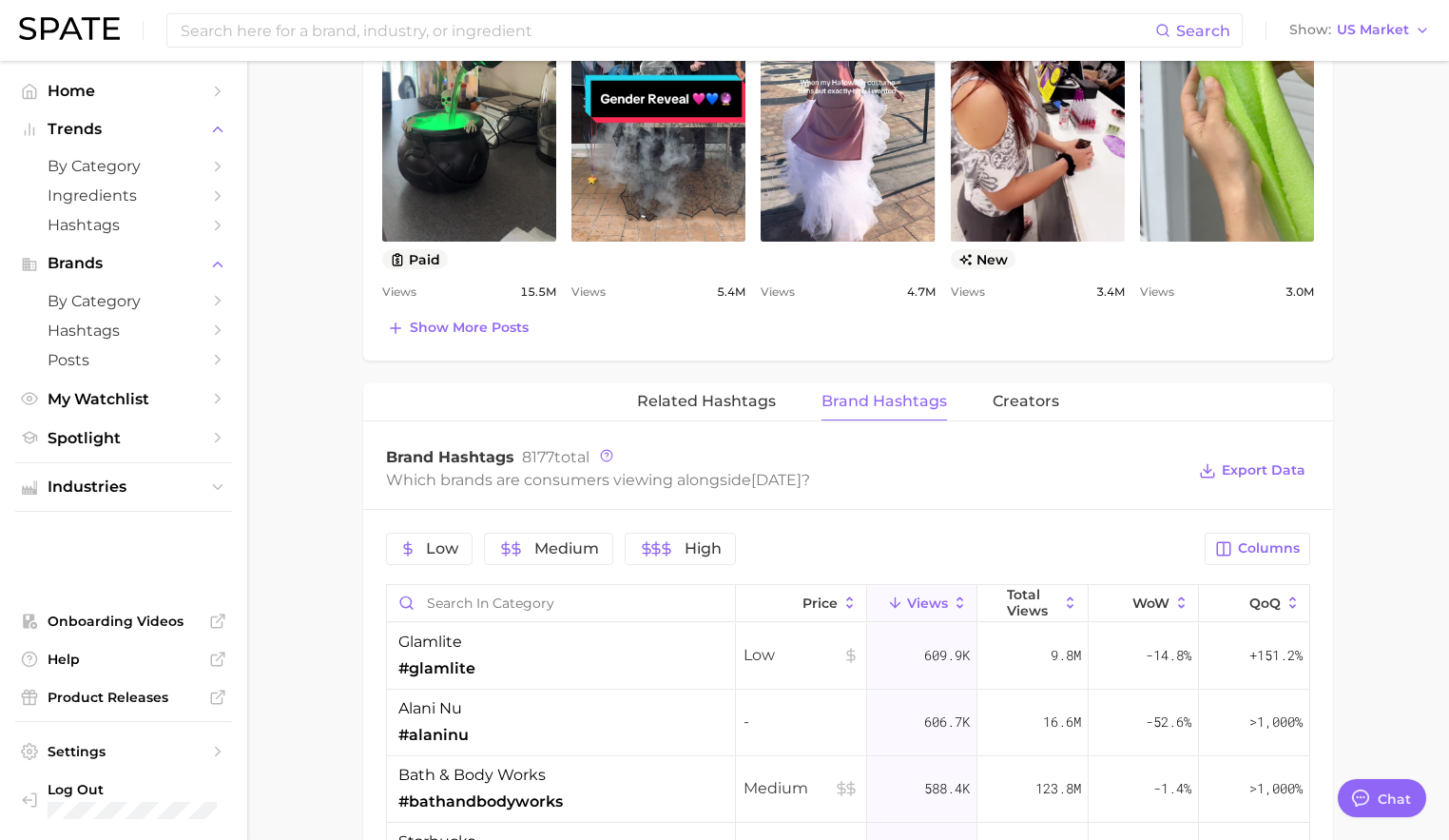
scroll to position [1366, 0]
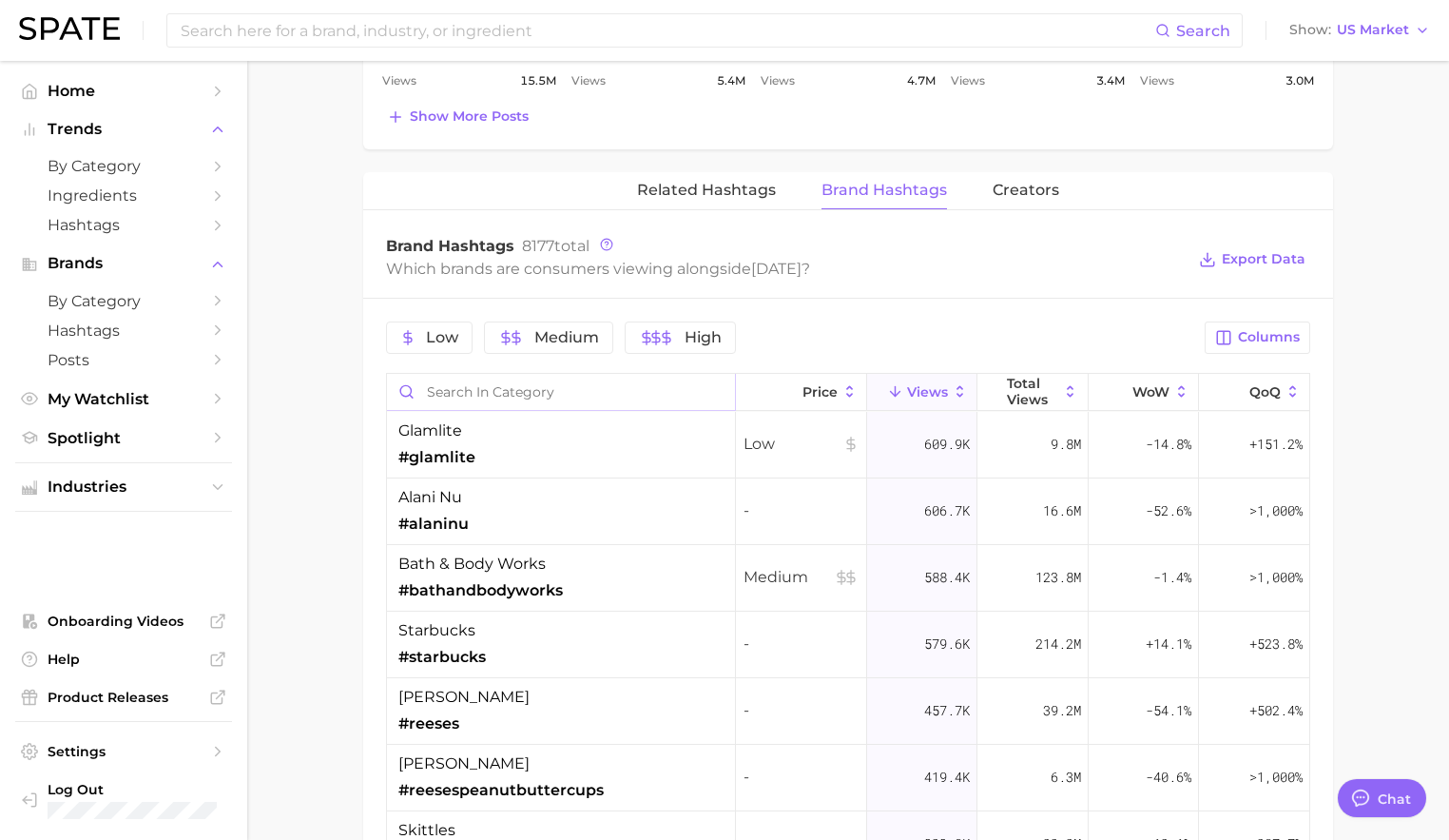
click at [537, 393] on input "Search in category" at bounding box center [561, 392] width 348 height 36
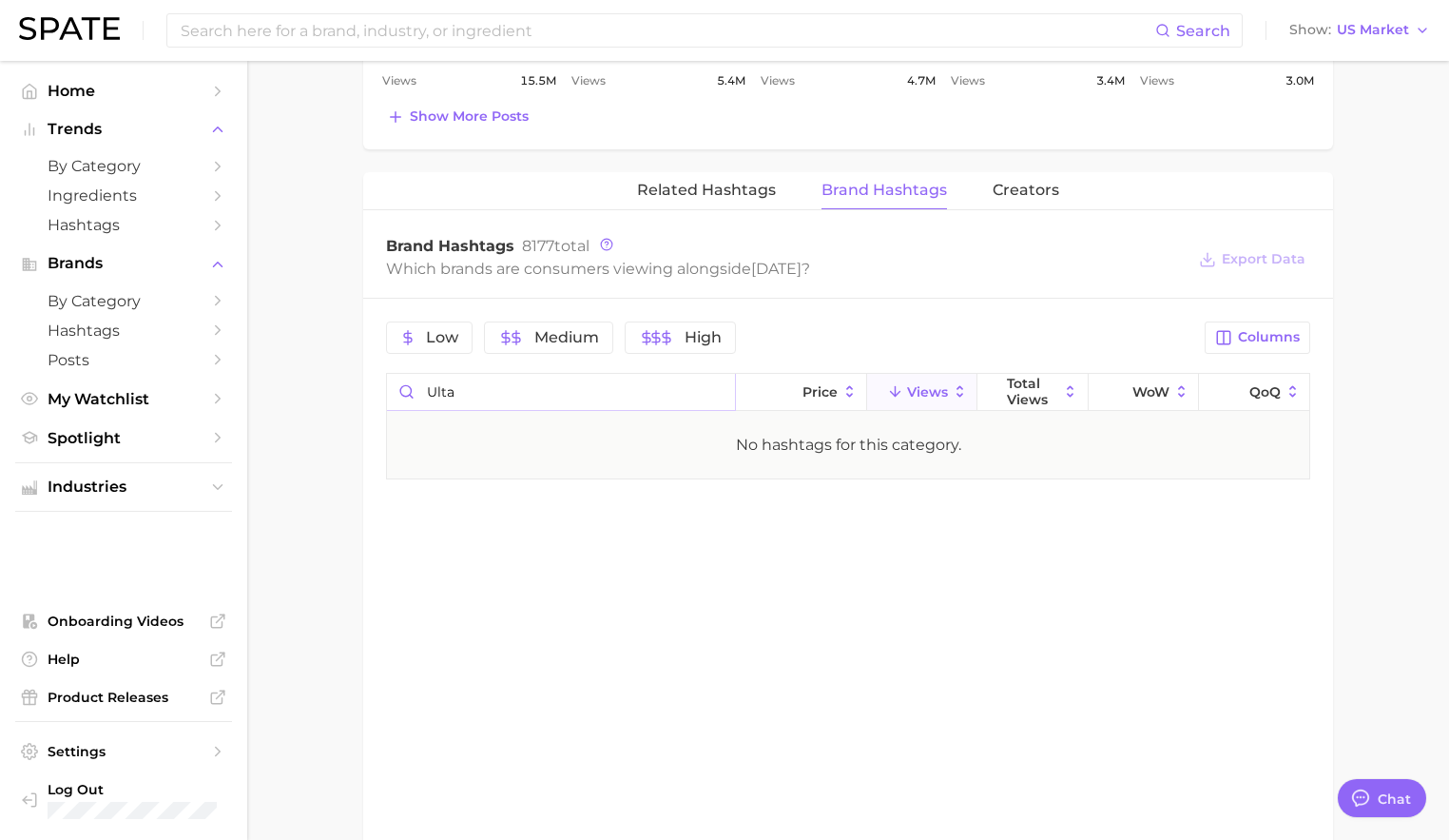
drag, startPoint x: 482, startPoint y: 389, endPoint x: 405, endPoint y: 381, distance: 77.4
click at [405, 382] on input "ulta" at bounding box center [561, 392] width 348 height 36
click at [463, 401] on input "target" at bounding box center [561, 392] width 348 height 36
type input "walmart"
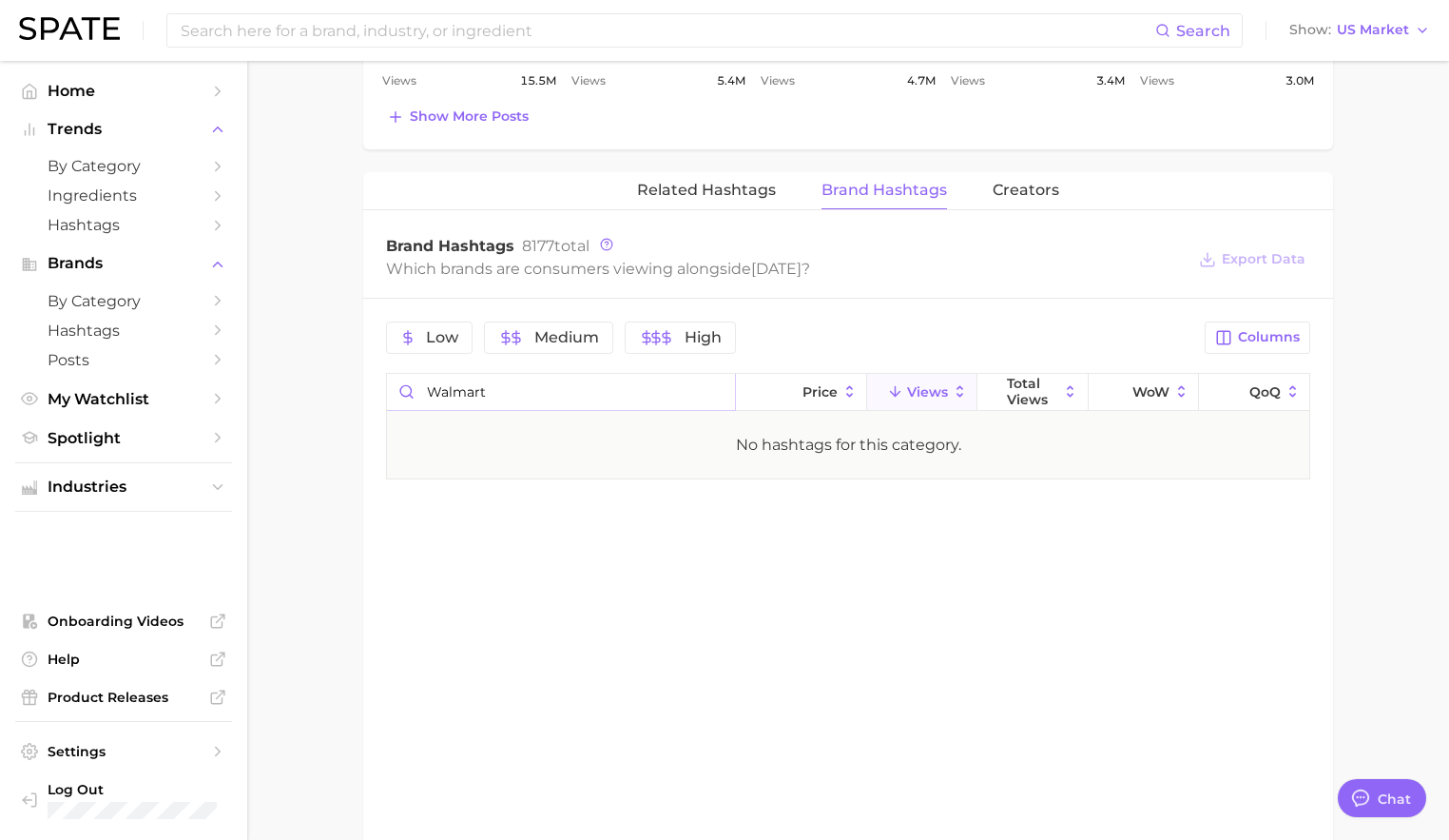
click at [717, 394] on input "walmart" at bounding box center [561, 392] width 348 height 36
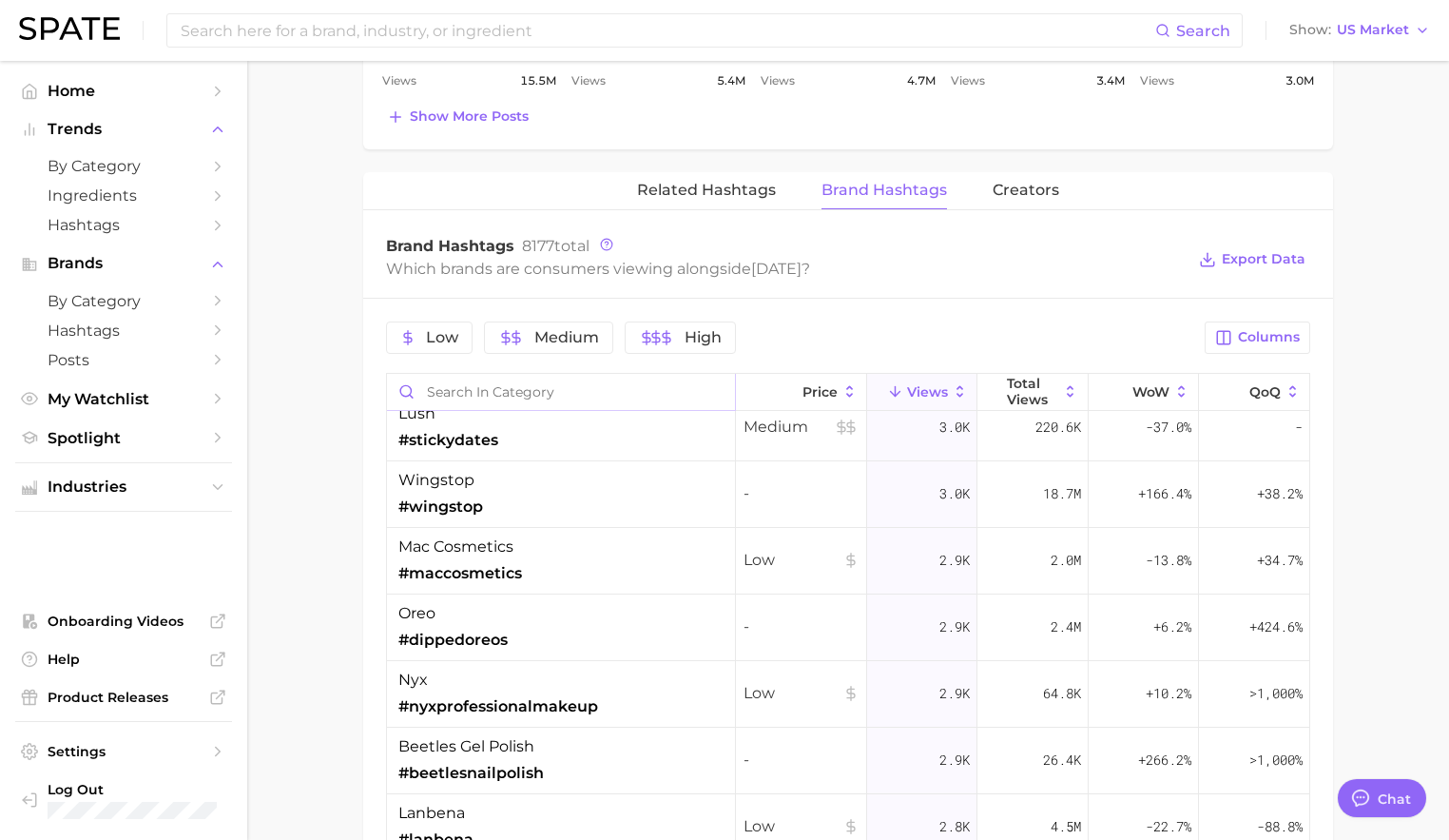
scroll to position [18126, 0]
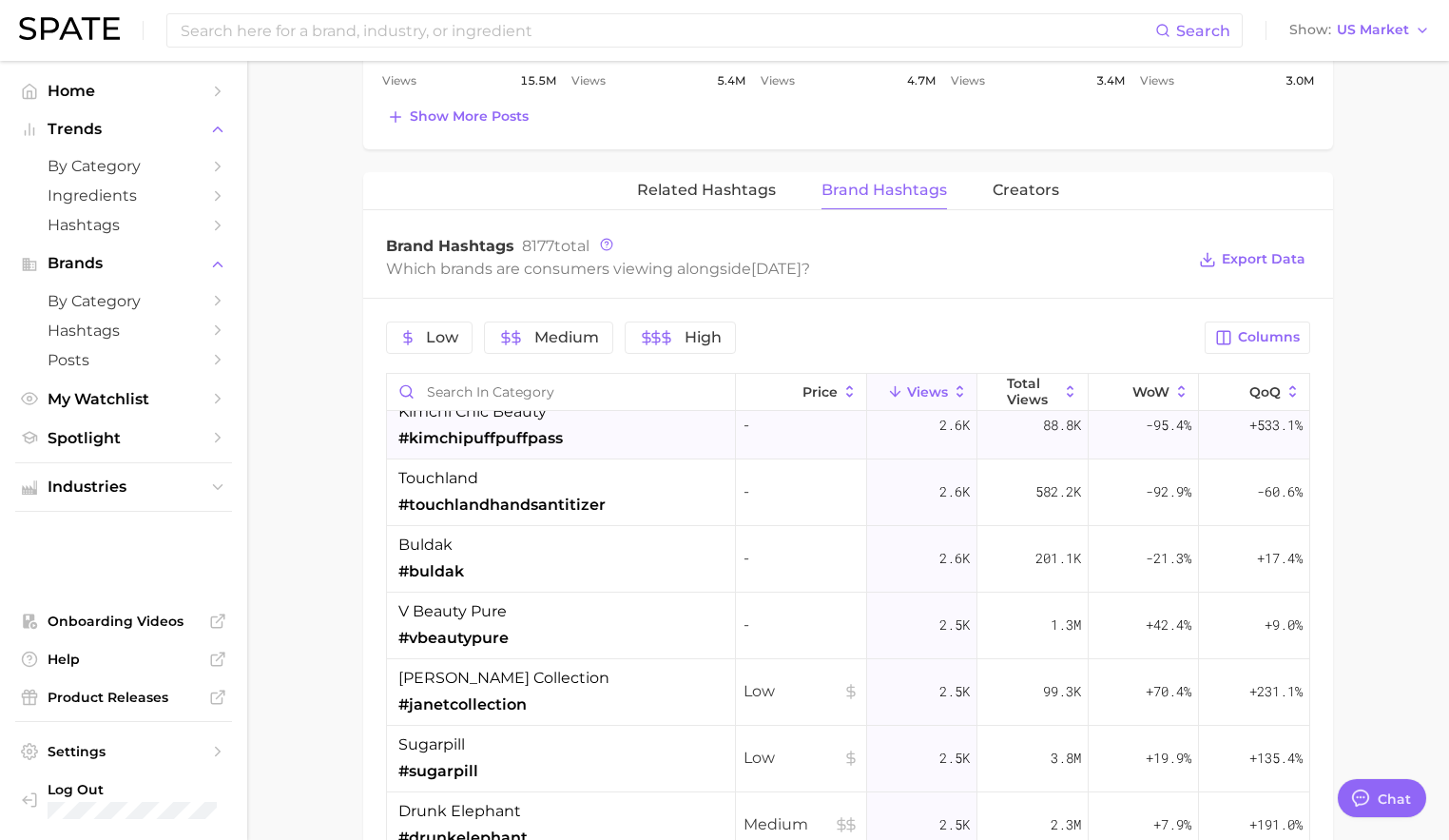
click at [592, 419] on div "kimchi chic beauty #kimchipuffpuffpass" at bounding box center [561, 426] width 349 height 67
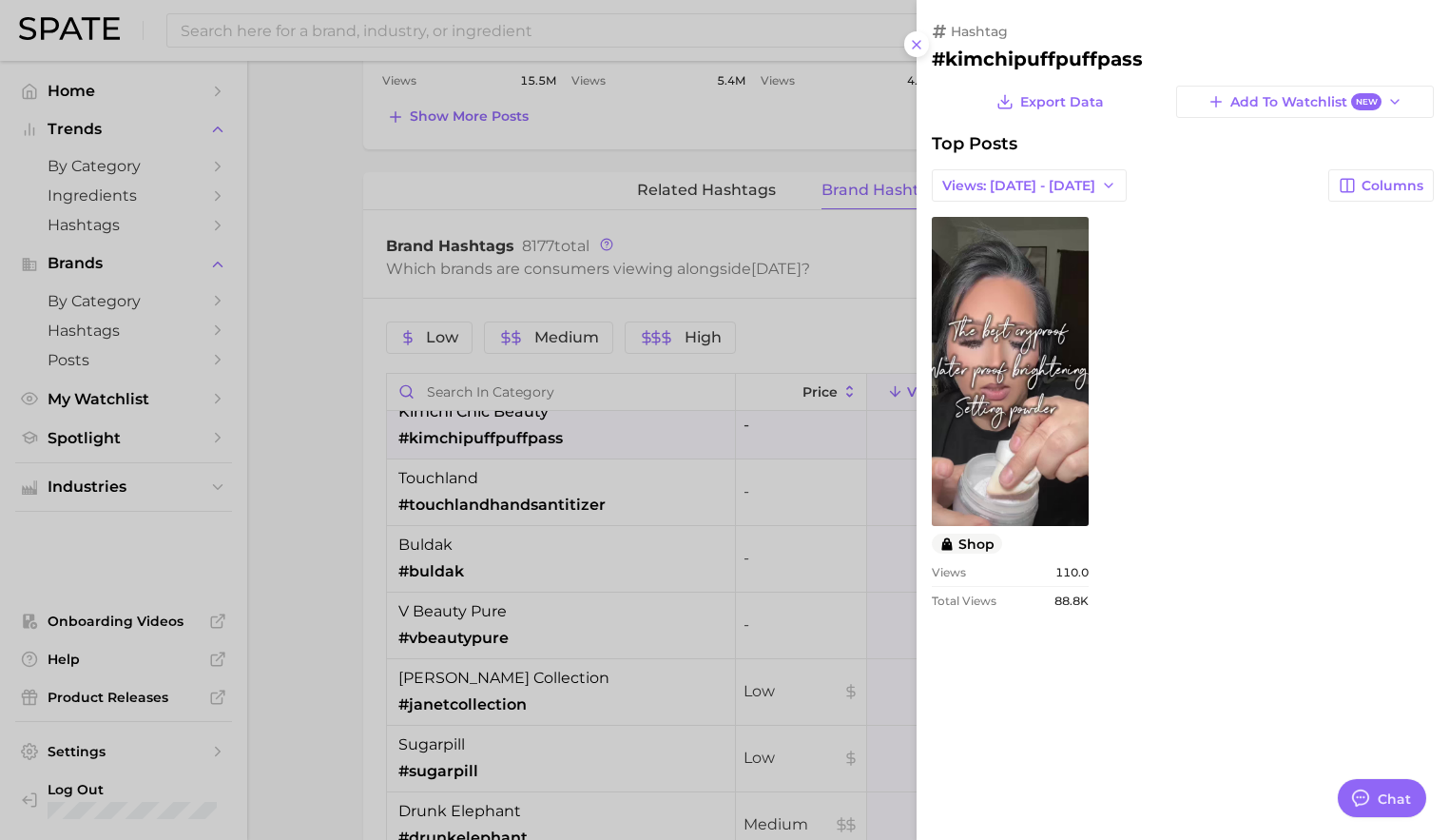
scroll to position [0, 0]
